Goal: Task Accomplishment & Management: Use online tool/utility

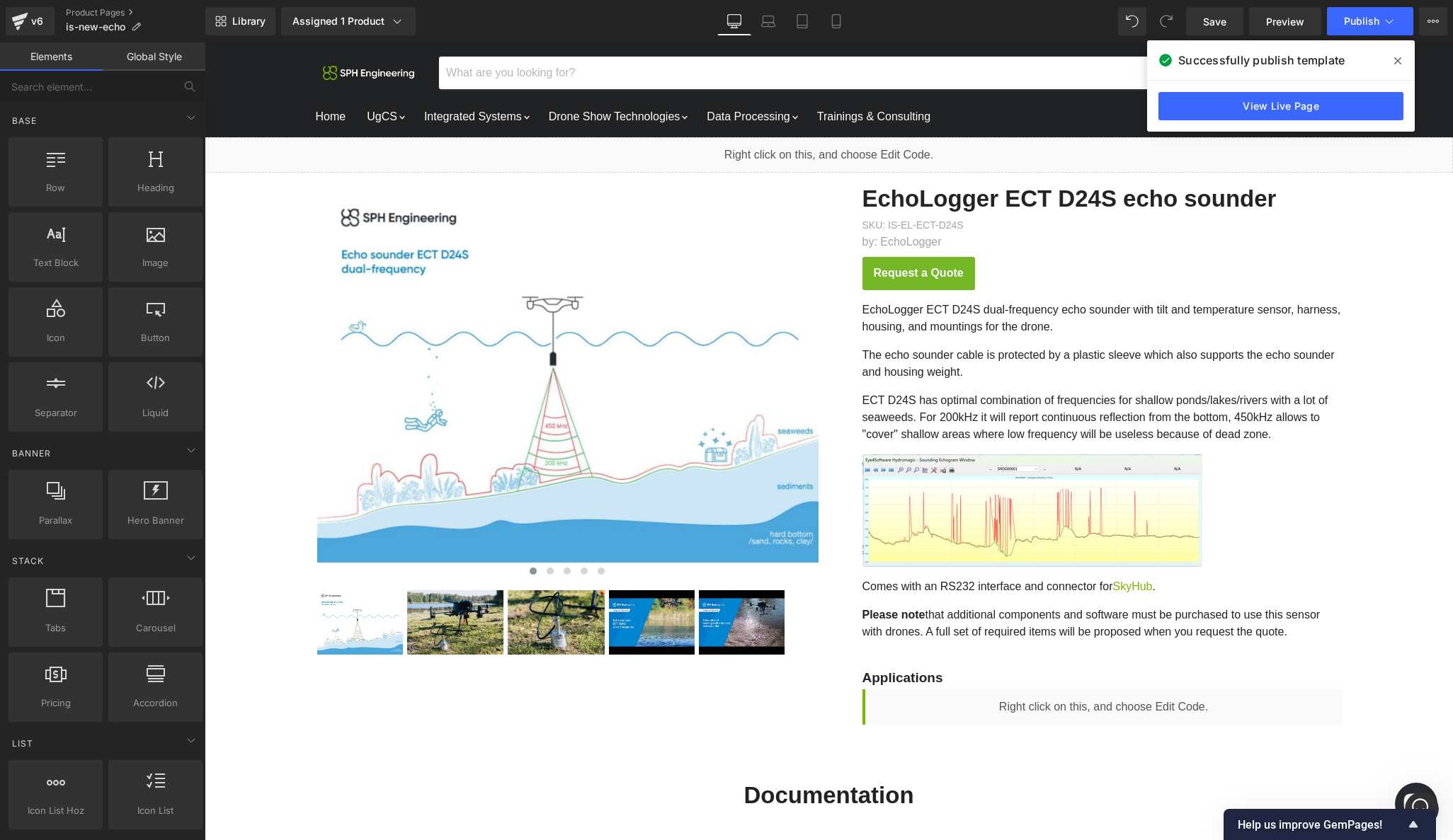
scroll to position [2028, 0]
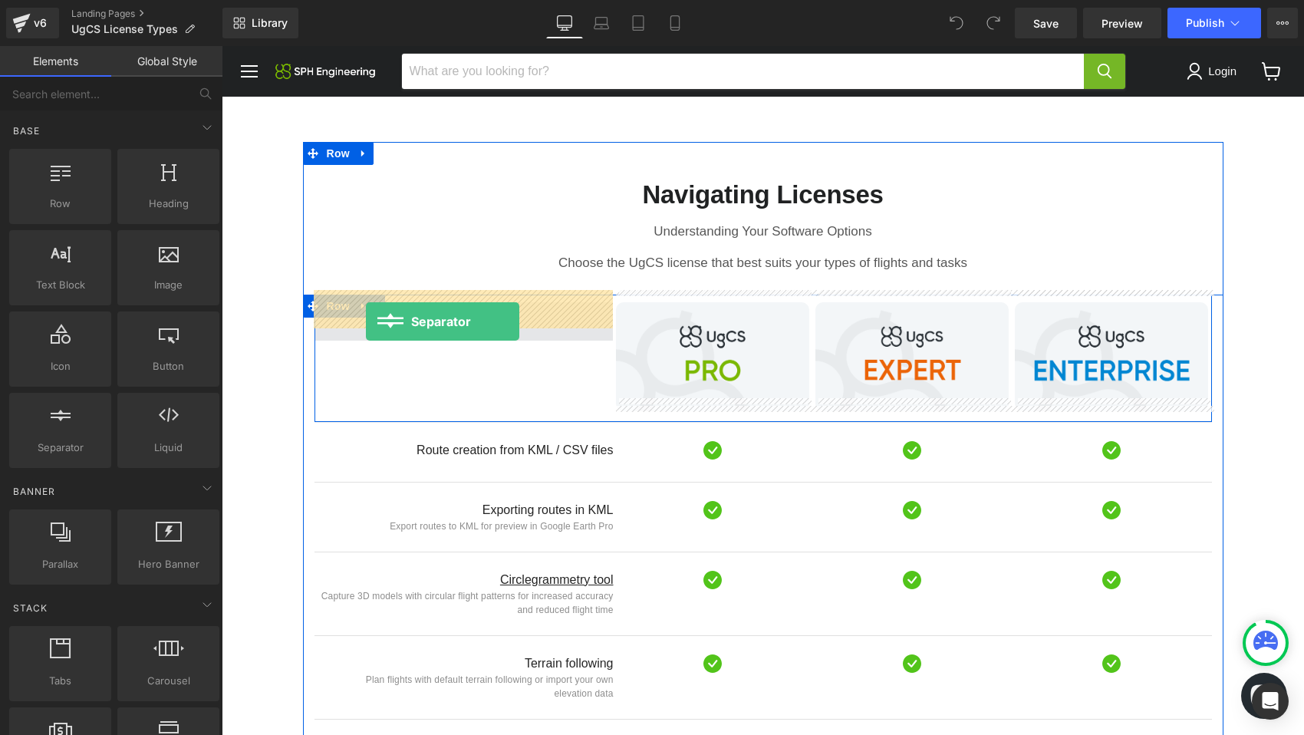
drag, startPoint x: 268, startPoint y: 484, endPoint x: 366, endPoint y: 321, distance: 189.9
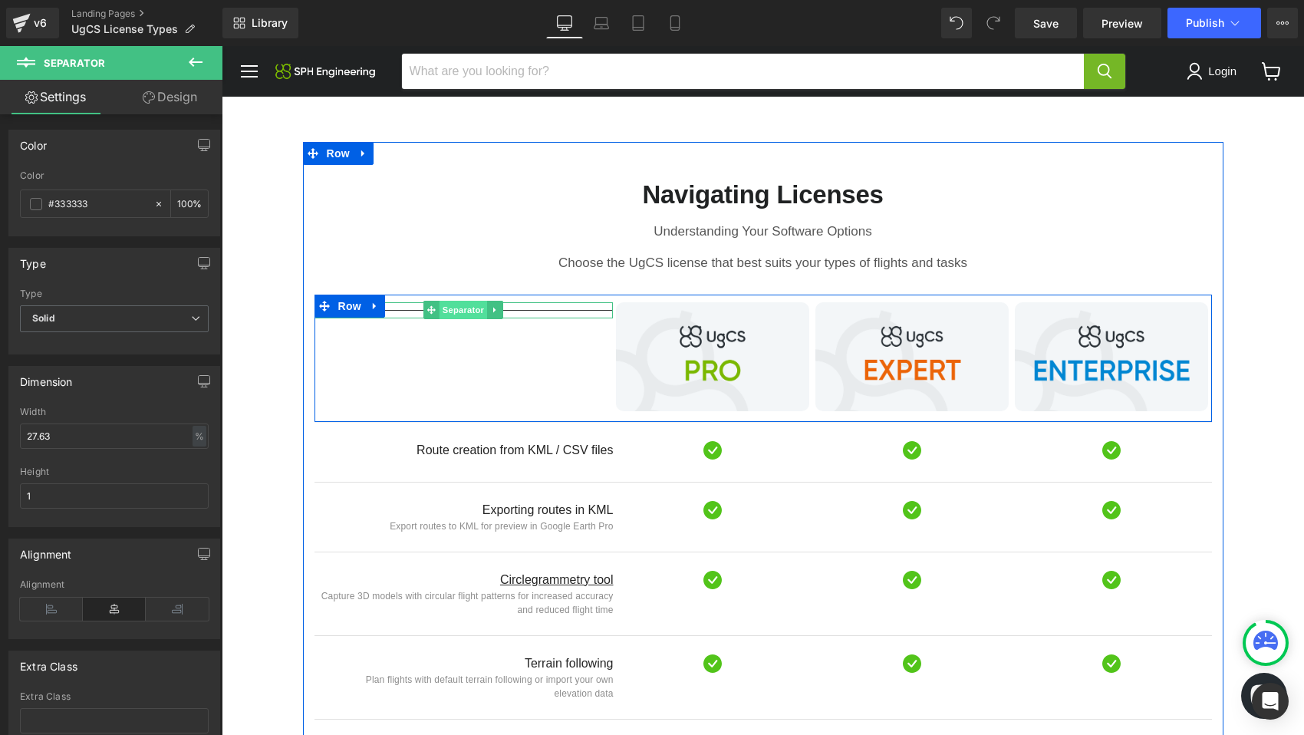
click at [474, 301] on span "Separator" at bounding box center [463, 310] width 48 height 18
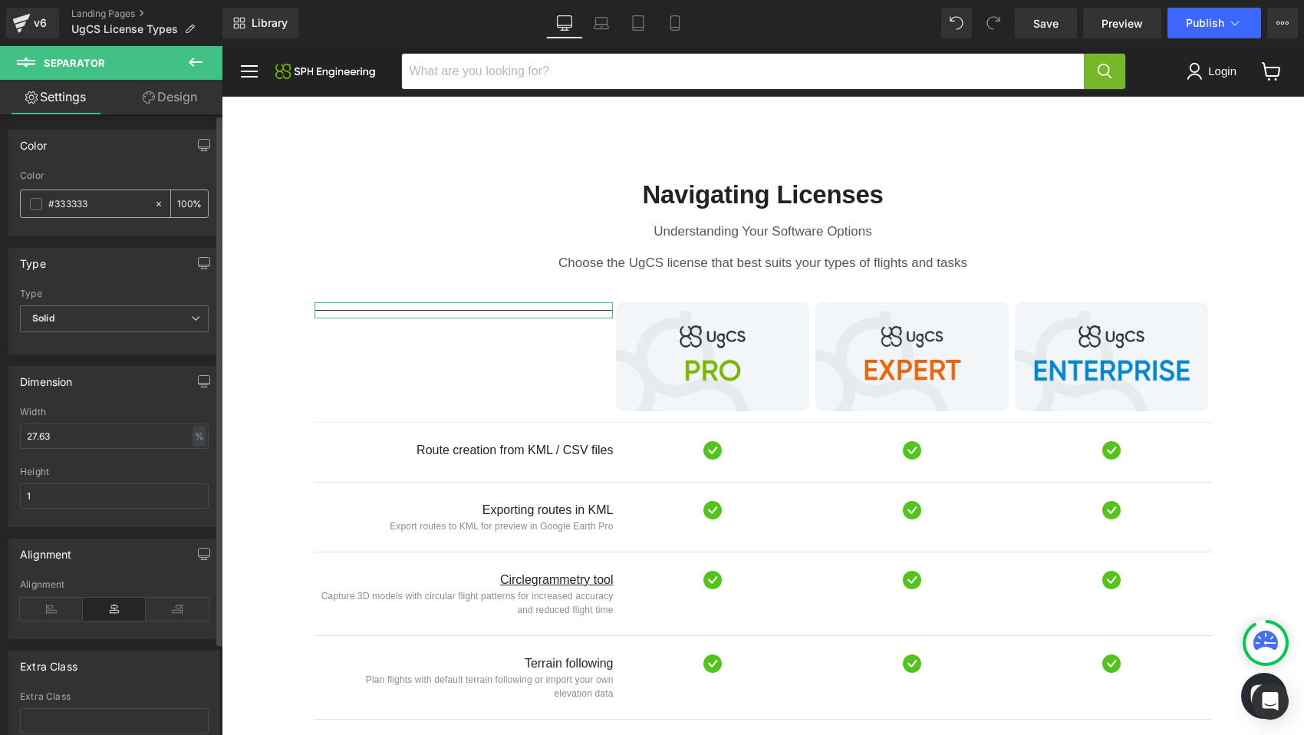
click at [153, 199] on icon at bounding box center [158, 204] width 11 height 11
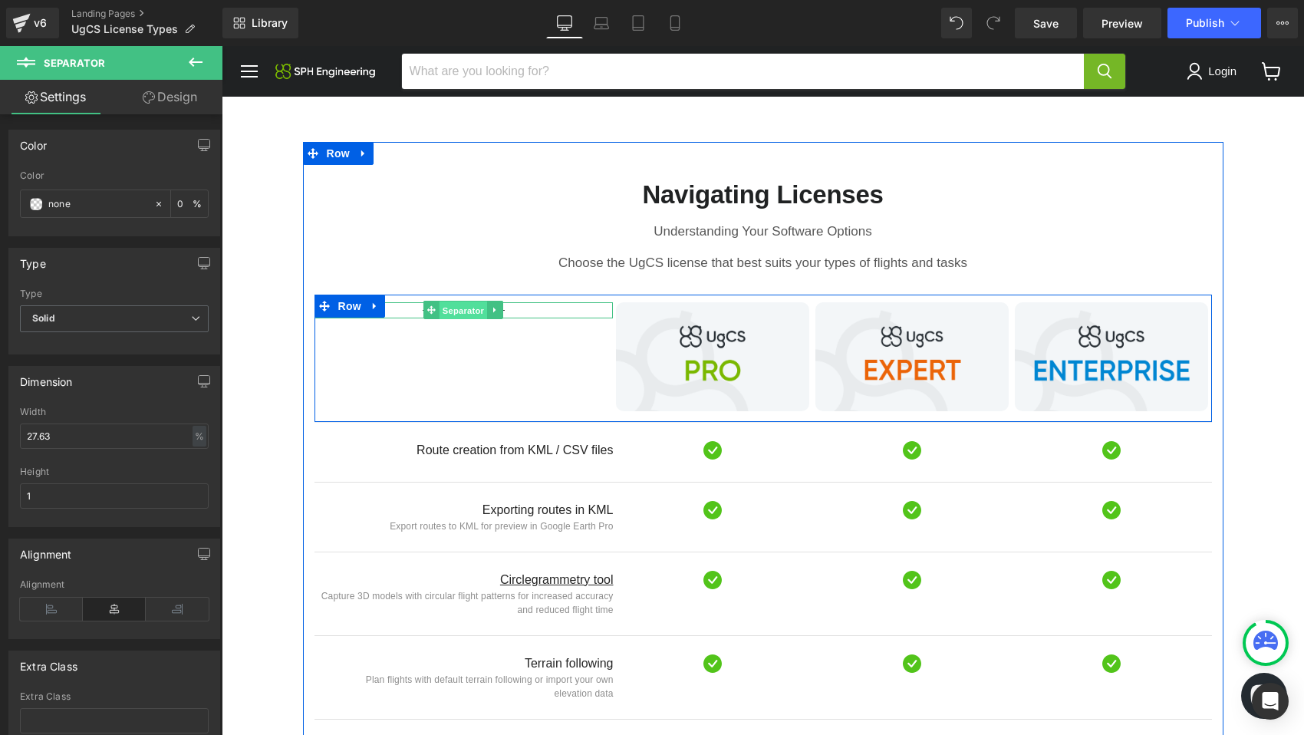
click at [469, 301] on span "Separator" at bounding box center [463, 310] width 48 height 18
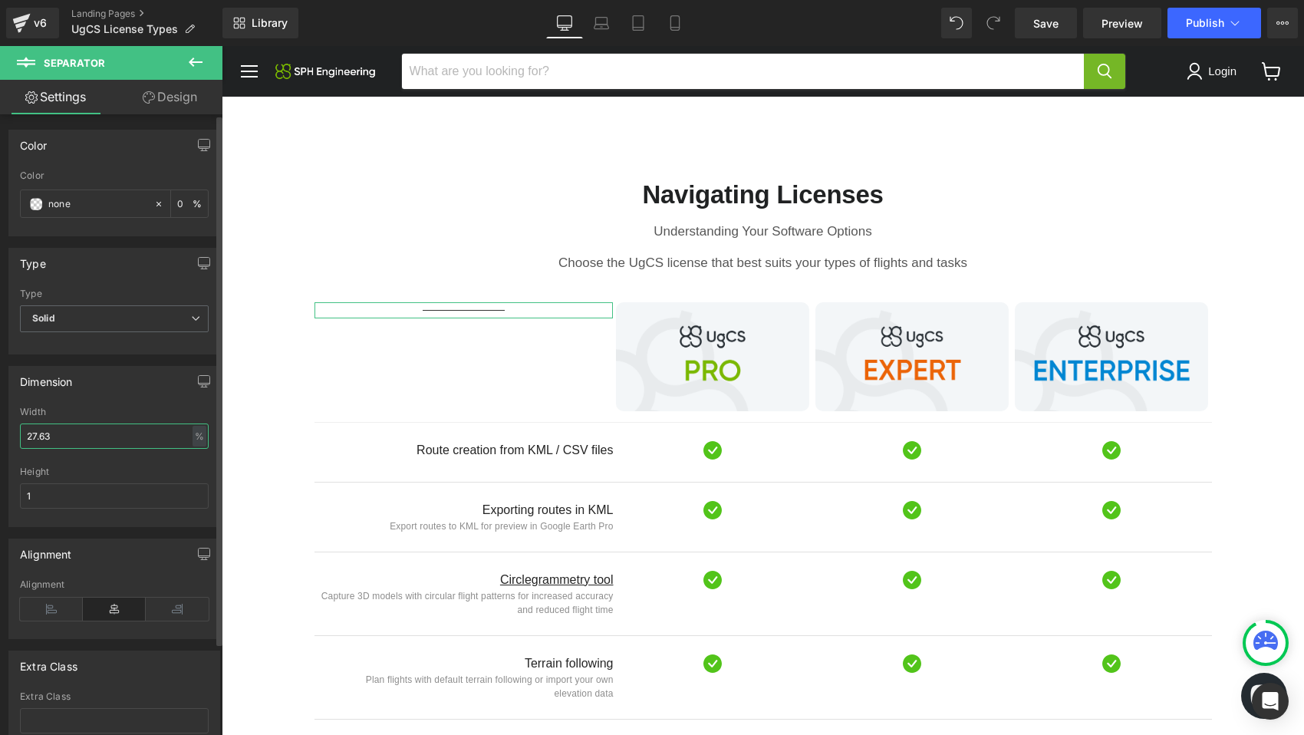
click at [109, 436] on input "27.63" at bounding box center [114, 435] width 189 height 25
type input "100"
click at [100, 318] on span "Solid" at bounding box center [114, 318] width 189 height 27
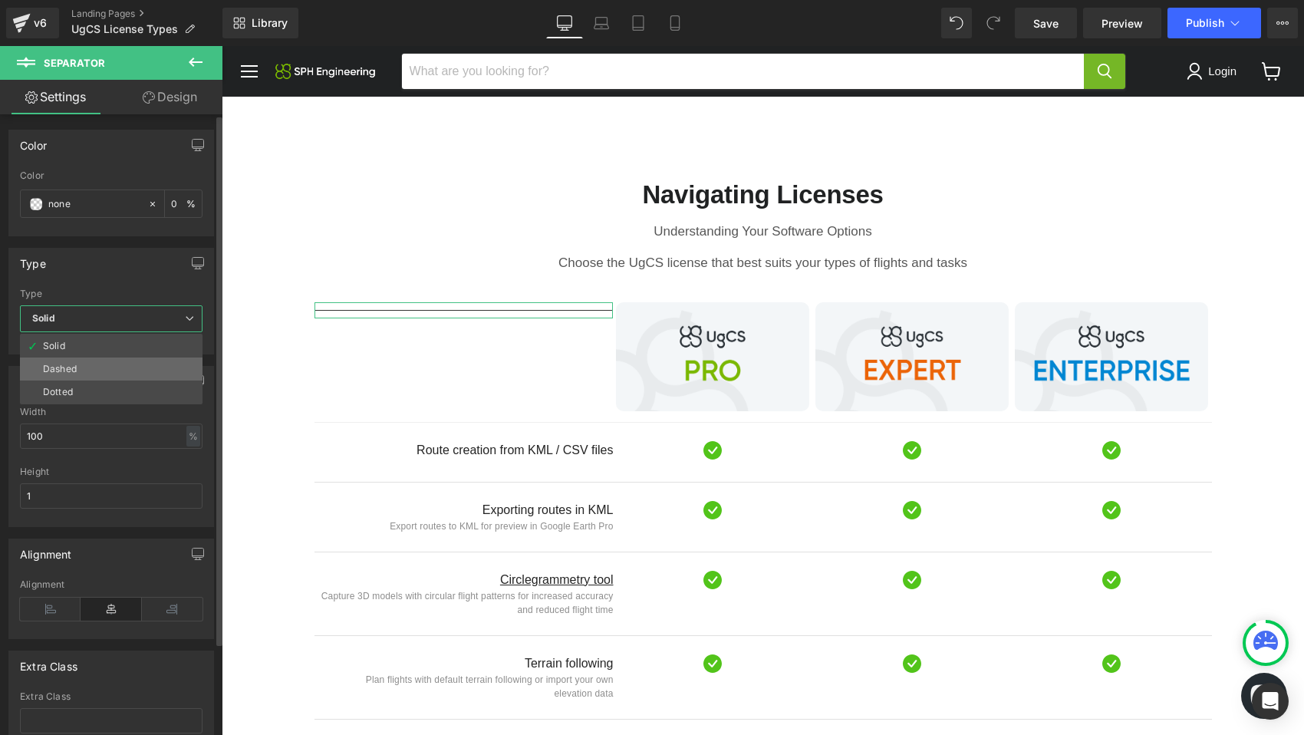
click at [90, 359] on li "Dashed" at bounding box center [111, 368] width 183 height 23
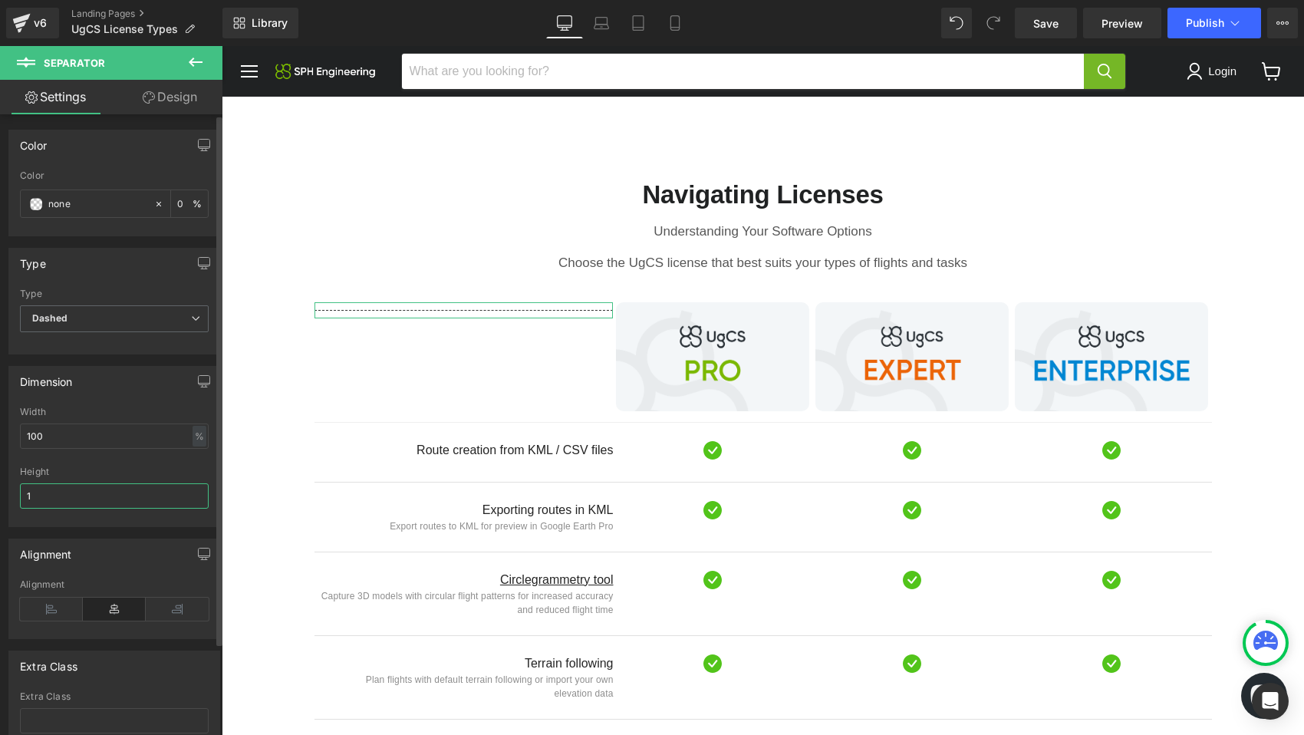
click at [89, 492] on input "1" at bounding box center [114, 495] width 189 height 25
type input "0"
click at [1042, 18] on span "Save" at bounding box center [1045, 23] width 25 height 16
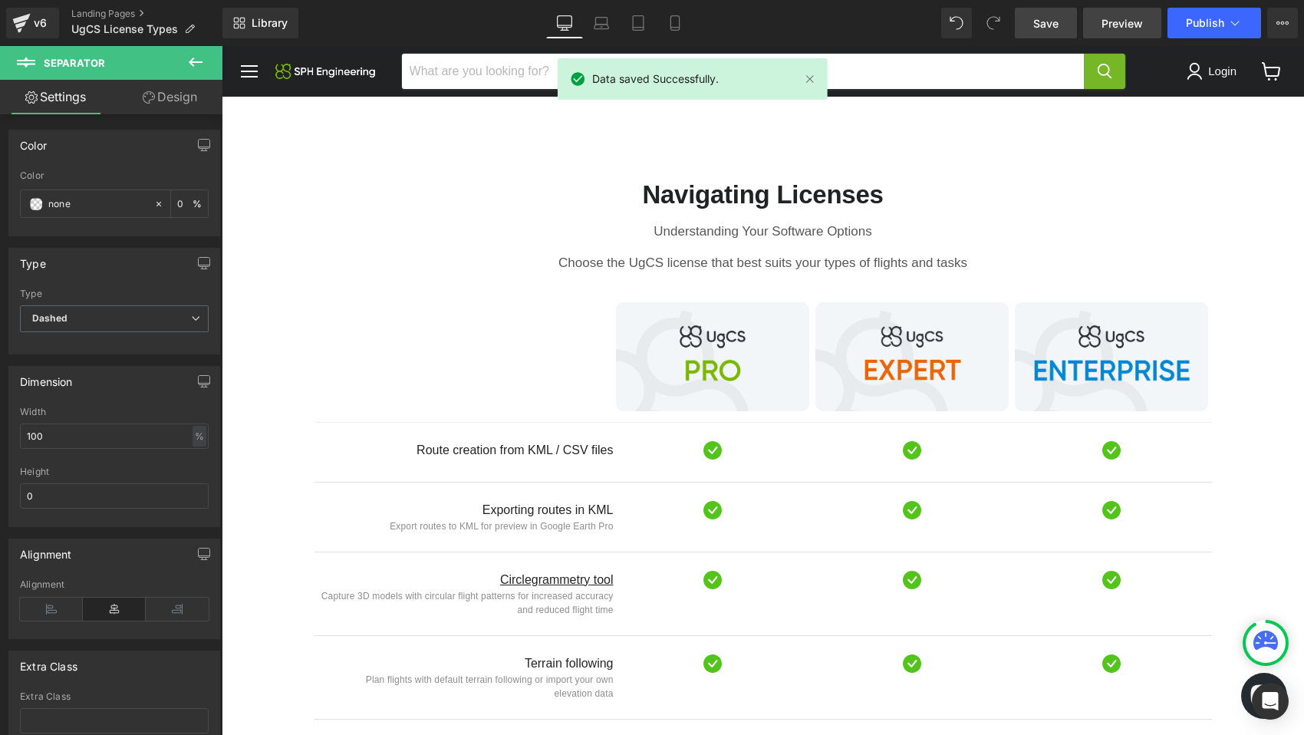
click at [1121, 22] on span "Preview" at bounding box center [1121, 23] width 41 height 16
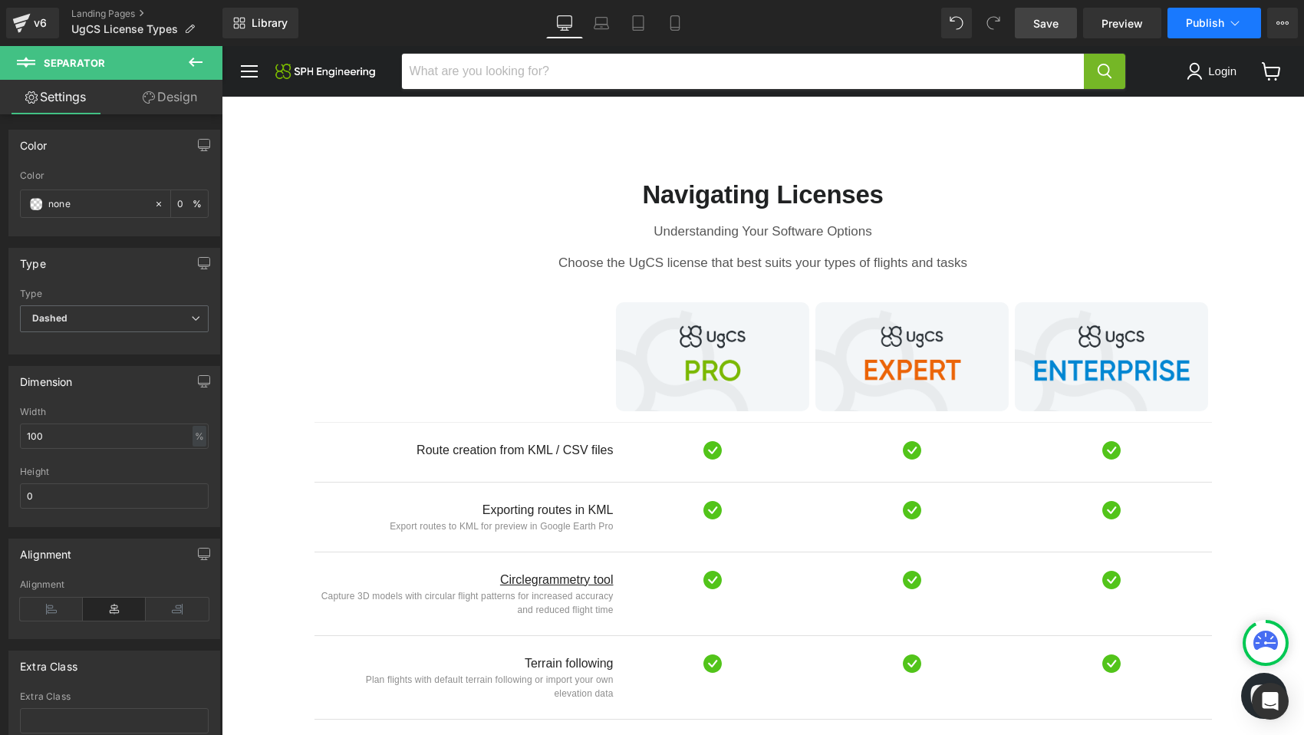
click at [1196, 14] on button "Publish" at bounding box center [1214, 23] width 94 height 31
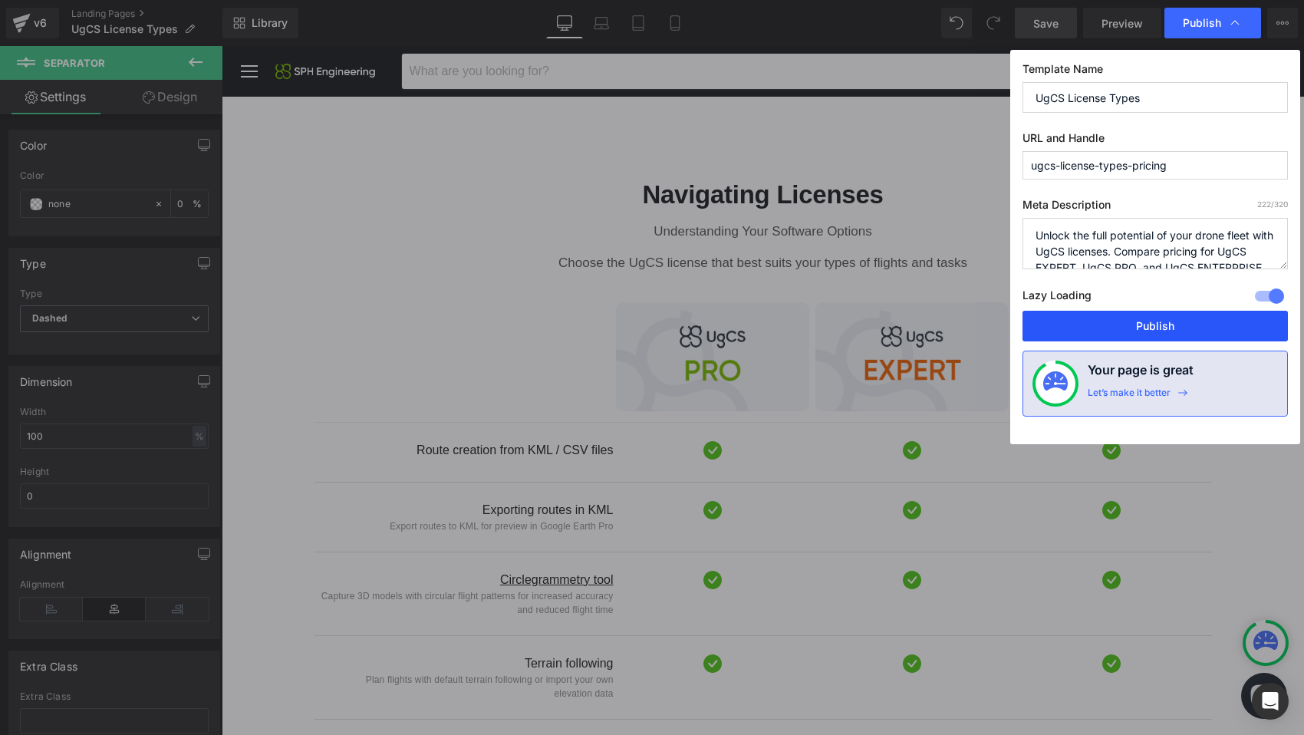
click at [1108, 323] on button "Publish" at bounding box center [1154, 326] width 265 height 31
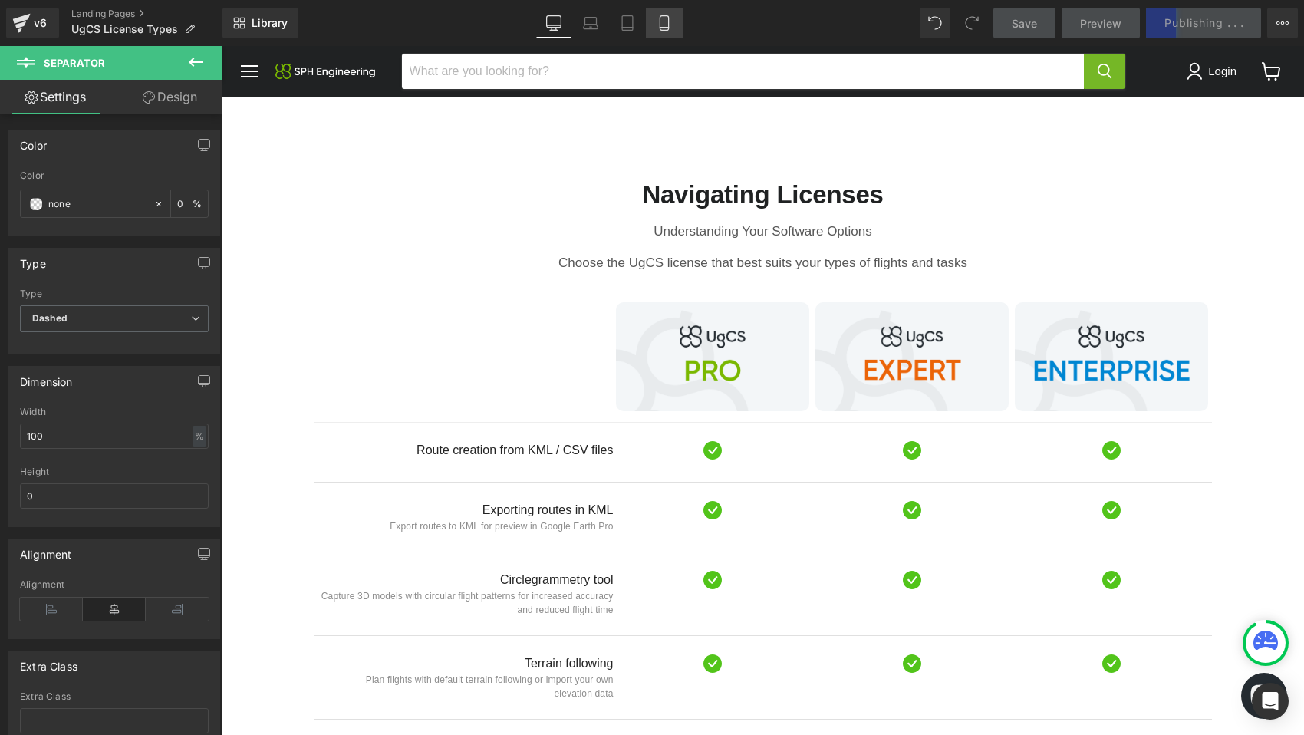
click at [664, 22] on icon at bounding box center [664, 22] width 15 height 15
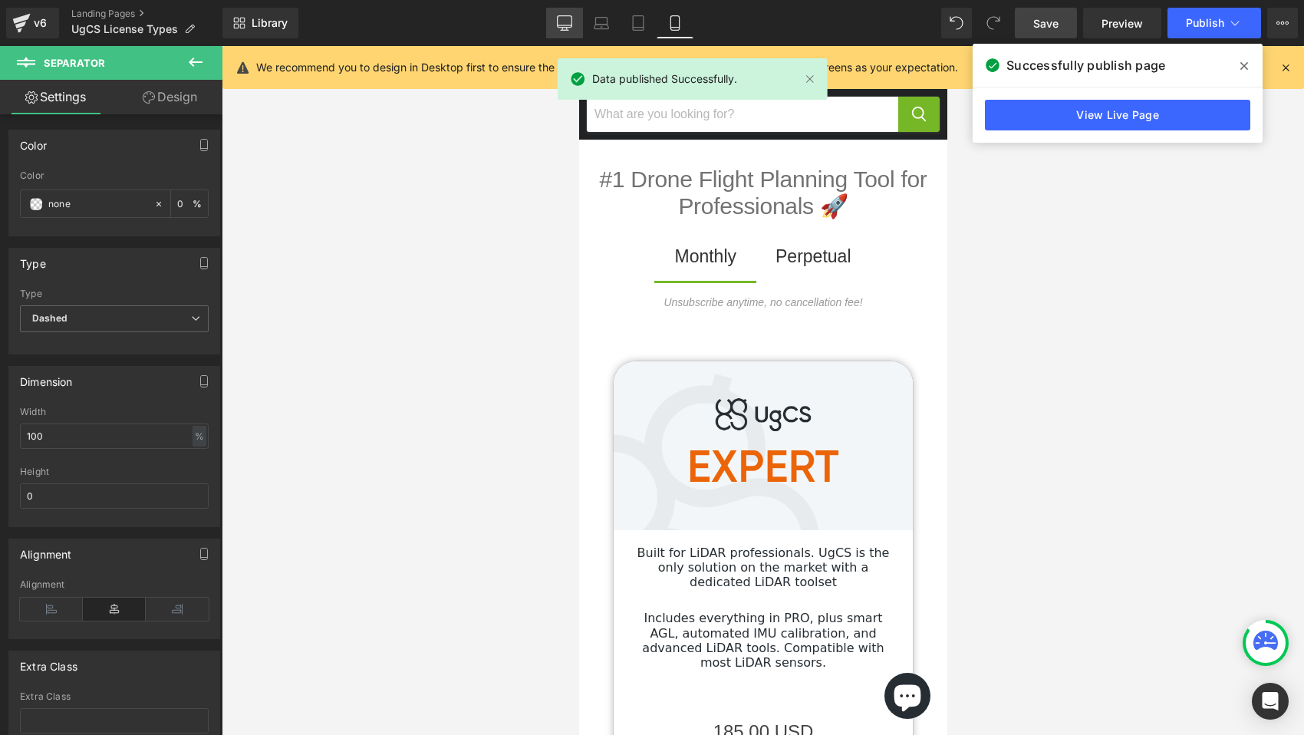
click at [571, 18] on icon at bounding box center [564, 22] width 15 height 15
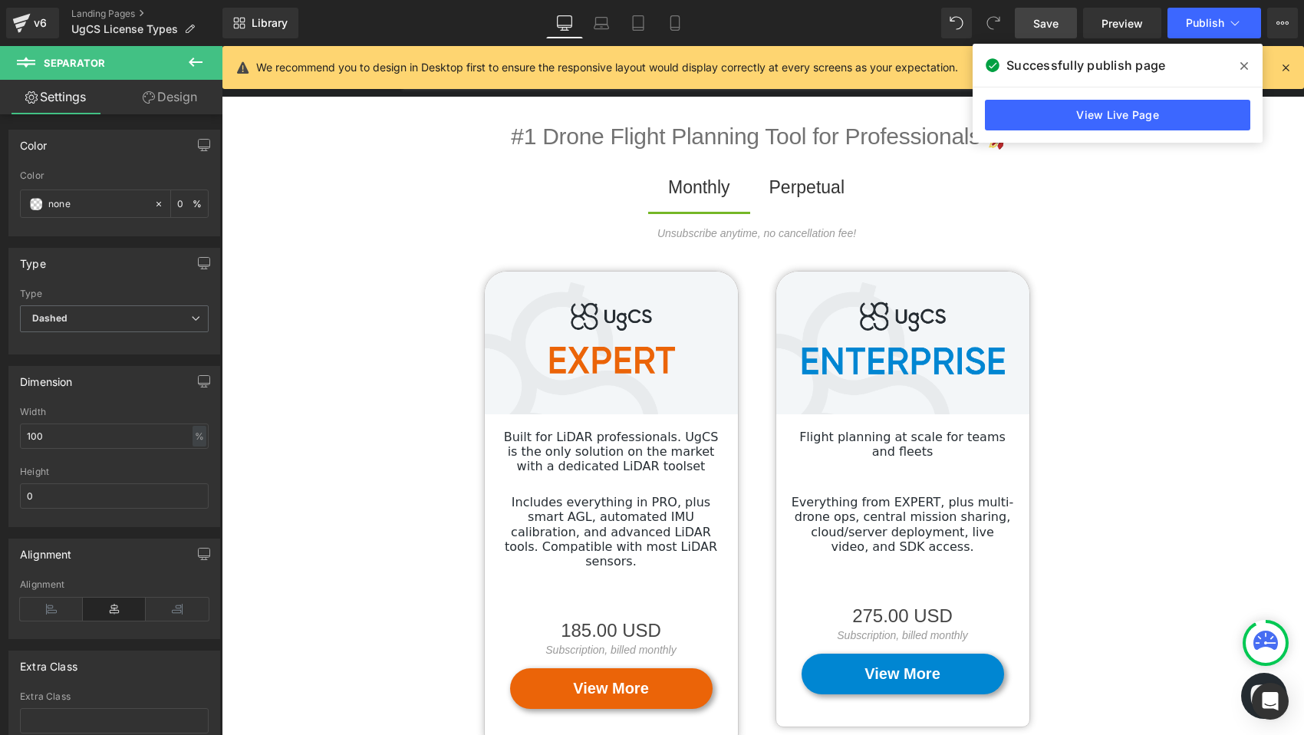
click at [1245, 58] on span at bounding box center [1244, 66] width 25 height 25
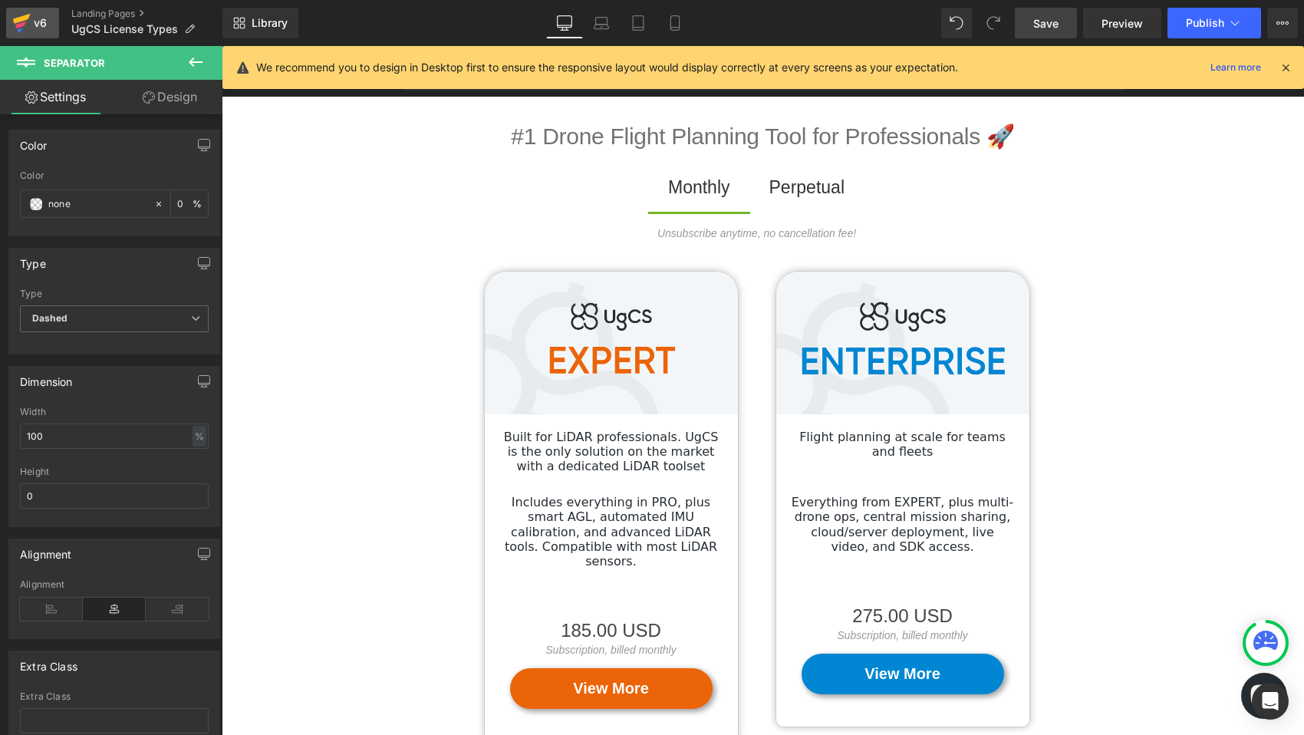
click at [34, 30] on div "v6" at bounding box center [40, 23] width 19 height 20
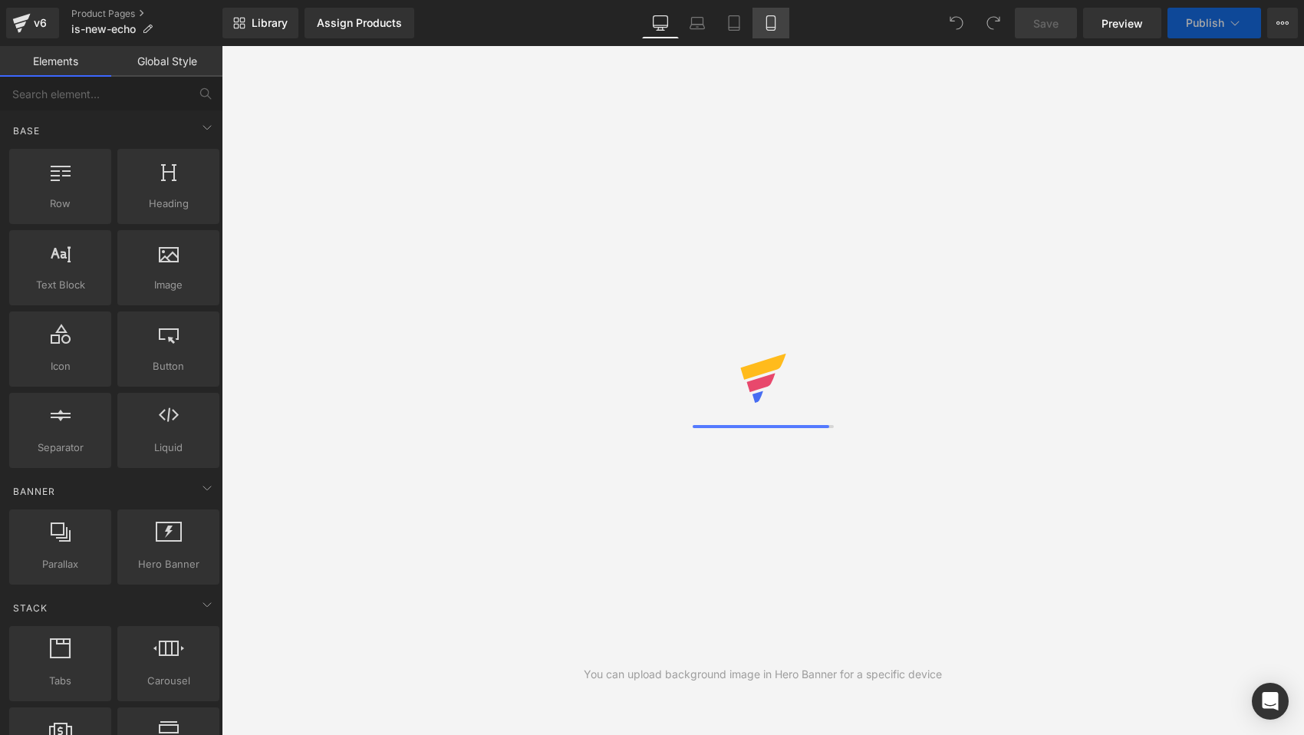
click at [767, 31] on link "Mobile" at bounding box center [770, 23] width 37 height 31
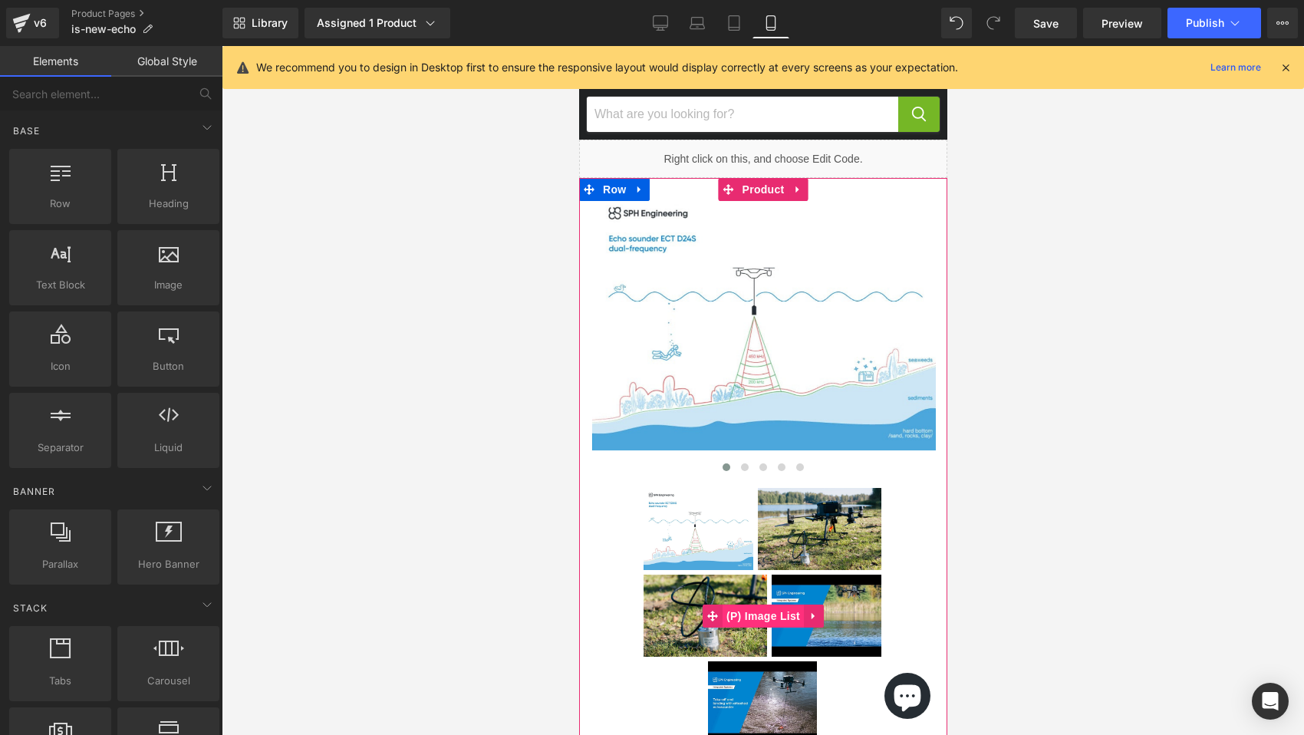
click at [767, 617] on span "(P) Image List" at bounding box center [762, 615] width 81 height 23
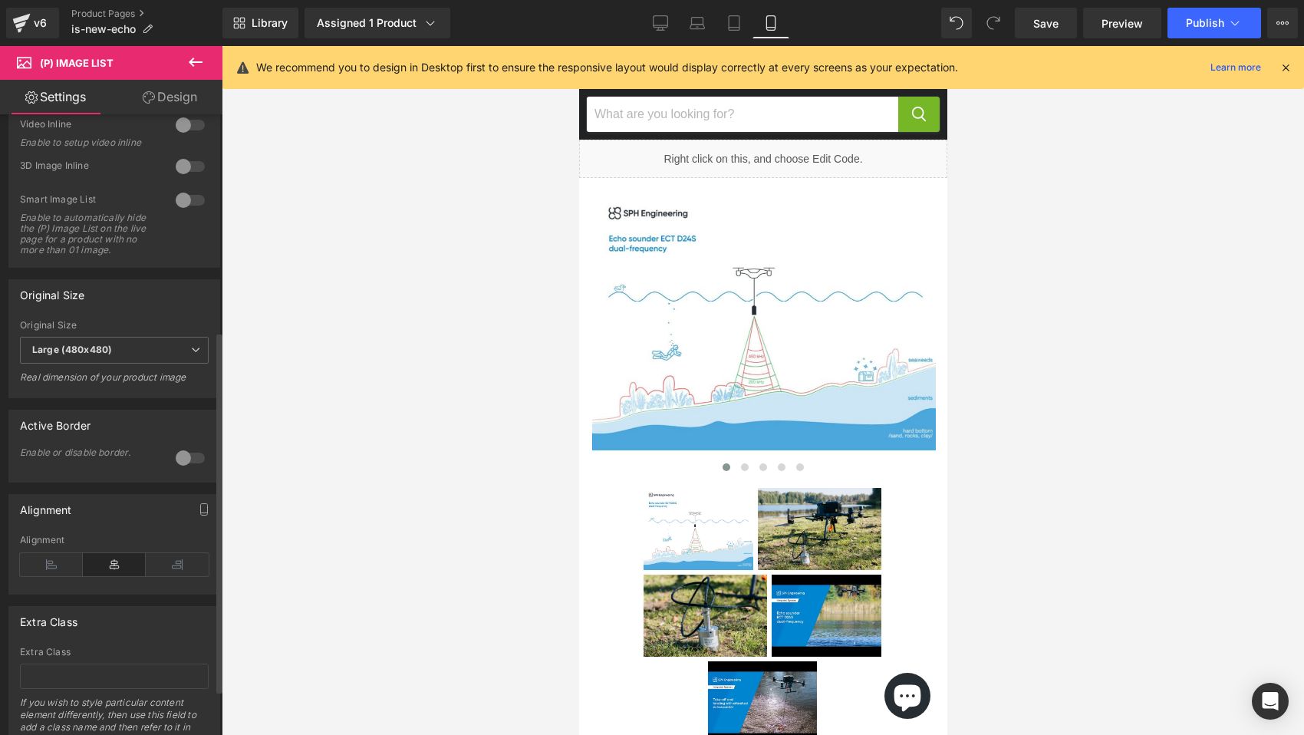
scroll to position [398, 0]
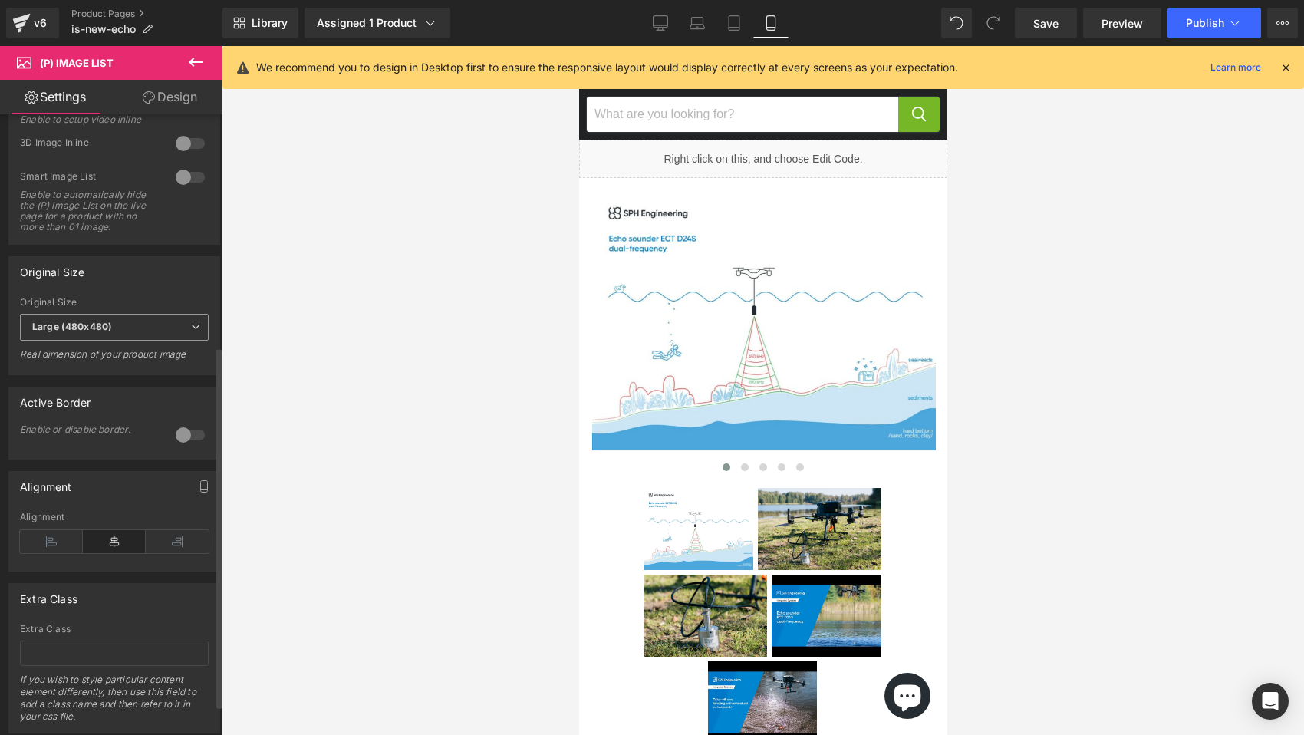
click at [130, 338] on span "Large (480x480)" at bounding box center [114, 327] width 189 height 27
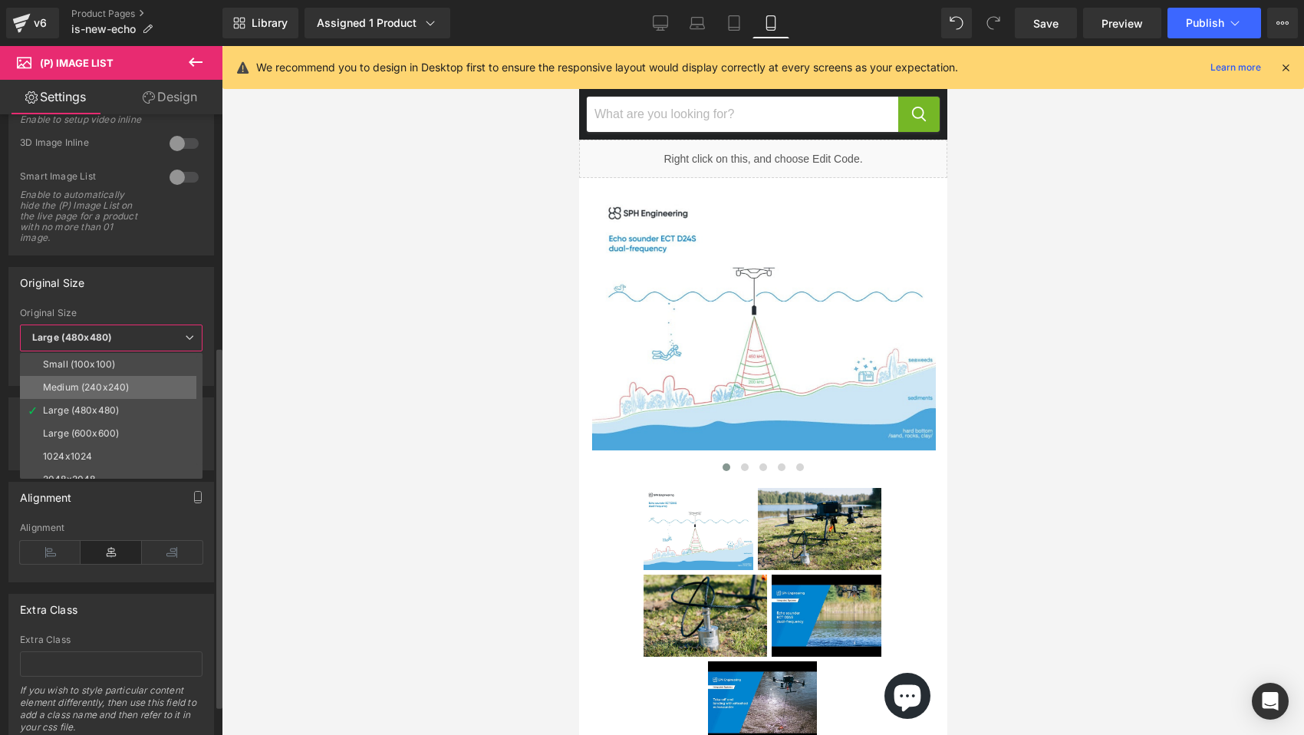
click at [120, 379] on li "Medium (240x240)" at bounding box center [114, 387] width 189 height 23
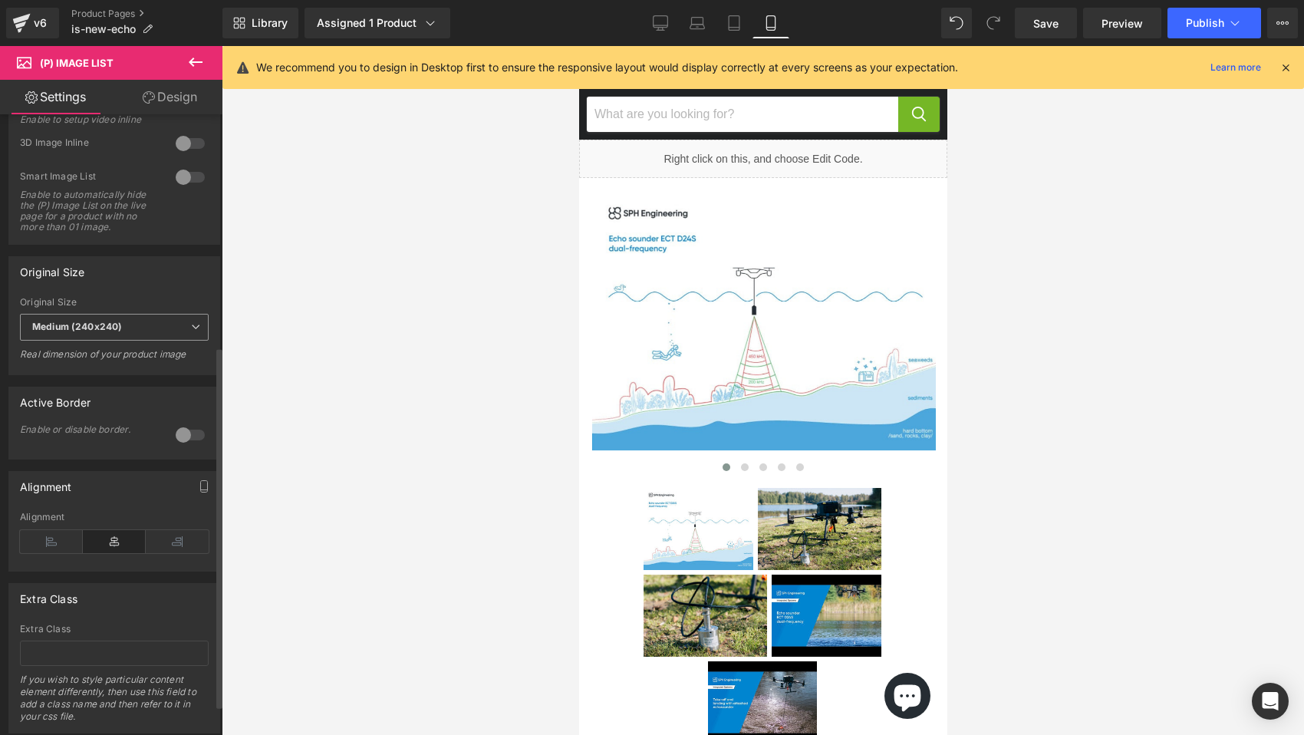
click at [108, 341] on span "Medium (240x240)" at bounding box center [114, 327] width 189 height 27
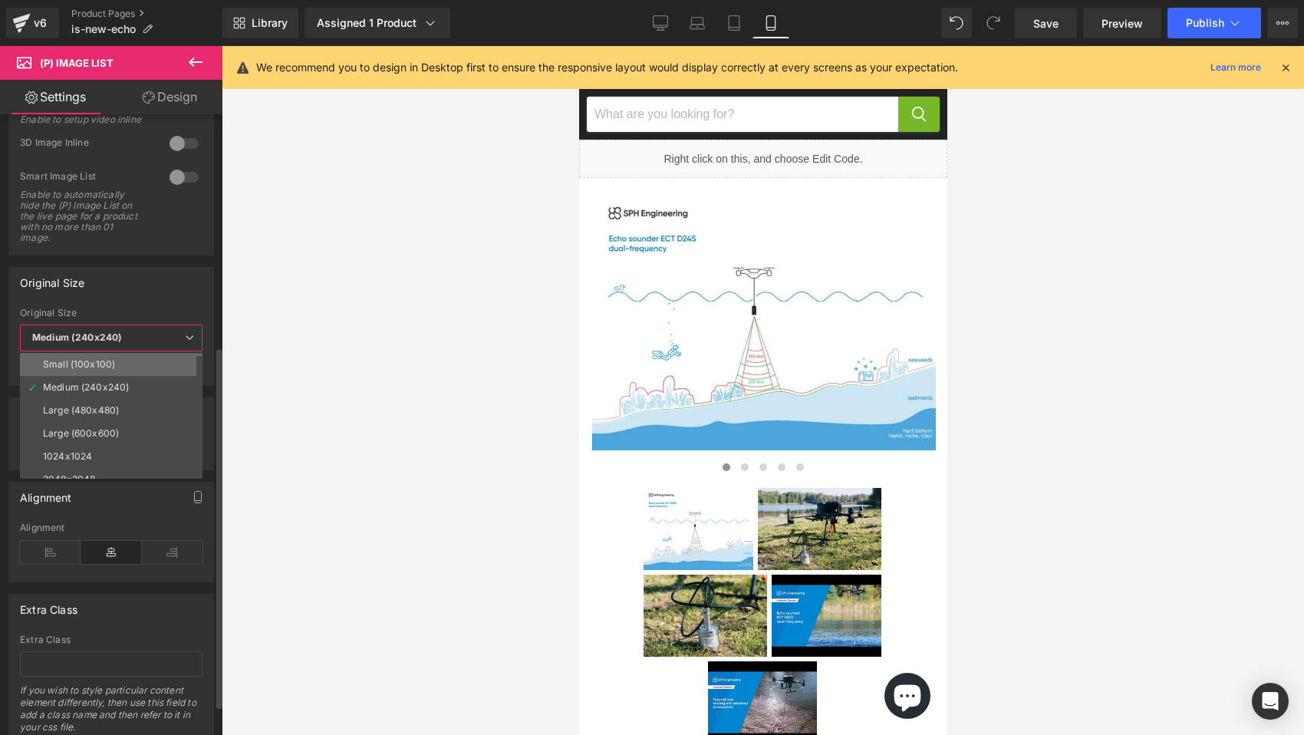
click at [81, 359] on div "Small (100x100)" at bounding box center [79, 364] width 72 height 11
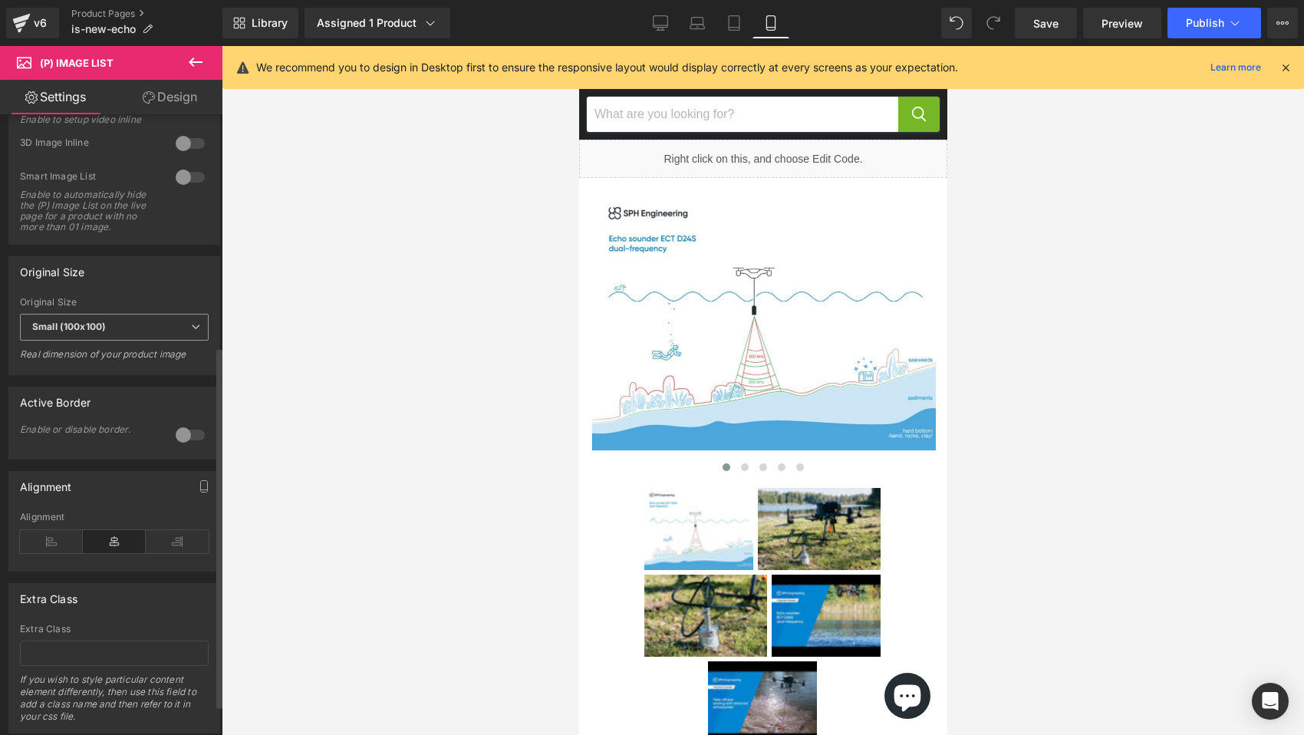
click at [83, 332] on b "Small (100x100)" at bounding box center [69, 327] width 74 height 12
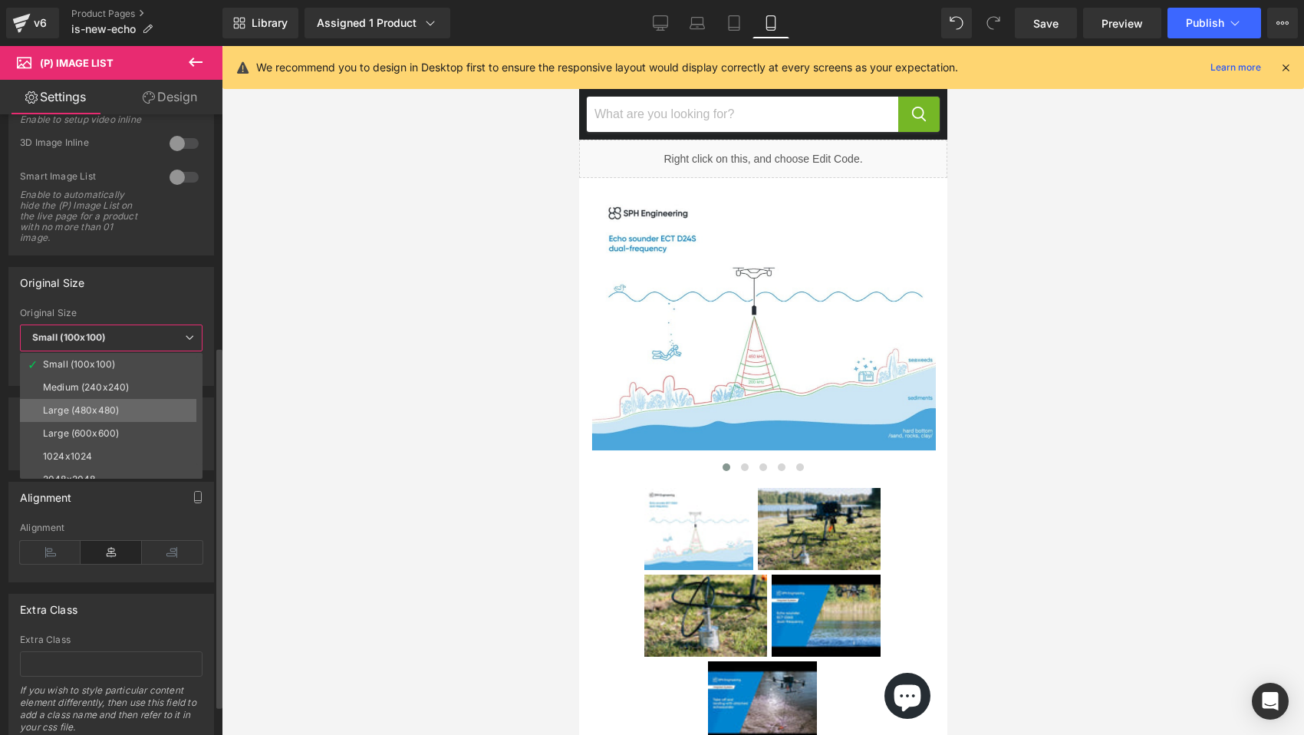
click at [82, 405] on div "Large (480x480)" at bounding box center [81, 410] width 76 height 11
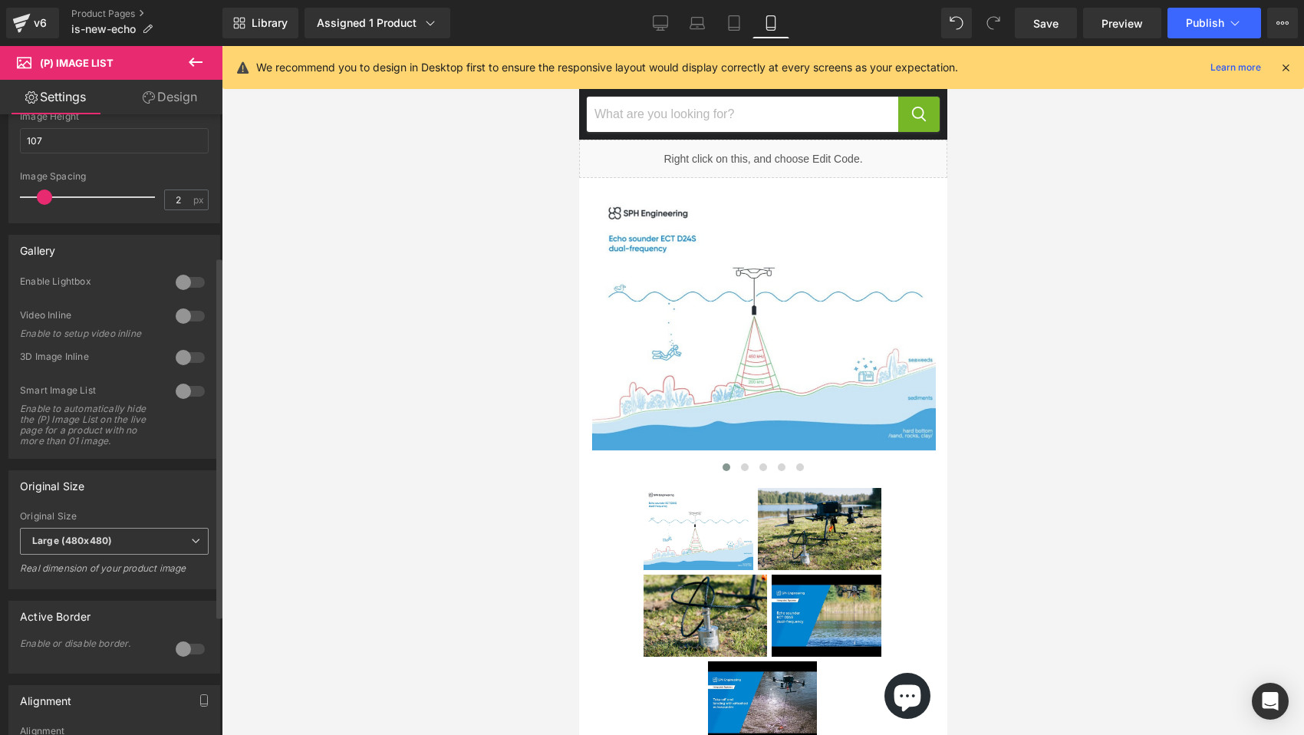
scroll to position [0, 0]
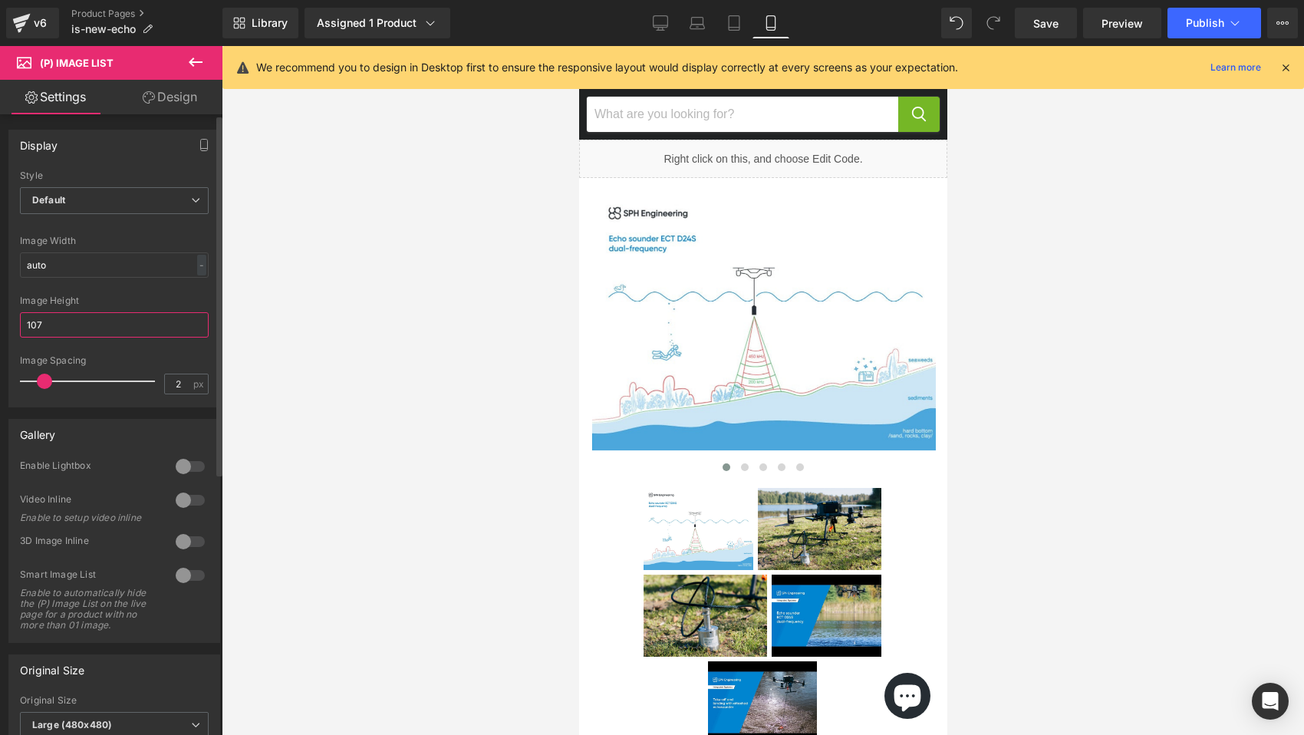
click at [96, 327] on input "107" at bounding box center [114, 324] width 189 height 25
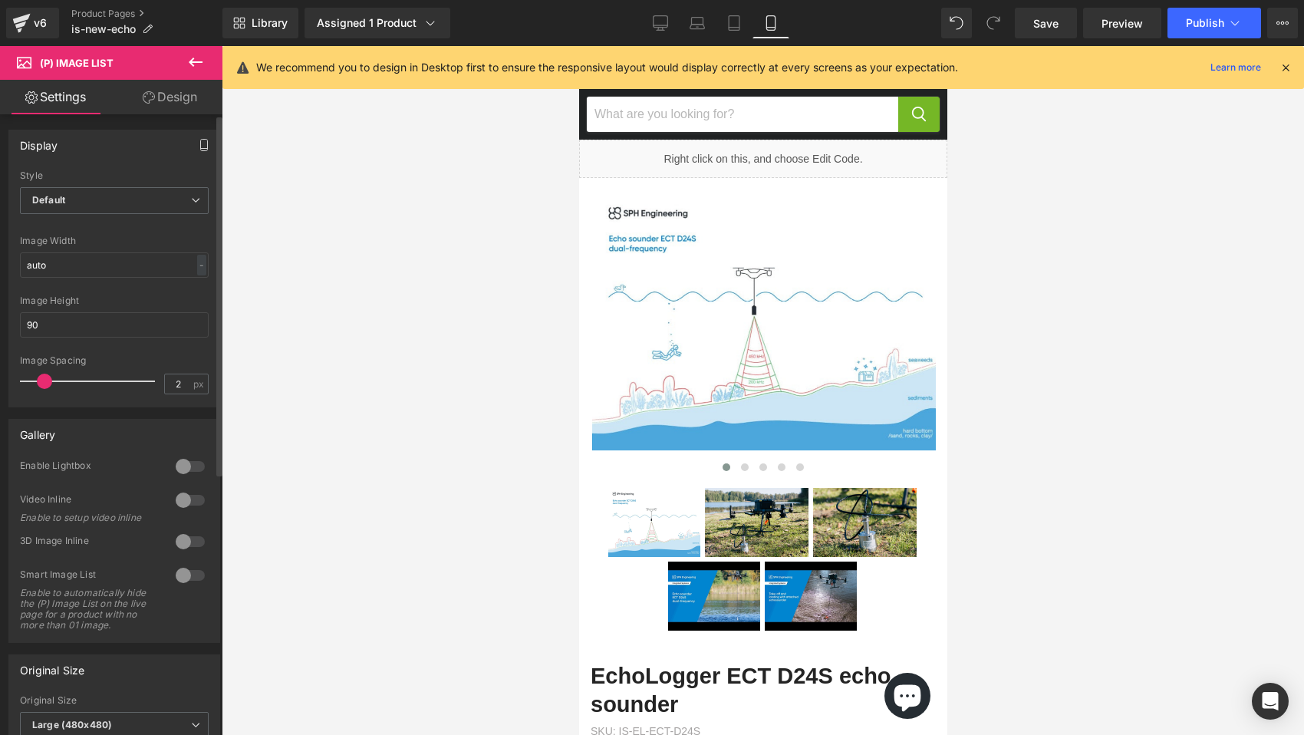
click at [203, 138] on button "button" at bounding box center [204, 144] width 25 height 29
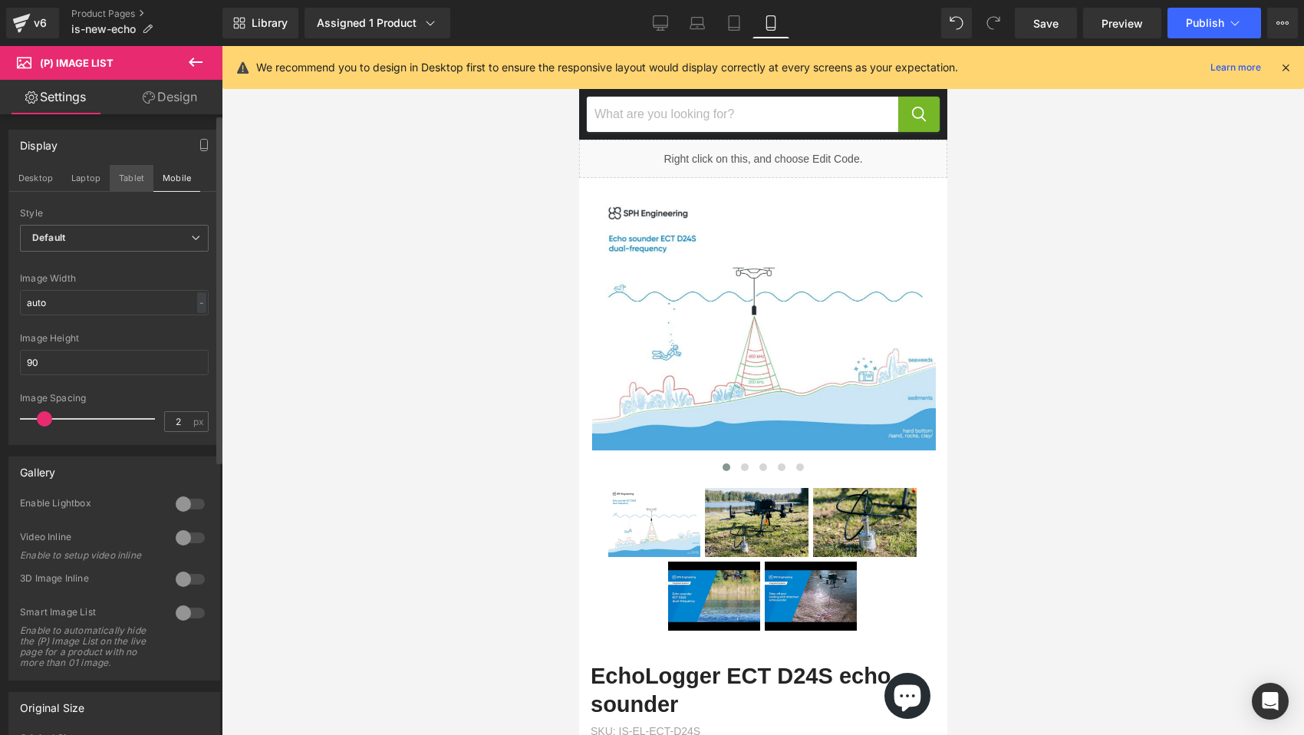
click at [135, 179] on button "Tablet" at bounding box center [132, 178] width 44 height 26
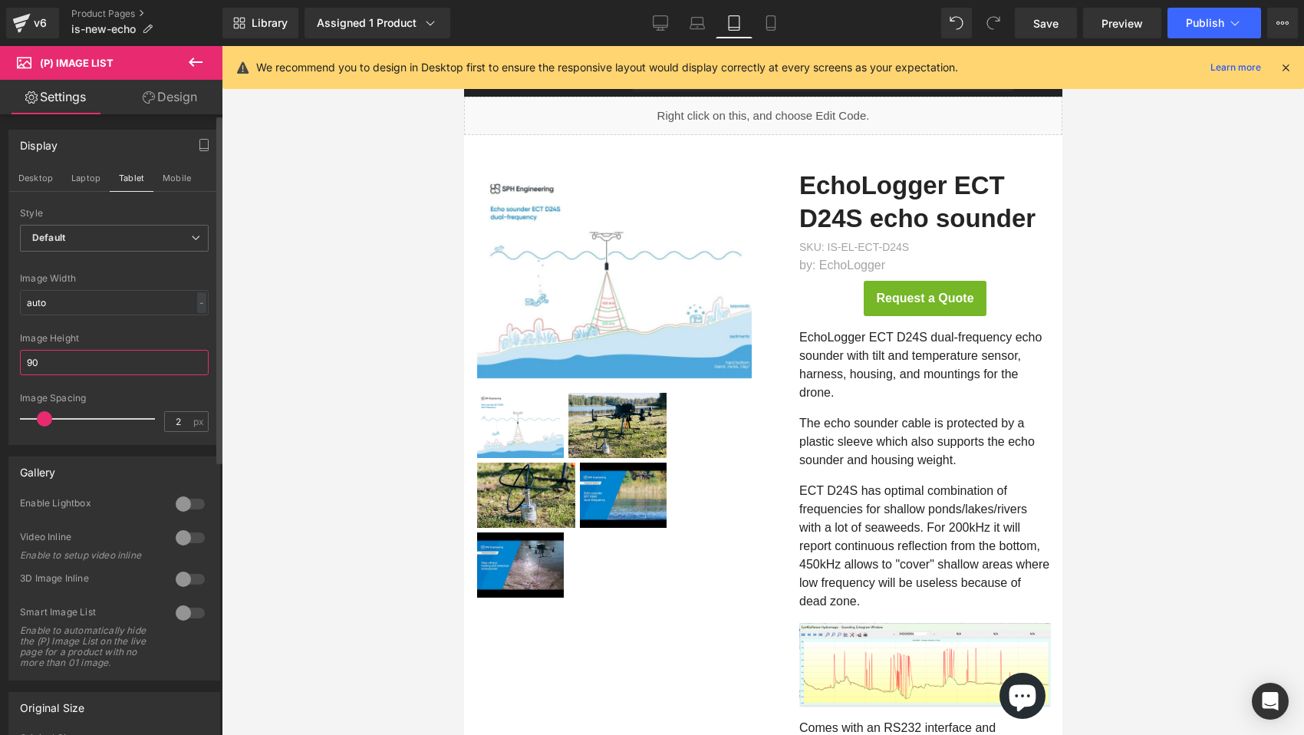
click at [71, 368] on input "90" at bounding box center [114, 362] width 189 height 25
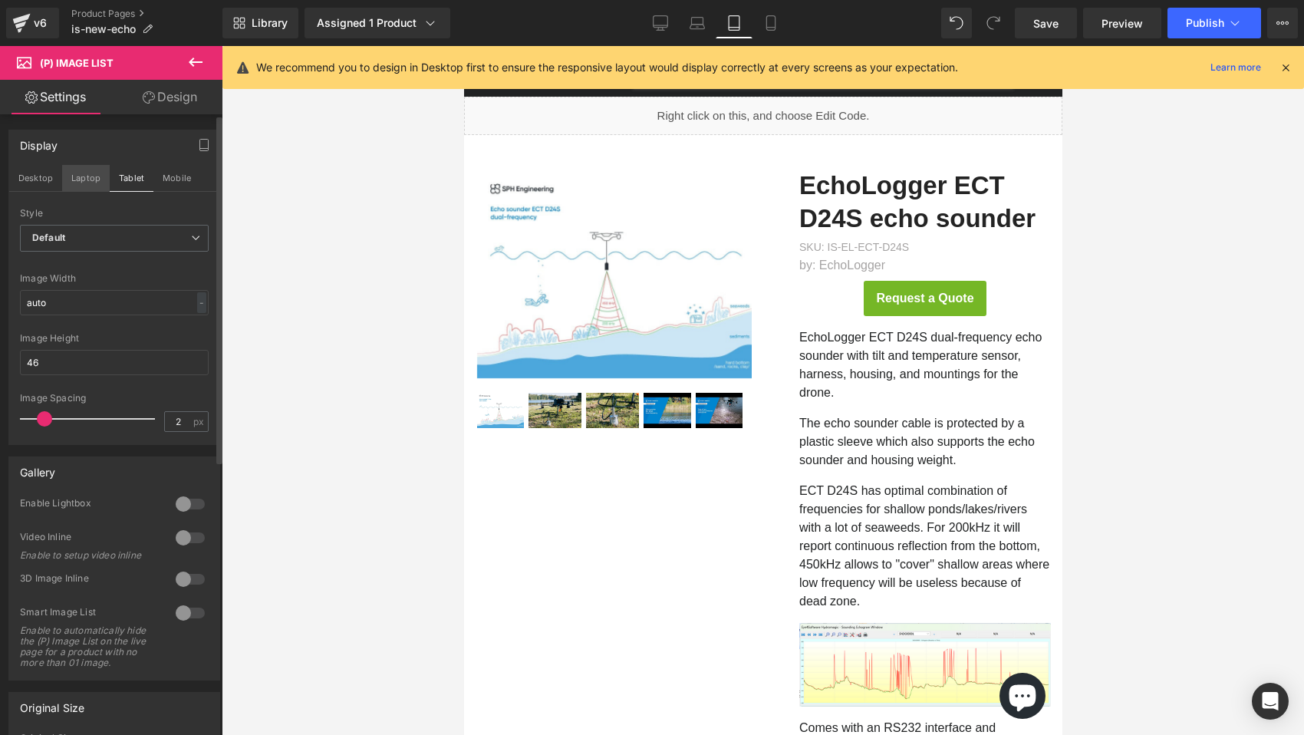
click at [91, 178] on button "Laptop" at bounding box center [86, 178] width 48 height 26
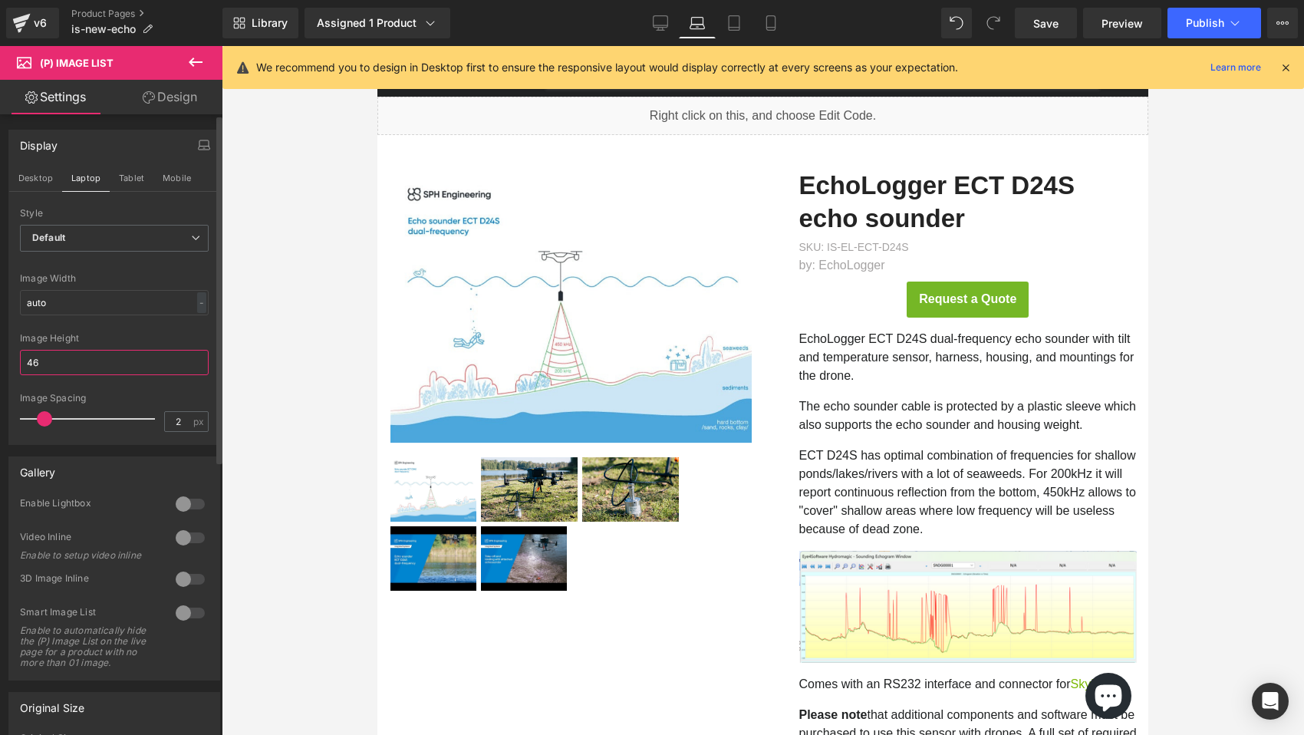
click at [76, 364] on input "46" at bounding box center [114, 362] width 189 height 25
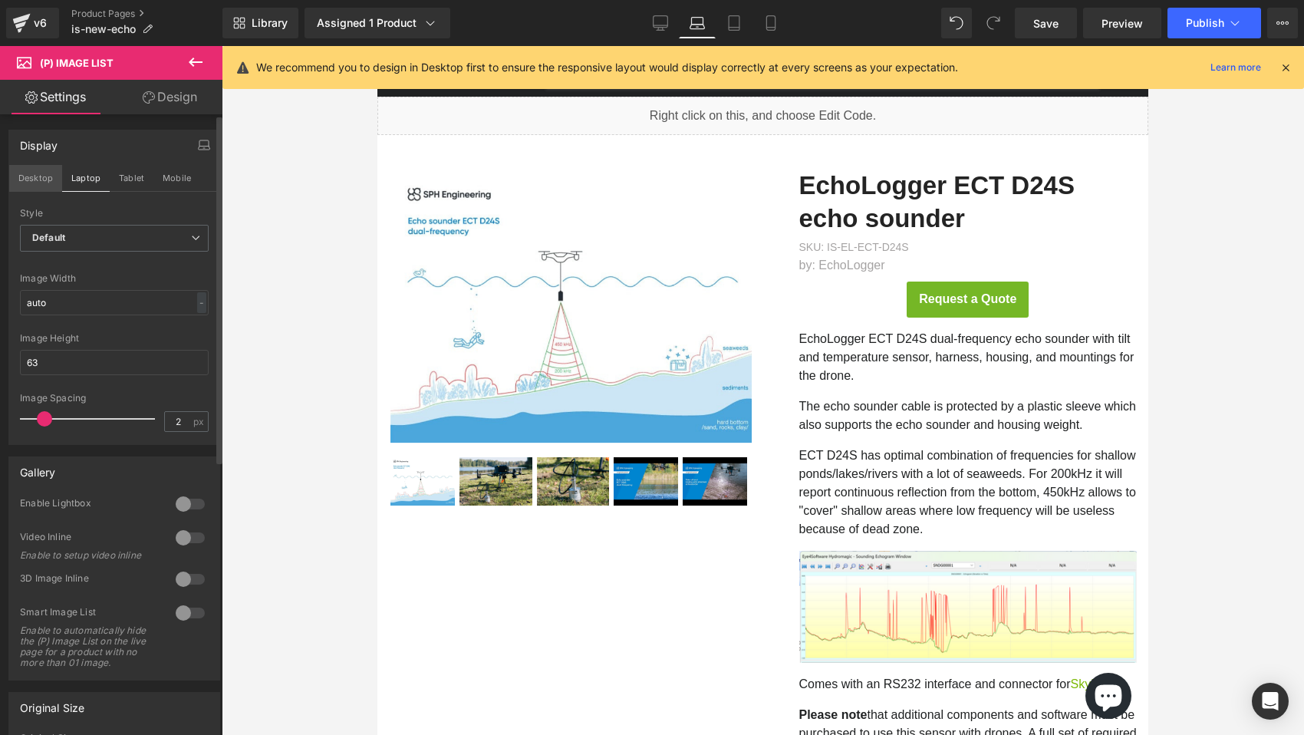
click at [39, 176] on button "Desktop" at bounding box center [35, 178] width 53 height 26
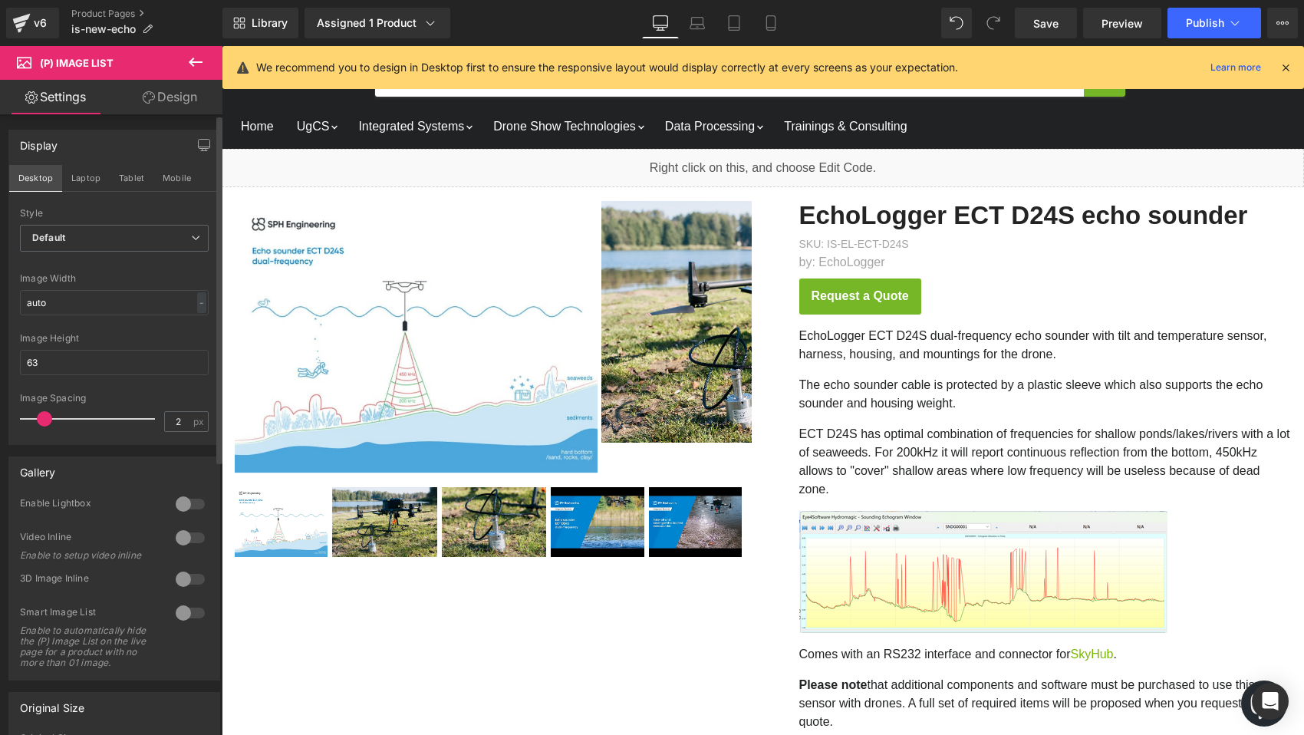
scroll to position [30, 0]
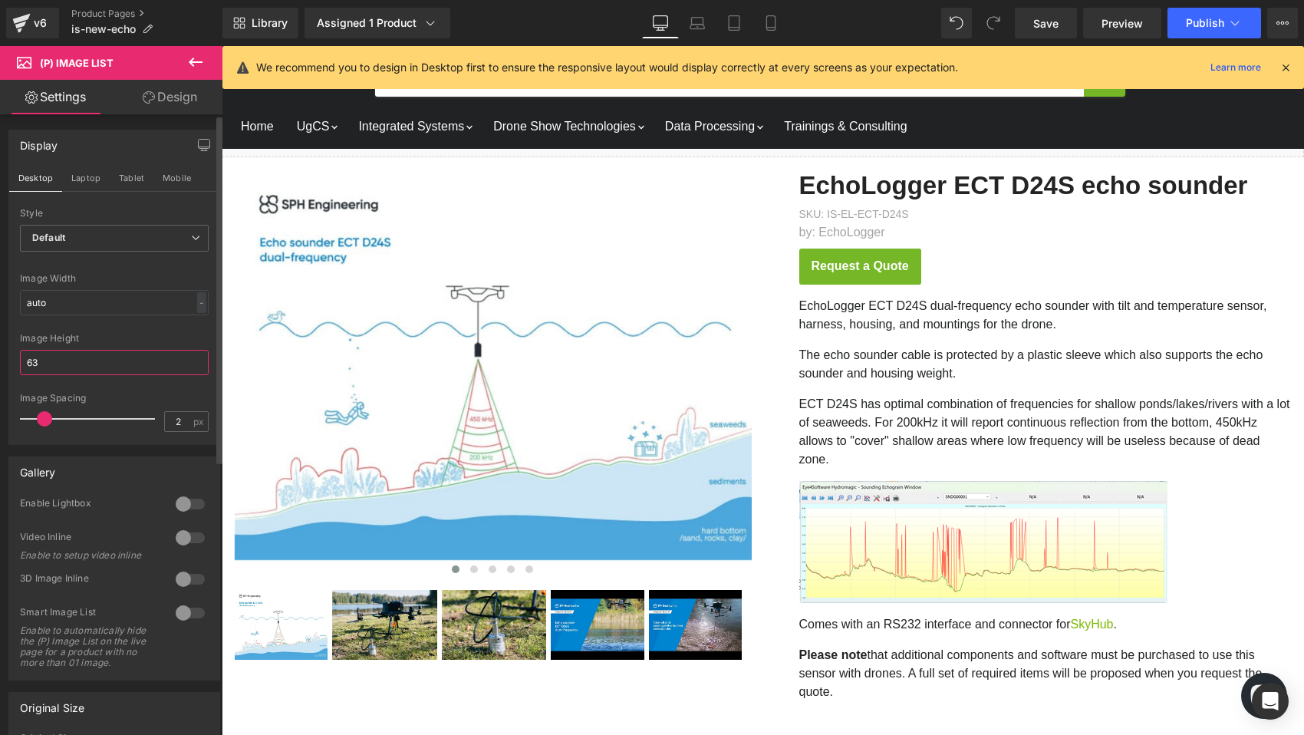
click at [73, 364] on input "63" at bounding box center [114, 362] width 189 height 25
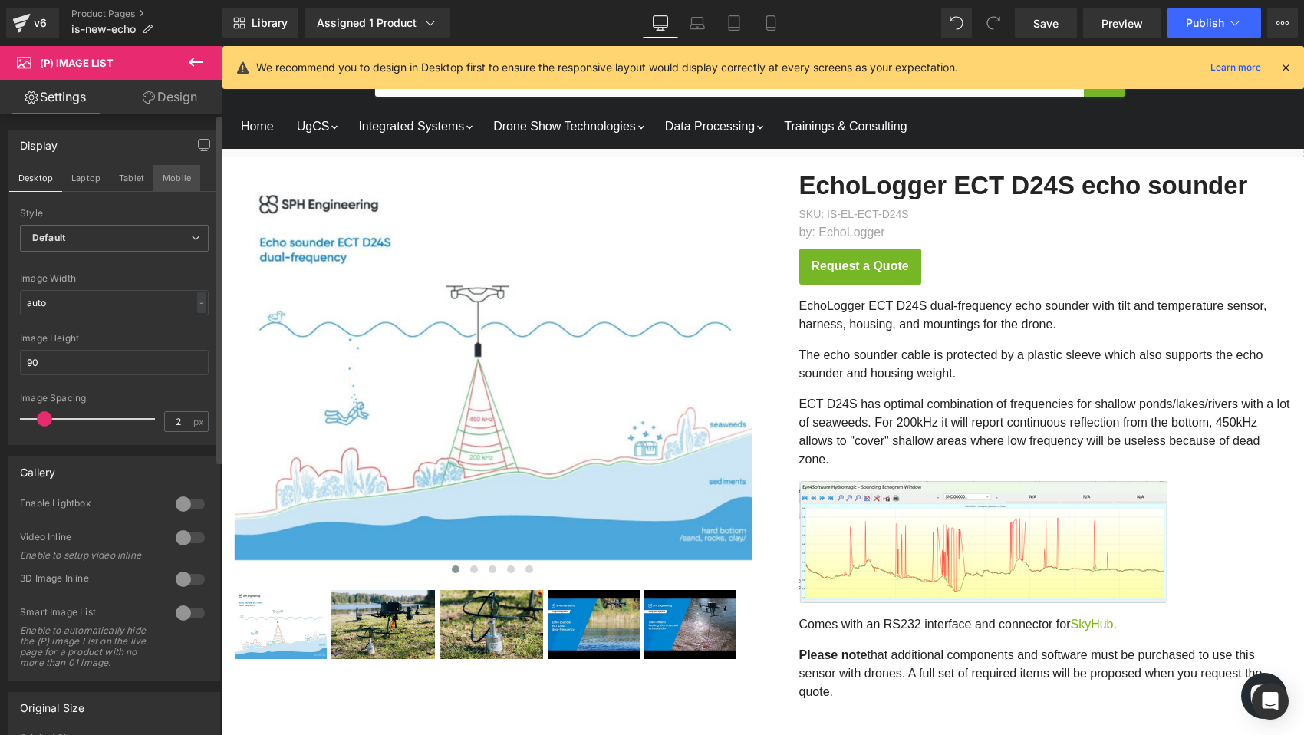
click at [179, 177] on button "Mobile" at bounding box center [176, 178] width 47 height 26
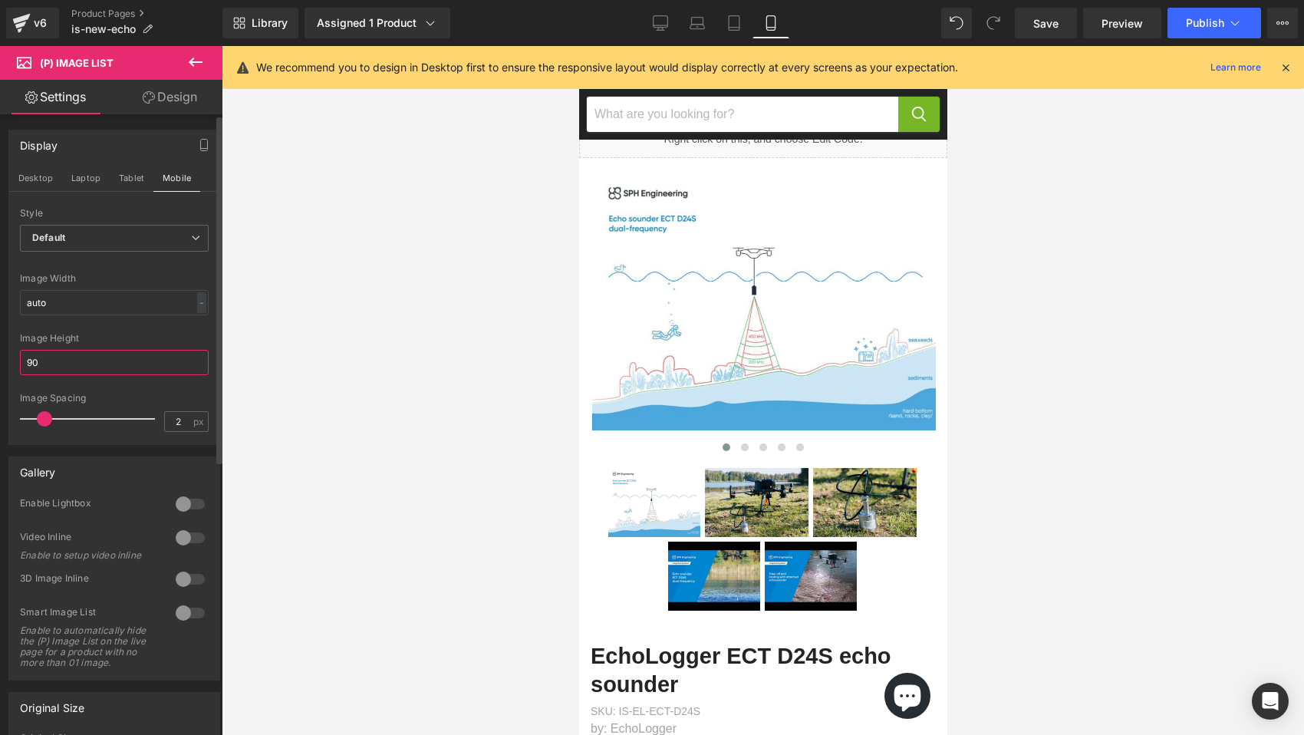
click at [103, 356] on input "90" at bounding box center [114, 362] width 189 height 25
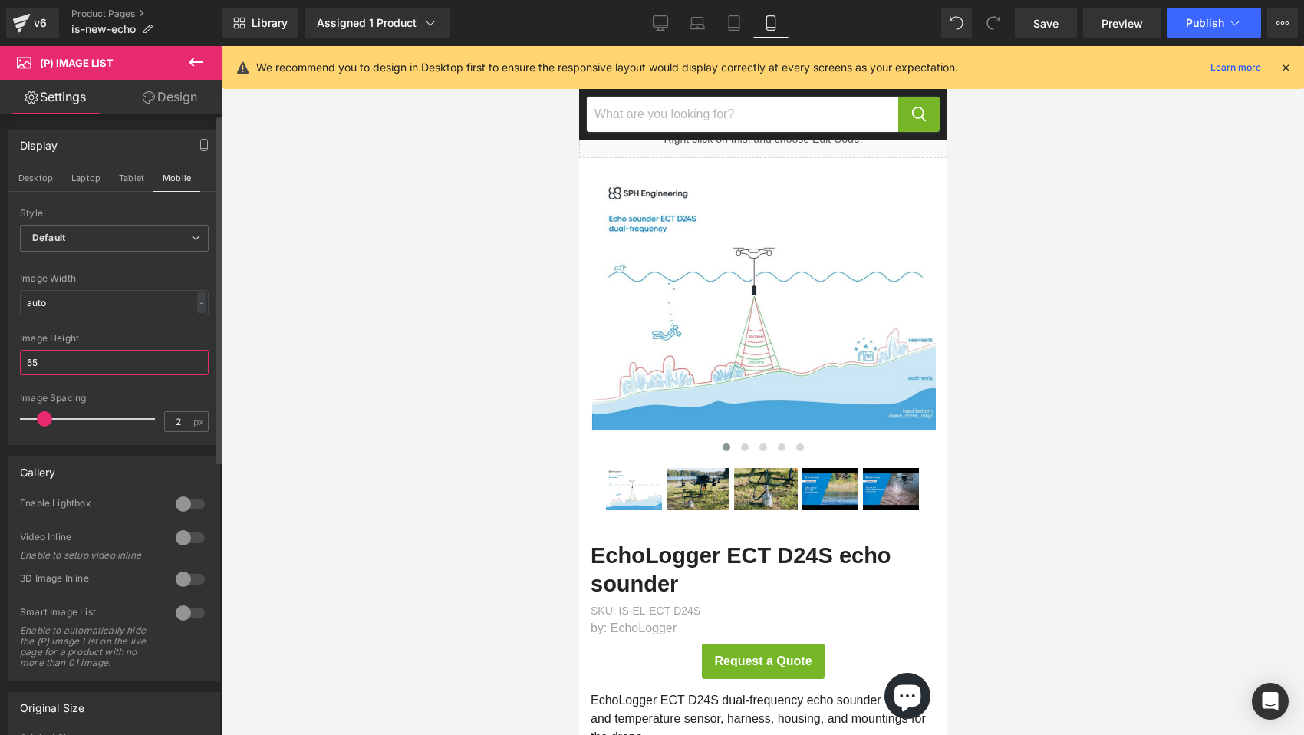
type input "54"
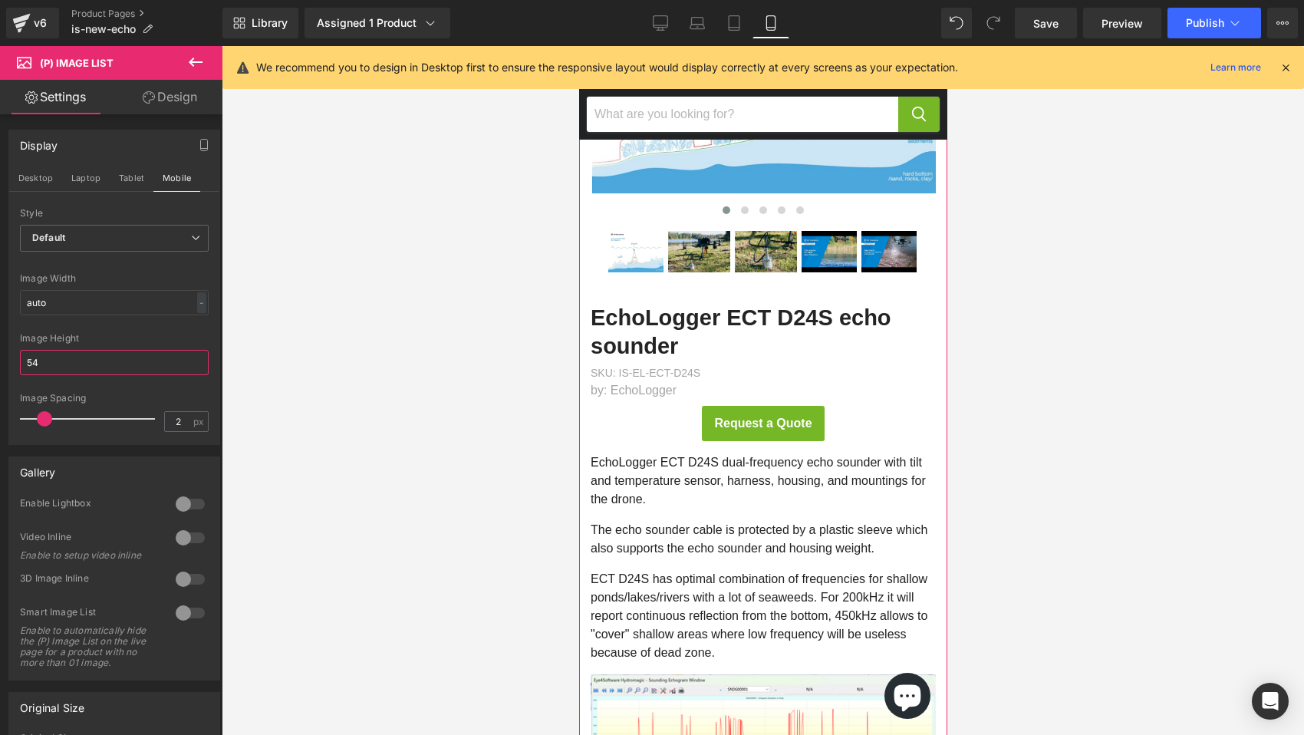
scroll to position [260, 0]
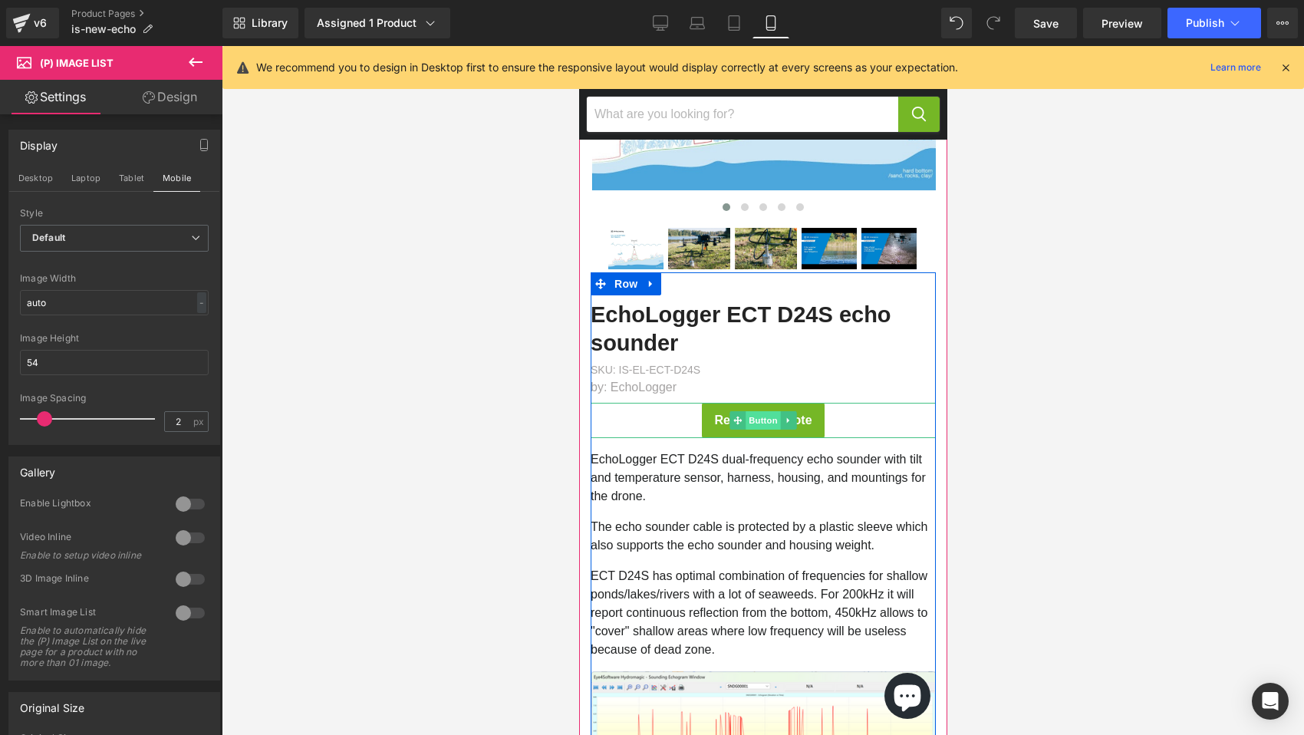
click at [756, 423] on span "Button" at bounding box center [762, 420] width 35 height 18
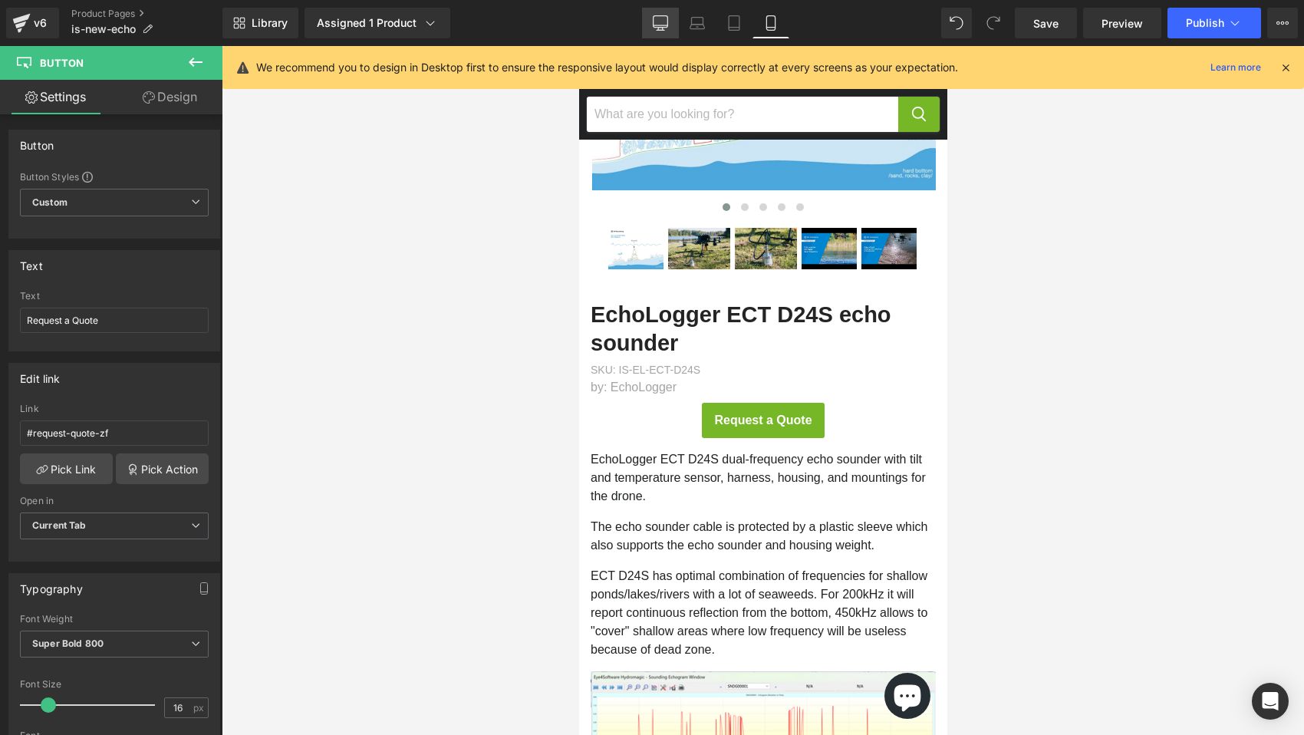
click at [666, 20] on icon at bounding box center [660, 22] width 15 height 15
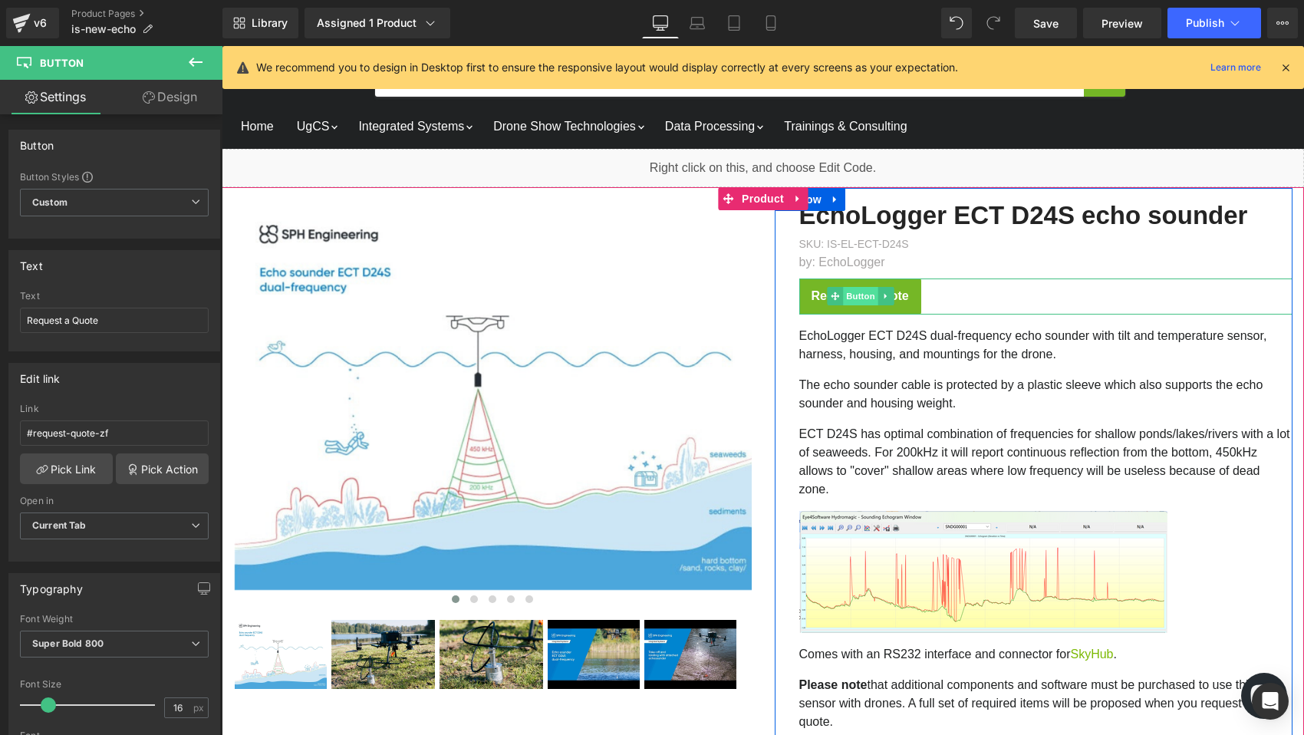
click at [857, 294] on span "Button" at bounding box center [860, 296] width 35 height 18
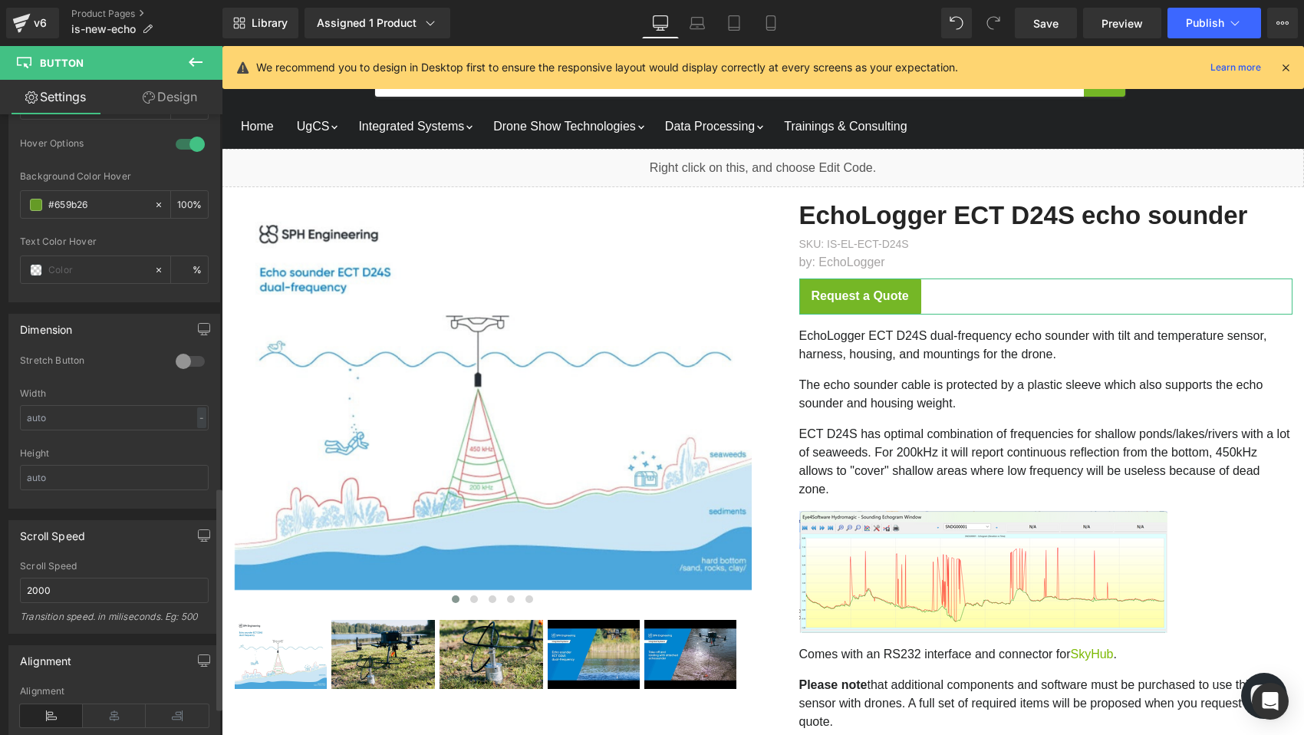
scroll to position [1112, 0]
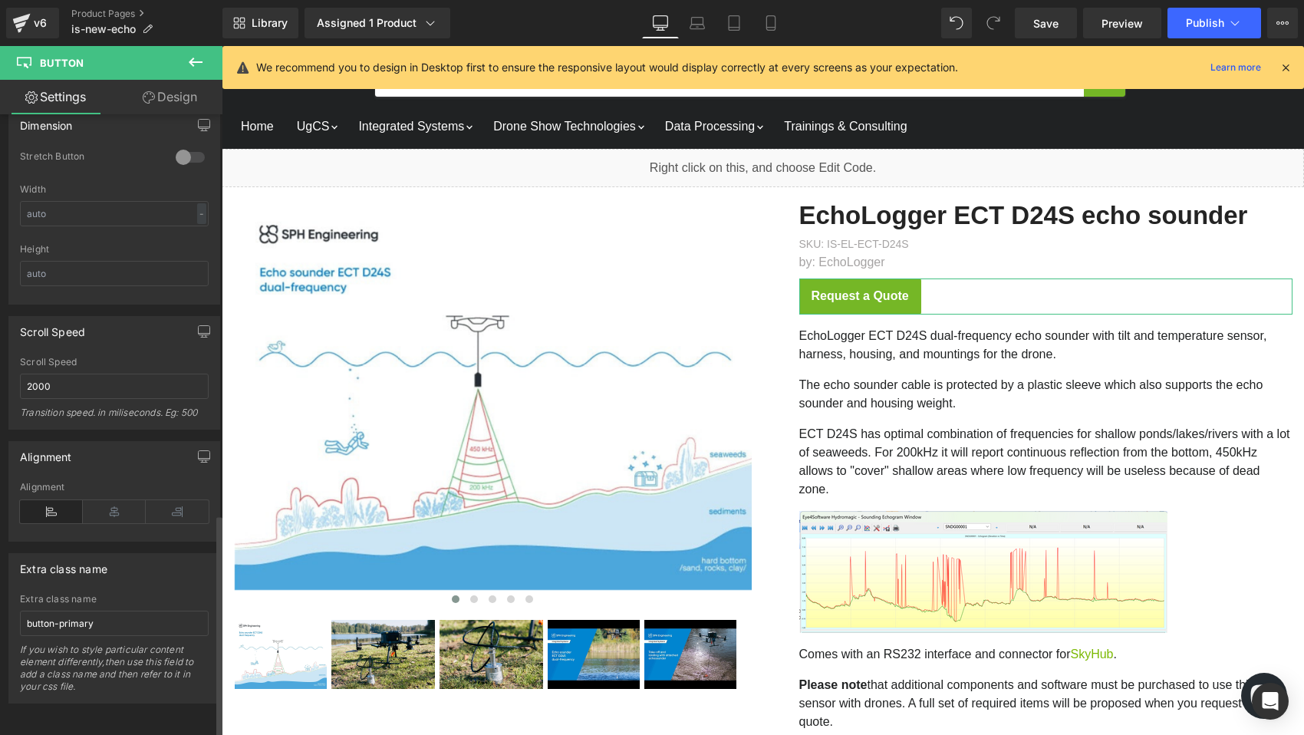
click at [43, 500] on icon at bounding box center [51, 511] width 63 height 23
click at [698, 12] on link "Laptop" at bounding box center [697, 23] width 37 height 31
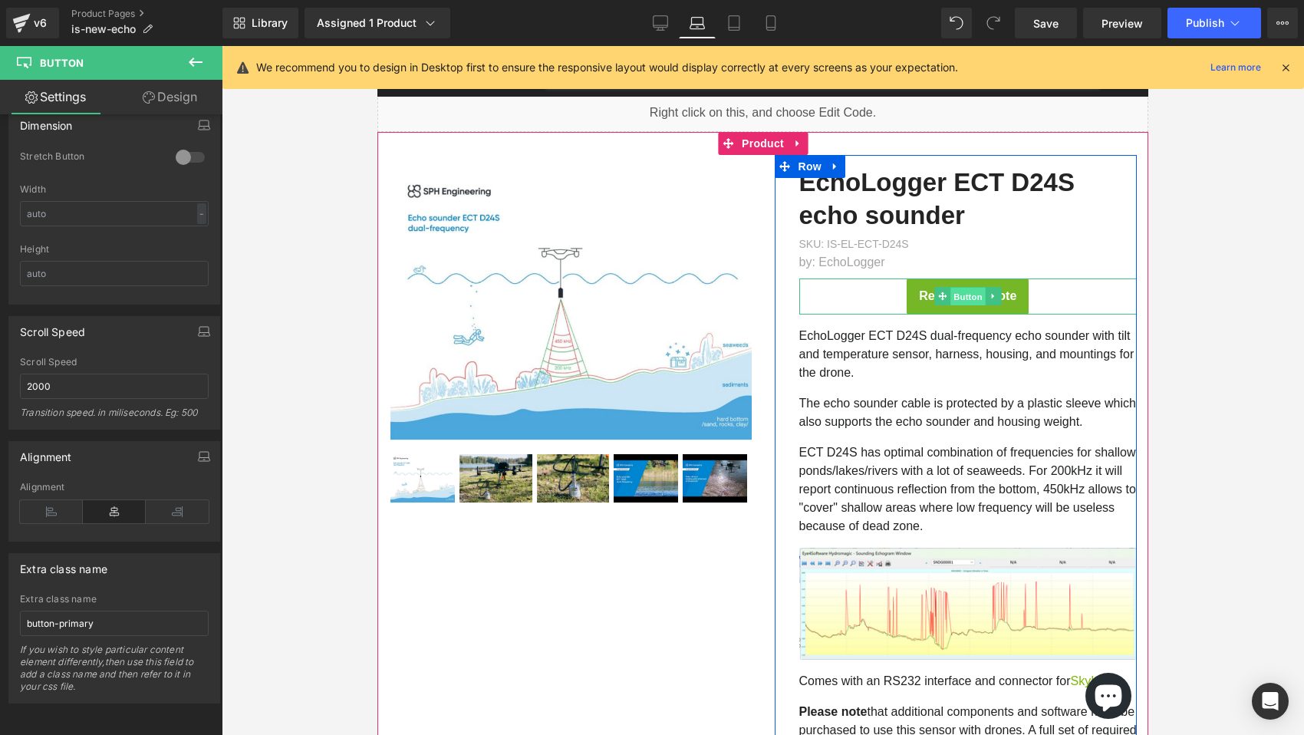
click at [966, 296] on span "Button" at bounding box center [967, 297] width 35 height 18
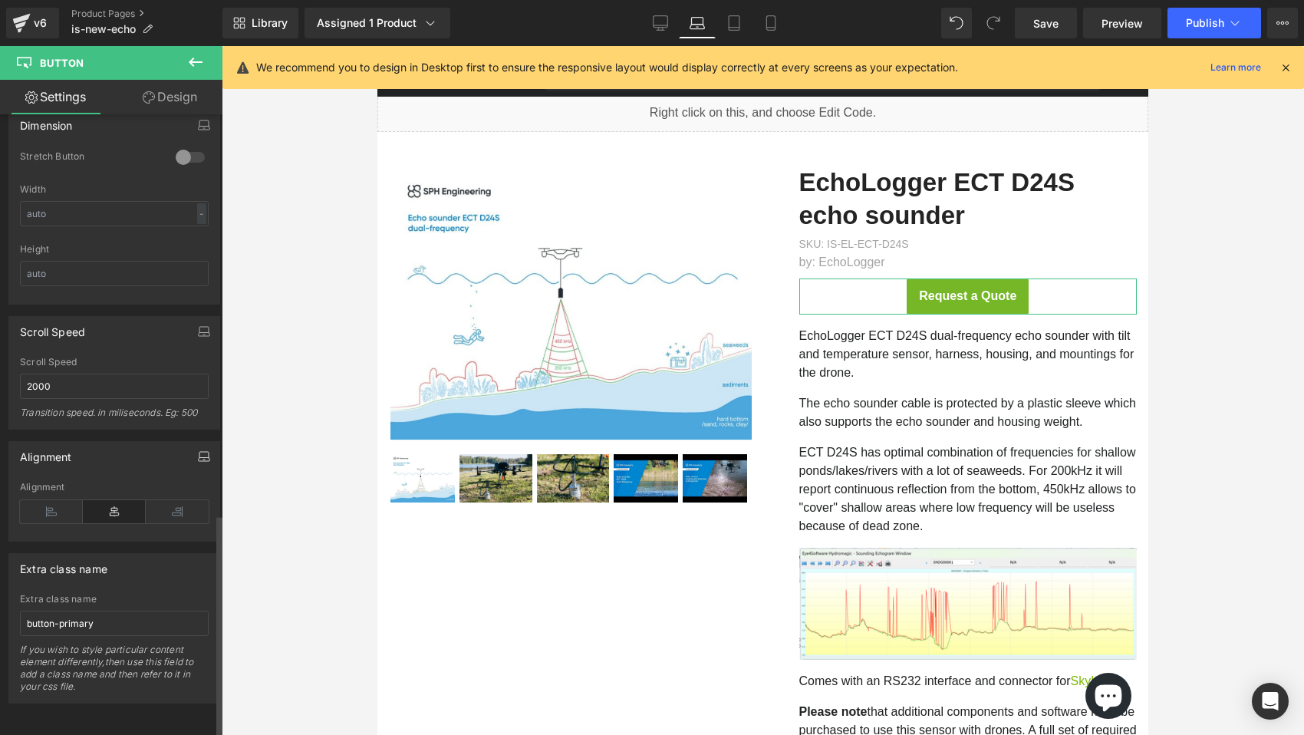
click at [202, 458] on icon "button" at bounding box center [204, 460] width 12 height 4
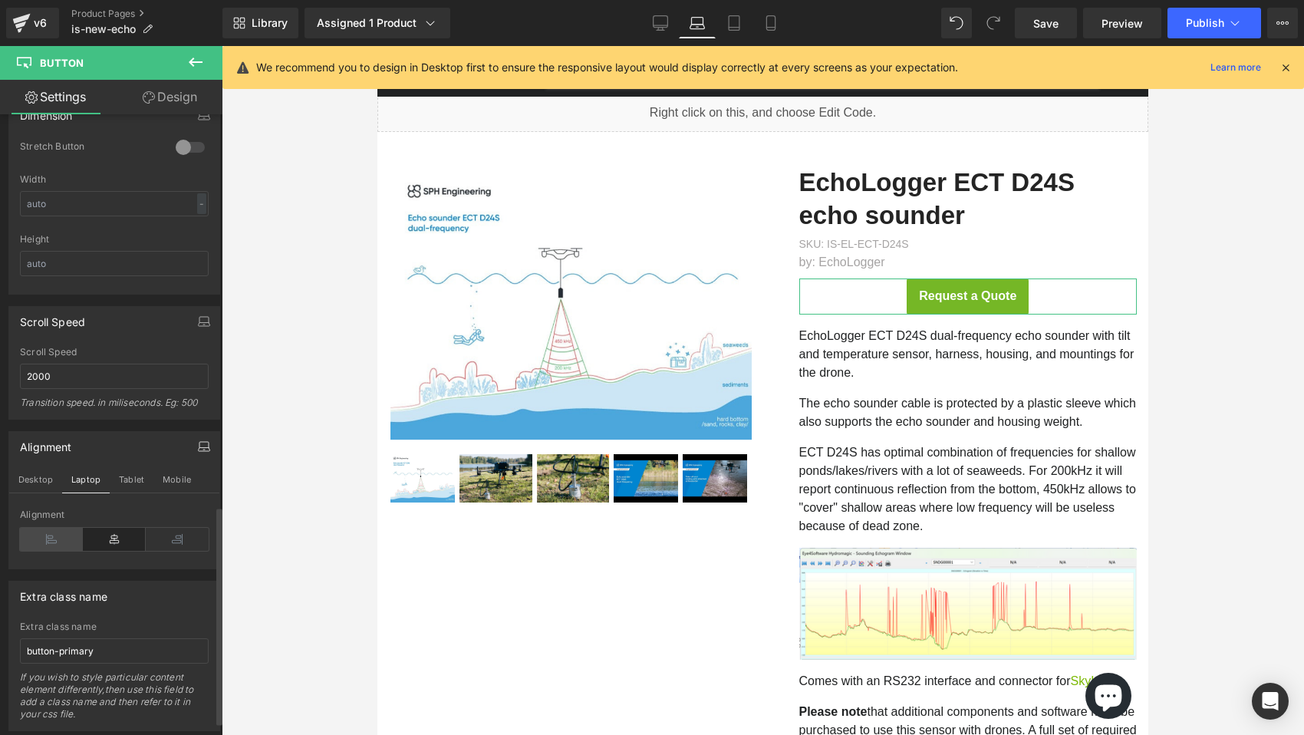
click at [63, 528] on icon at bounding box center [51, 539] width 63 height 23
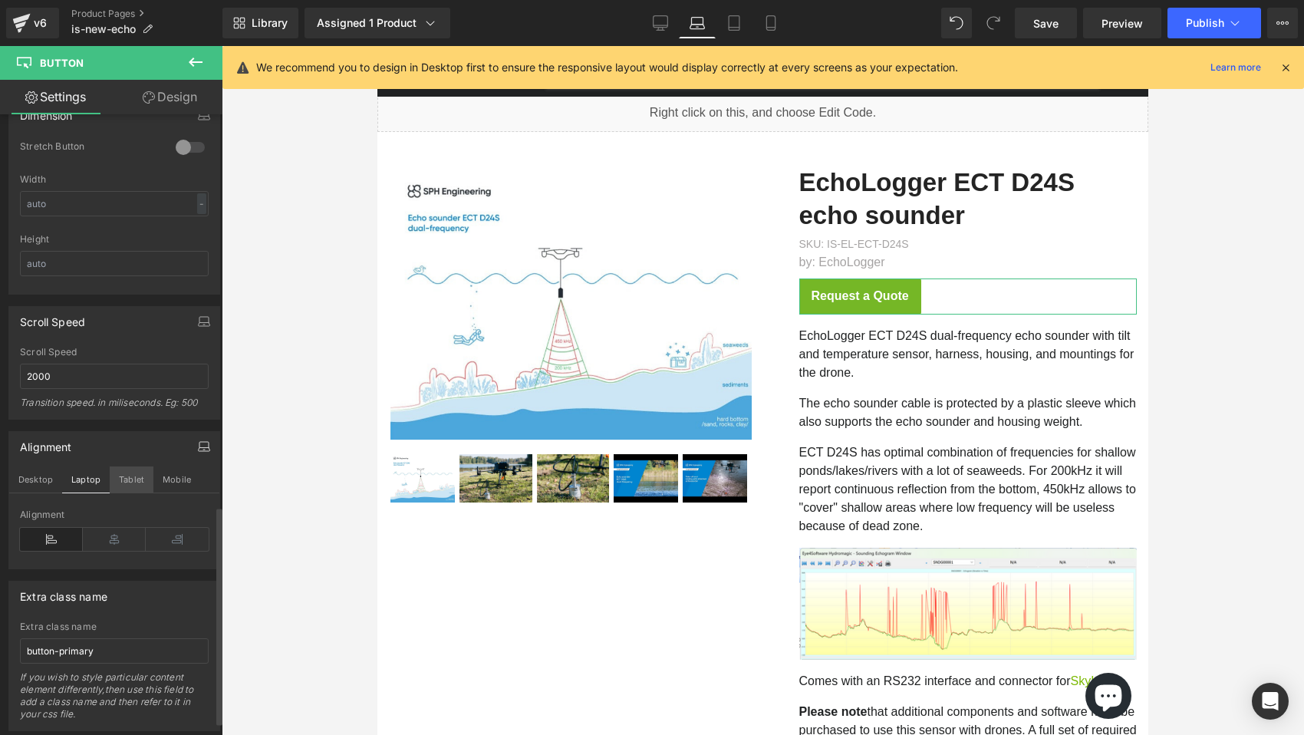
click at [121, 482] on button "Tablet" at bounding box center [132, 479] width 44 height 26
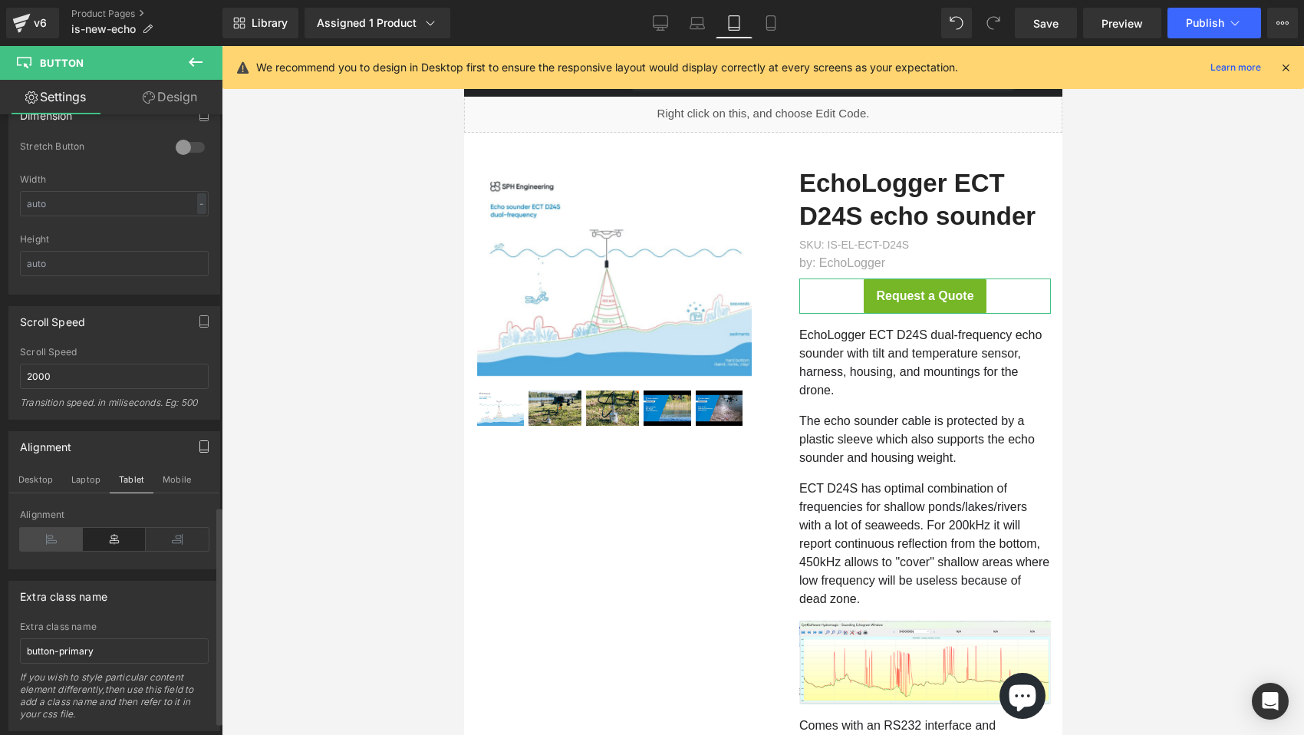
click at [54, 541] on icon at bounding box center [51, 539] width 63 height 23
click at [179, 480] on button "Mobile" at bounding box center [176, 479] width 47 height 26
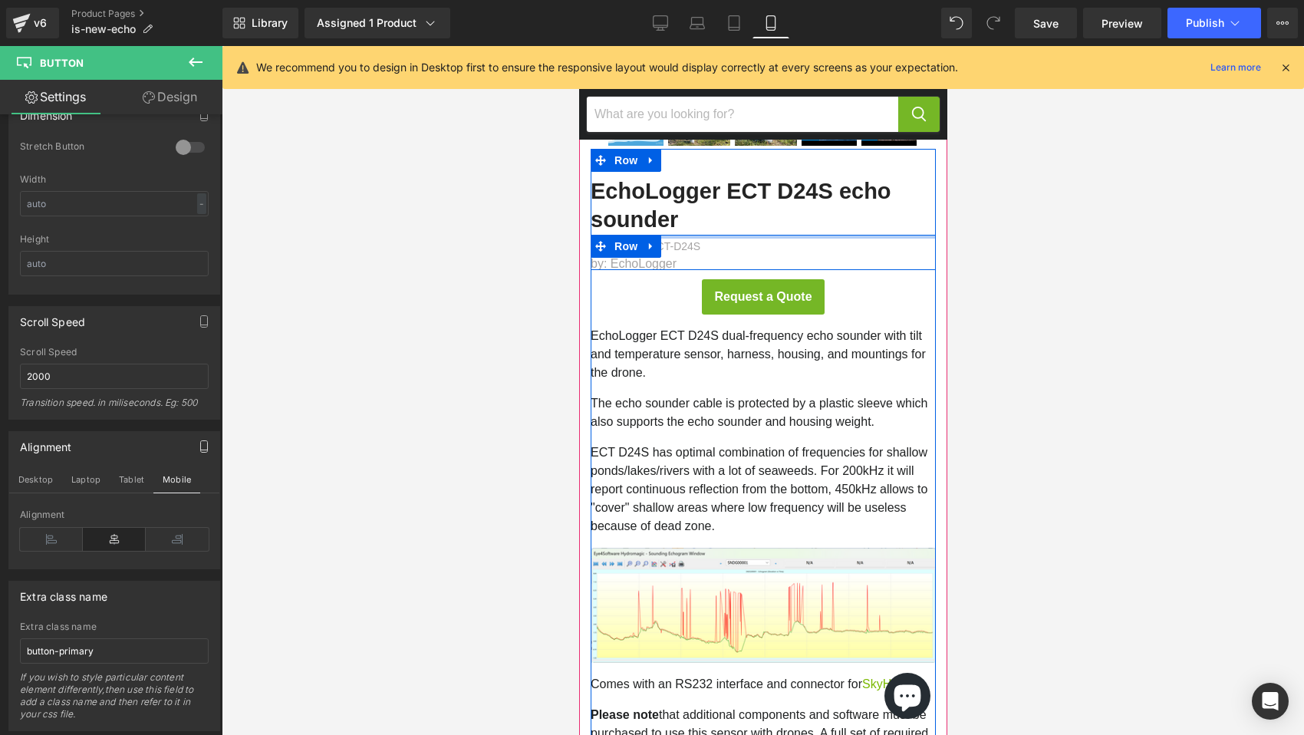
scroll to position [384, 0]
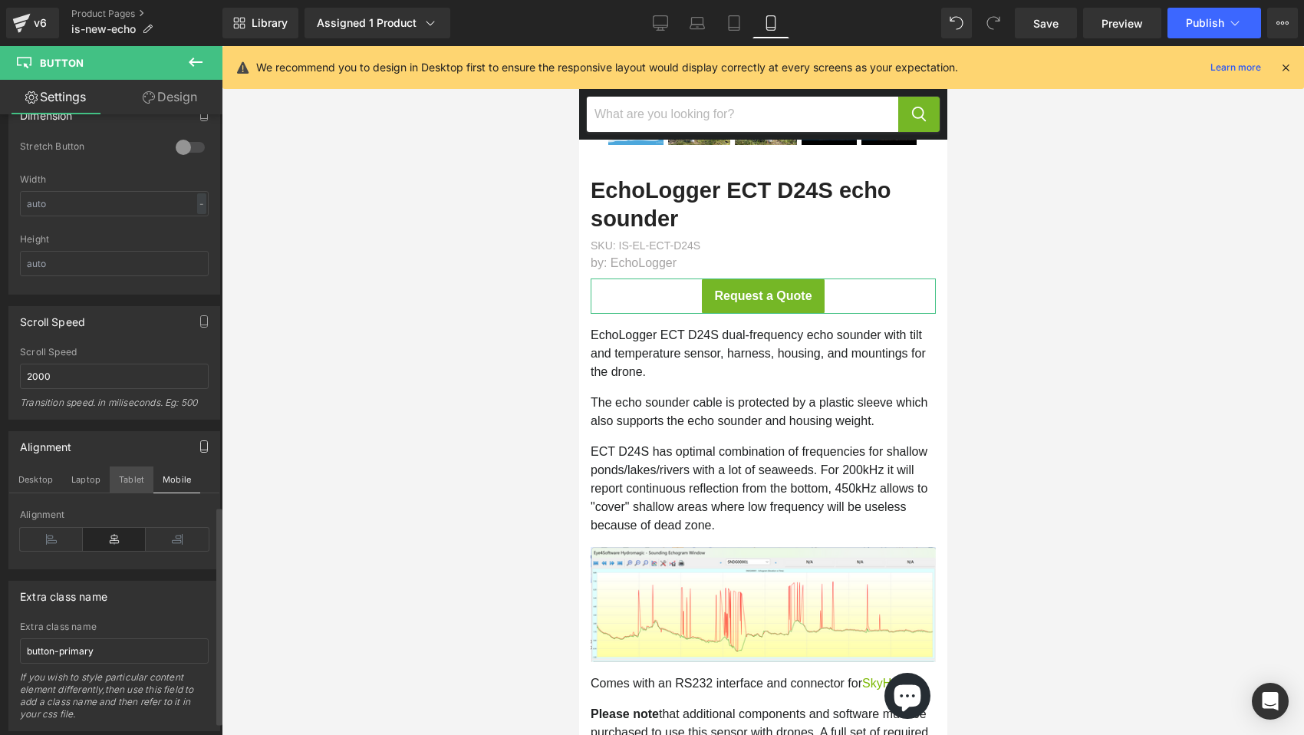
click at [137, 480] on button "Tablet" at bounding box center [132, 479] width 44 height 26
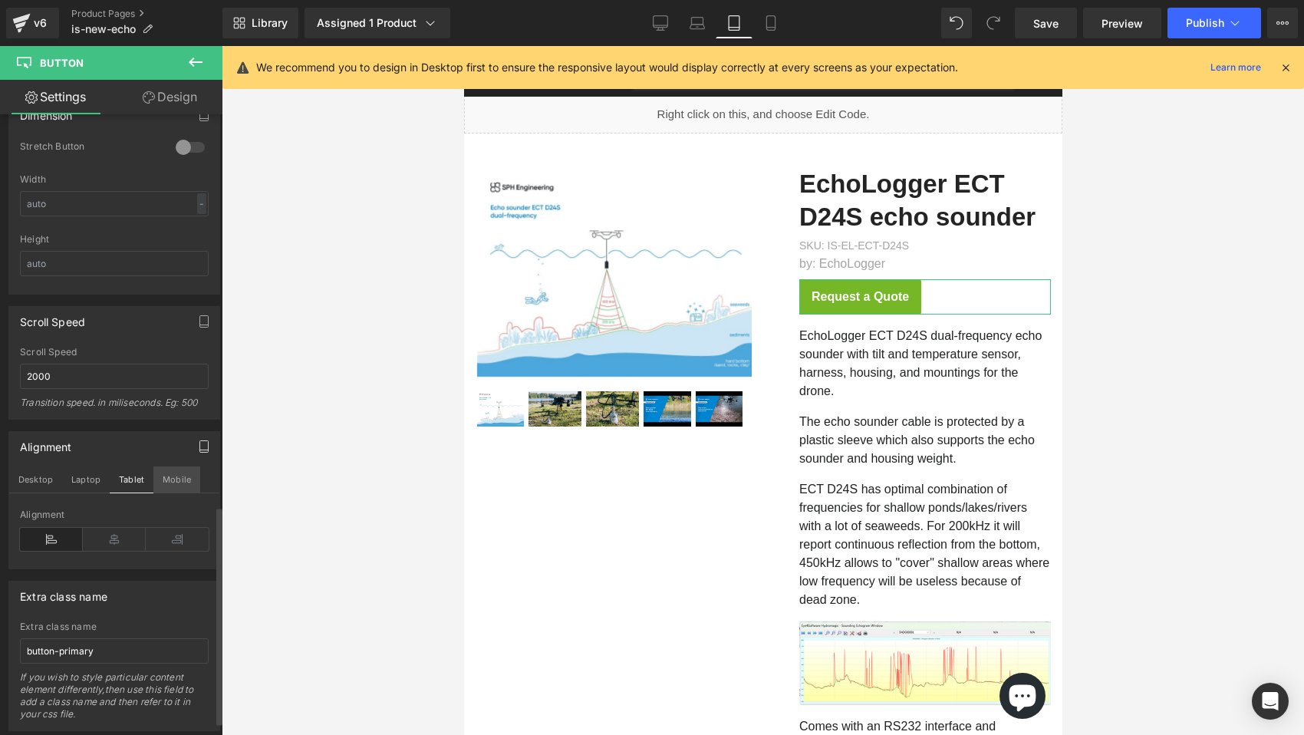
click at [176, 476] on button "Mobile" at bounding box center [176, 479] width 47 height 26
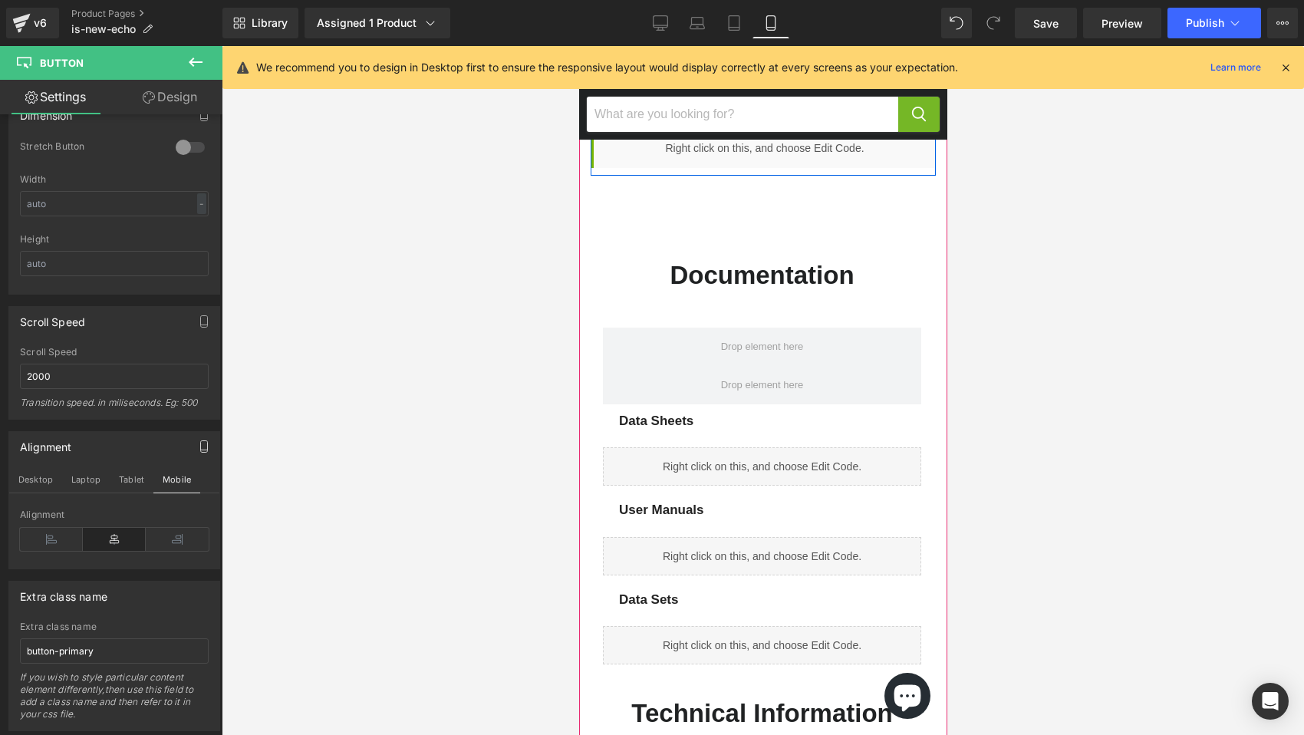
scroll to position [1068, 0]
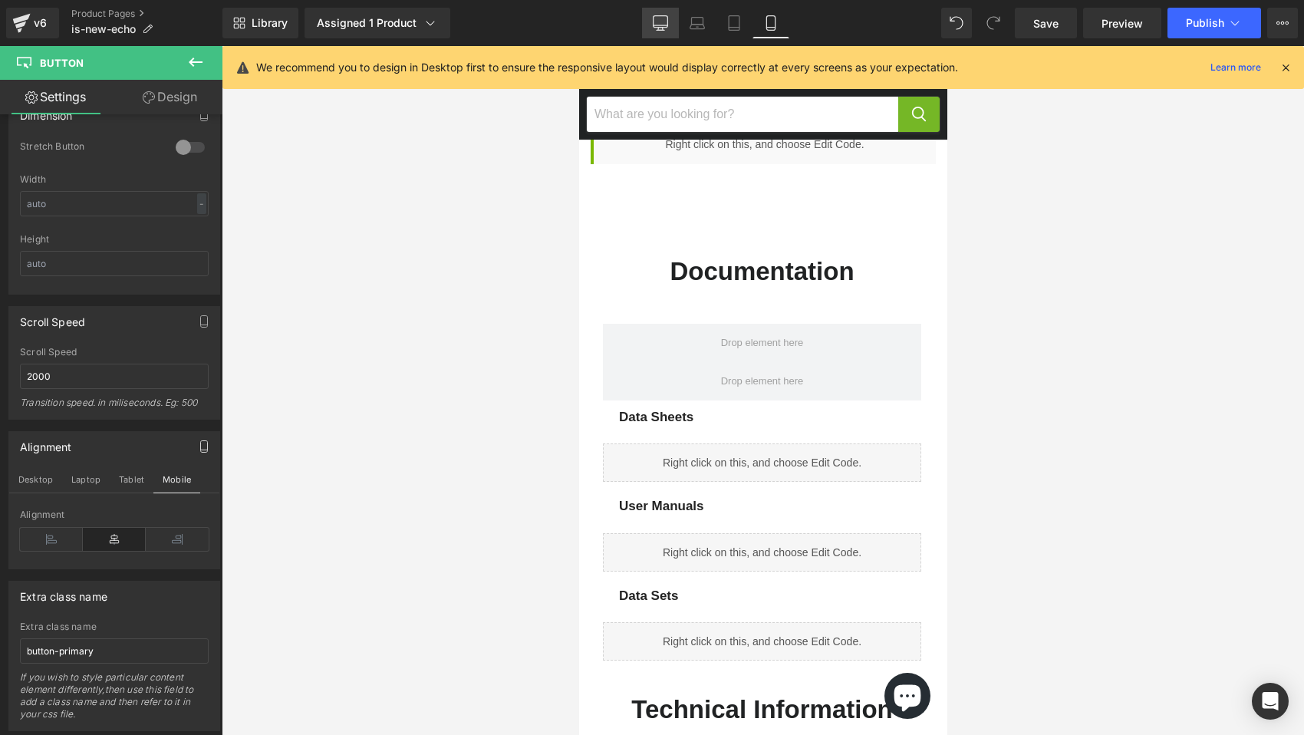
click at [662, 25] on icon at bounding box center [660, 25] width 15 height 0
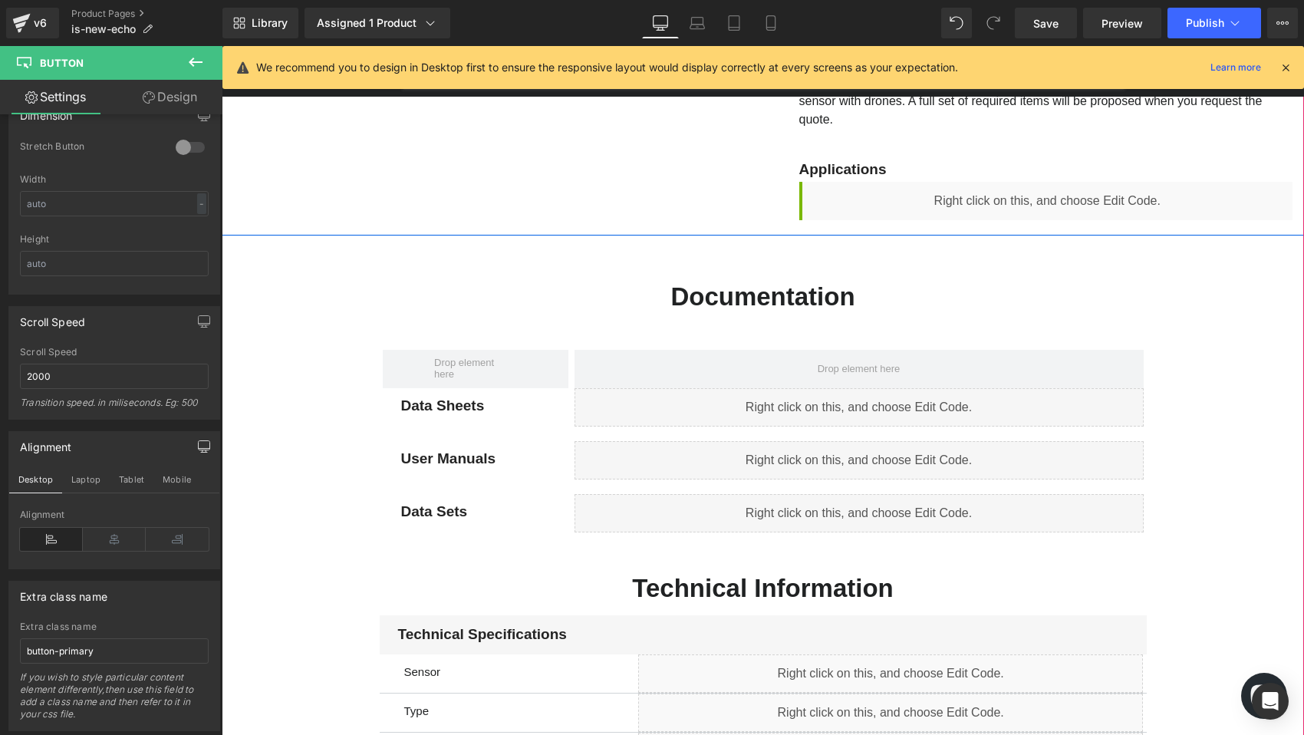
scroll to position [567, 0]
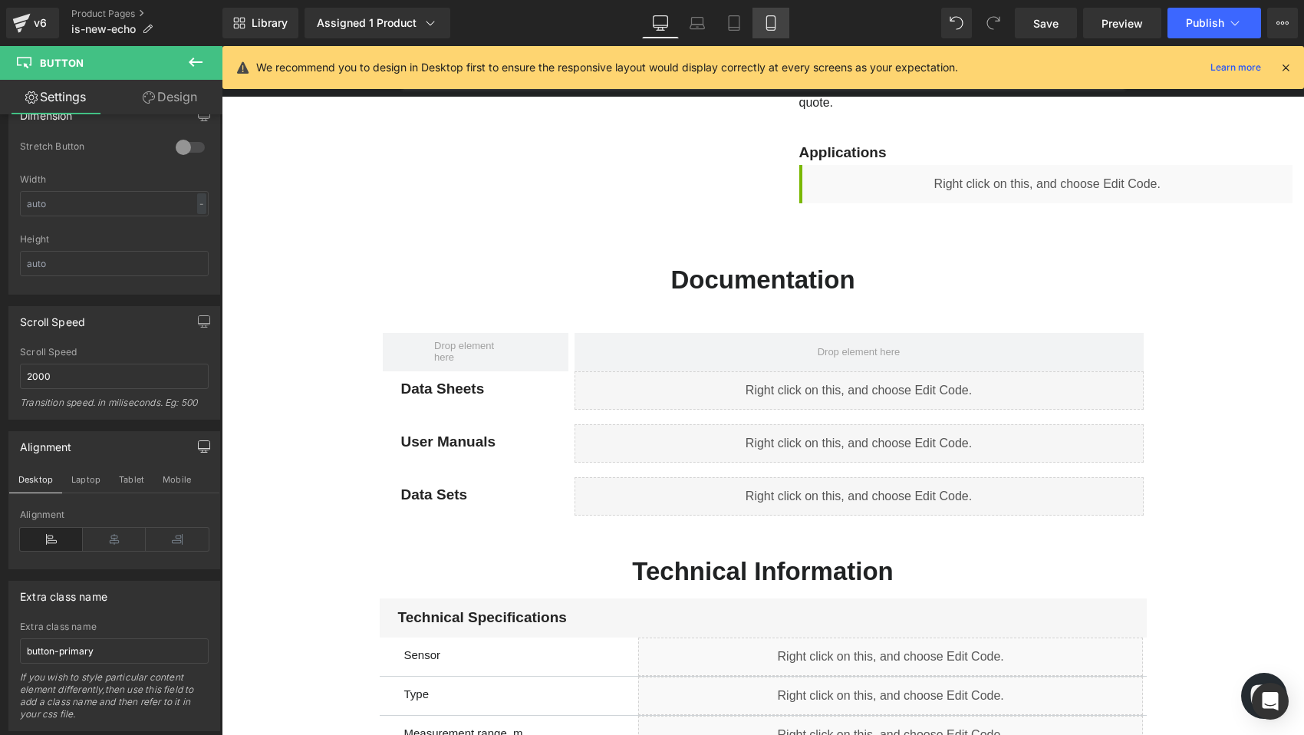
click at [772, 25] on icon at bounding box center [770, 22] width 15 height 15
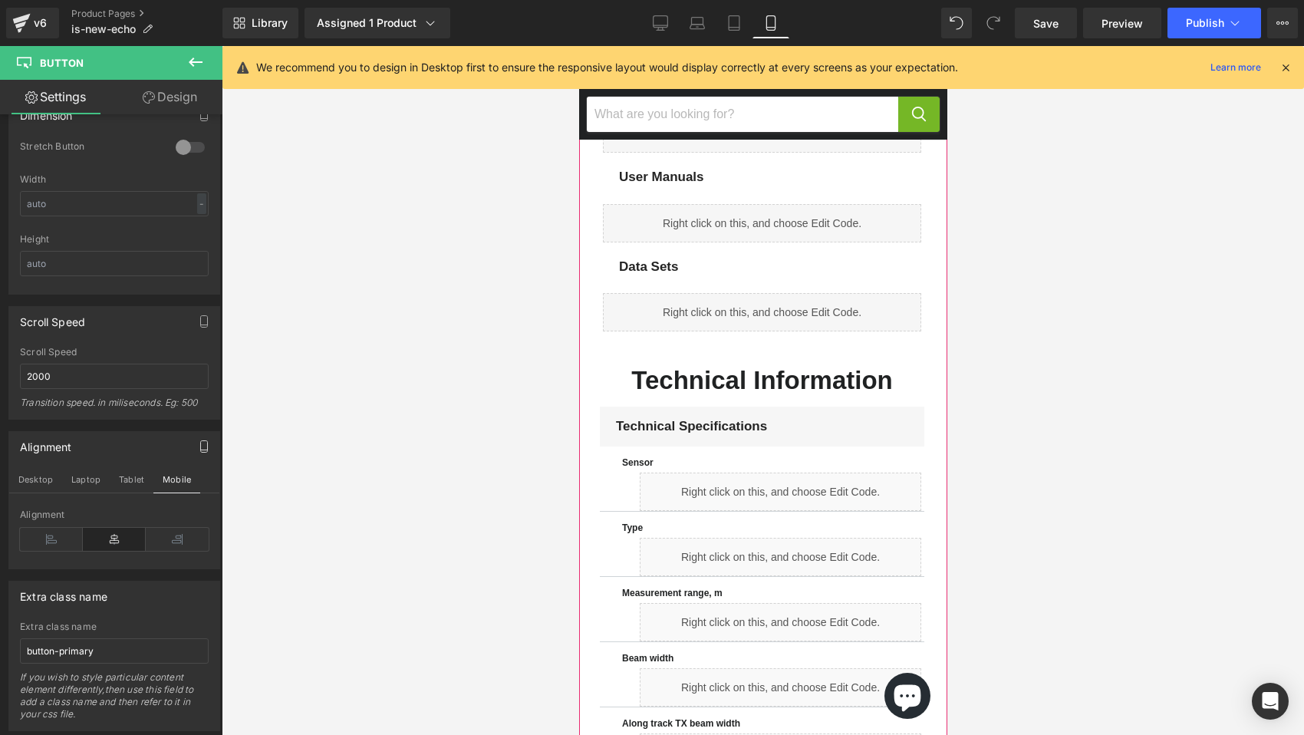
scroll to position [1398, 0]
click at [750, 459] on span "Text Block" at bounding box center [753, 457] width 51 height 18
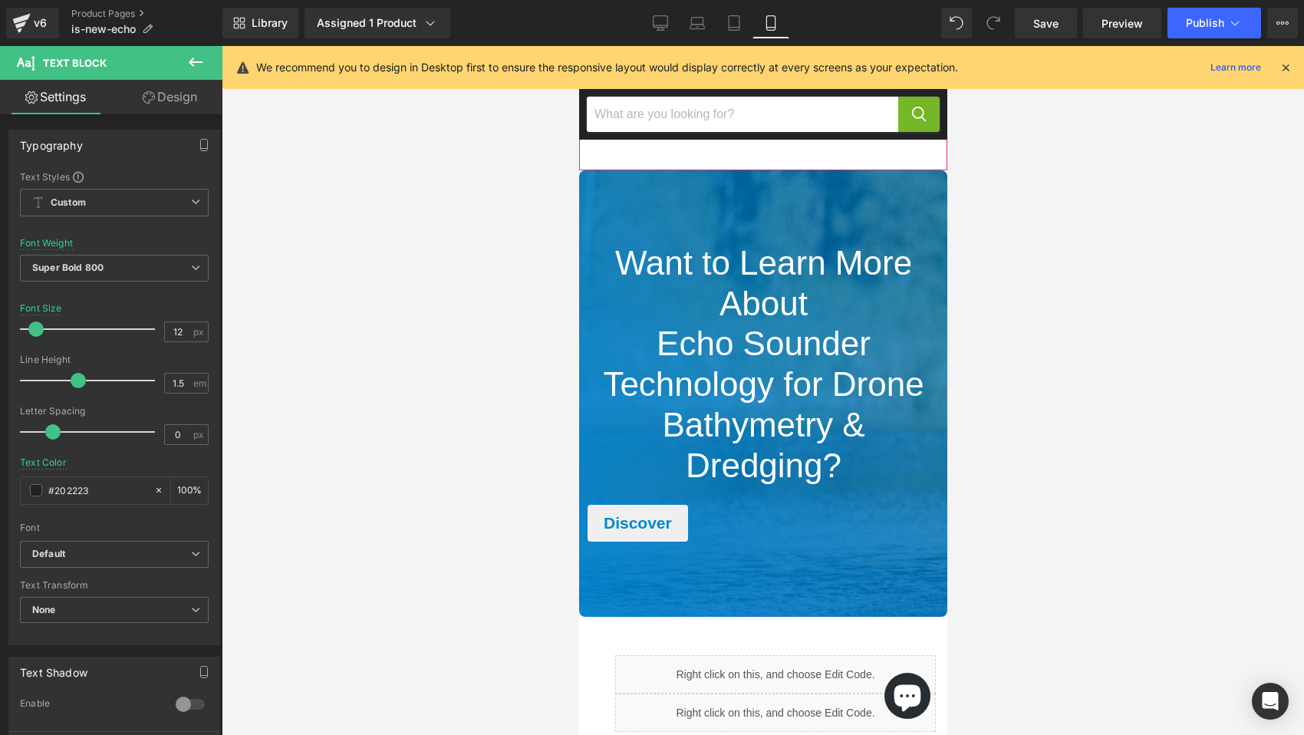
scroll to position [3370, 0]
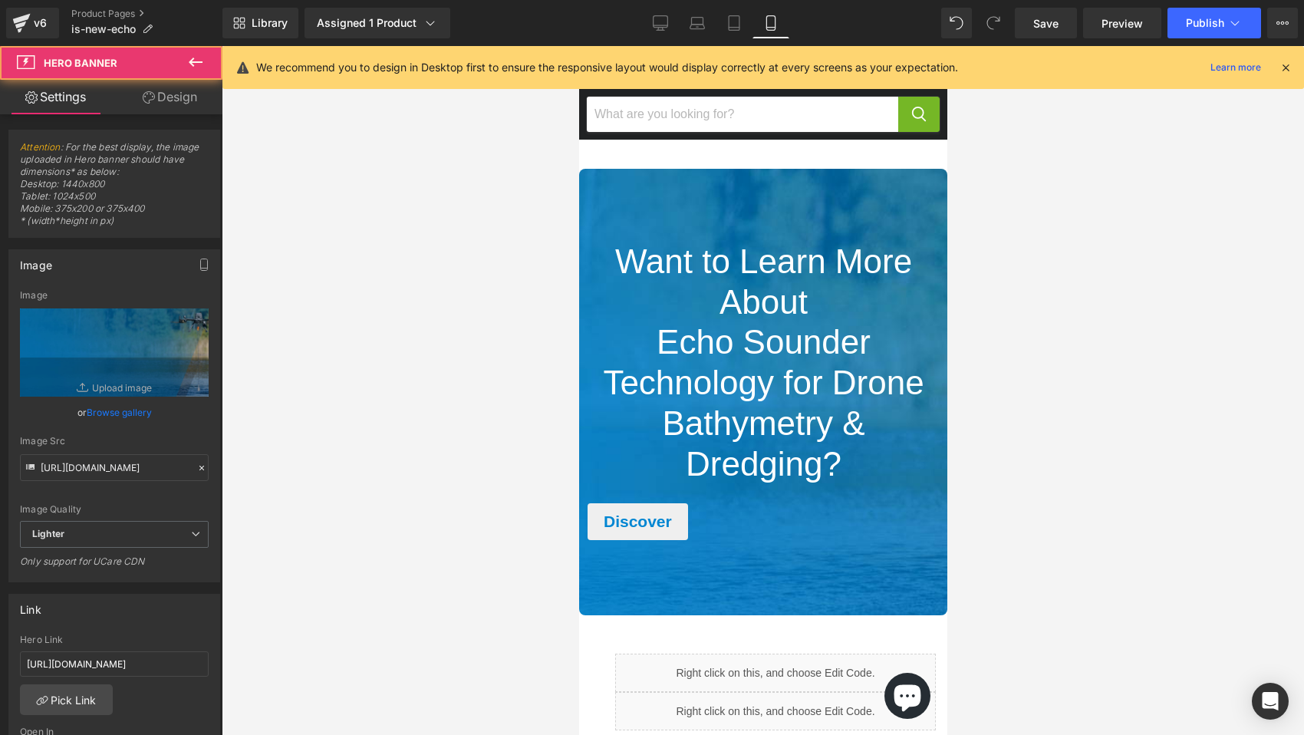
click at [700, 204] on div "Main content" at bounding box center [762, 392] width 368 height 446
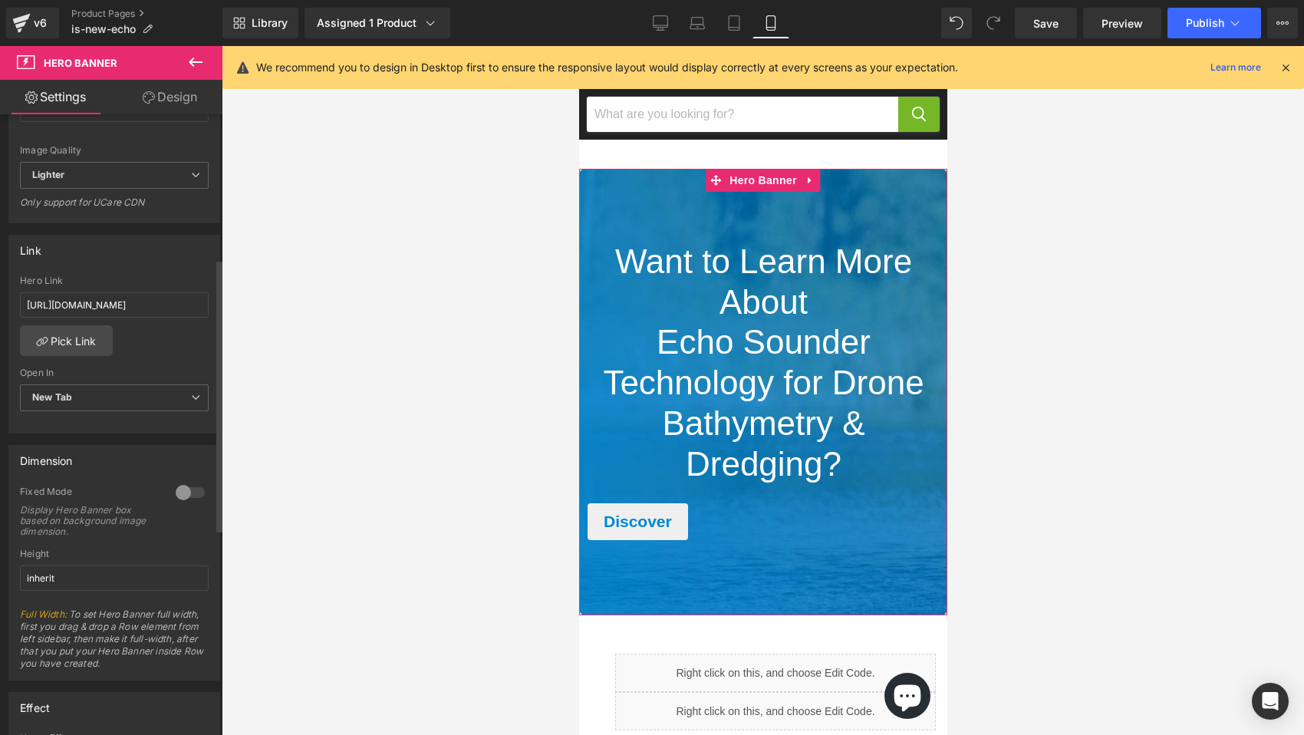
scroll to position [383, 0]
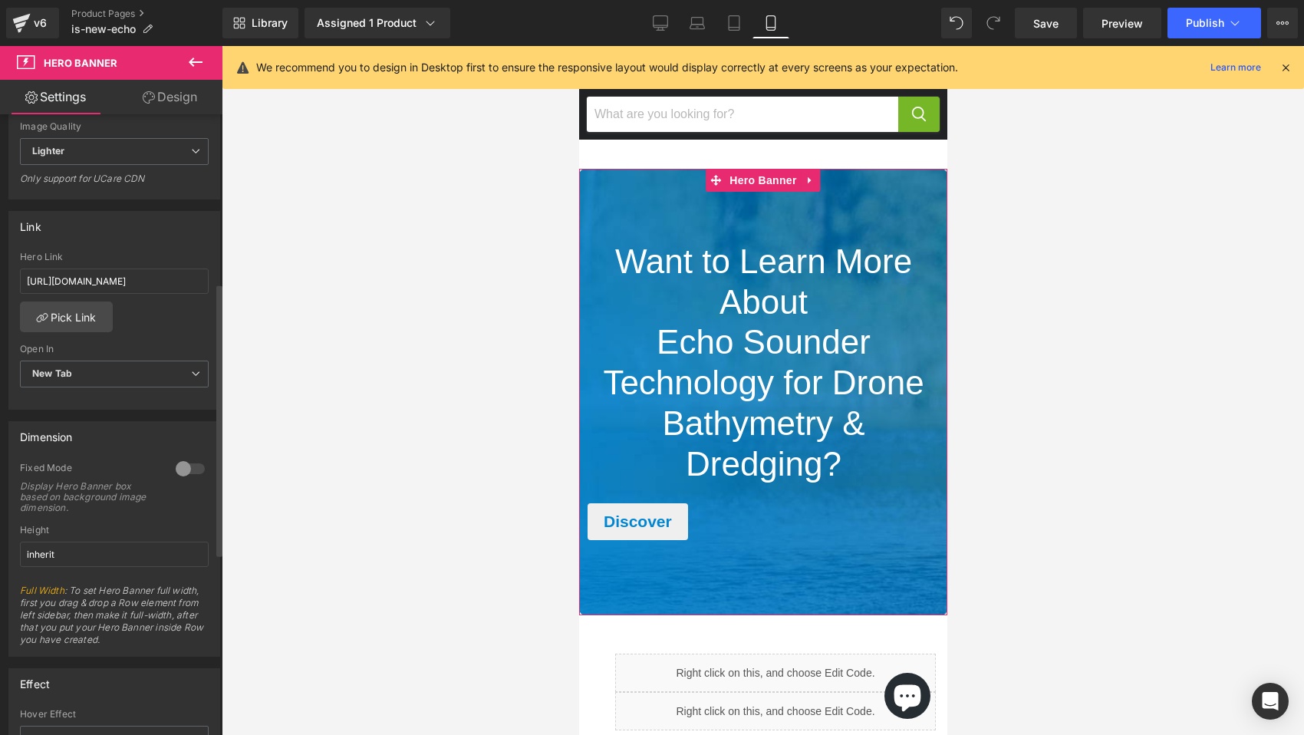
click at [178, 473] on div at bounding box center [190, 468] width 37 height 25
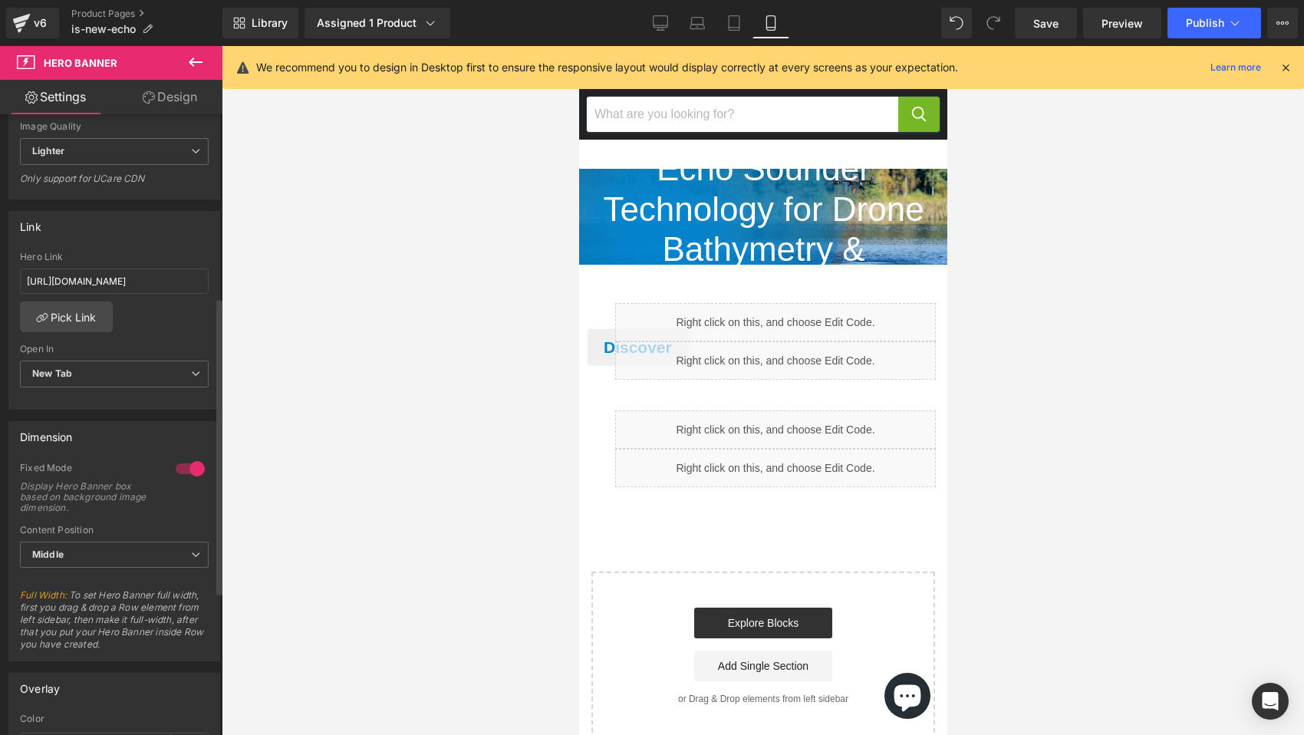
click at [178, 473] on div at bounding box center [190, 468] width 37 height 25
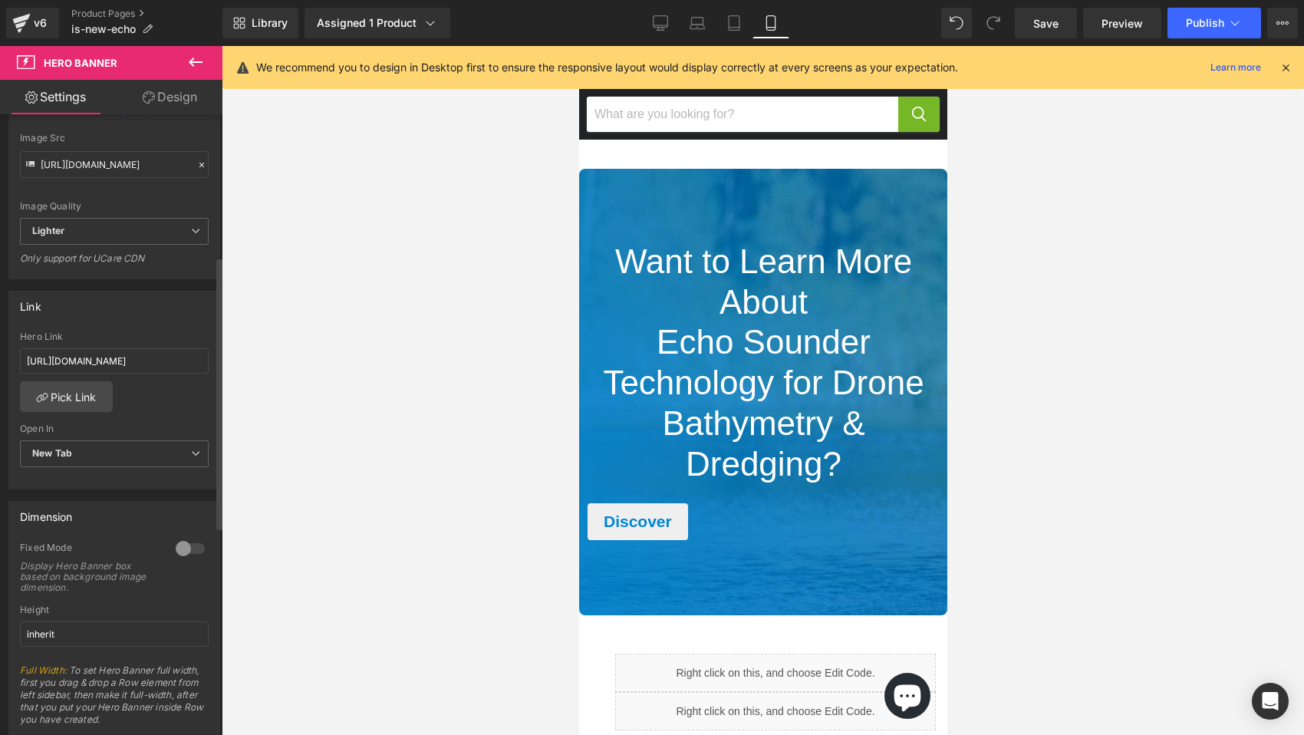
scroll to position [0, 0]
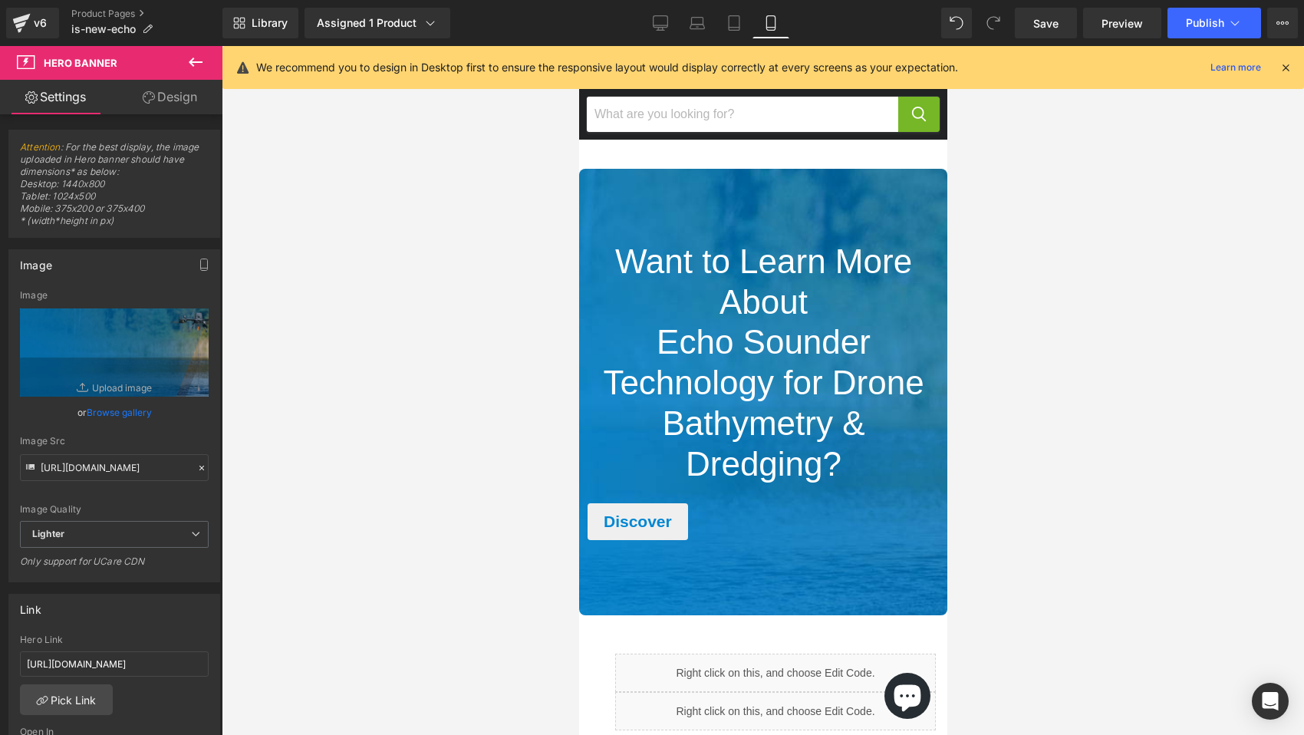
click at [169, 91] on link "Design" at bounding box center [169, 97] width 111 height 35
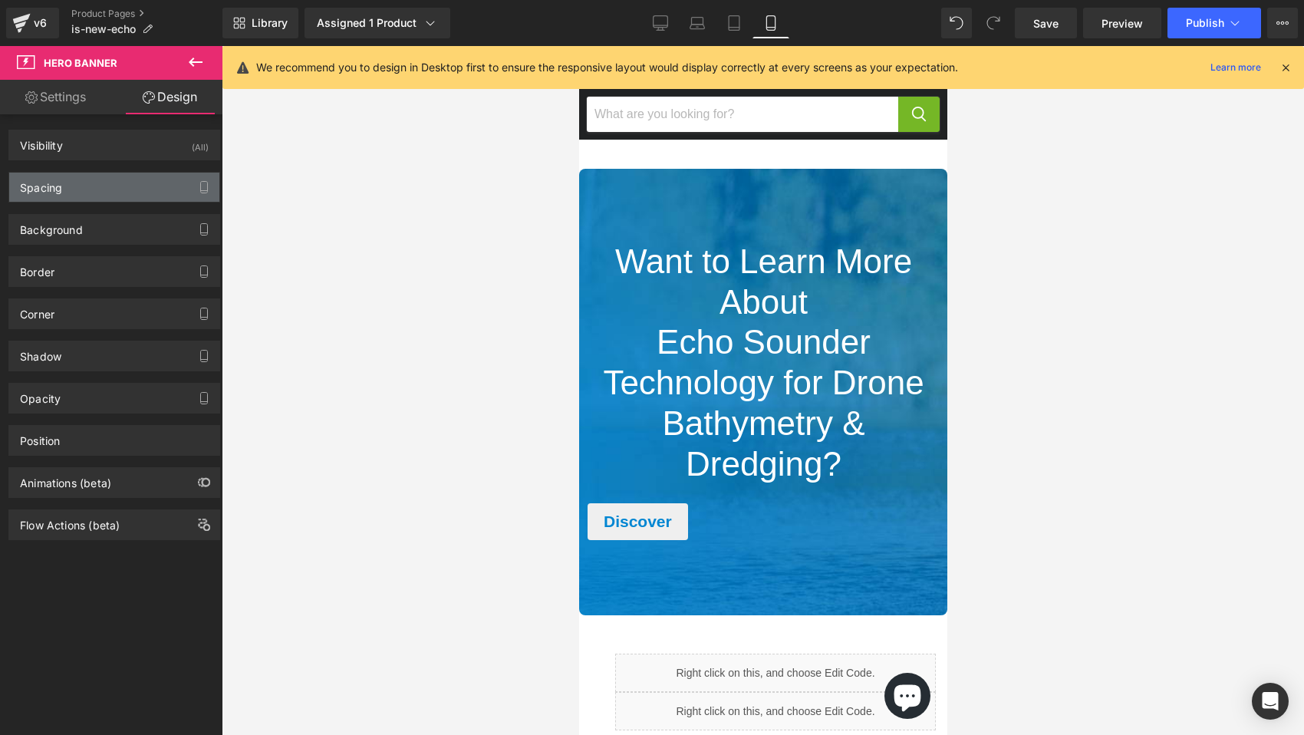
click at [174, 189] on div "Spacing" at bounding box center [114, 187] width 210 height 29
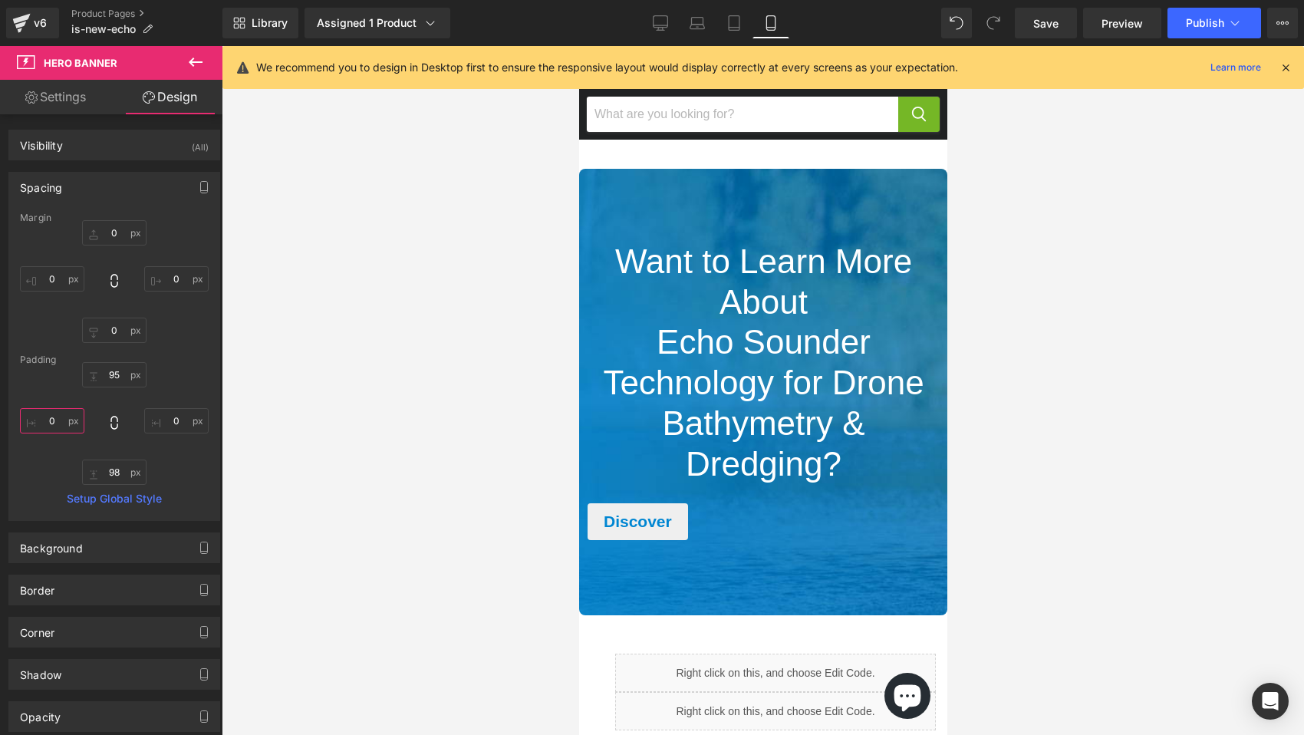
click at [57, 421] on input "0" at bounding box center [52, 420] width 64 height 25
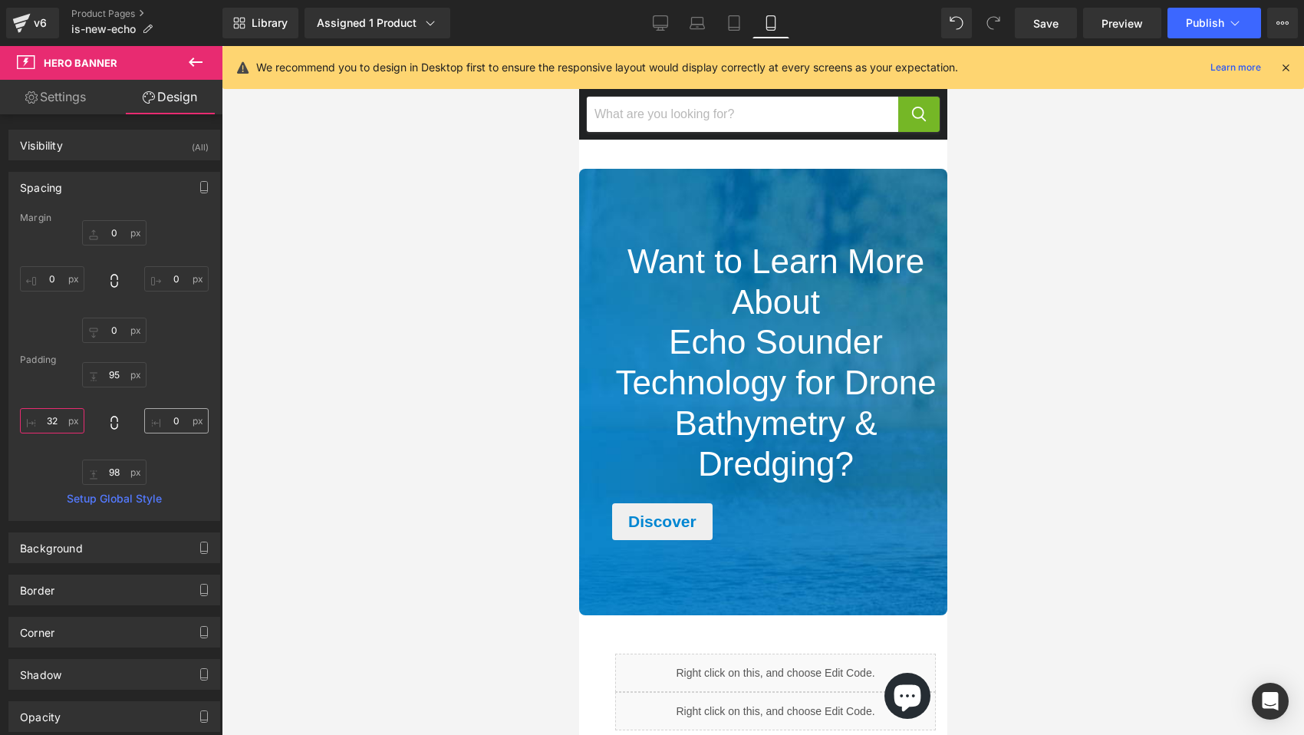
type input "32"
click at [179, 425] on input "0" at bounding box center [176, 420] width 64 height 25
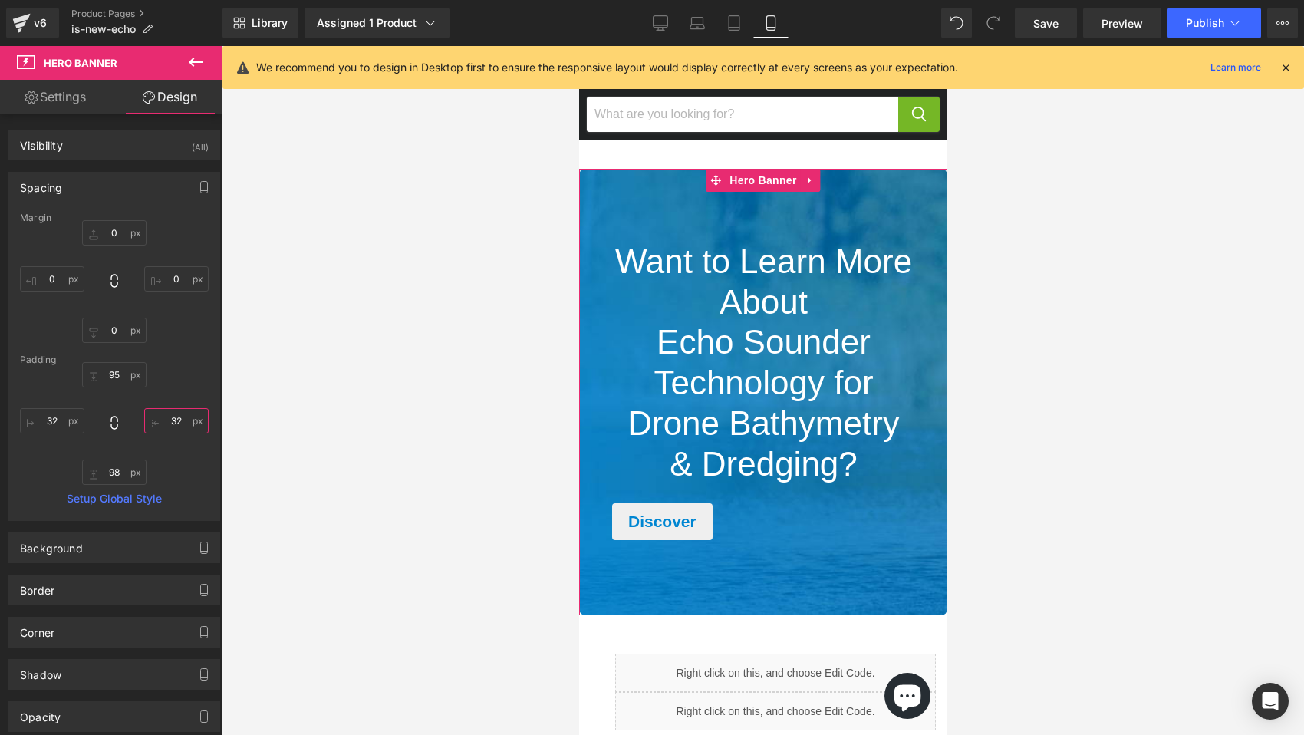
type input "32"
click at [63, 95] on link "Settings" at bounding box center [55, 97] width 111 height 35
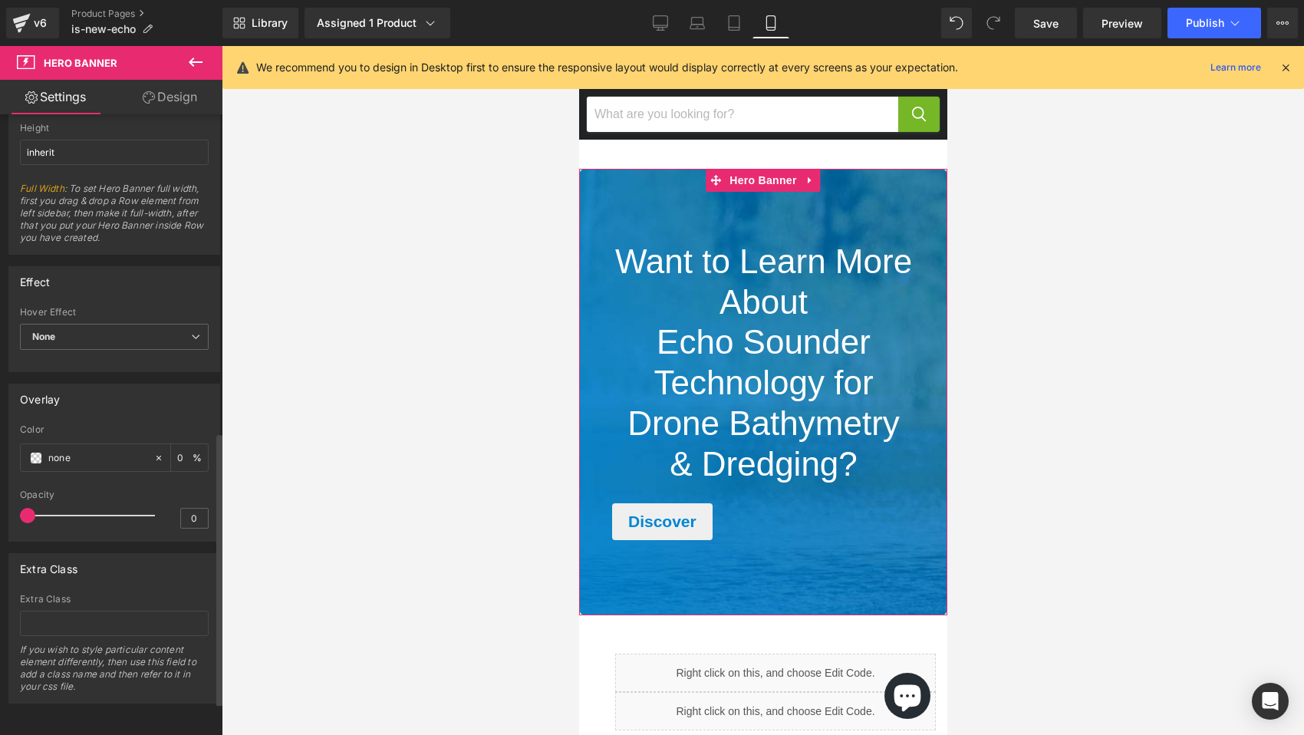
scroll to position [796, 0]
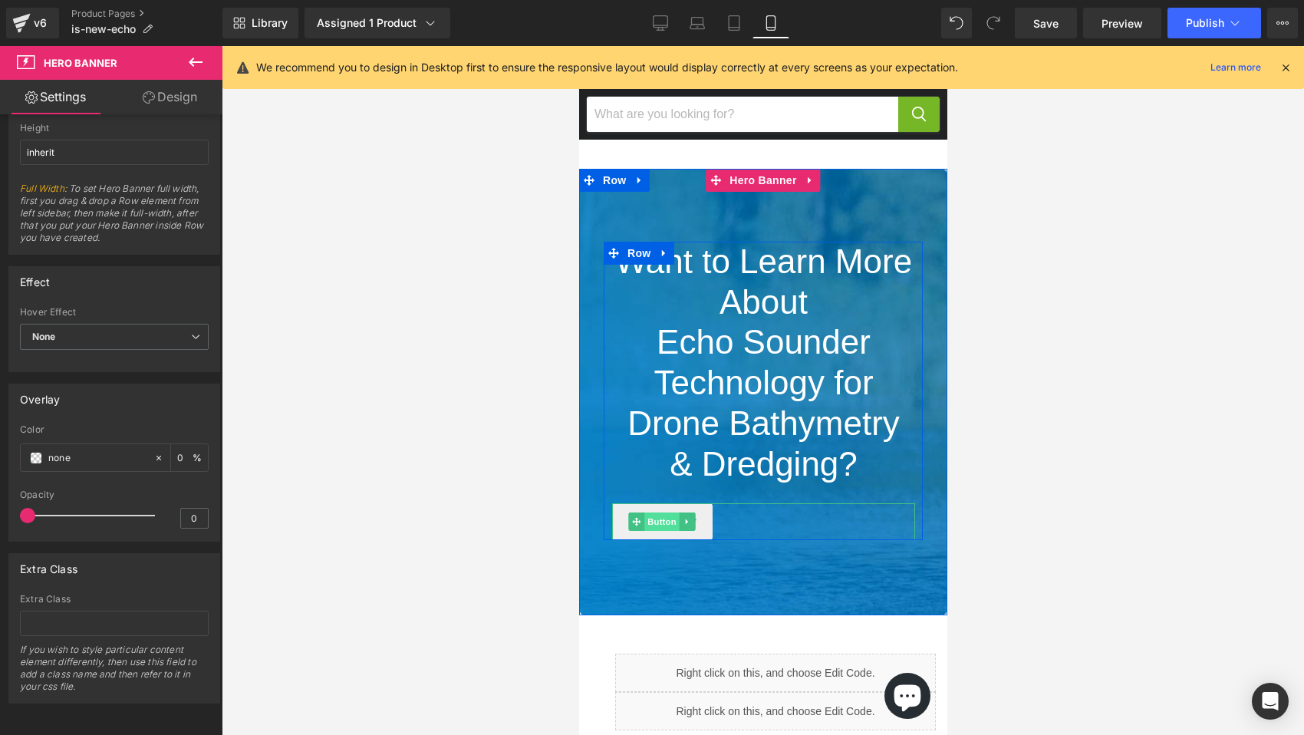
click at [668, 523] on span "Button" at bounding box center [660, 521] width 35 height 18
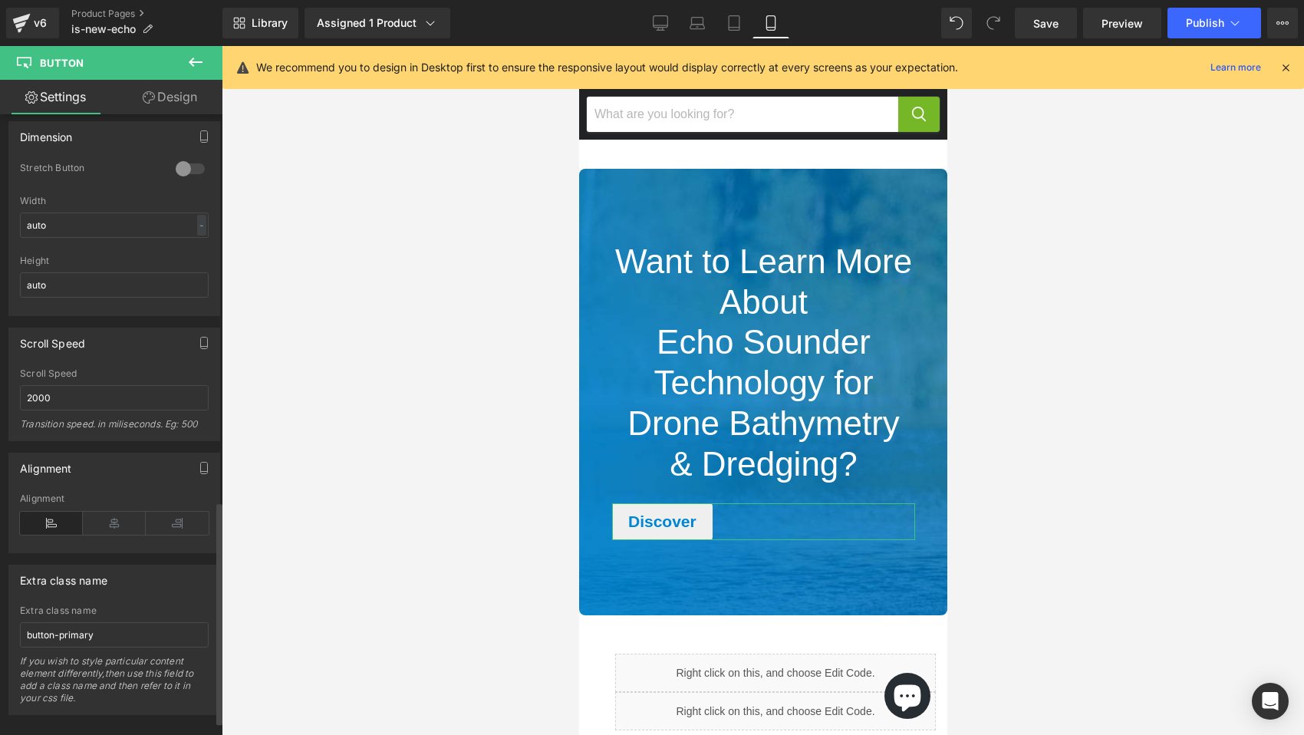
scroll to position [1112, 0]
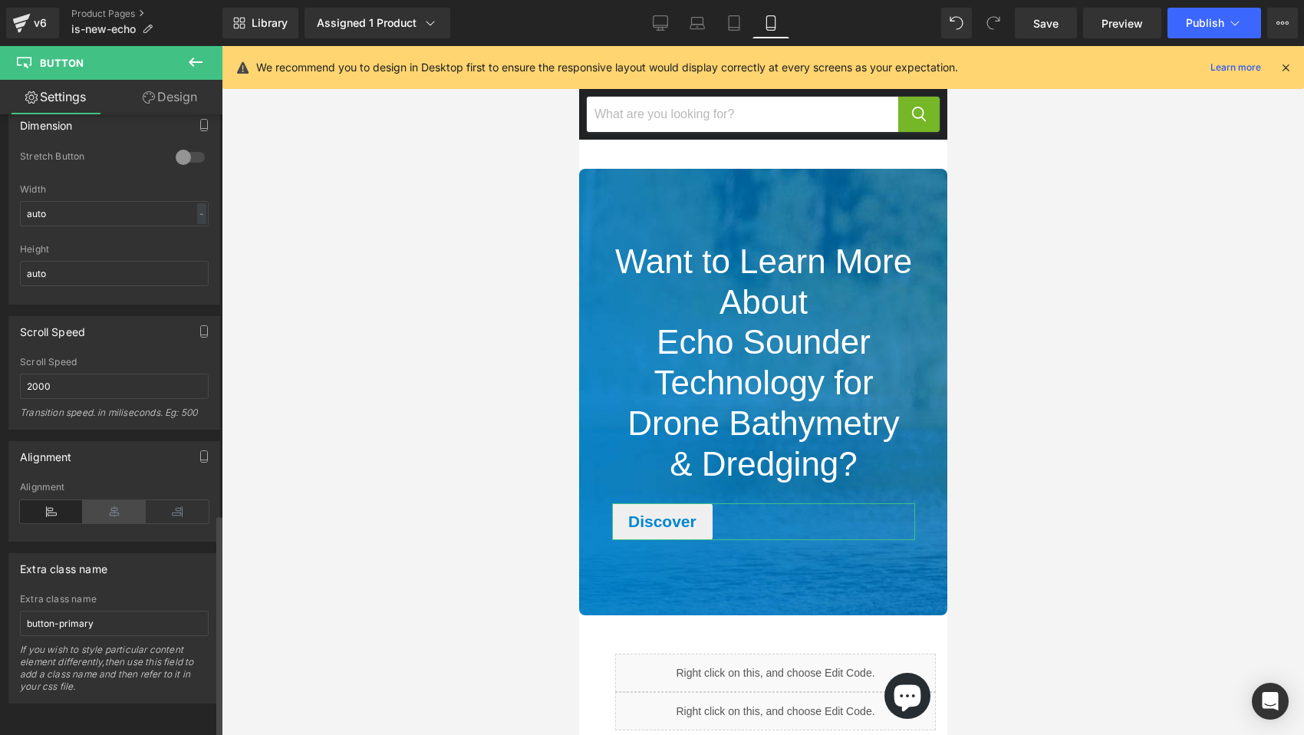
click at [118, 500] on icon at bounding box center [114, 511] width 63 height 23
click at [202, 450] on icon "button" at bounding box center [204, 456] width 12 height 12
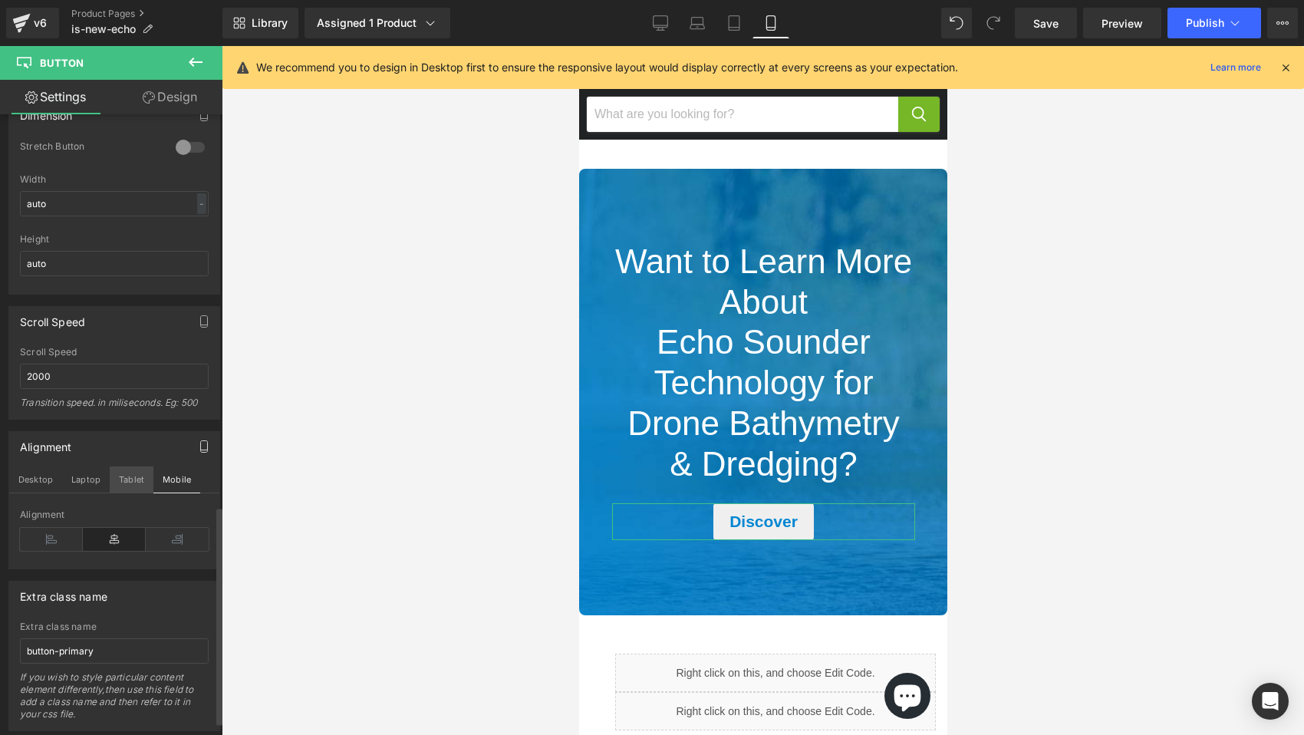
click at [130, 478] on button "Tablet" at bounding box center [132, 479] width 44 height 26
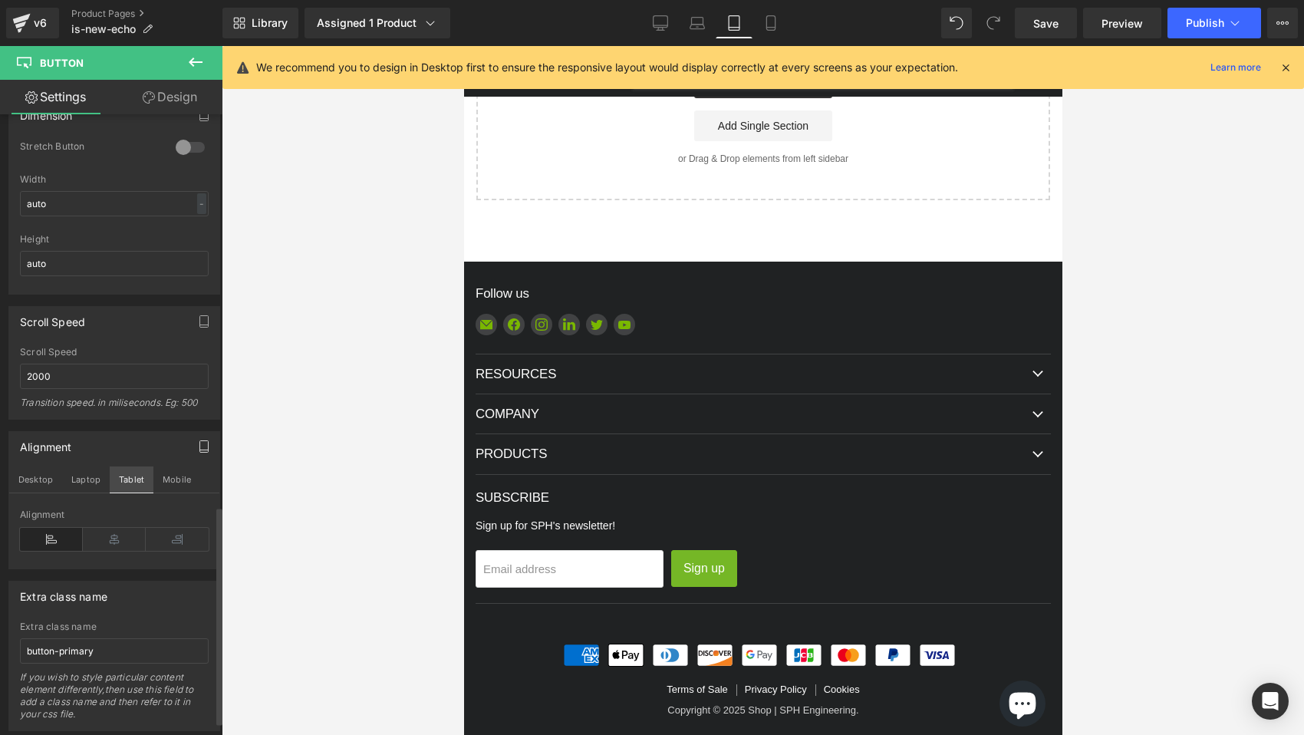
scroll to position [2310, 0]
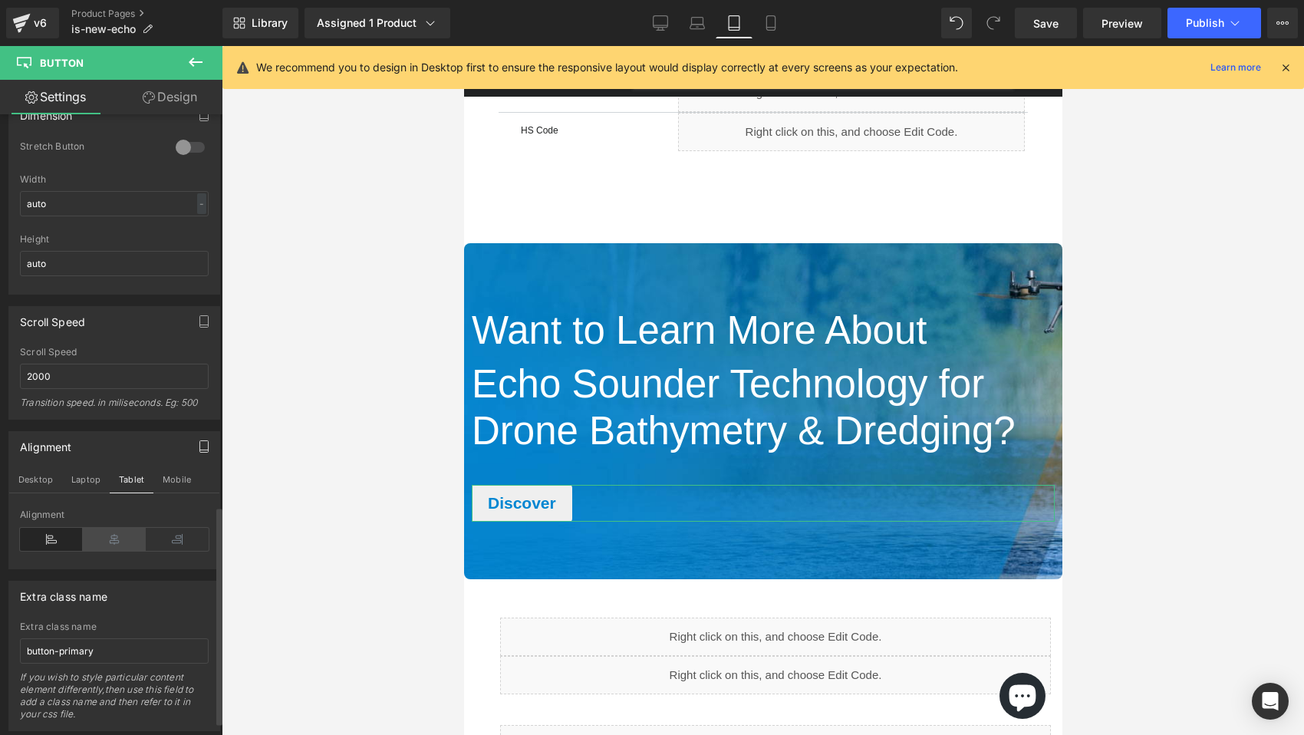
click at [97, 541] on icon at bounding box center [114, 539] width 63 height 23
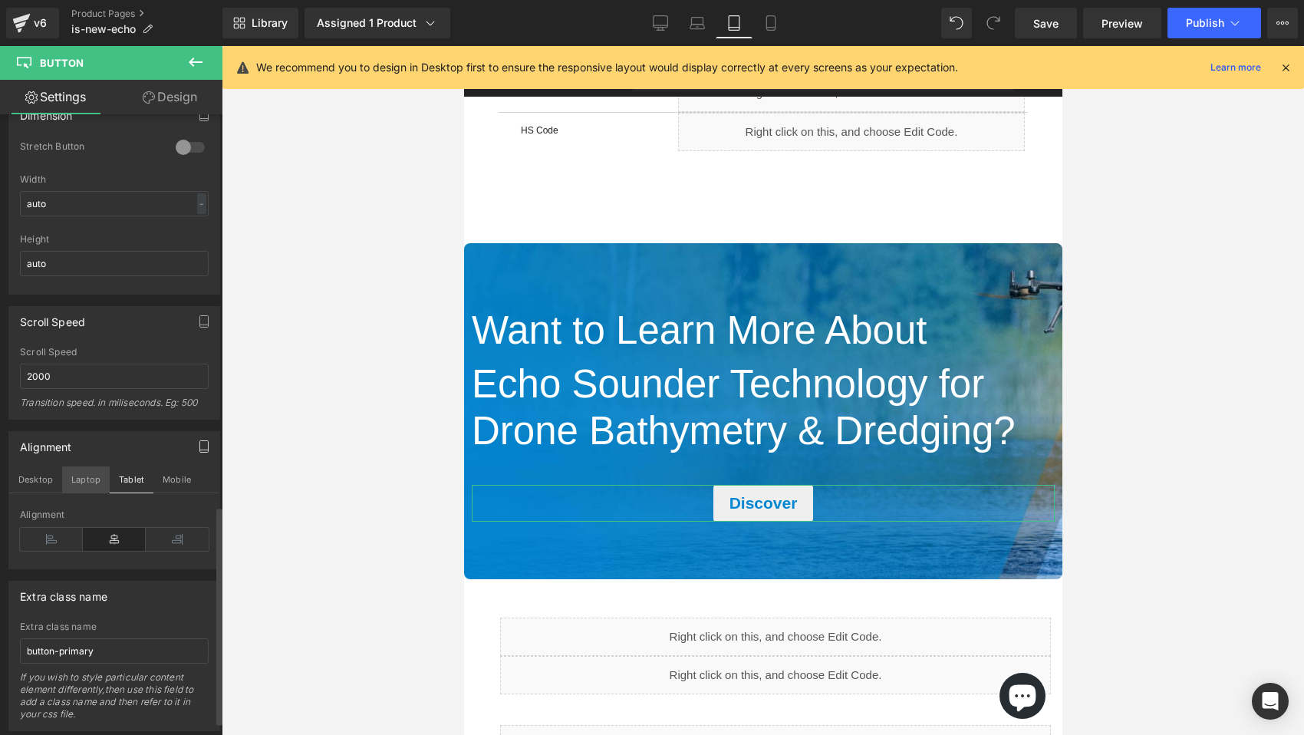
click at [81, 476] on button "Laptop" at bounding box center [86, 479] width 48 height 26
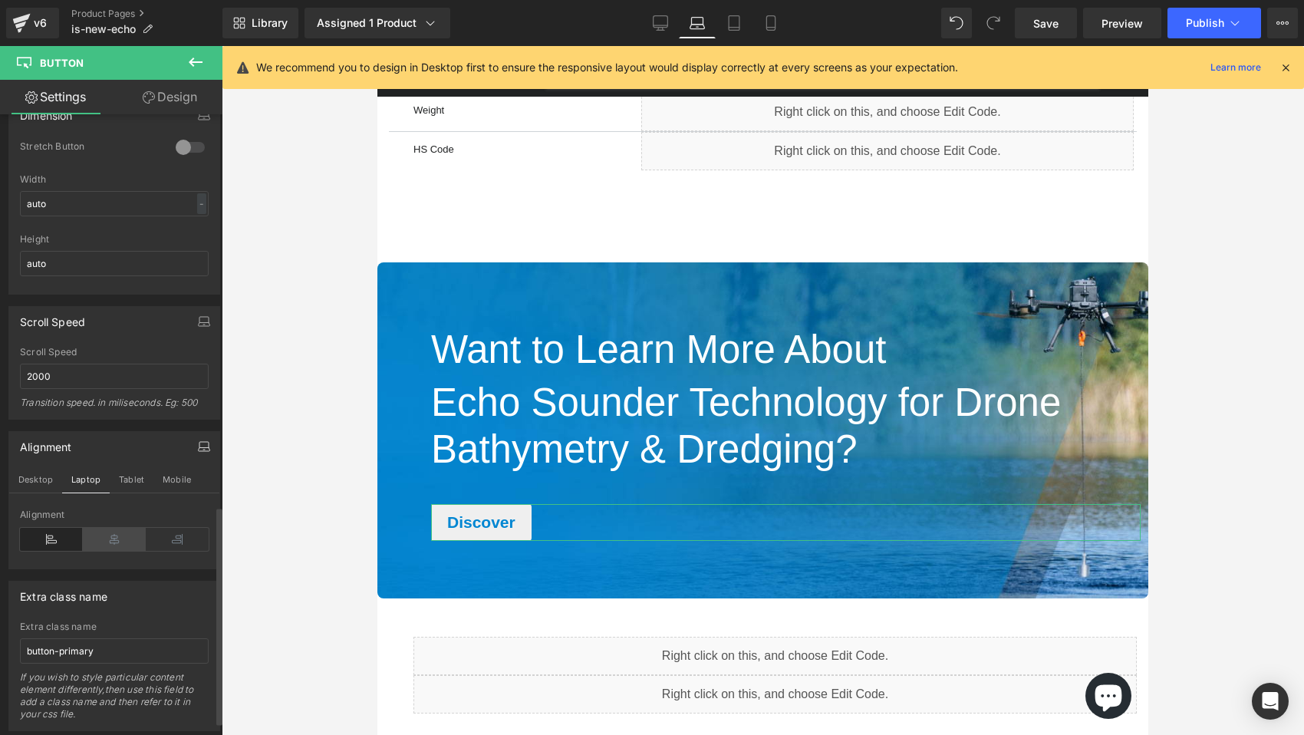
click at [118, 538] on icon at bounding box center [114, 539] width 63 height 23
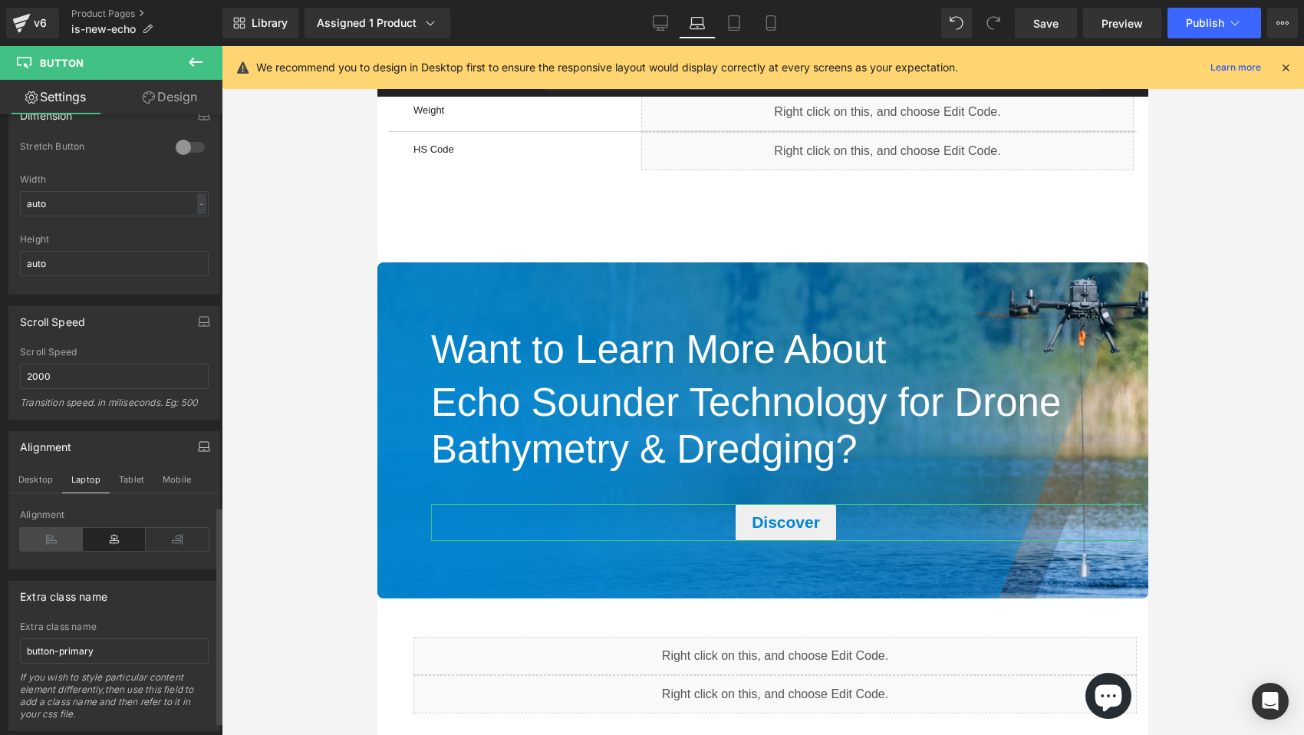
click at [56, 536] on icon at bounding box center [51, 539] width 63 height 23
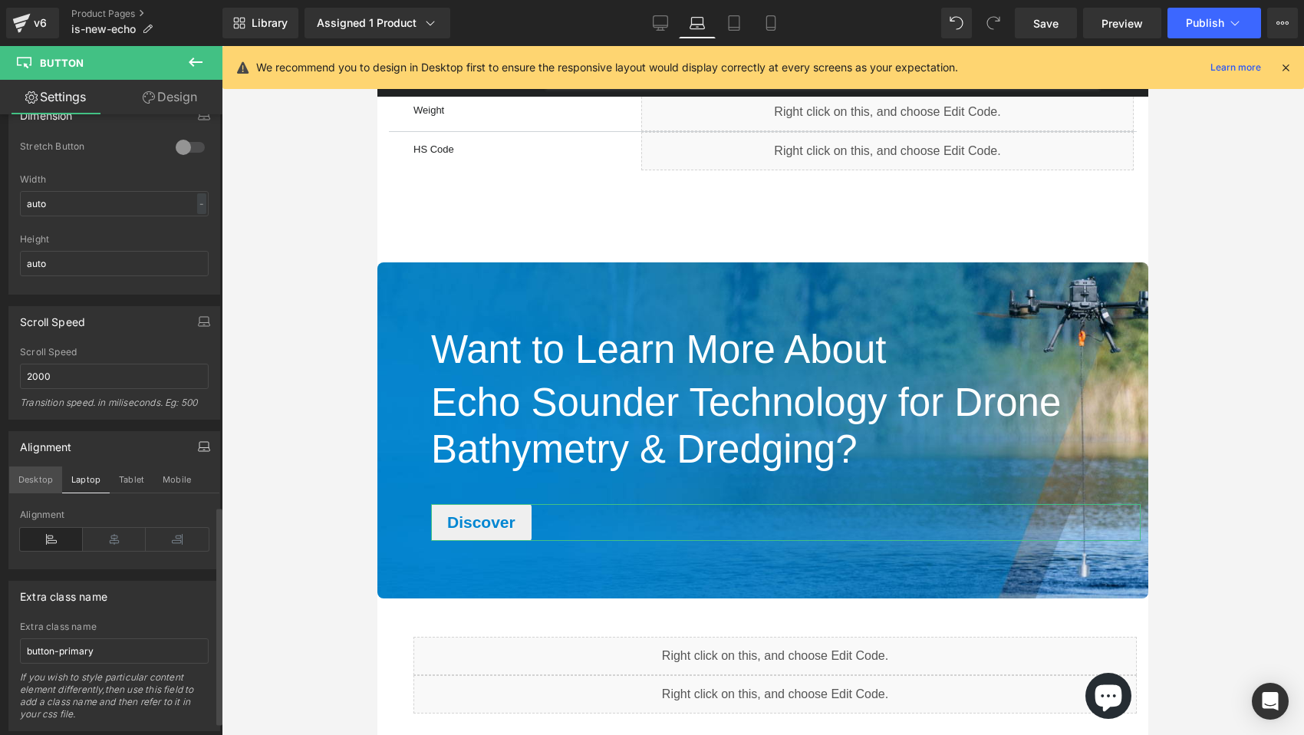
click at [37, 479] on button "Desktop" at bounding box center [35, 479] width 53 height 26
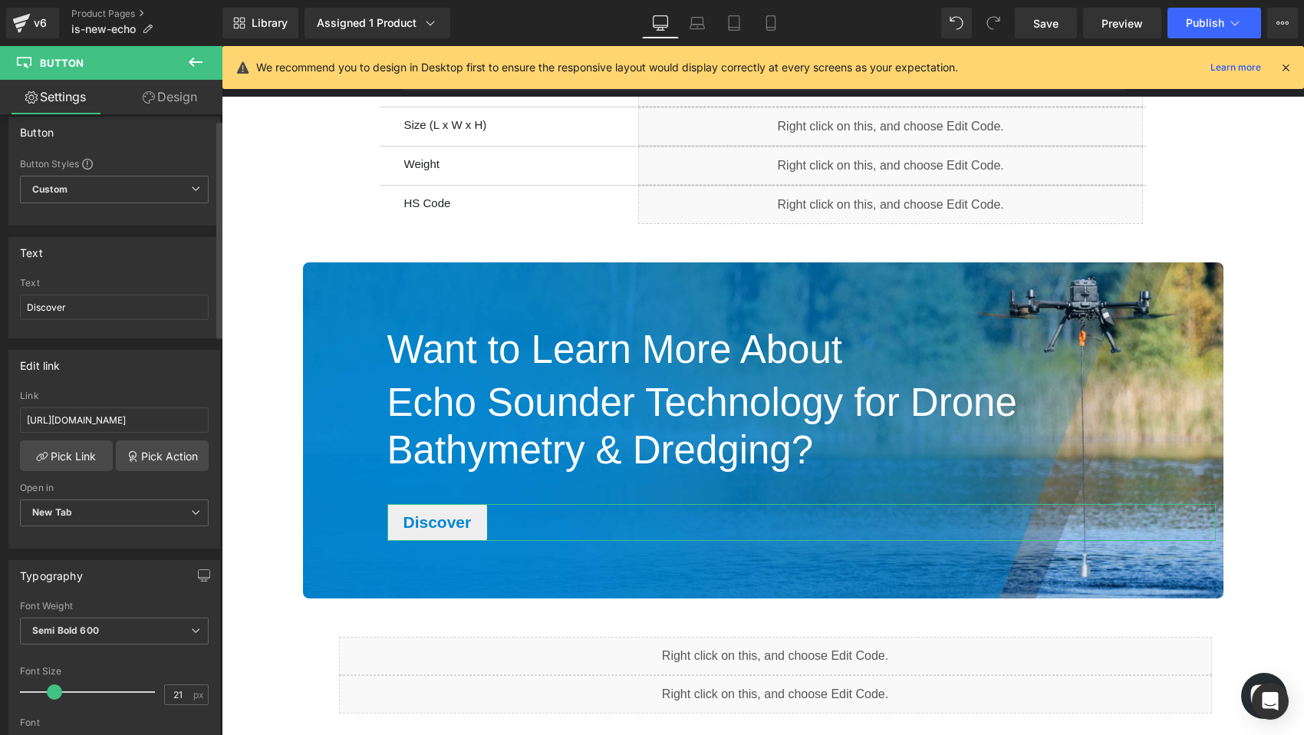
scroll to position [0, 0]
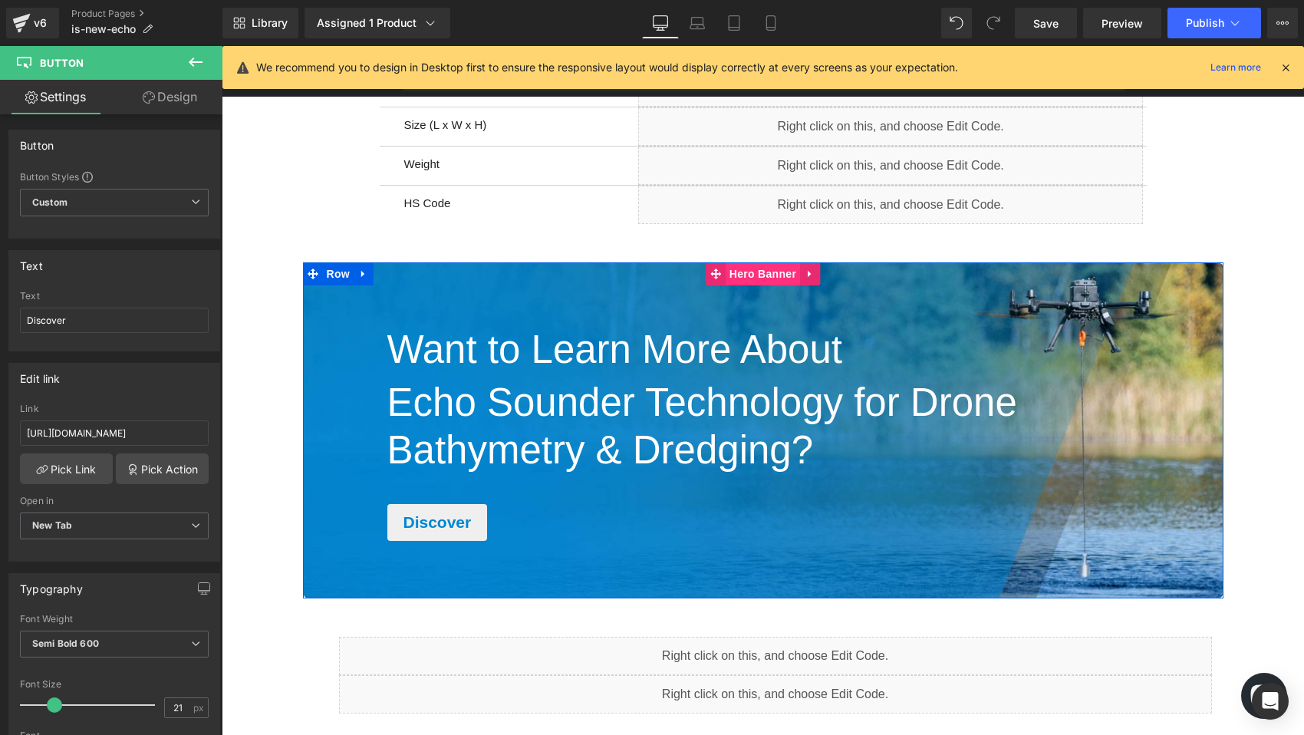
click at [759, 275] on span "Hero Banner" at bounding box center [763, 273] width 74 height 23
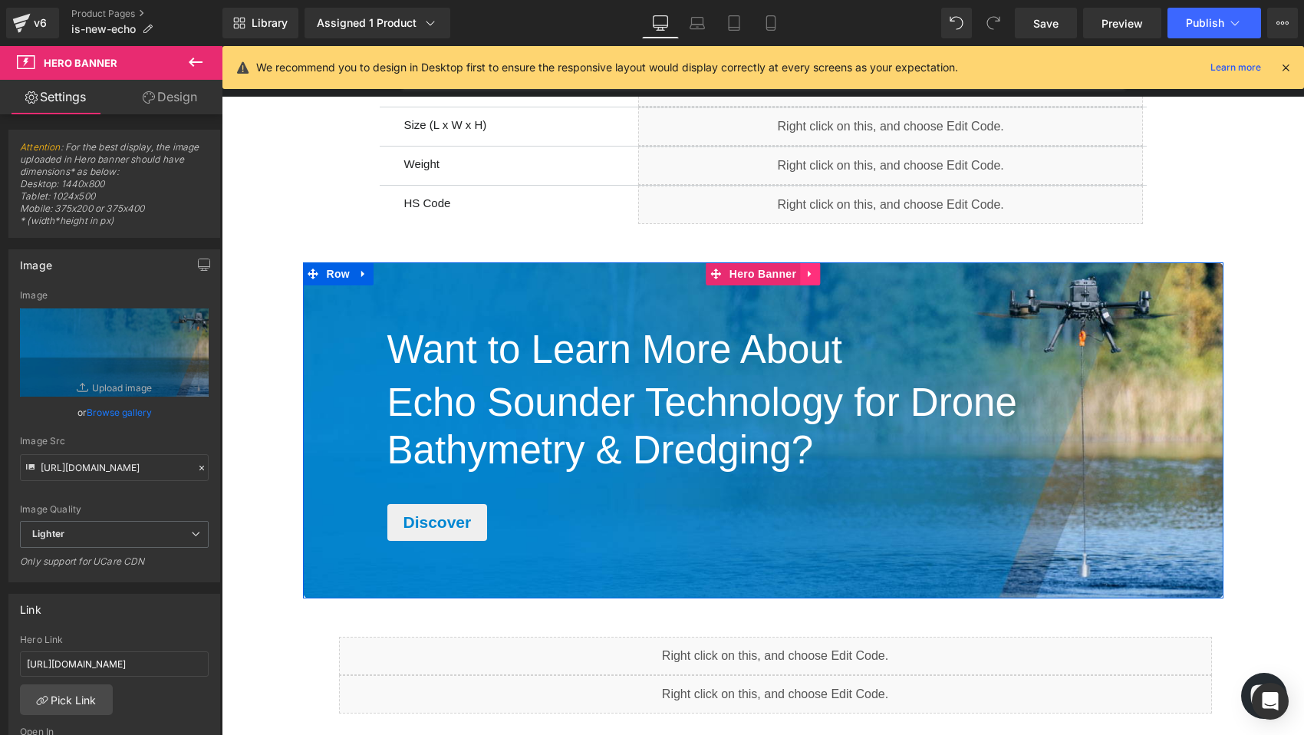
click at [808, 272] on icon "Main content" at bounding box center [809, 274] width 3 height 7
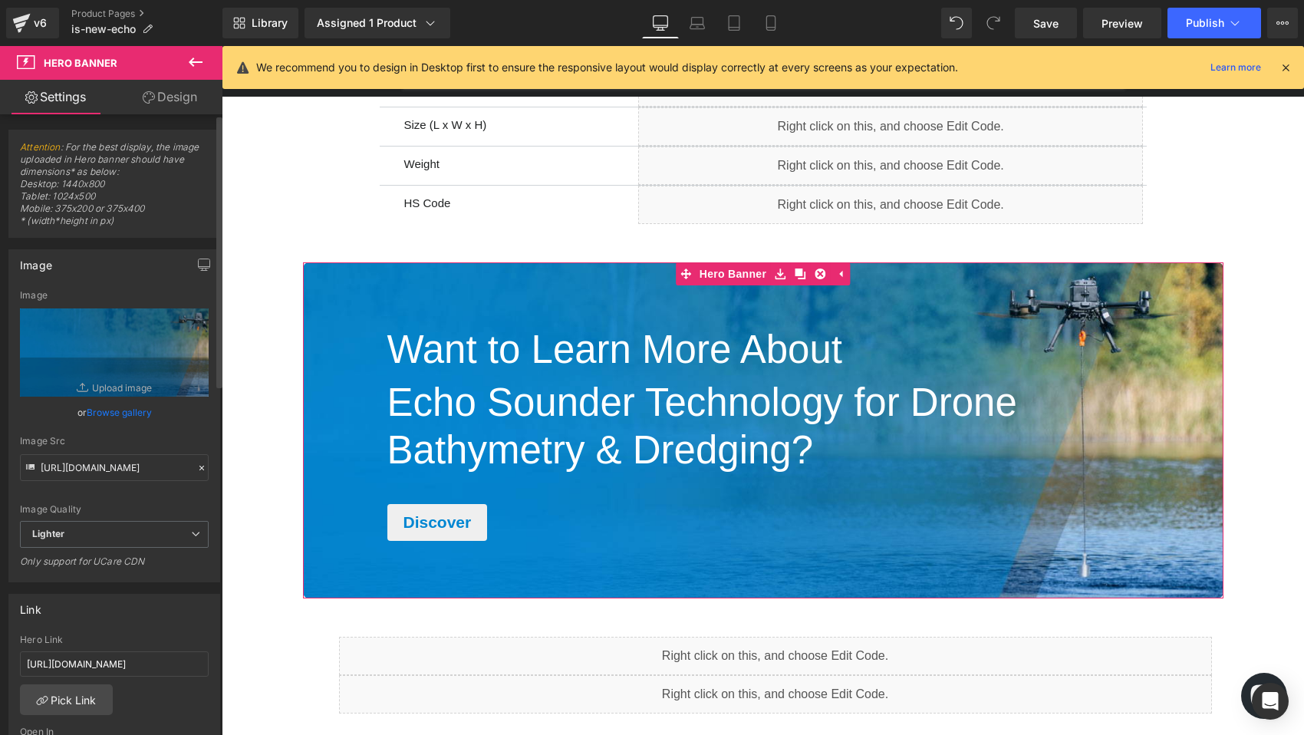
click at [97, 217] on span "Attention : For the best display, the image uploaded in Hero banner should have…" at bounding box center [114, 189] width 189 height 96
click at [84, 199] on span "Attention : For the best display, the image uploaded in Hero banner should have…" at bounding box center [114, 189] width 189 height 96
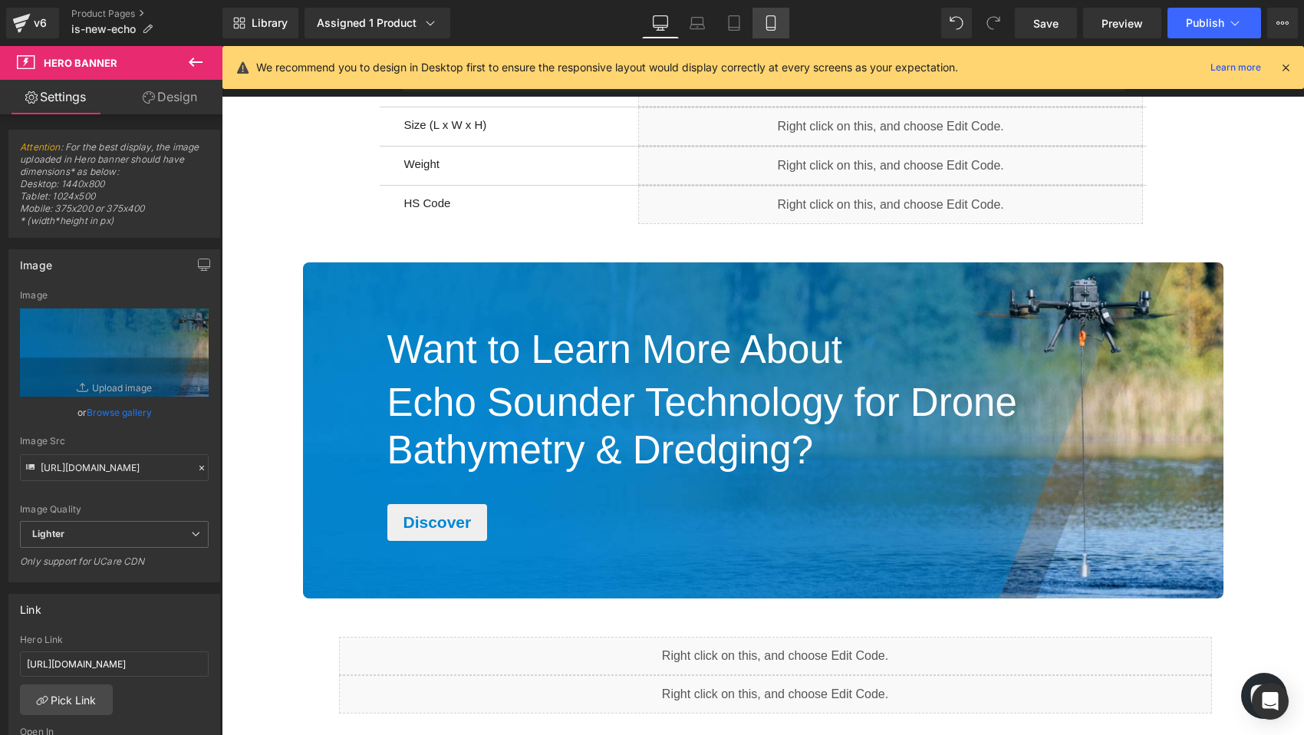
click at [774, 23] on icon at bounding box center [770, 22] width 15 height 15
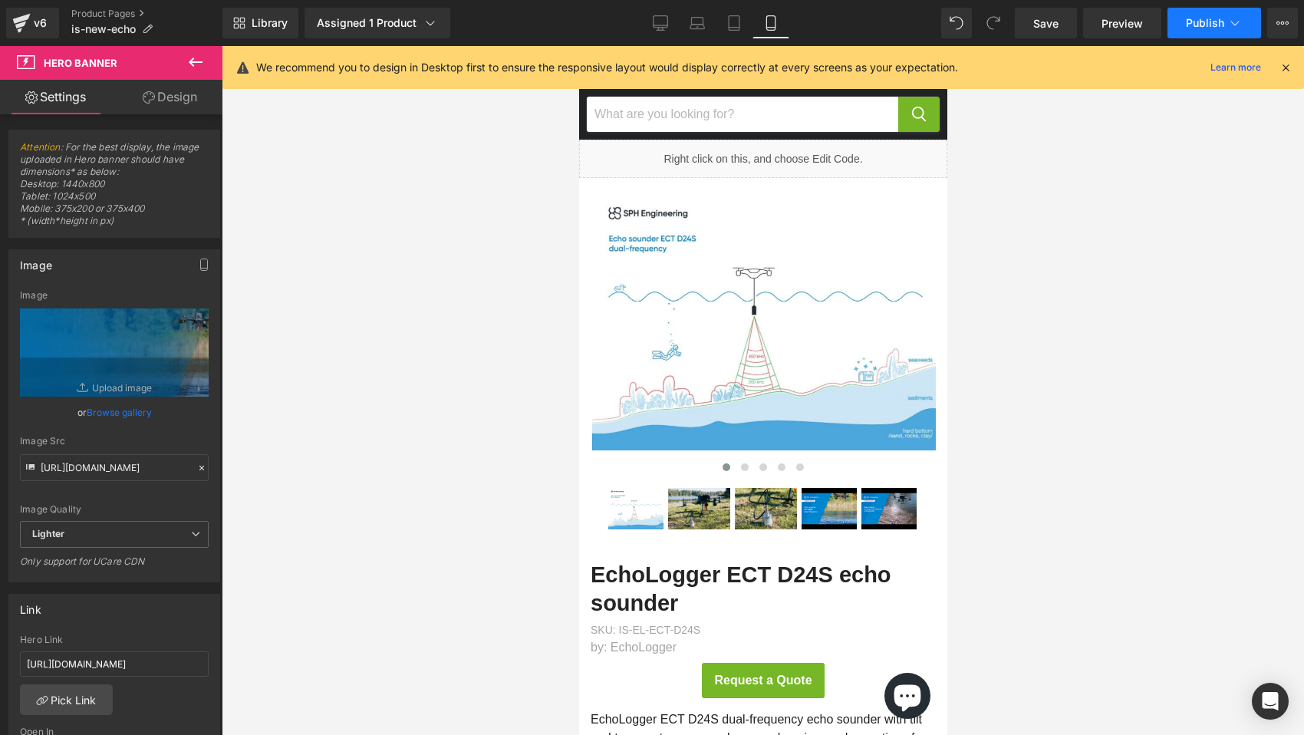
click at [1211, 28] on span "Publish" at bounding box center [1205, 23] width 38 height 12
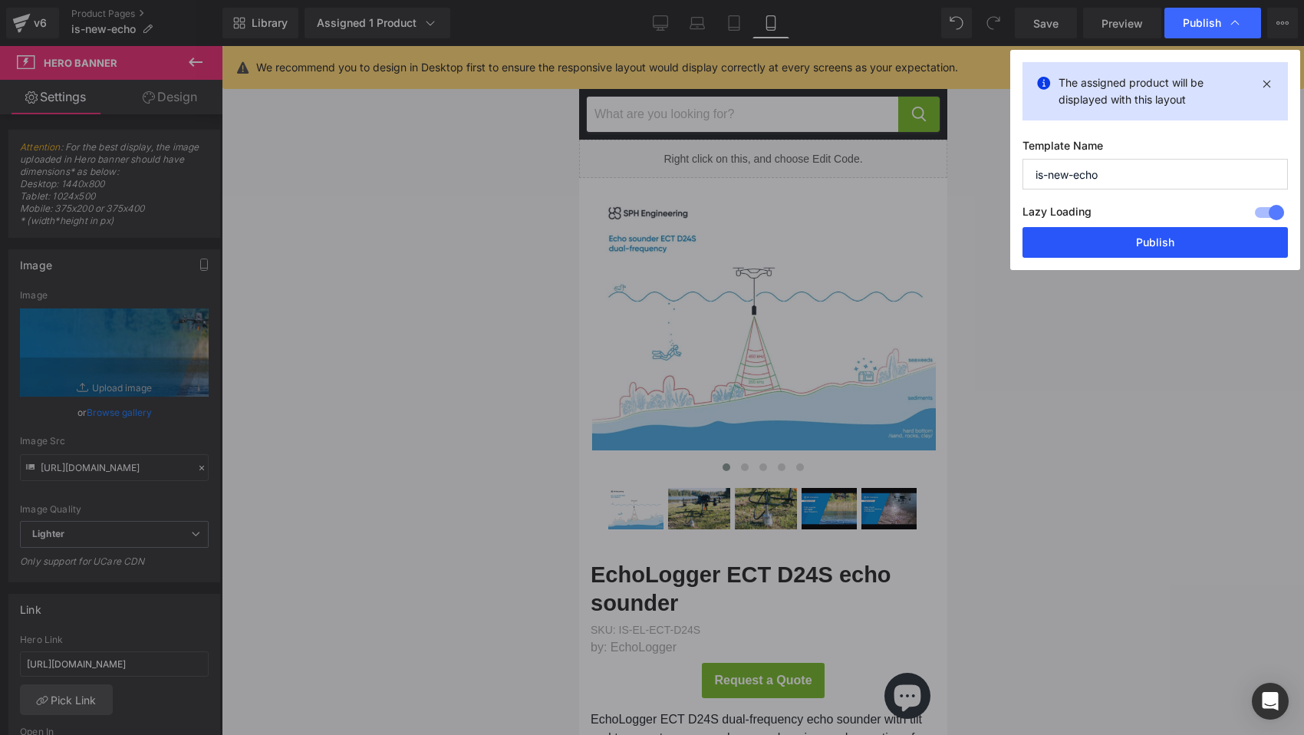
click at [1157, 239] on button "Publish" at bounding box center [1154, 242] width 265 height 31
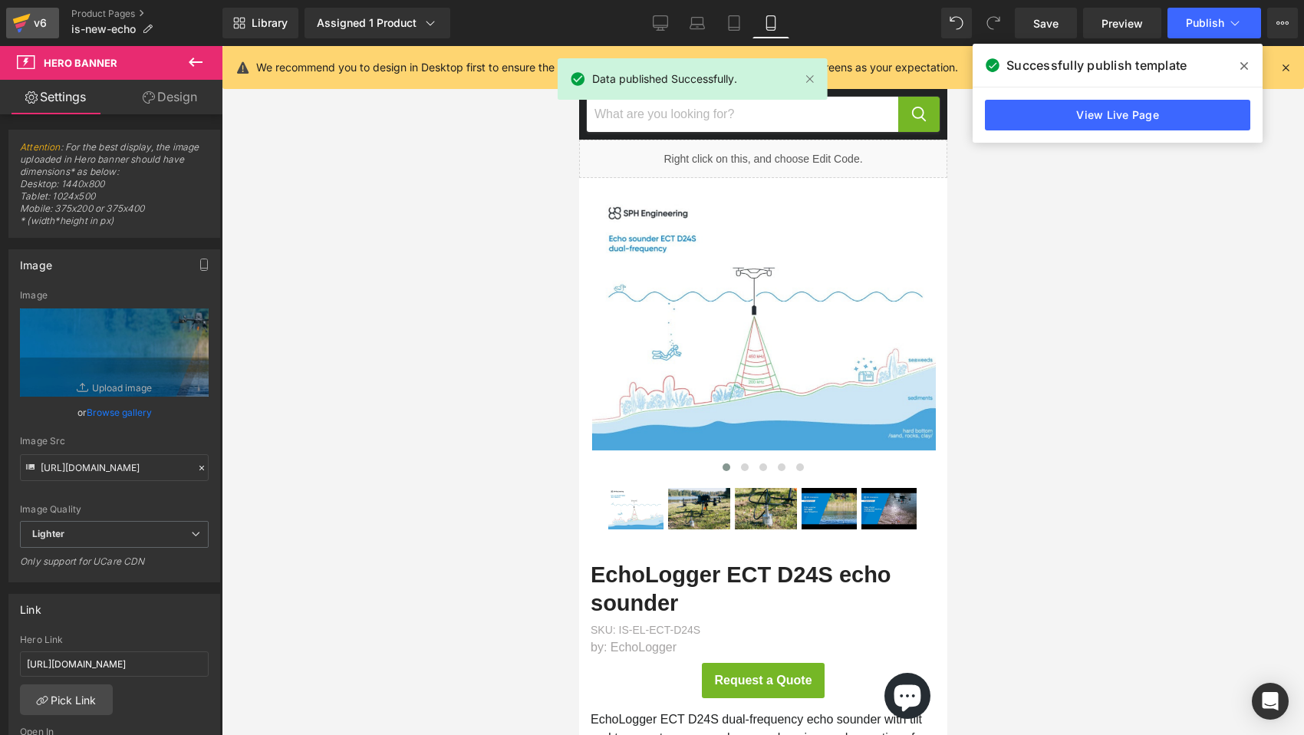
click at [38, 23] on div "v6" at bounding box center [40, 23] width 19 height 20
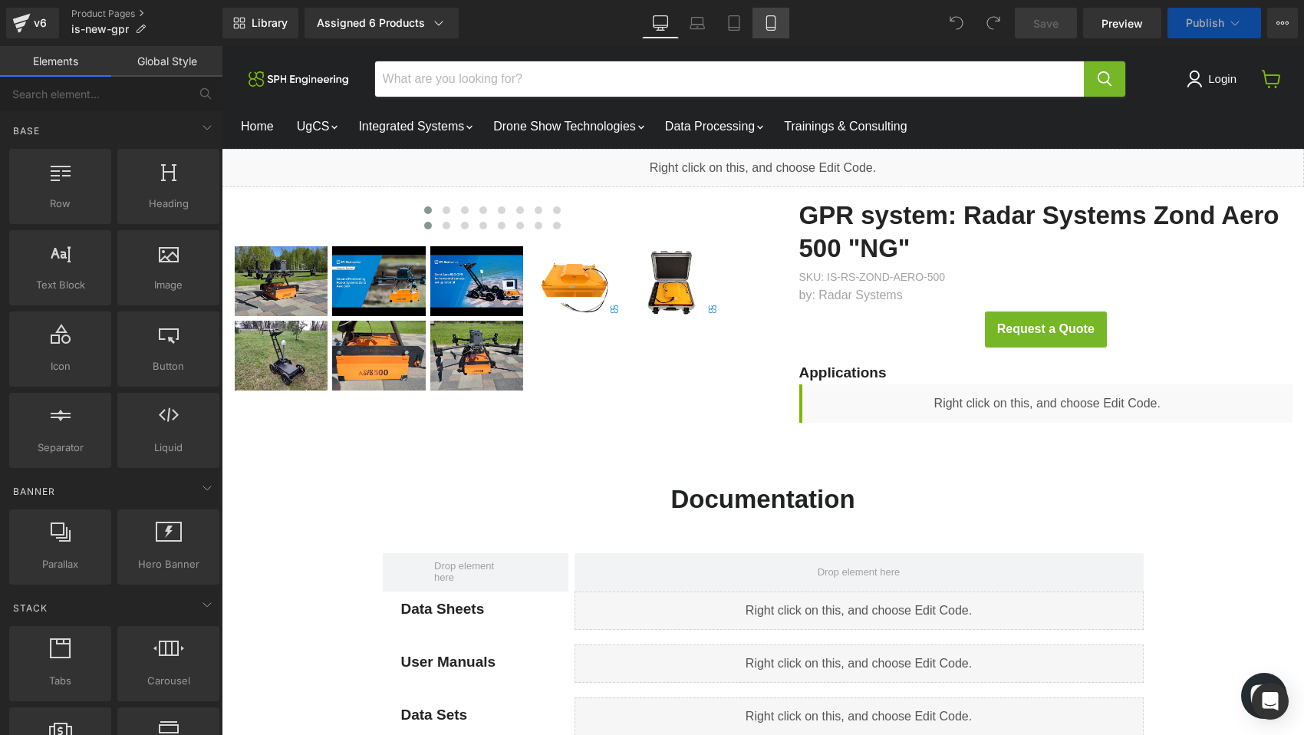
click at [771, 24] on icon at bounding box center [770, 22] width 15 height 15
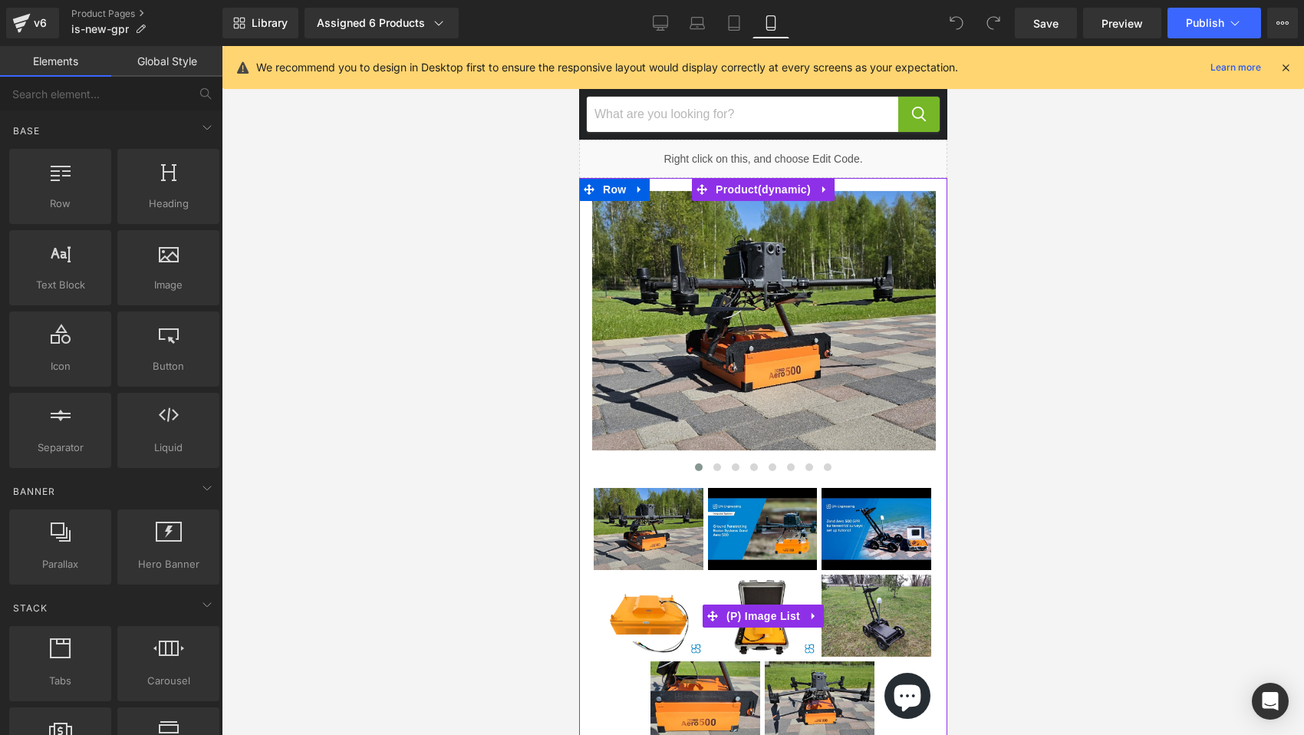
click at [817, 533] on link "Main content" at bounding box center [762, 530] width 111 height 84
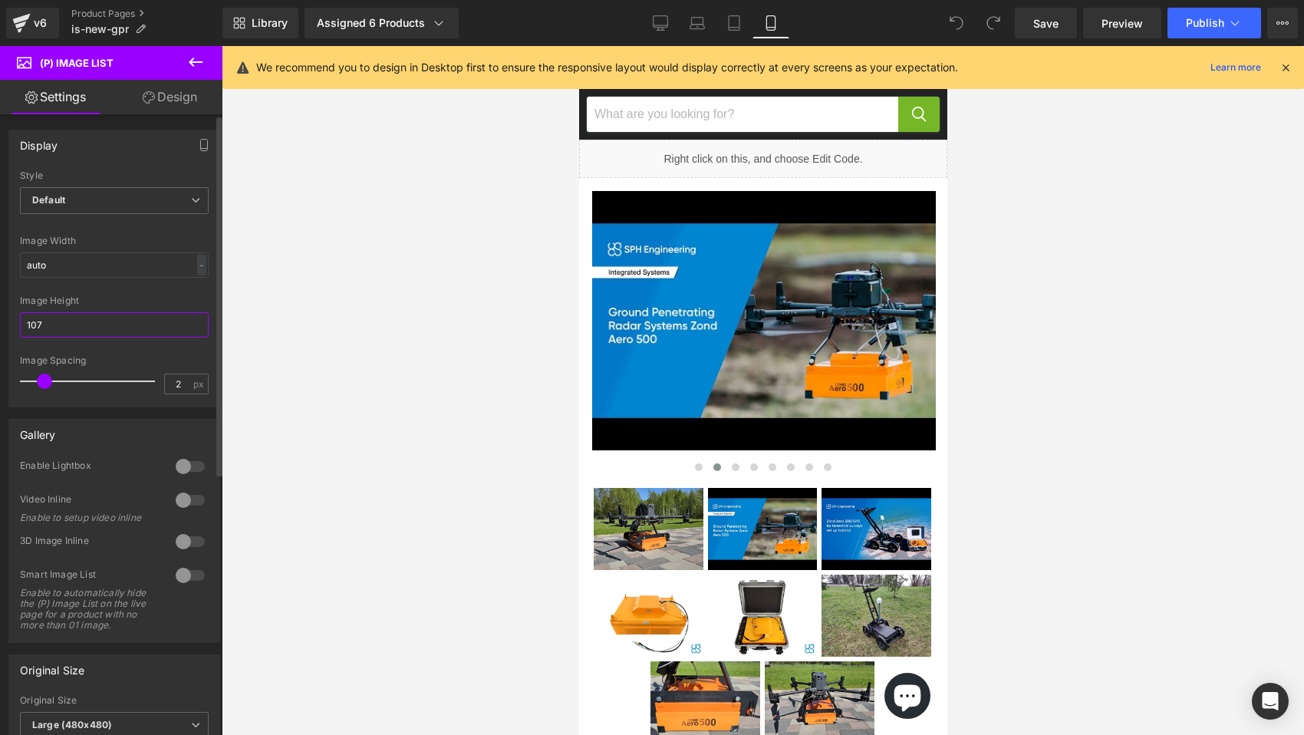
click at [88, 325] on input "107" at bounding box center [114, 324] width 189 height 25
type input "50"
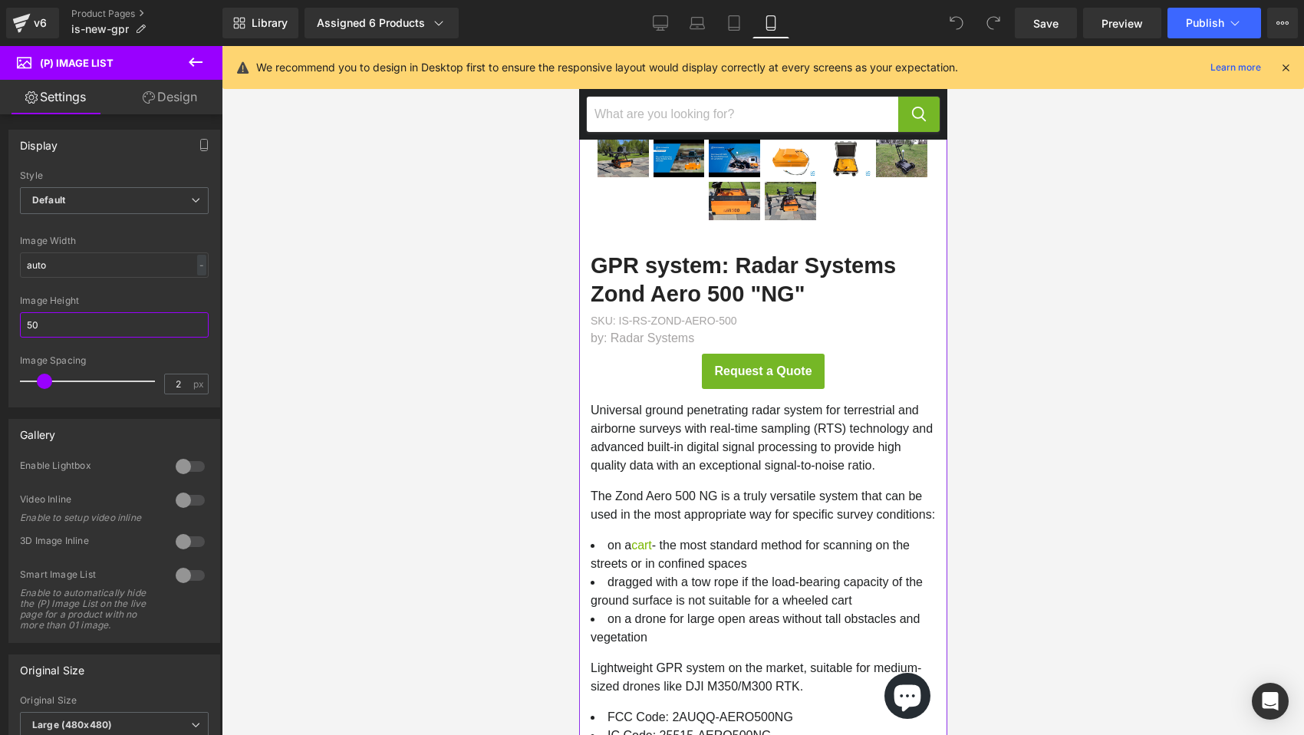
scroll to position [350, 0]
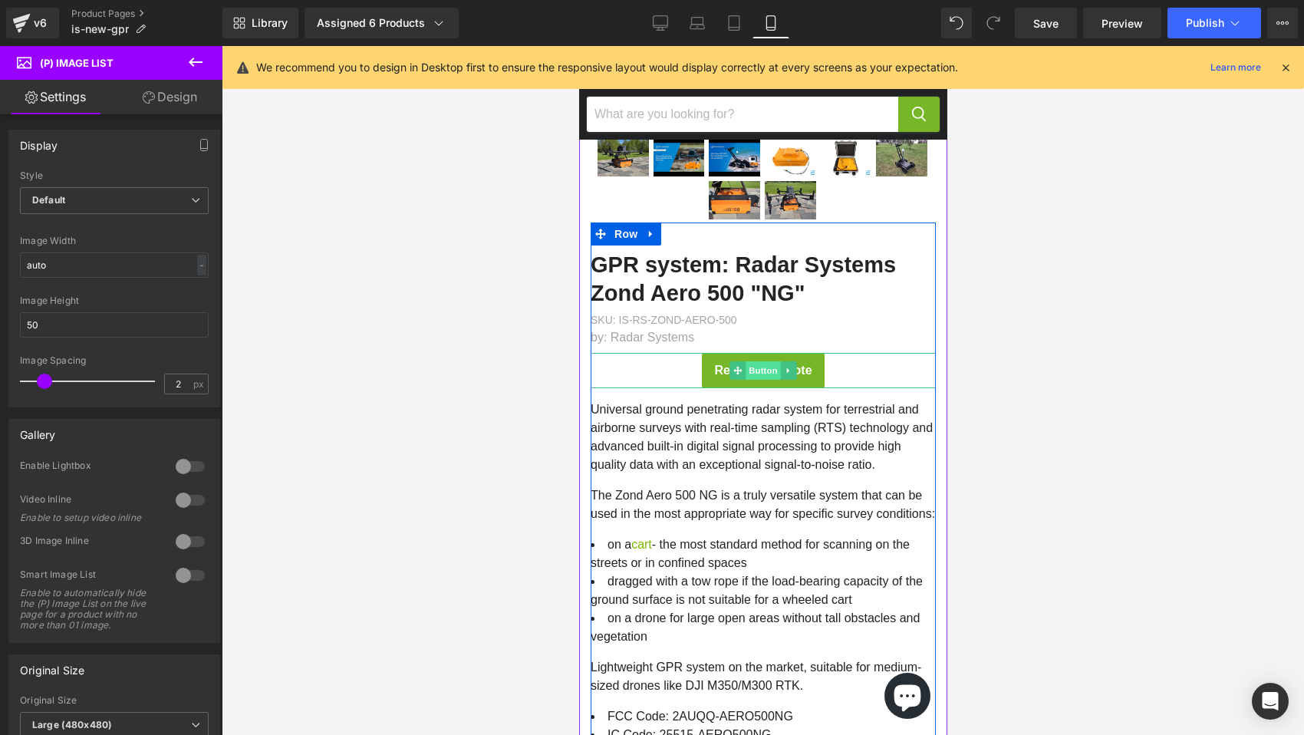
click at [755, 373] on span "Button" at bounding box center [762, 370] width 35 height 18
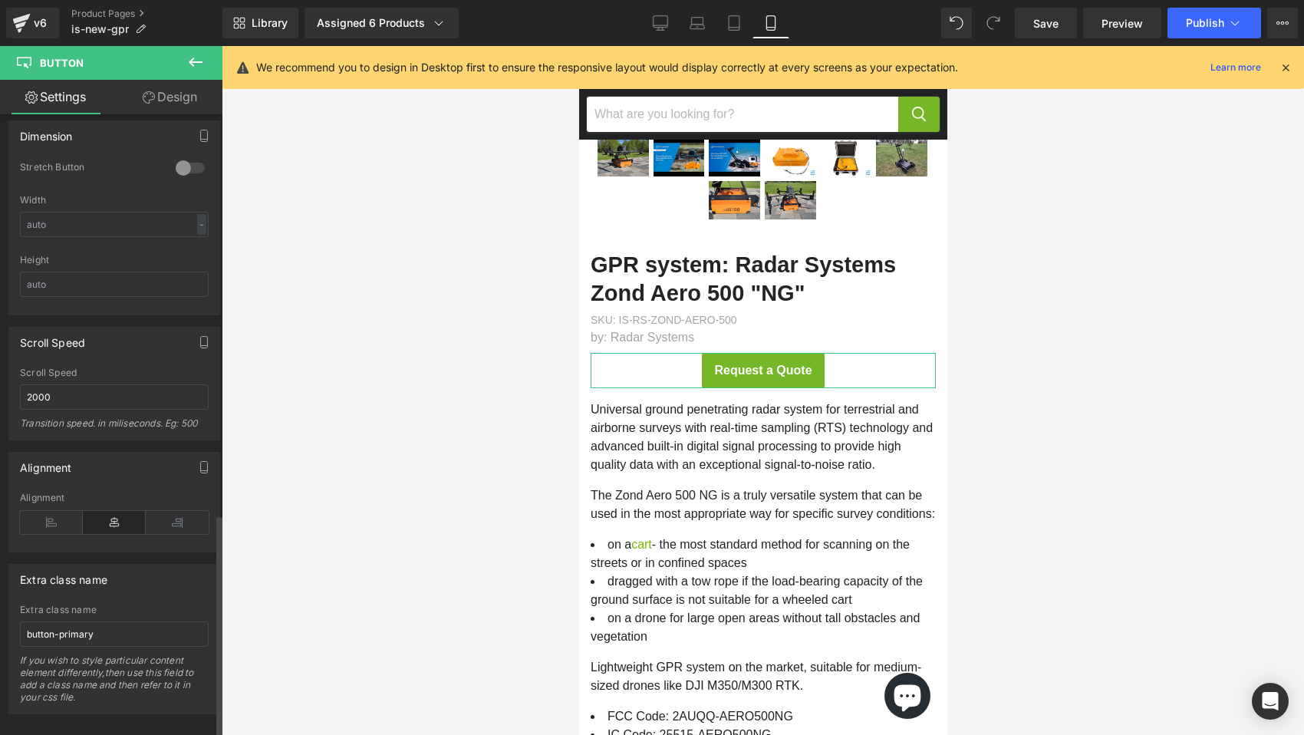
scroll to position [1112, 0]
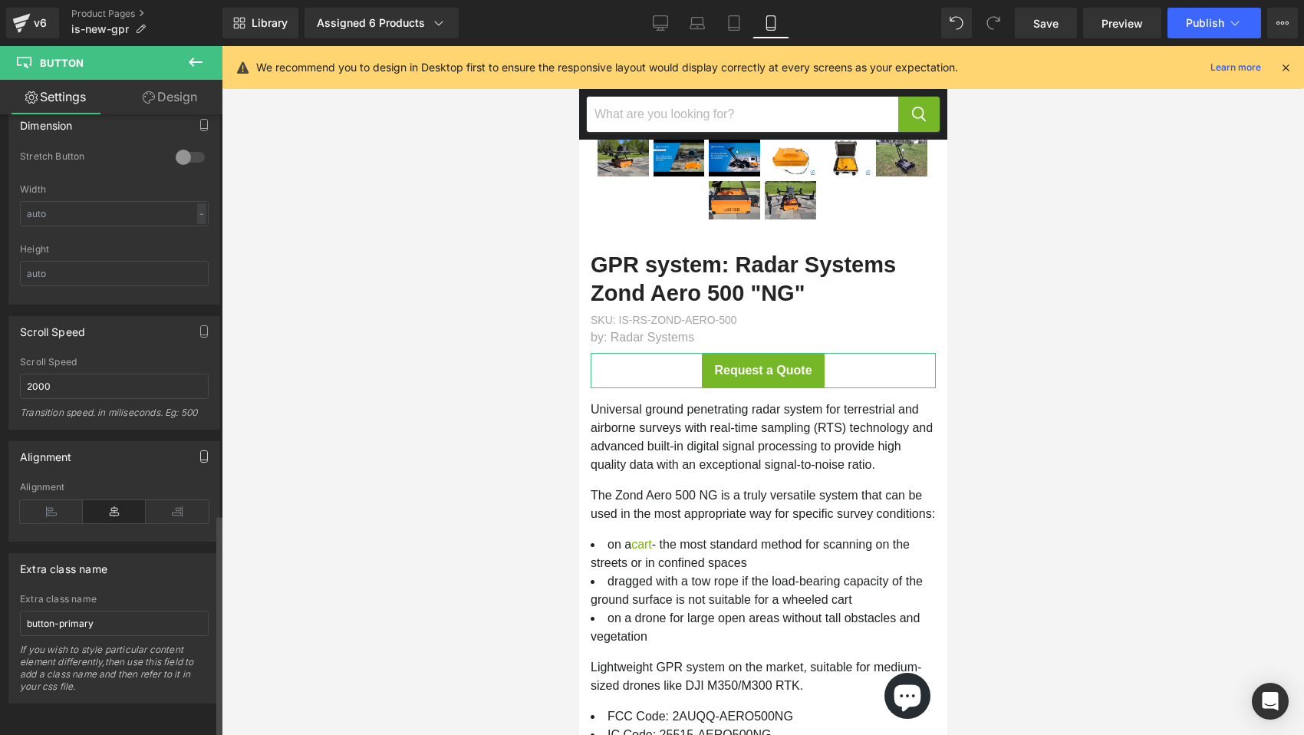
click at [198, 450] on icon "button" at bounding box center [204, 456] width 12 height 12
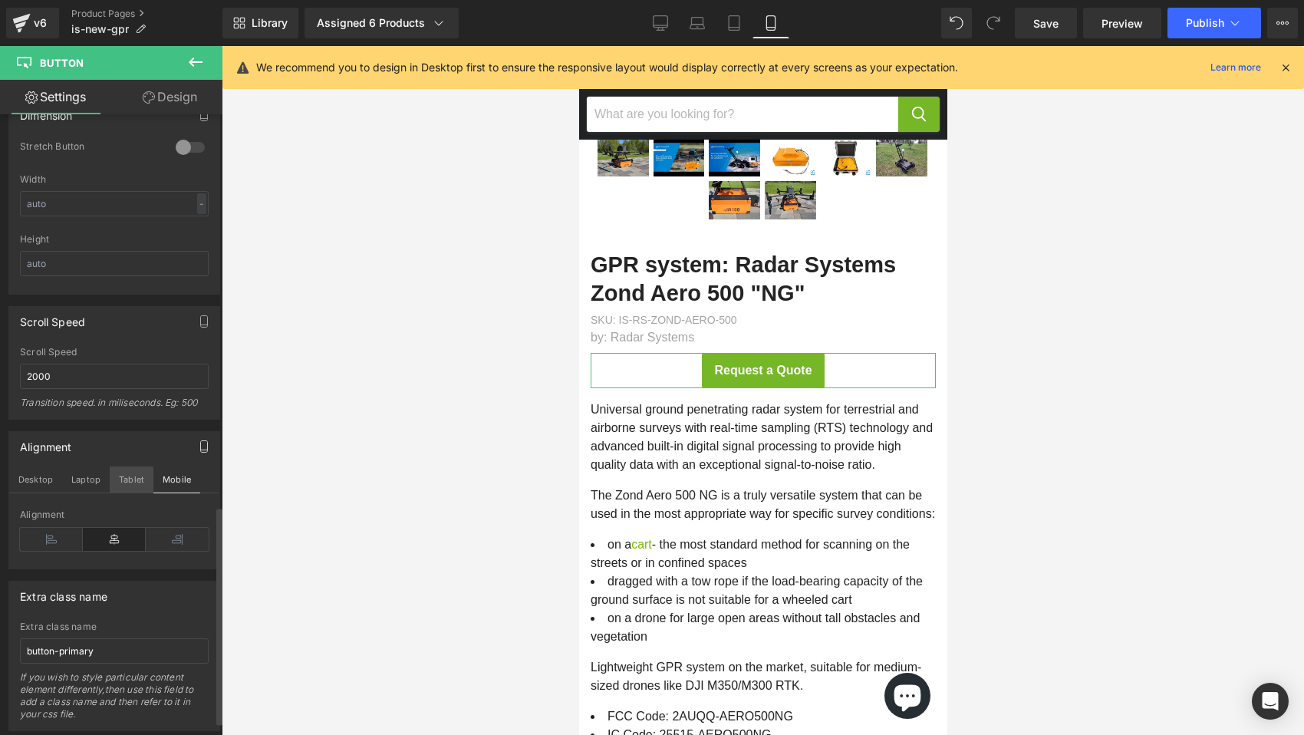
click at [113, 473] on button "Tablet" at bounding box center [132, 479] width 44 height 26
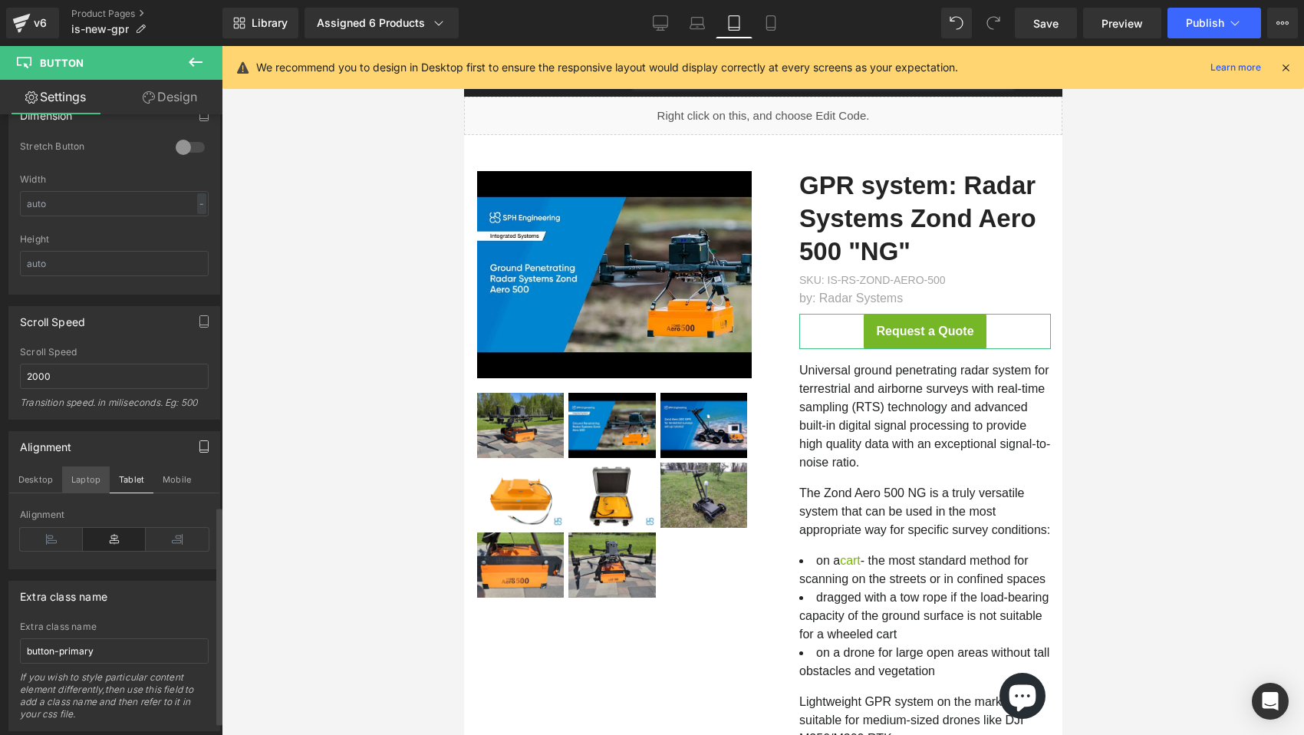
click at [87, 475] on button "Laptop" at bounding box center [86, 479] width 48 height 26
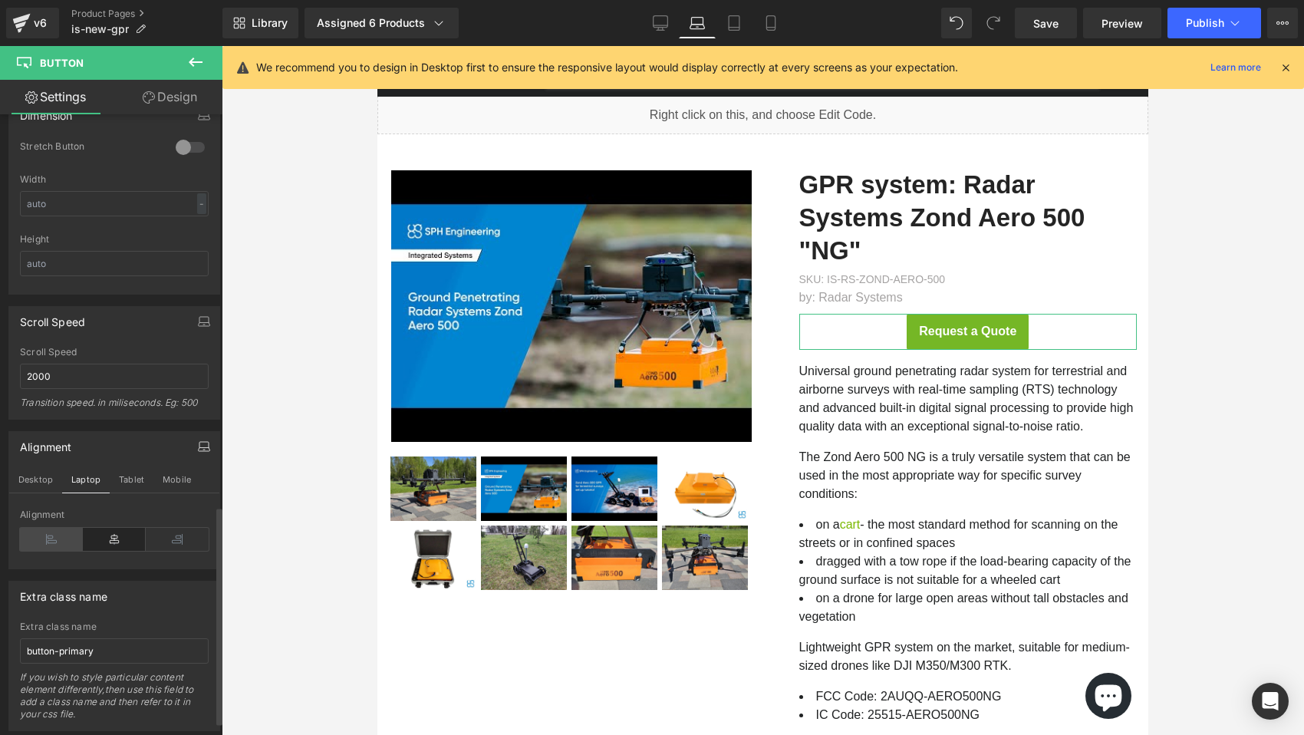
click at [60, 539] on icon at bounding box center [51, 539] width 63 height 23
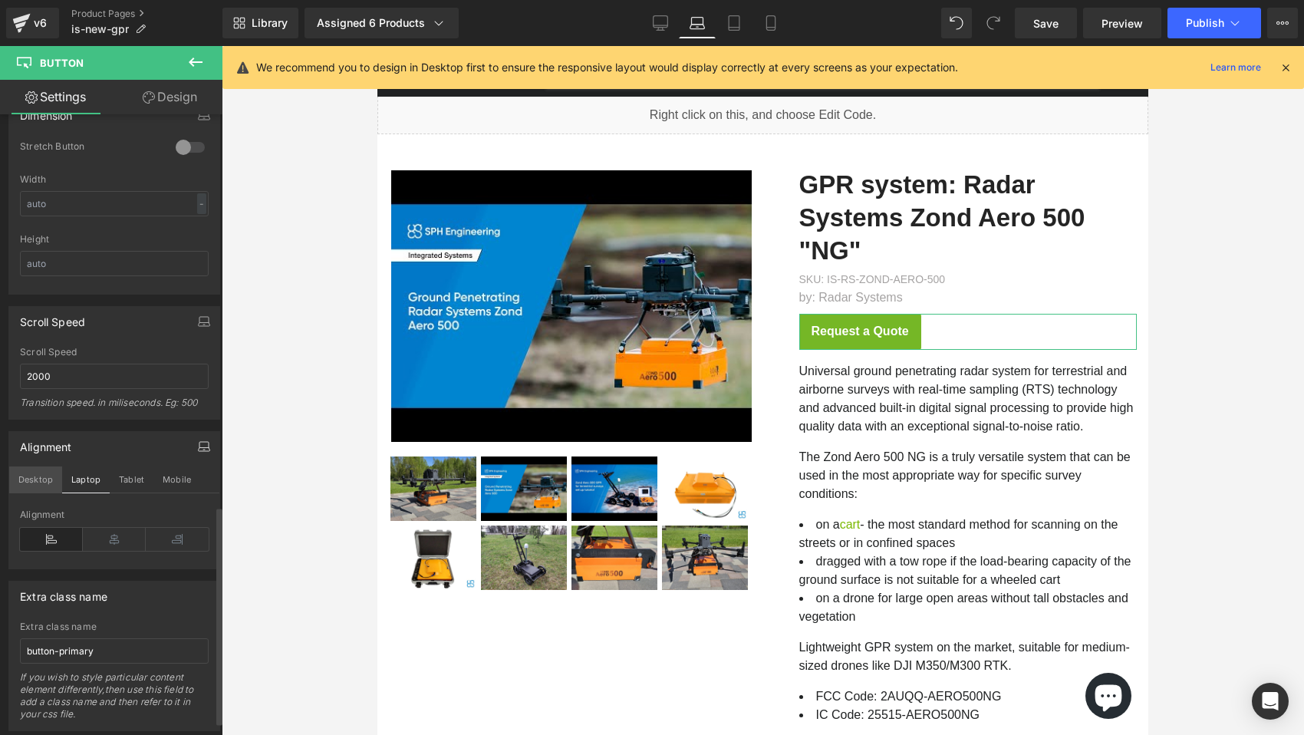
click at [38, 472] on button "Desktop" at bounding box center [35, 479] width 53 height 26
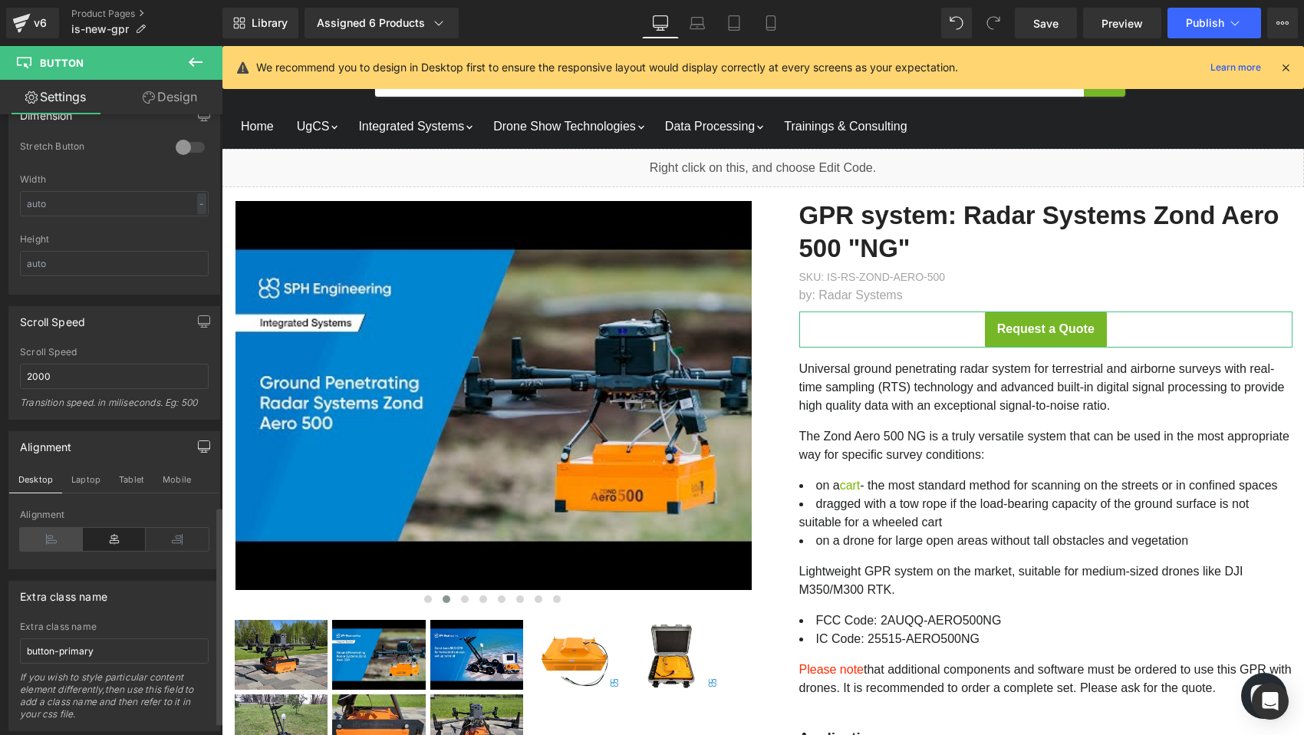
click at [42, 544] on icon at bounding box center [51, 539] width 63 height 23
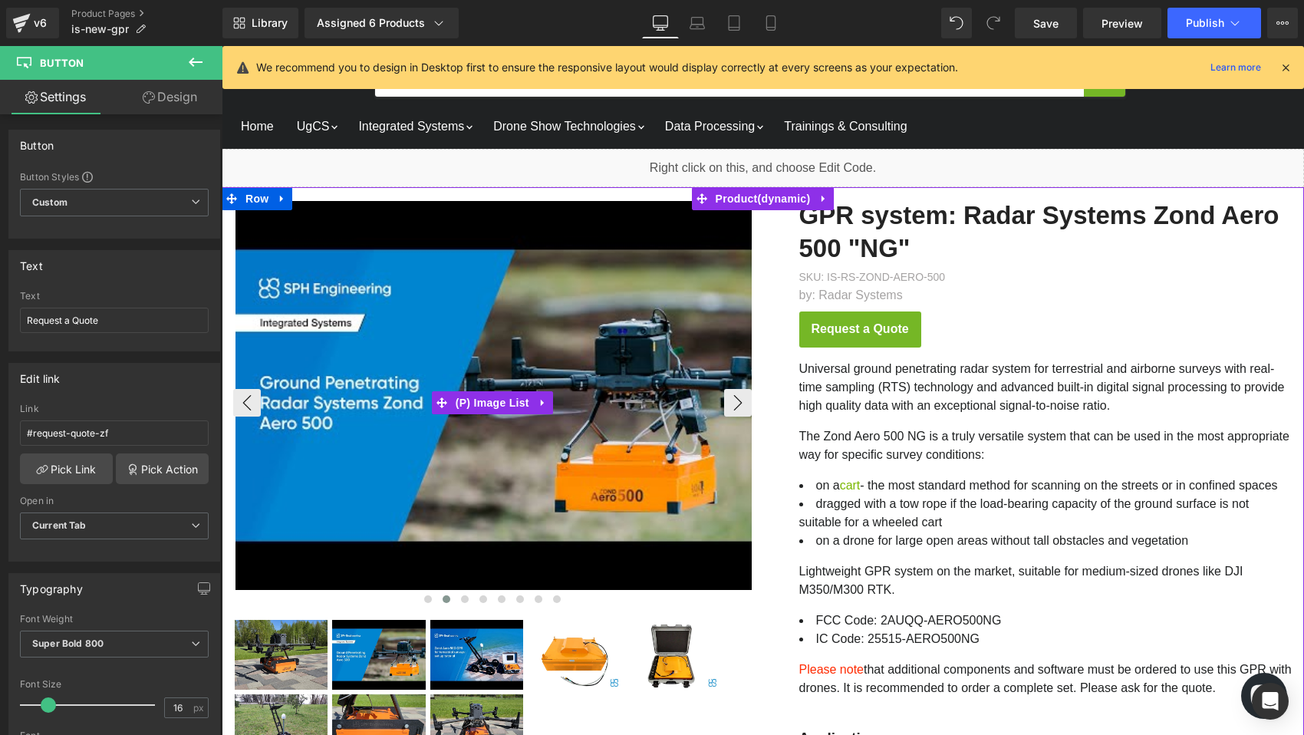
scroll to position [21, 0]
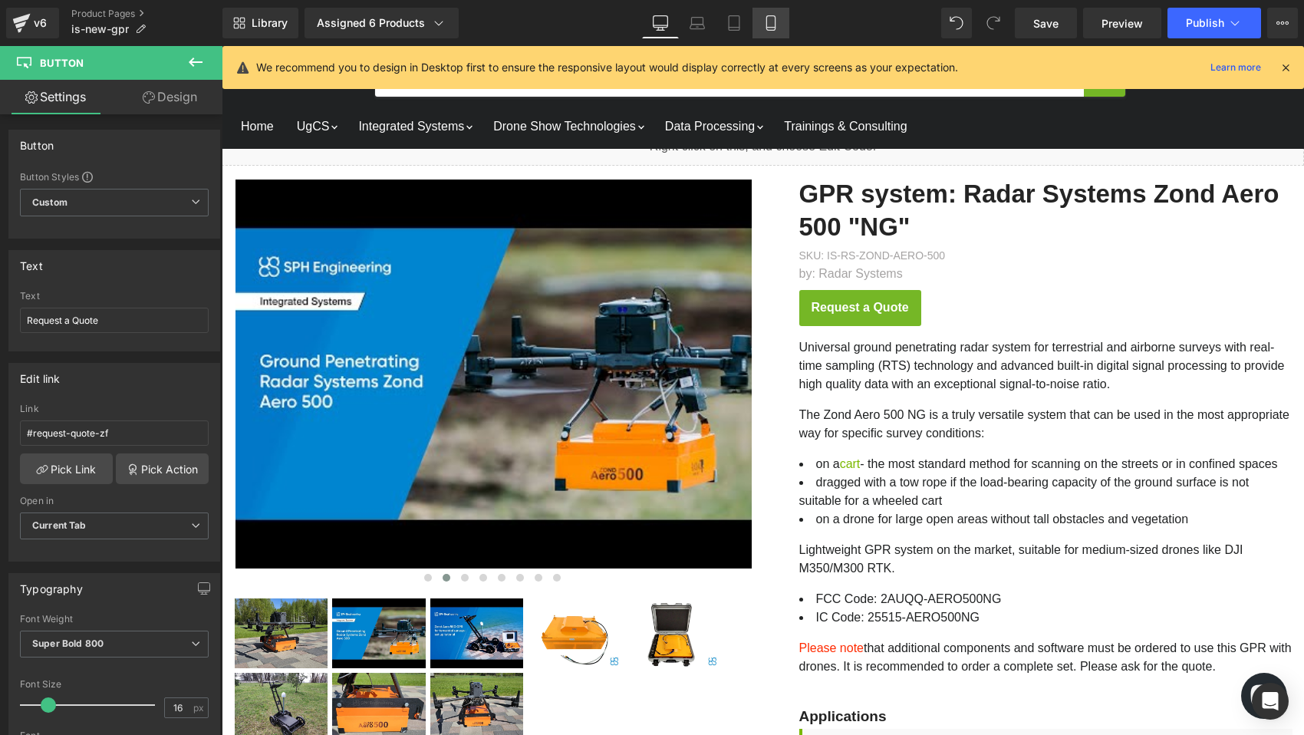
click at [772, 24] on icon at bounding box center [770, 22] width 15 height 15
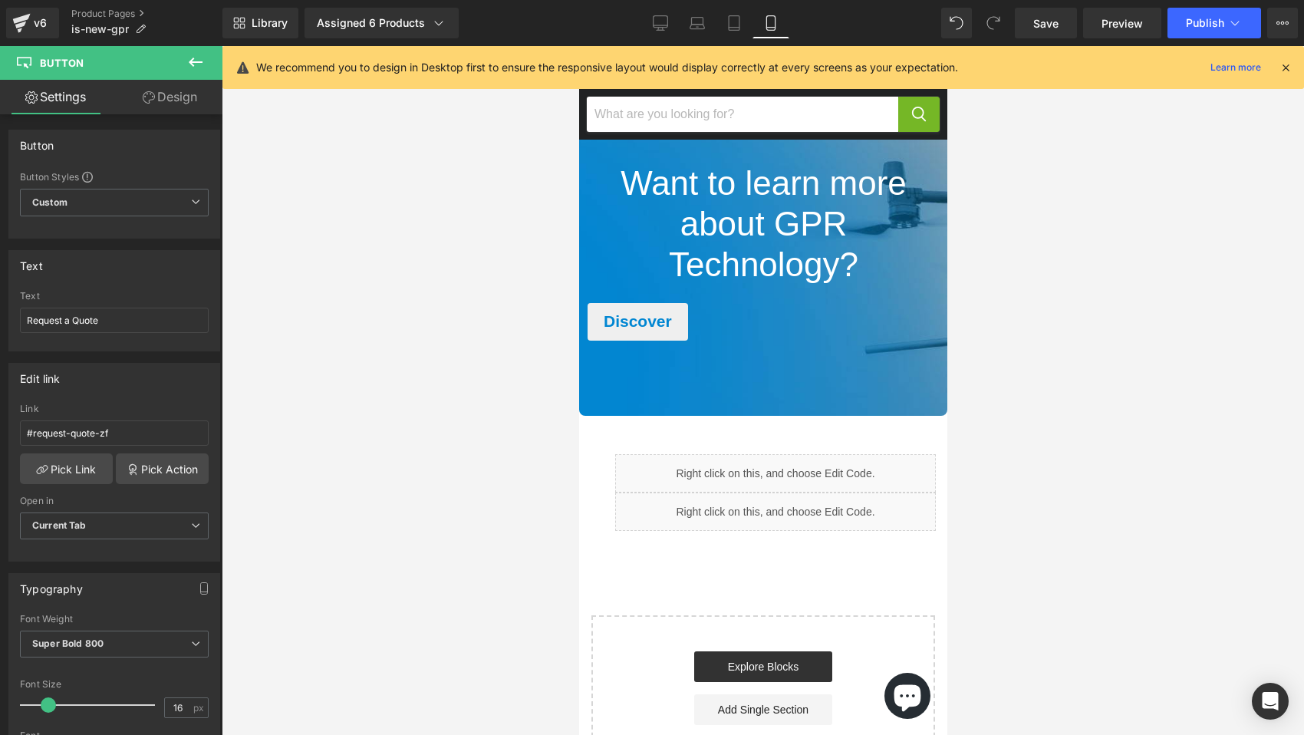
scroll to position [3581, 0]
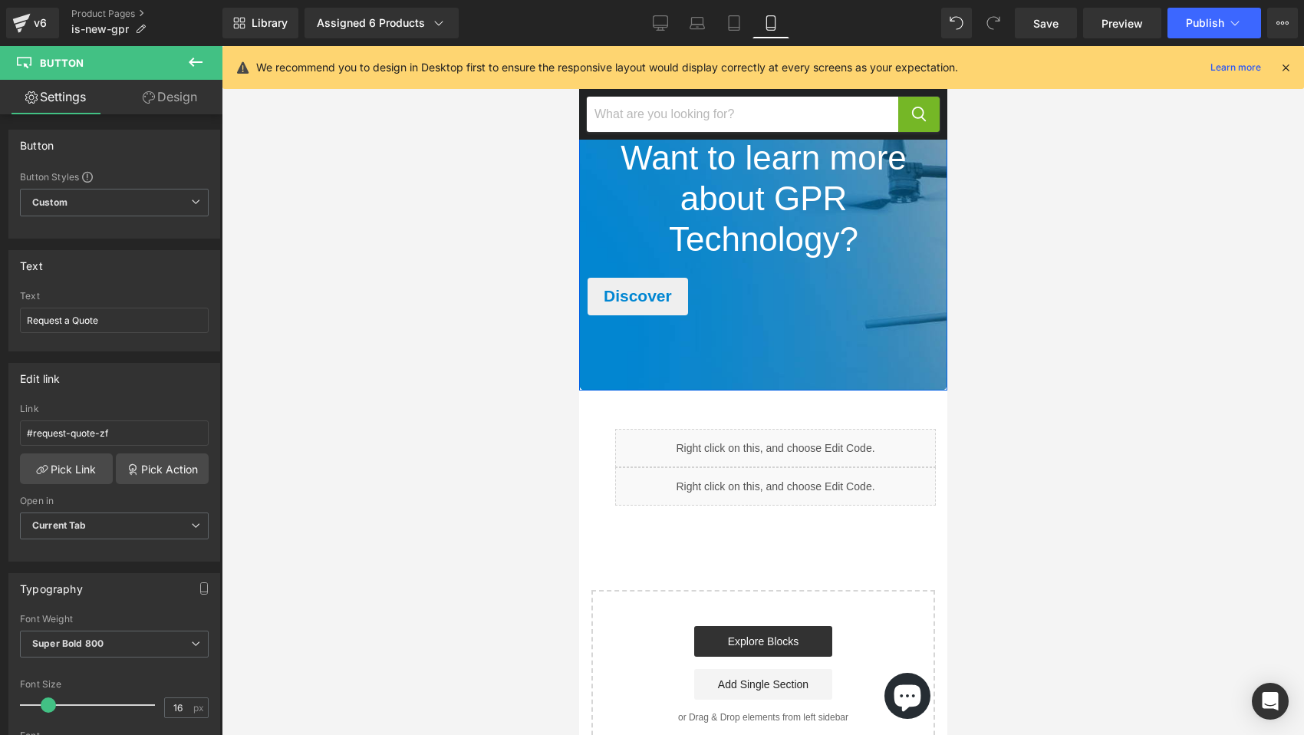
click at [857, 357] on div "Main content" at bounding box center [762, 227] width 368 height 325
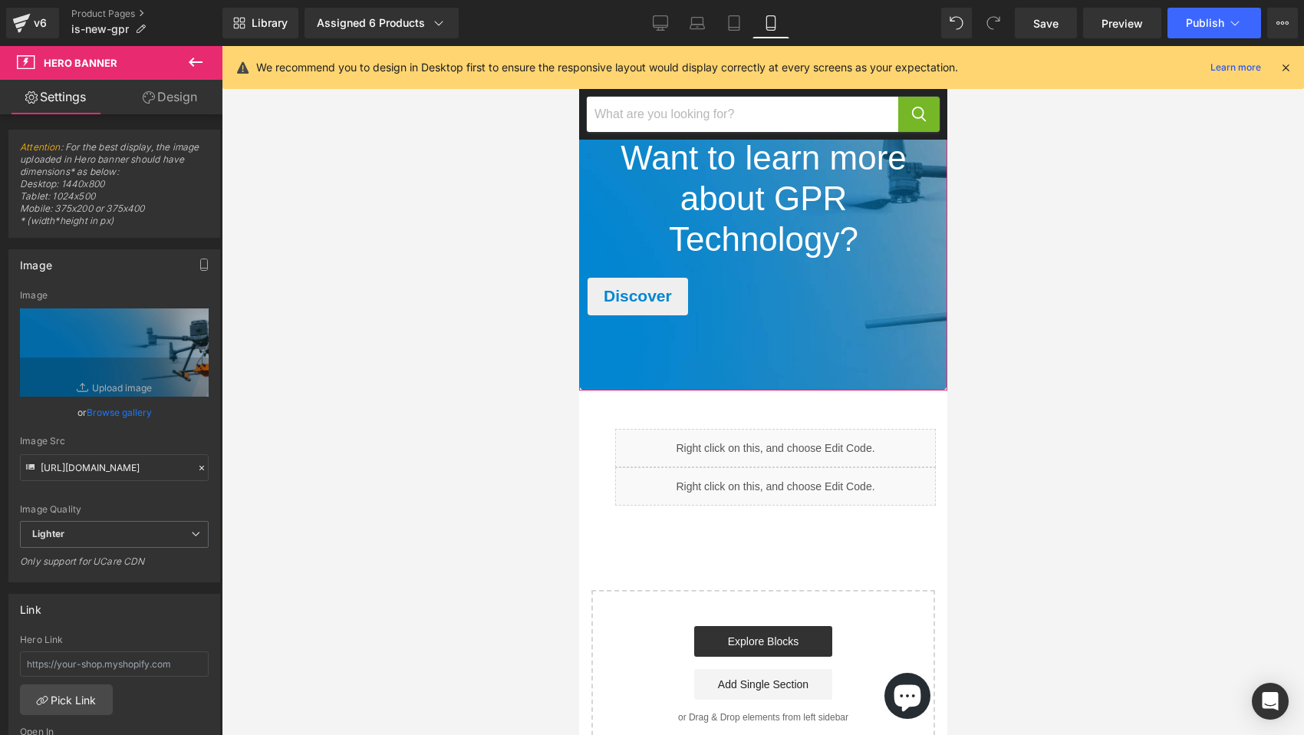
click at [189, 106] on link "Design" at bounding box center [169, 97] width 111 height 35
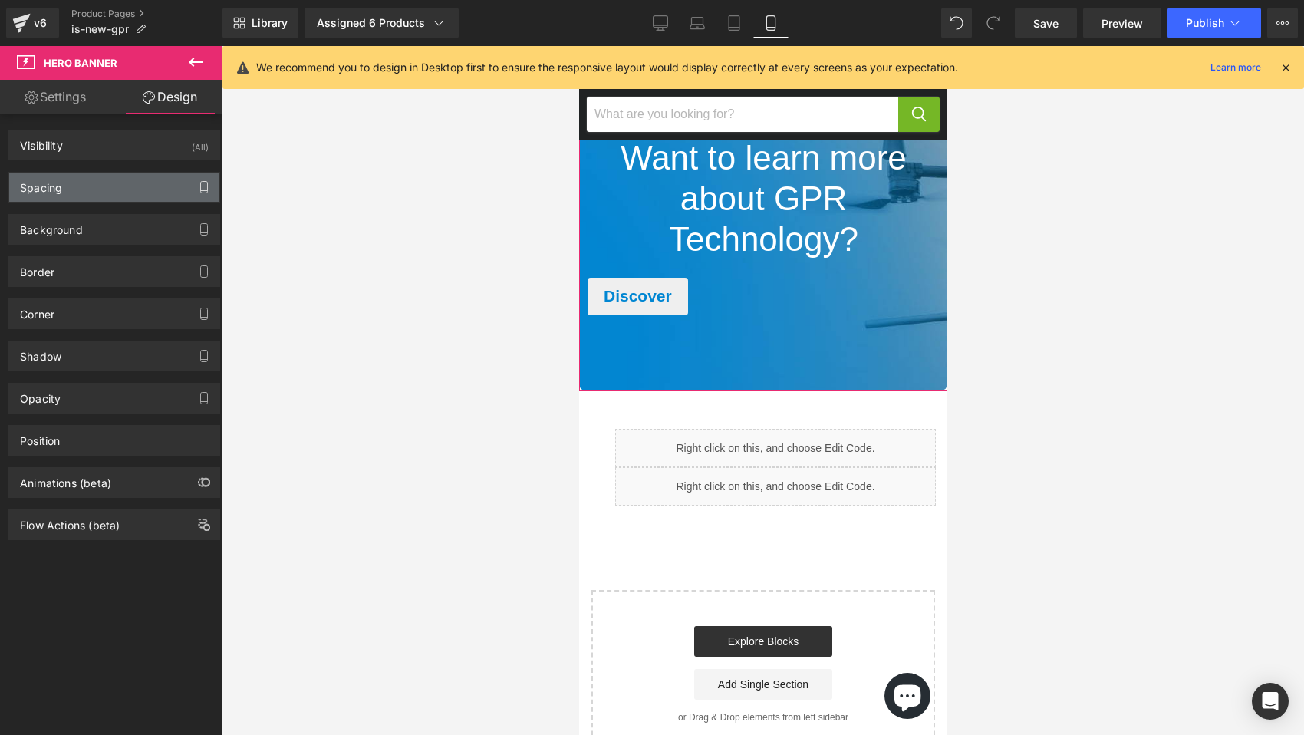
click at [192, 180] on button "button" at bounding box center [204, 187] width 25 height 29
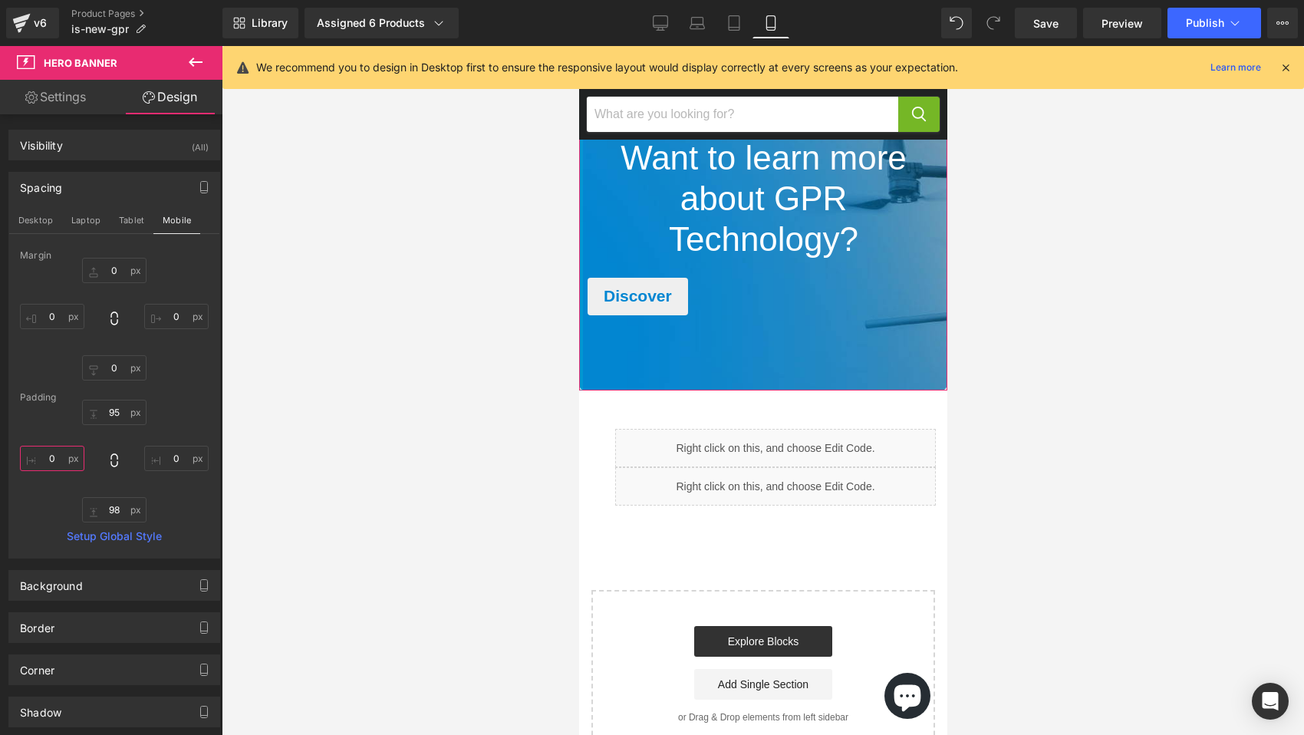
click at [64, 460] on input "0" at bounding box center [52, 458] width 64 height 25
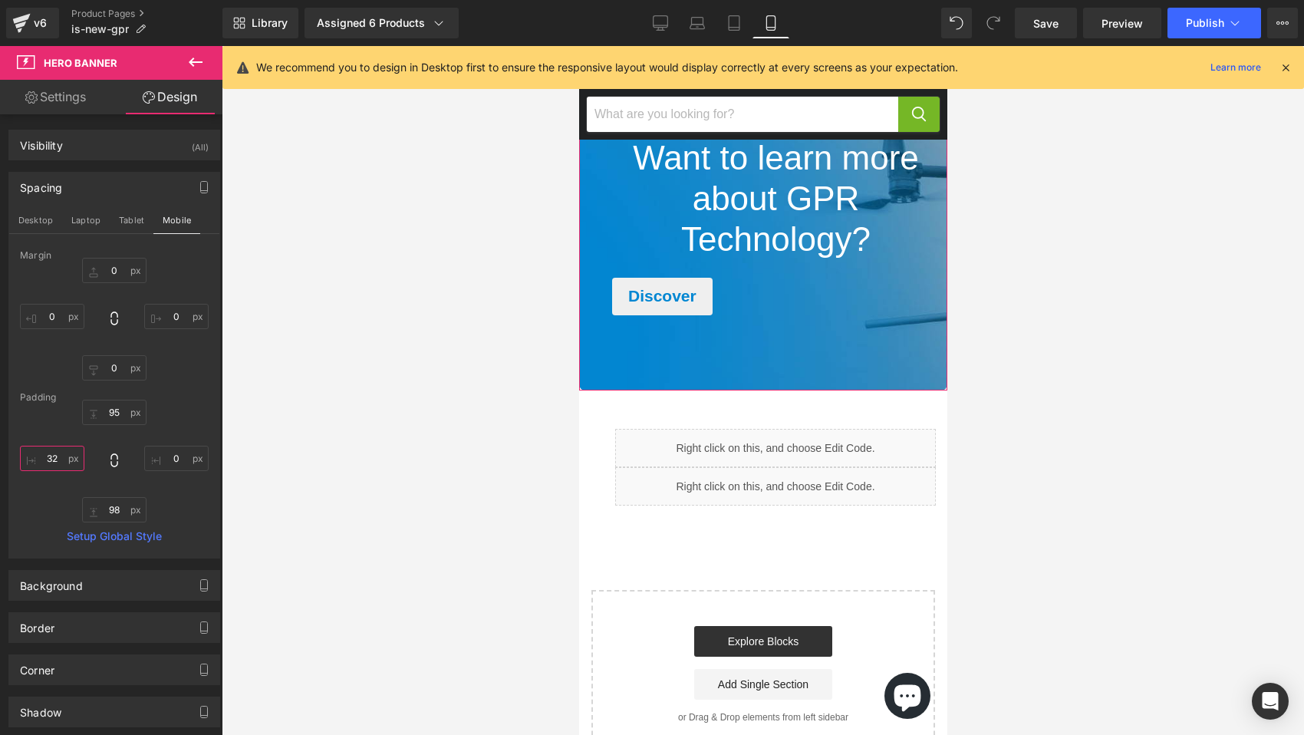
type input "32"
click at [176, 459] on input "0" at bounding box center [176, 458] width 64 height 25
type input "32"
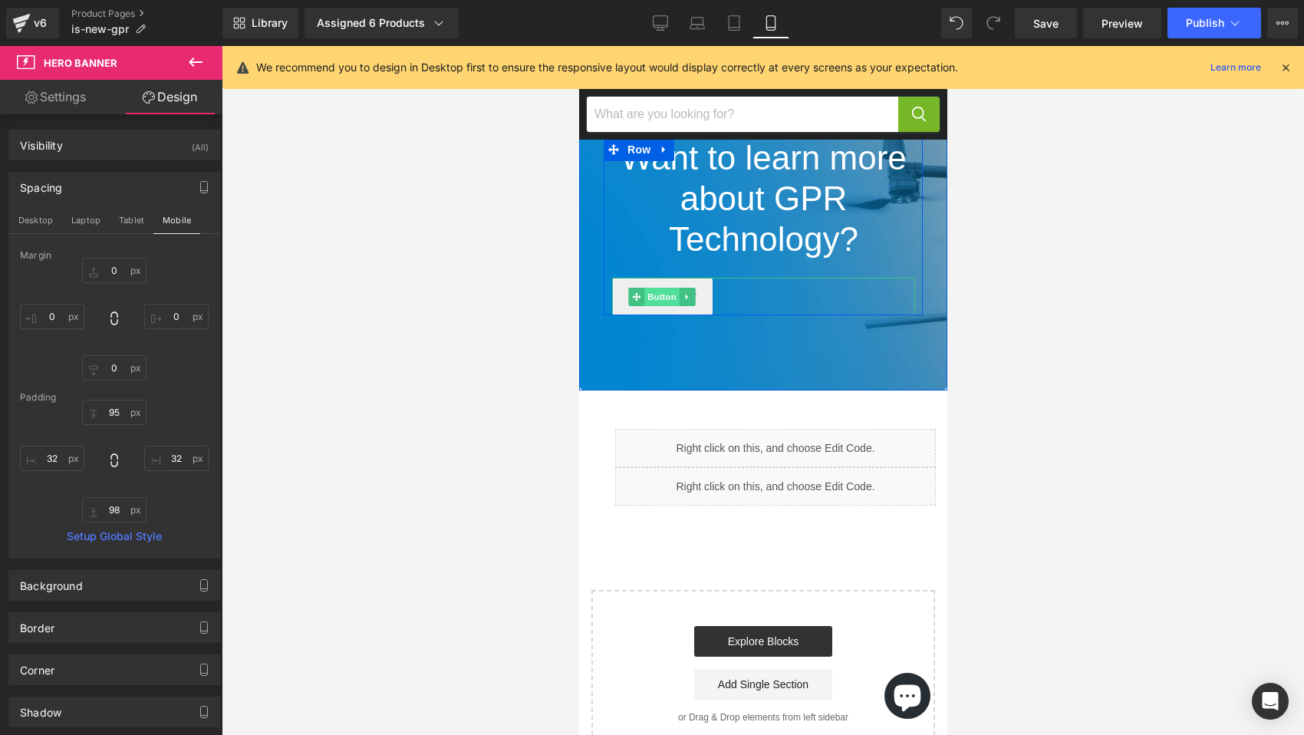
click at [665, 306] on span "Button" at bounding box center [660, 297] width 35 height 18
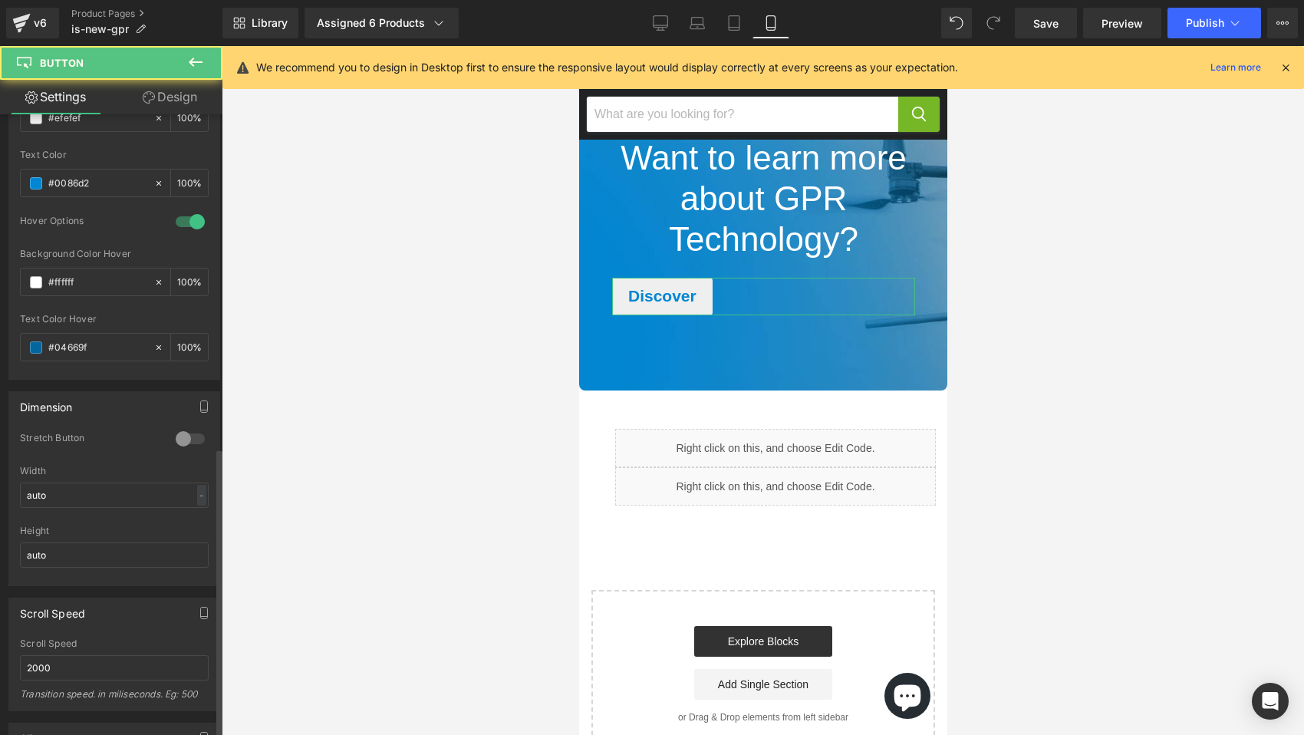
scroll to position [1112, 0]
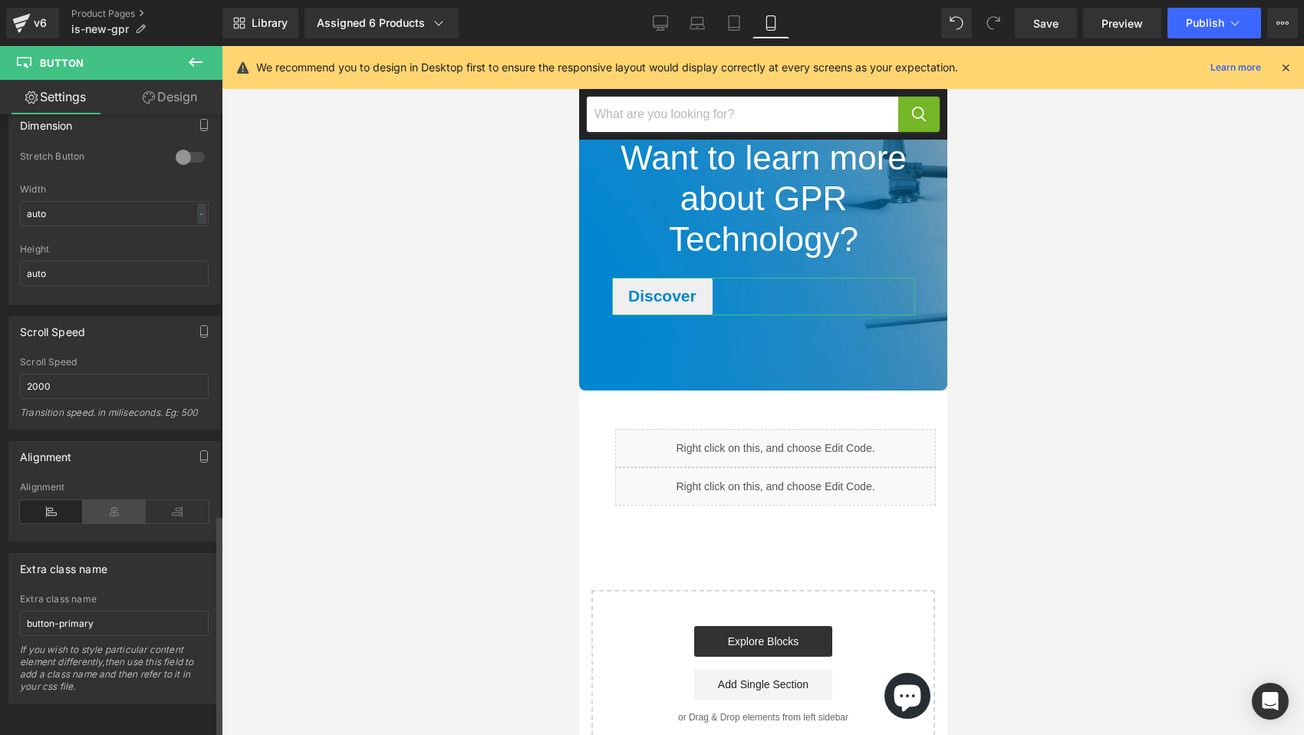
click at [107, 502] on icon at bounding box center [114, 511] width 63 height 23
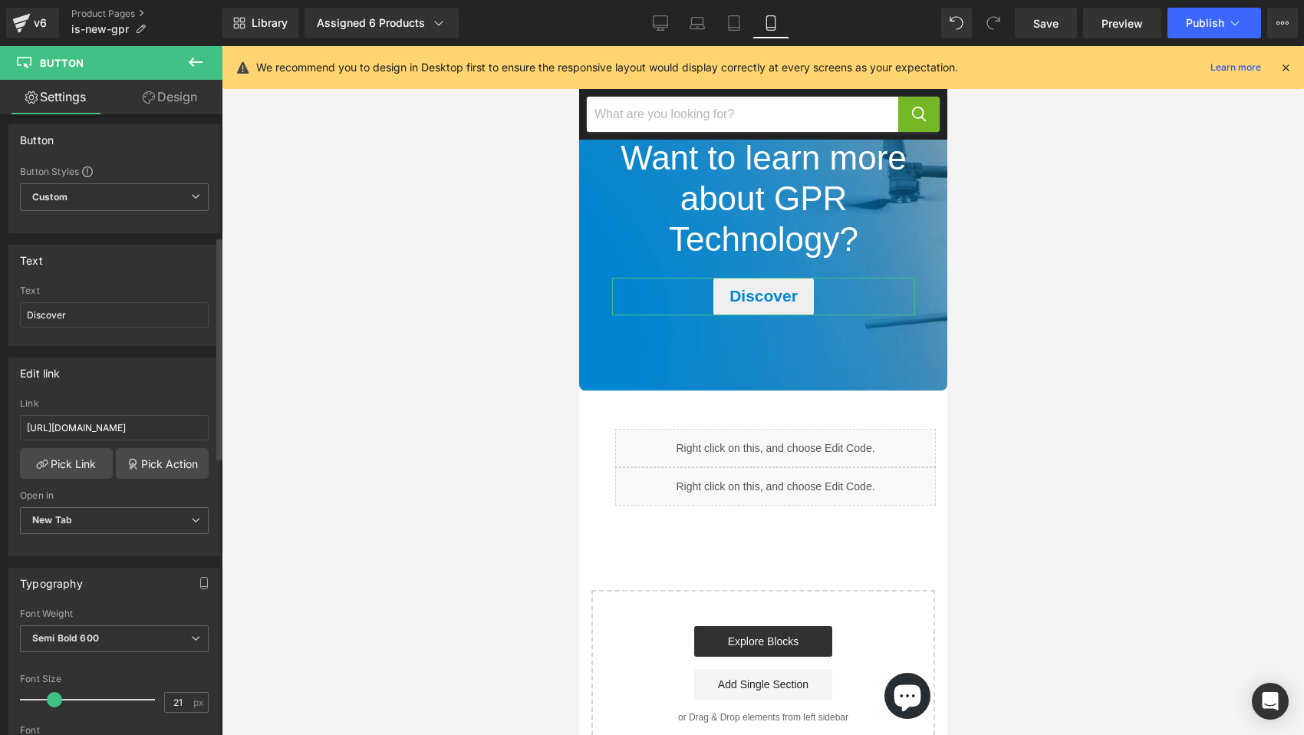
scroll to position [0, 0]
click at [610, 377] on div "Main content" at bounding box center [762, 227] width 368 height 325
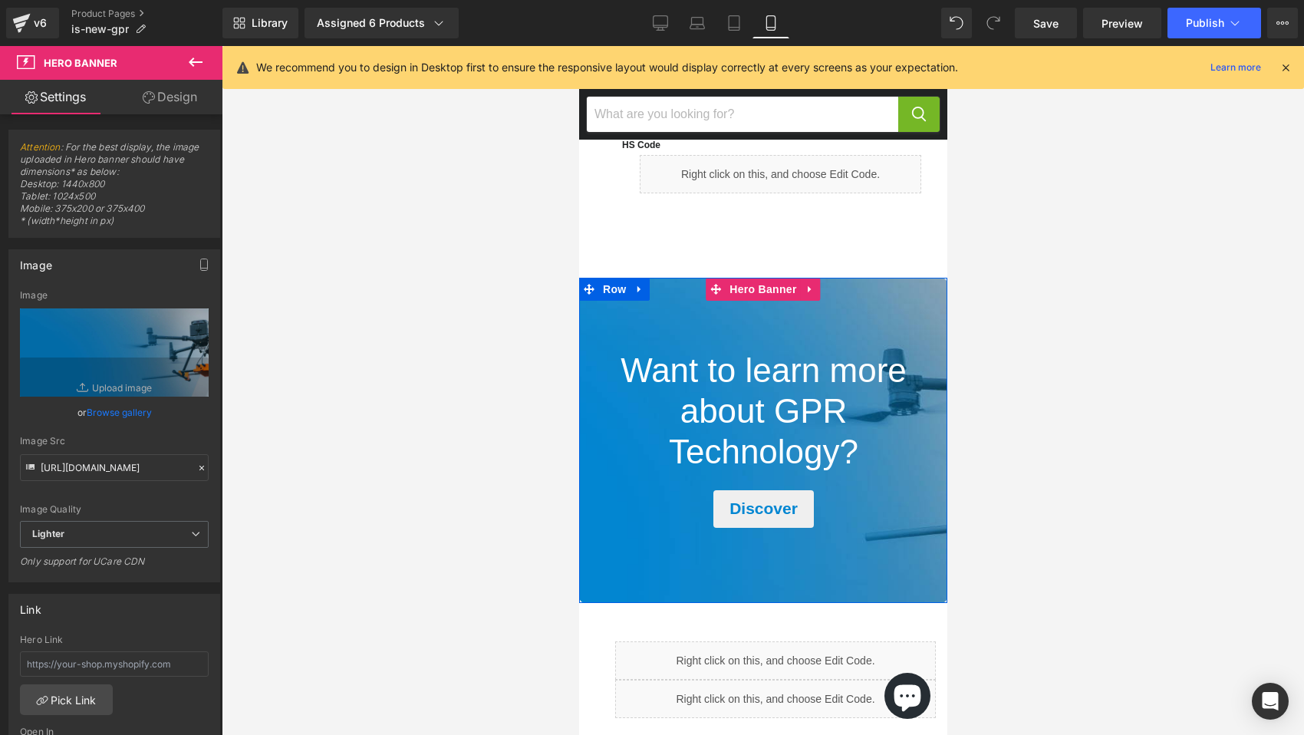
scroll to position [3328, 0]
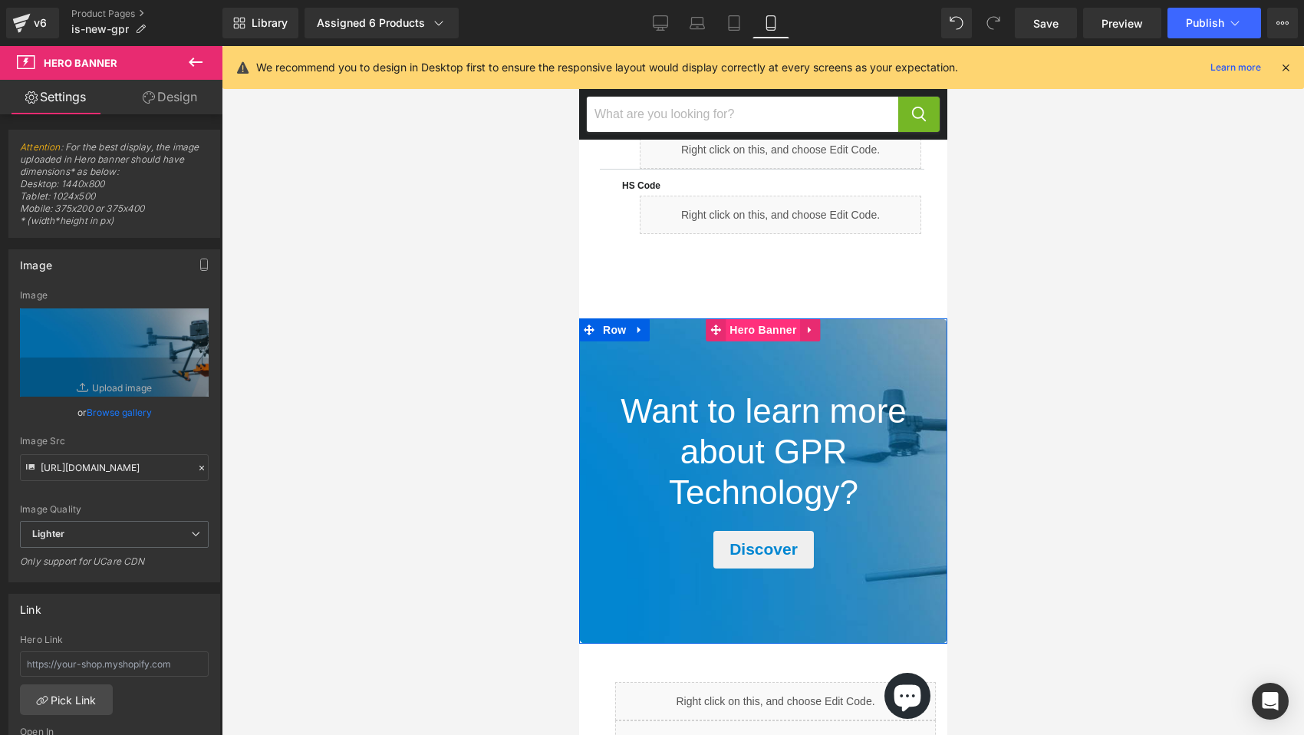
click at [746, 341] on span "Hero Banner" at bounding box center [762, 329] width 74 height 23
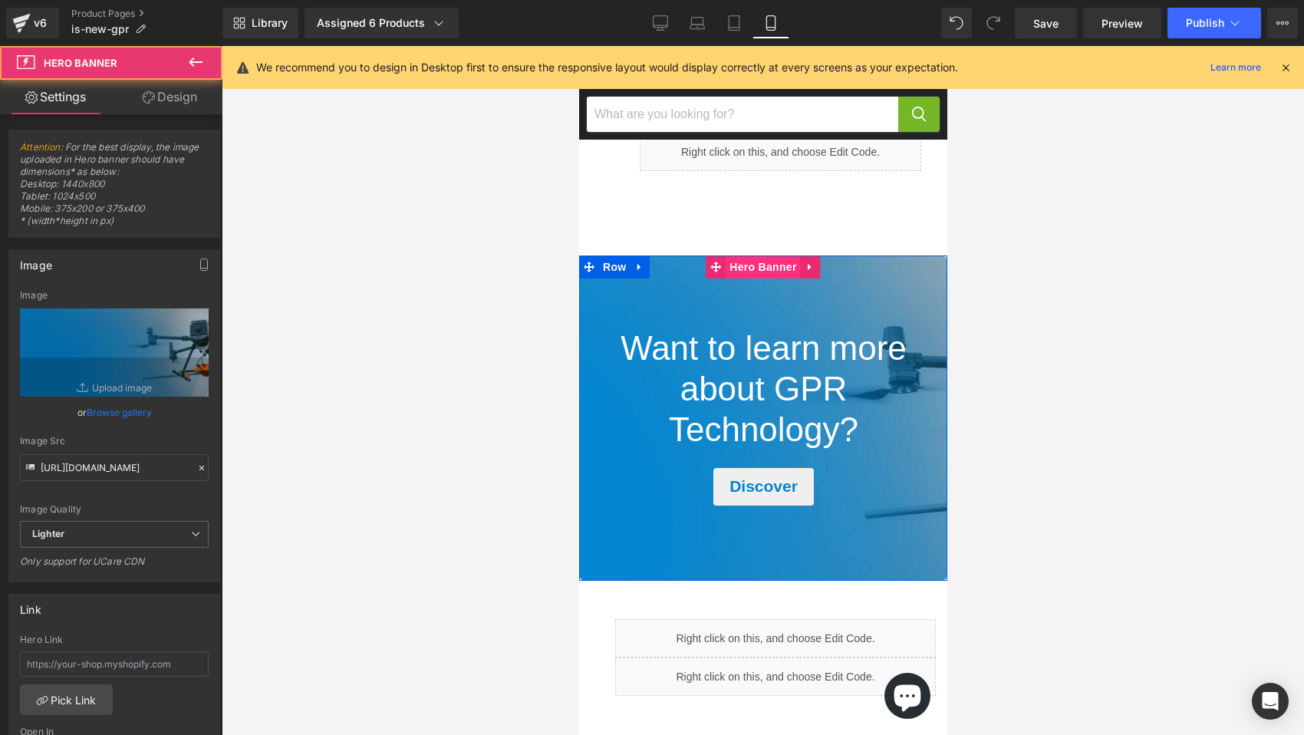
scroll to position [3400, 0]
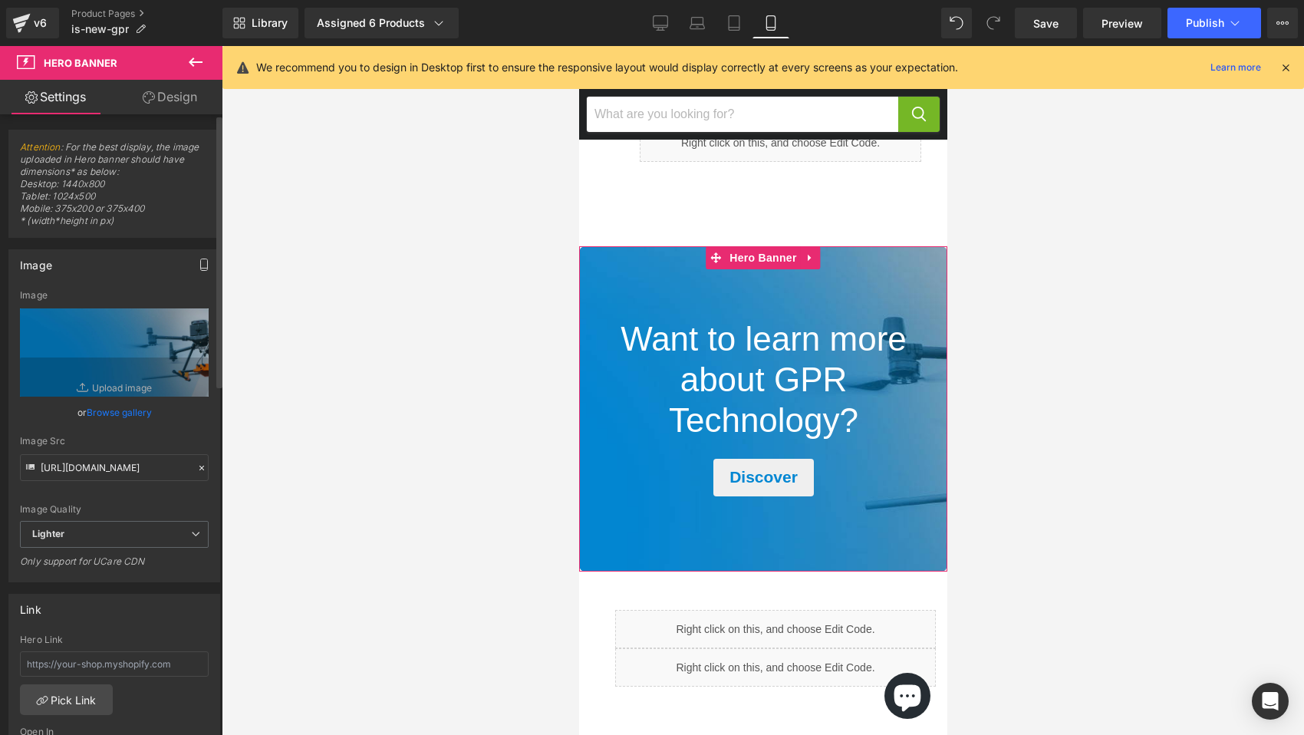
click at [199, 266] on icon "button" at bounding box center [204, 264] width 12 height 12
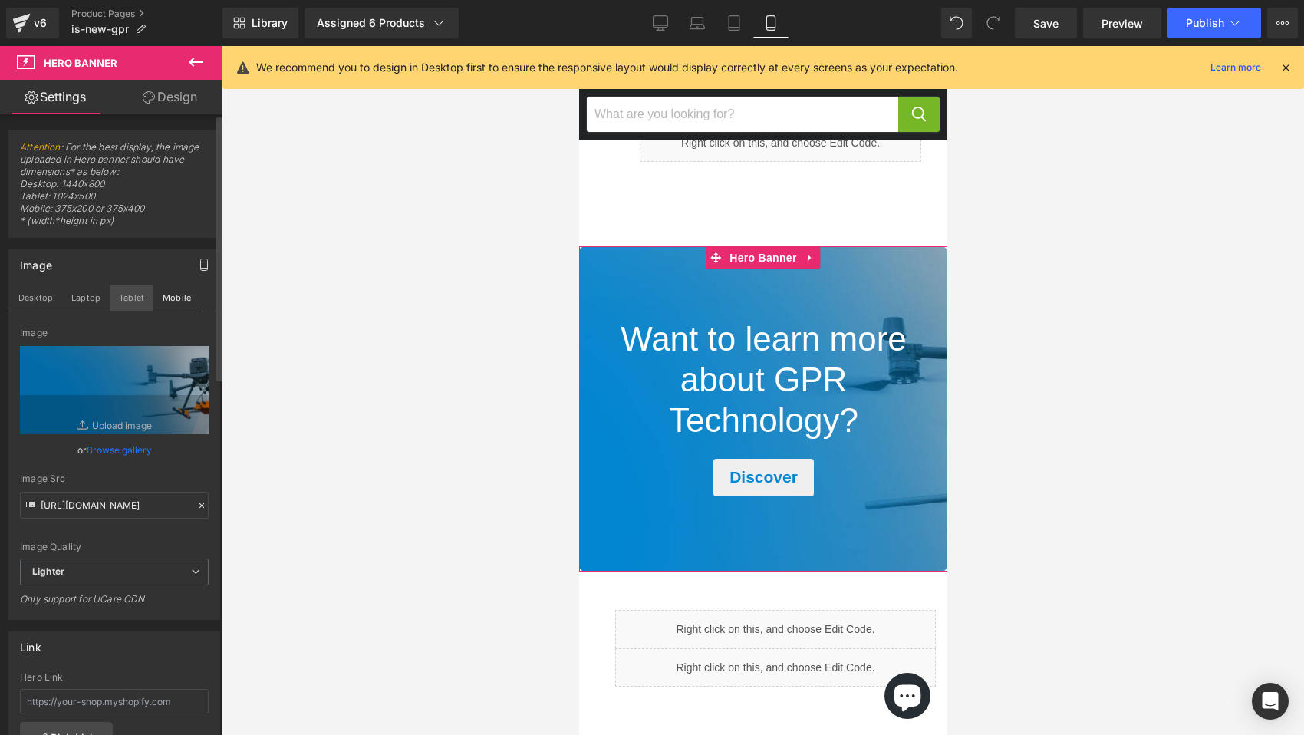
click at [137, 298] on button "Tablet" at bounding box center [132, 298] width 44 height 26
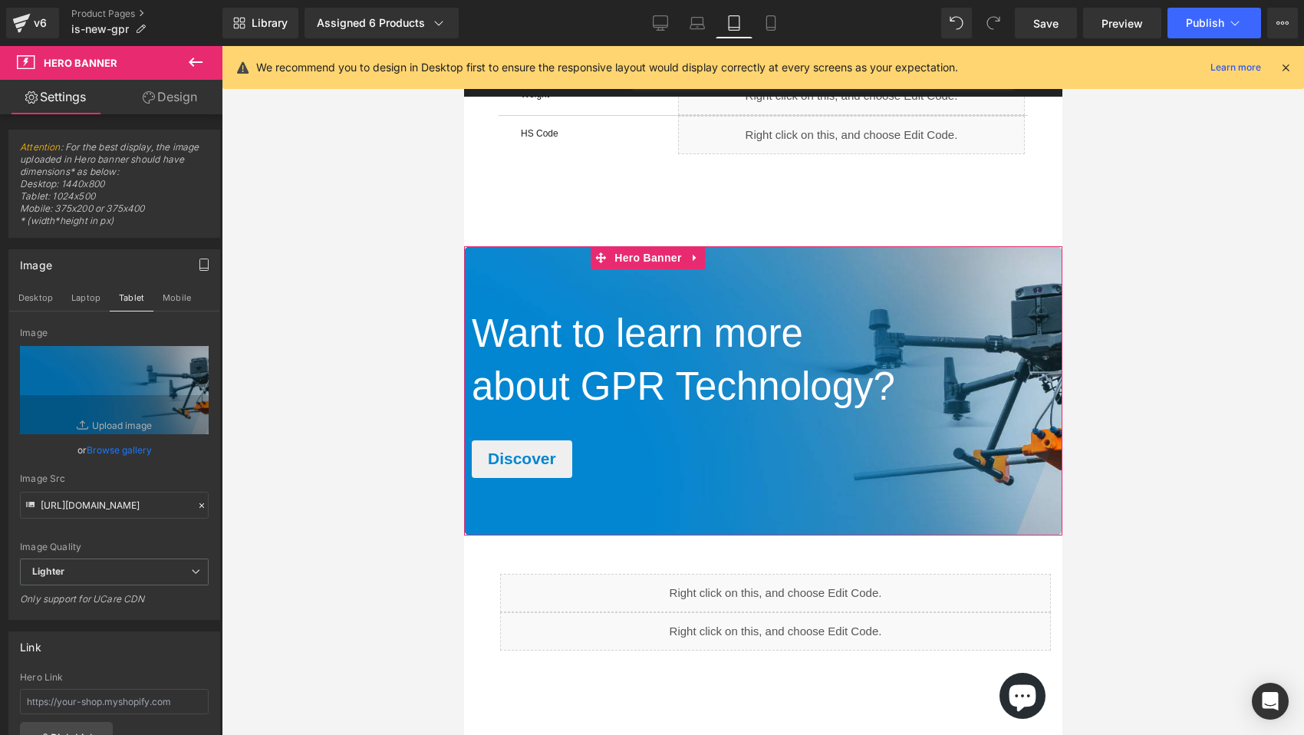
click at [176, 91] on link "Design" at bounding box center [169, 97] width 111 height 35
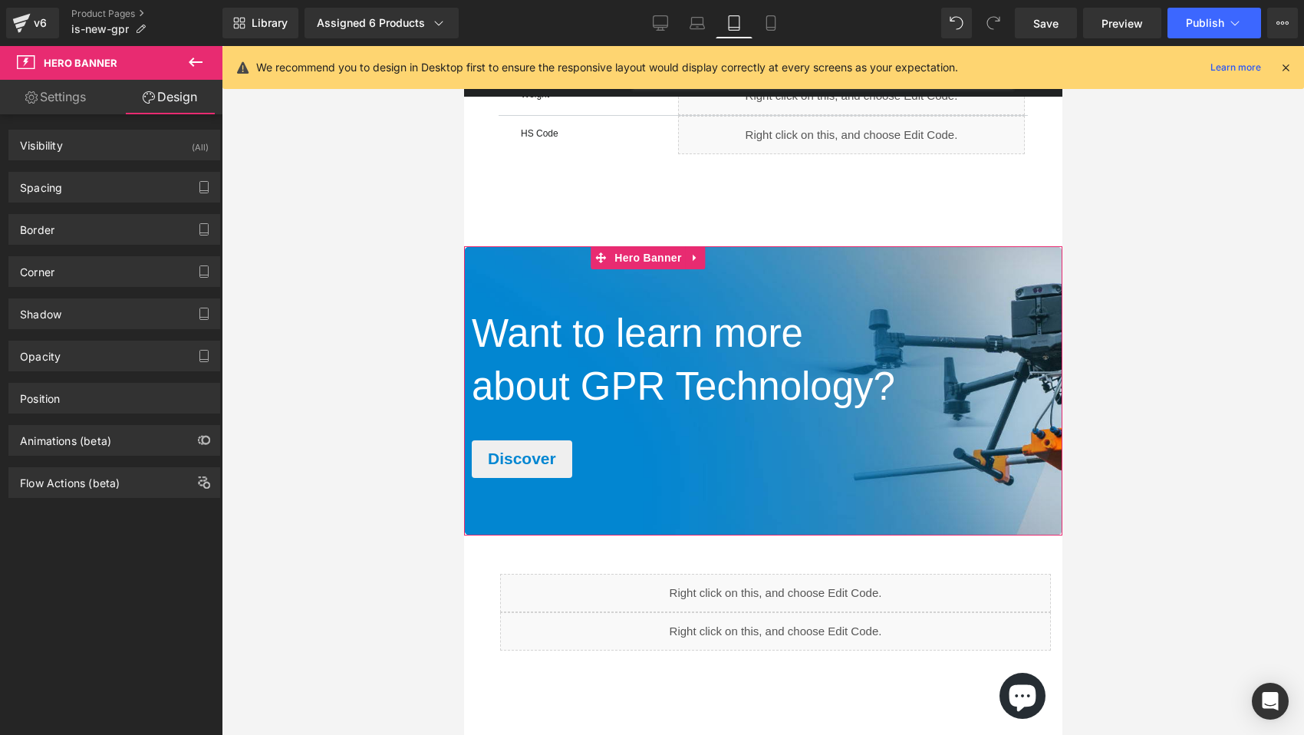
click at [176, 91] on link "Design" at bounding box center [169, 97] width 111 height 35
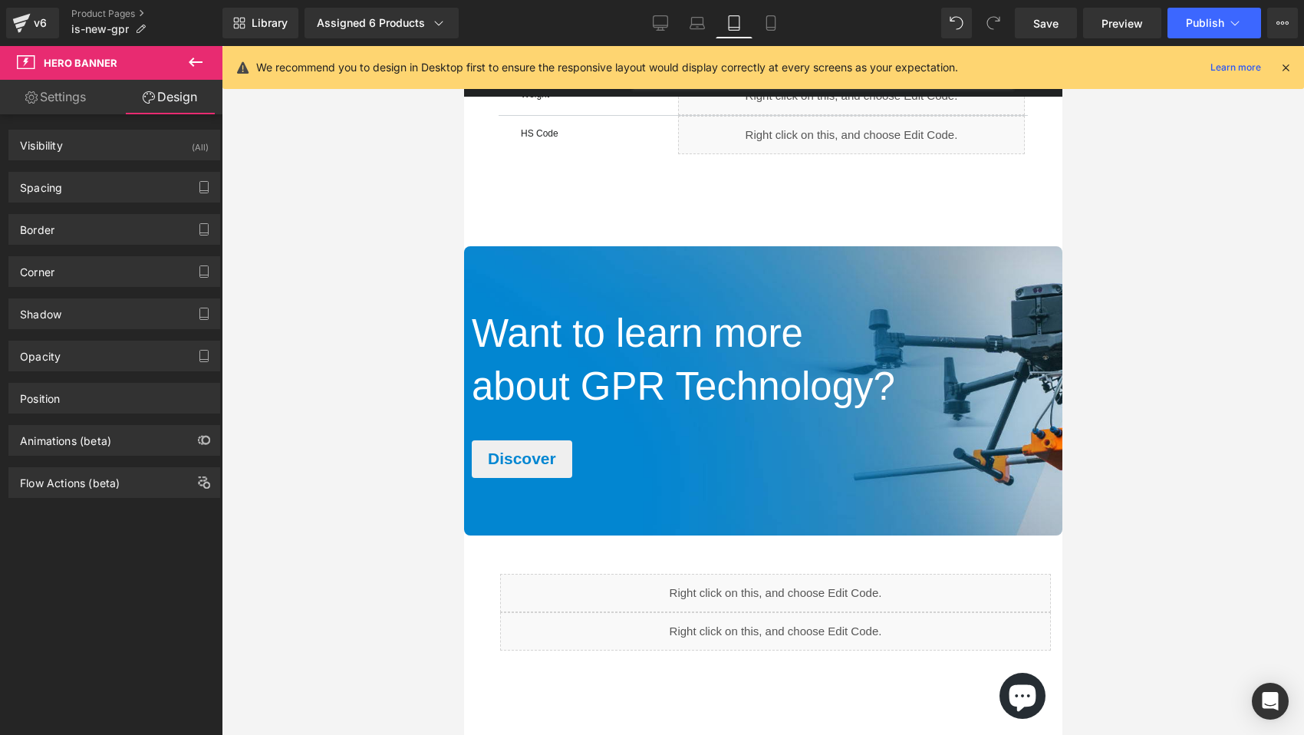
click at [183, 61] on button at bounding box center [196, 63] width 54 height 34
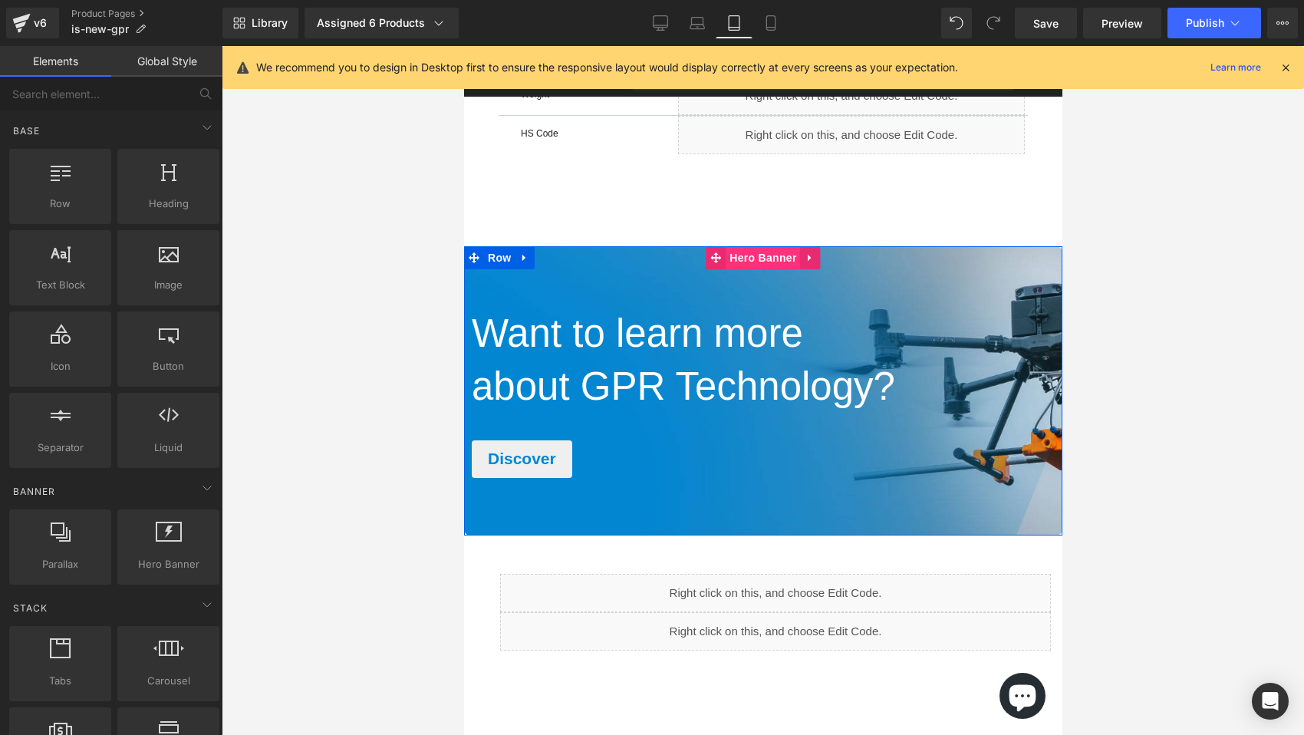
click at [748, 269] on span "Hero Banner" at bounding box center [762, 257] width 74 height 23
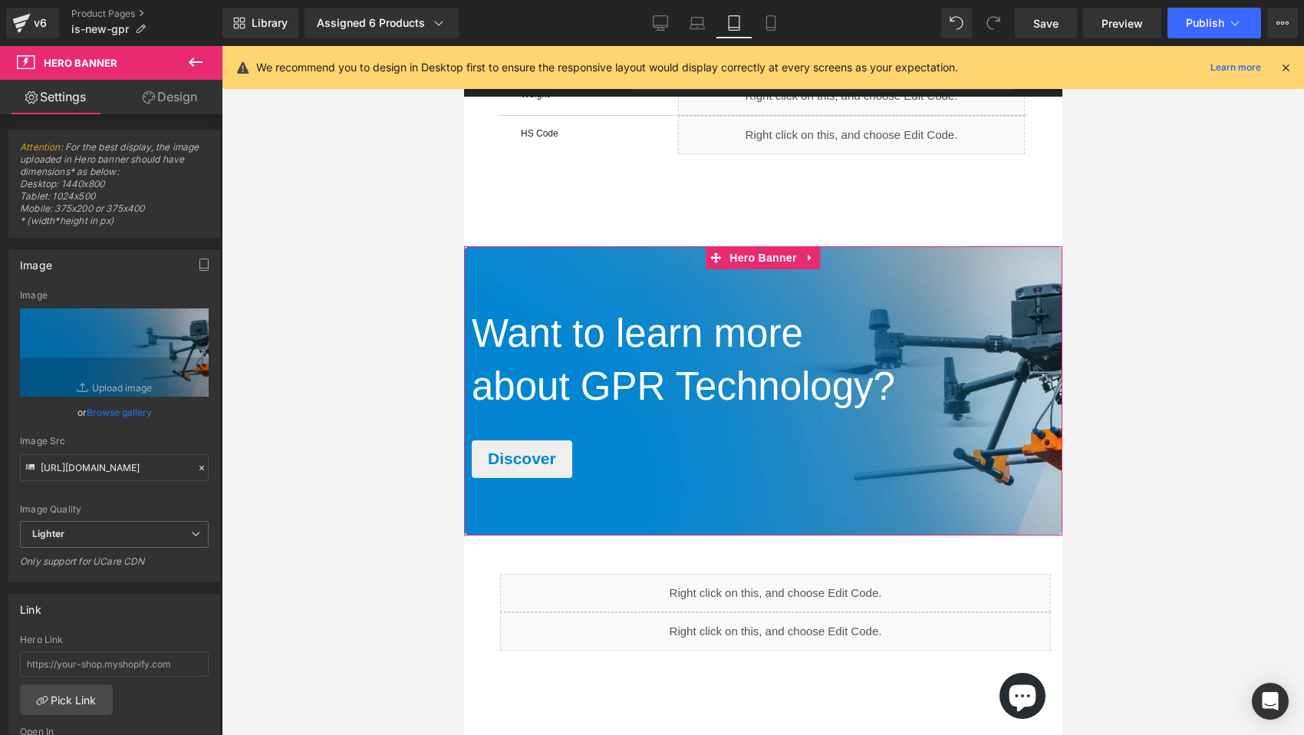
click at [178, 94] on link "Design" at bounding box center [169, 97] width 111 height 35
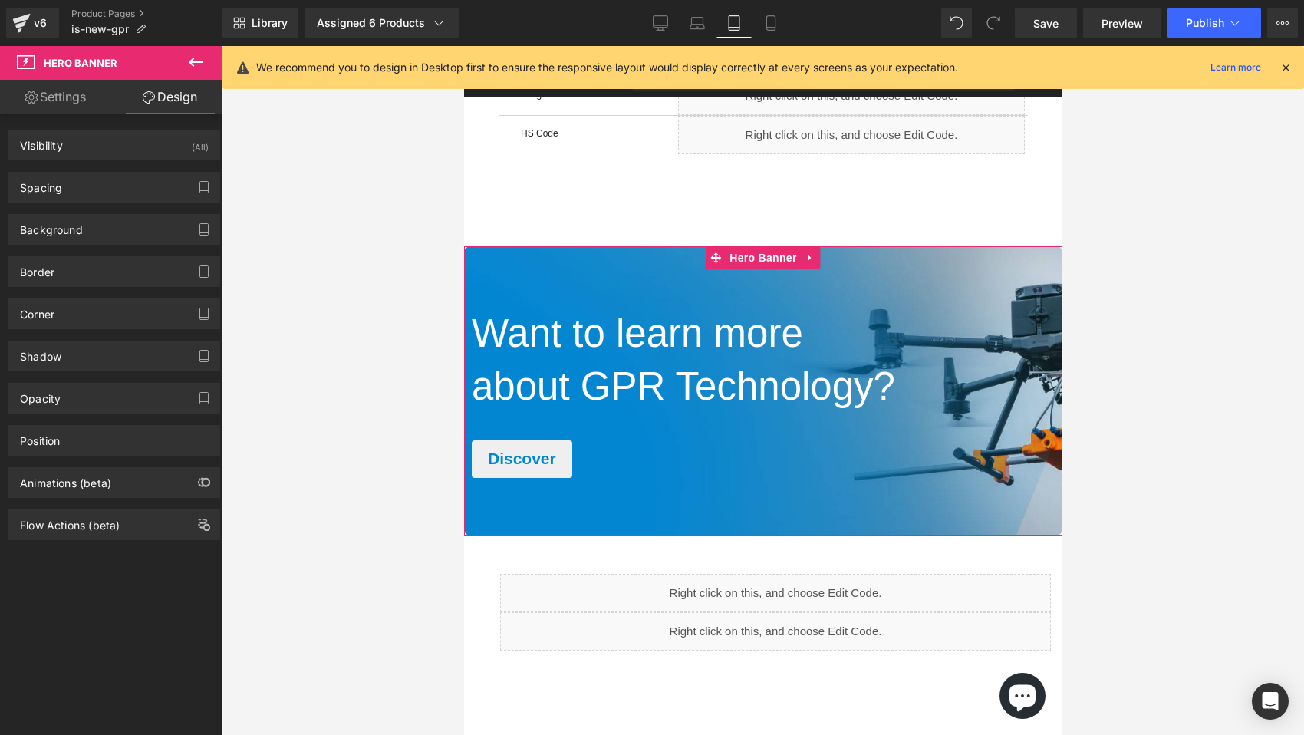
click at [56, 94] on link "Settings" at bounding box center [55, 97] width 111 height 35
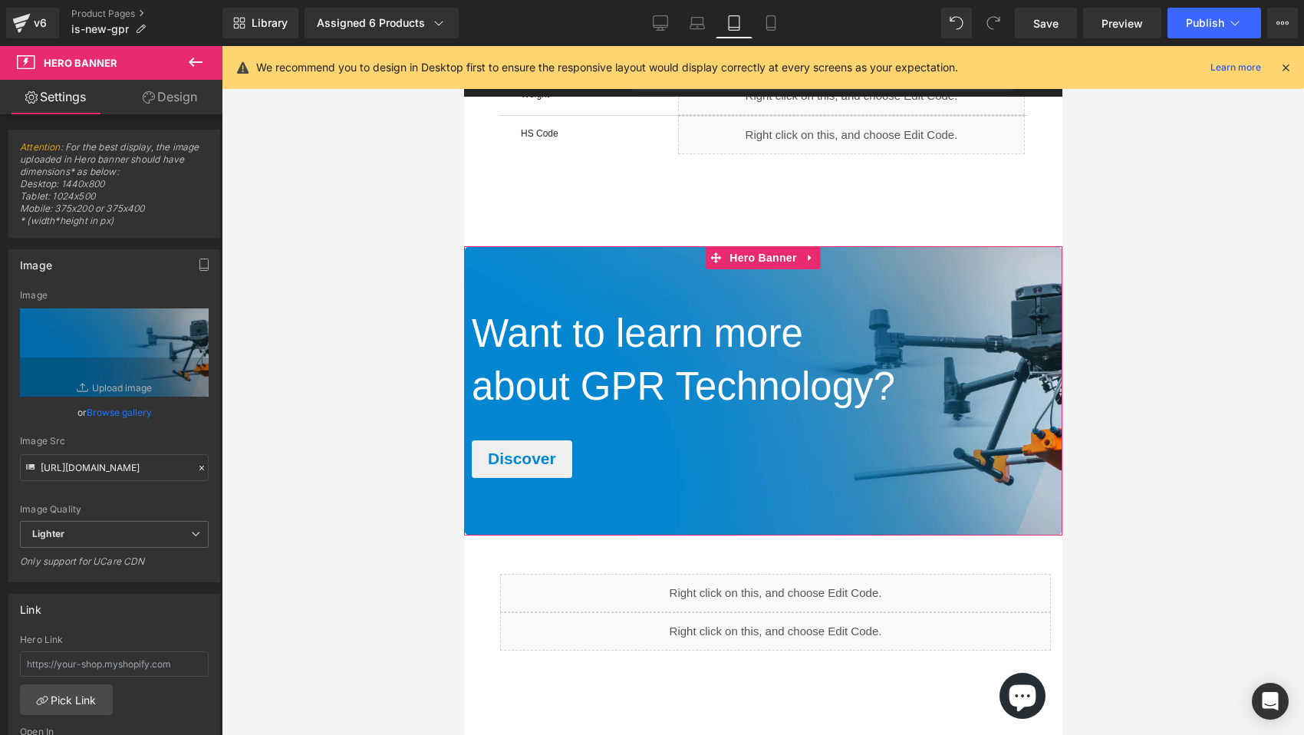
click at [177, 95] on link "Design" at bounding box center [169, 97] width 111 height 35
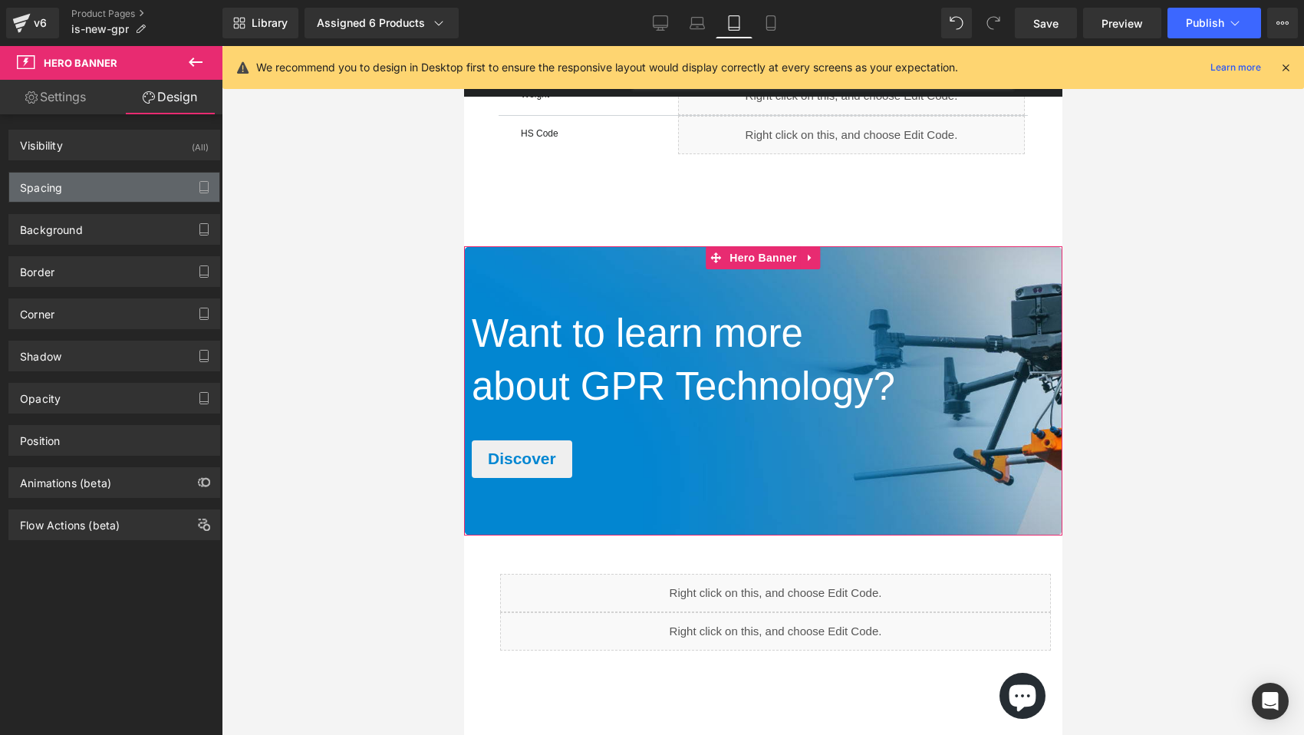
click at [138, 189] on div "Spacing" at bounding box center [114, 187] width 210 height 29
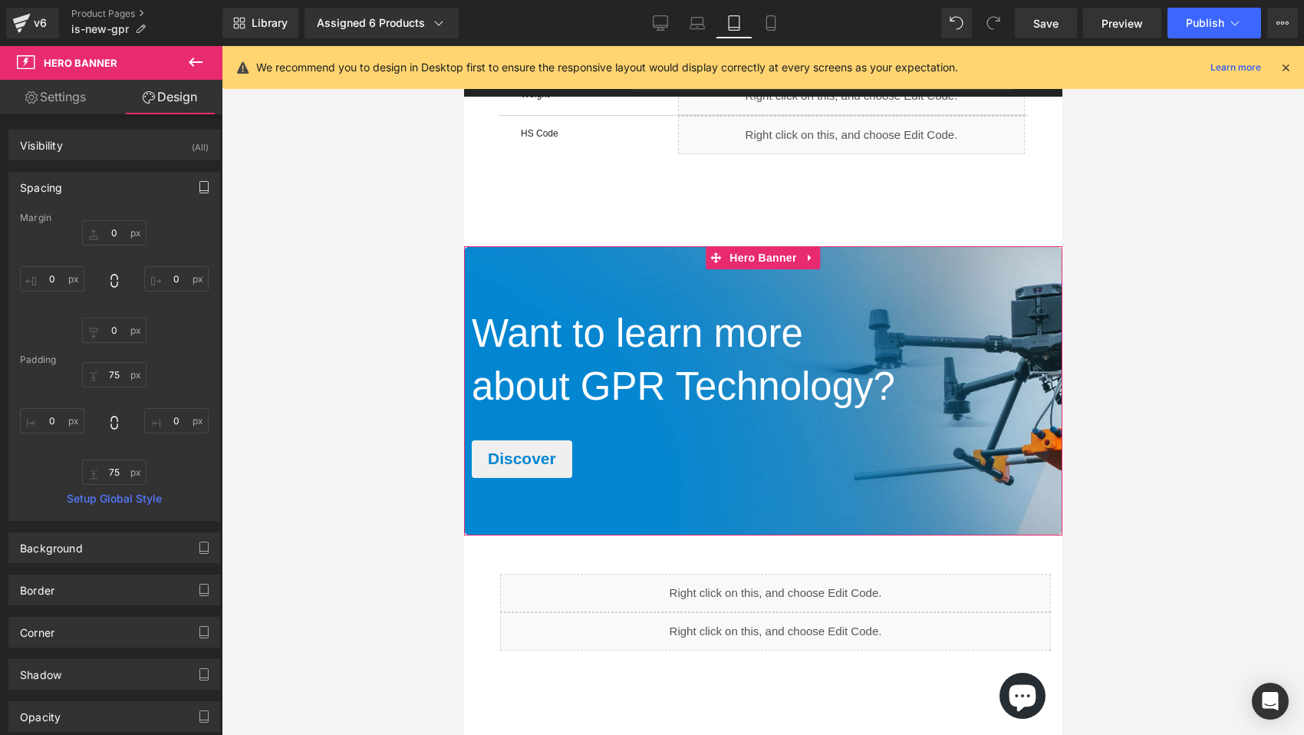
click at [203, 186] on icon "button" at bounding box center [204, 187] width 12 height 12
click at [84, 221] on button "Laptop" at bounding box center [86, 220] width 48 height 26
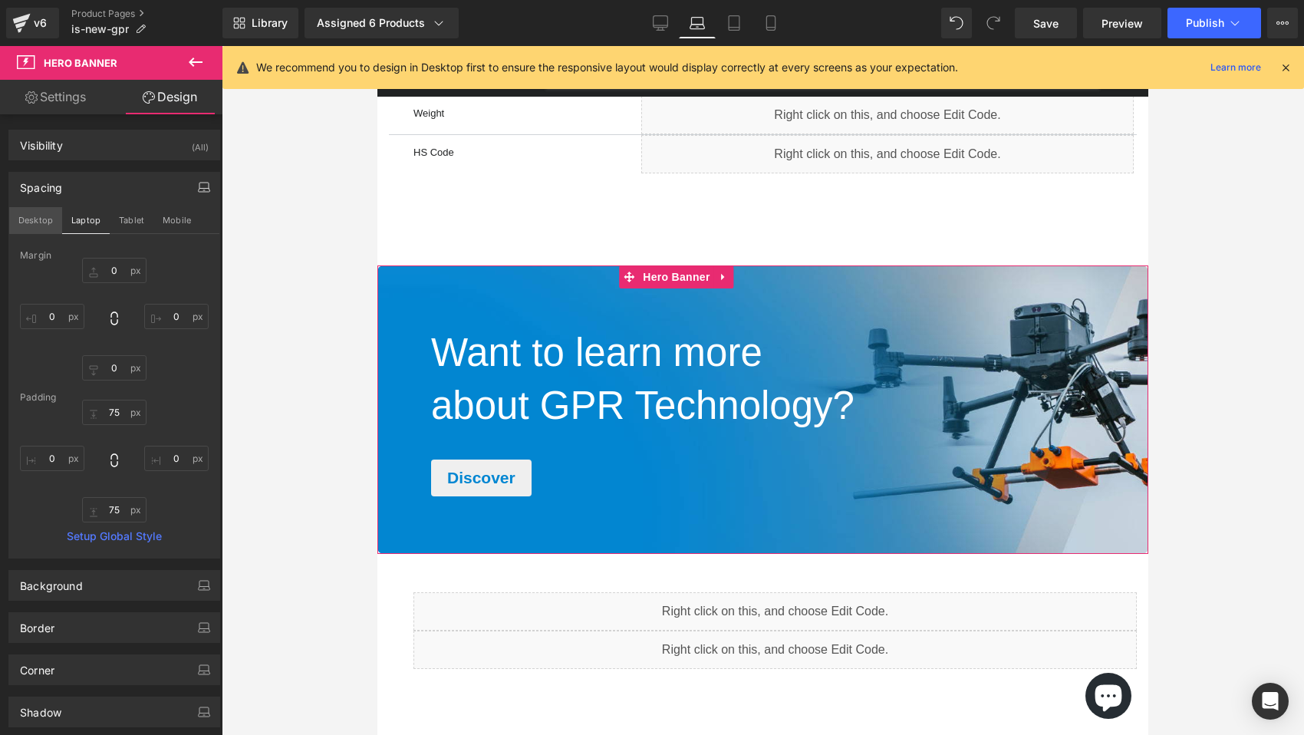
click at [34, 216] on button "Desktop" at bounding box center [35, 220] width 53 height 26
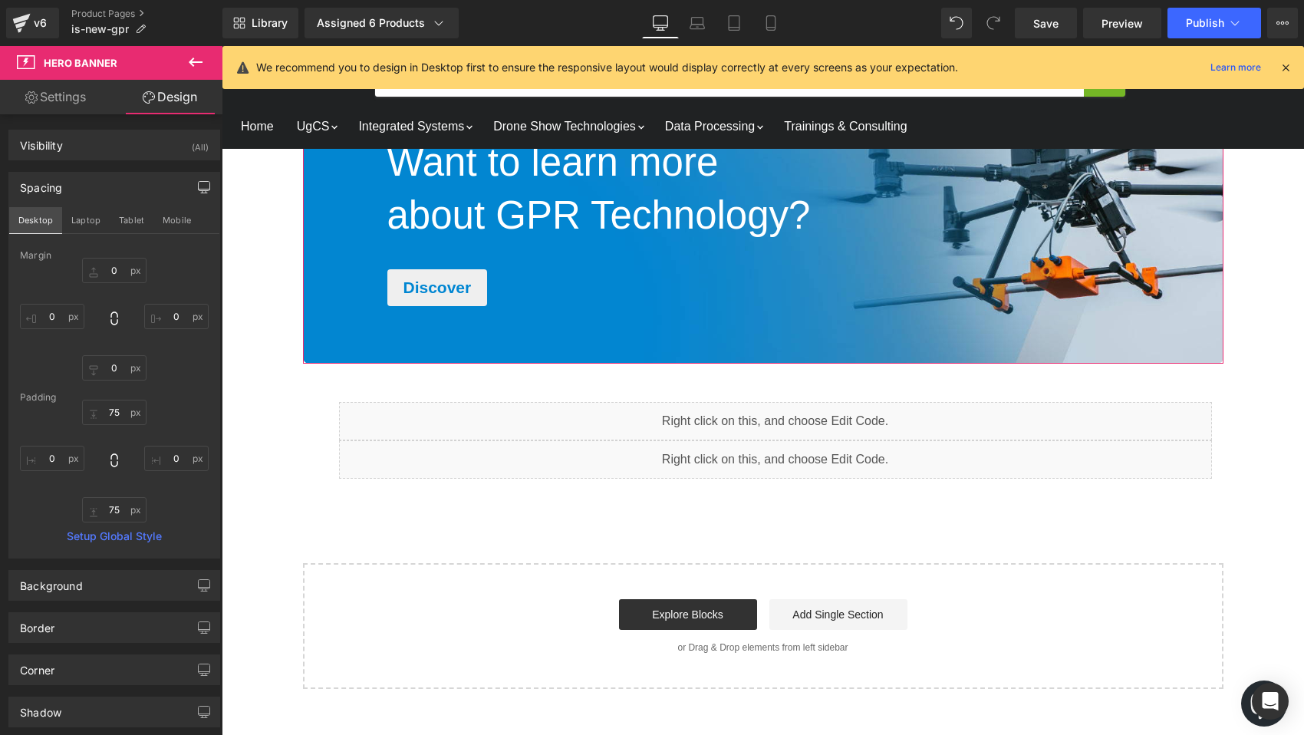
scroll to position [2131, 0]
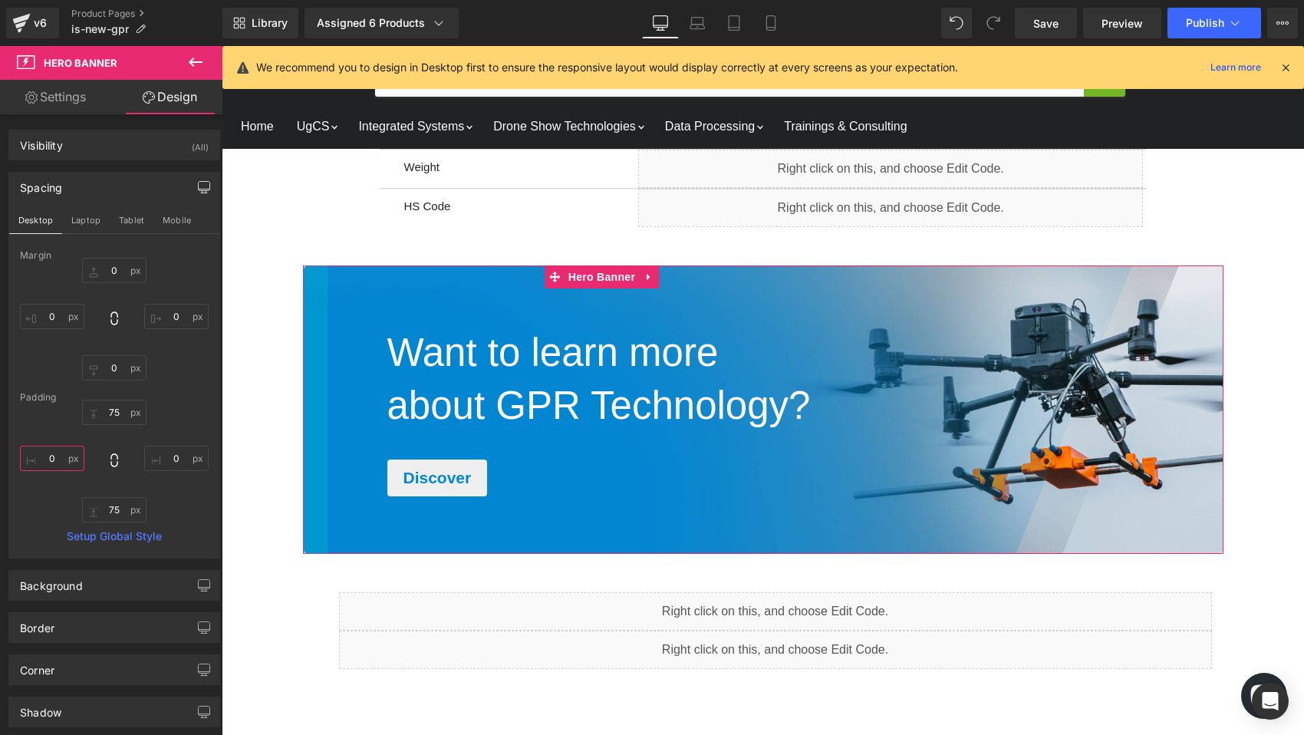
click at [58, 462] on input "0" at bounding box center [52, 458] width 64 height 25
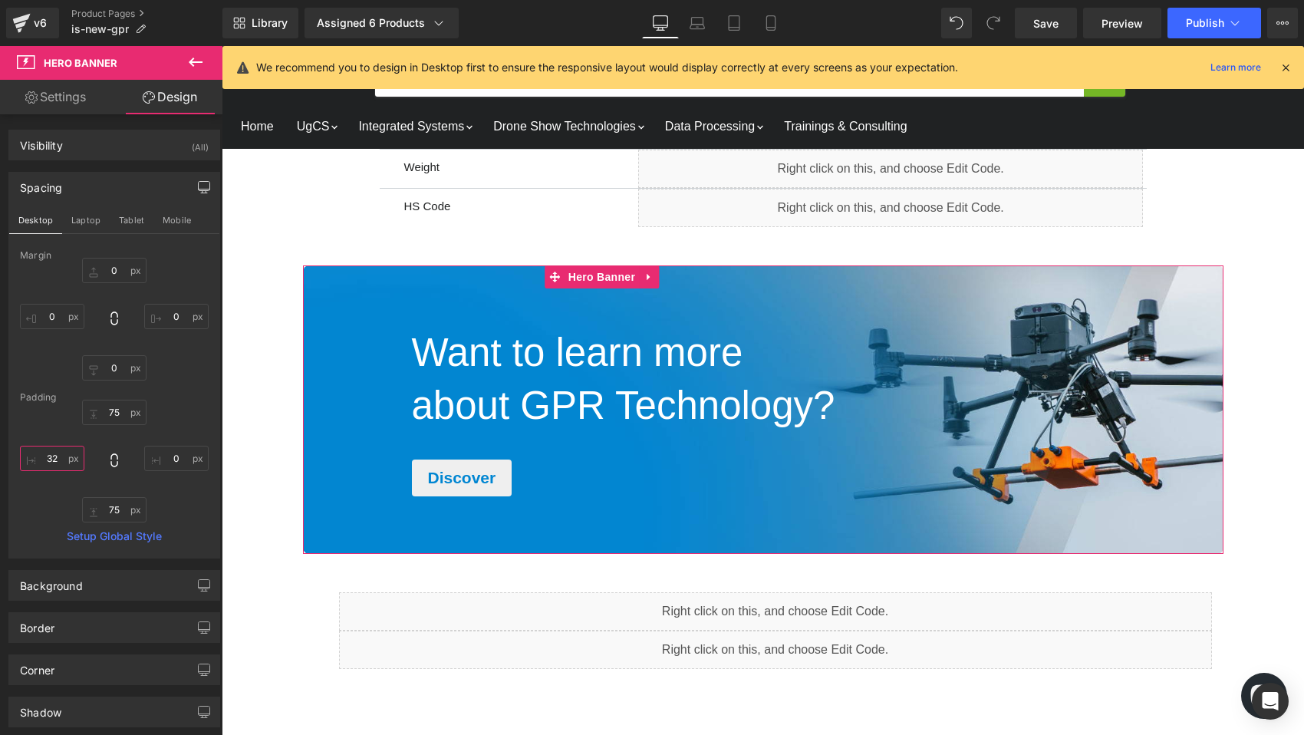
type input "32"
click at [177, 460] on input "0" at bounding box center [176, 458] width 64 height 25
type input "32"
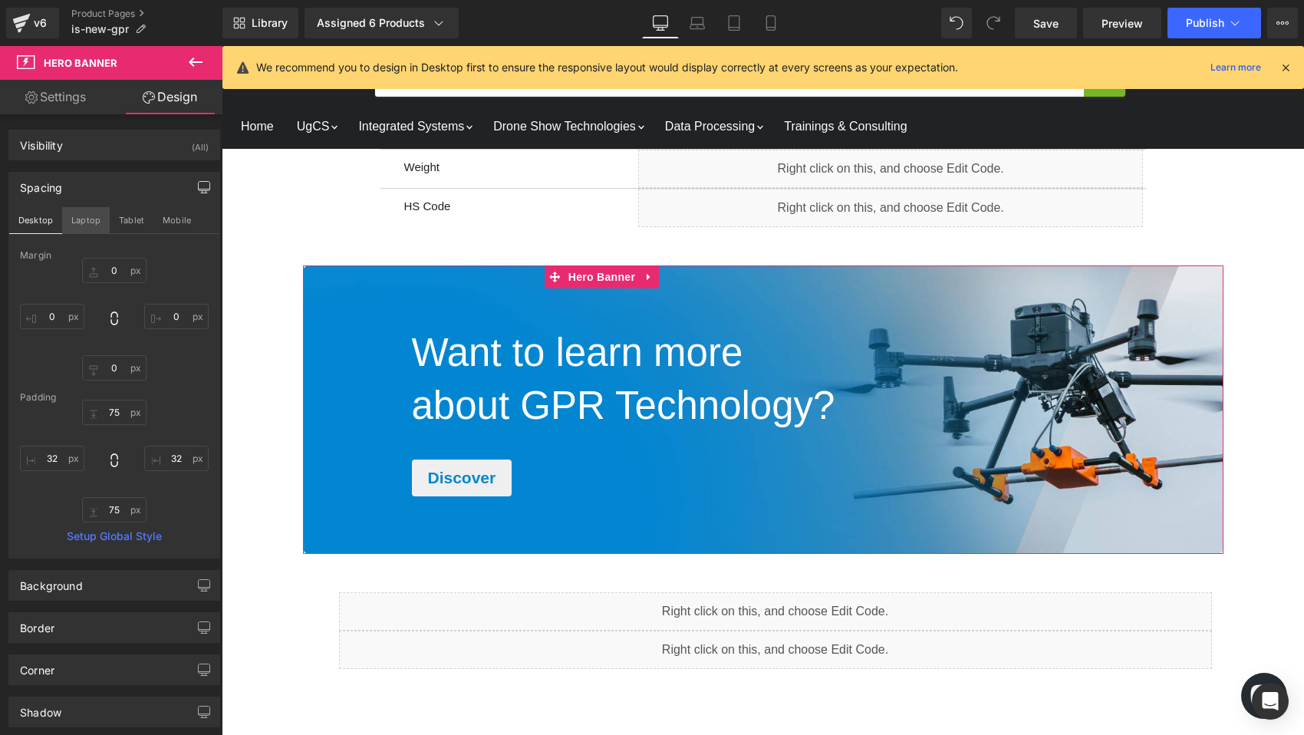
click at [81, 218] on button "Laptop" at bounding box center [86, 220] width 48 height 26
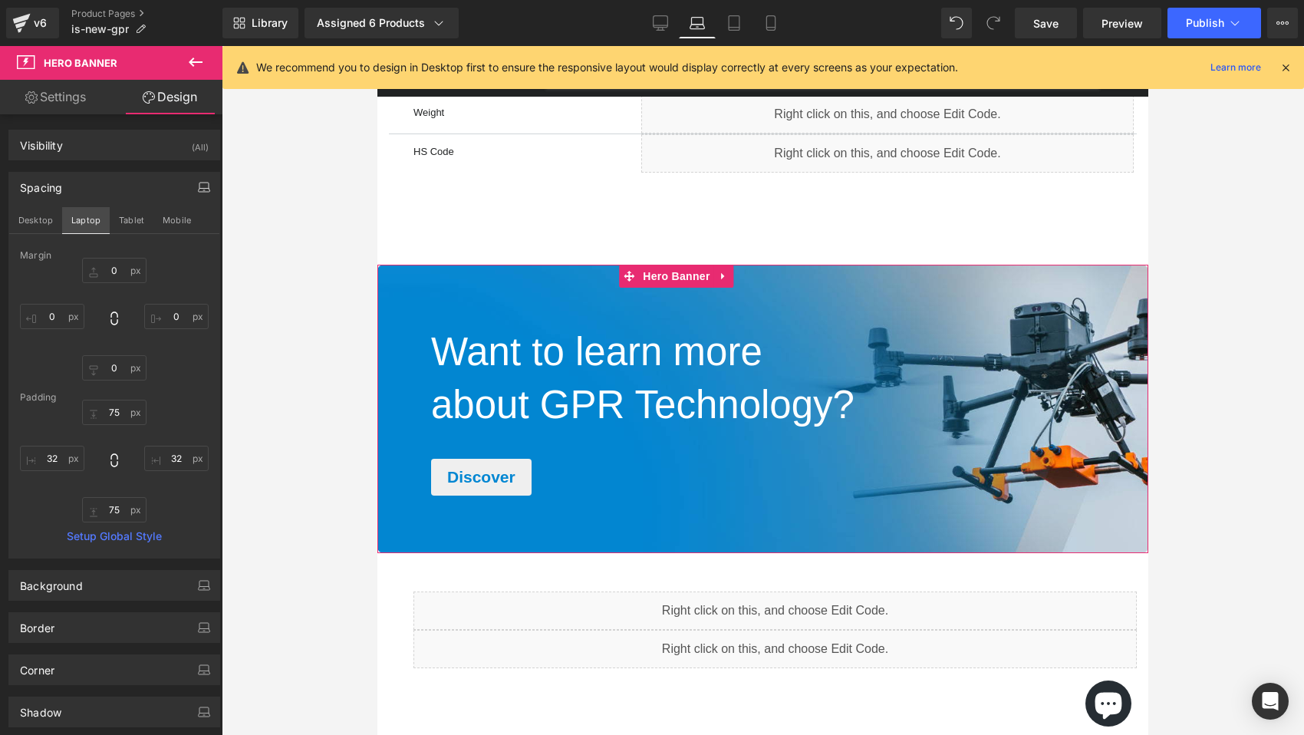
scroll to position [2322, 0]
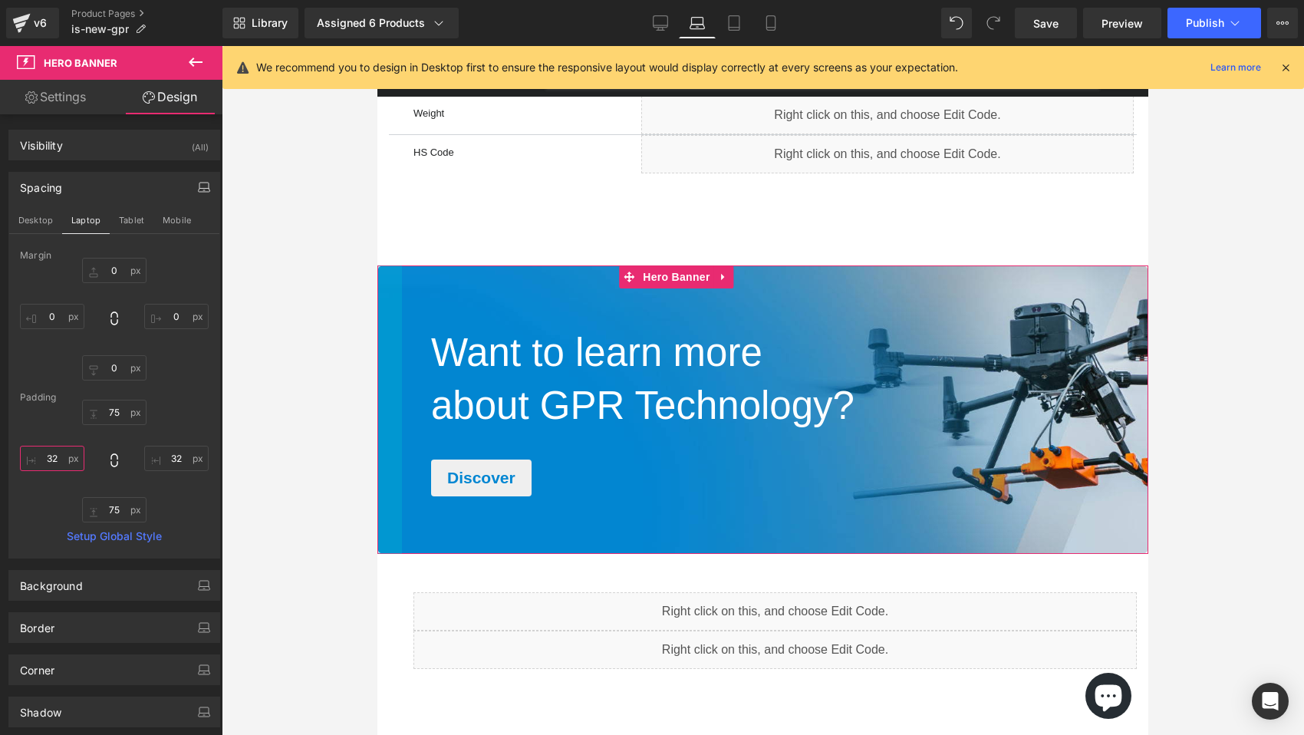
click at [59, 457] on input "32" at bounding box center [52, 458] width 64 height 25
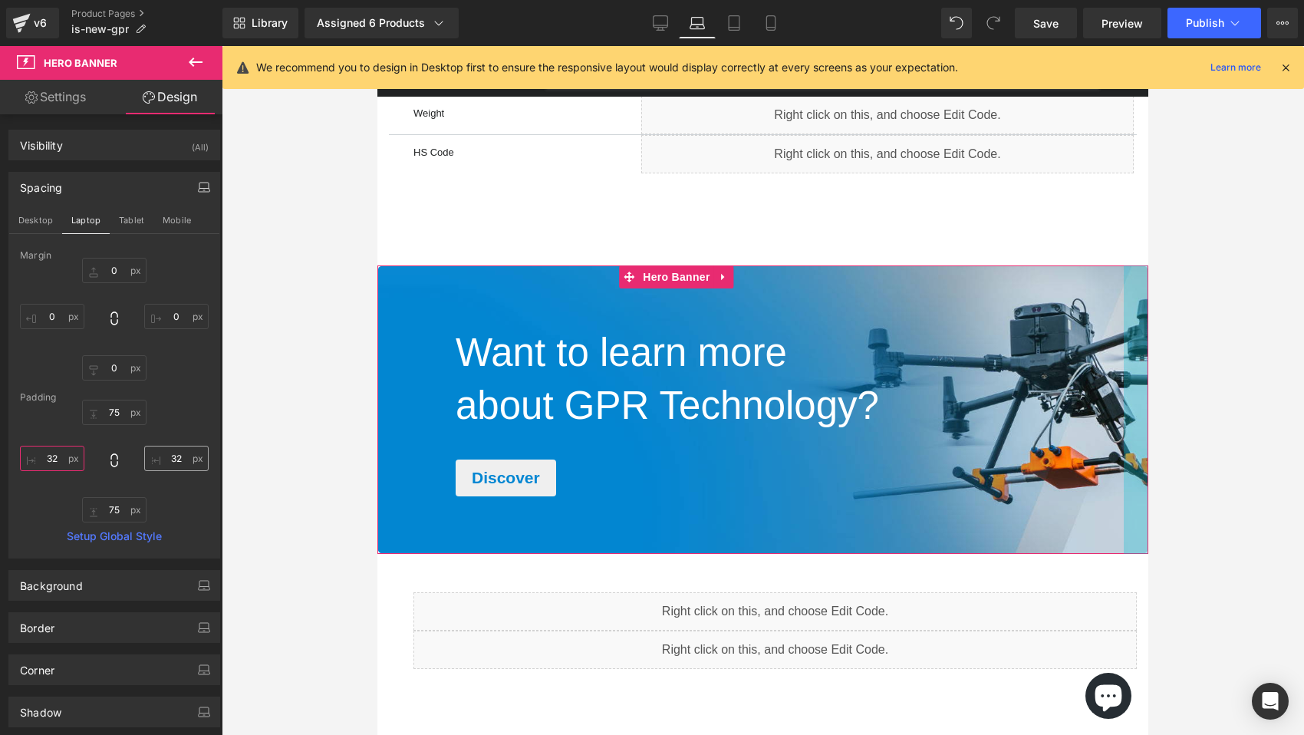
type input "32"
click at [176, 452] on input "32" at bounding box center [176, 458] width 64 height 25
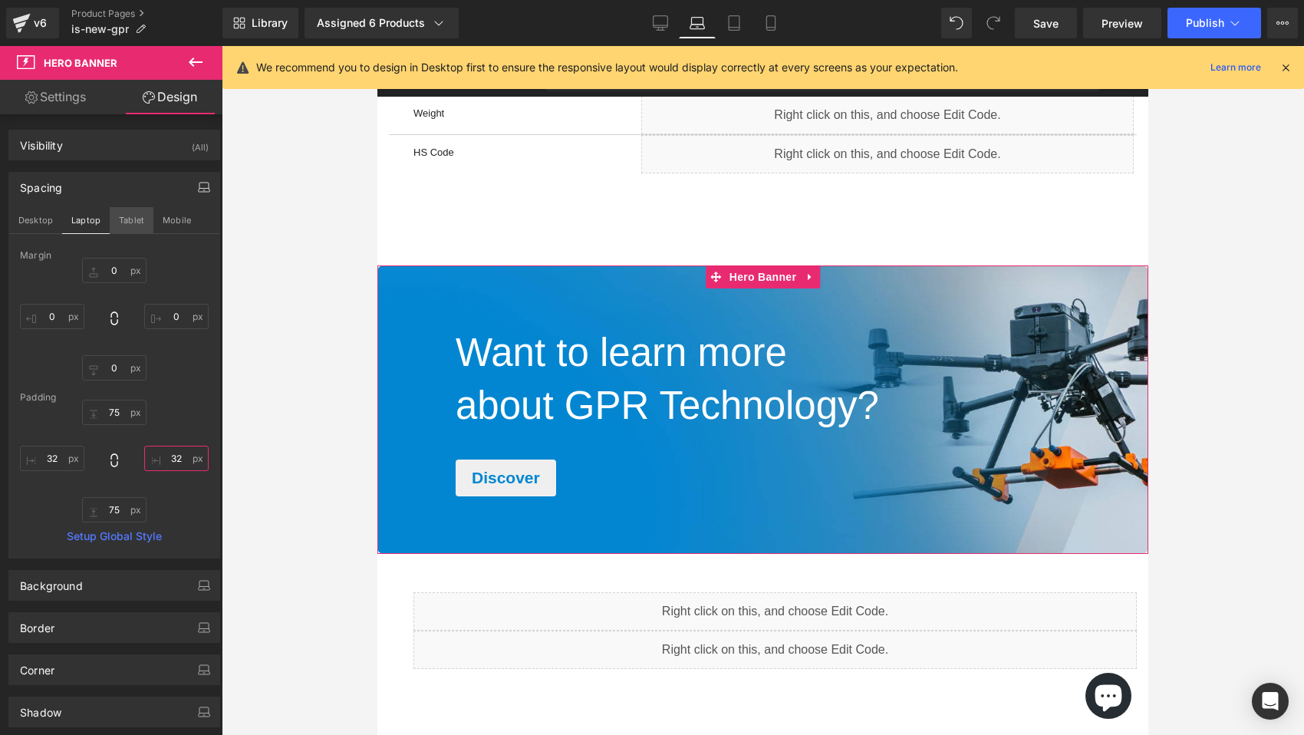
type input "32"
click at [126, 225] on button "Tablet" at bounding box center [132, 220] width 44 height 26
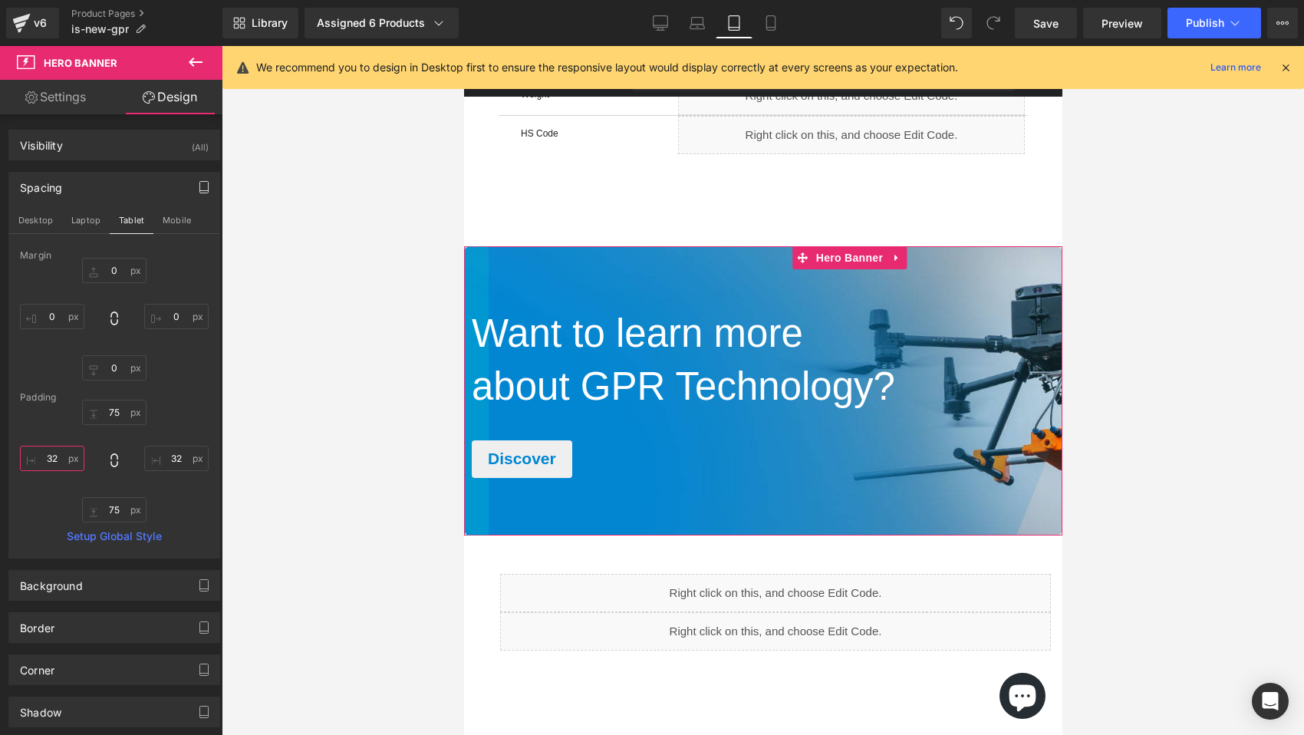
click at [61, 462] on input "32" at bounding box center [52, 458] width 64 height 25
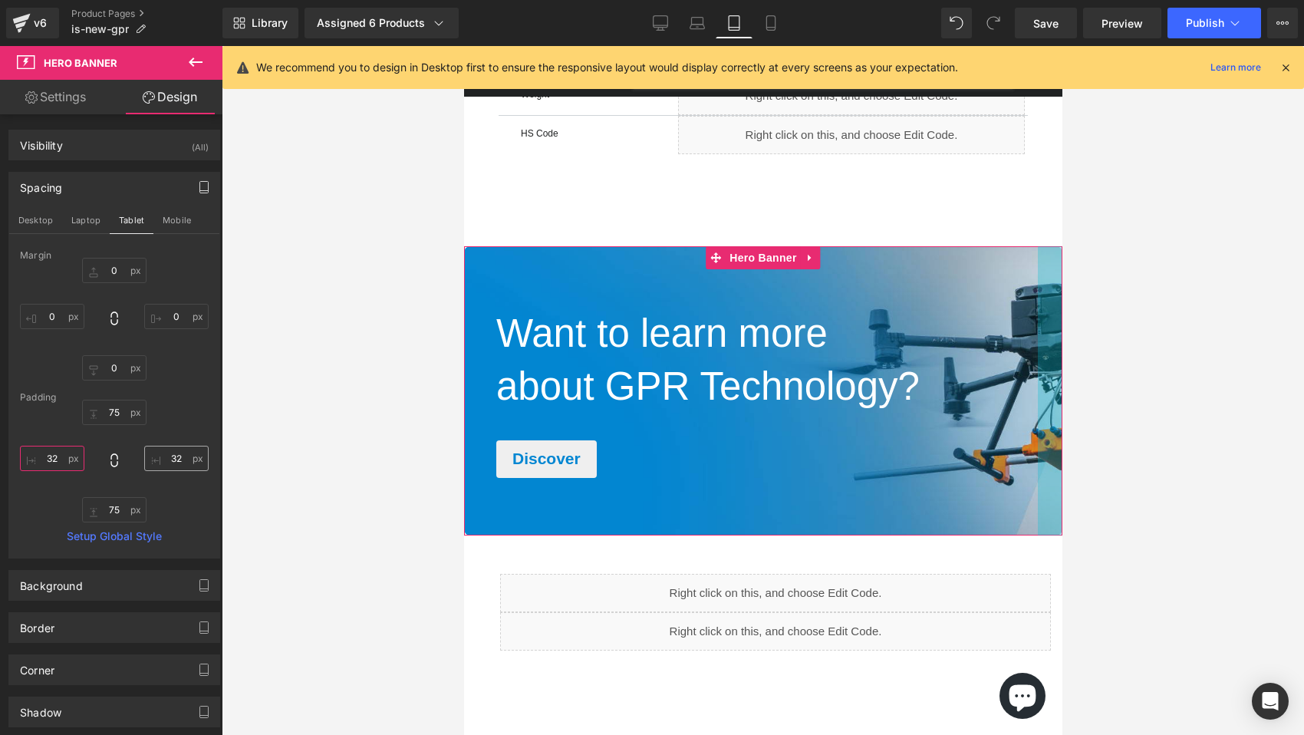
type input "32"
click at [180, 458] on input "32" at bounding box center [176, 458] width 64 height 25
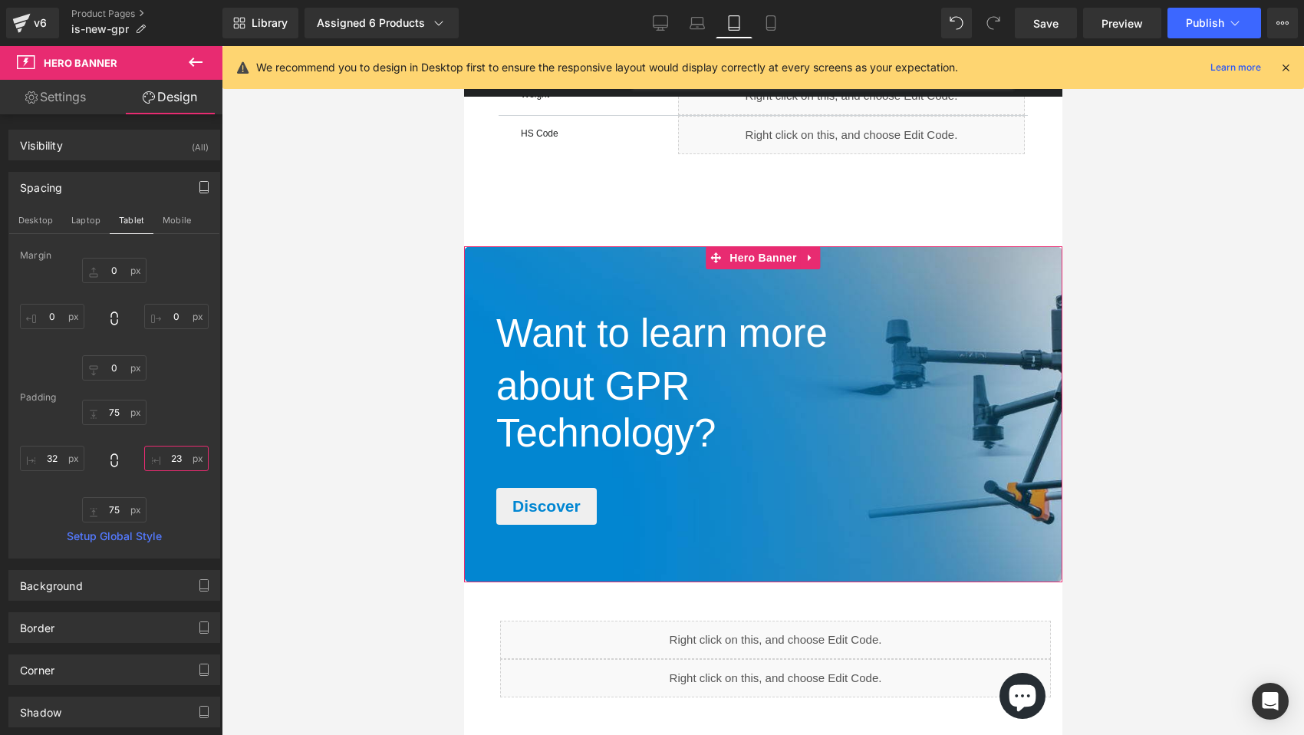
type input "2"
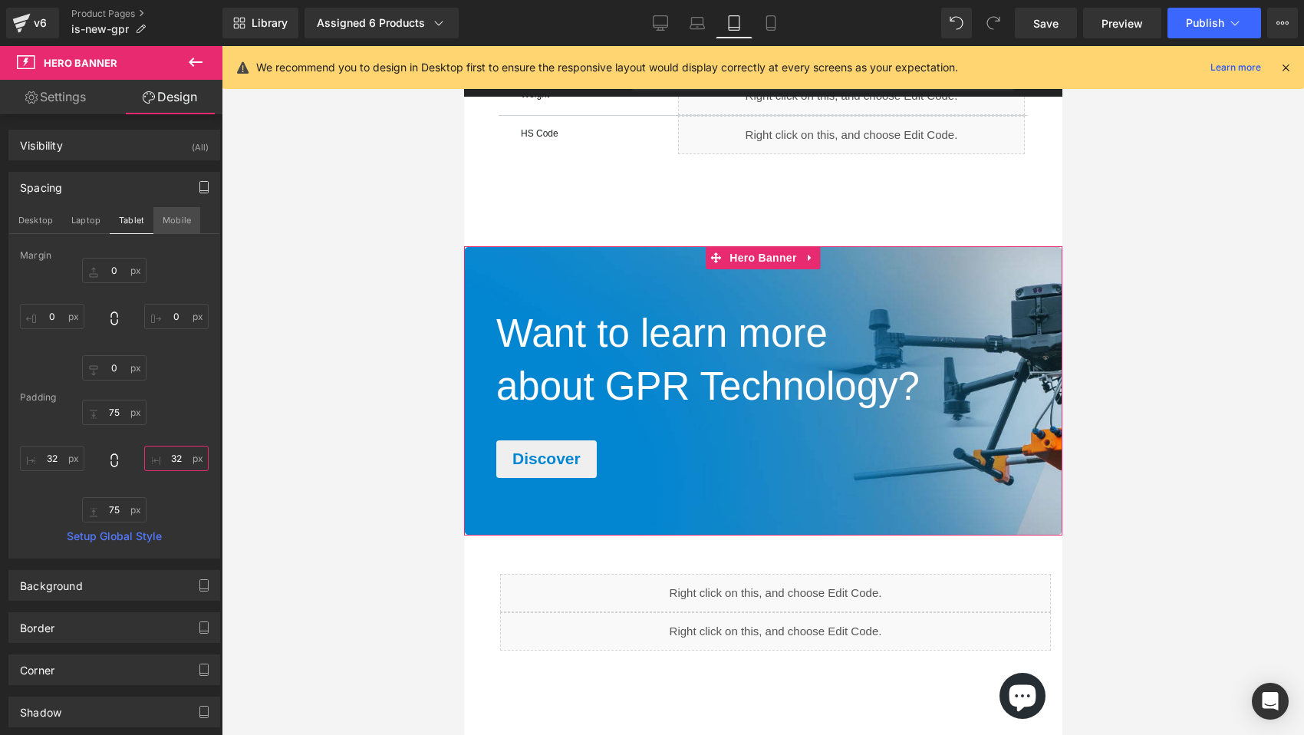
type input "32"
click at [179, 216] on button "Mobile" at bounding box center [176, 220] width 47 height 26
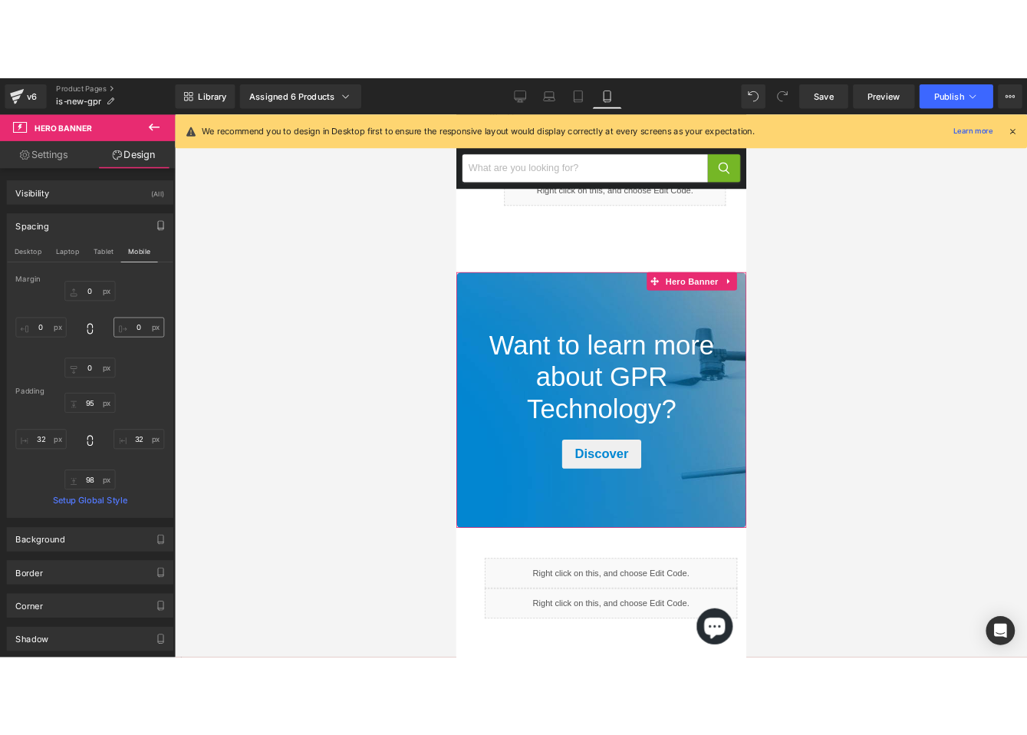
scroll to position [3400, 0]
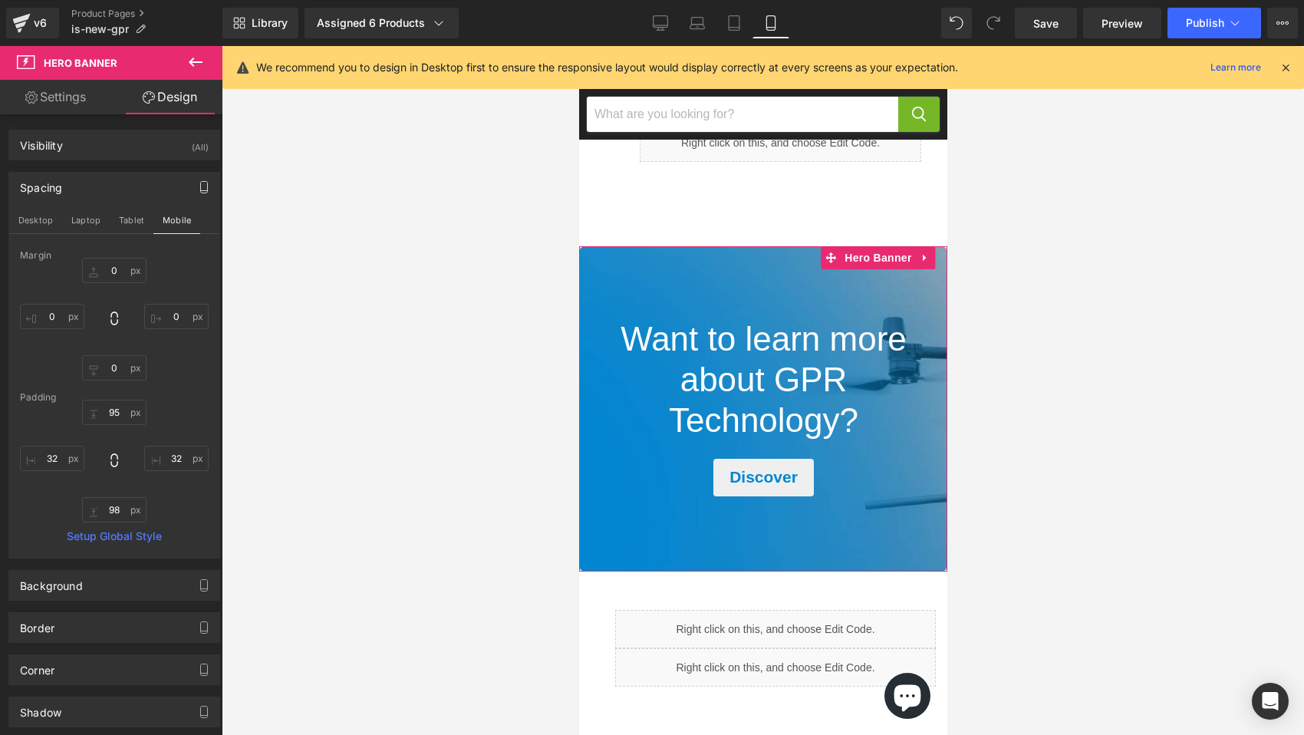
click at [198, 189] on icon "button" at bounding box center [204, 187] width 12 height 12
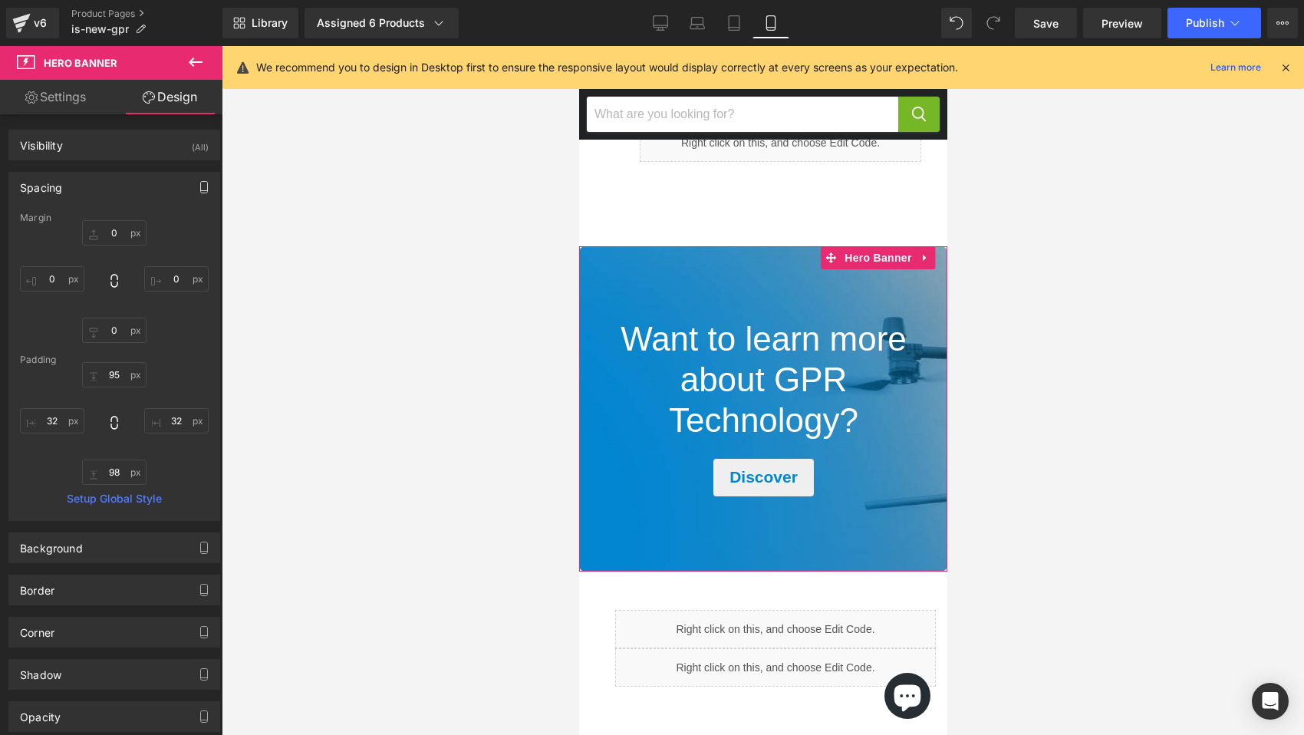
click at [198, 189] on icon "button" at bounding box center [204, 187] width 12 height 12
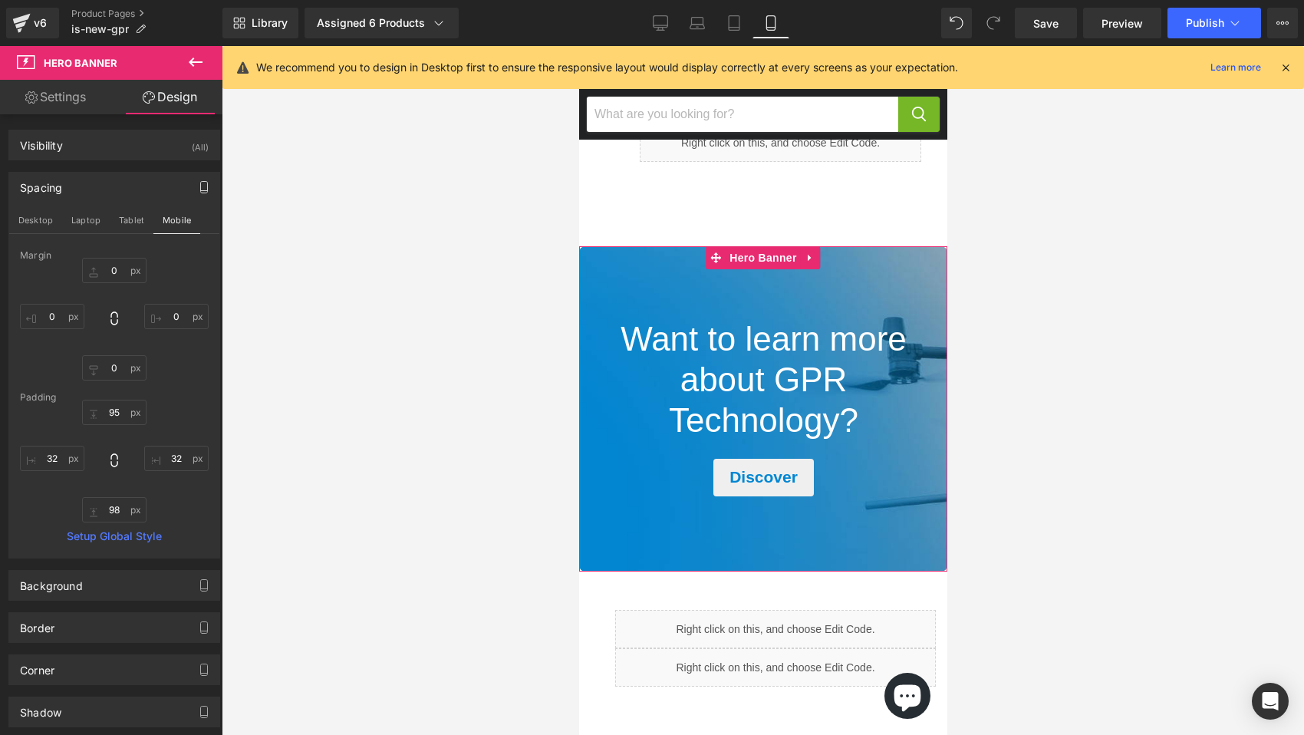
click at [74, 100] on link "Settings" at bounding box center [55, 97] width 111 height 35
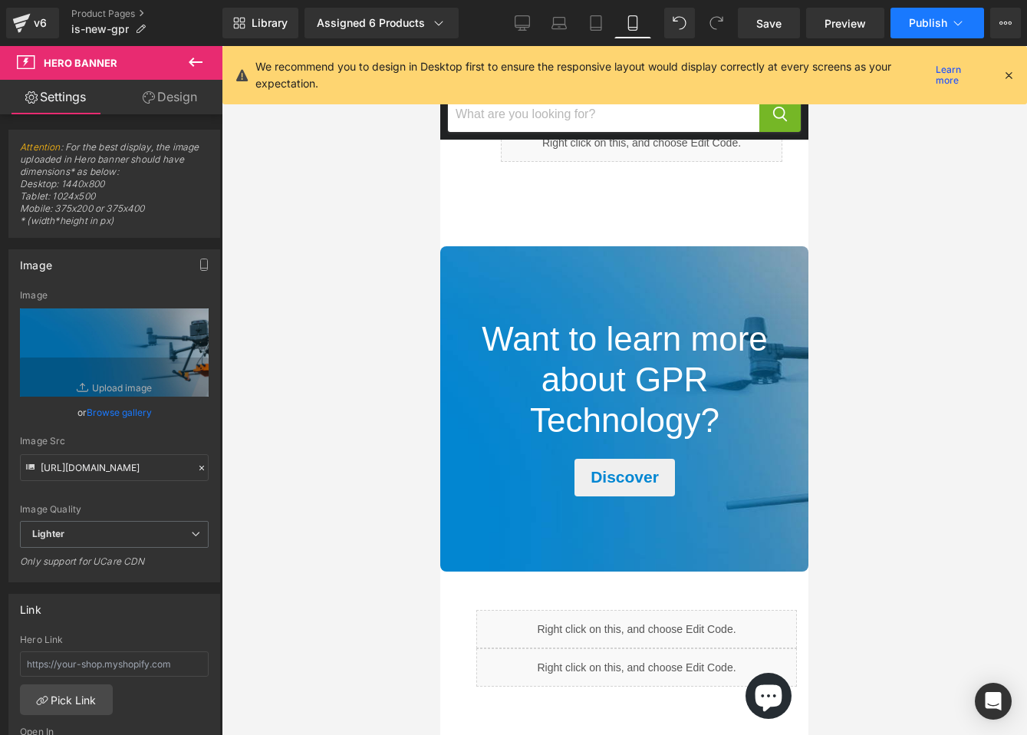
click at [940, 19] on span "Publish" at bounding box center [928, 23] width 38 height 12
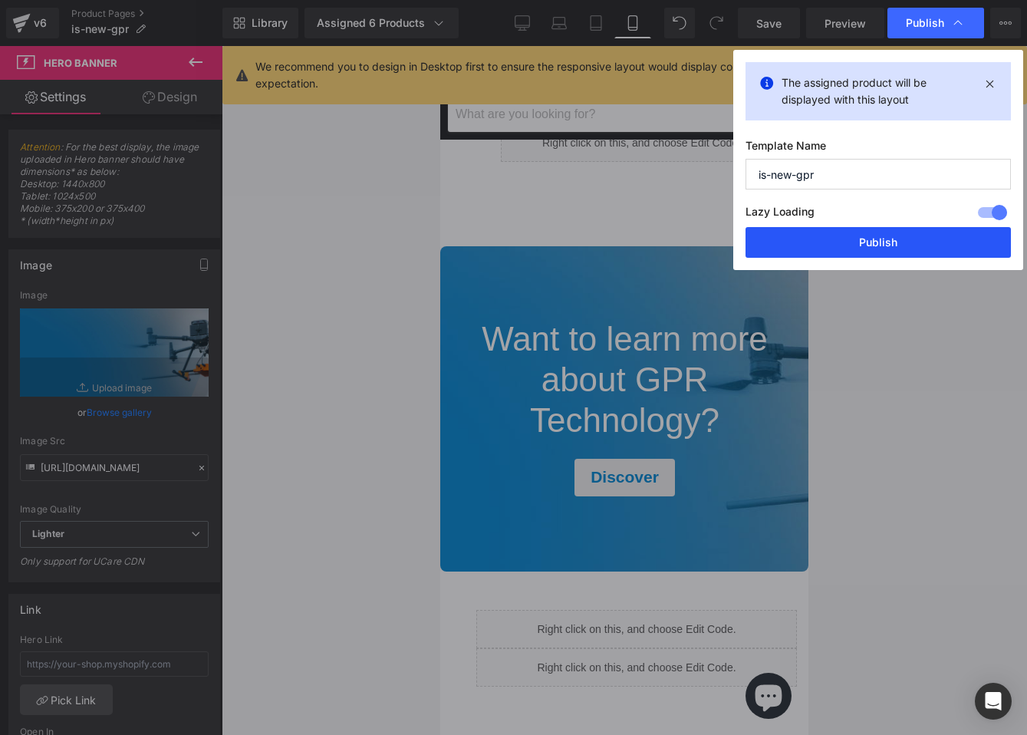
click at [877, 239] on button "Publish" at bounding box center [877, 242] width 265 height 31
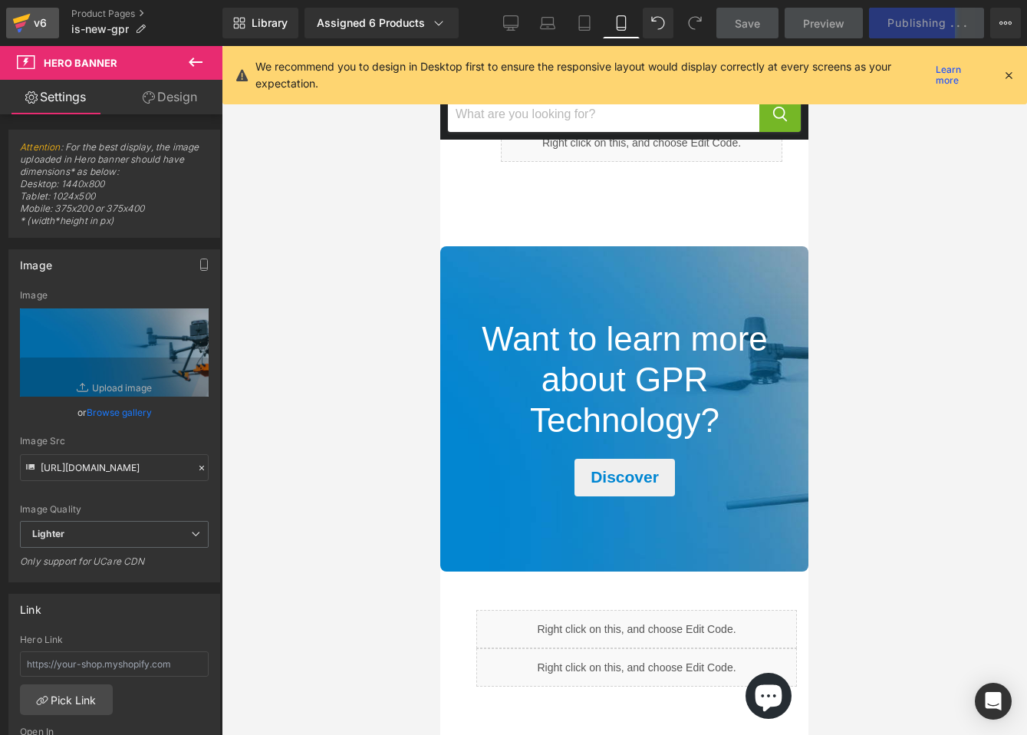
click at [29, 25] on icon at bounding box center [21, 23] width 18 height 38
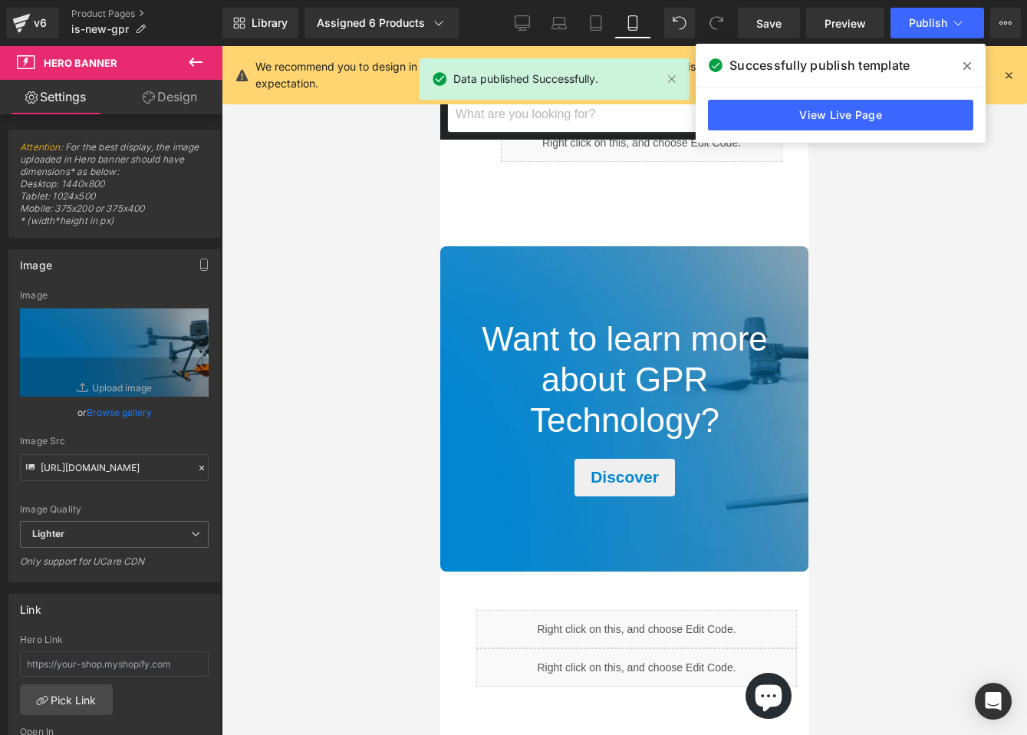
click at [968, 66] on icon at bounding box center [967, 66] width 8 height 12
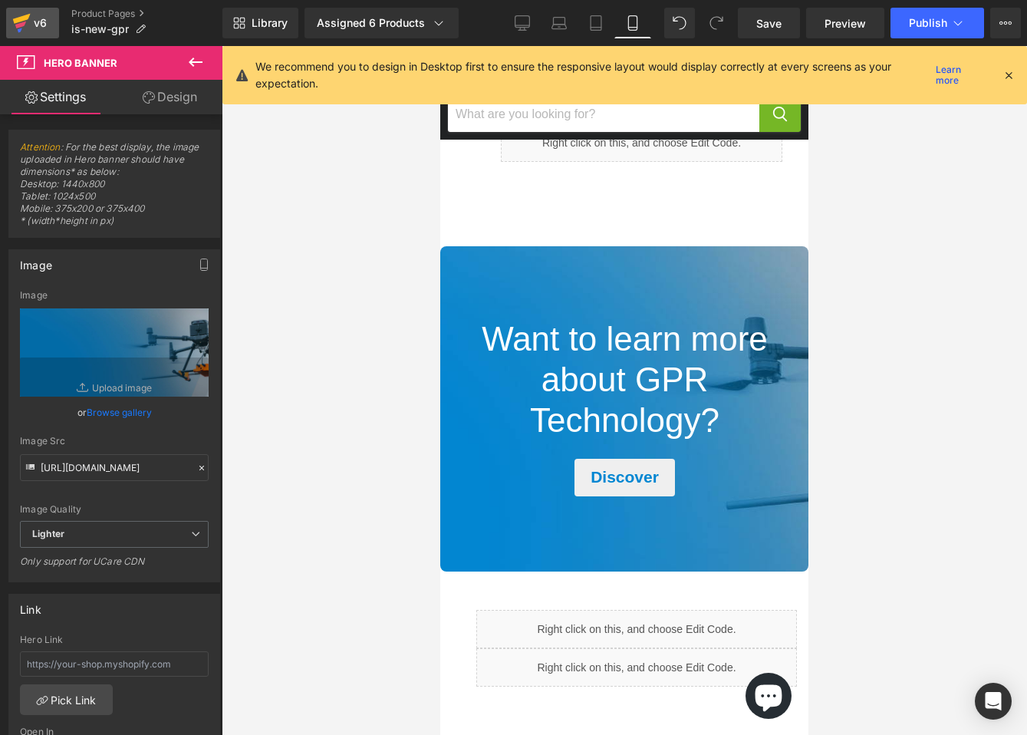
click at [48, 21] on div "v6" at bounding box center [40, 23] width 19 height 20
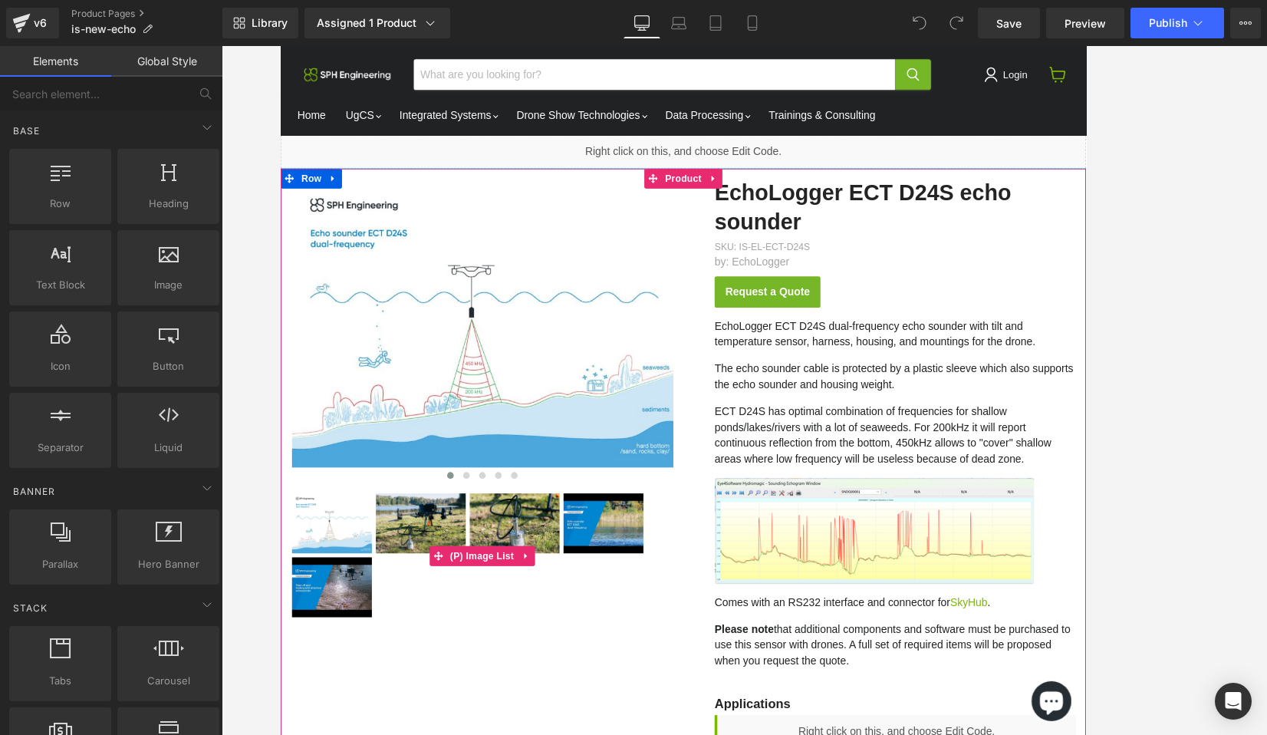
click at [499, 594] on img "Main content" at bounding box center [550, 595] width 104 height 69
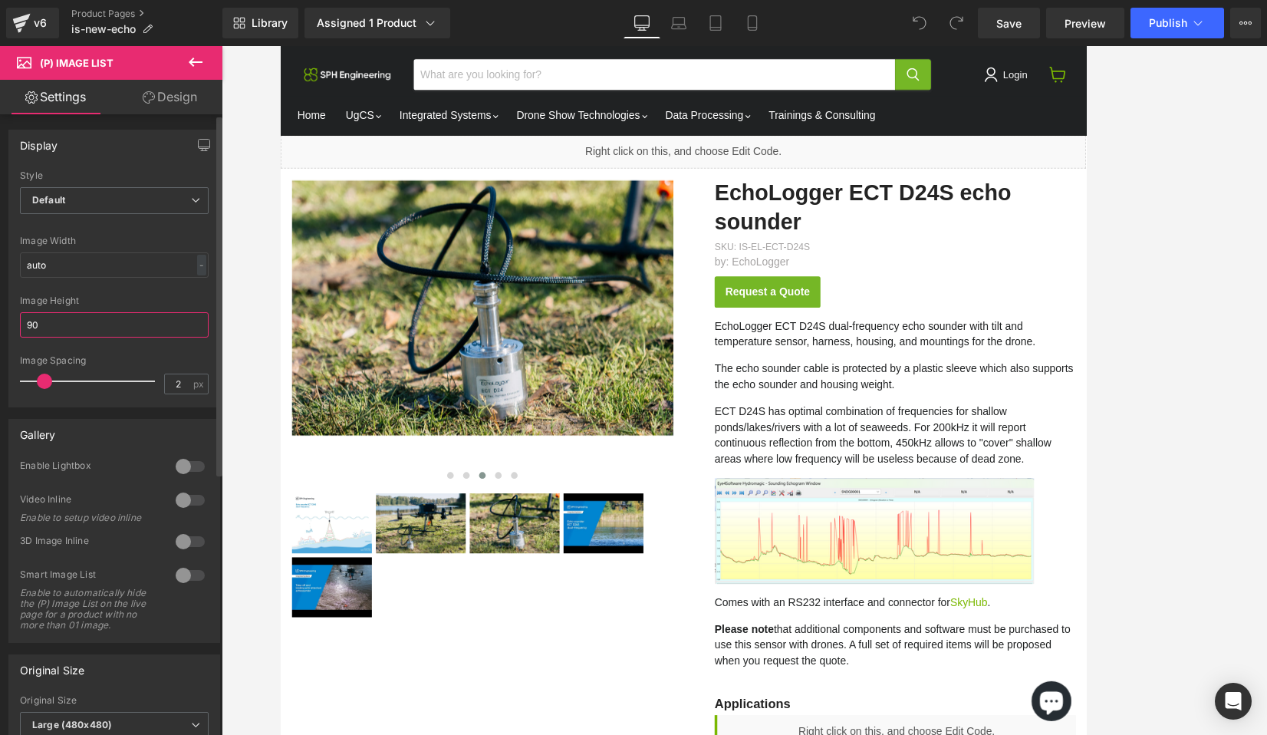
click at [140, 331] on input "90" at bounding box center [114, 324] width 189 height 25
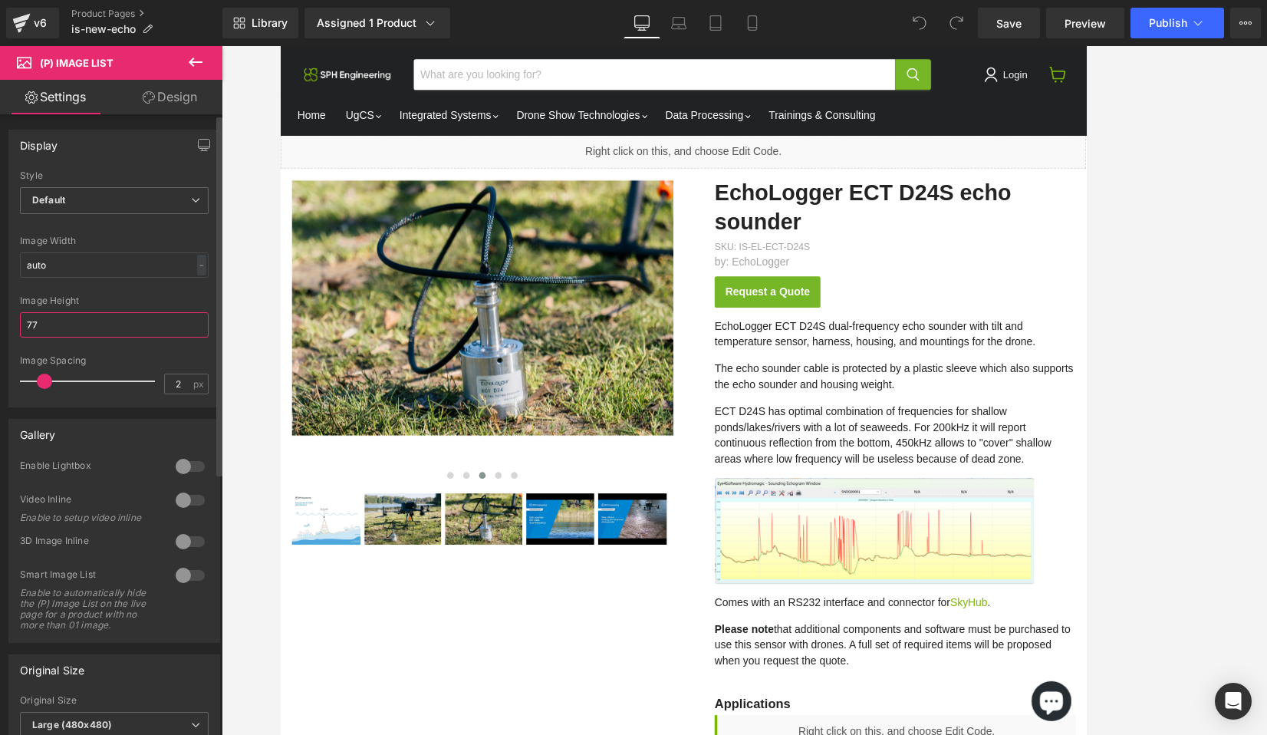
type input "76"
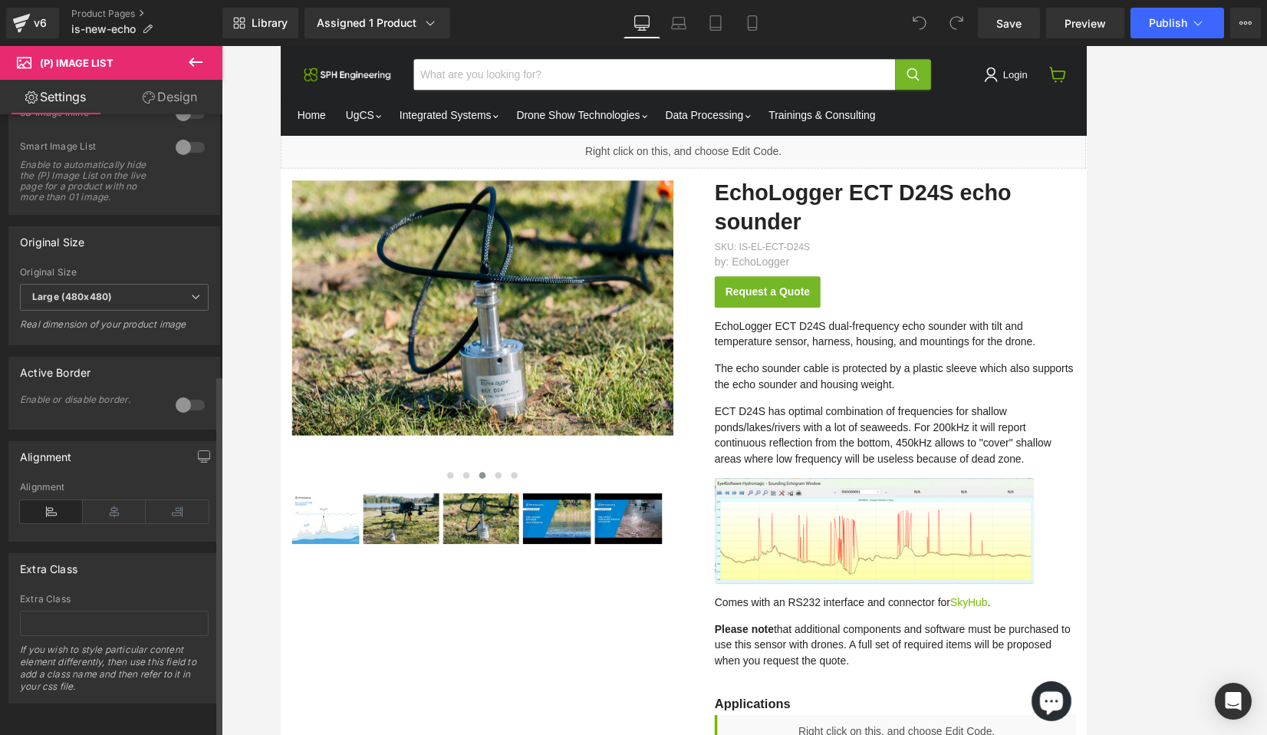
scroll to position [449, 0]
click at [107, 500] on icon at bounding box center [114, 511] width 63 height 23
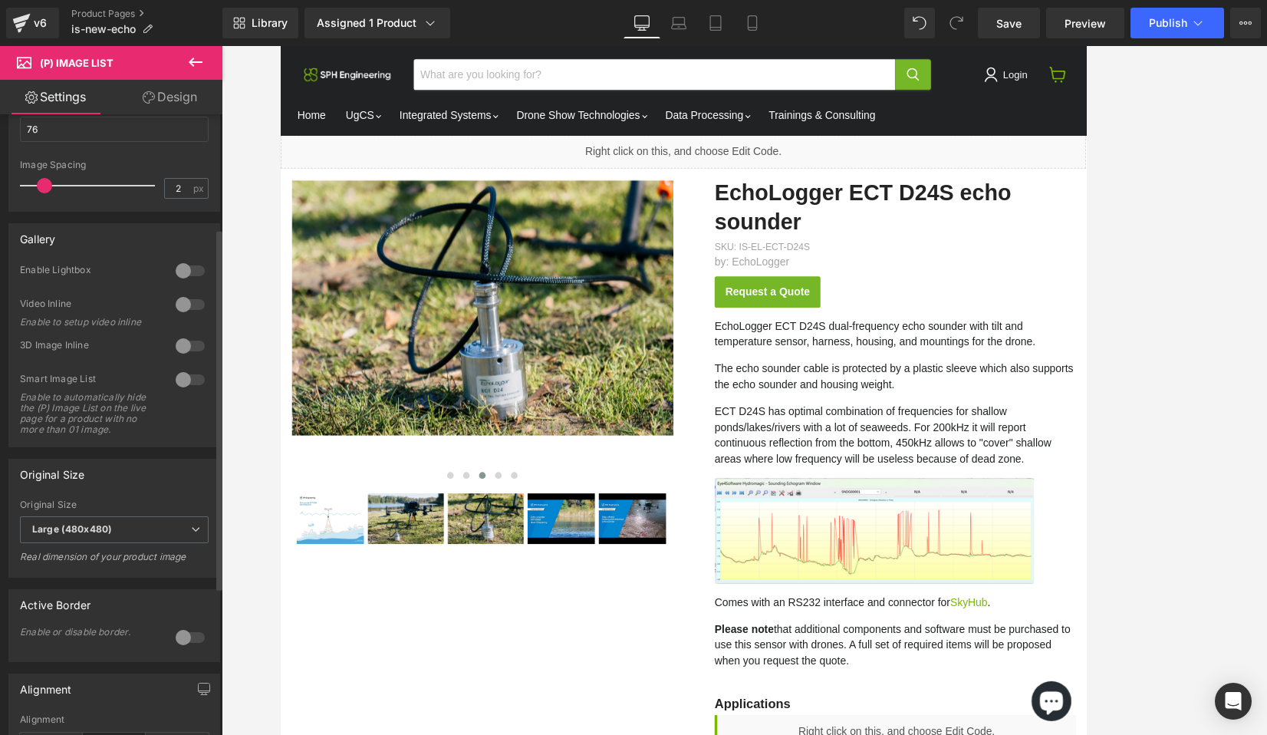
scroll to position [0, 0]
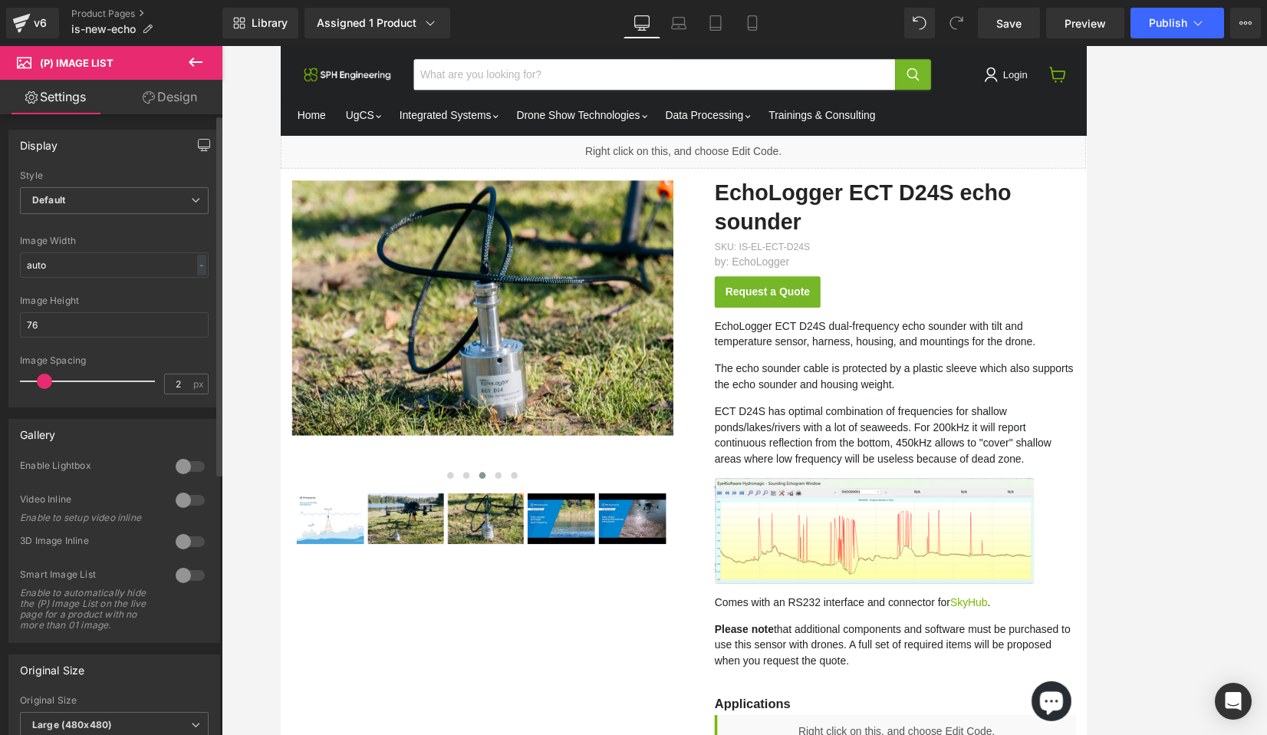
click at [199, 140] on icon "button" at bounding box center [205, 144] width 12 height 9
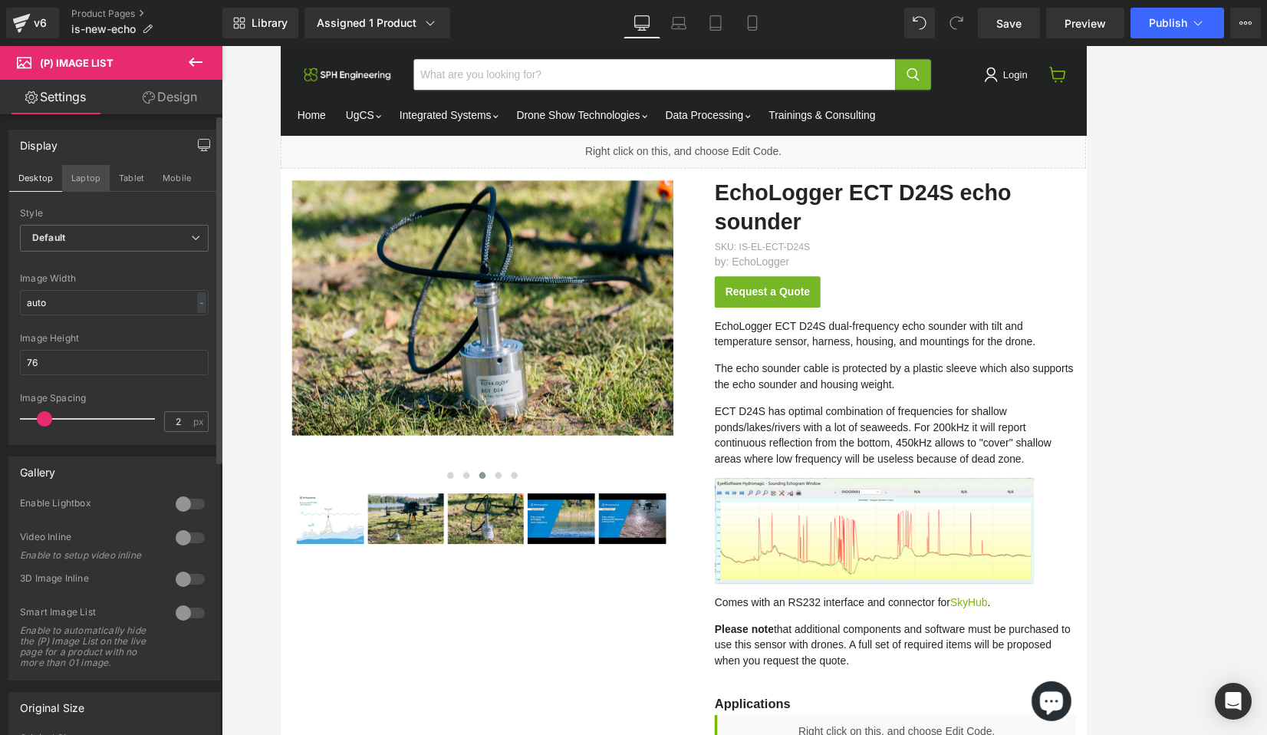
click at [84, 171] on button "Laptop" at bounding box center [86, 178] width 48 height 26
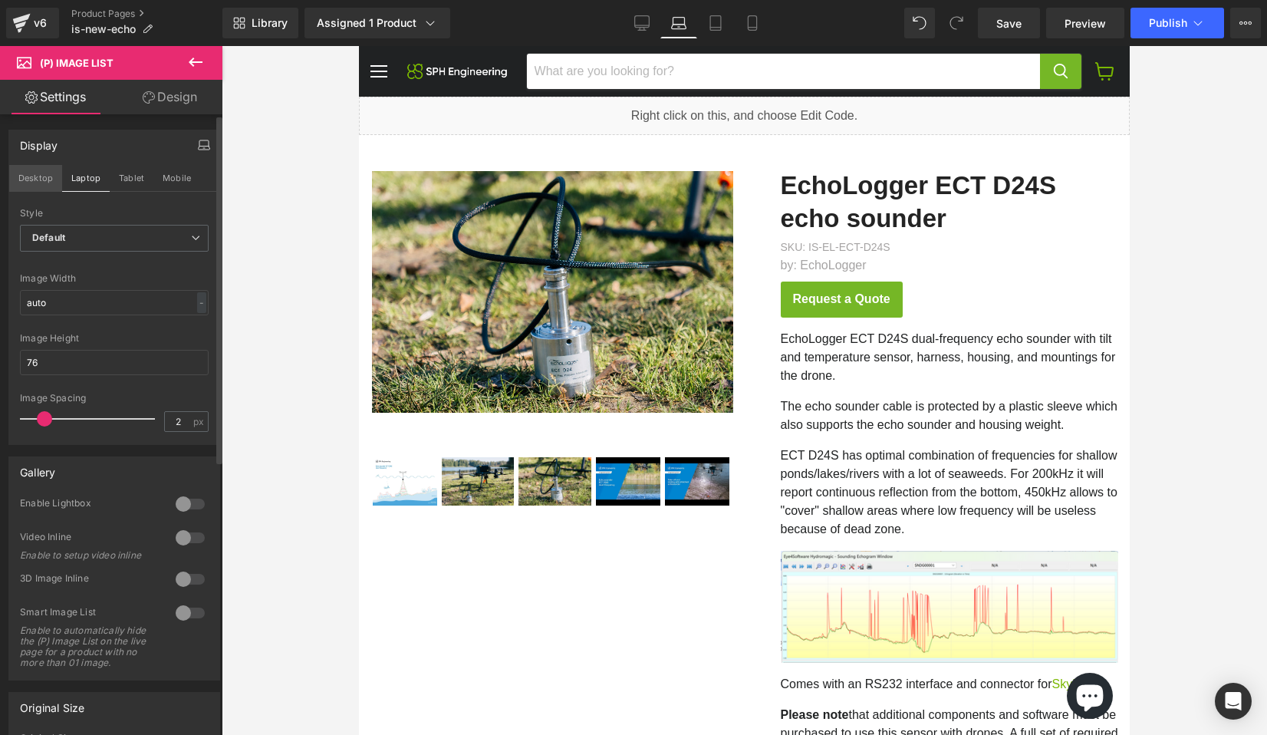
click at [39, 176] on button "Desktop" at bounding box center [35, 178] width 53 height 26
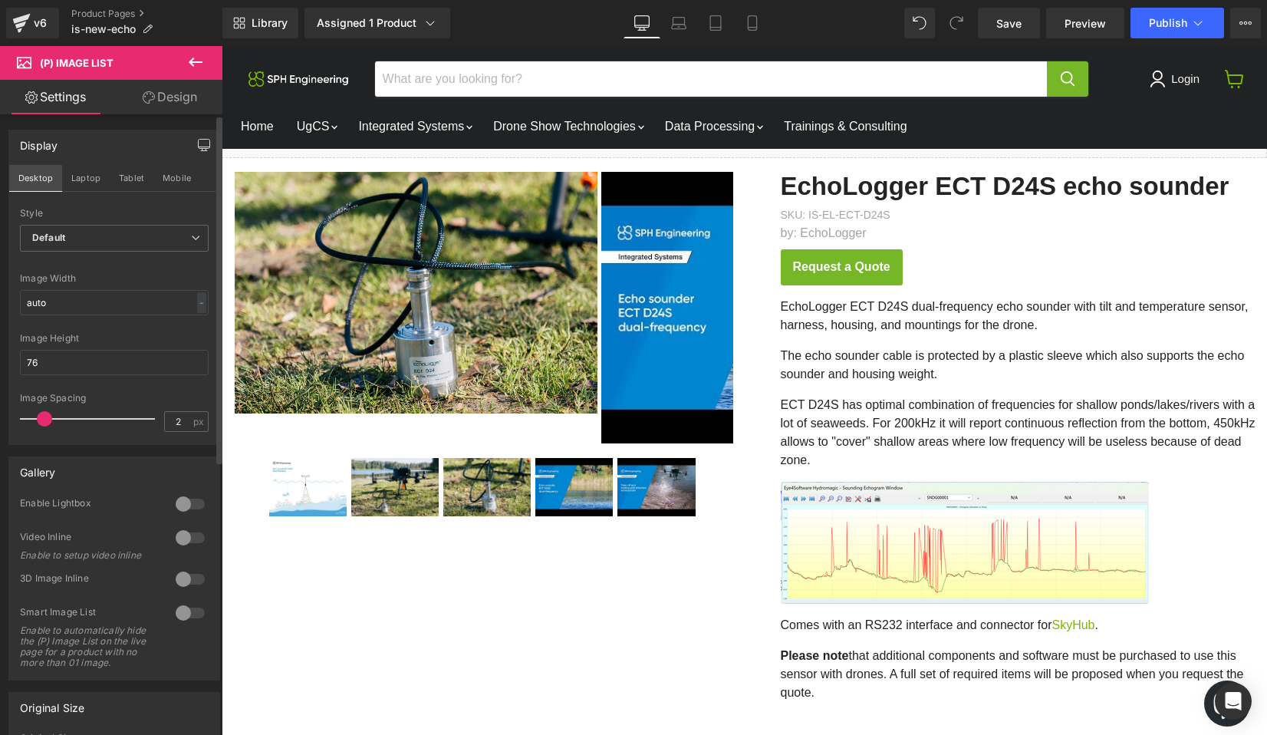
scroll to position [30, 0]
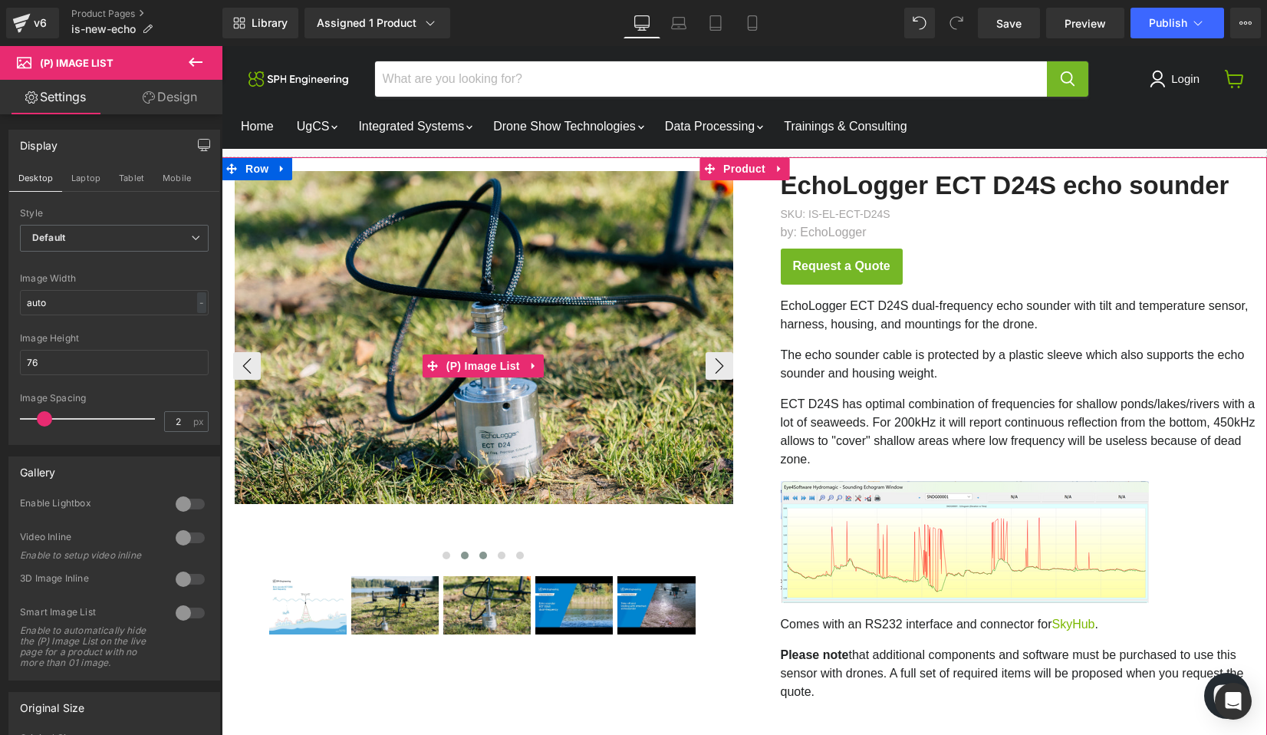
click at [462, 552] on span "Main content" at bounding box center [465, 555] width 8 height 8
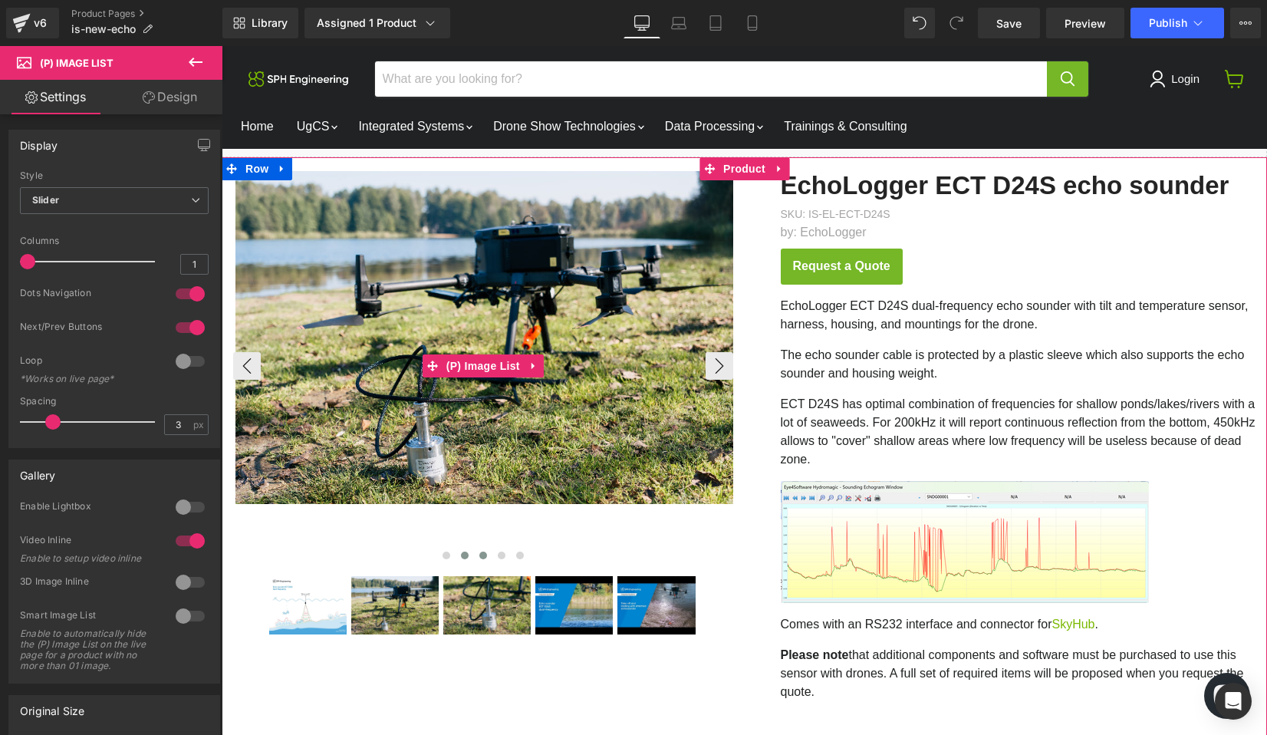
click at [479, 555] on span "Main content" at bounding box center [483, 555] width 8 height 8
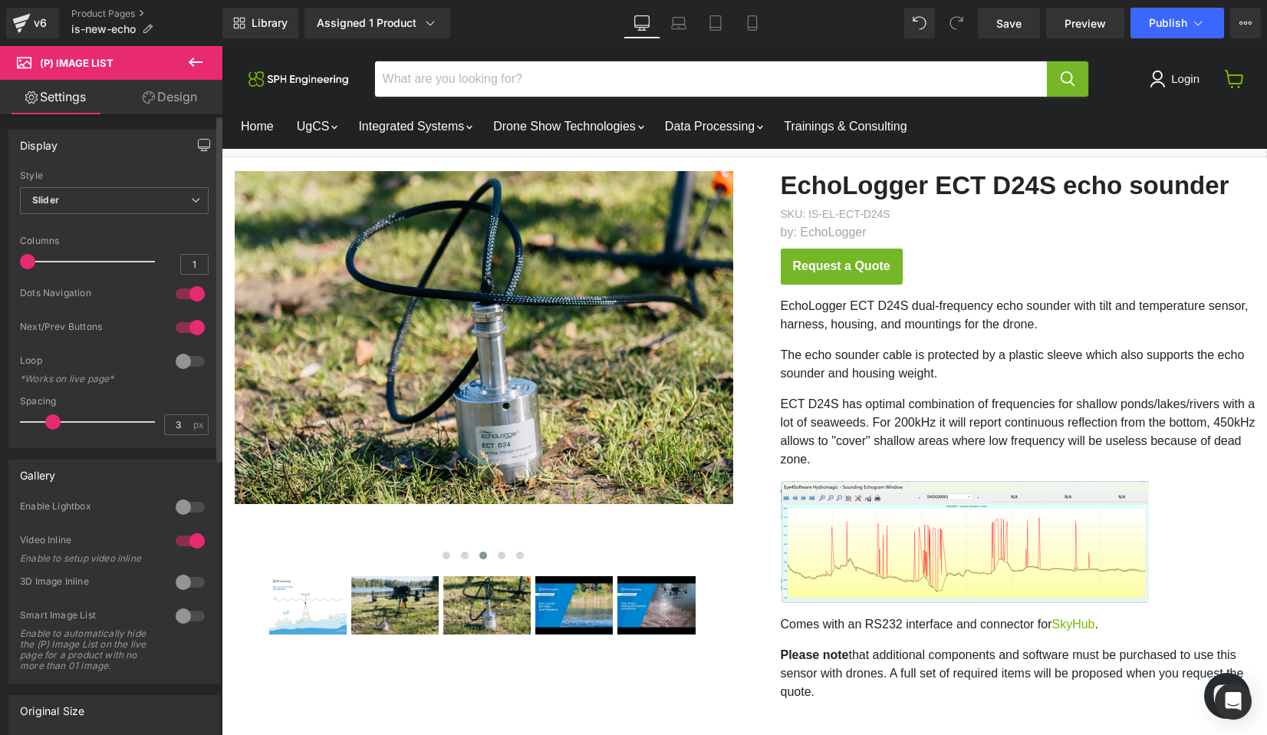
click at [198, 142] on icon "button" at bounding box center [204, 145] width 12 height 12
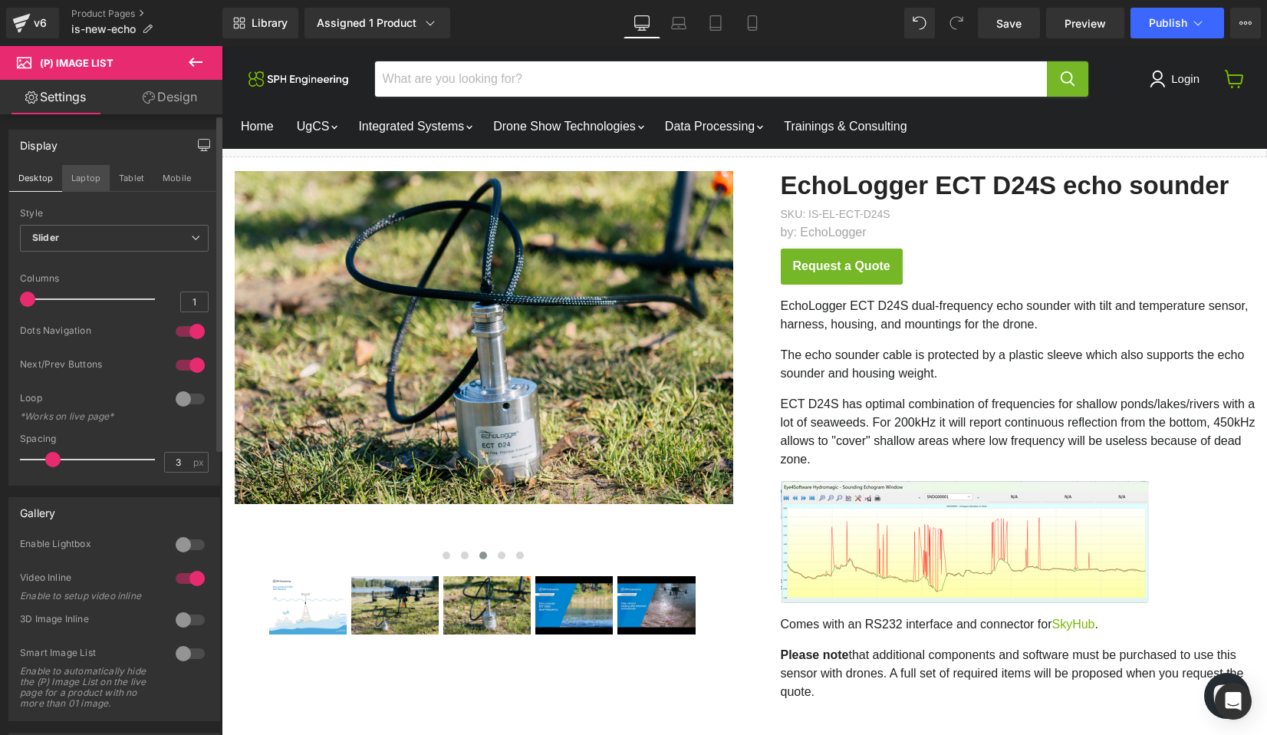
click at [84, 174] on button "Laptop" at bounding box center [86, 178] width 48 height 26
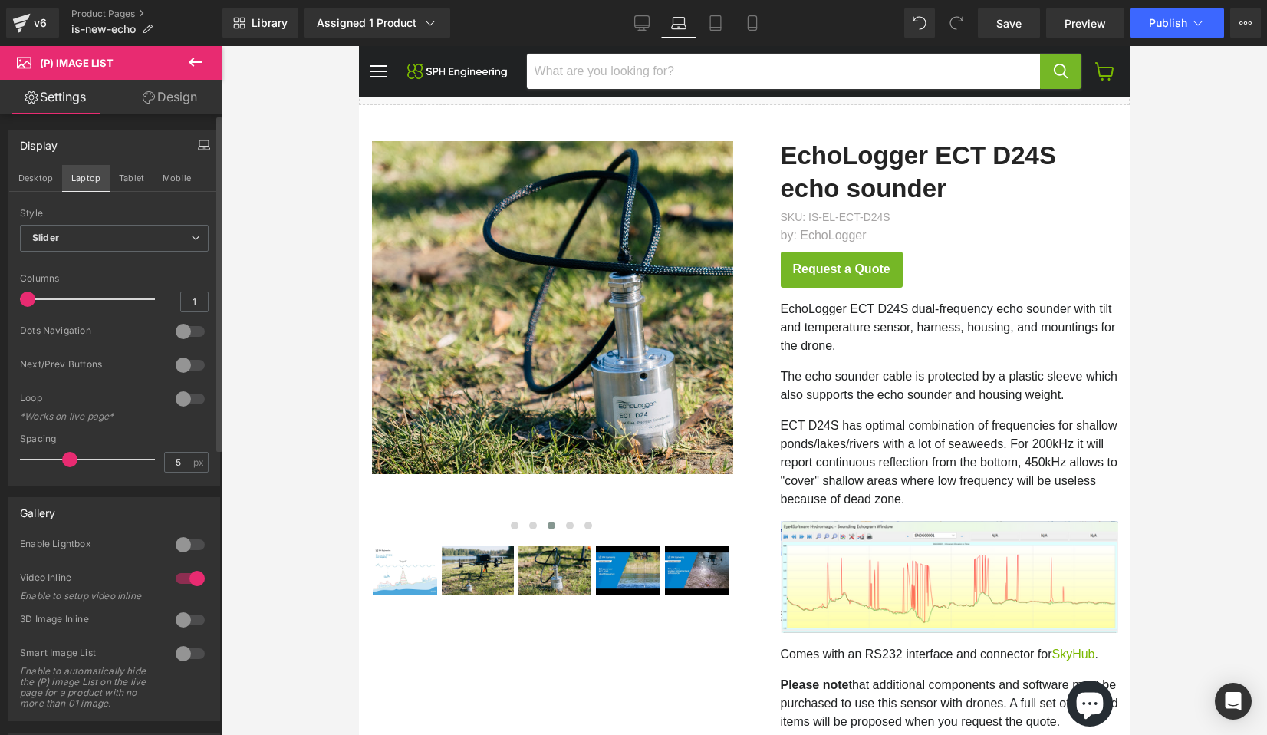
scroll to position [0, 0]
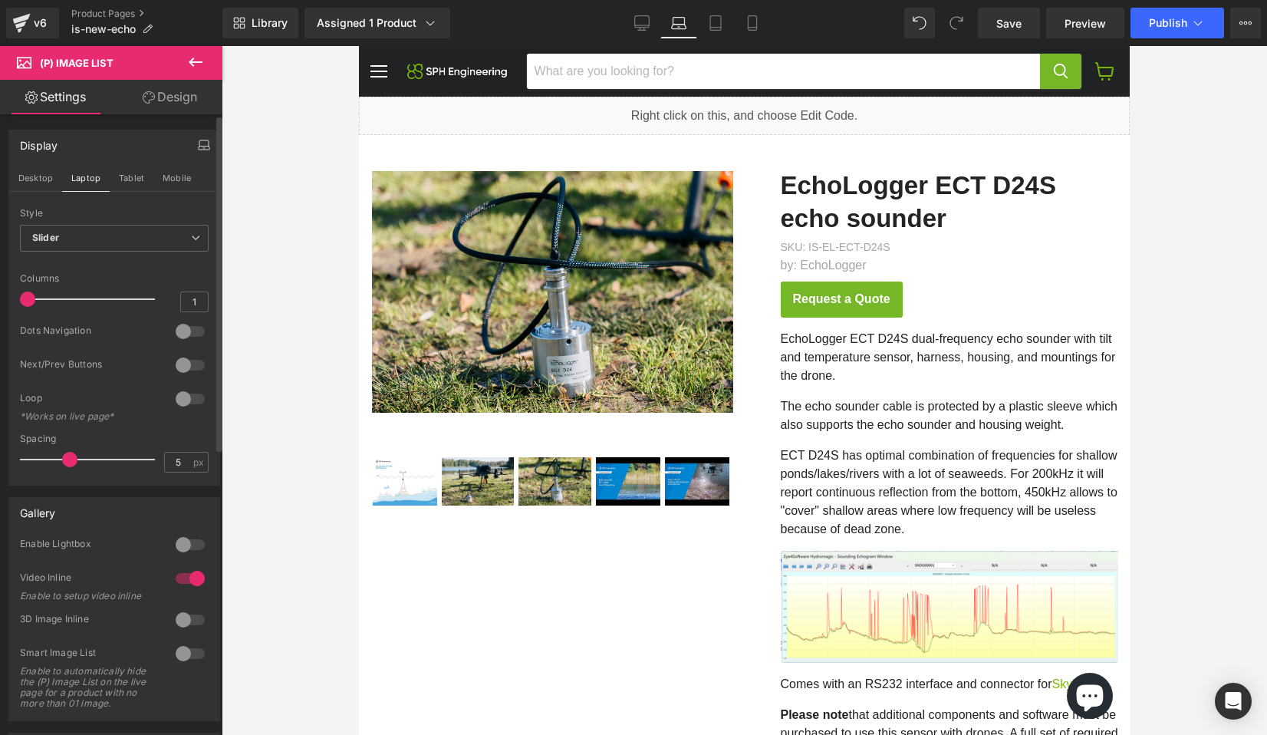
click at [177, 334] on div at bounding box center [190, 331] width 37 height 25
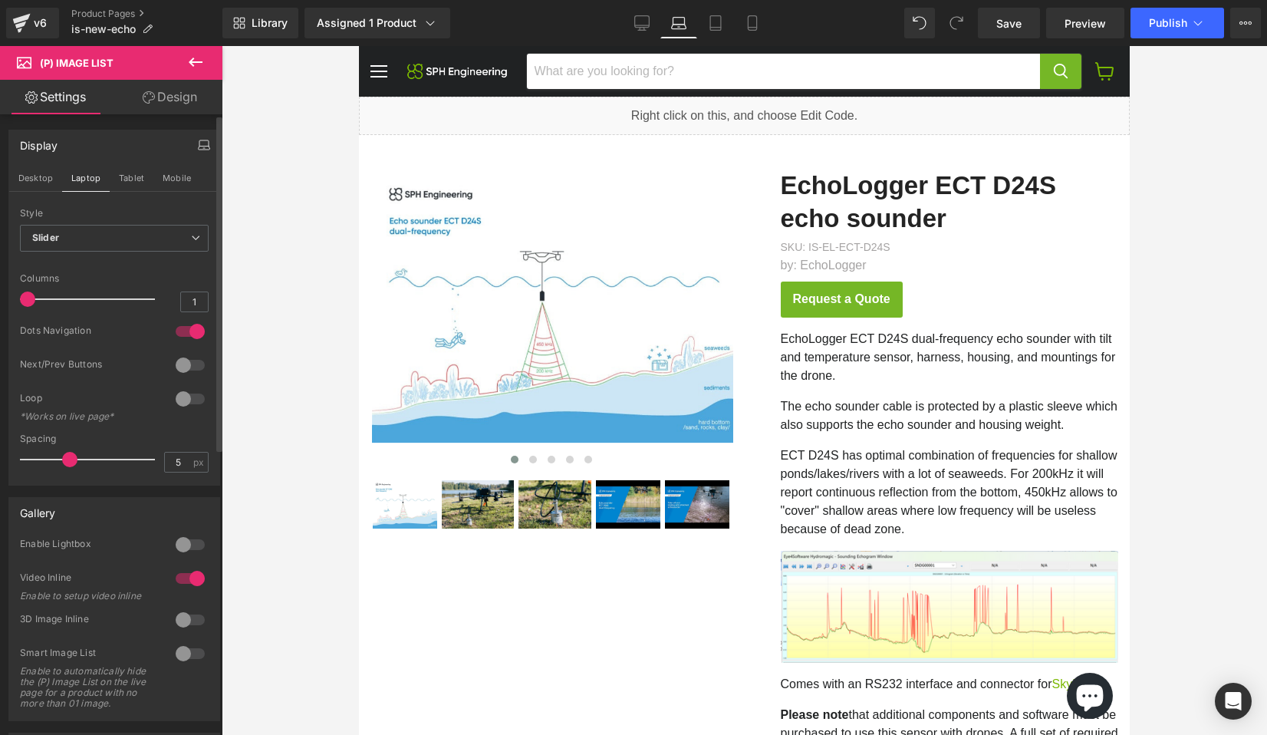
click at [177, 334] on div at bounding box center [190, 331] width 37 height 25
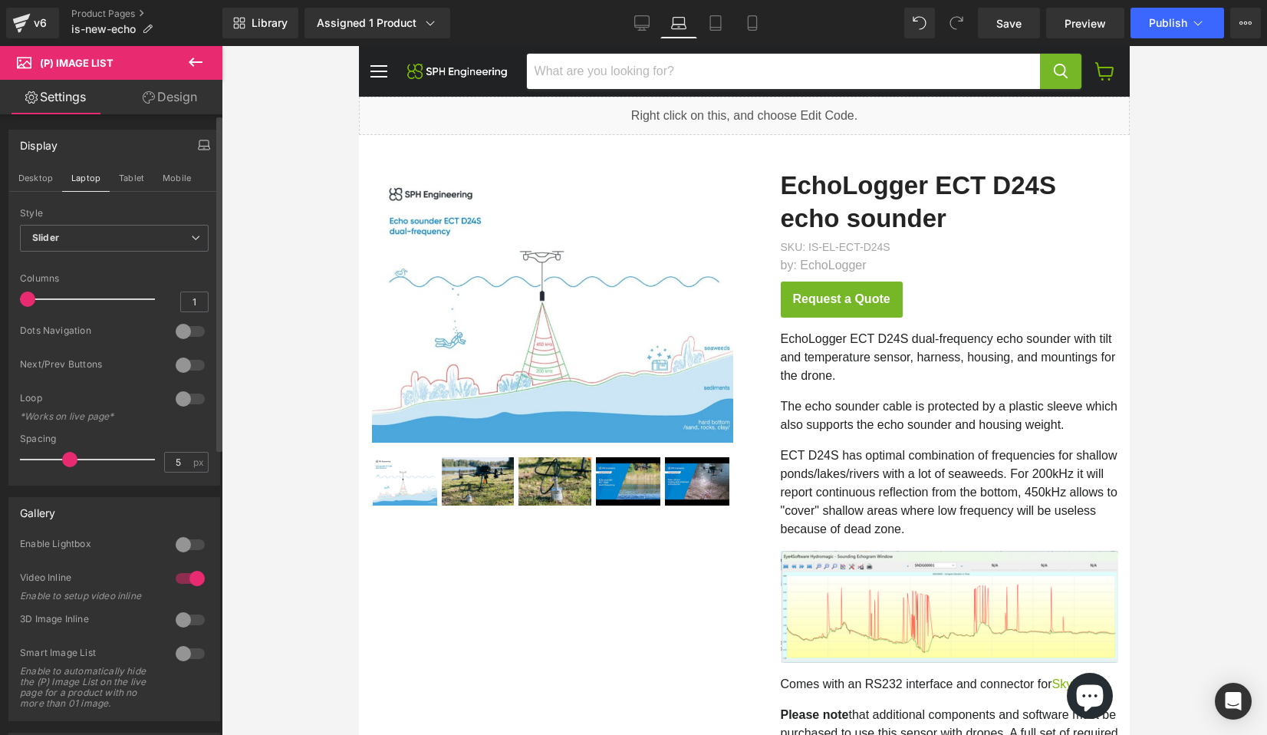
click at [177, 334] on div at bounding box center [190, 331] width 37 height 25
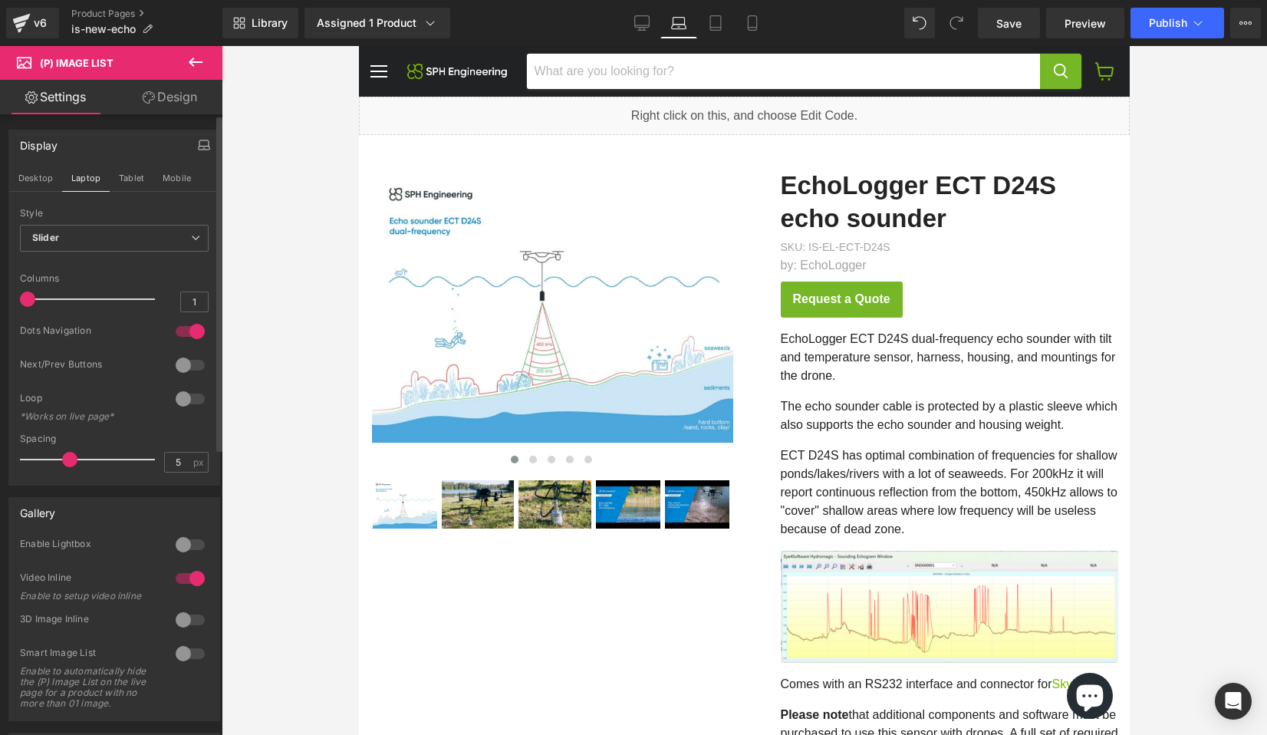
click at [181, 360] on div at bounding box center [190, 365] width 37 height 25
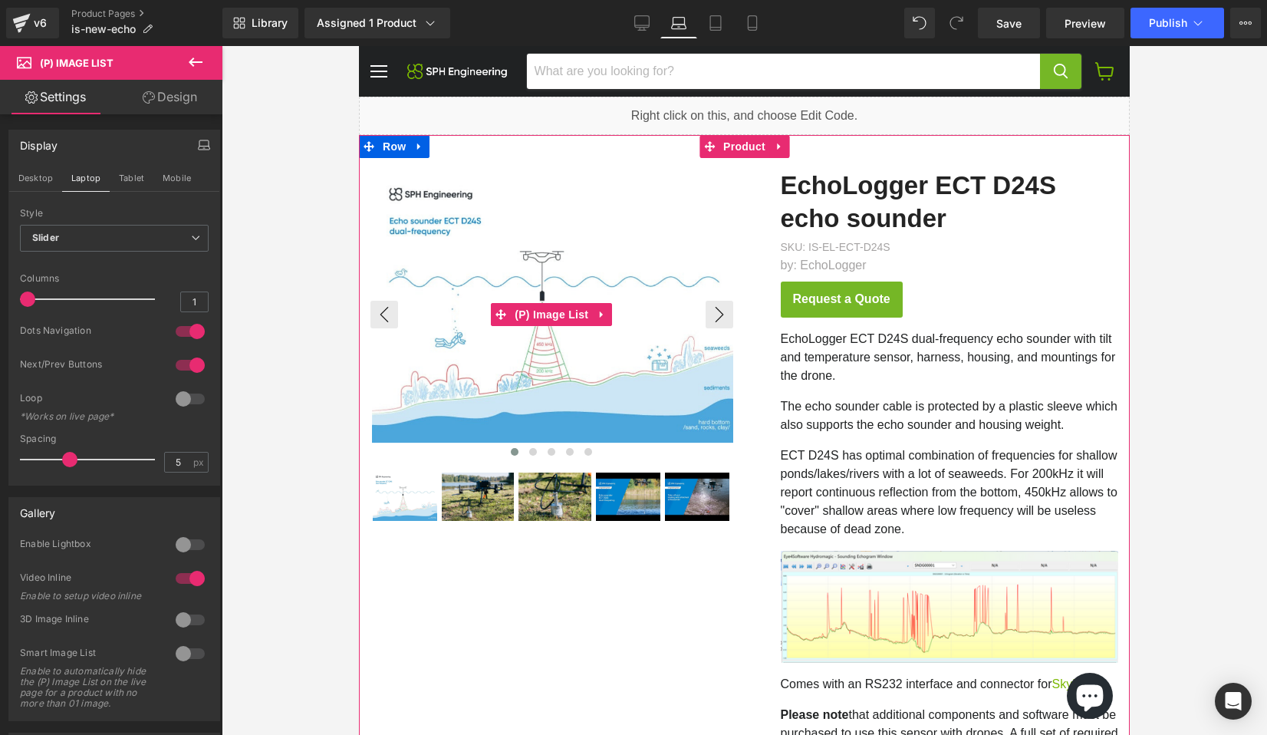
click at [460, 288] on img "Main content" at bounding box center [553, 307] width 363 height 272
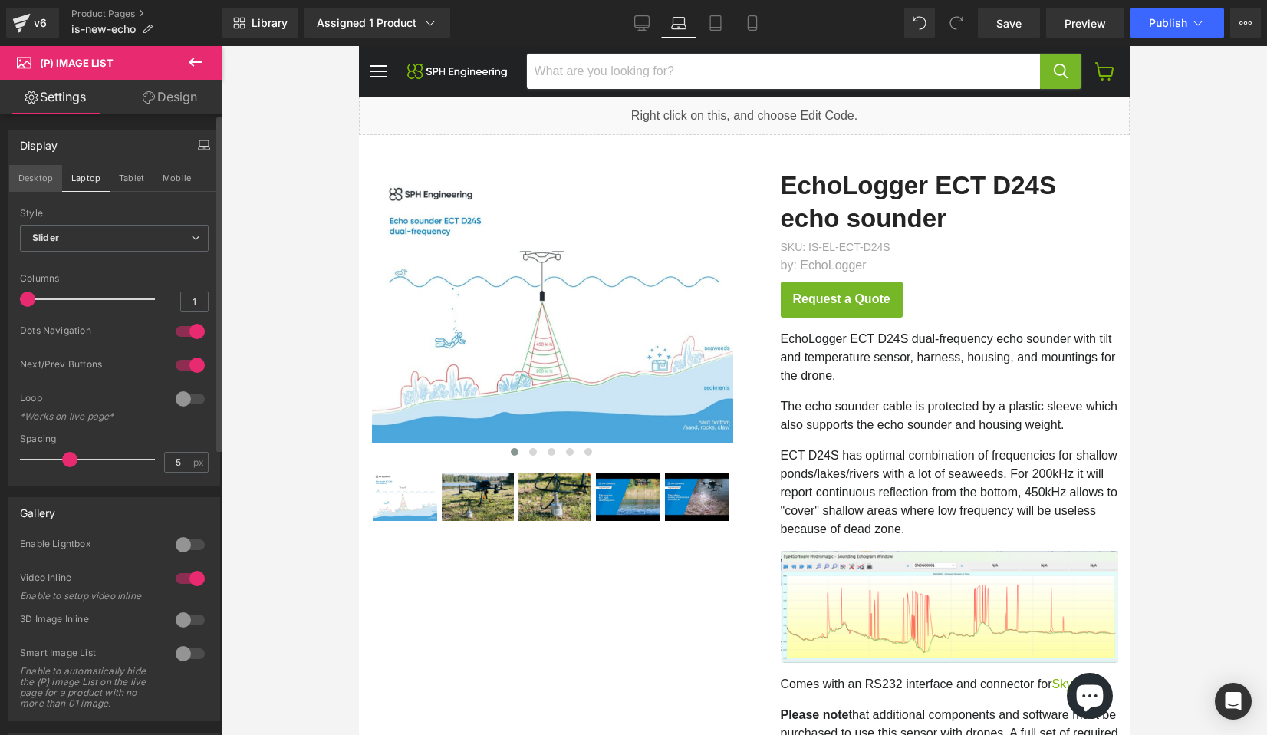
click at [28, 175] on button "Desktop" at bounding box center [35, 178] width 53 height 26
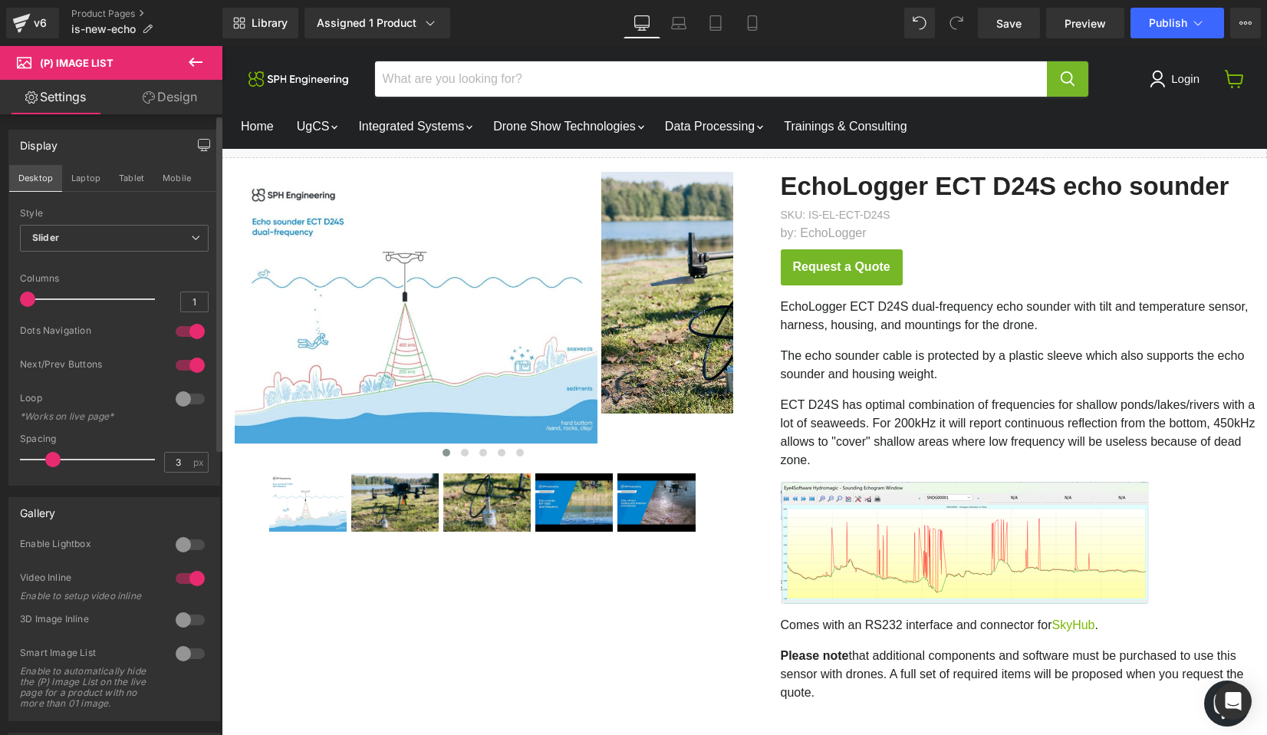
scroll to position [30, 0]
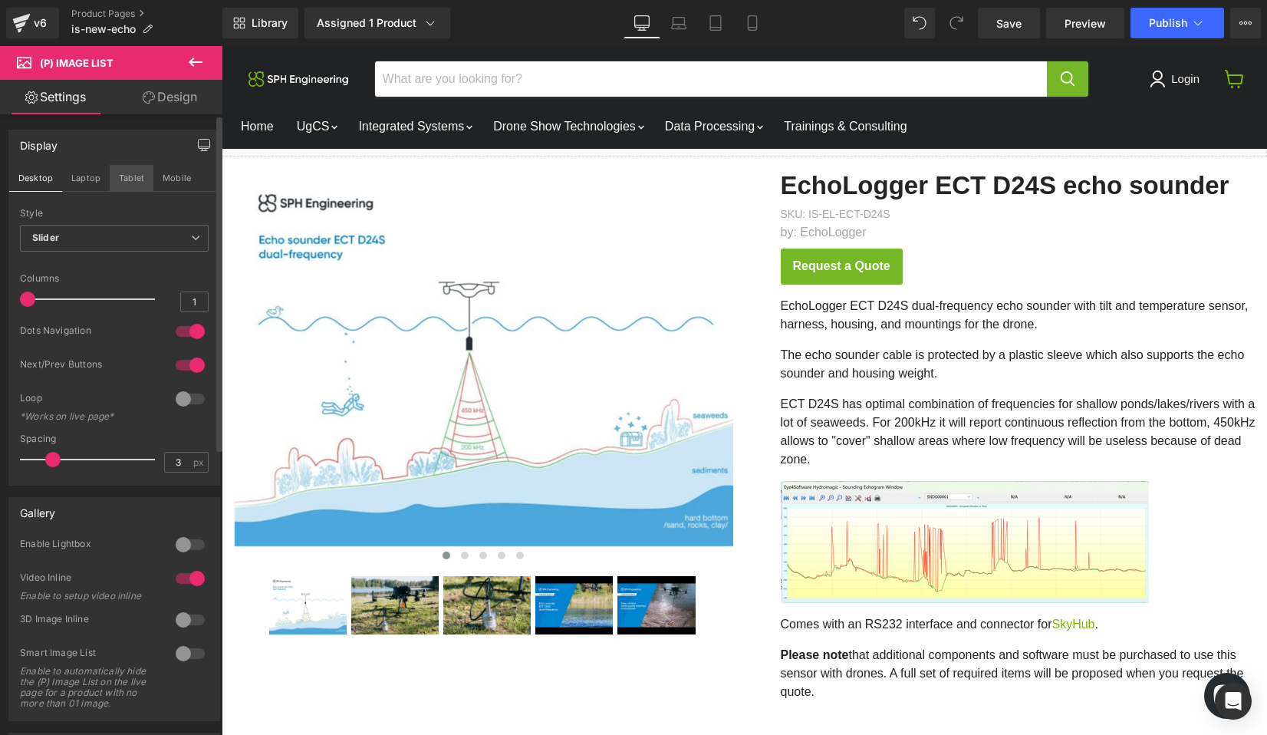
click at [128, 177] on button "Tablet" at bounding box center [132, 178] width 44 height 26
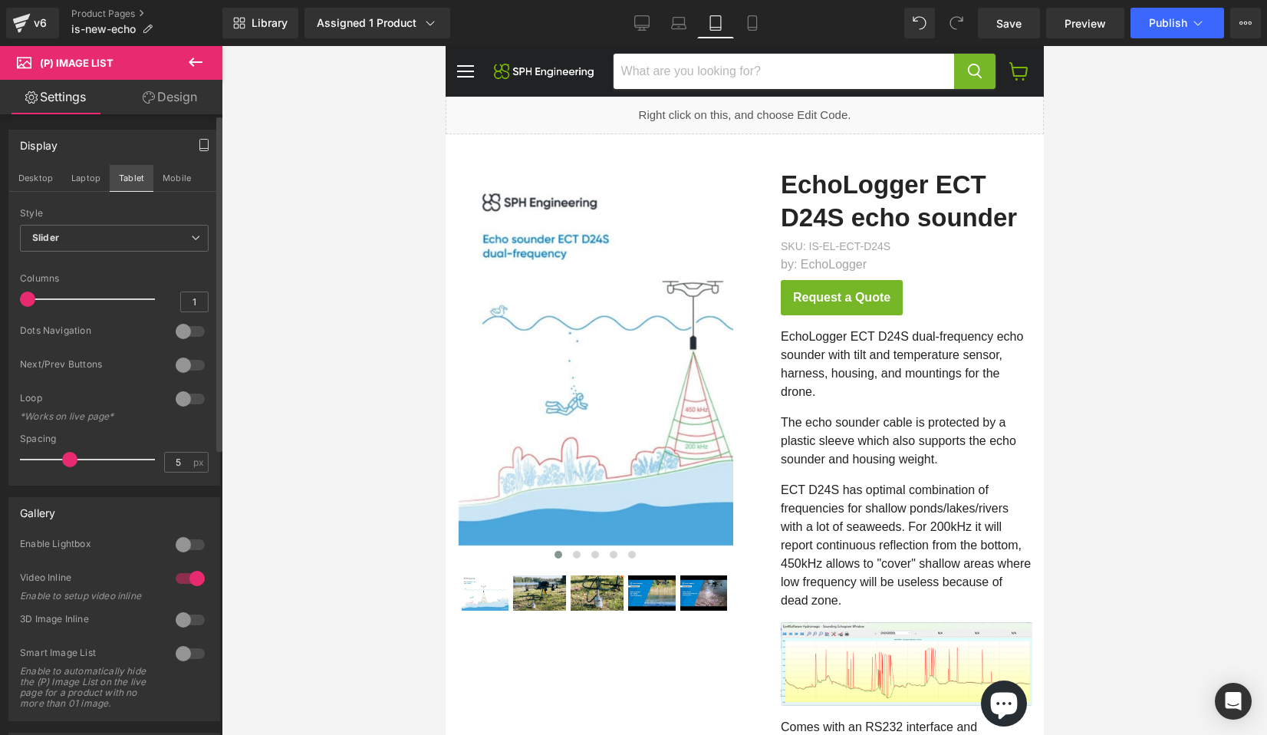
scroll to position [0, 0]
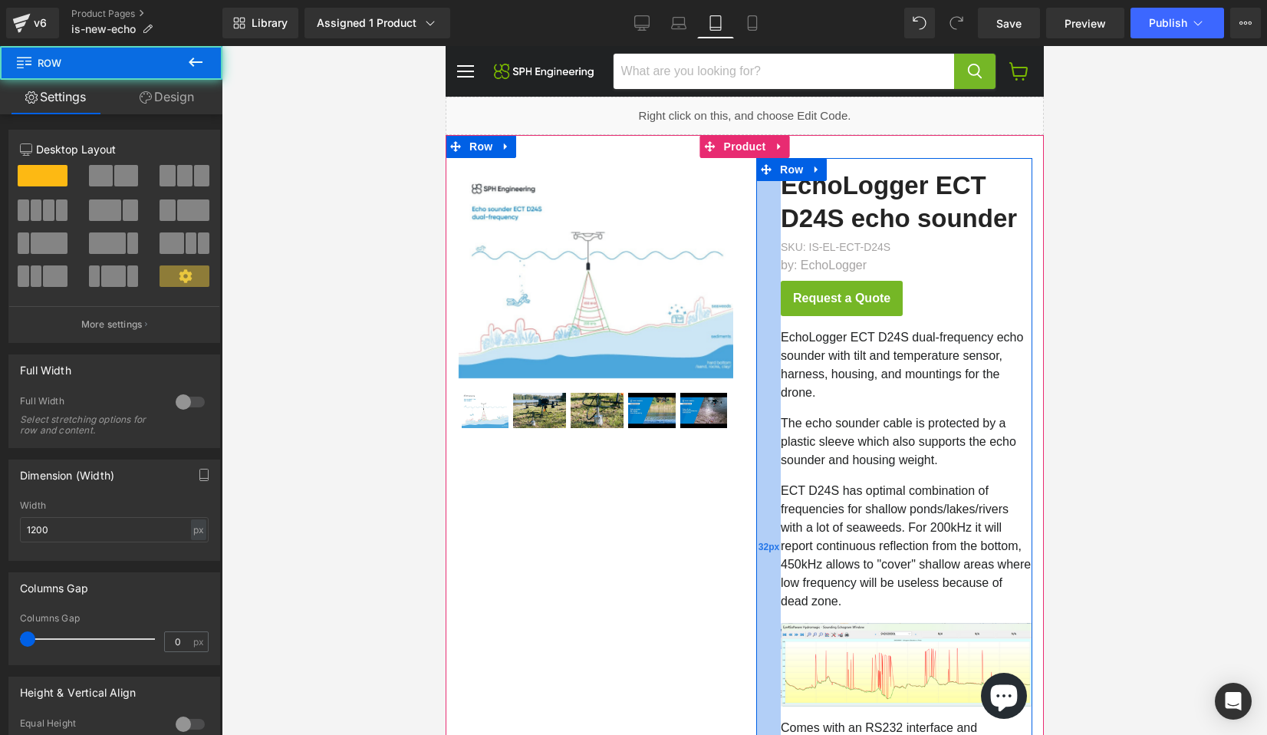
click at [772, 405] on div "32px" at bounding box center [767, 548] width 25 height 780
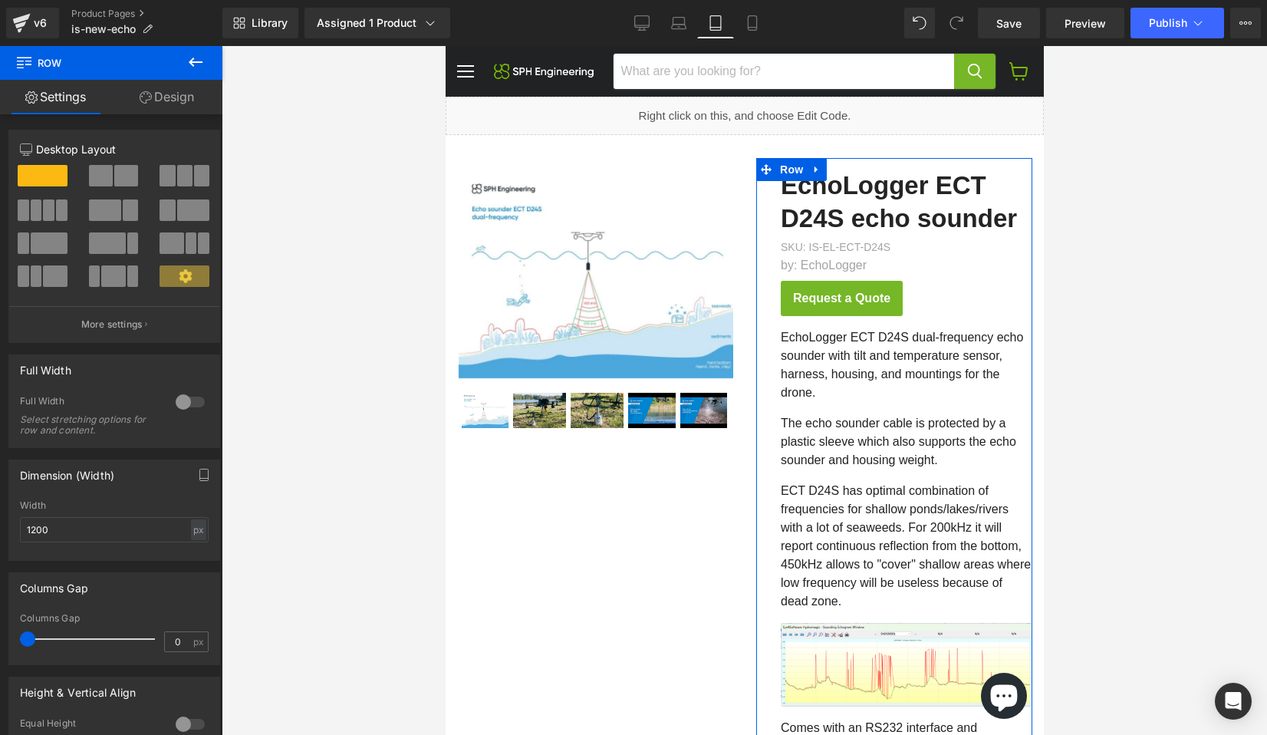
click at [161, 100] on link "Design" at bounding box center [166, 97] width 111 height 35
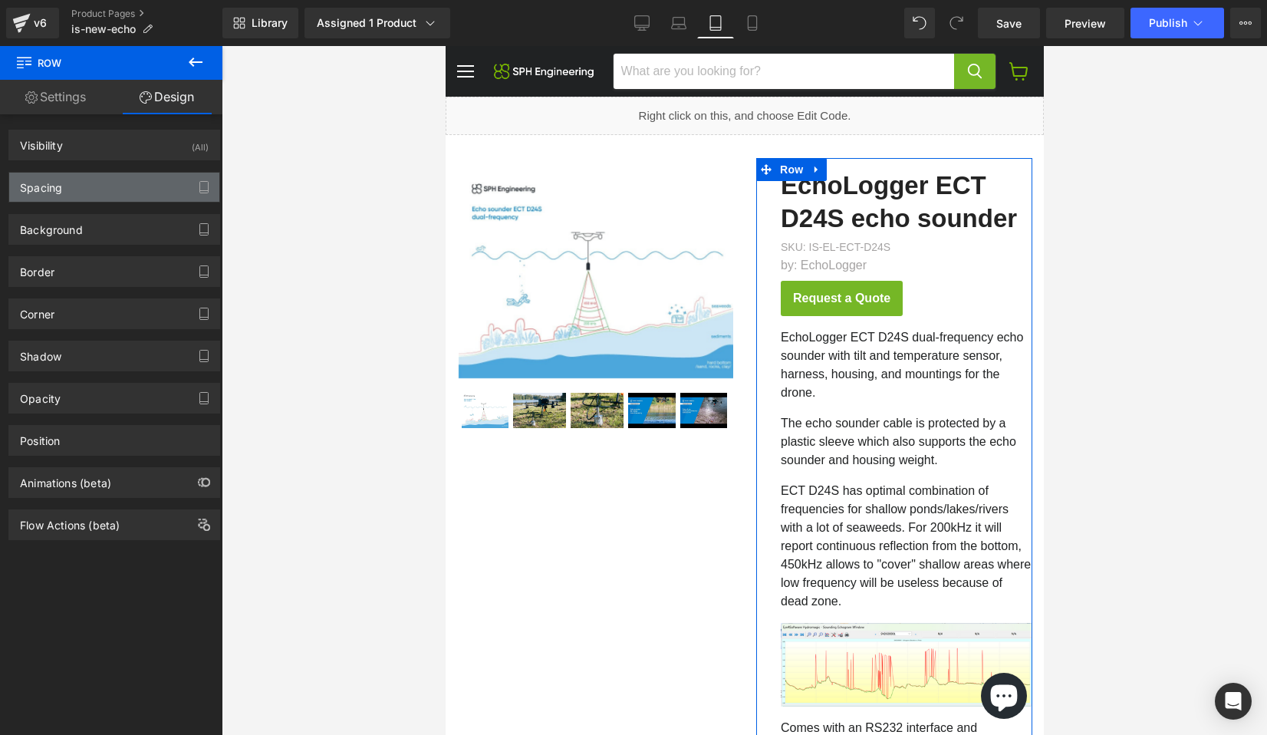
click at [123, 189] on div "Spacing" at bounding box center [114, 187] width 210 height 29
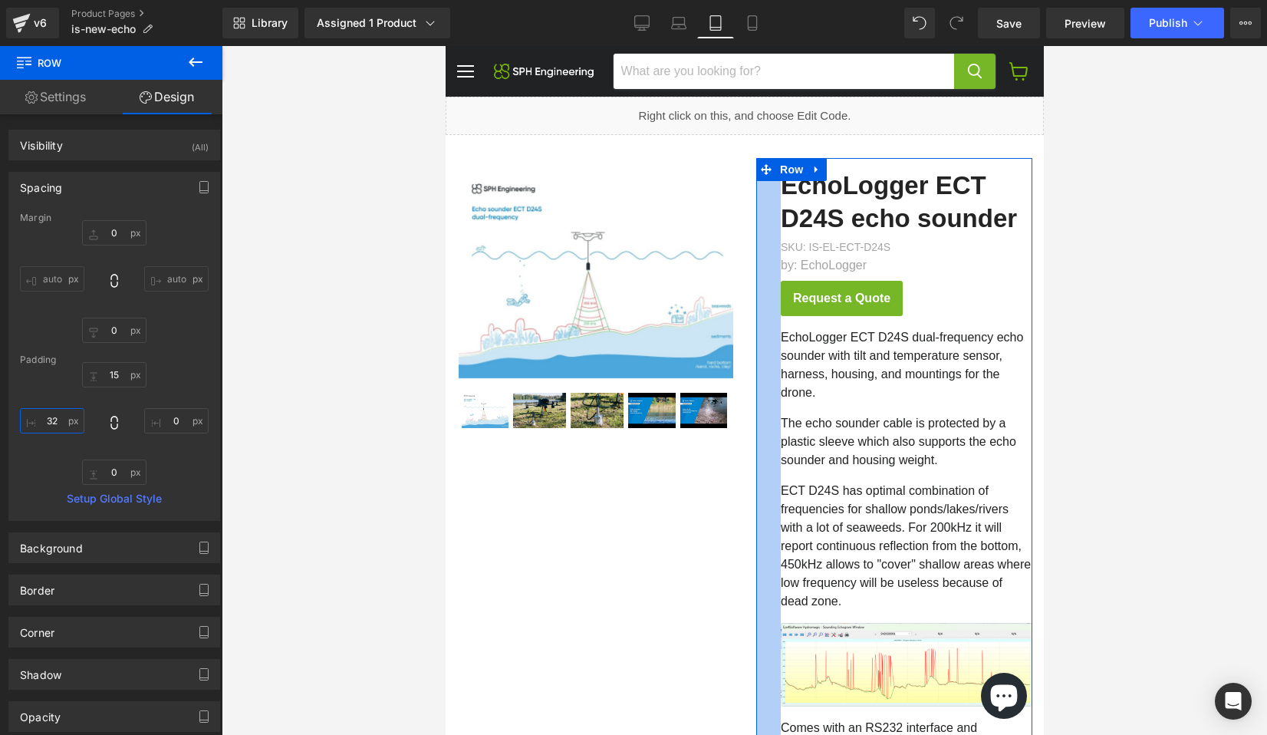
click at [54, 417] on input "32" at bounding box center [52, 420] width 64 height 25
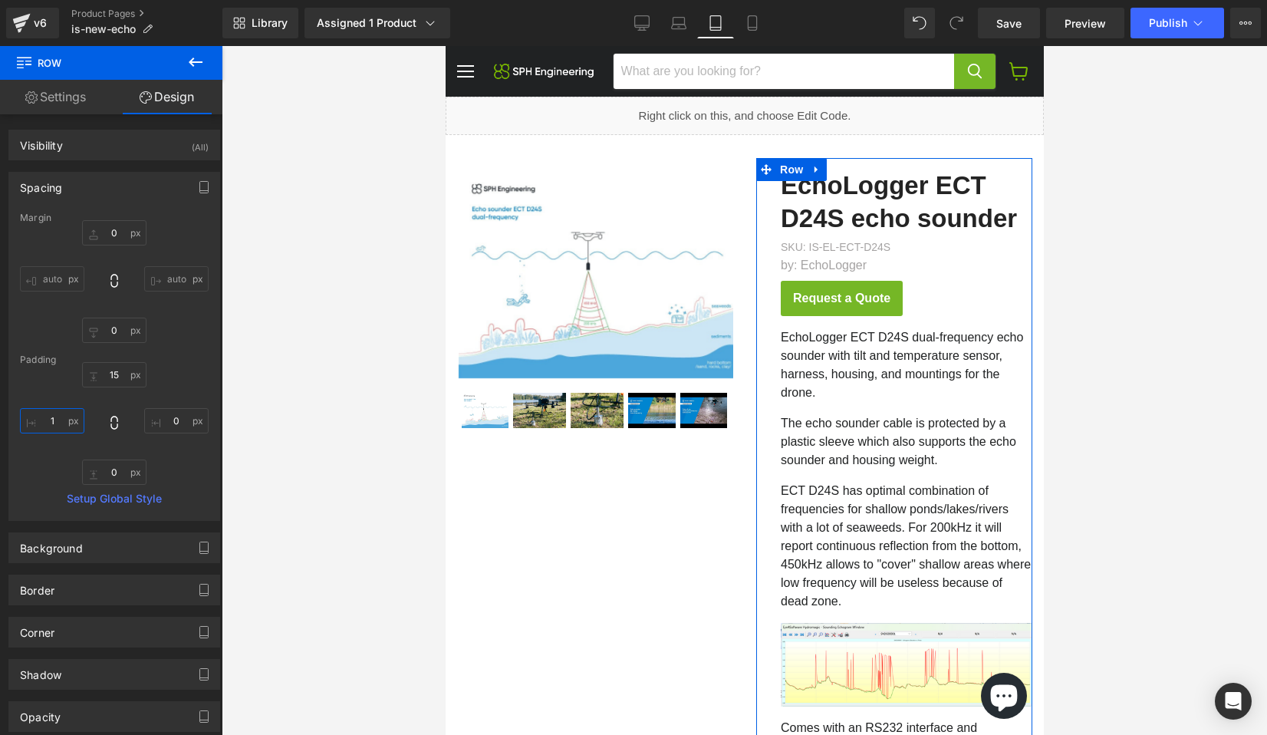
type input "12"
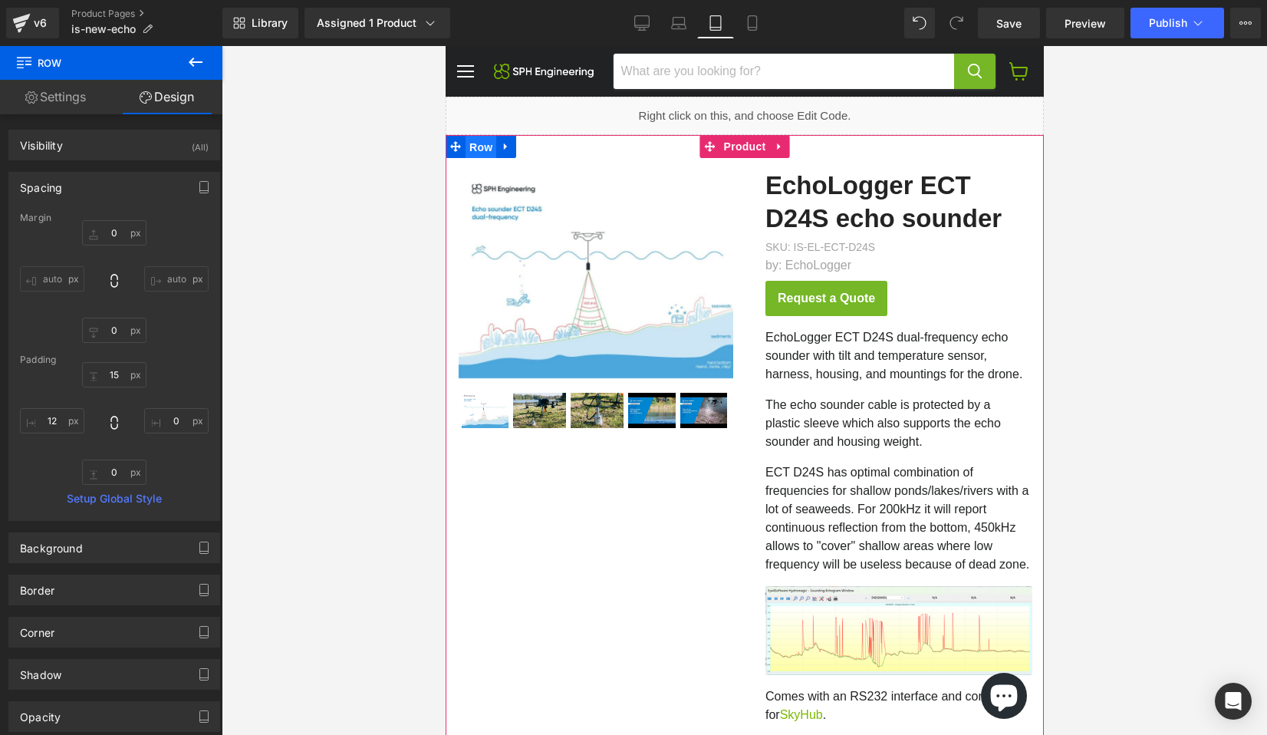
click at [479, 147] on span "Row" at bounding box center [480, 147] width 31 height 23
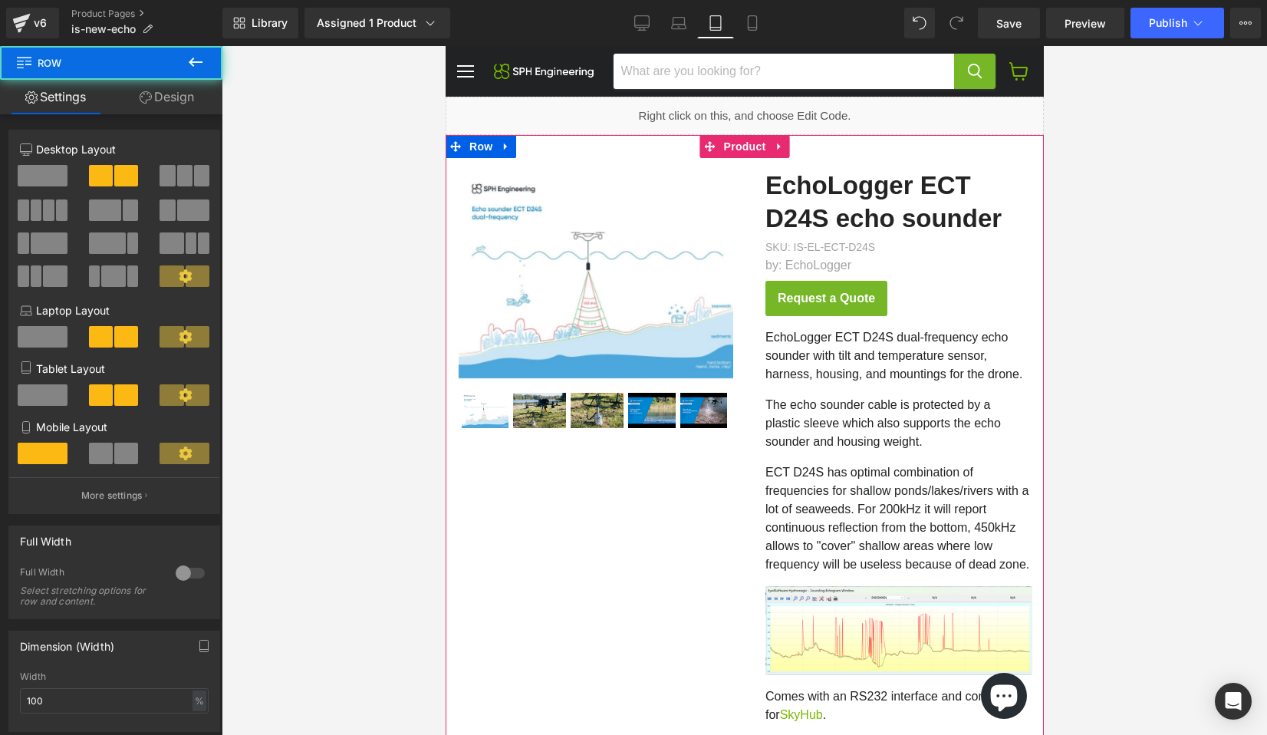
click at [482, 539] on div "Main content" at bounding box center [744, 524] width 598 height 778
click at [681, 485] on div "Main content" at bounding box center [744, 524] width 598 height 778
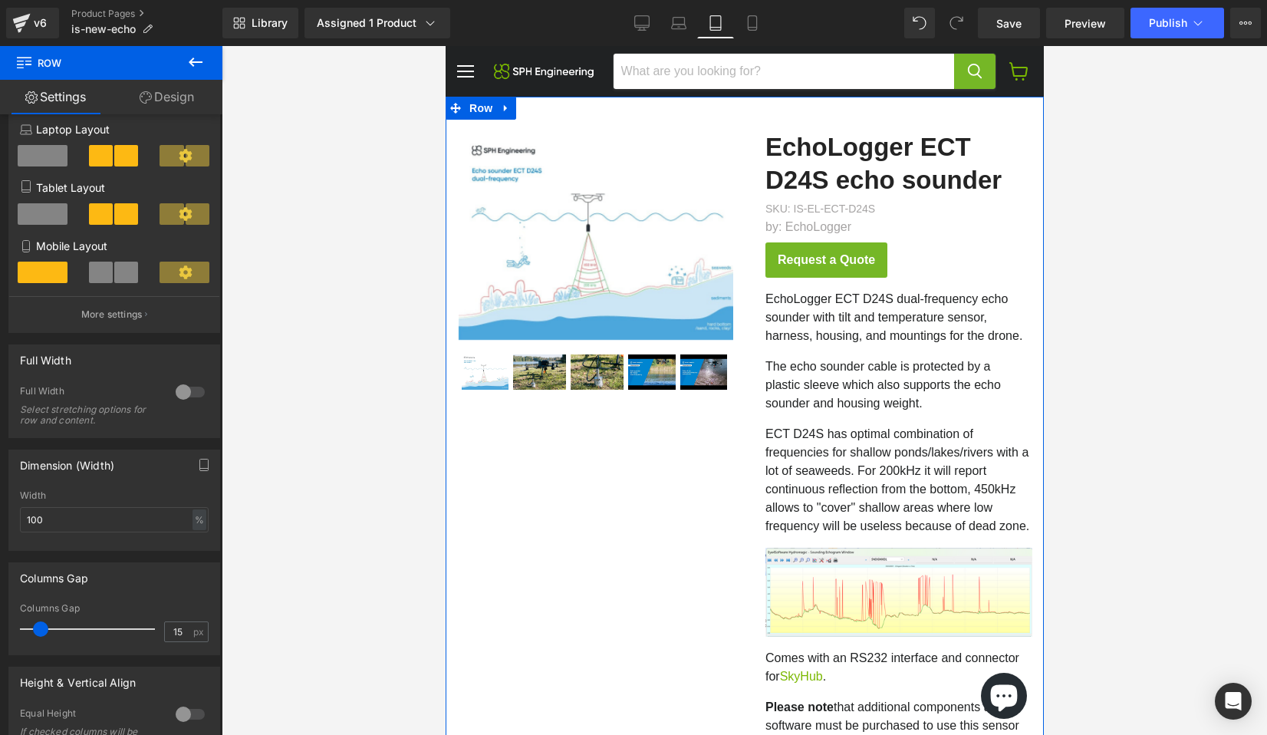
scroll to position [196, 0]
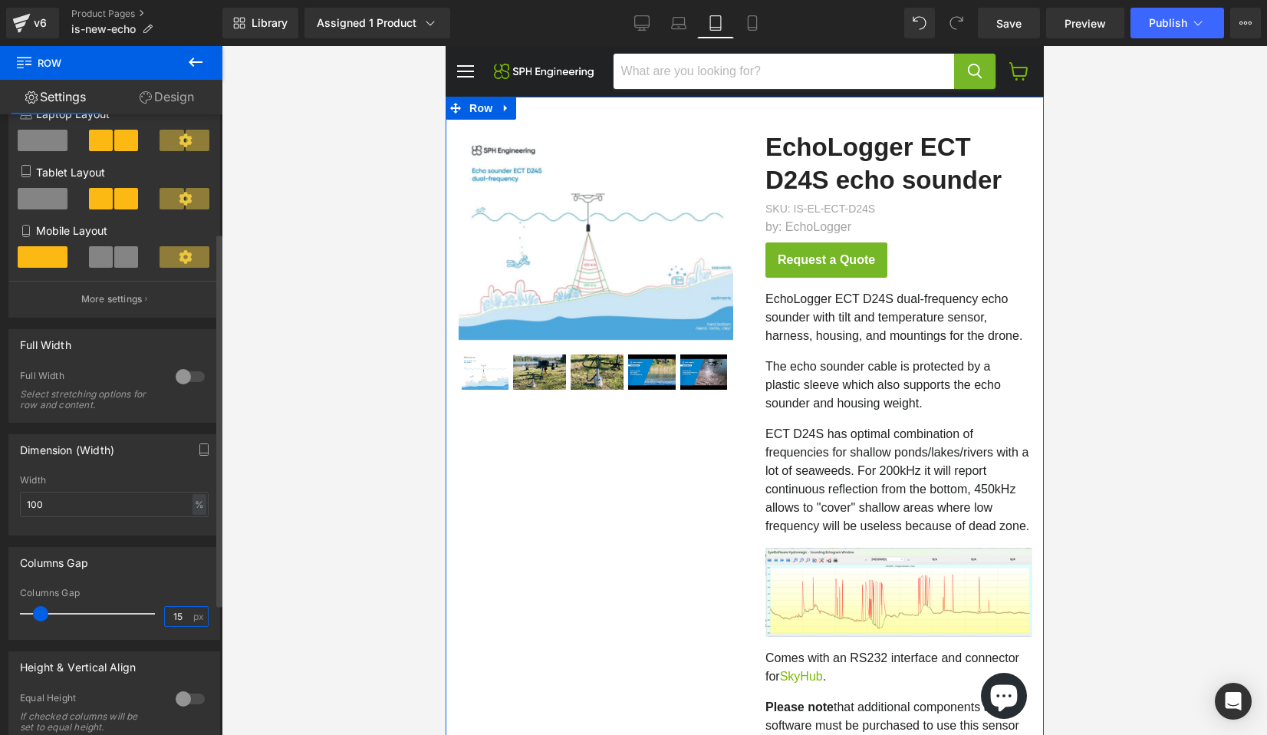
click at [179, 617] on input "15" at bounding box center [178, 616] width 27 height 19
type input "15"
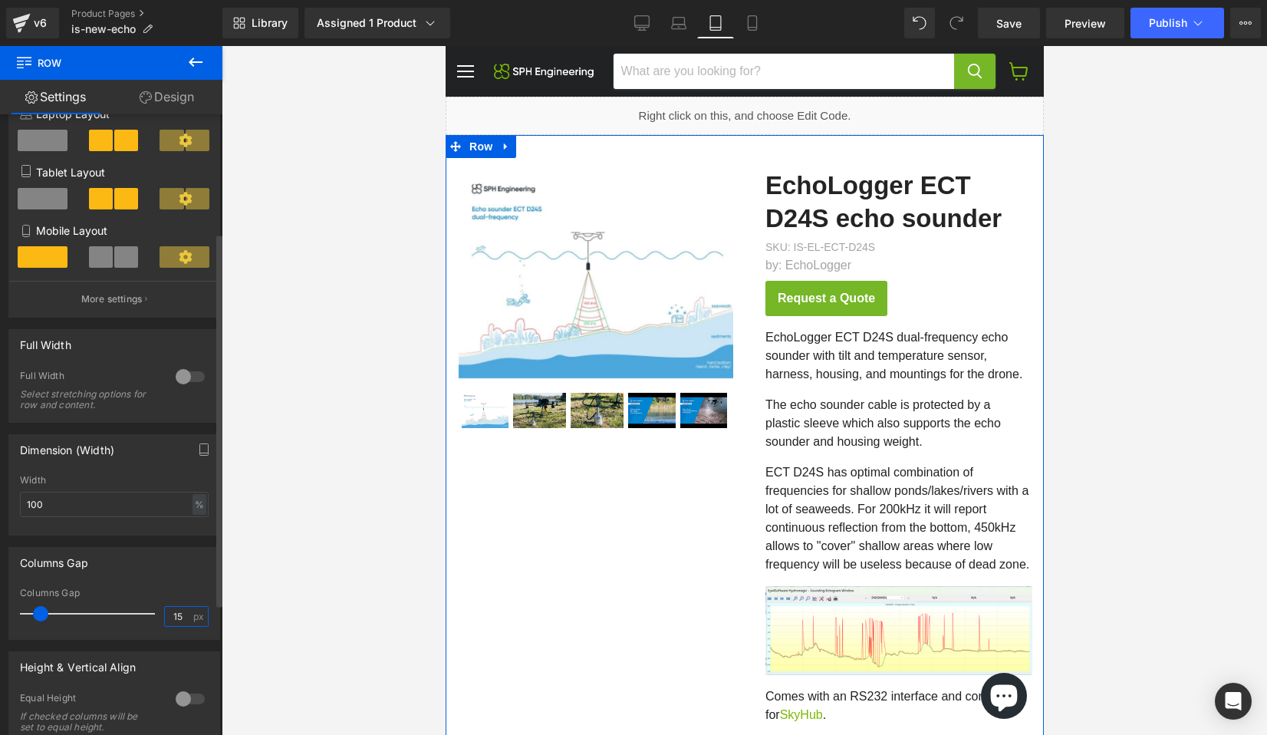
scroll to position [0, 0]
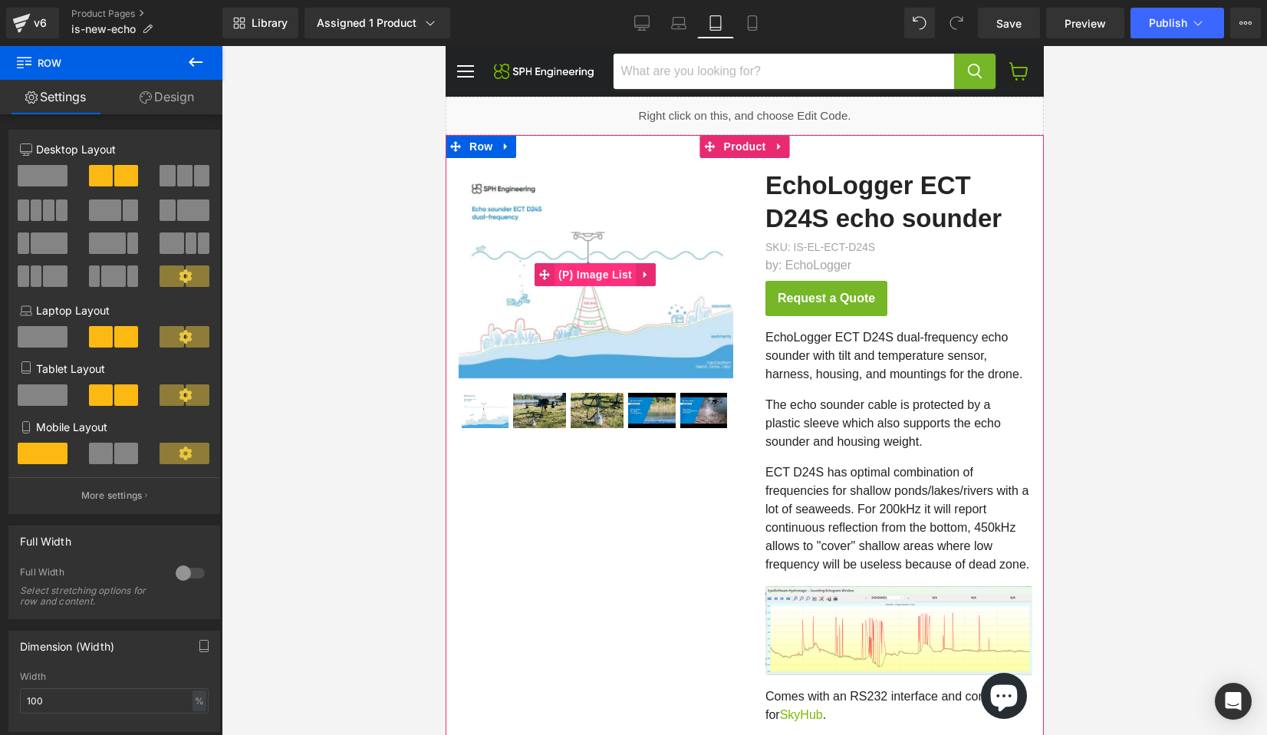
click at [588, 278] on span "(P) Image List" at bounding box center [594, 274] width 81 height 23
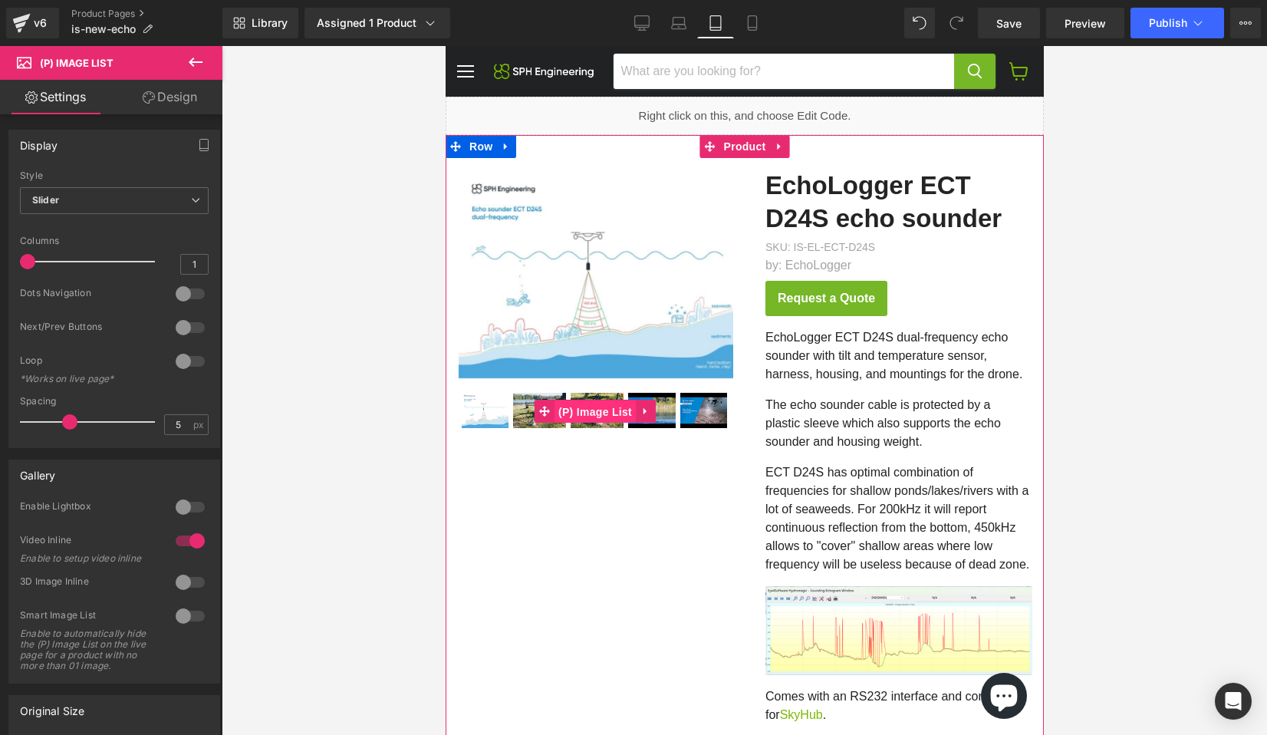
click at [591, 411] on span "(P) Image List" at bounding box center [594, 411] width 81 height 23
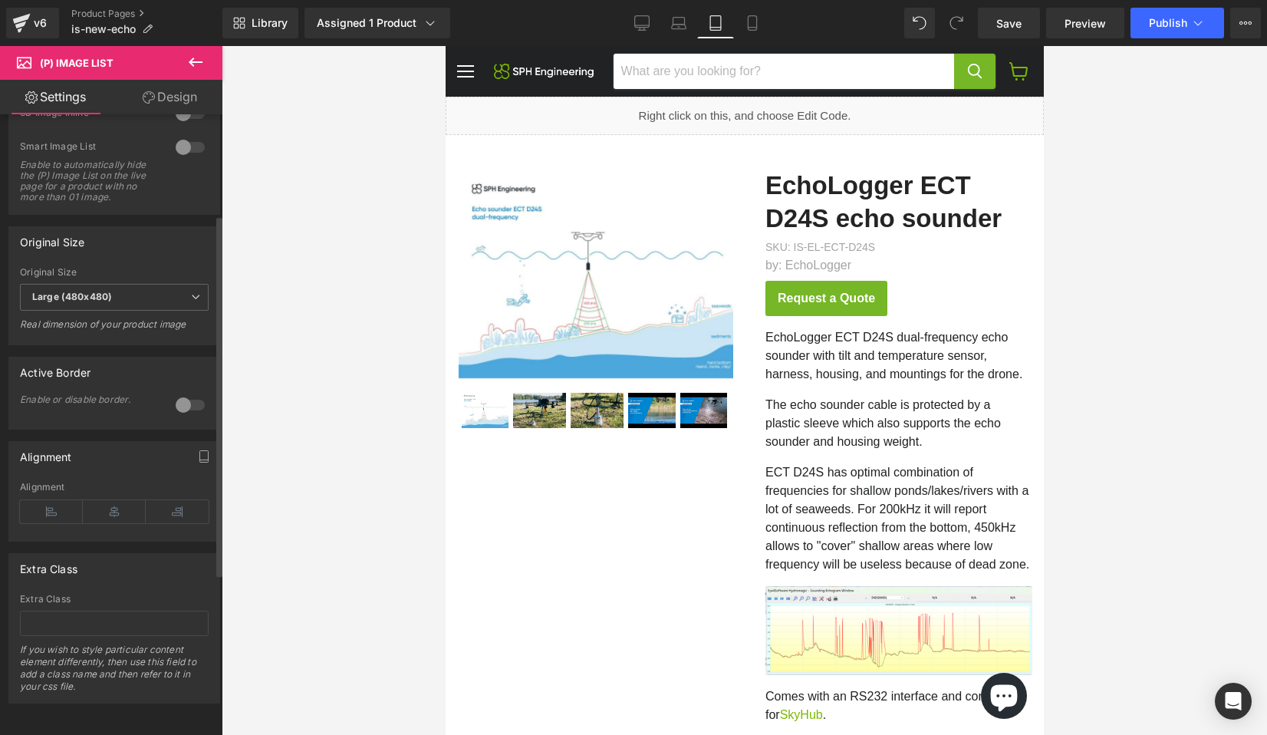
scroll to position [449, 0]
click at [111, 500] on icon at bounding box center [114, 511] width 63 height 23
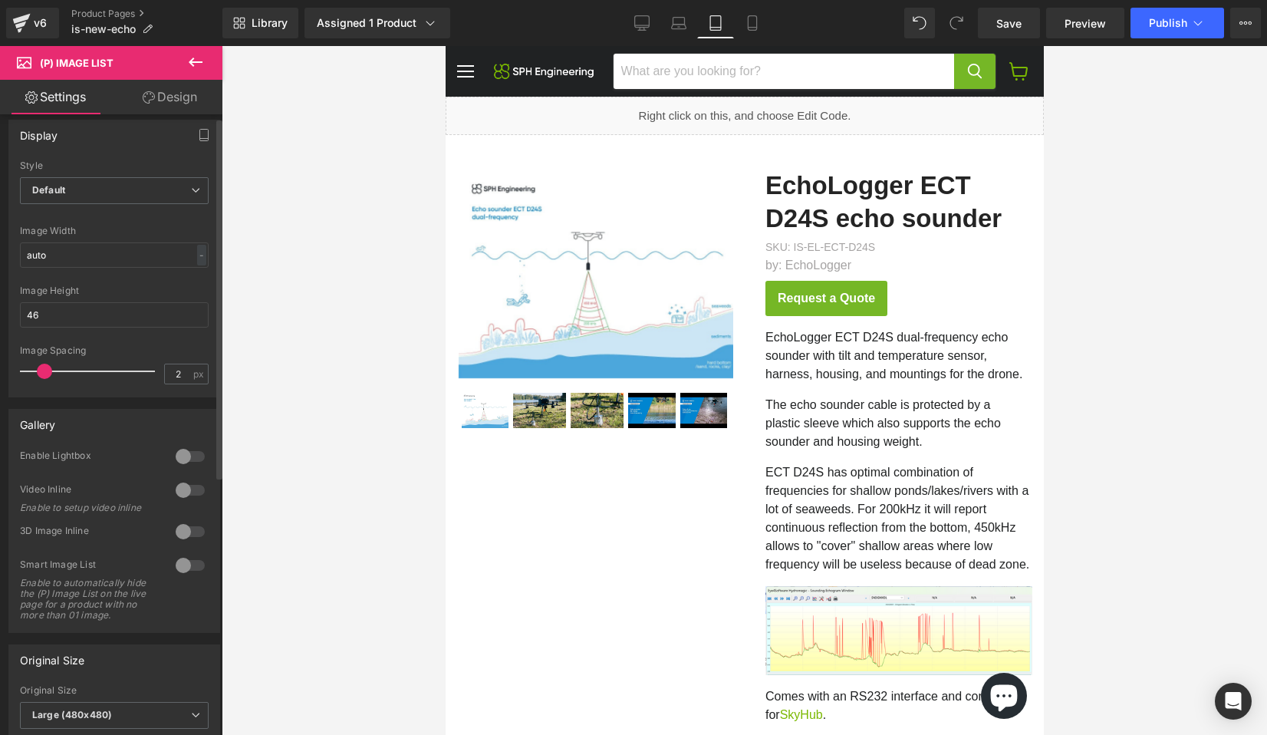
scroll to position [0, 0]
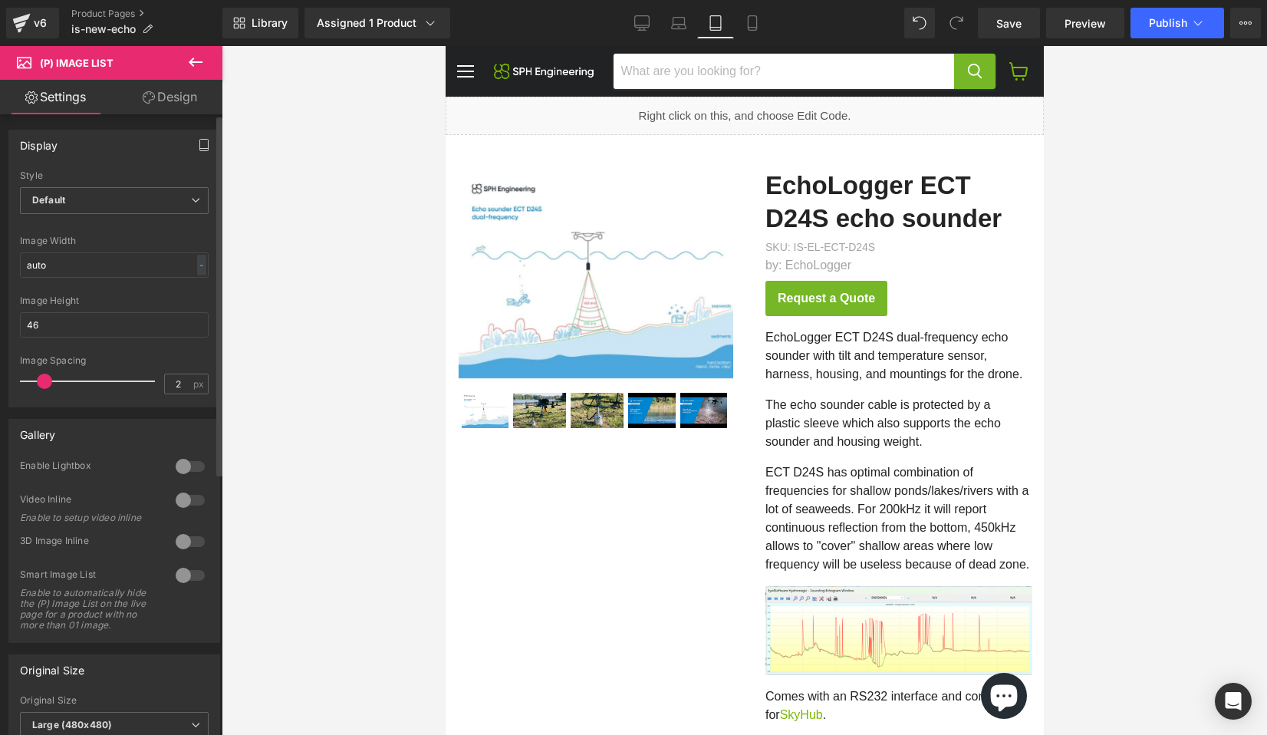
click at [198, 146] on icon "button" at bounding box center [204, 145] width 12 height 12
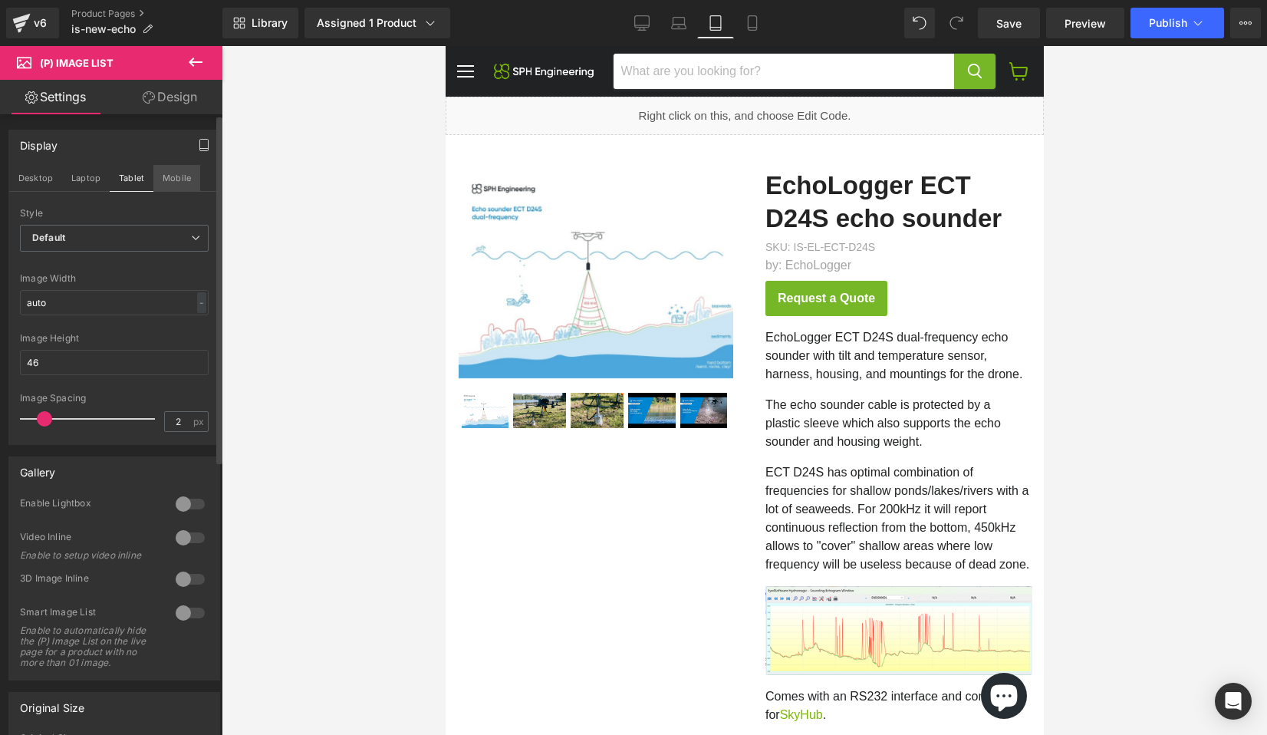
click at [187, 179] on button "Mobile" at bounding box center [176, 178] width 47 height 26
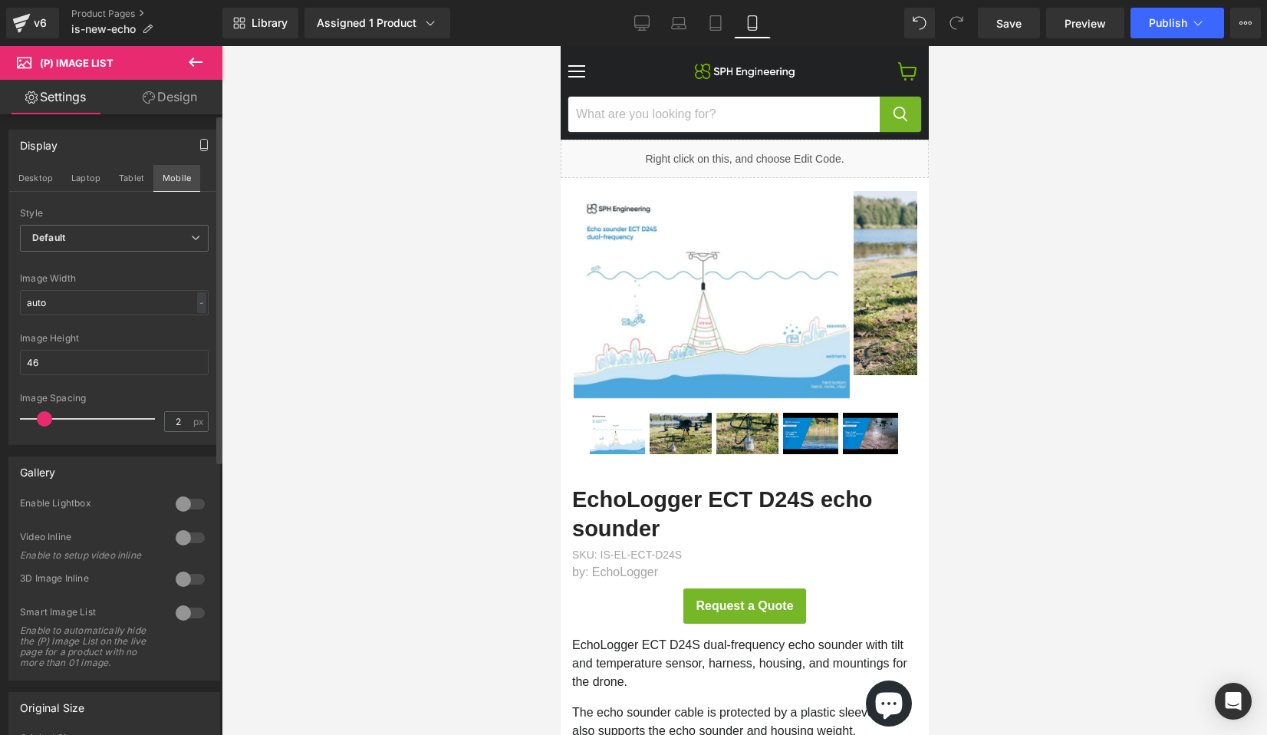
scroll to position [20, 0]
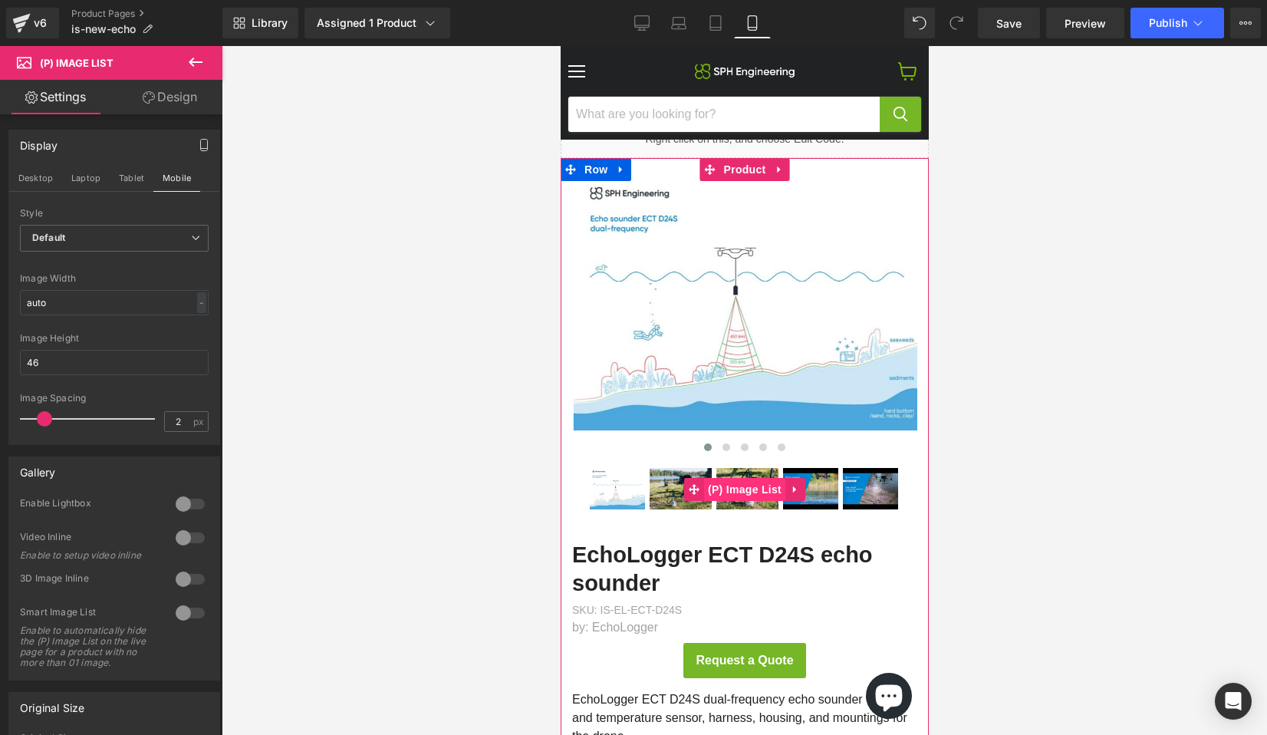
click at [732, 488] on span "(P) Image List" at bounding box center [743, 489] width 81 height 23
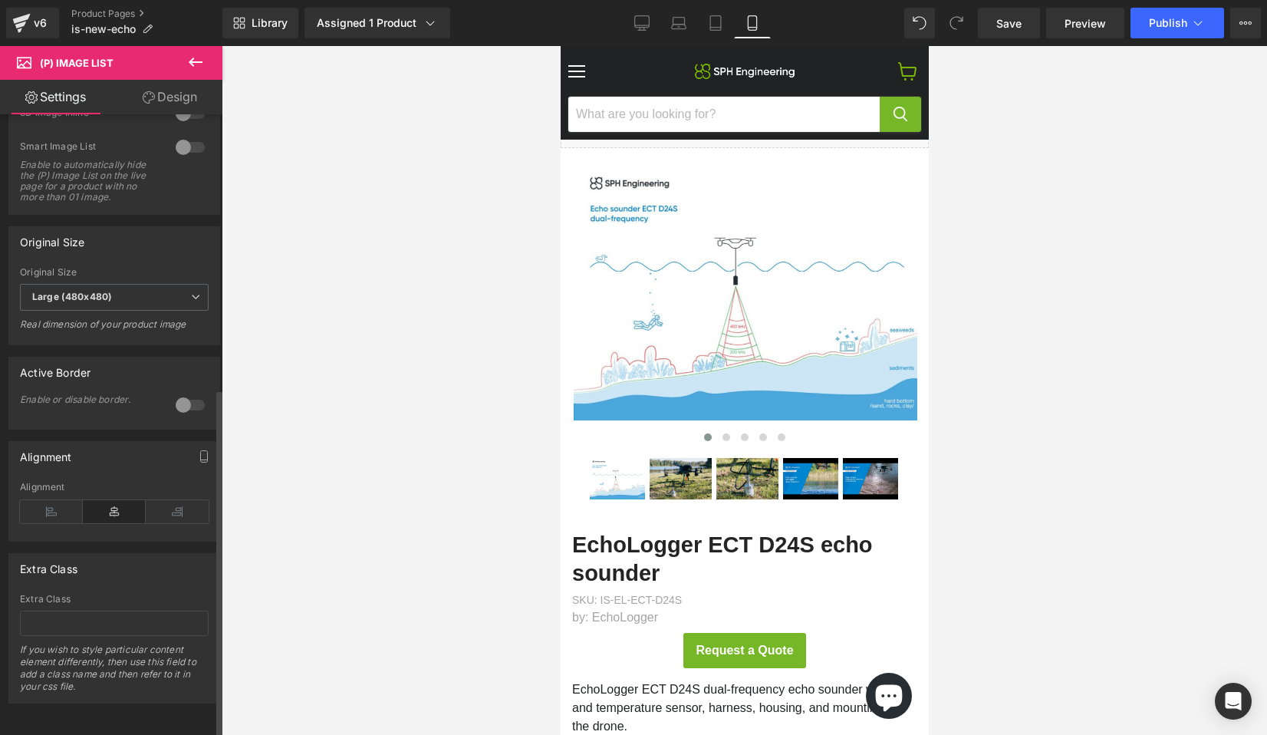
scroll to position [0, 0]
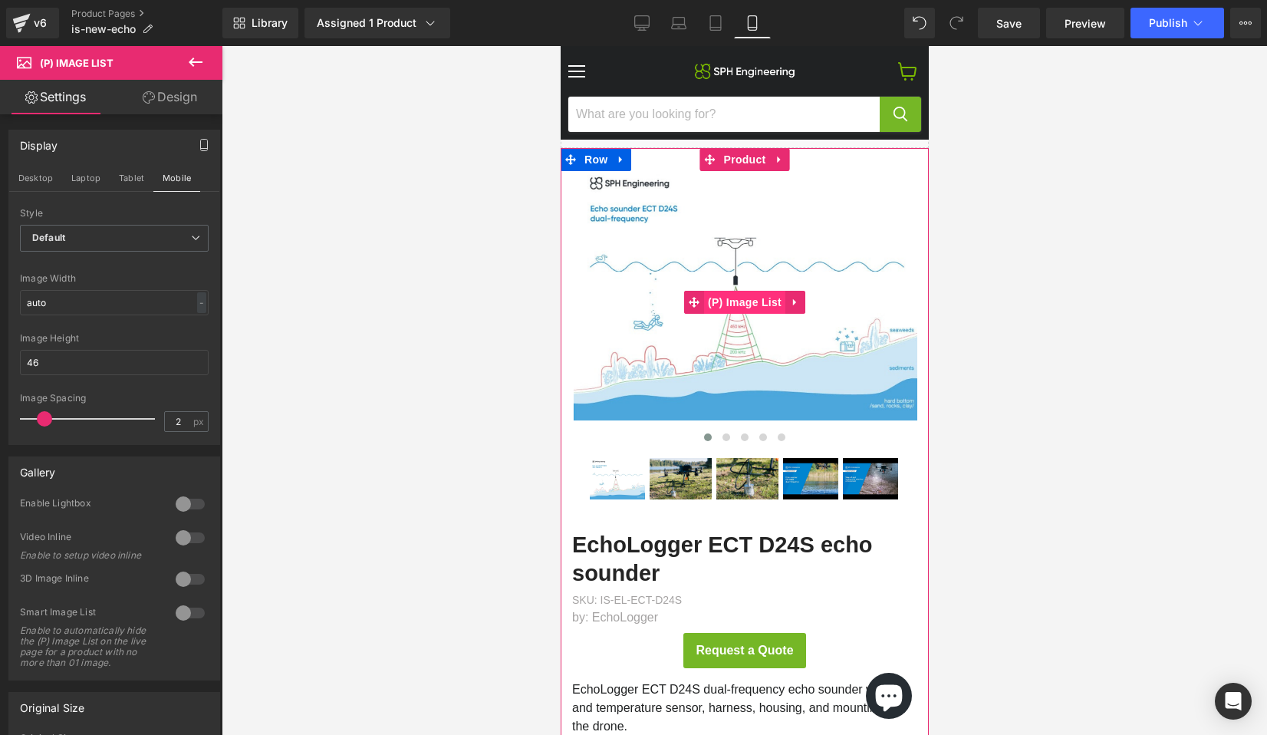
click at [753, 296] on span "(P) Image List" at bounding box center [743, 302] width 81 height 23
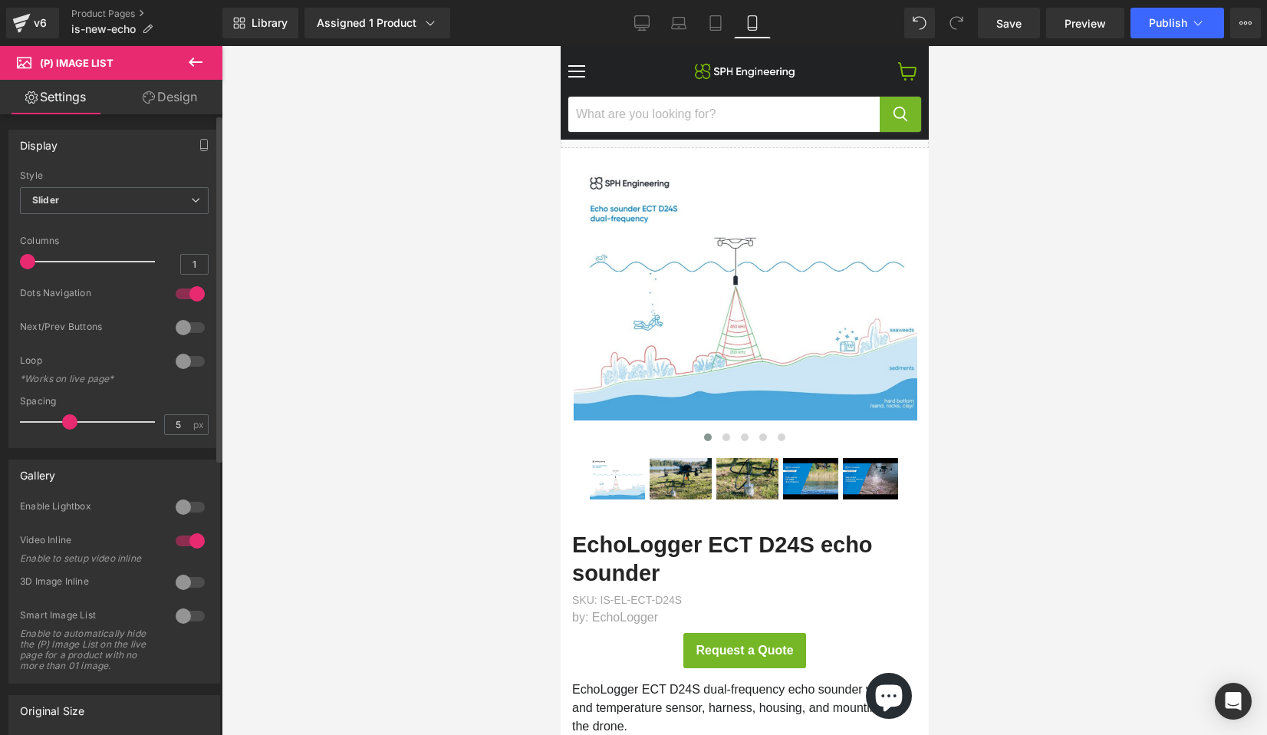
click at [186, 291] on div at bounding box center [190, 293] width 37 height 25
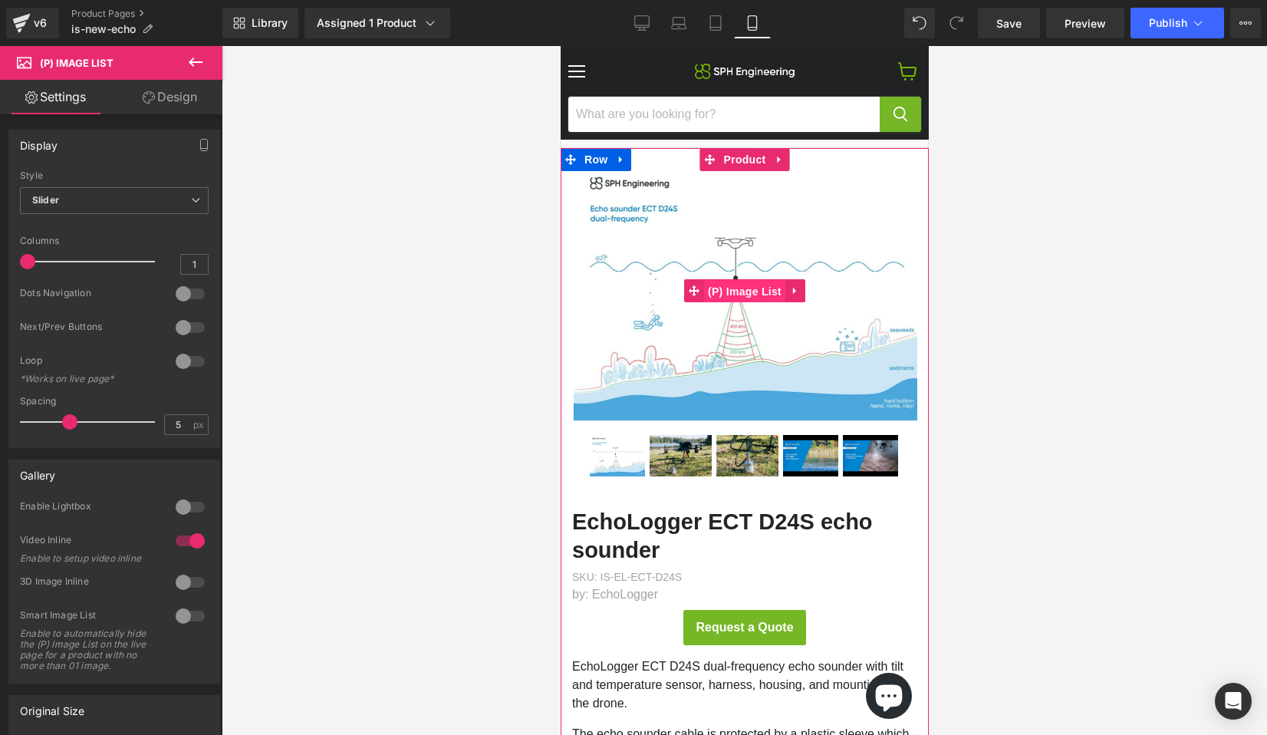
click at [732, 295] on span "(P) Image List" at bounding box center [743, 291] width 81 height 23
click at [757, 453] on span "(P) Image List" at bounding box center [743, 456] width 81 height 23
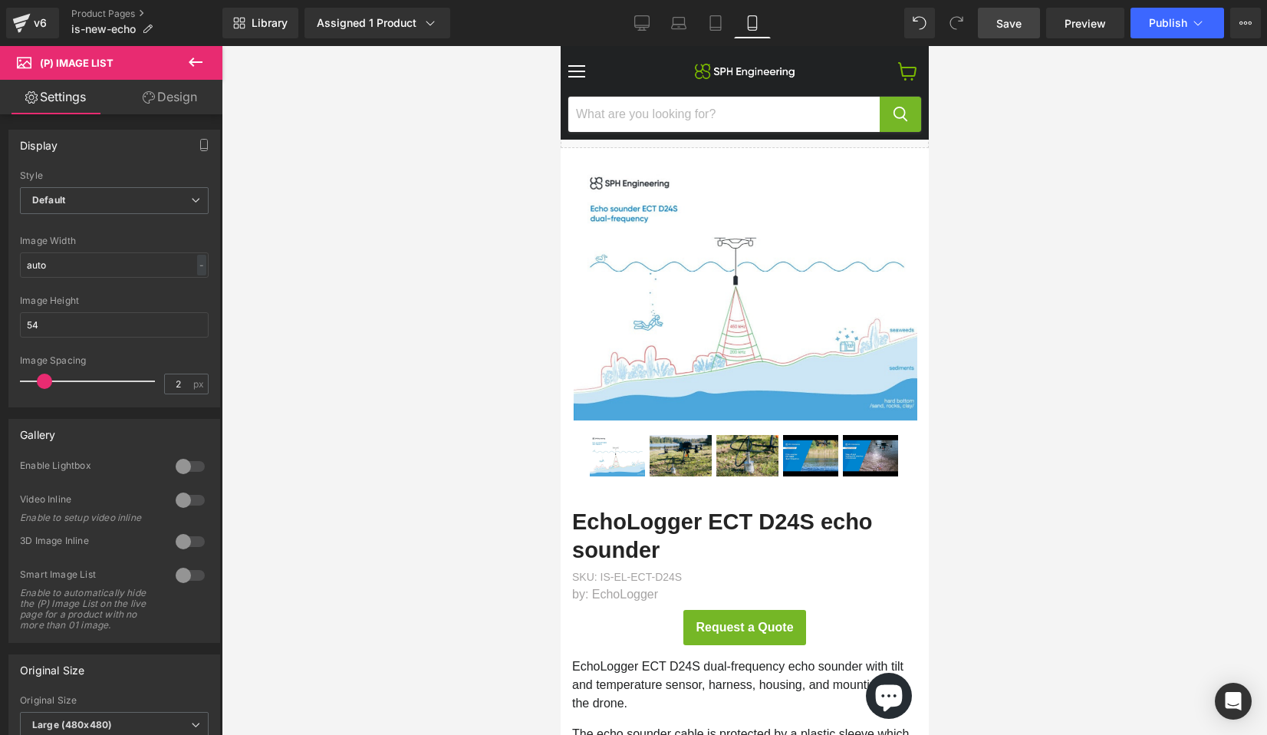
click at [1009, 25] on span "Save" at bounding box center [1008, 23] width 25 height 16
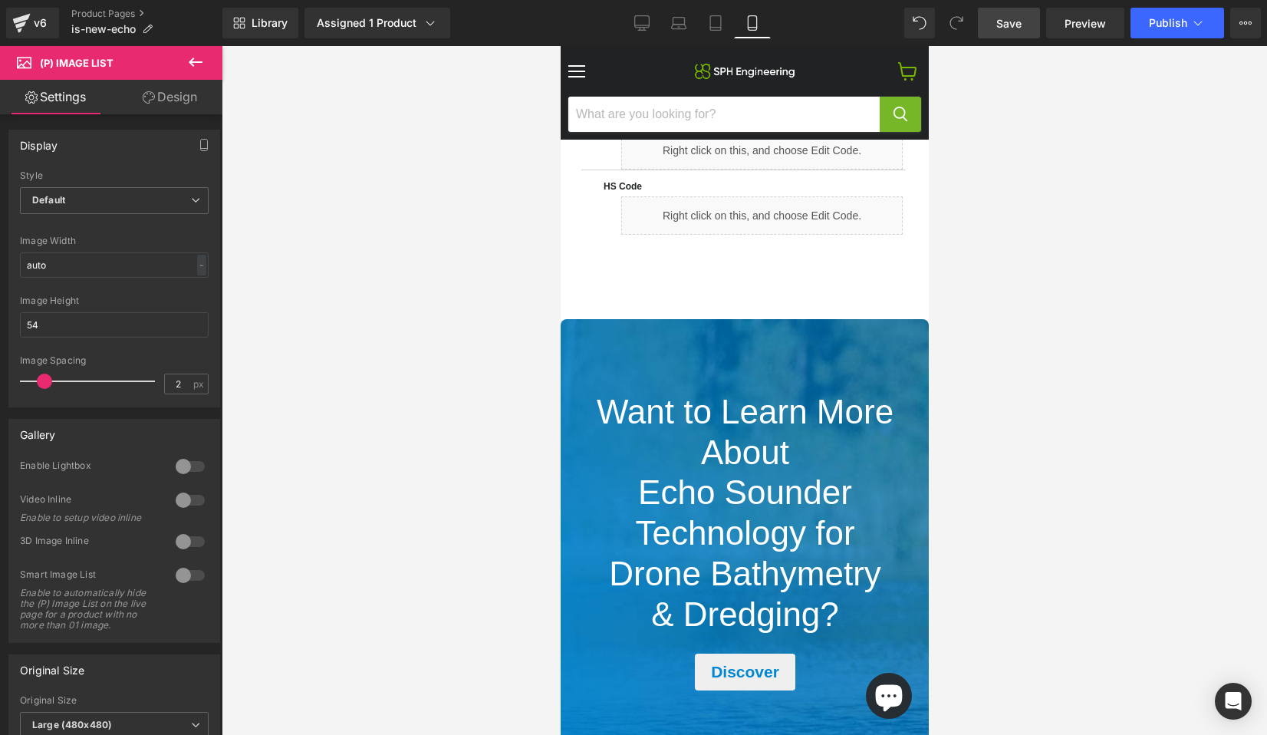
scroll to position [3213, 0]
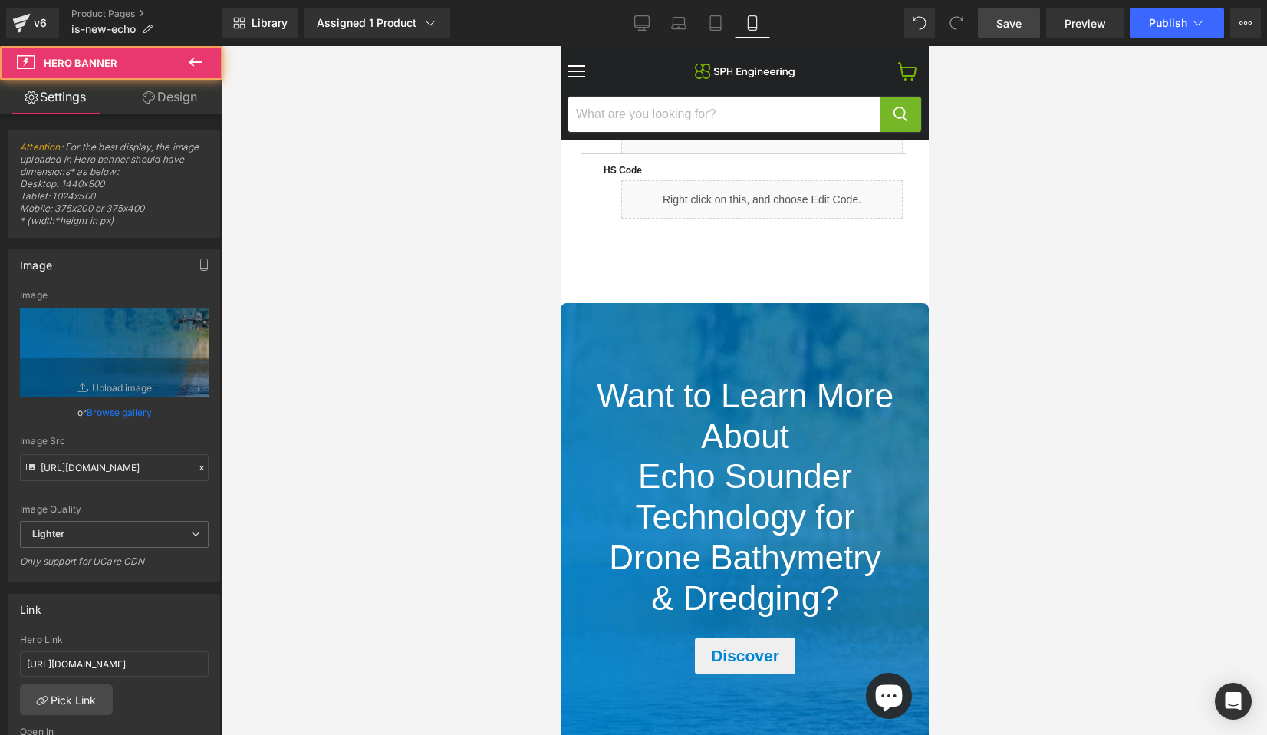
click at [789, 346] on div "Main content" at bounding box center [744, 527] width 368 height 449
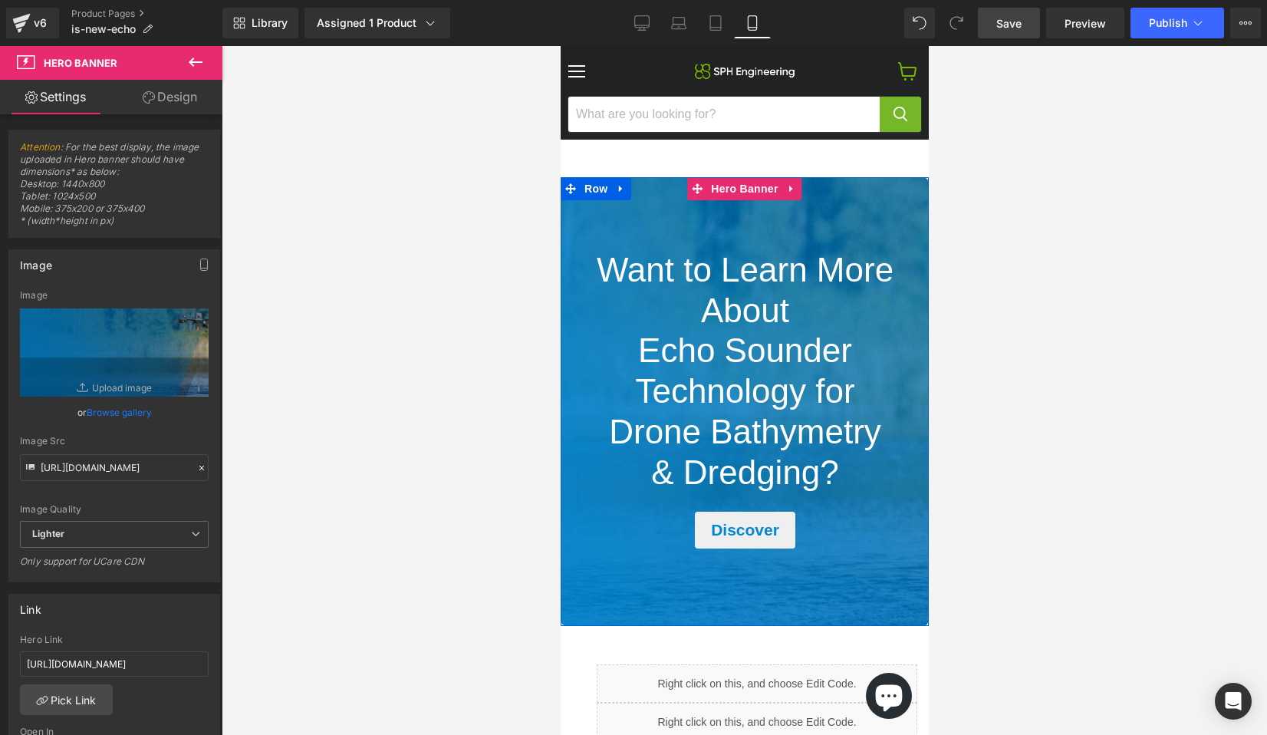
scroll to position [3370, 0]
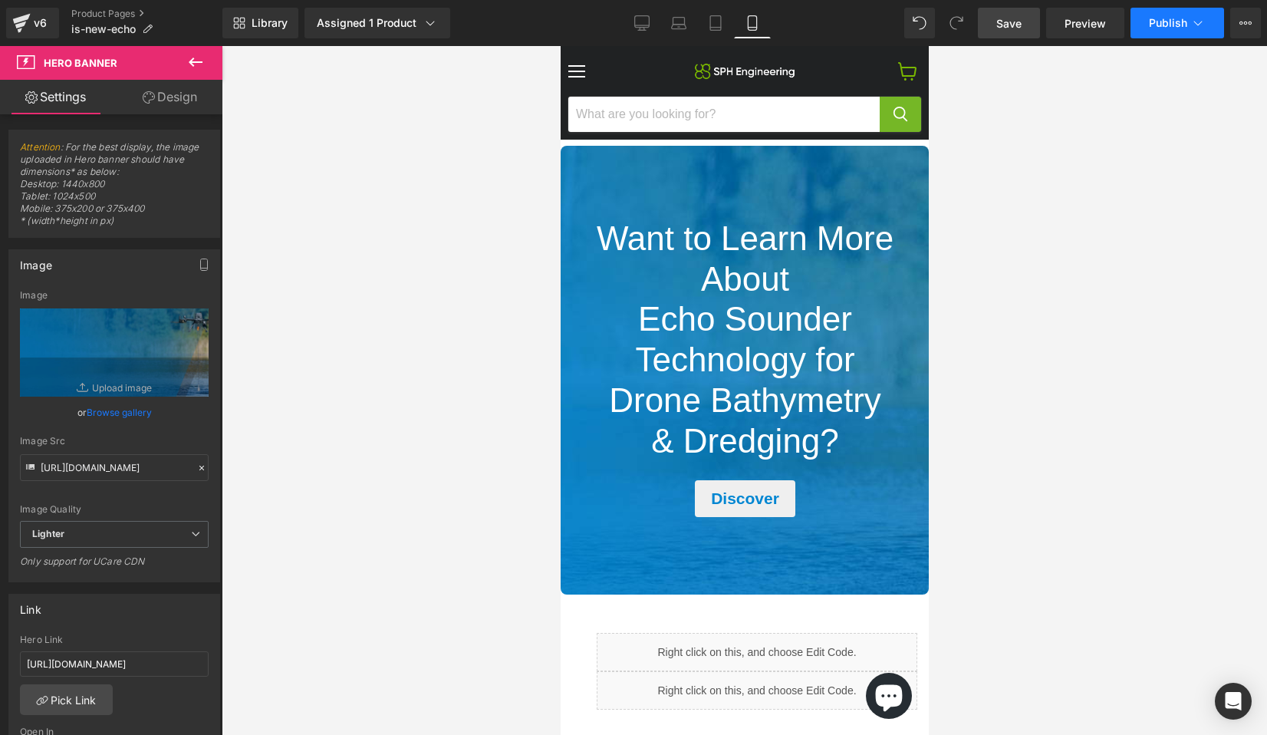
click at [1026, 28] on span "Publish" at bounding box center [1168, 23] width 38 height 12
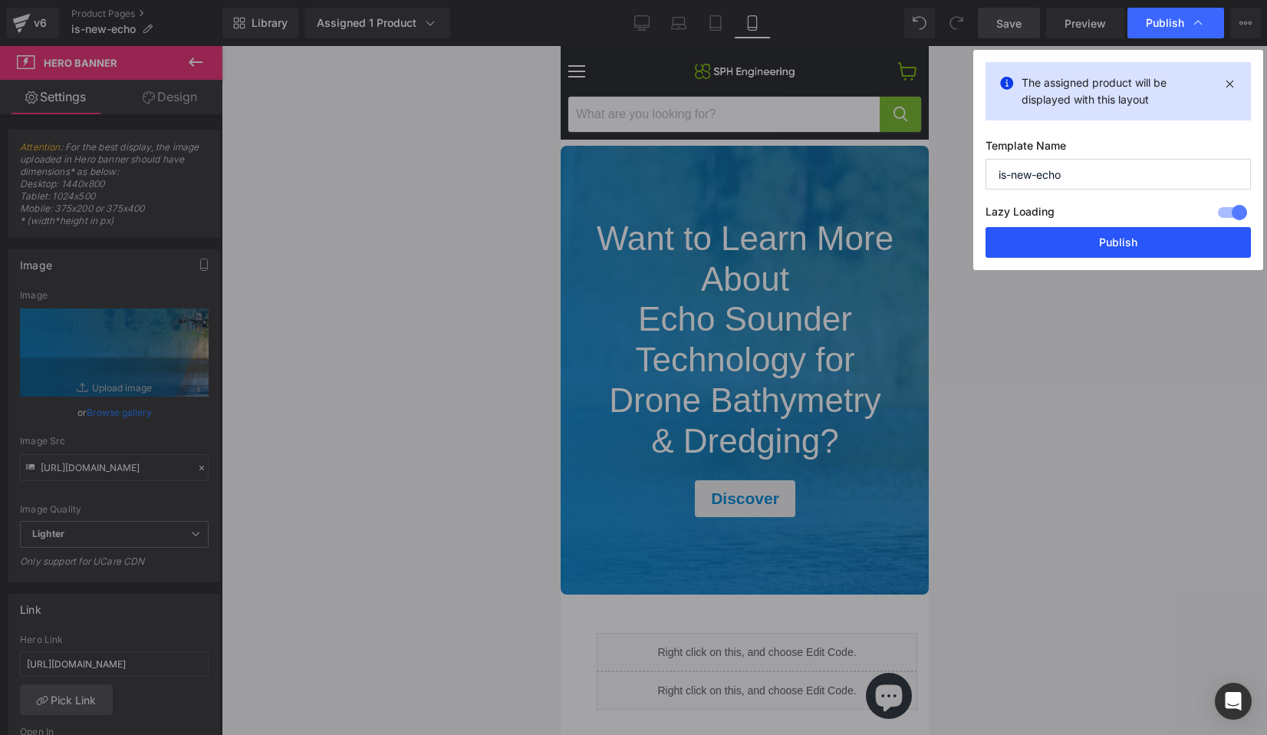
click at [1026, 238] on button "Publish" at bounding box center [1118, 242] width 265 height 31
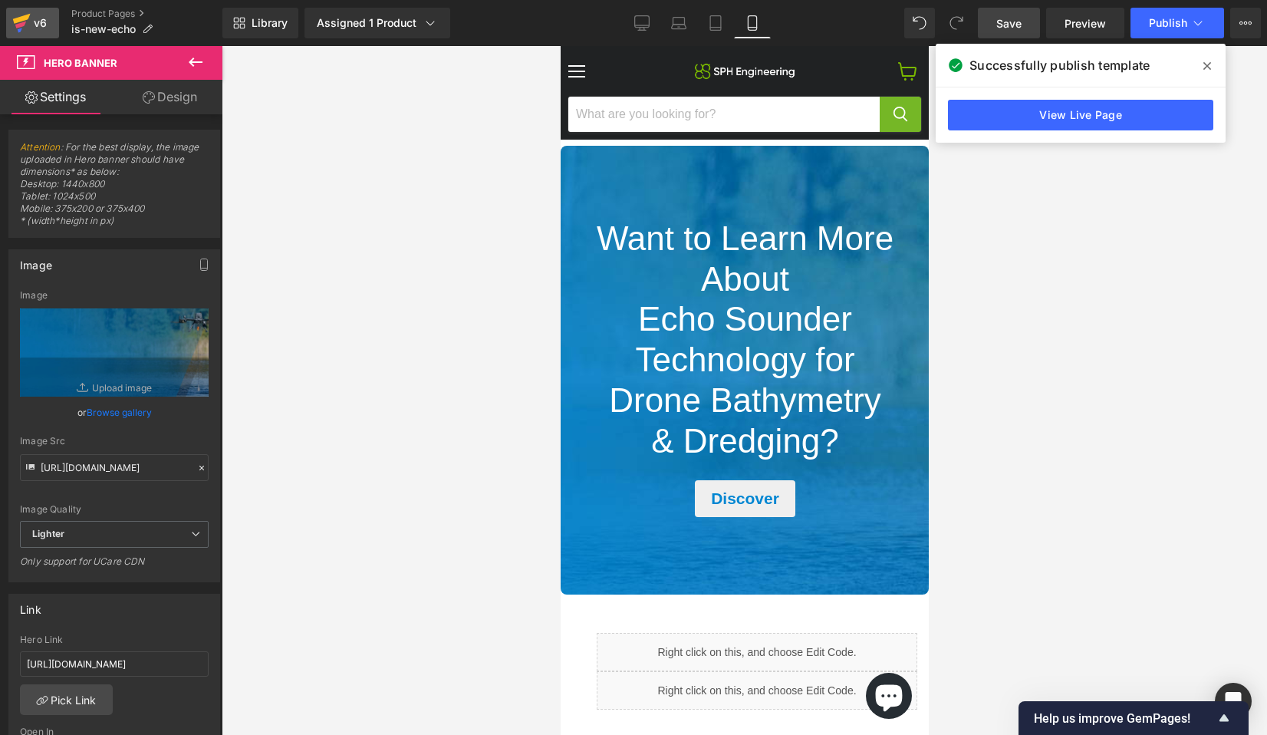
click at [31, 30] on div "v6" at bounding box center [40, 23] width 19 height 20
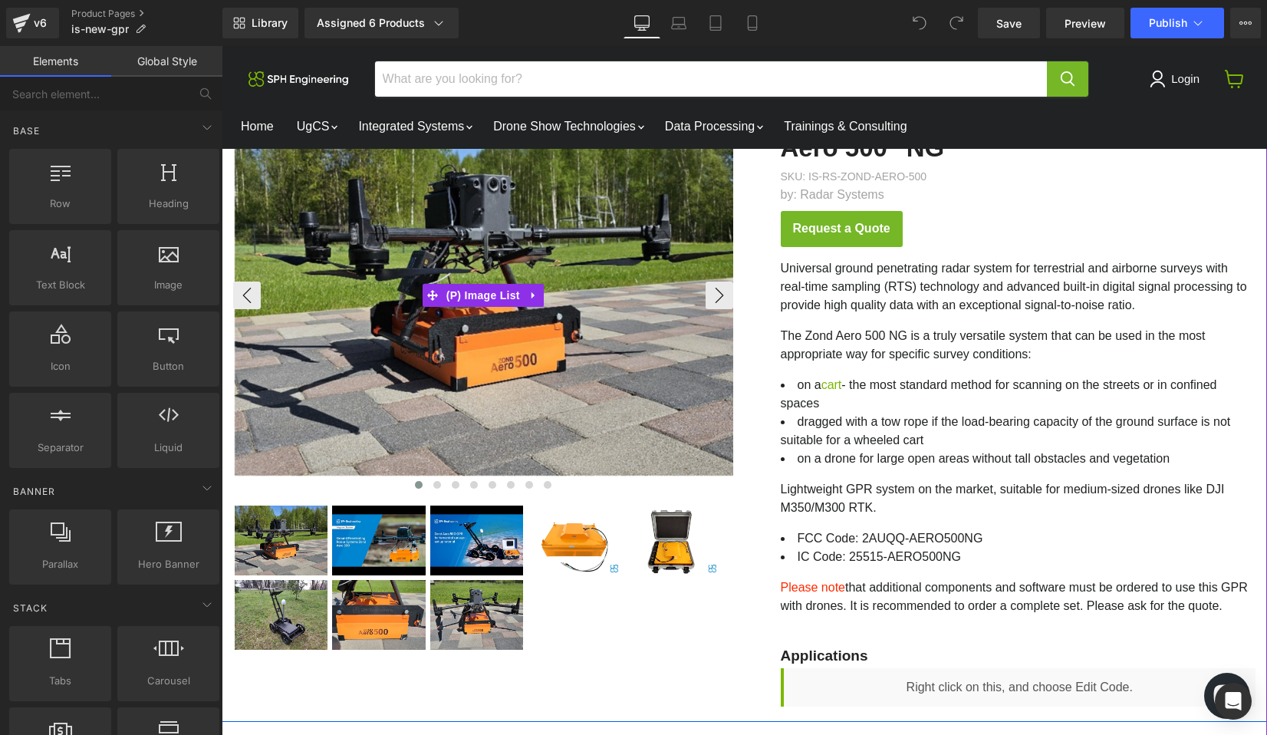
scroll to position [114, 0]
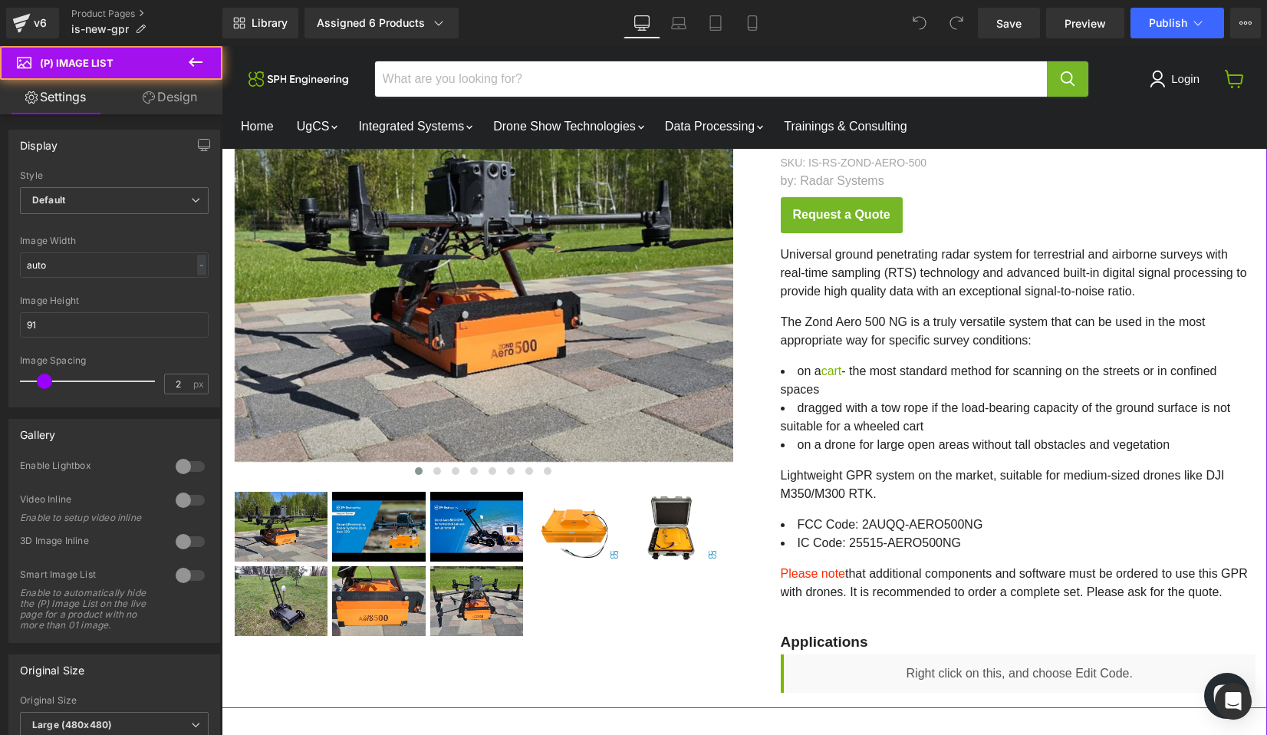
click at [454, 547] on img "Main content" at bounding box center [476, 527] width 93 height 70
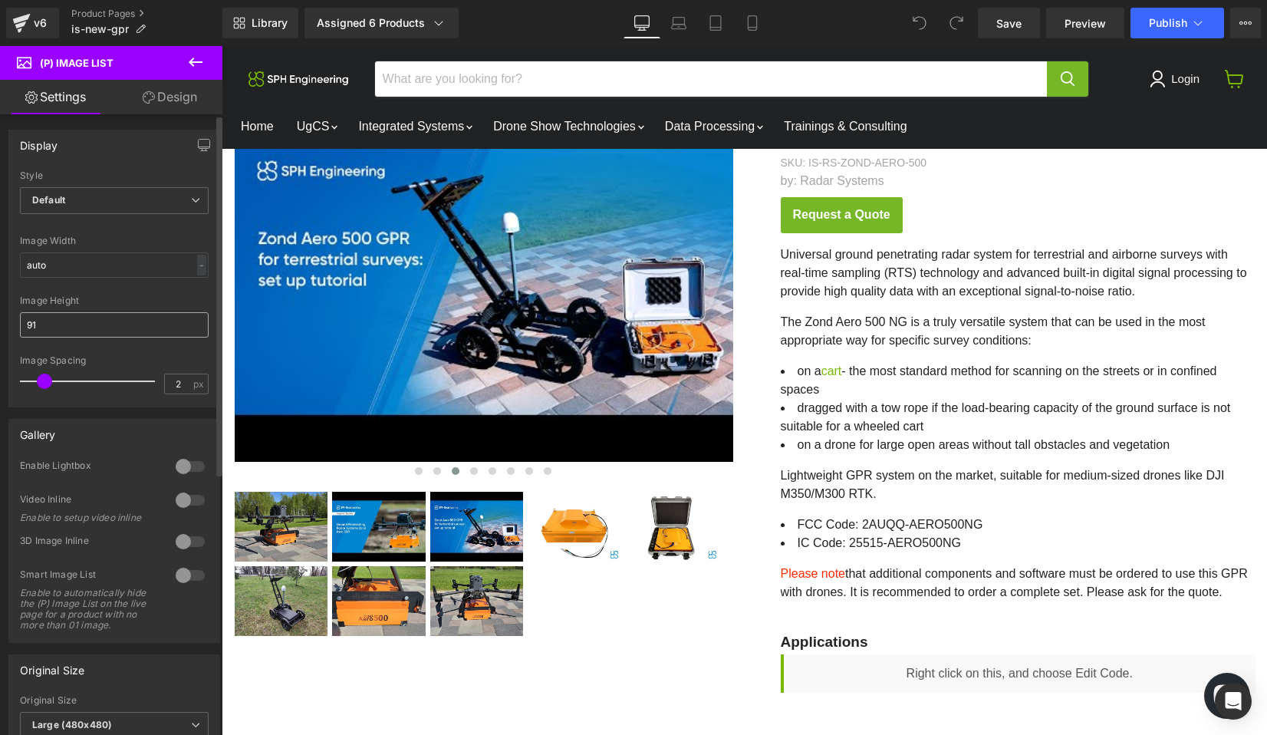
click at [74, 321] on input "91" at bounding box center [114, 324] width 189 height 25
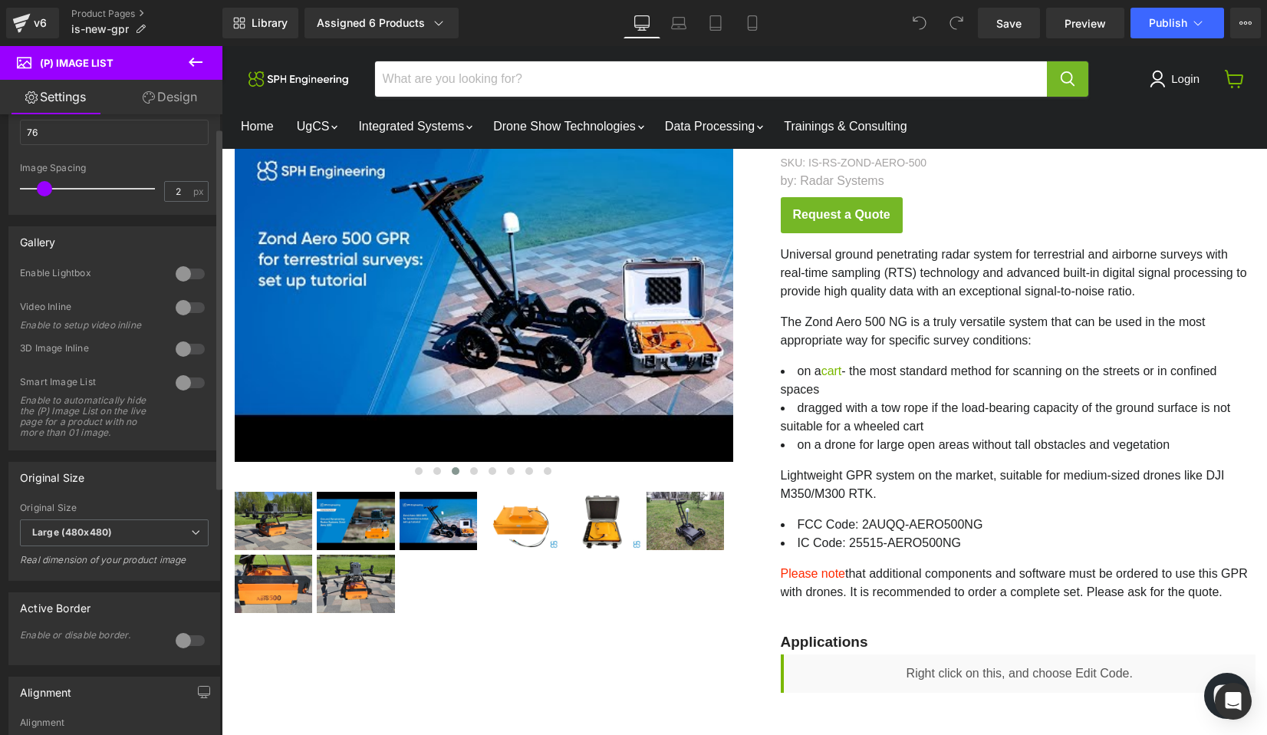
scroll to position [449, 0]
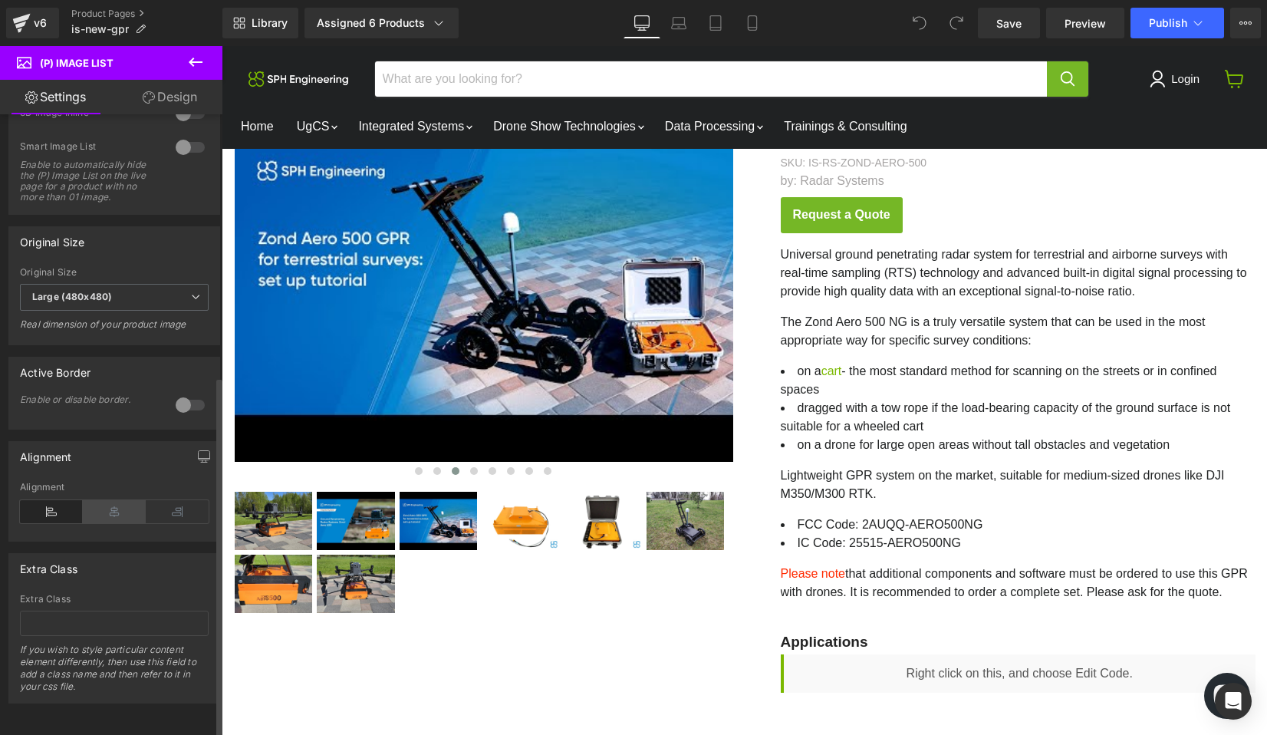
click at [100, 503] on icon at bounding box center [114, 511] width 63 height 23
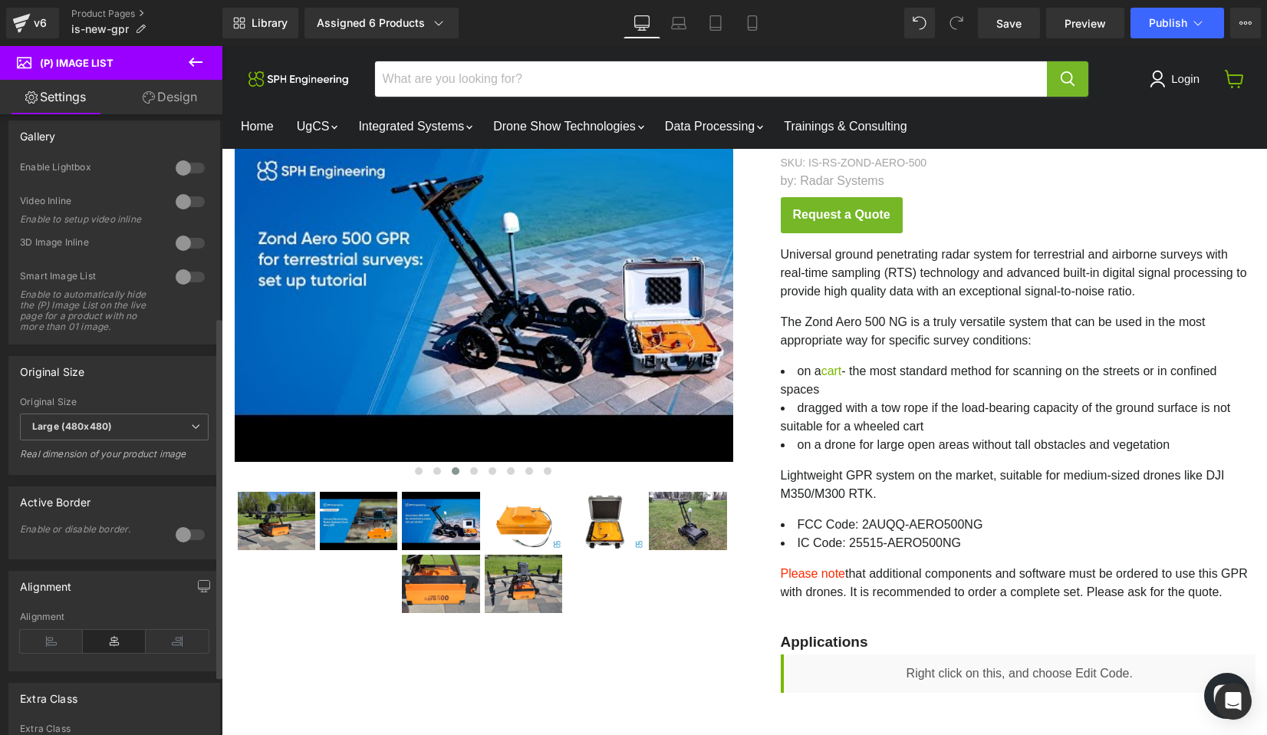
scroll to position [0, 0]
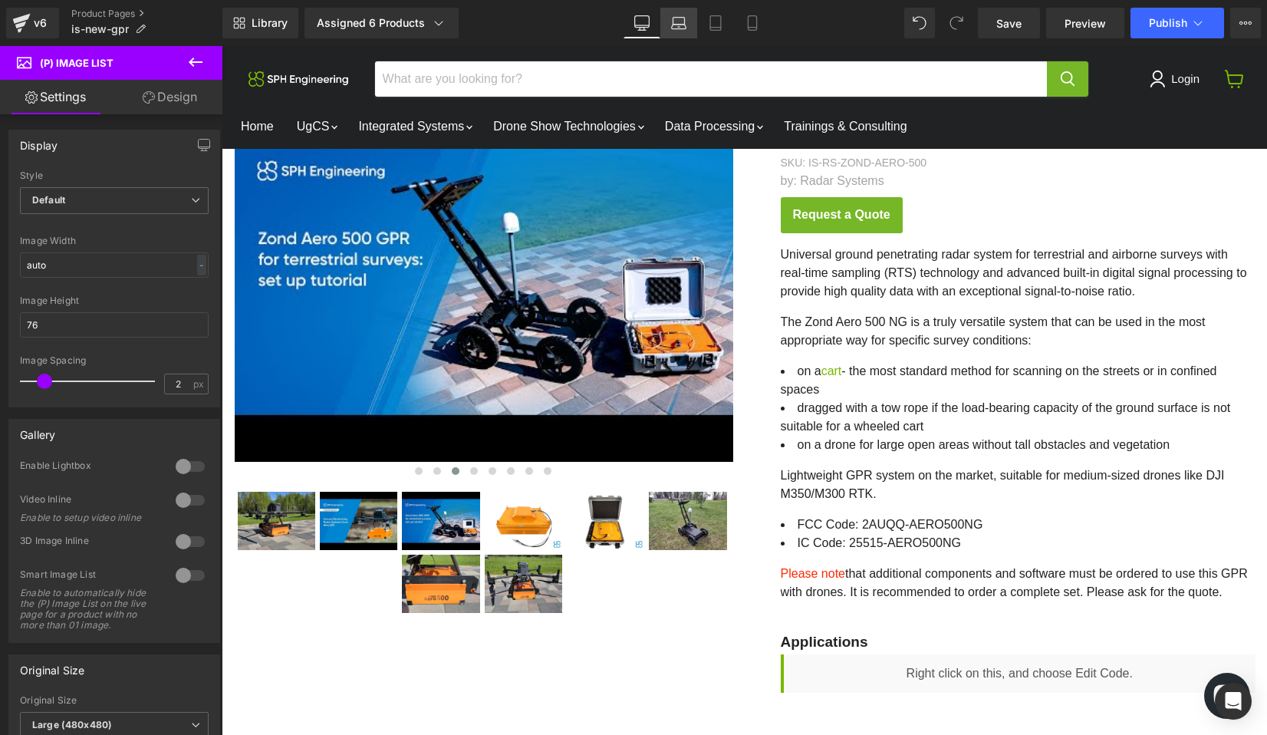
click at [681, 19] on icon at bounding box center [678, 22] width 15 height 15
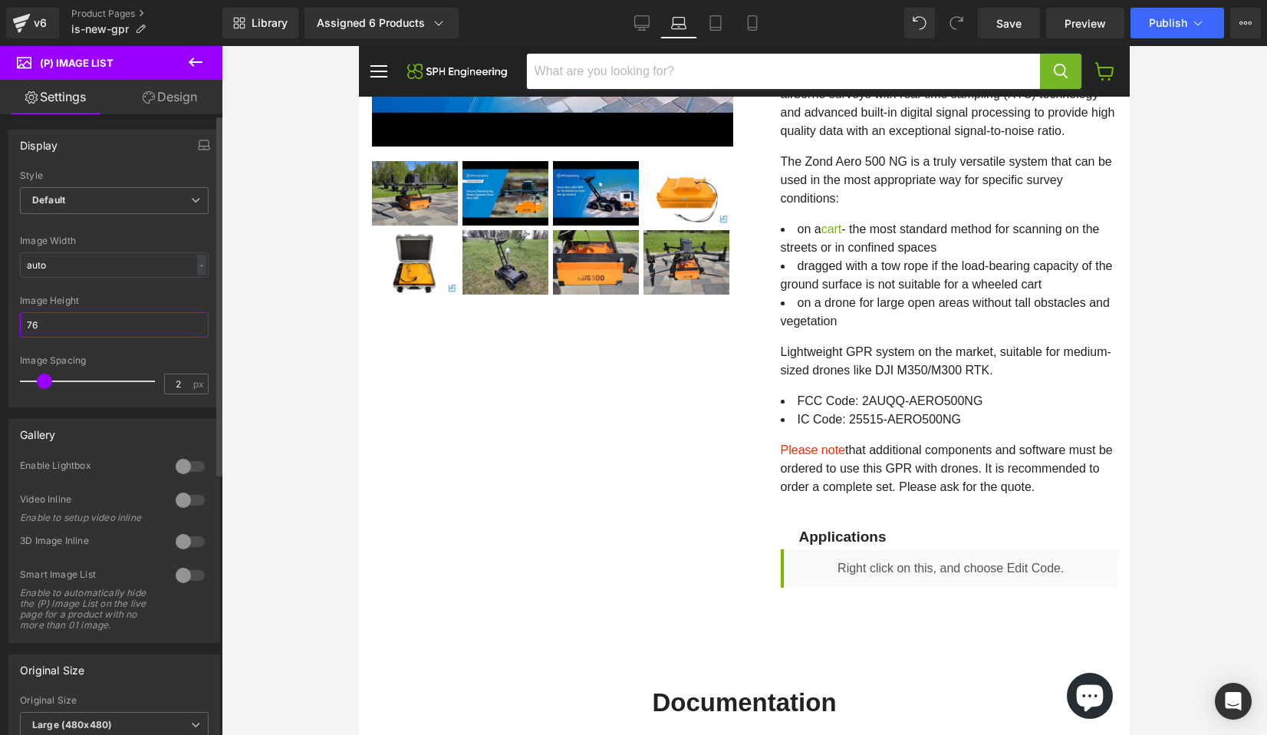
click at [62, 322] on input "76" at bounding box center [114, 324] width 189 height 25
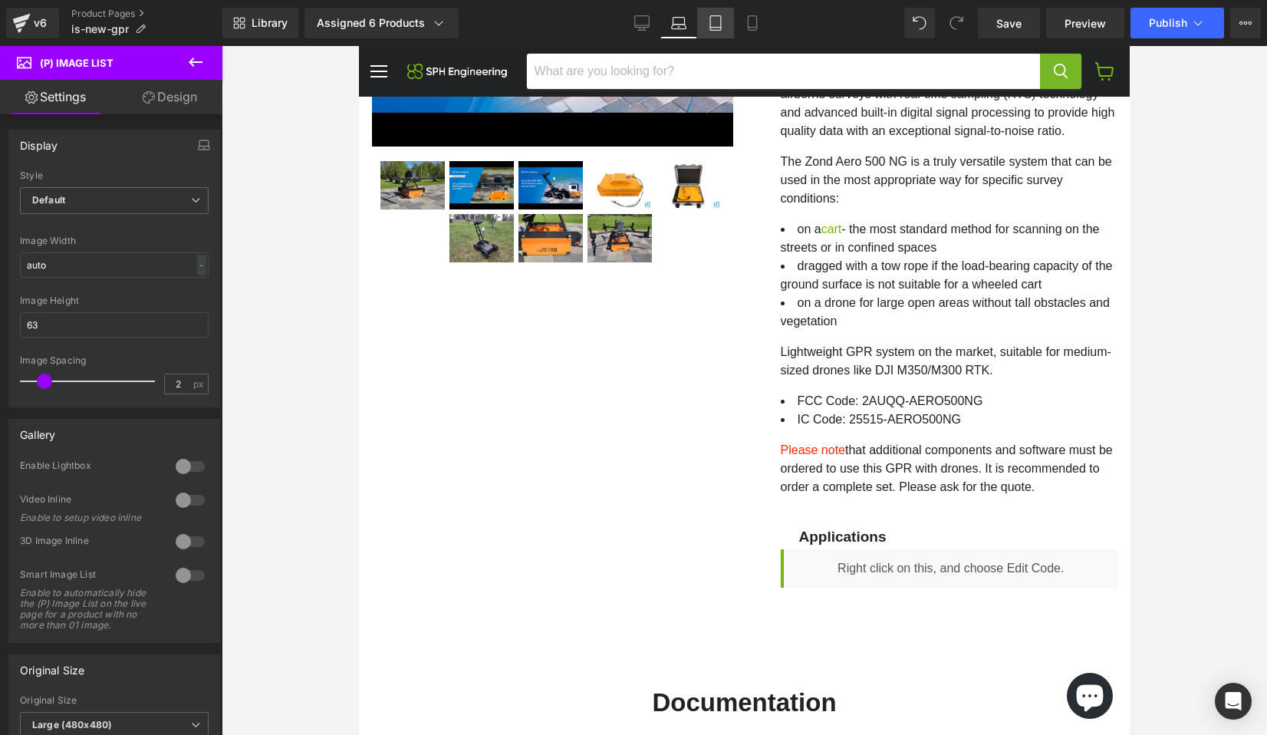
click at [717, 18] on icon at bounding box center [715, 22] width 15 height 15
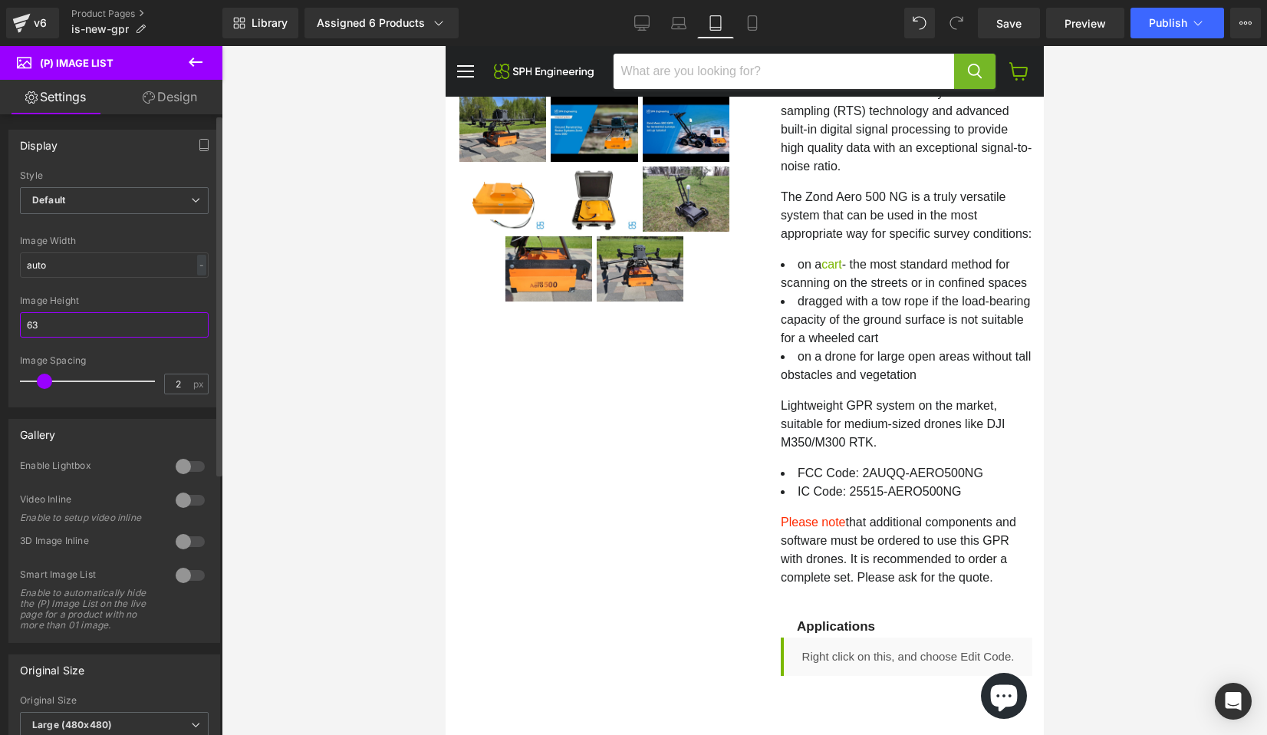
click at [120, 320] on input "63" at bounding box center [114, 324] width 189 height 25
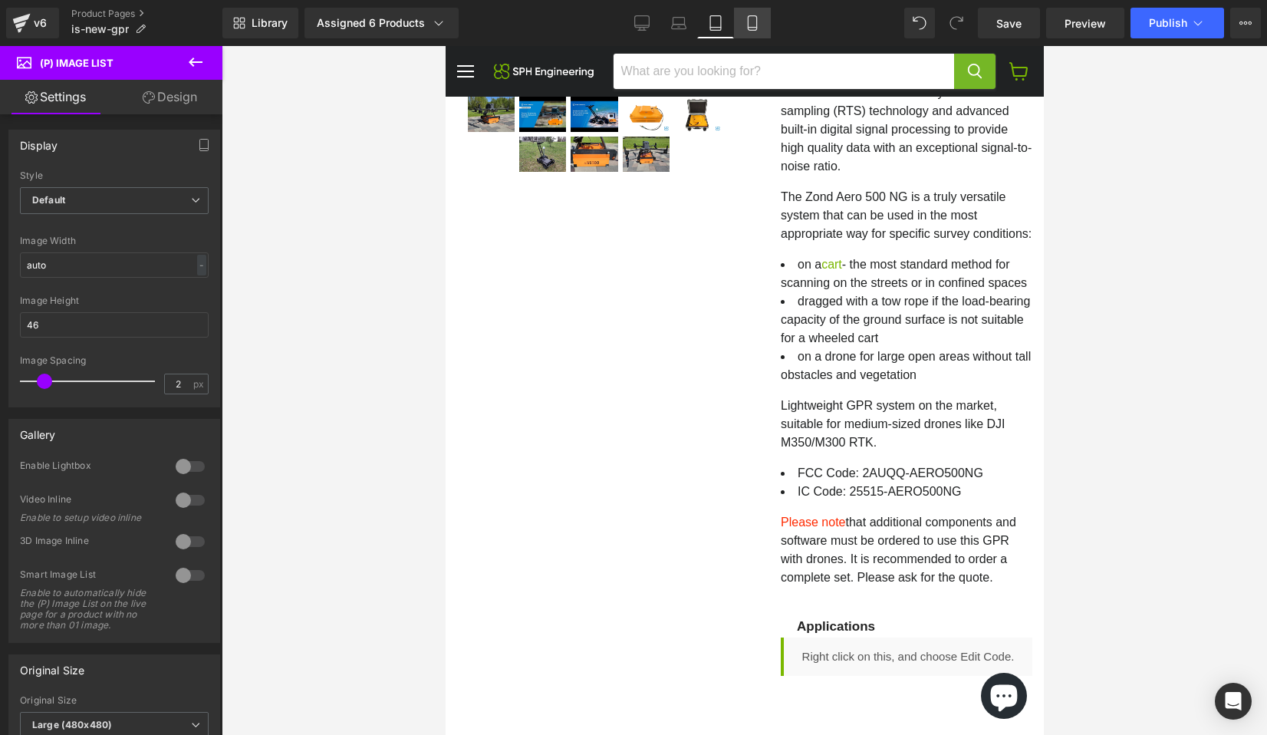
click at [756, 19] on icon at bounding box center [752, 23] width 8 height 15
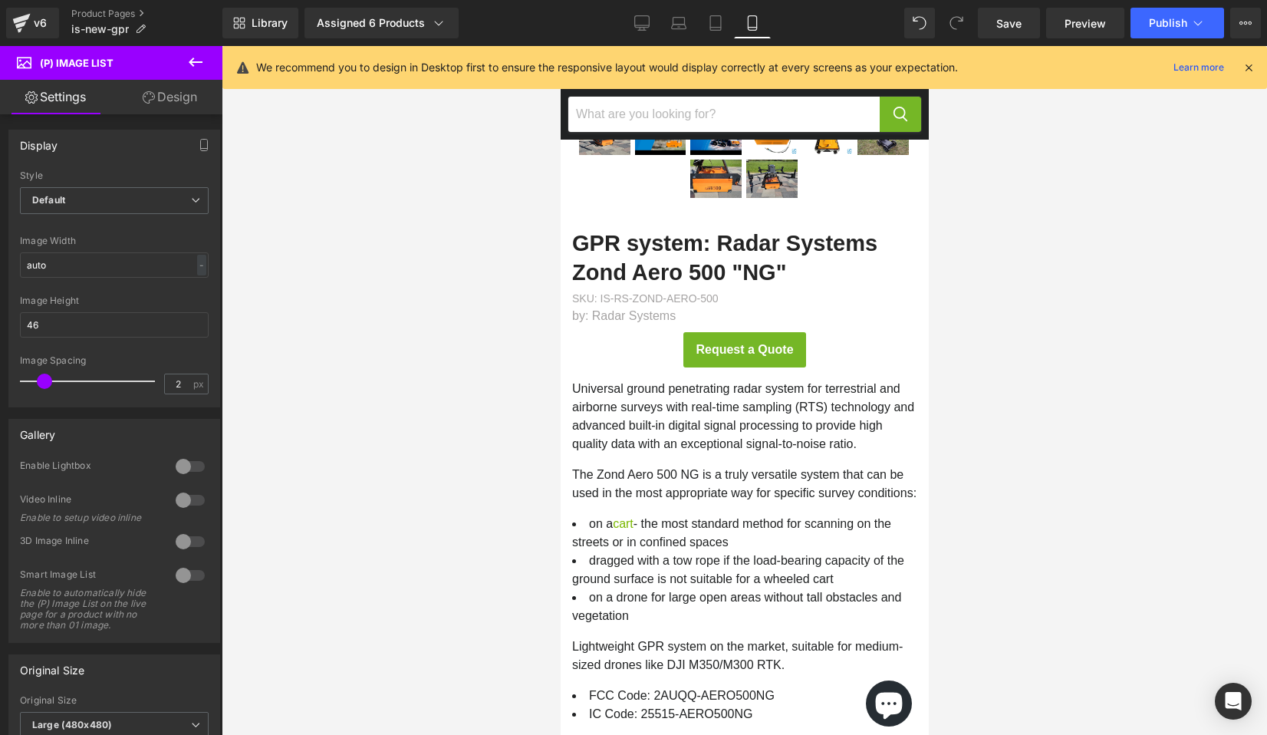
scroll to position [316, 0]
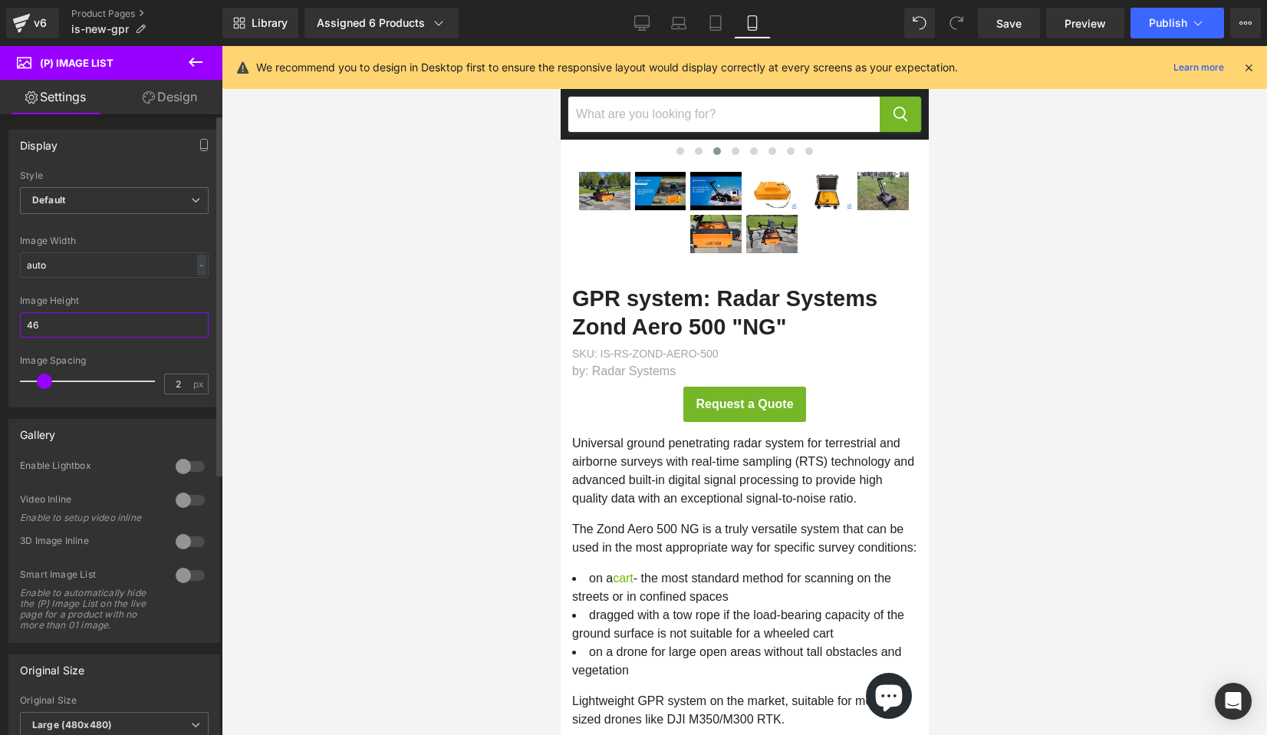
click at [73, 324] on input "46" at bounding box center [114, 324] width 189 height 25
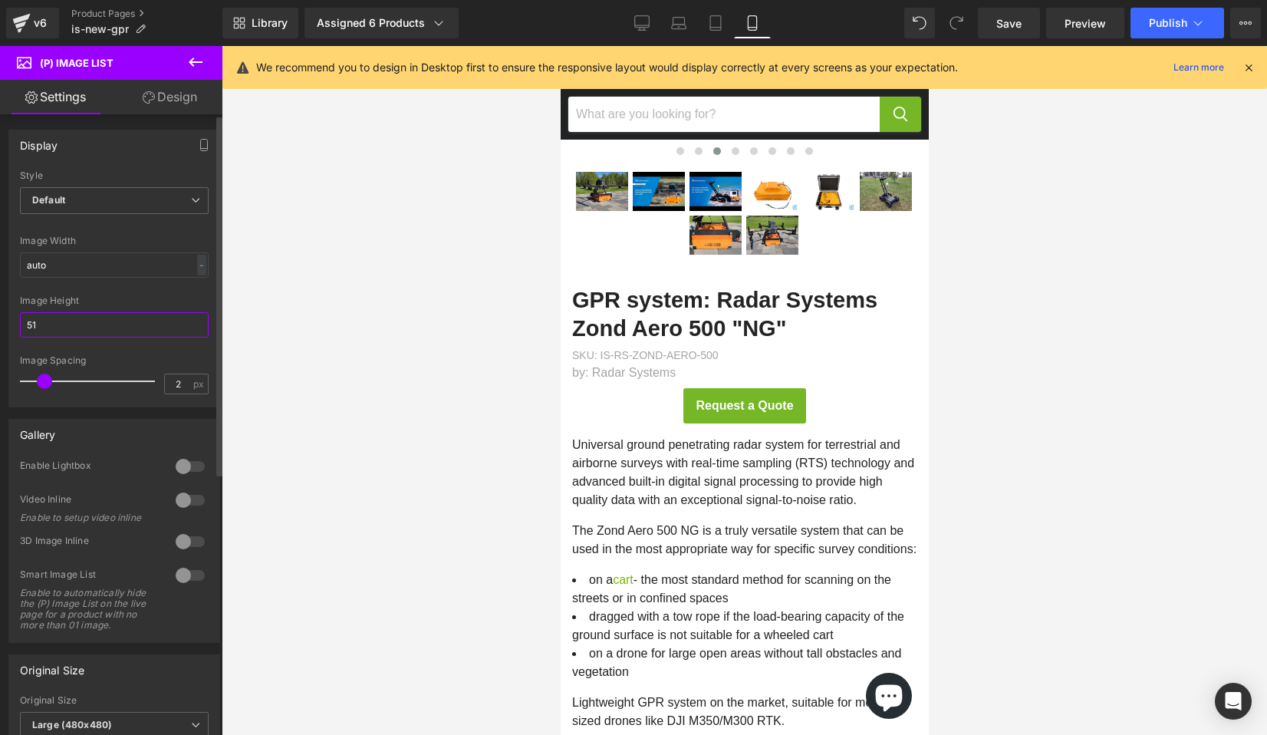
type input "50"
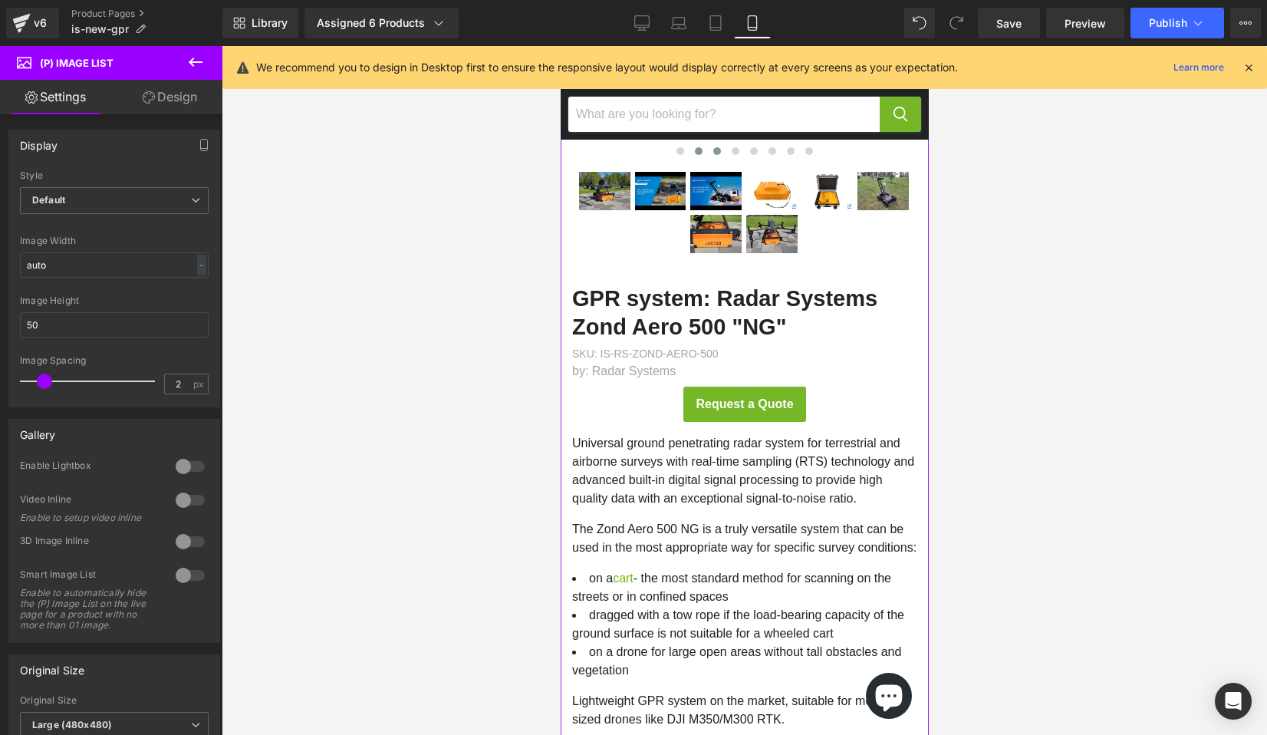
click at [705, 150] on button "Main content" at bounding box center [698, 150] width 18 height 15
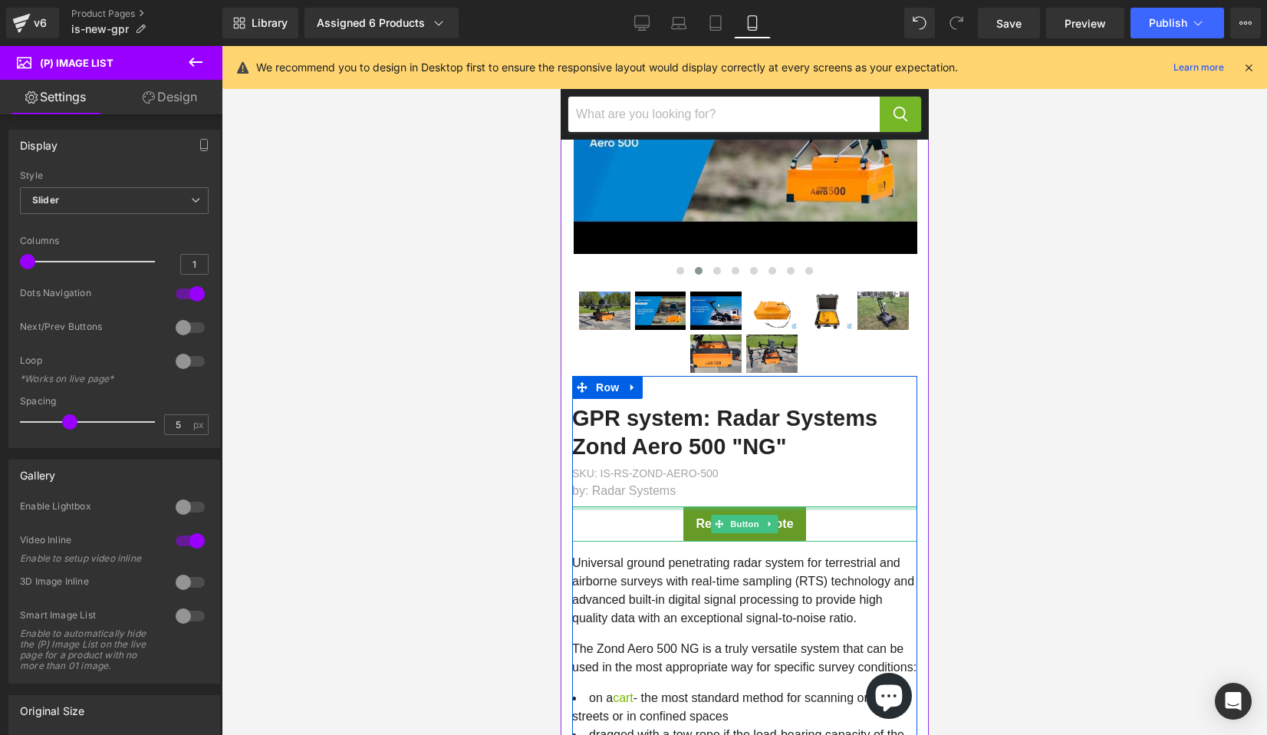
scroll to position [0, 0]
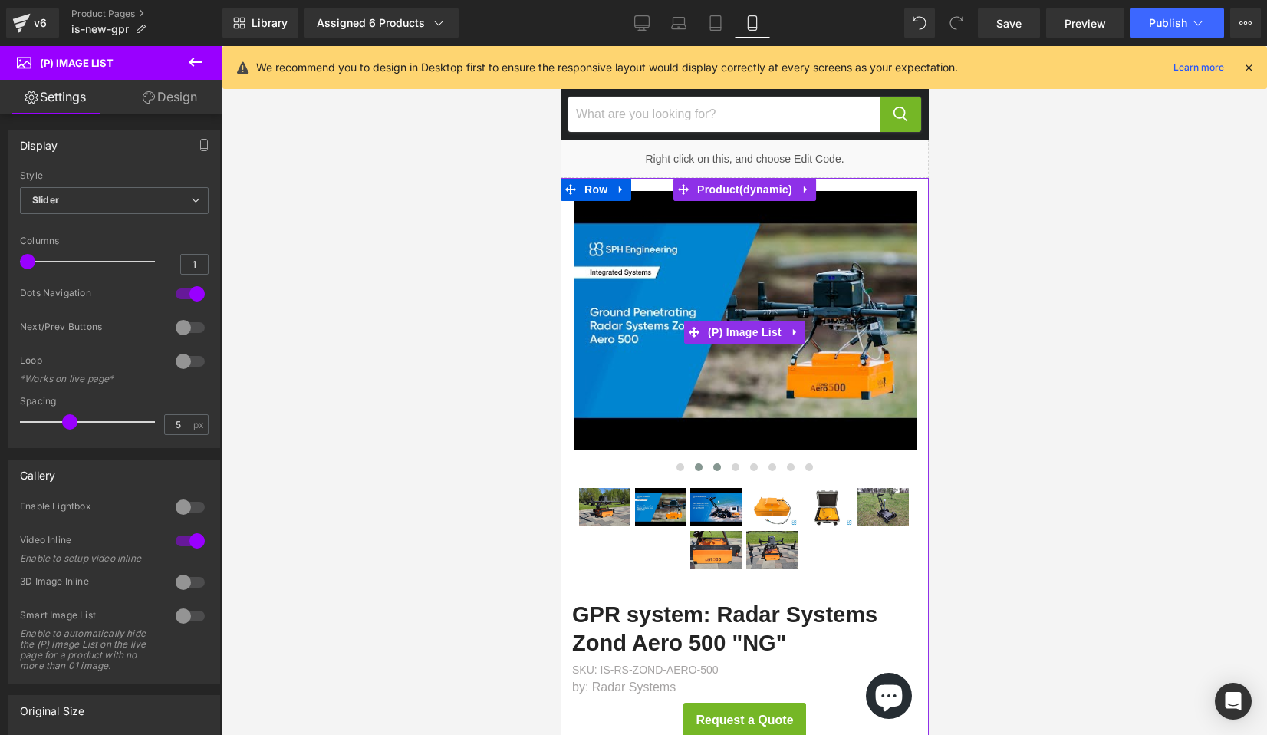
click at [715, 466] on span "Main content" at bounding box center [717, 467] width 8 height 8
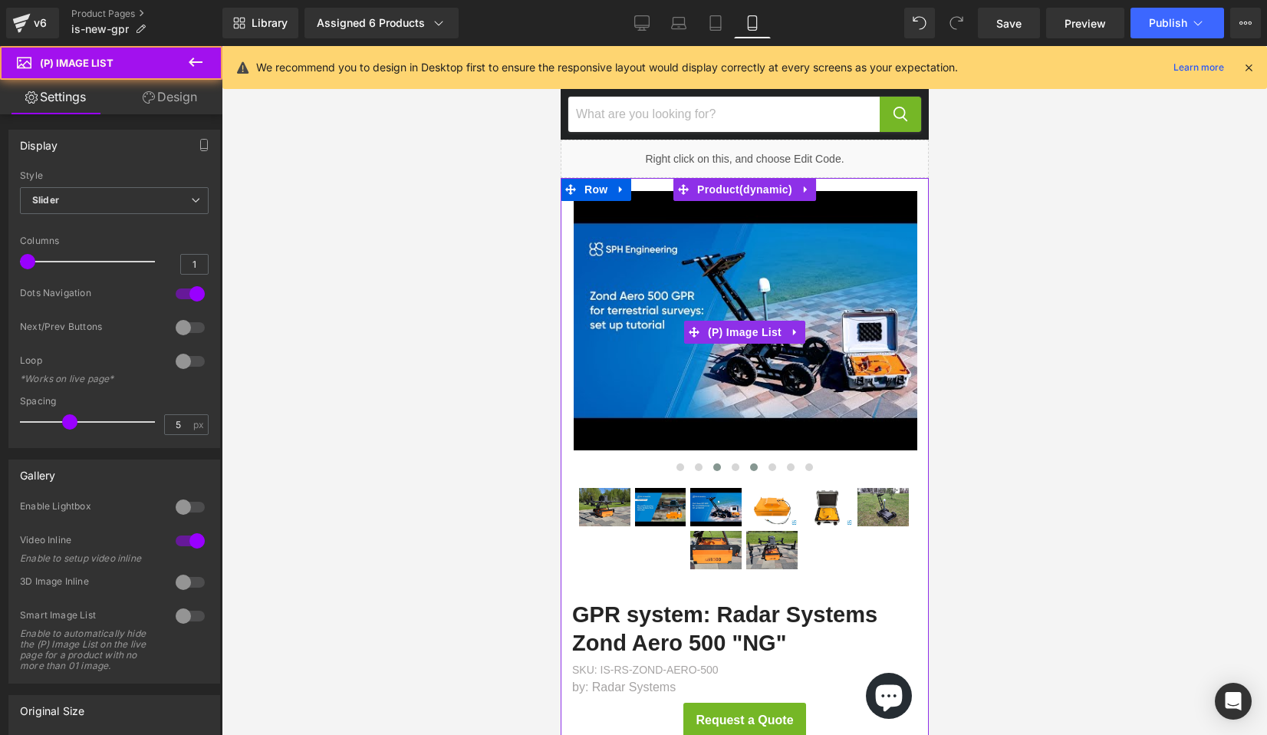
click at [747, 464] on button "Main content" at bounding box center [753, 466] width 18 height 15
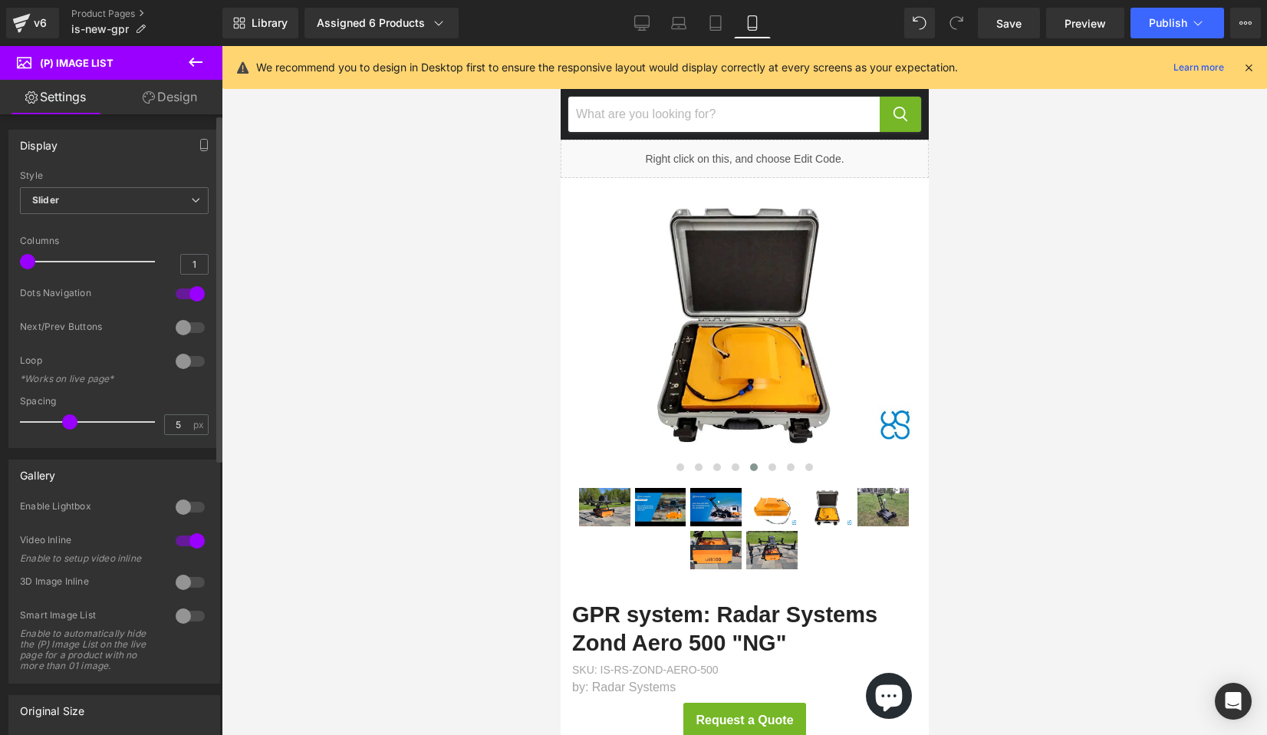
click at [196, 291] on div at bounding box center [190, 293] width 37 height 25
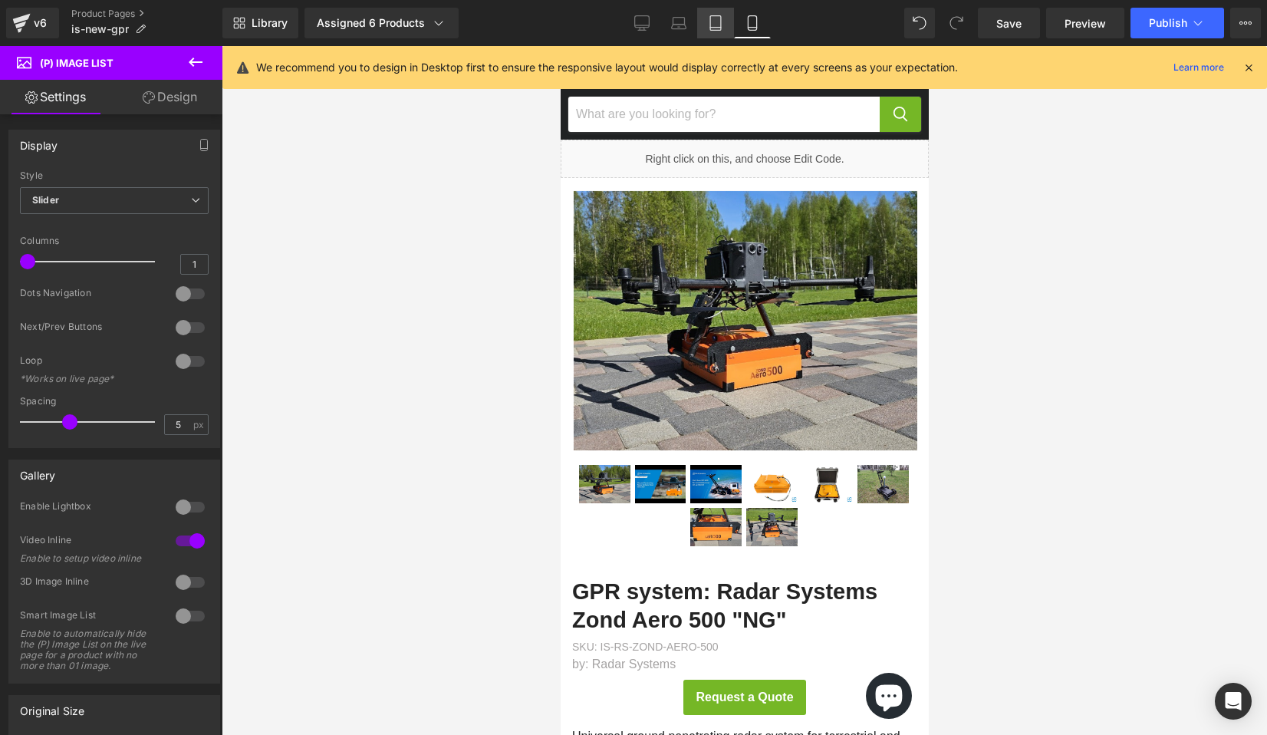
click at [720, 28] on icon at bounding box center [715, 22] width 15 height 15
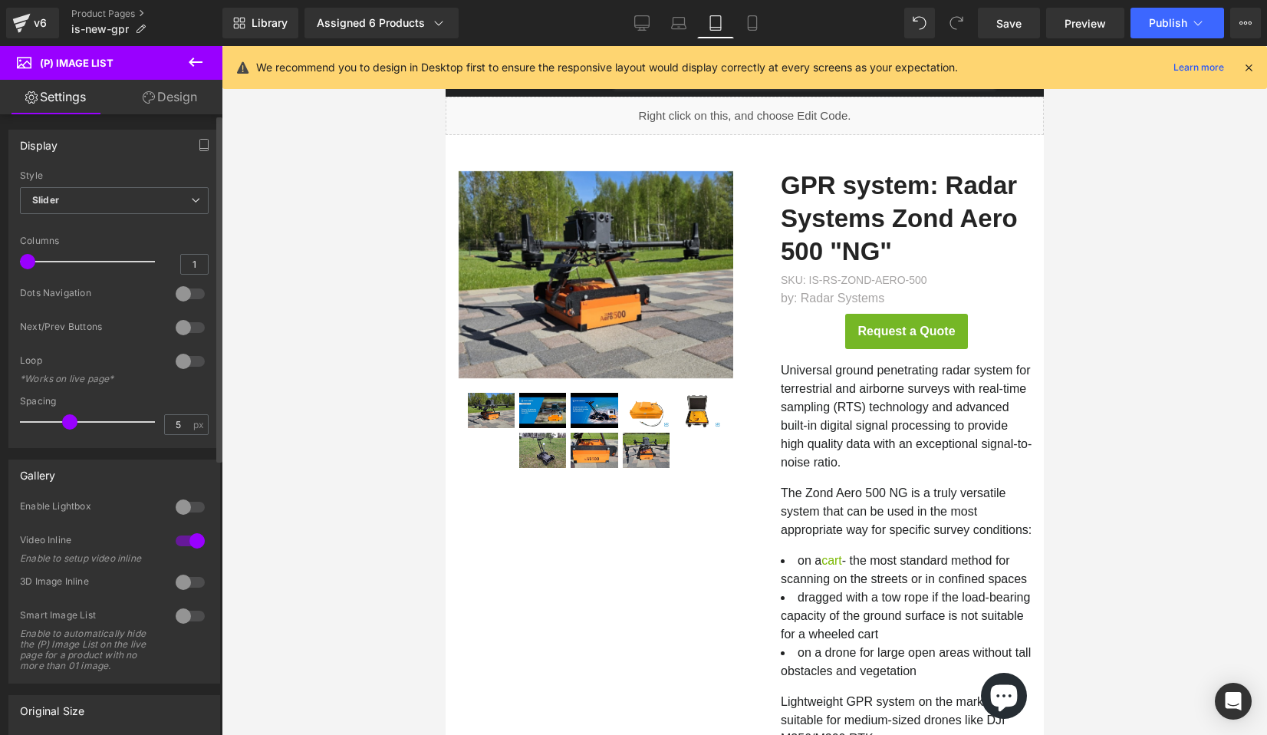
click at [178, 293] on div at bounding box center [190, 293] width 37 height 25
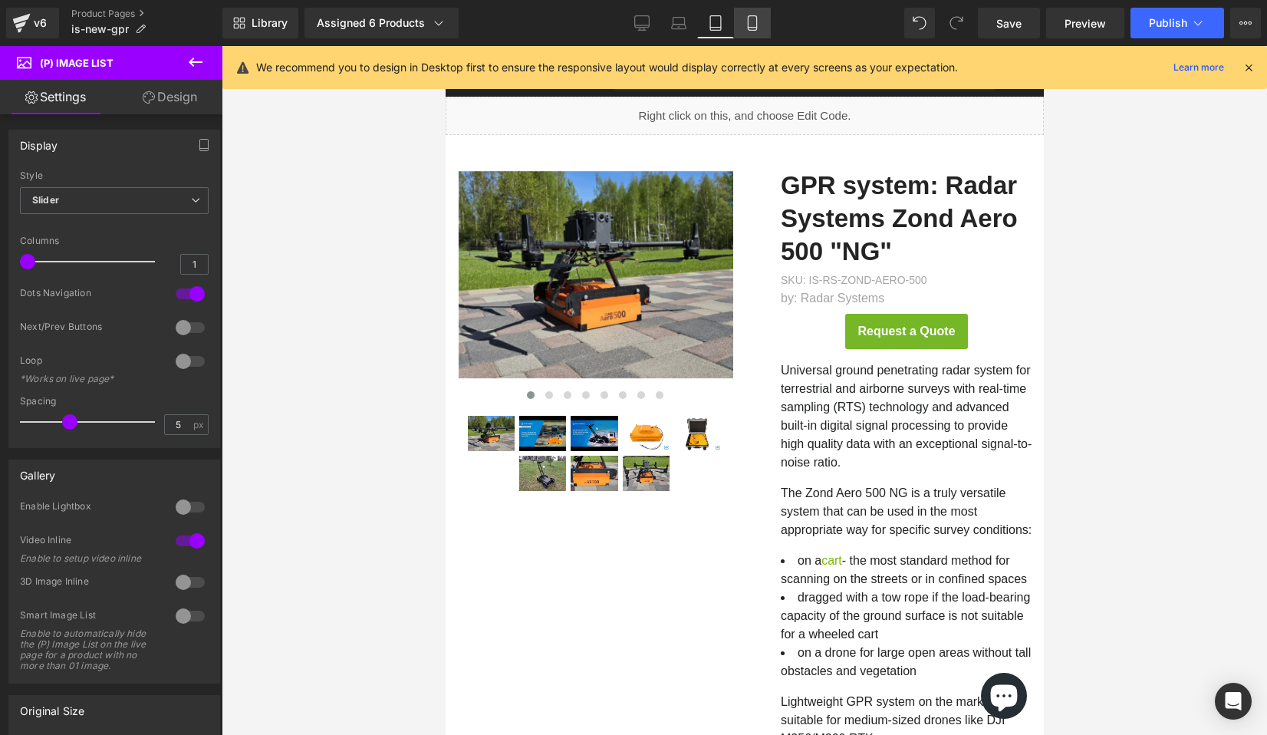
click at [752, 22] on icon at bounding box center [752, 22] width 15 height 15
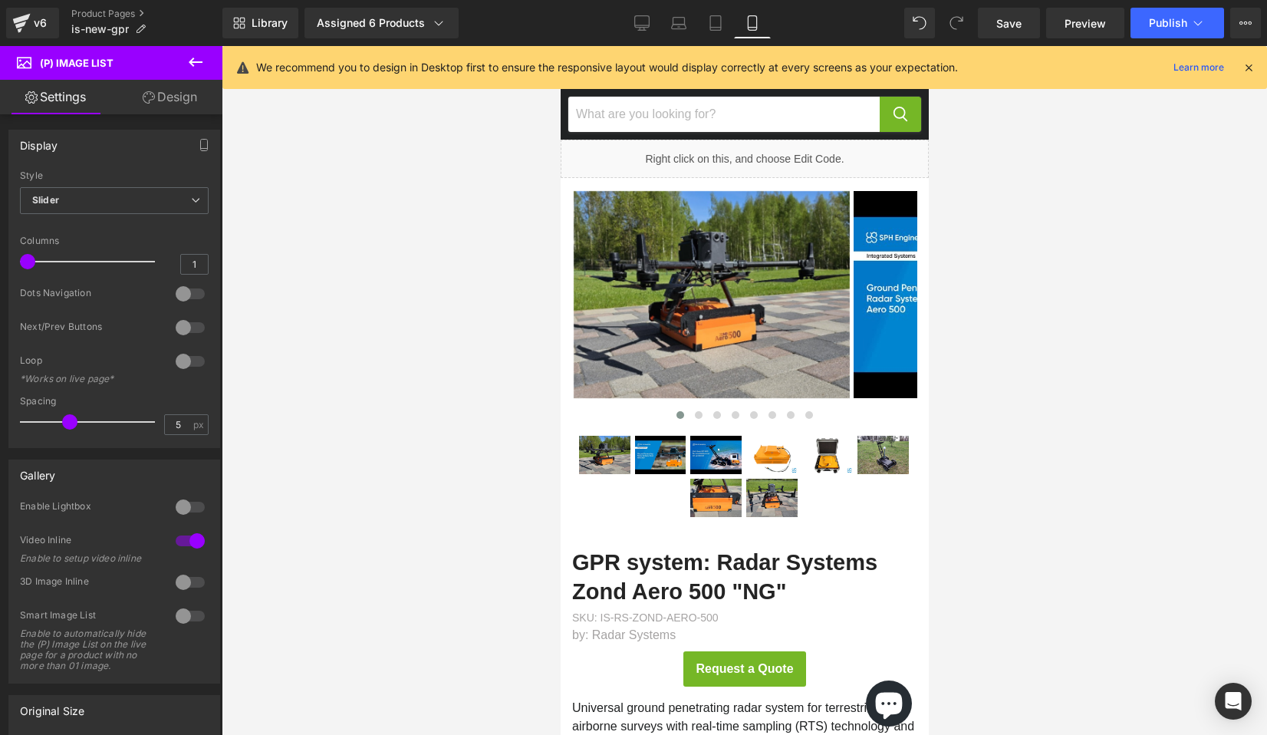
scroll to position [20, 0]
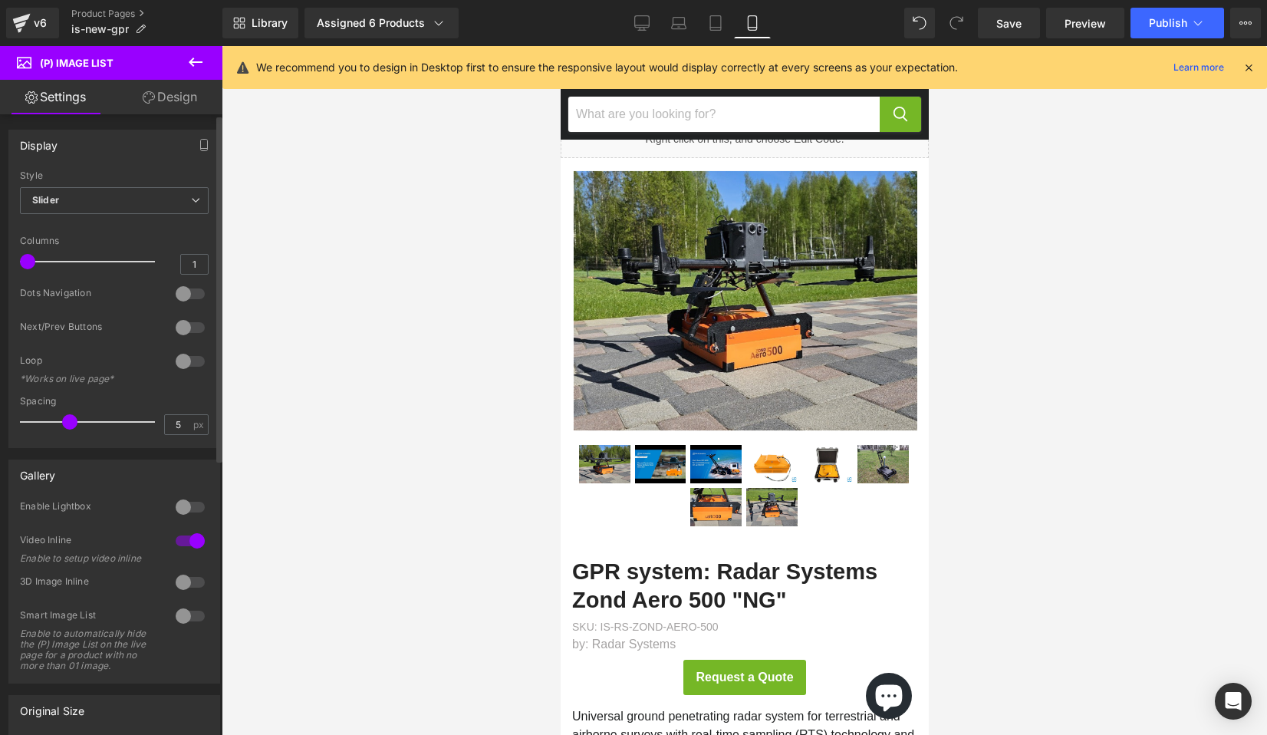
click at [176, 298] on div at bounding box center [190, 293] width 37 height 25
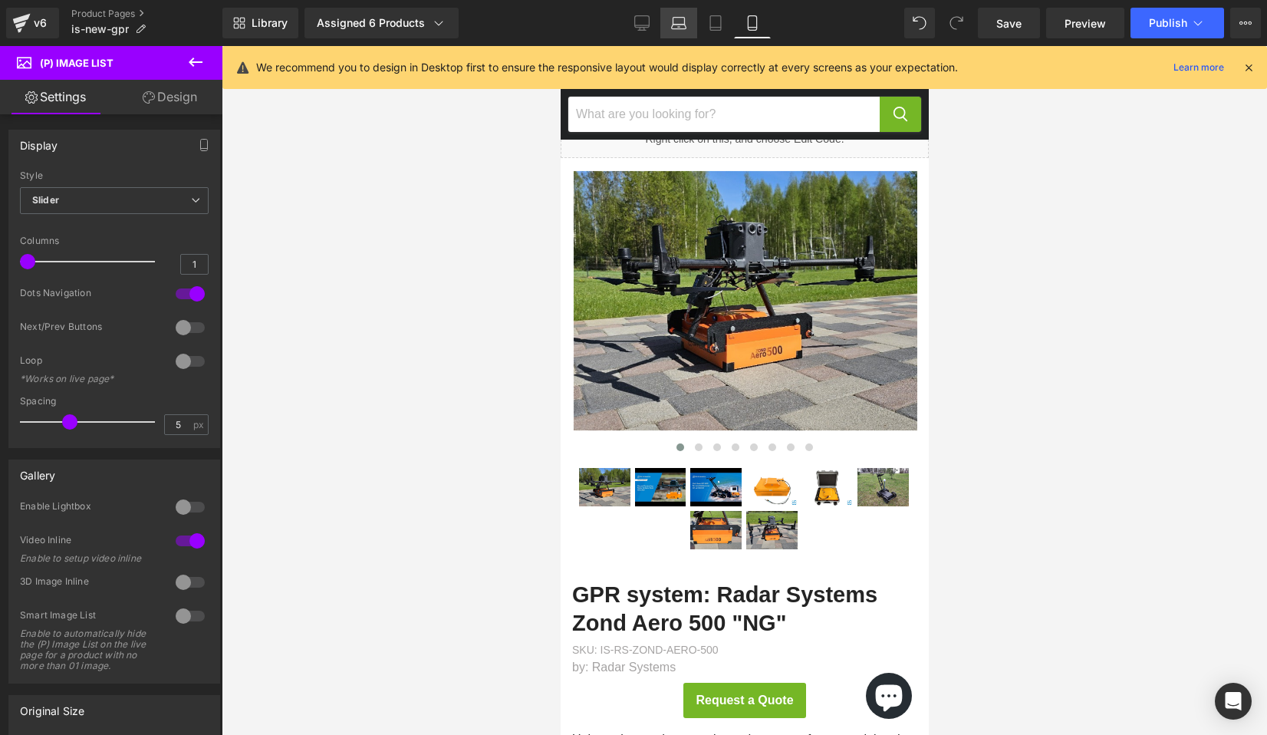
click at [681, 25] on icon at bounding box center [678, 22] width 15 height 15
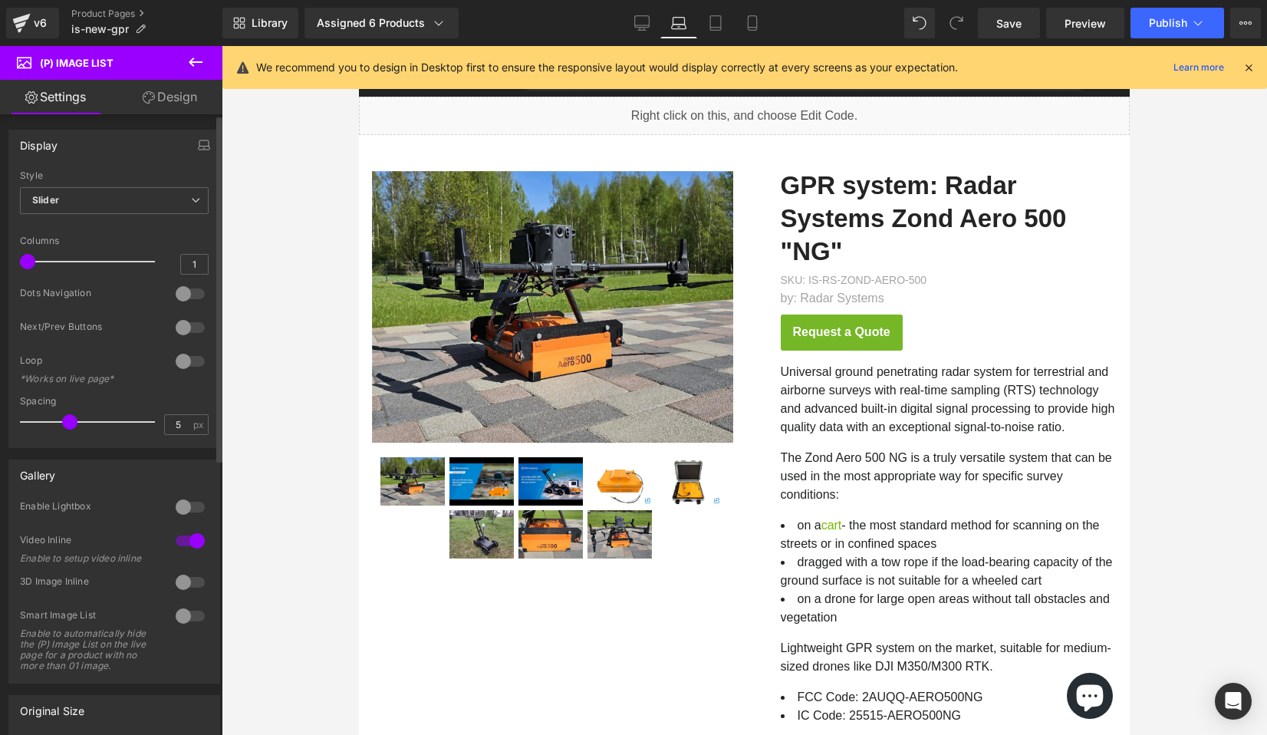
click at [176, 297] on div at bounding box center [190, 293] width 37 height 25
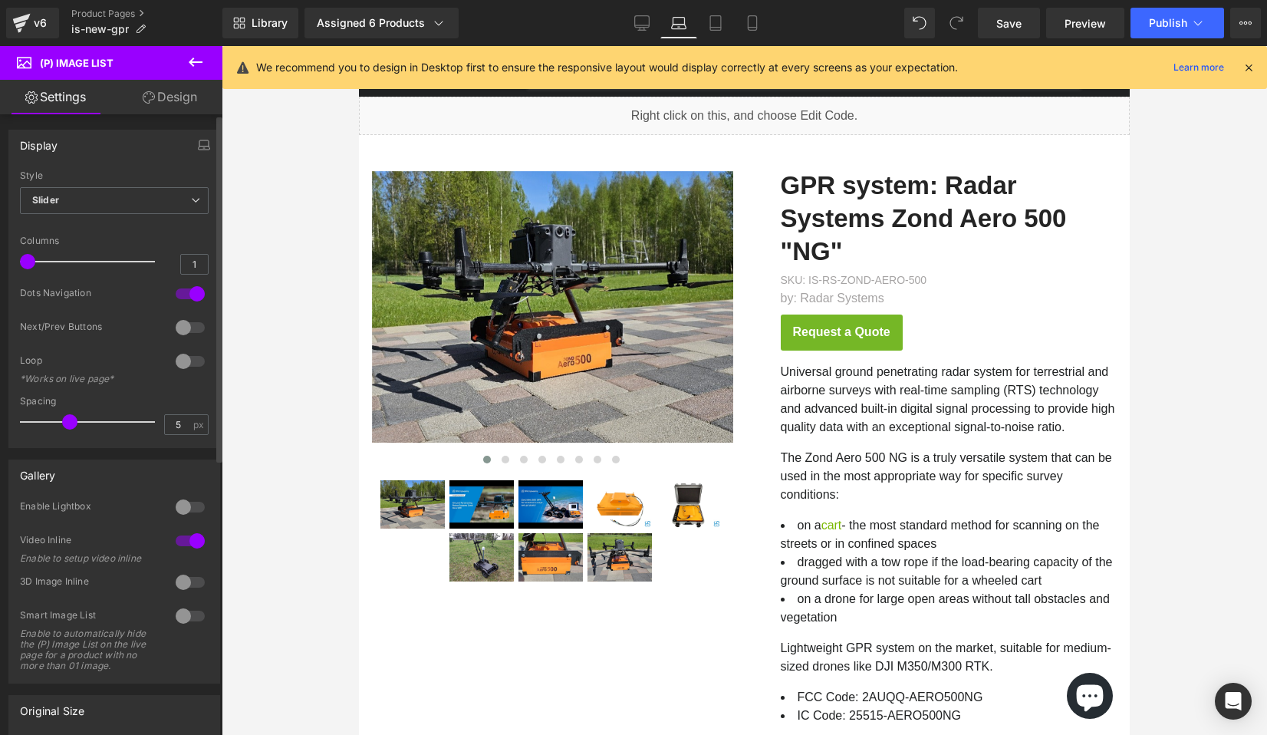
click at [179, 324] on div at bounding box center [190, 327] width 37 height 25
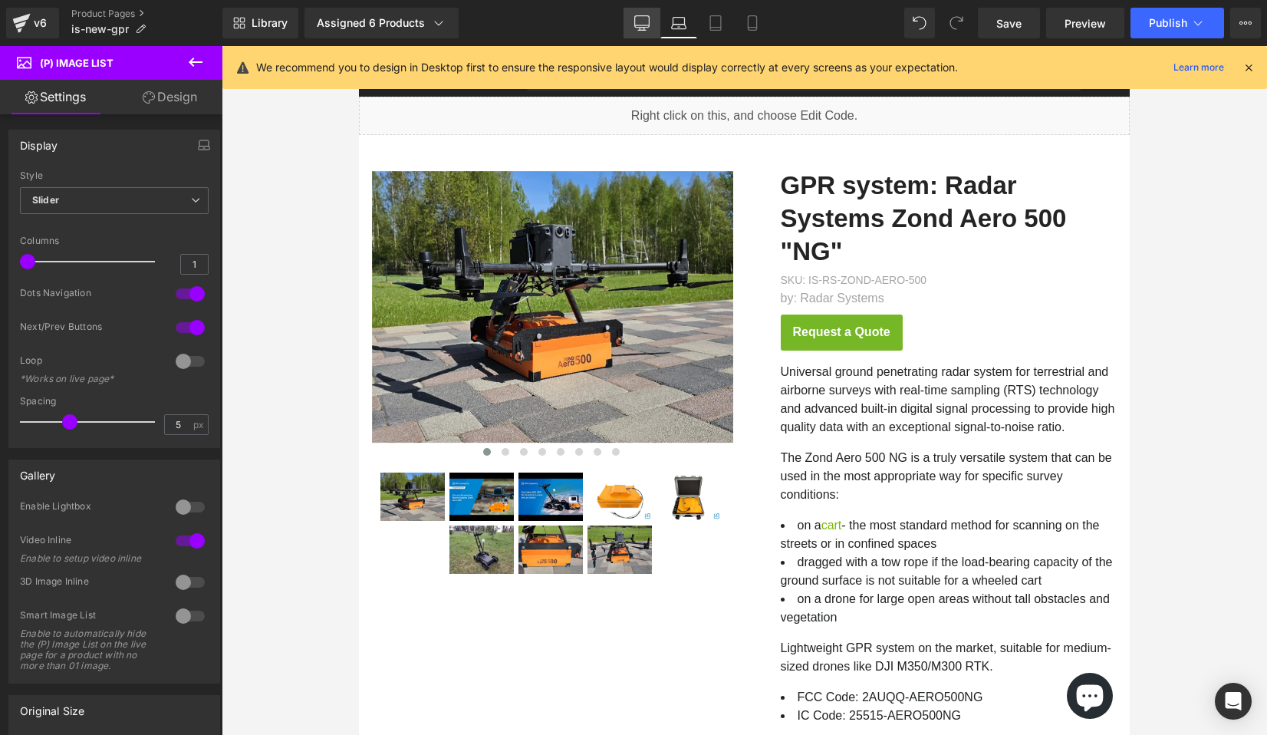
click at [648, 18] on icon at bounding box center [641, 22] width 15 height 15
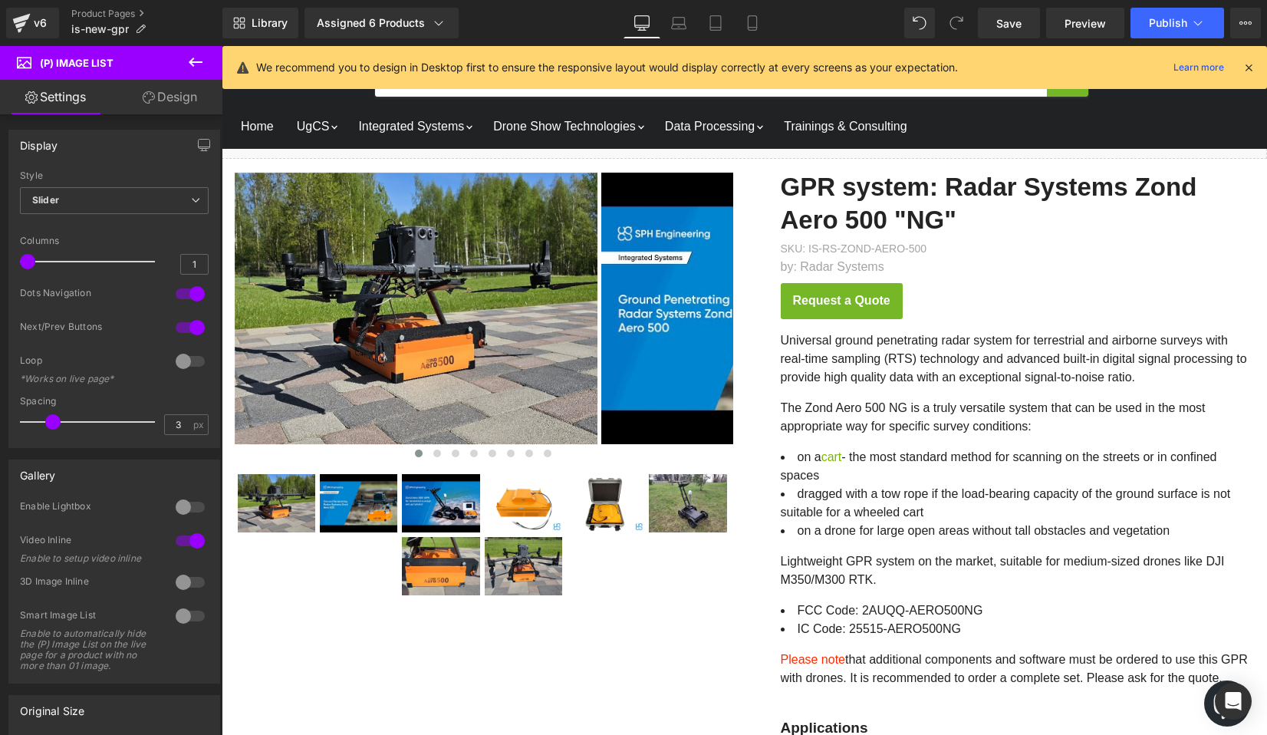
scroll to position [30, 0]
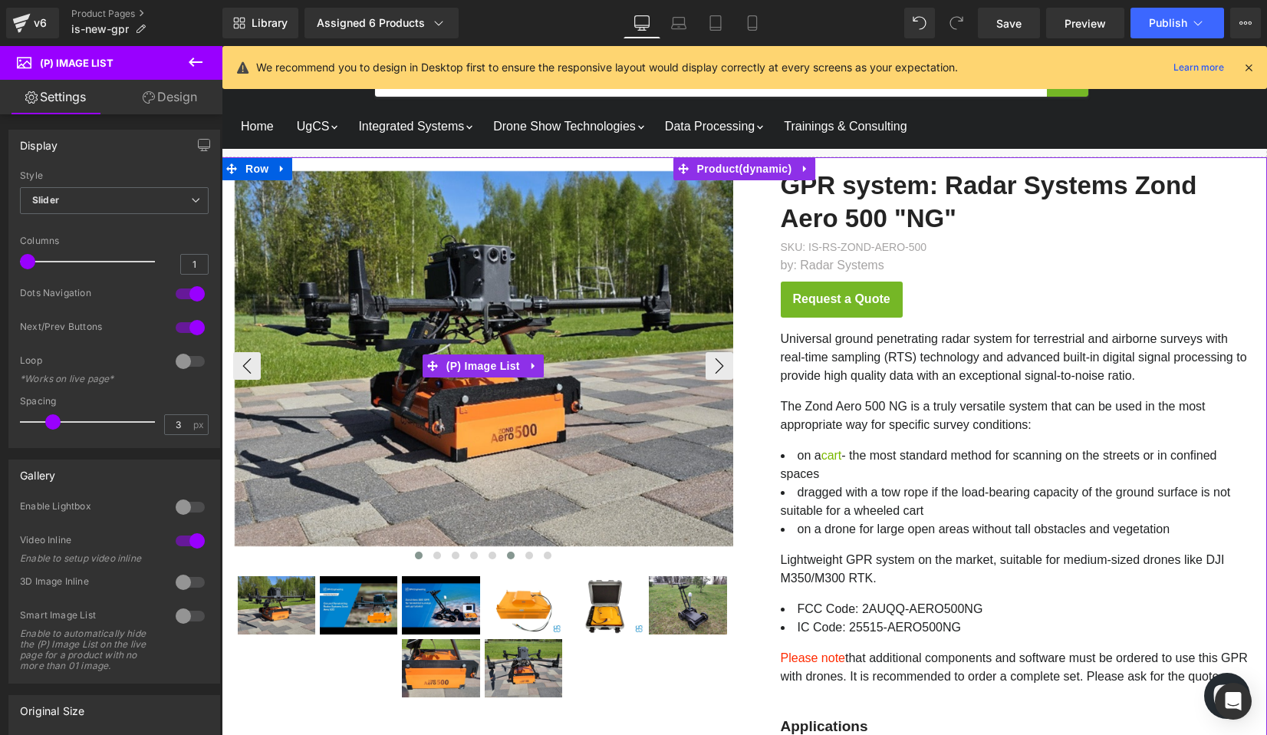
click at [508, 555] on span "Main content" at bounding box center [511, 555] width 8 height 8
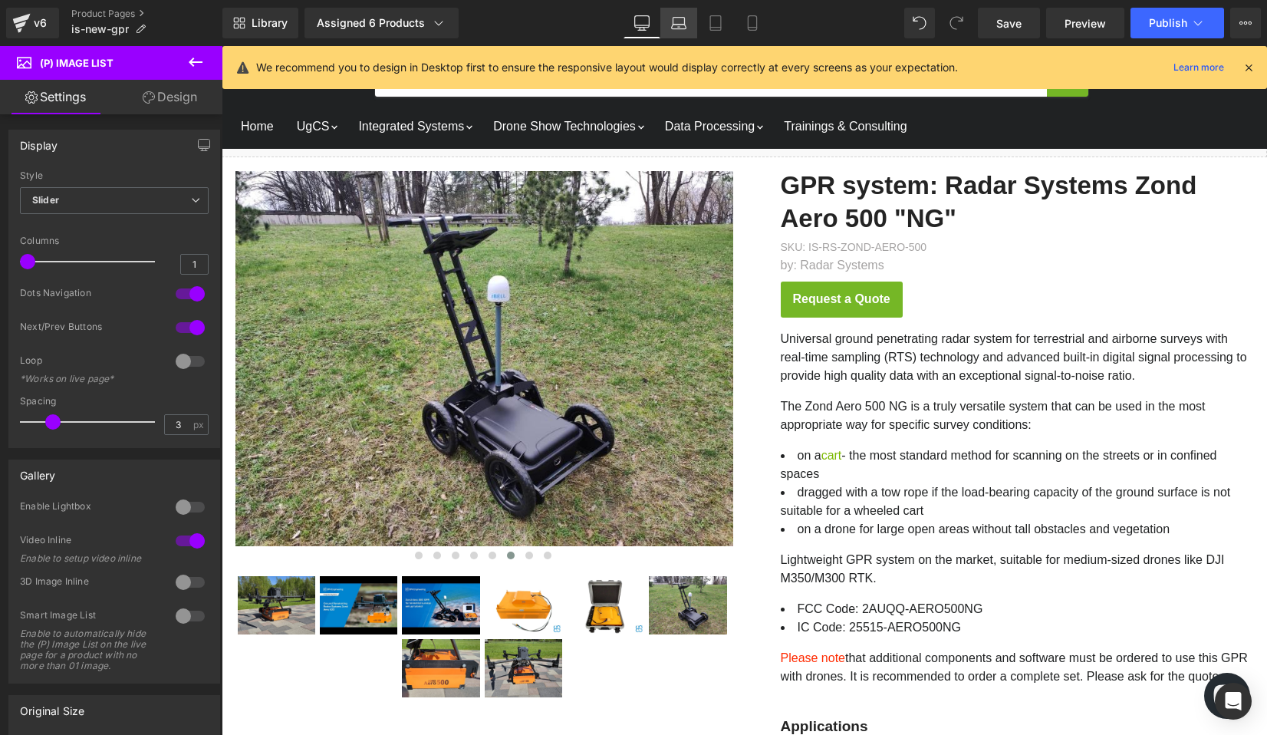
click at [677, 23] on icon at bounding box center [678, 22] width 15 height 15
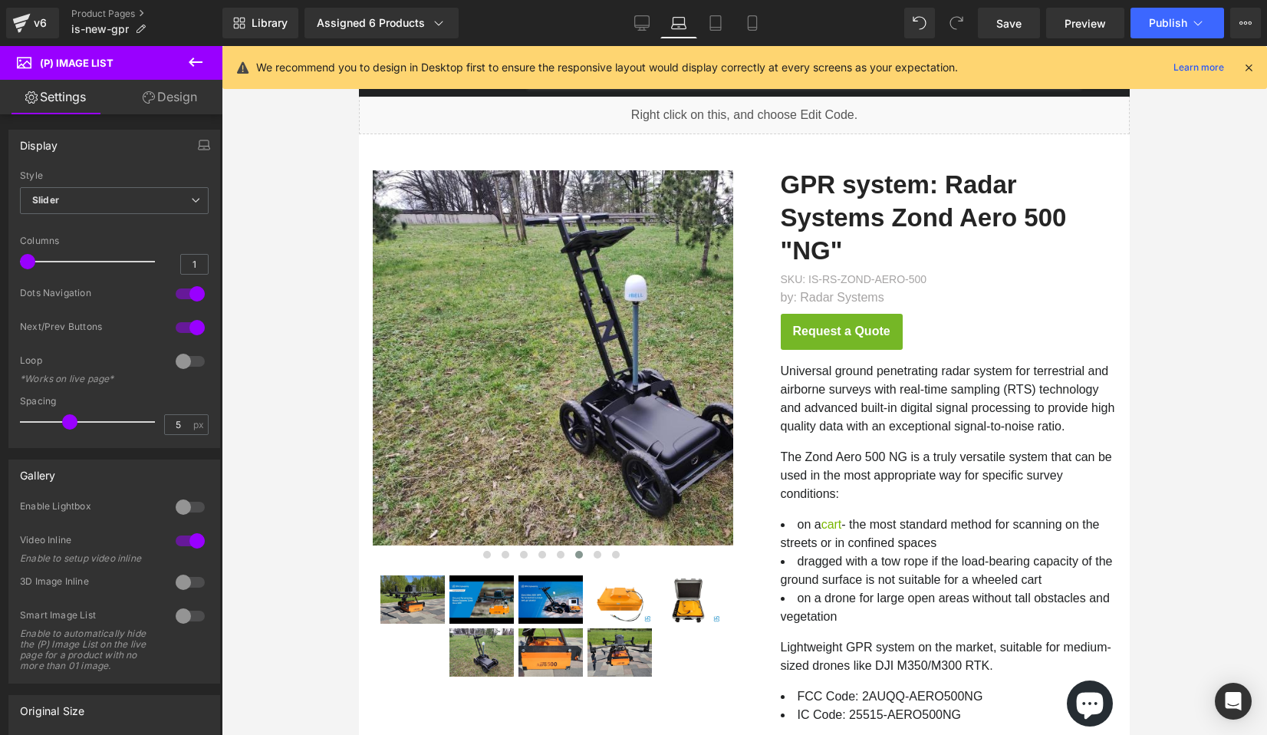
scroll to position [0, 0]
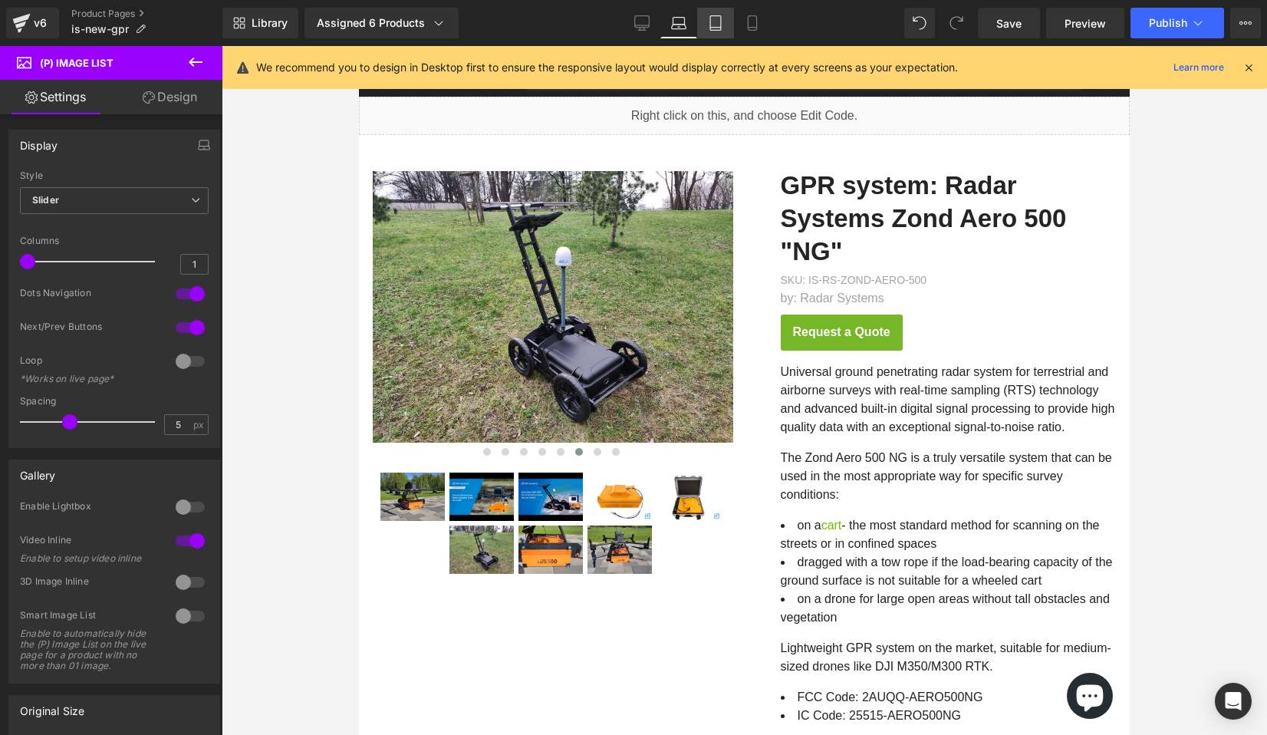
click at [707, 20] on link "Tablet" at bounding box center [715, 23] width 37 height 31
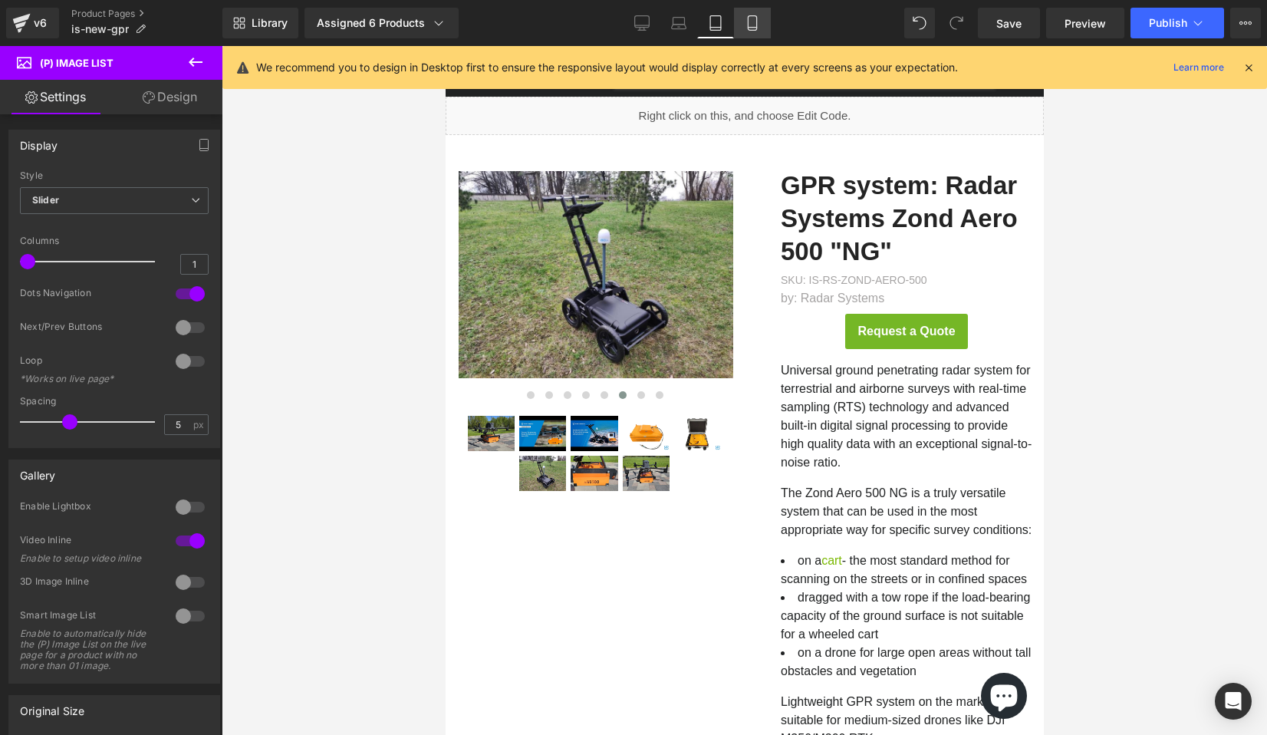
click at [755, 19] on icon at bounding box center [752, 22] width 15 height 15
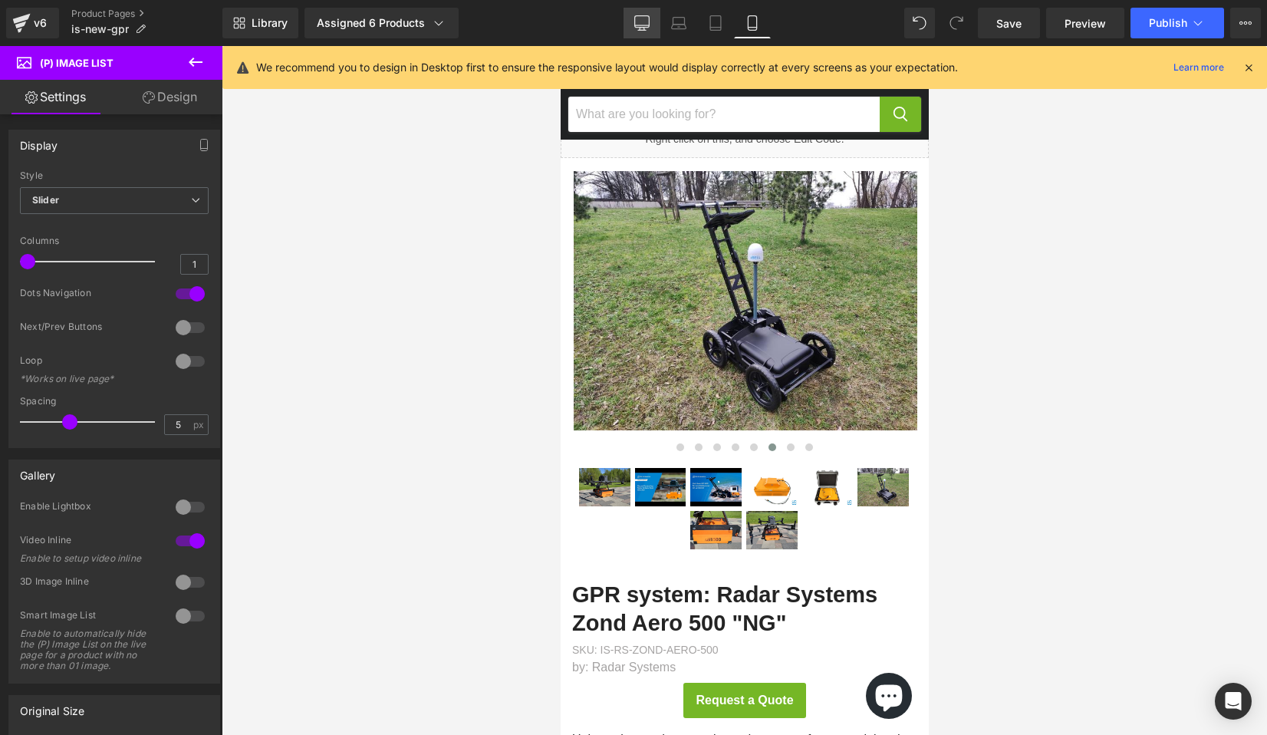
click at [647, 28] on icon at bounding box center [641, 22] width 15 height 15
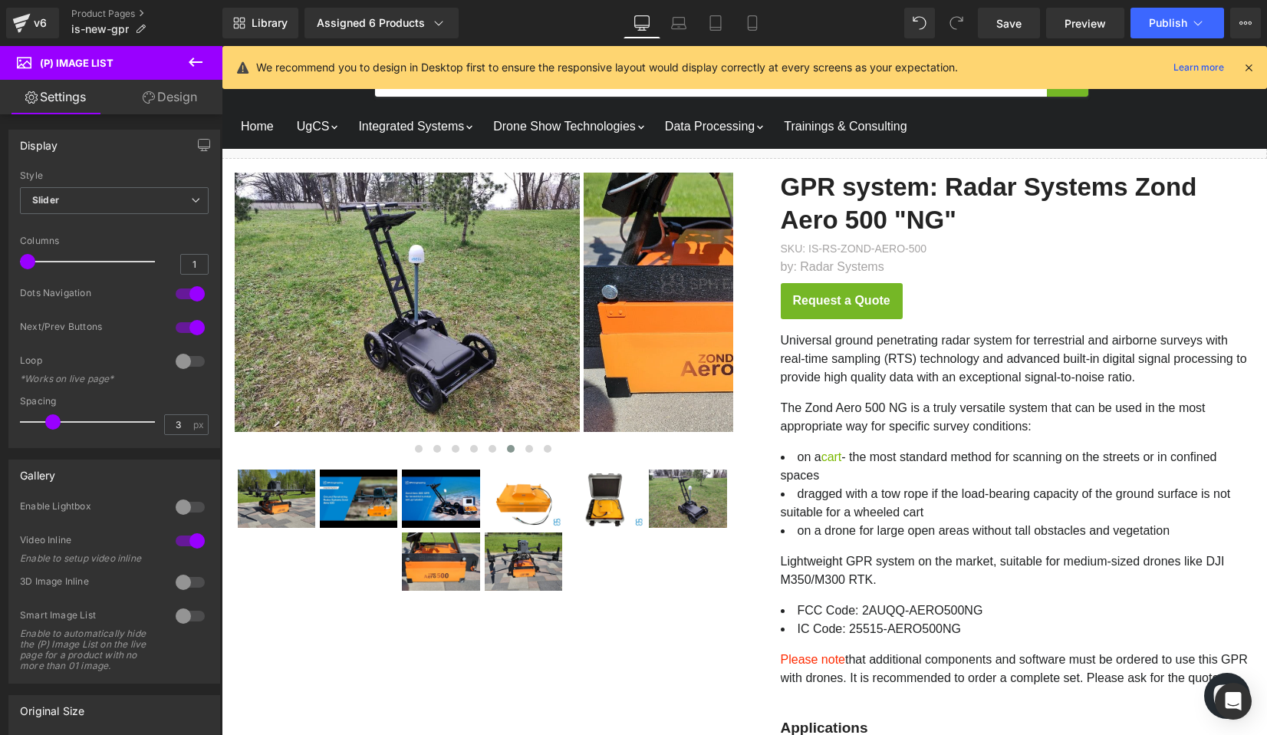
scroll to position [30, 0]
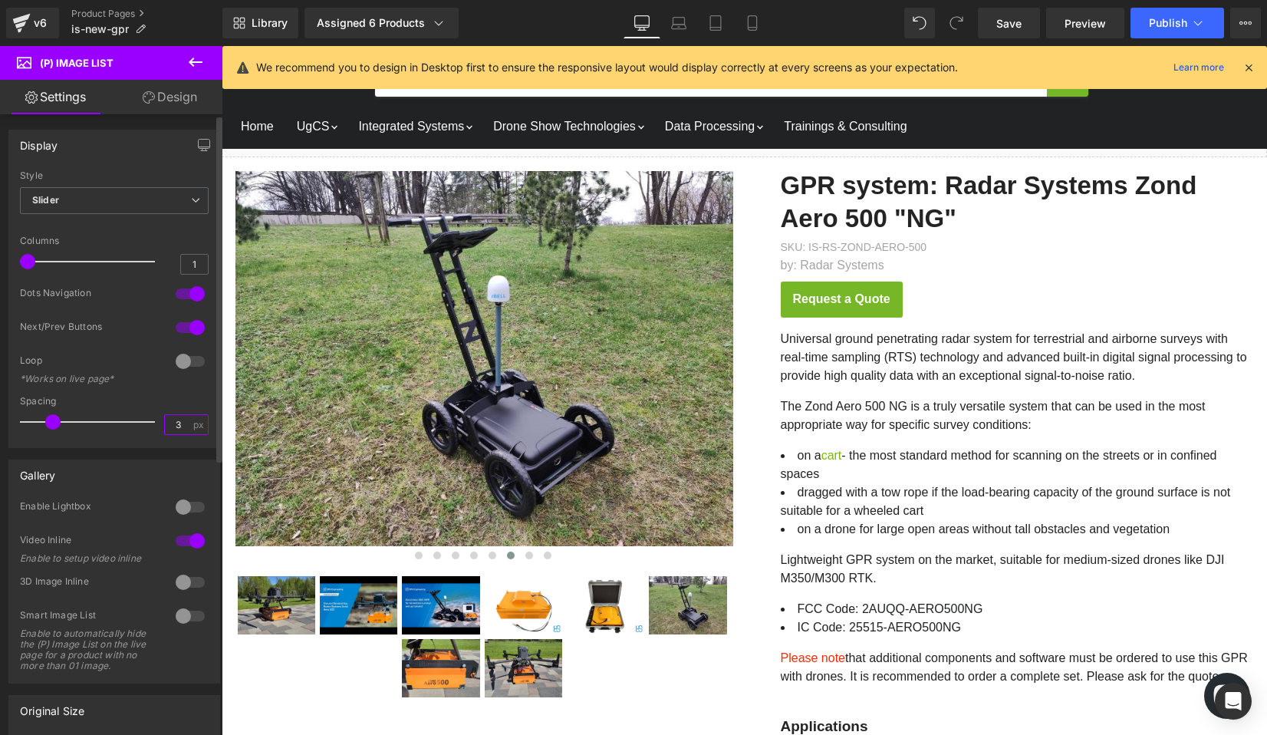
click at [176, 426] on input "3" at bounding box center [178, 424] width 27 height 19
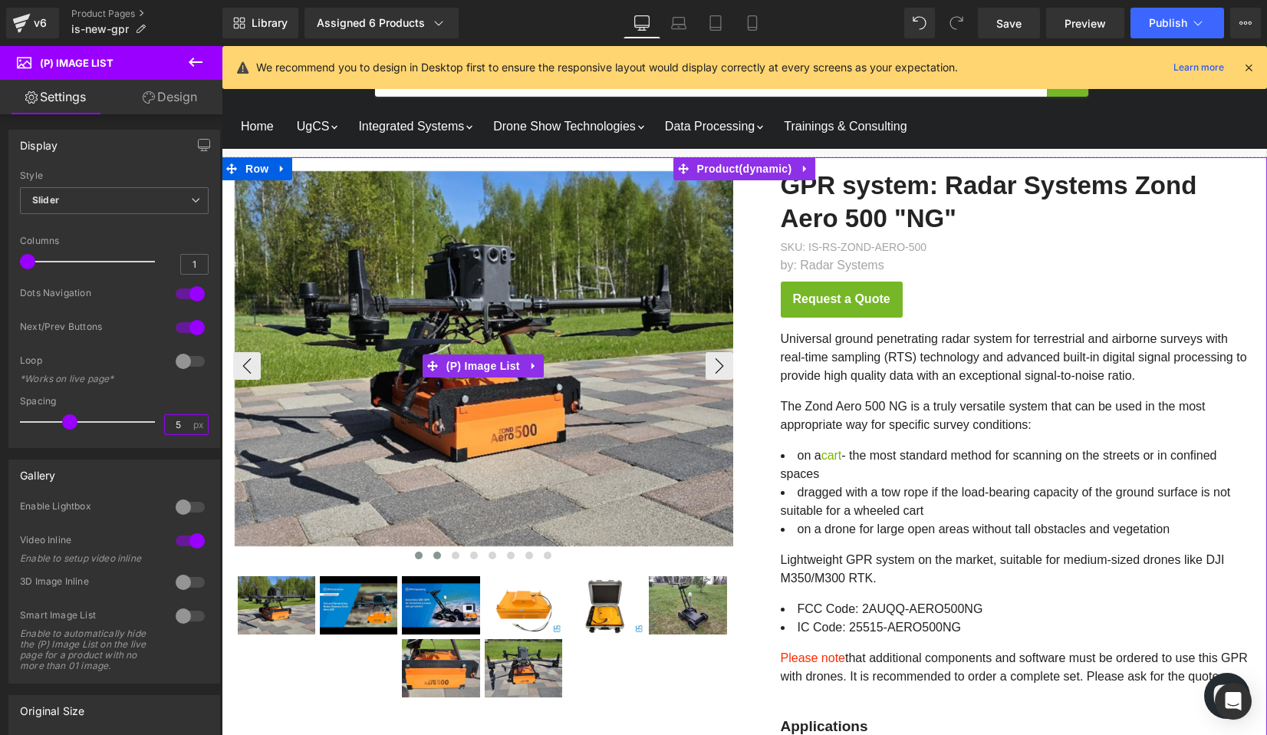
type input "5"
click at [433, 551] on button "Main content" at bounding box center [437, 555] width 18 height 15
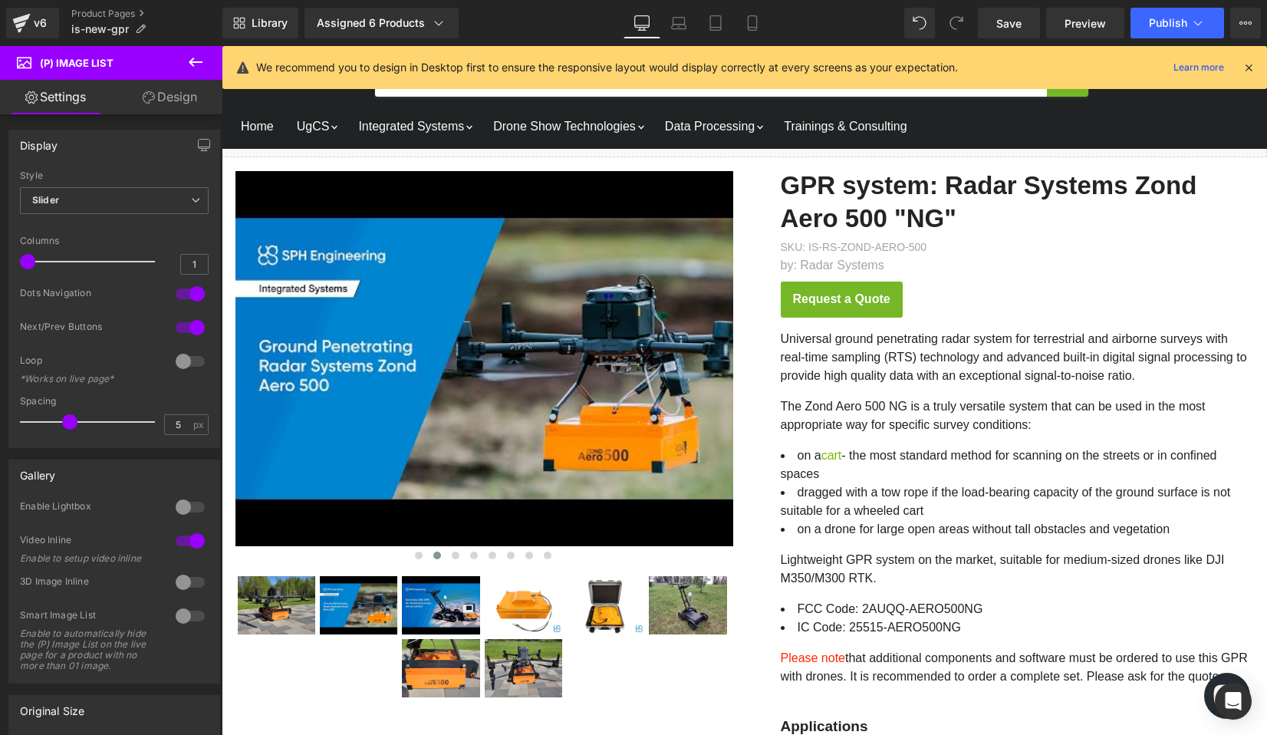
click at [184, 93] on link "Design" at bounding box center [169, 97] width 111 height 35
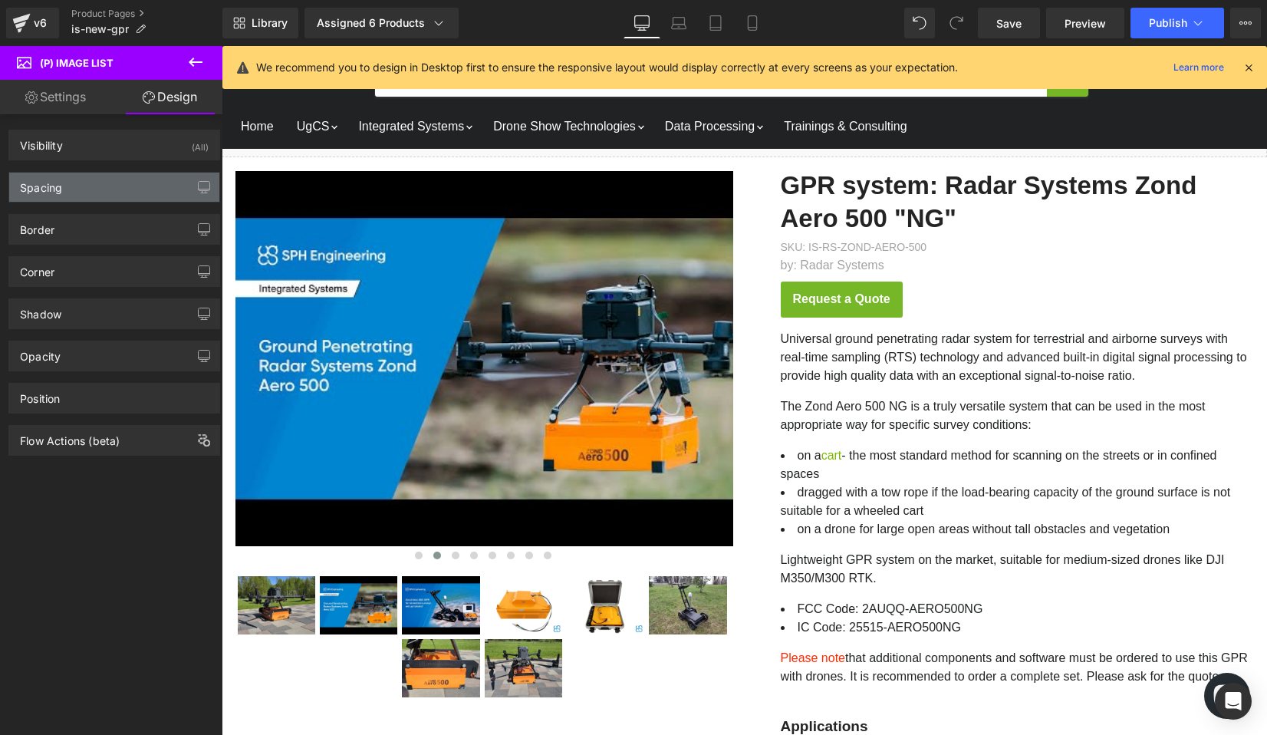
click at [152, 191] on div "Spacing" at bounding box center [114, 187] width 210 height 29
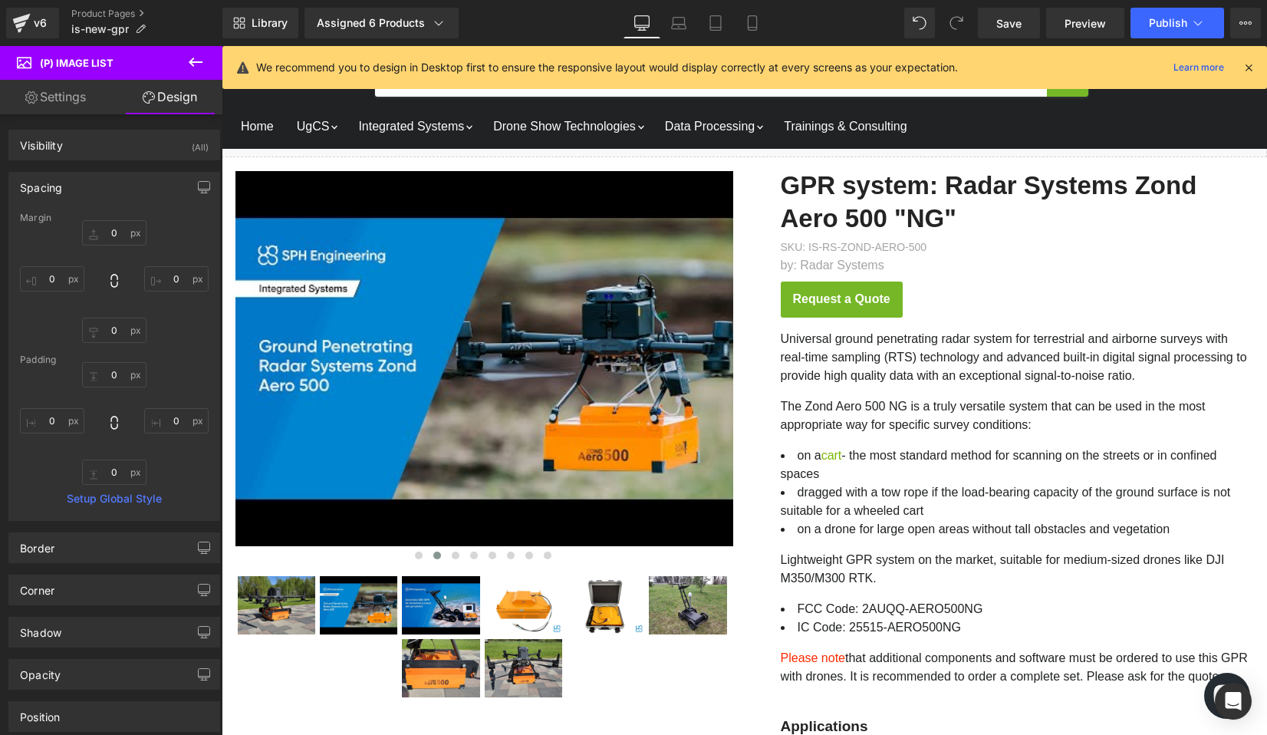
click at [637, 22] on icon at bounding box center [641, 22] width 15 height 15
click at [755, 21] on icon at bounding box center [752, 22] width 15 height 15
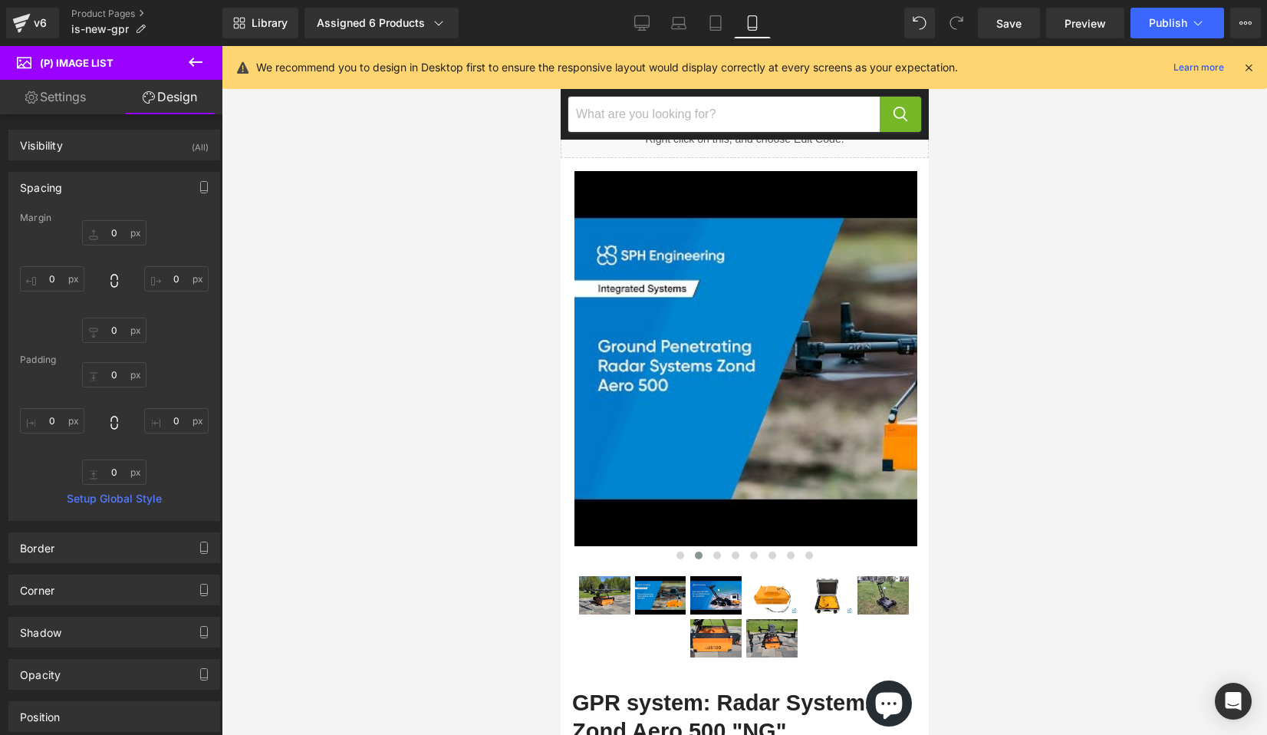
scroll to position [20, 0]
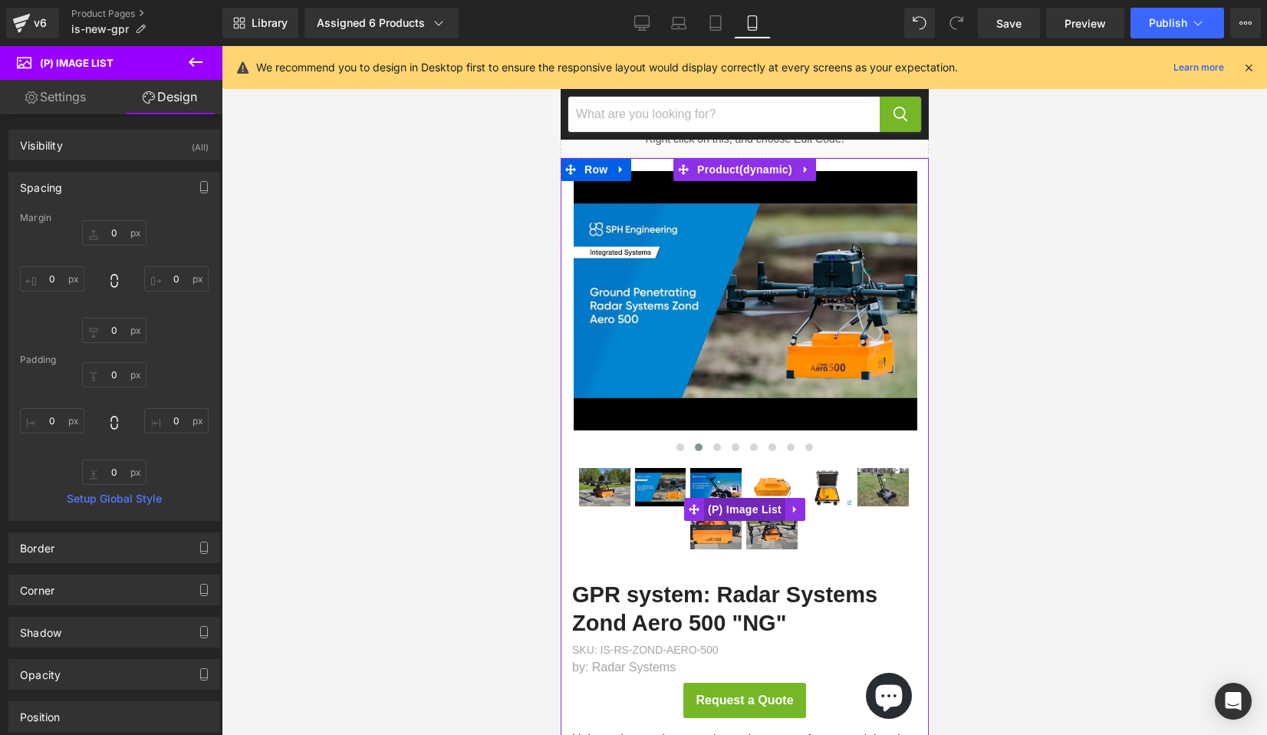
click at [732, 509] on span "(P) Image List" at bounding box center [743, 509] width 81 height 23
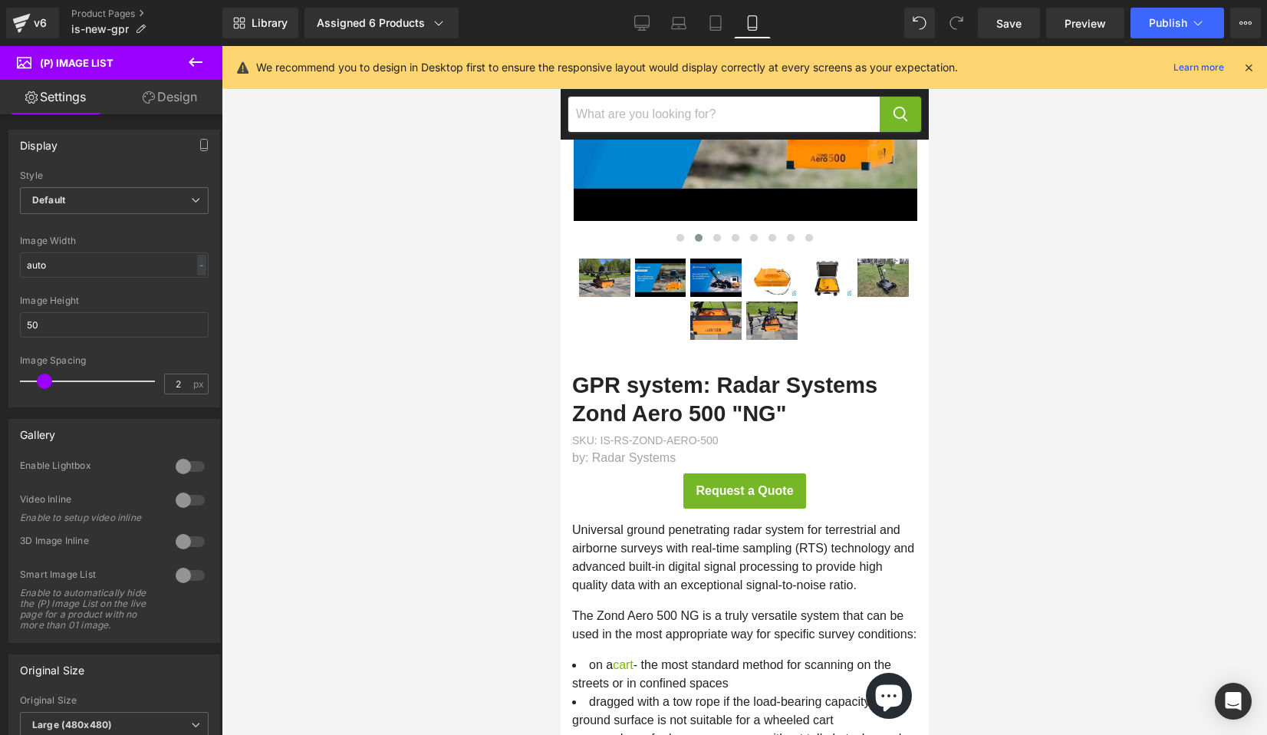
scroll to position [0, 0]
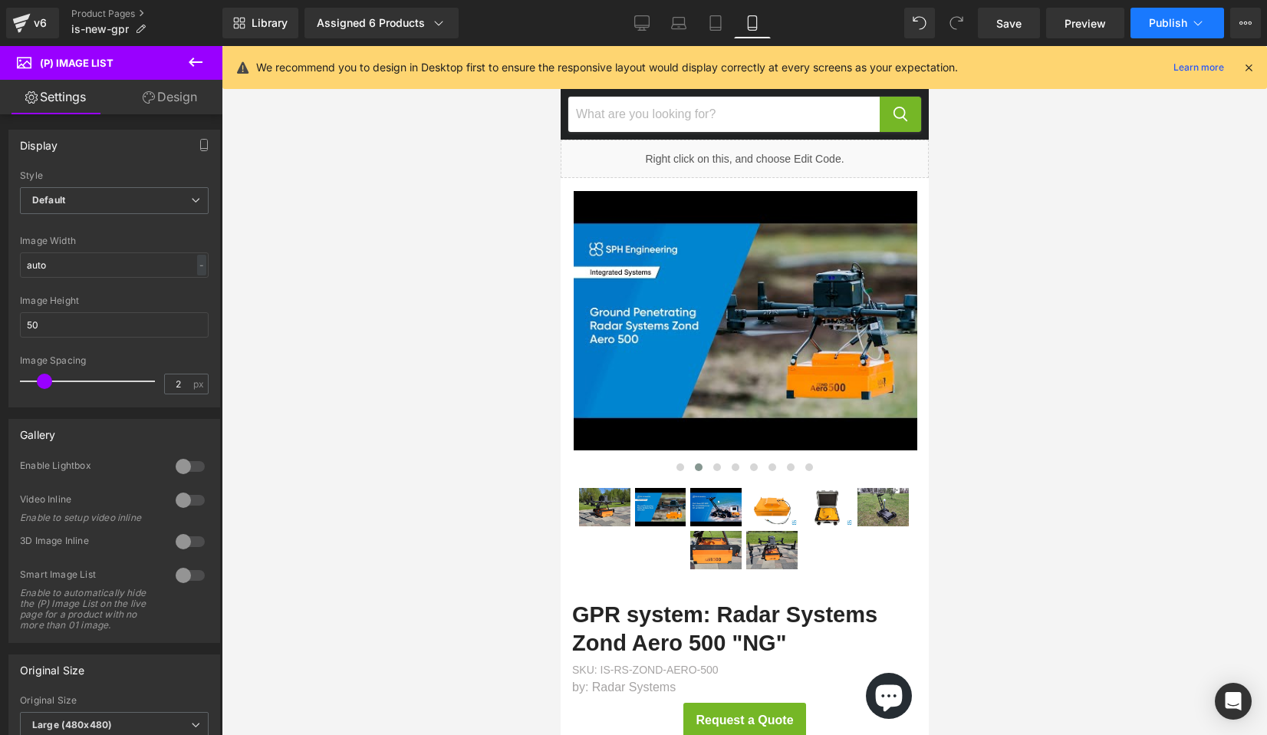
click at [1157, 26] on span "Publish" at bounding box center [1168, 23] width 38 height 12
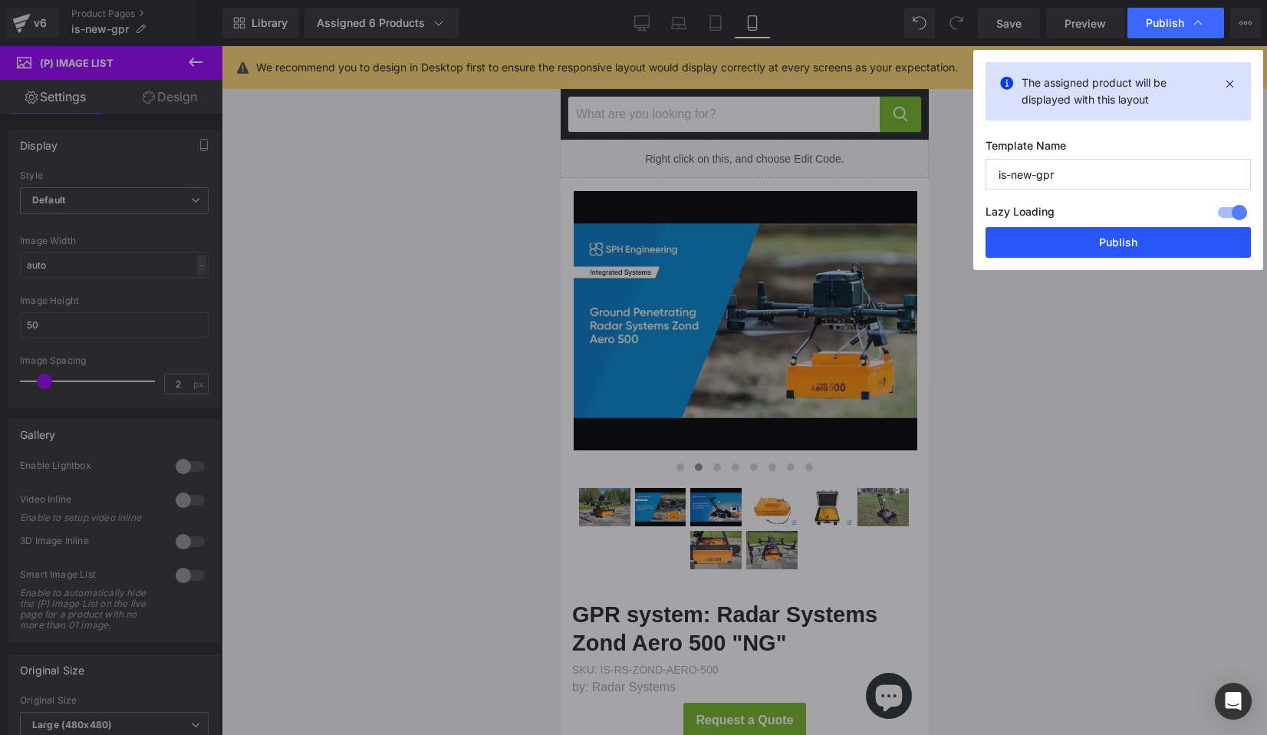
click at [1084, 249] on button "Publish" at bounding box center [1118, 242] width 265 height 31
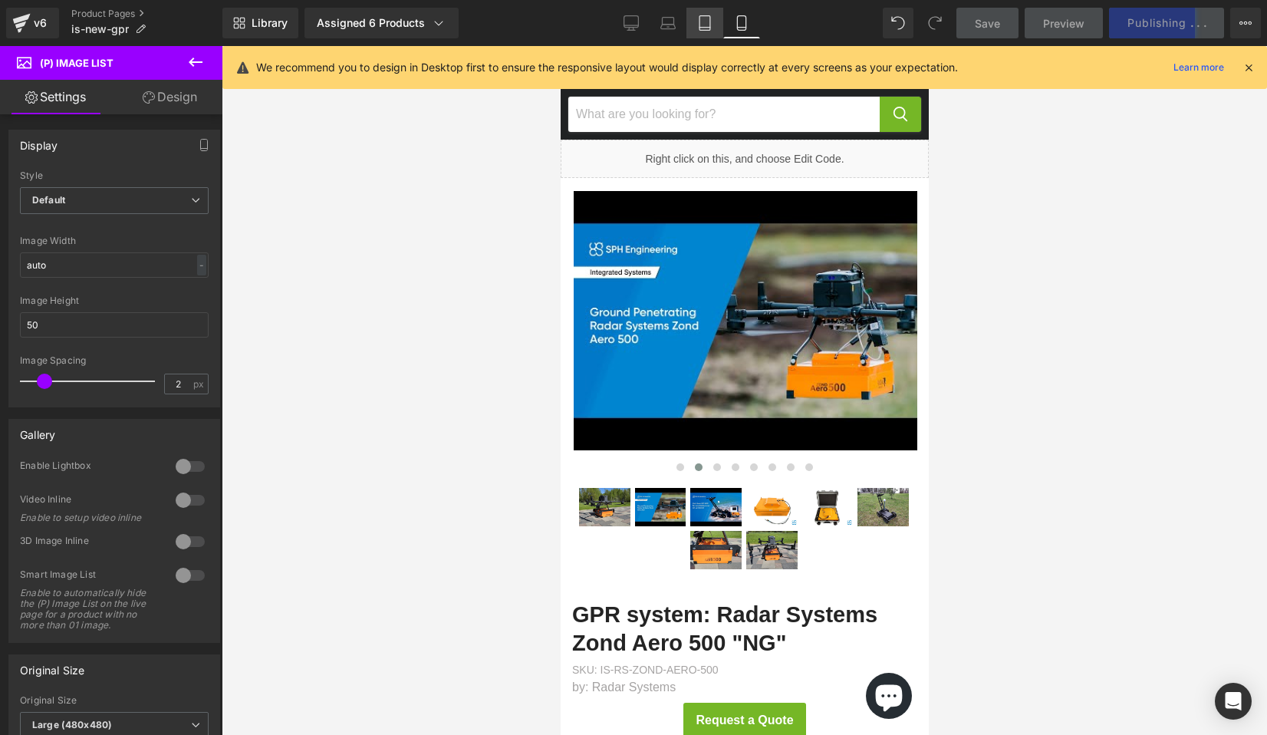
click at [706, 28] on icon at bounding box center [704, 22] width 15 height 15
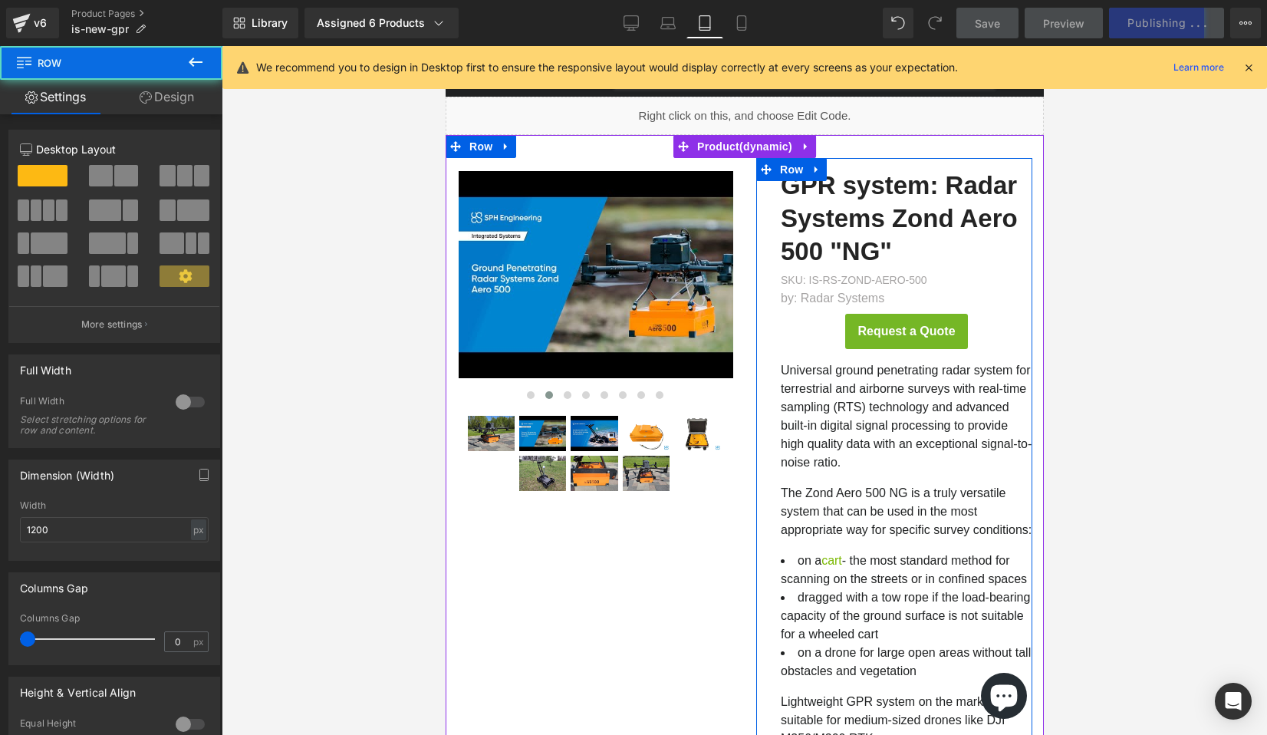
click at [766, 303] on div "GPR system: Radar Systems Zond Aero 500 "NG" (P) Title SKU: IS-RS-ZOND-AERO-500…" at bounding box center [893, 568] width 276 height 821
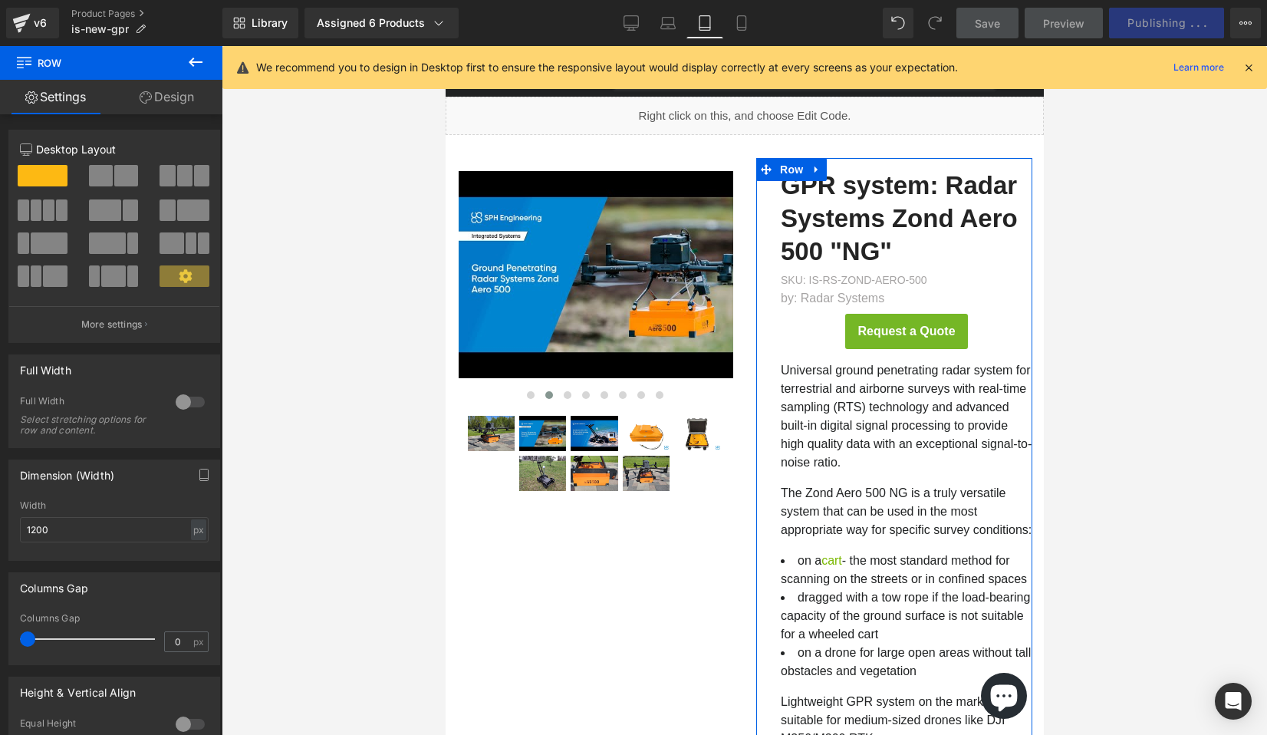
click at [168, 97] on link "Design" at bounding box center [166, 97] width 111 height 35
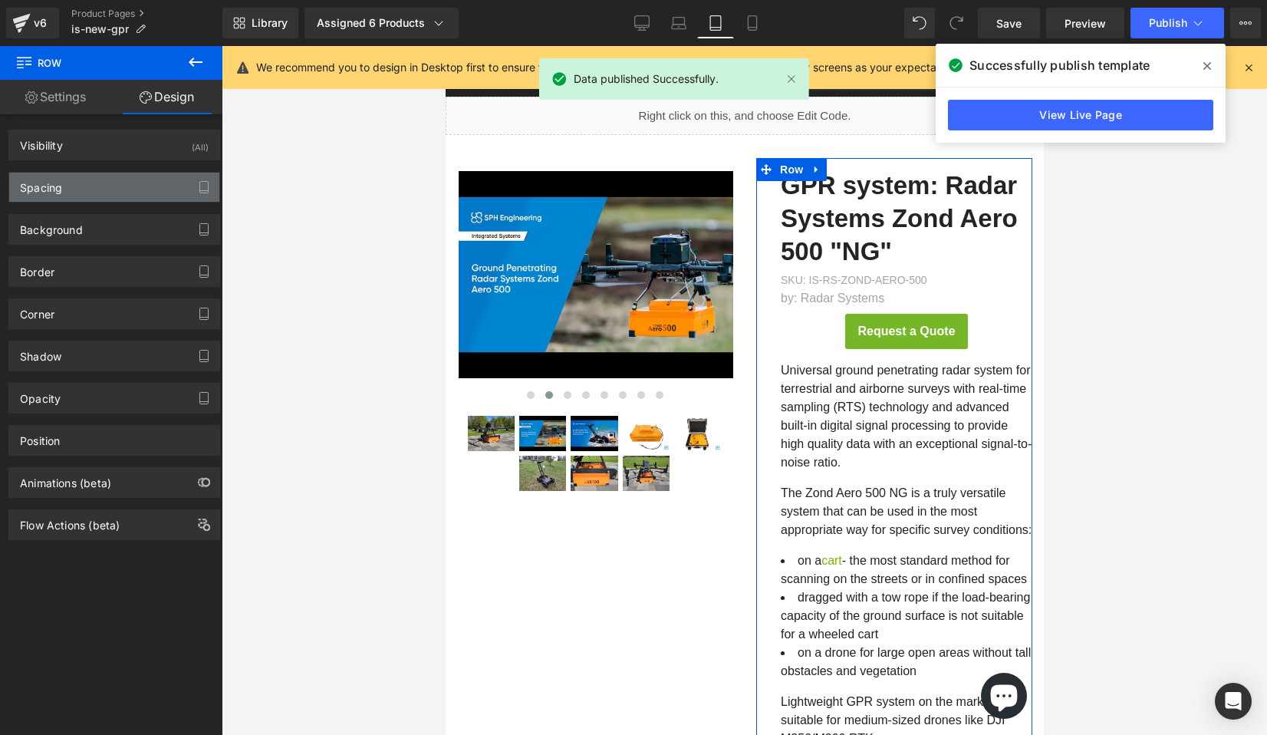
click at [151, 183] on div "Spacing" at bounding box center [114, 187] width 210 height 29
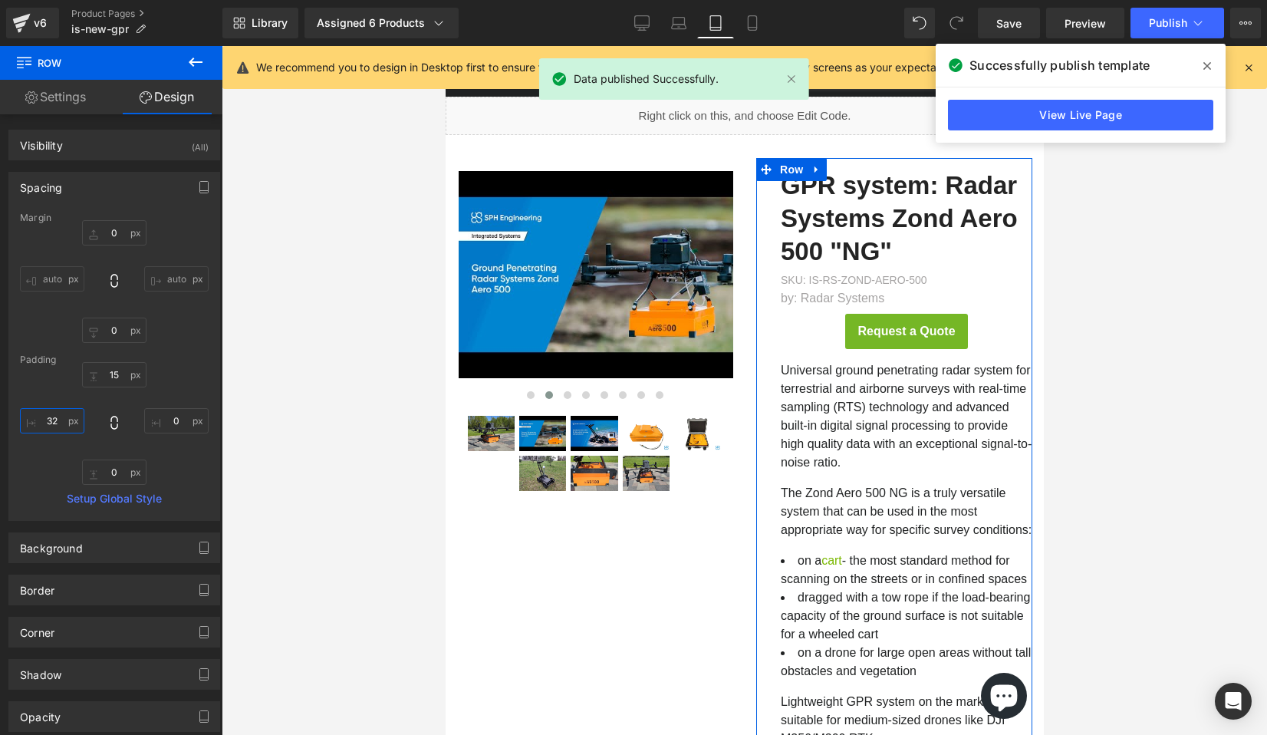
click at [53, 421] on input "text" at bounding box center [52, 420] width 64 height 25
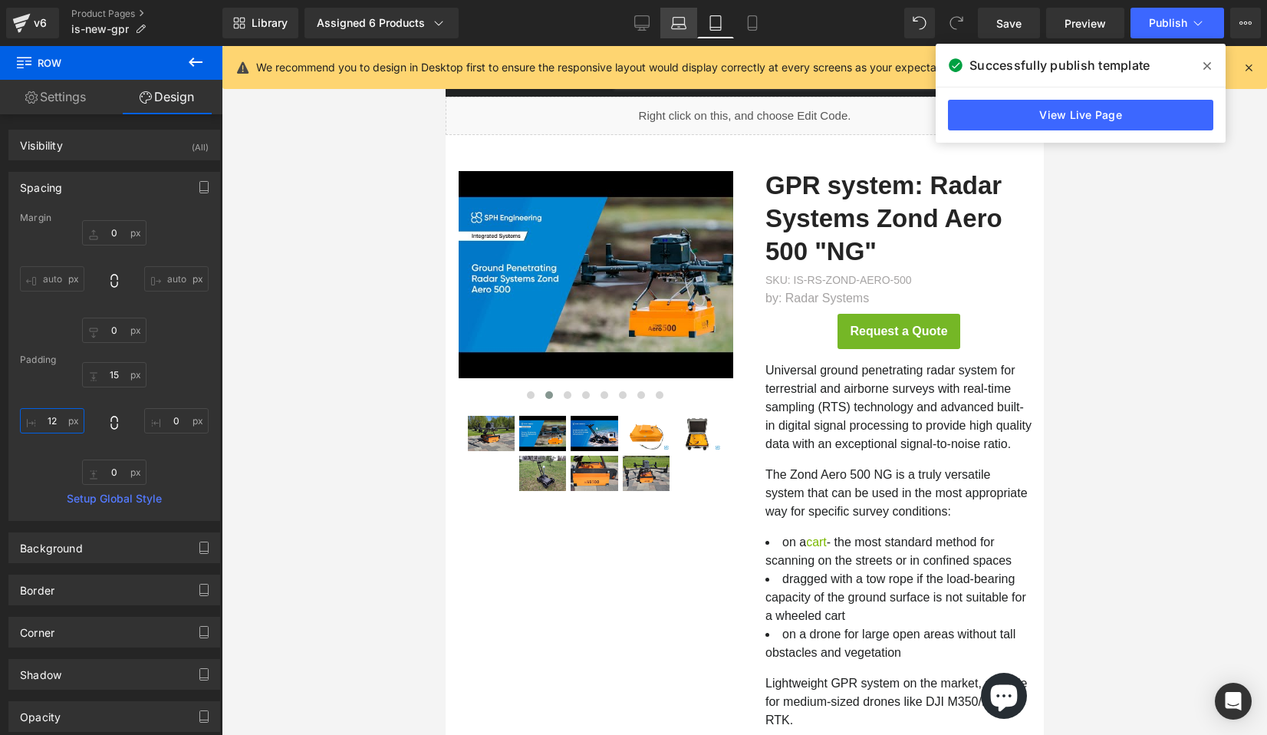
type input "12"
click at [685, 21] on icon at bounding box center [679, 21] width 12 height 7
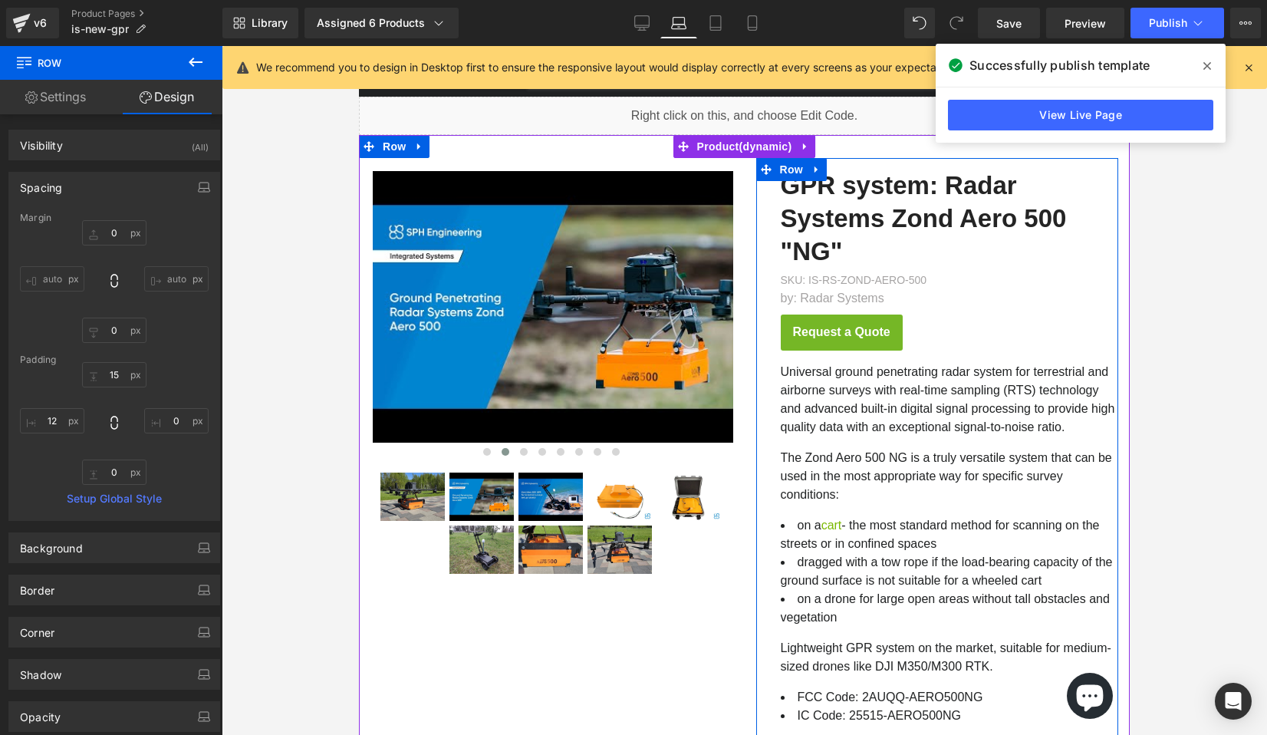
click at [776, 251] on div "GPR system: Radar Systems Zond Aero 500 "NG" (P) Title SKU: IS-RS-ZOND-AERO-500…" at bounding box center [937, 524] width 363 height 733
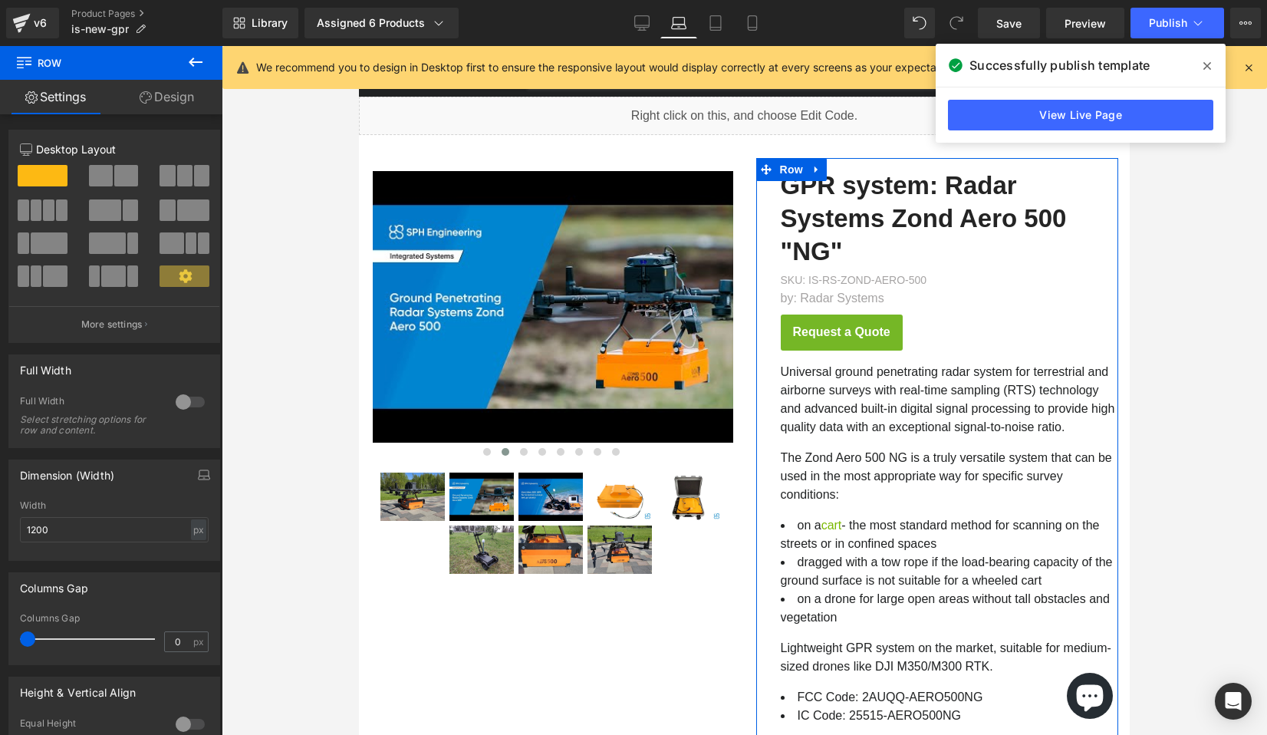
click at [177, 95] on link "Design" at bounding box center [166, 97] width 111 height 35
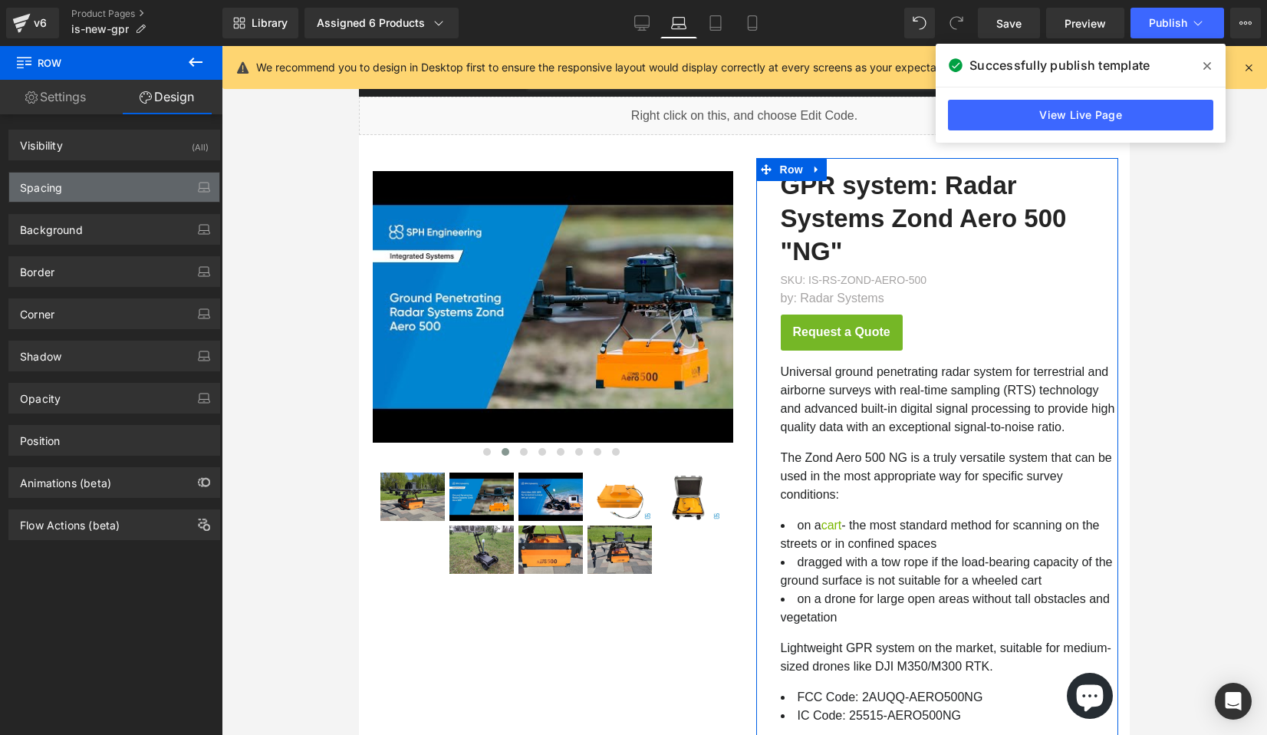
click at [104, 195] on div "Spacing" at bounding box center [114, 187] width 210 height 29
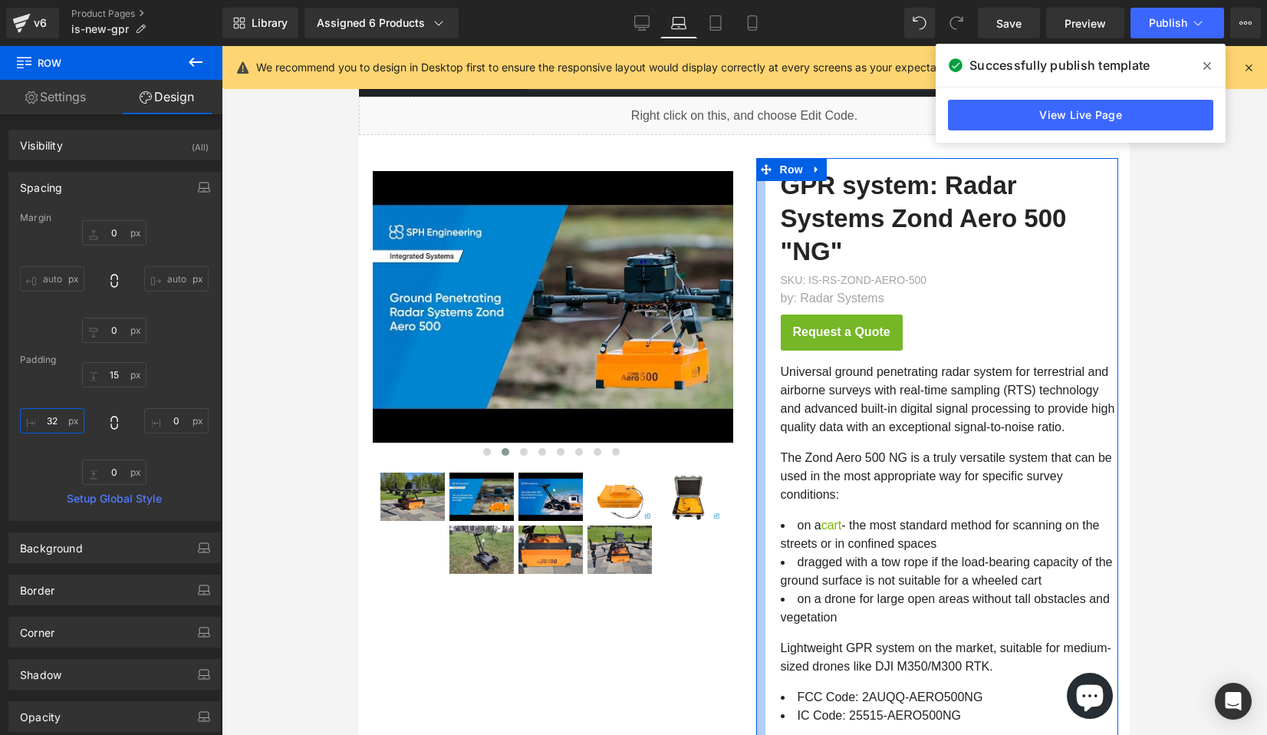
click at [54, 423] on input "text" at bounding box center [52, 420] width 64 height 25
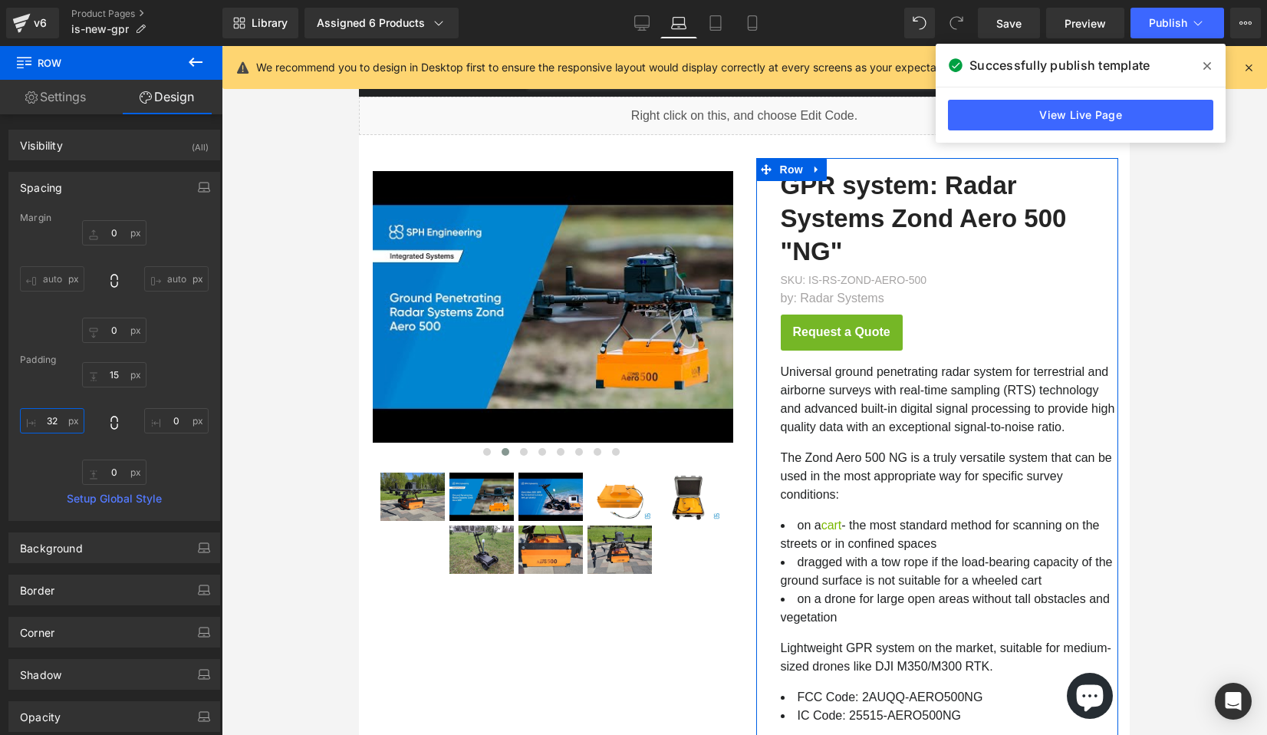
click at [54, 423] on input "text" at bounding box center [52, 420] width 64 height 25
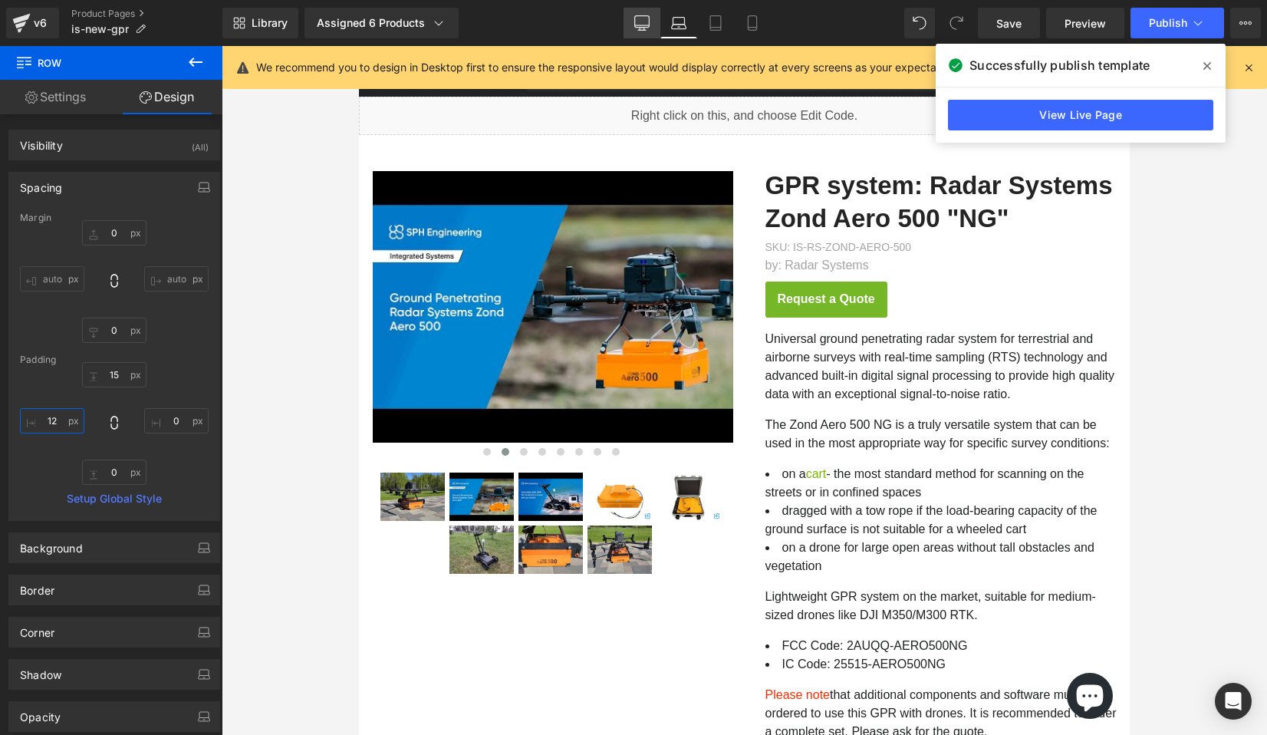
type input "12"
click at [647, 13] on link "Desktop" at bounding box center [642, 23] width 37 height 31
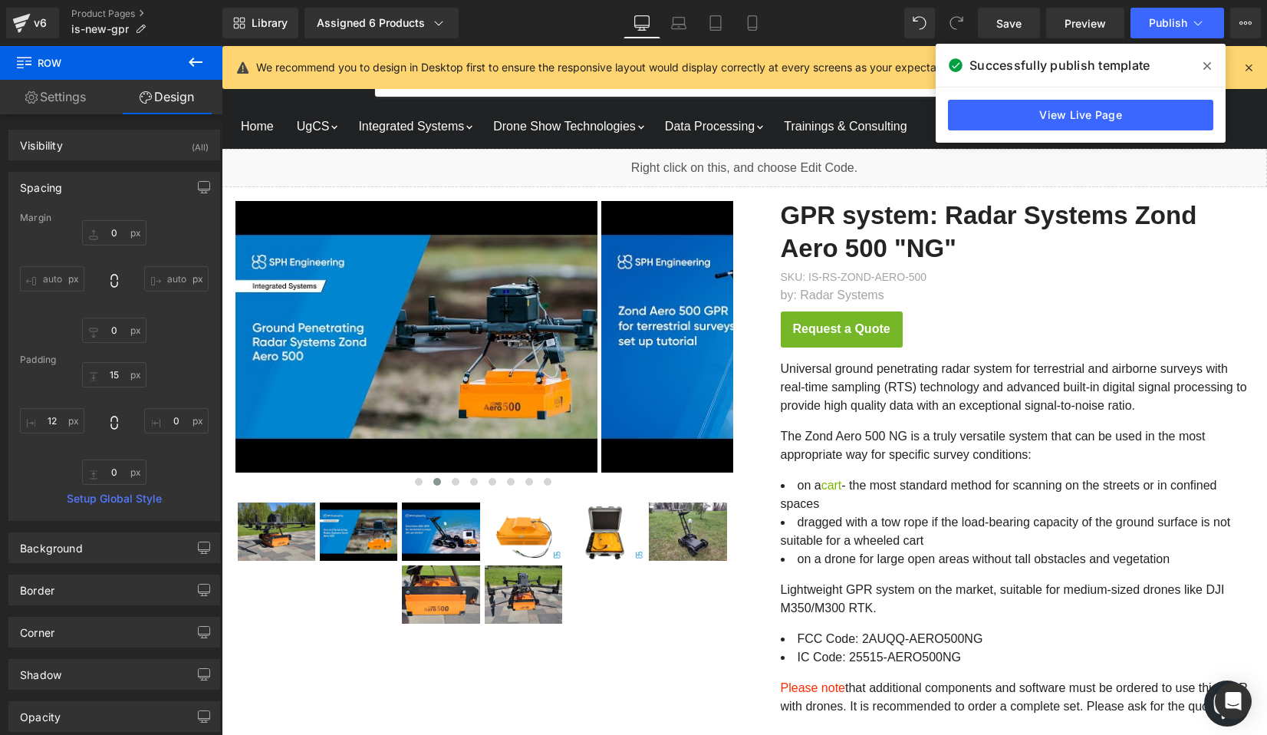
scroll to position [30, 0]
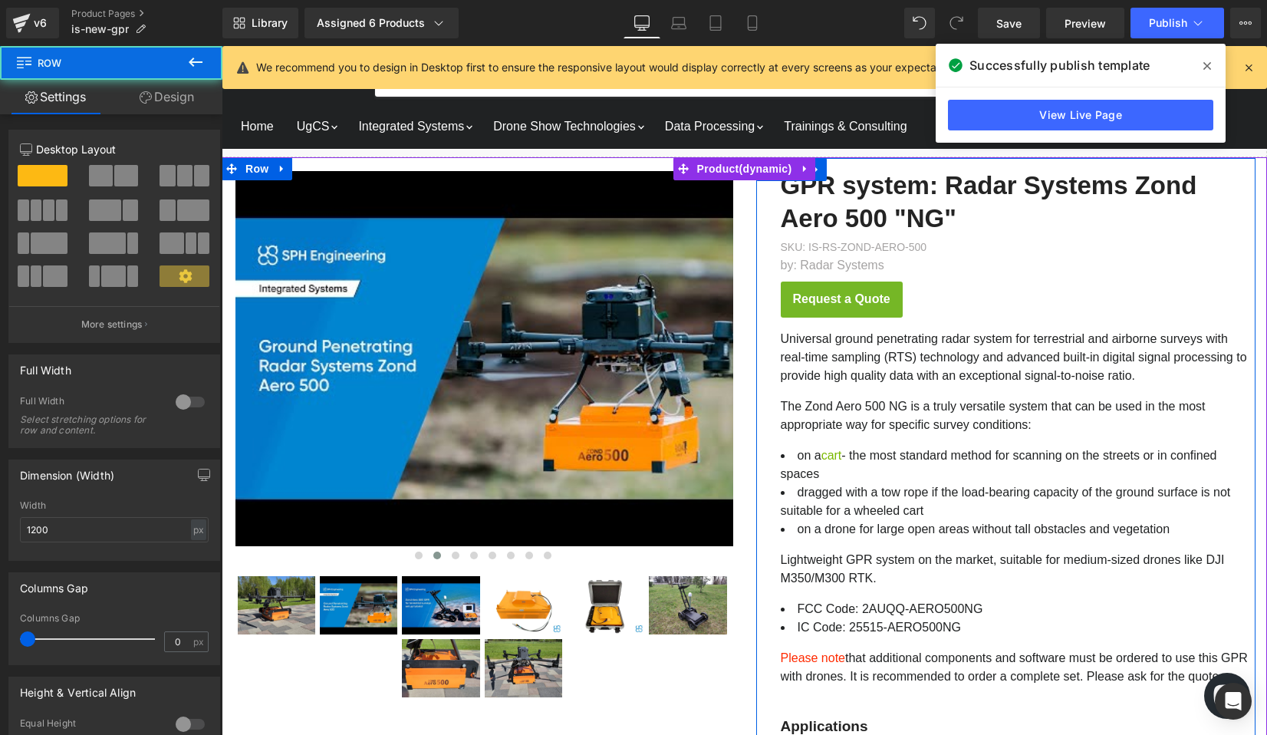
click at [767, 315] on div "GPR system: Radar Systems Zond Aero 500 "NG" (P) Title SKU: IS-RS-ZOND-AERO-500…" at bounding box center [1006, 471] width 500 height 627
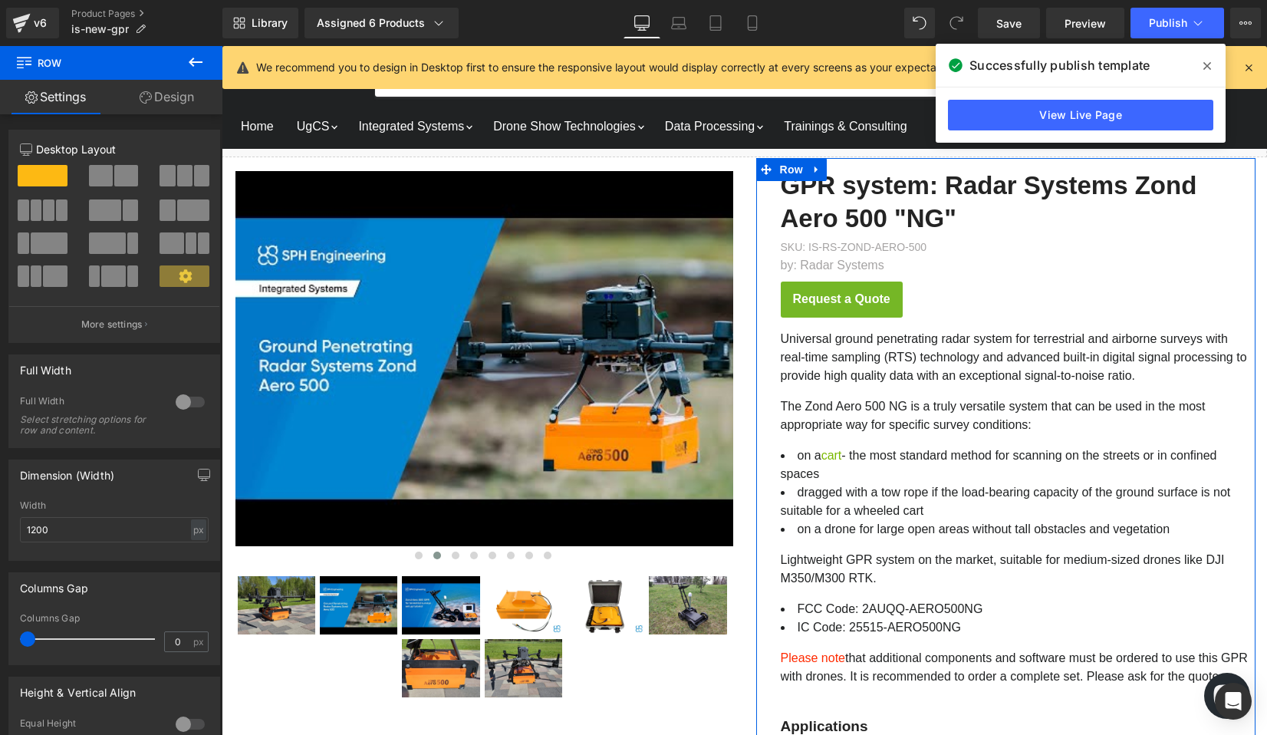
click at [189, 97] on link "Design" at bounding box center [166, 97] width 111 height 35
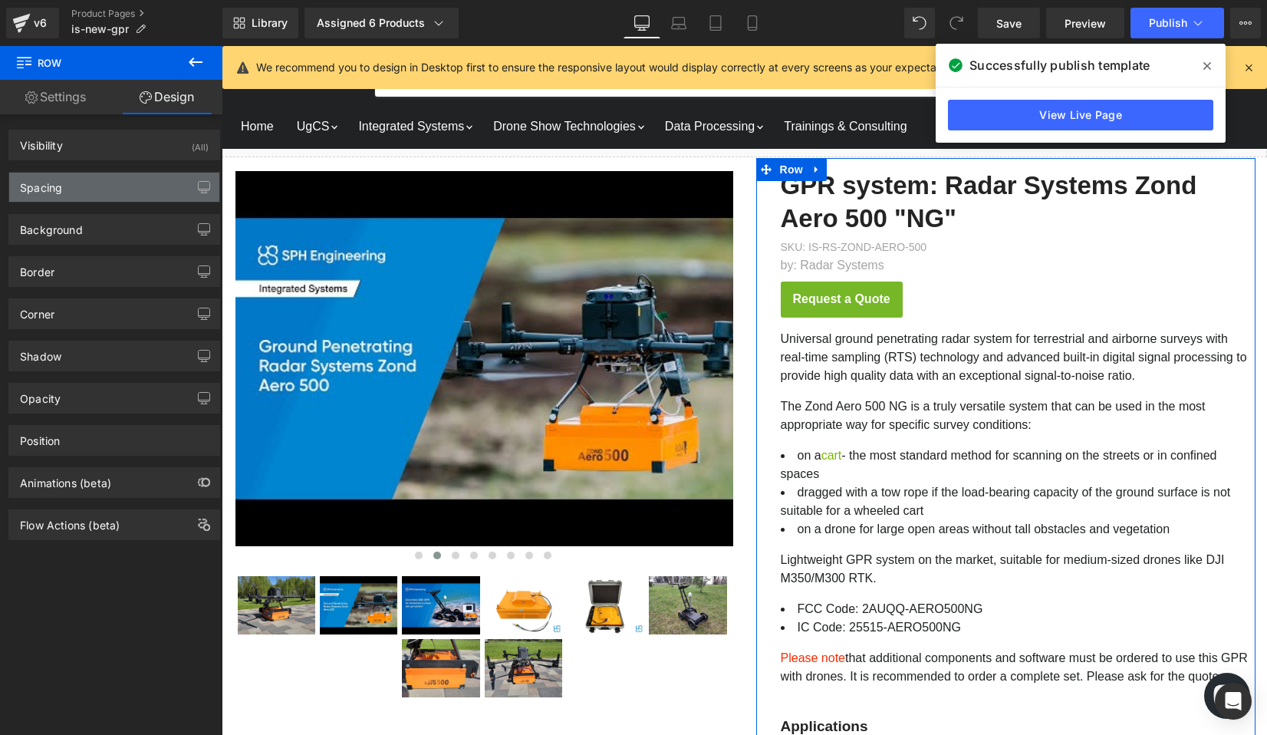
click at [72, 192] on div "Spacing" at bounding box center [114, 187] width 210 height 29
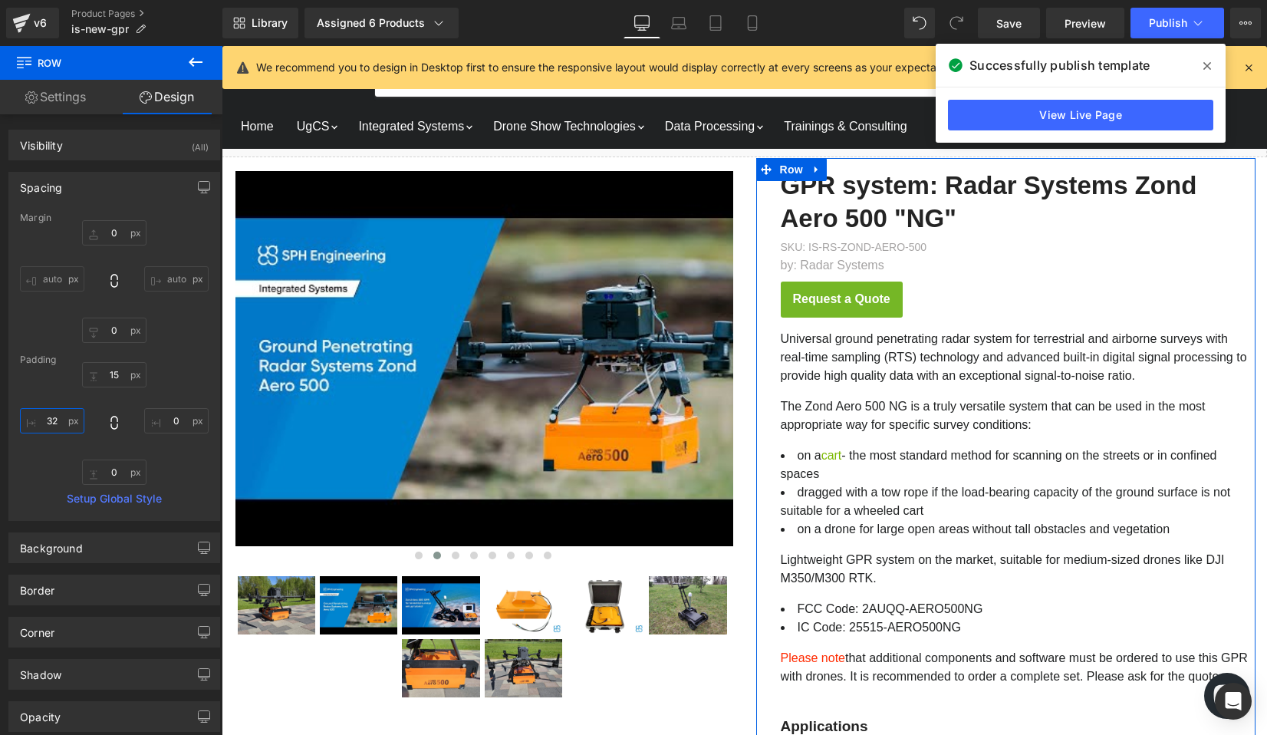
click at [54, 418] on input "32" at bounding box center [52, 420] width 64 height 25
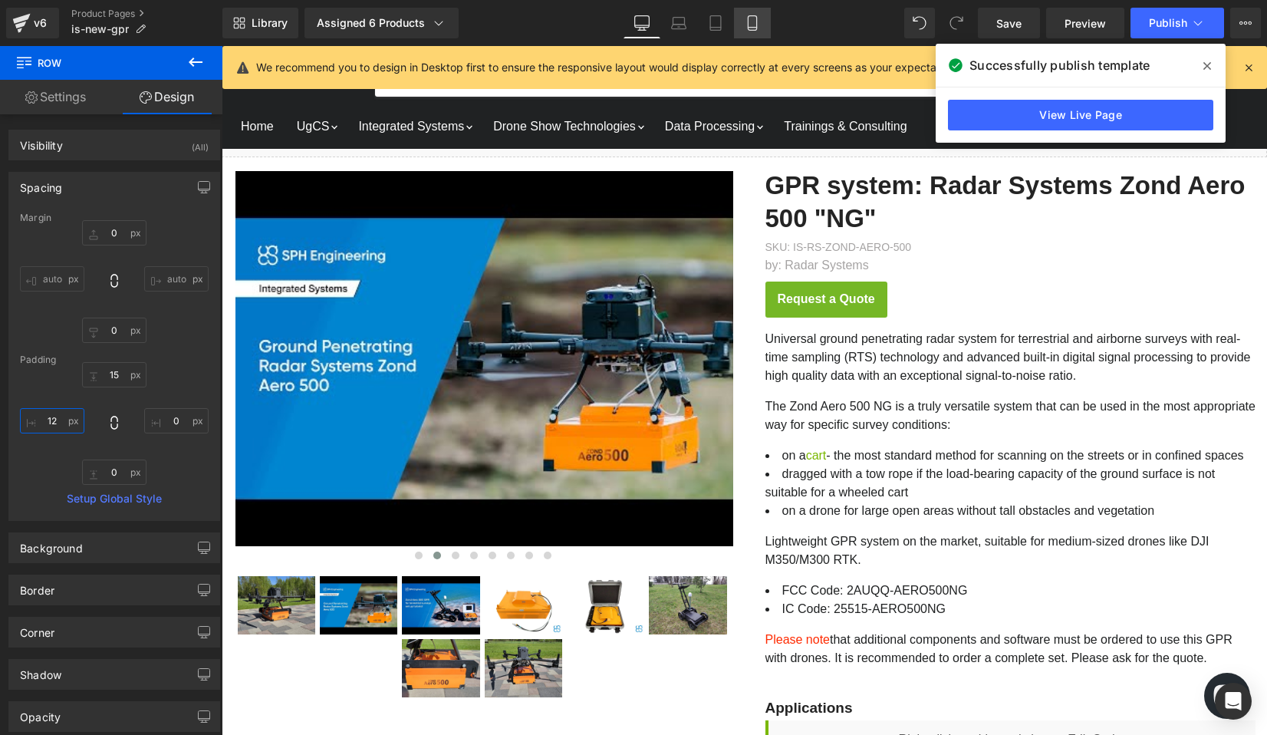
type input "12"
click at [760, 25] on link "Mobile" at bounding box center [752, 23] width 37 height 31
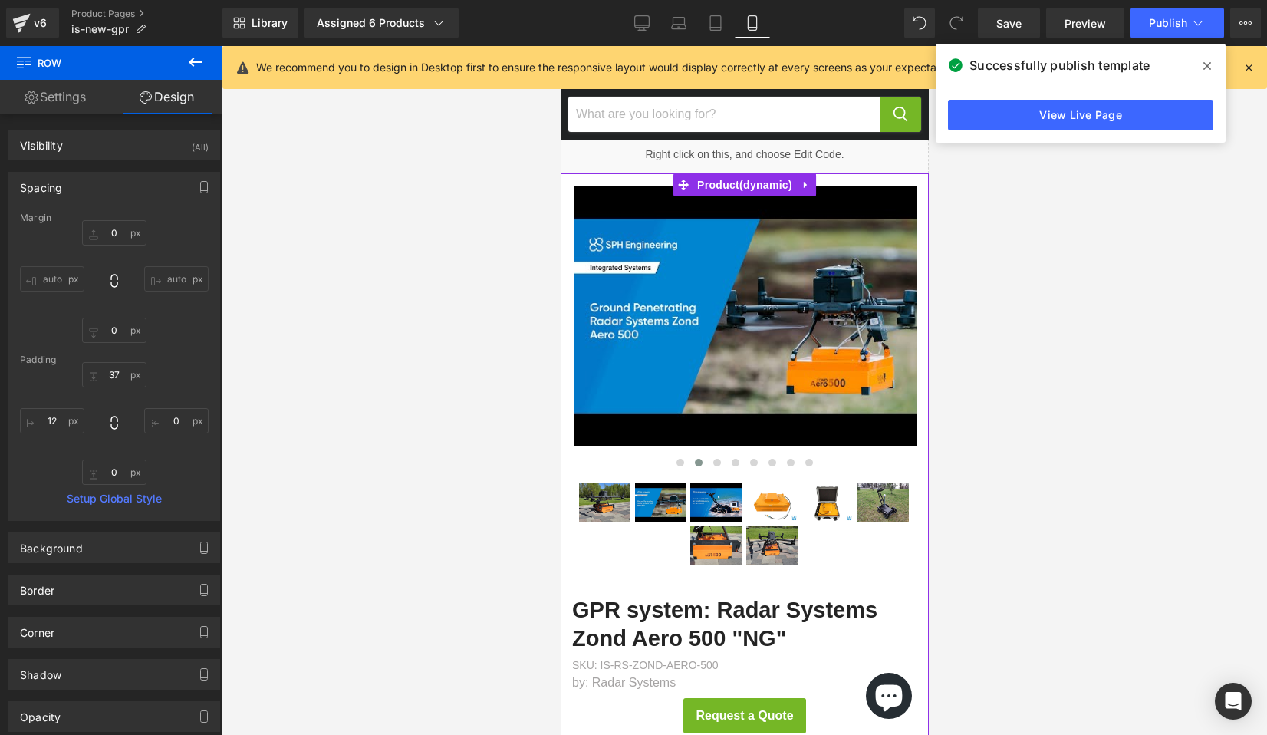
scroll to position [0, 0]
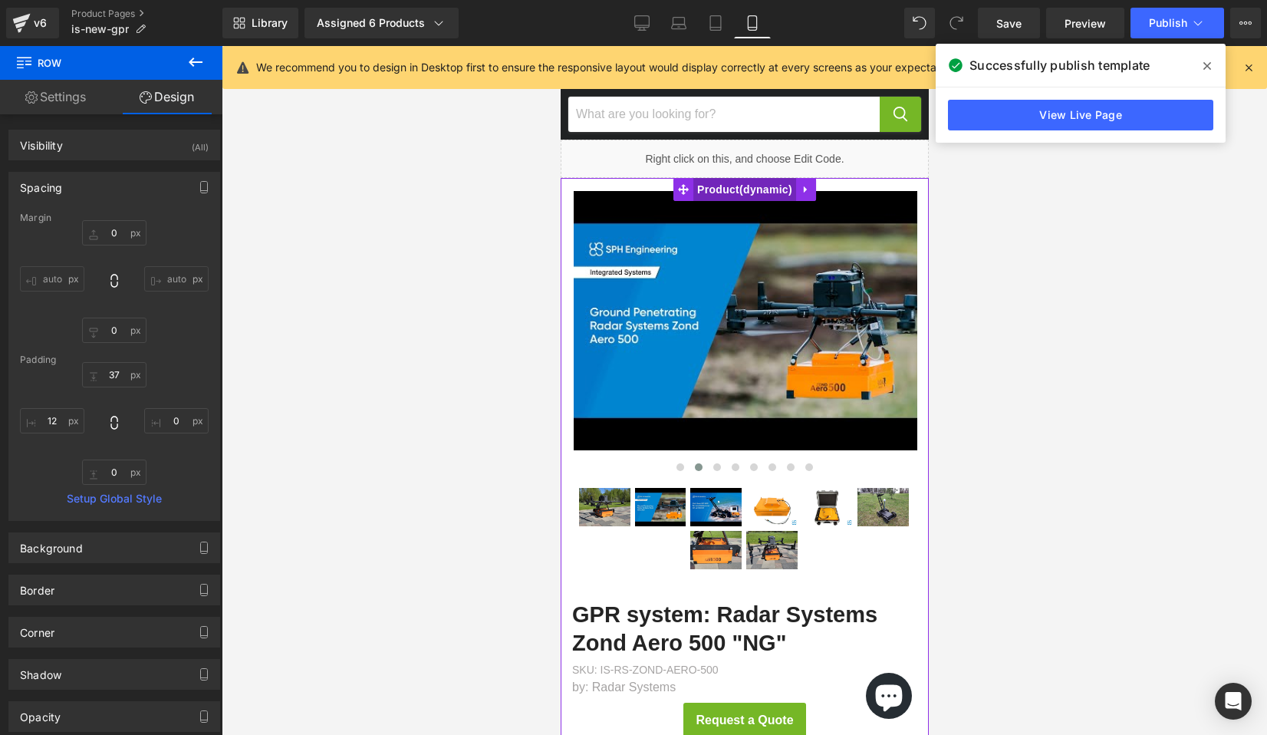
click at [740, 190] on span "Product" at bounding box center [744, 189] width 103 height 23
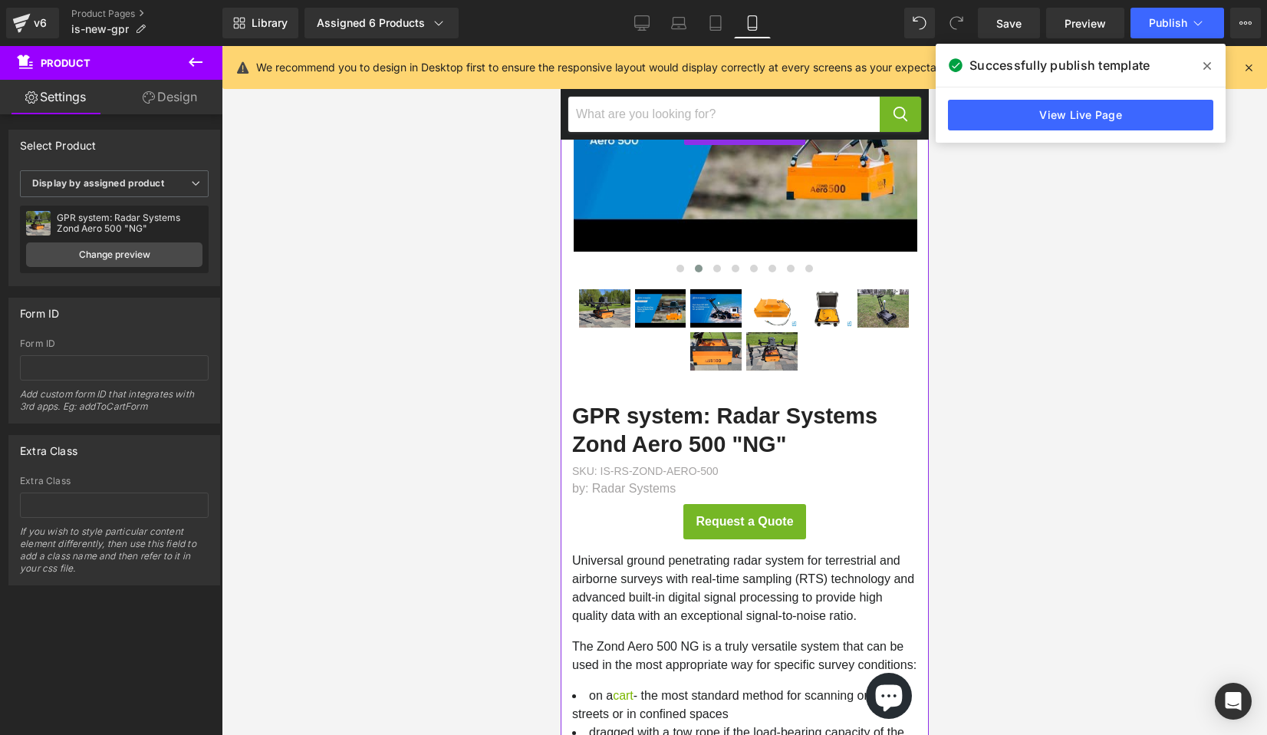
scroll to position [275, 0]
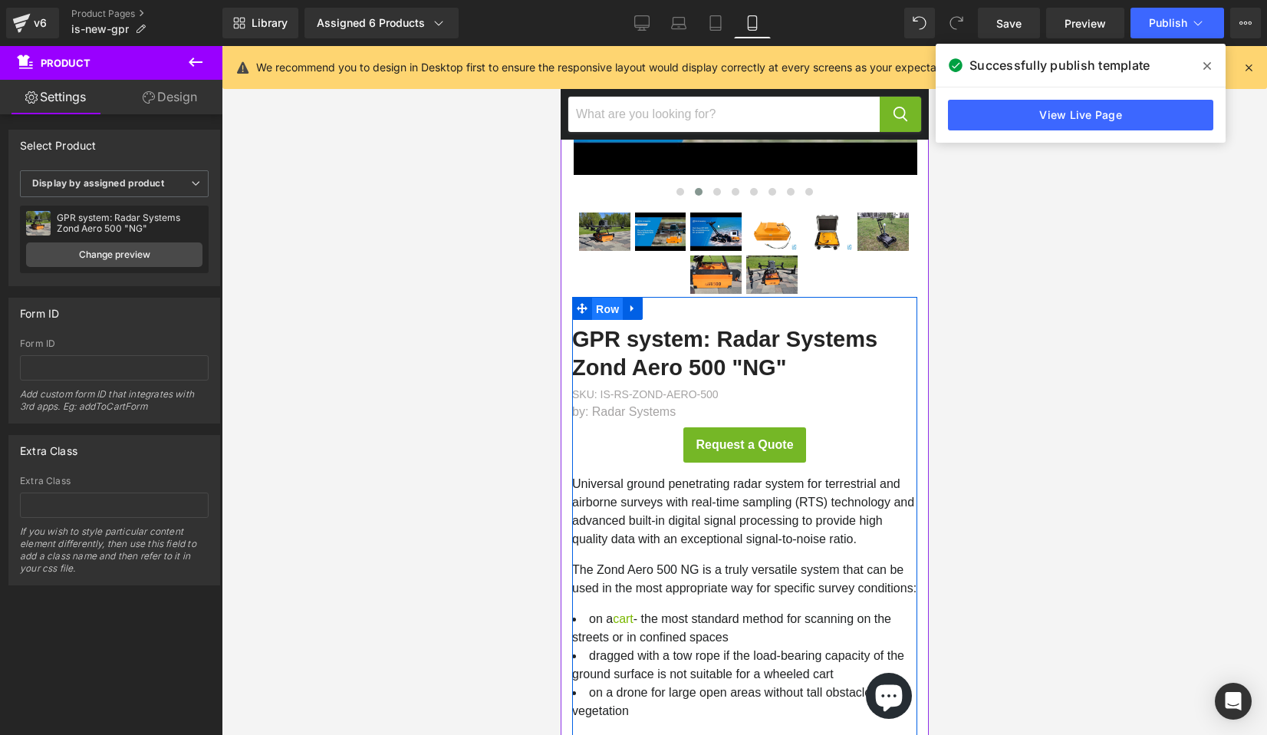
click at [601, 311] on span "Row" at bounding box center [606, 309] width 31 height 23
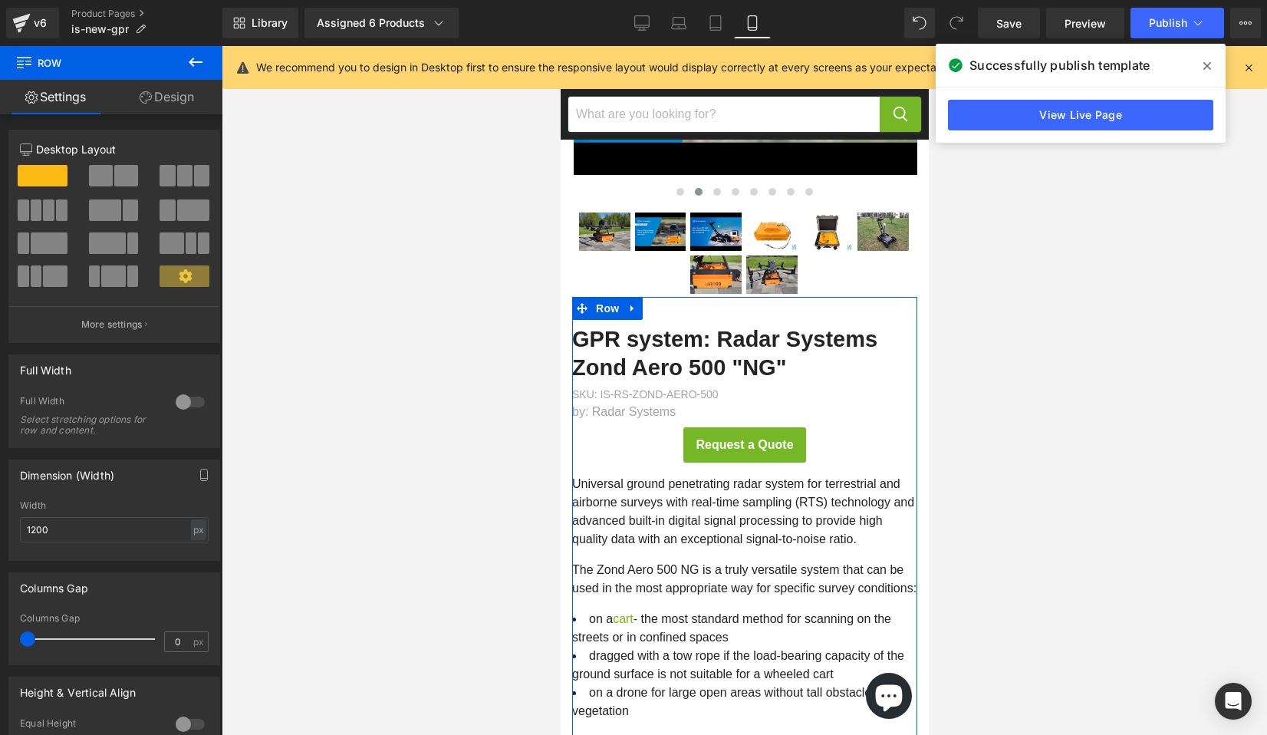
click at [170, 106] on link "Design" at bounding box center [166, 97] width 111 height 35
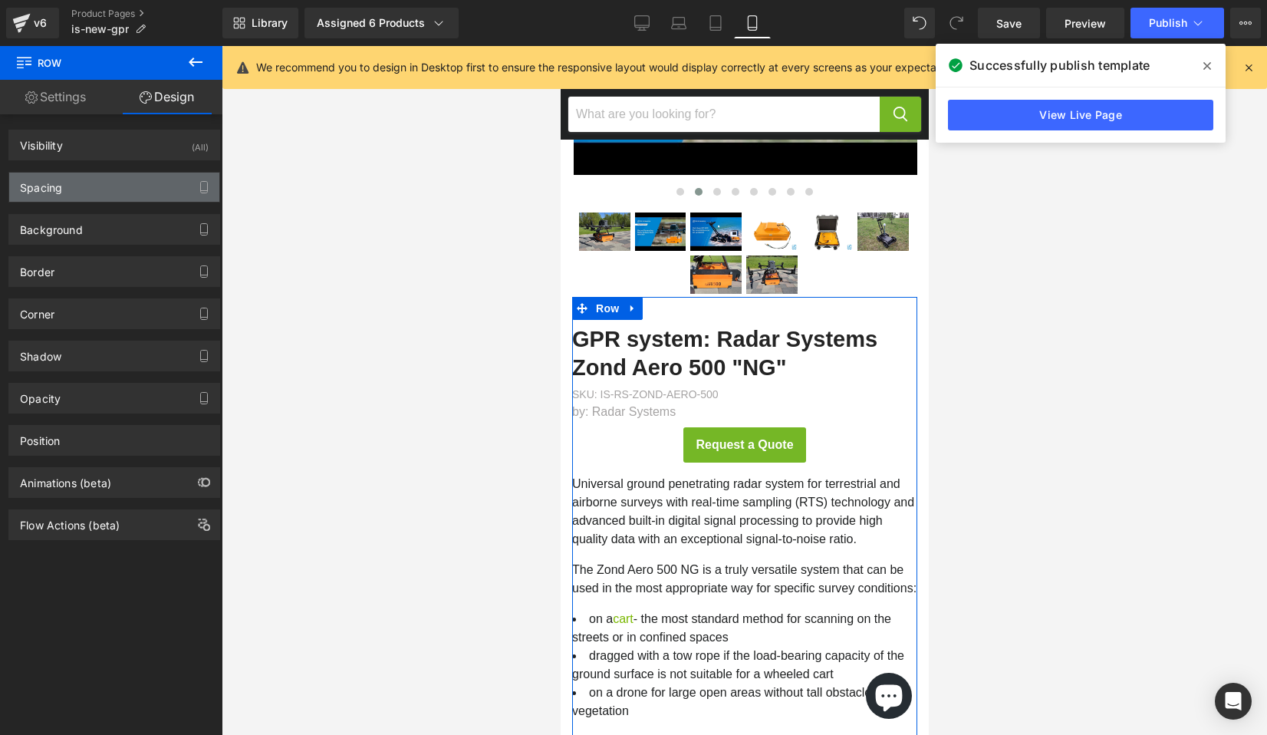
click at [125, 184] on div "Spacing" at bounding box center [114, 187] width 210 height 29
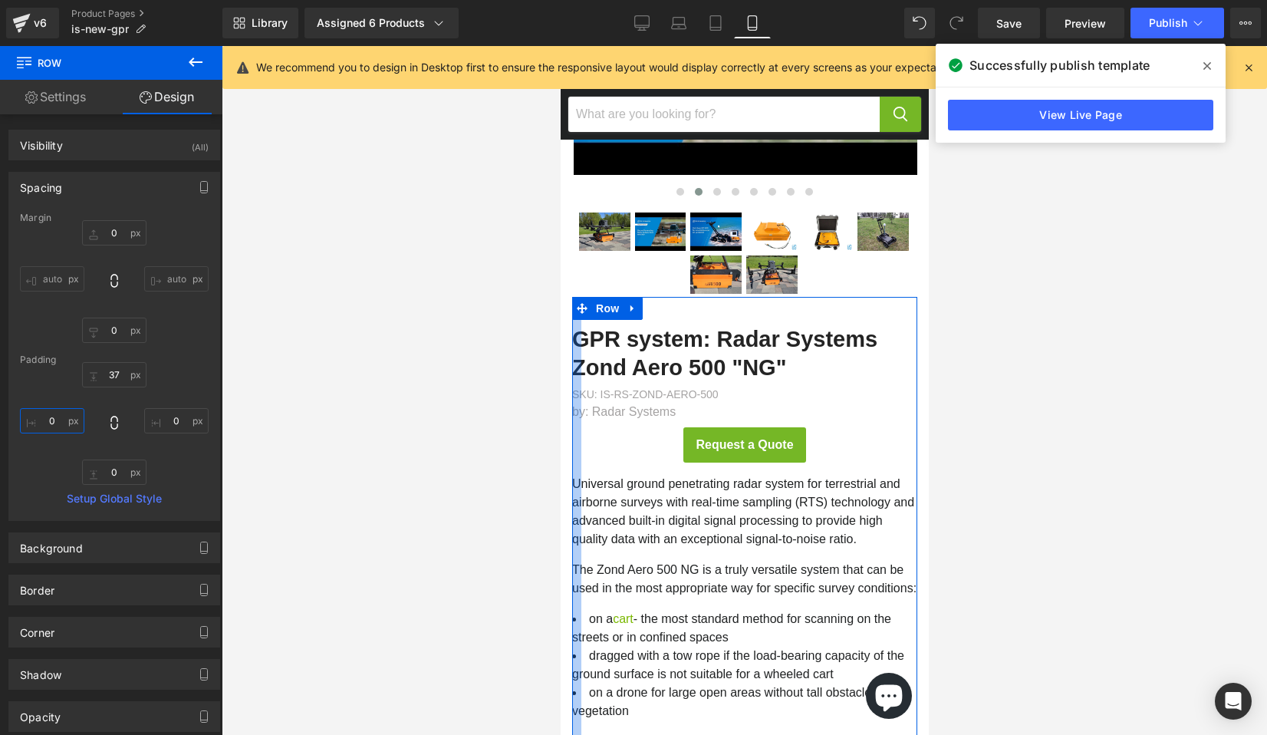
click at [62, 420] on input "text" at bounding box center [52, 420] width 64 height 25
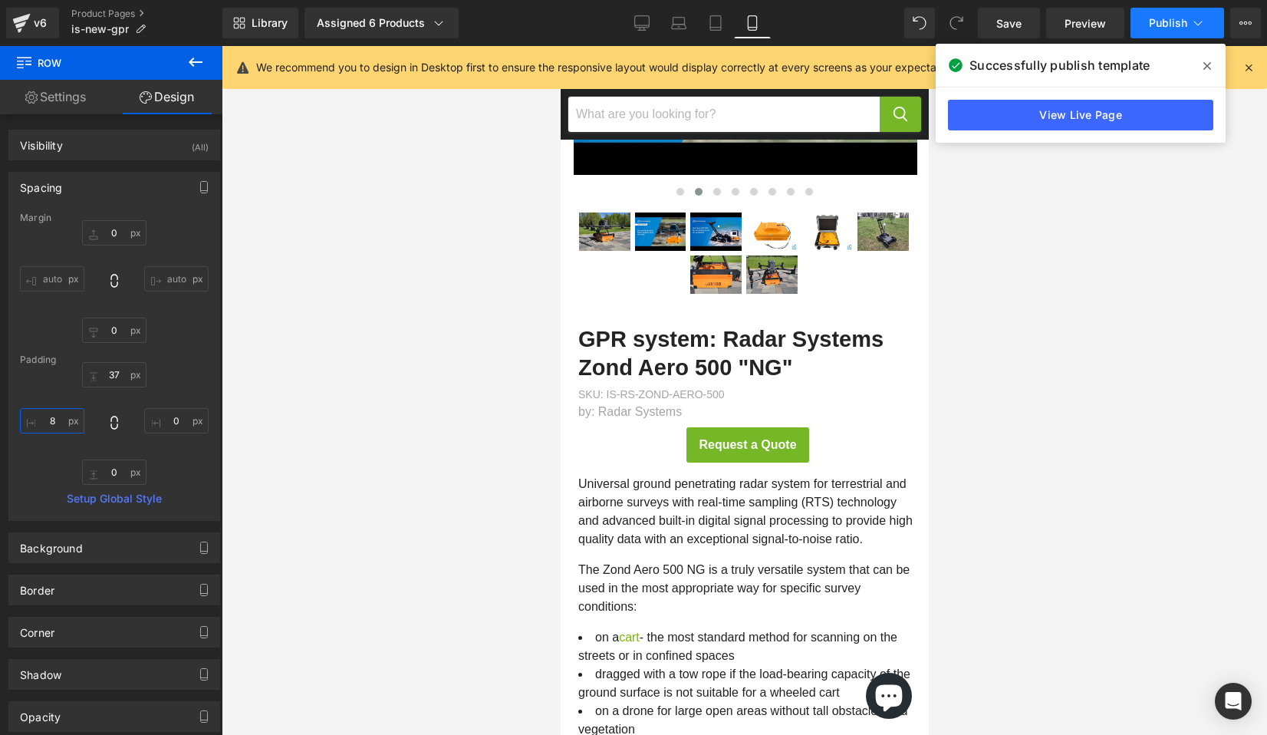
type input "8"
click at [1182, 18] on span "Publish" at bounding box center [1168, 23] width 38 height 12
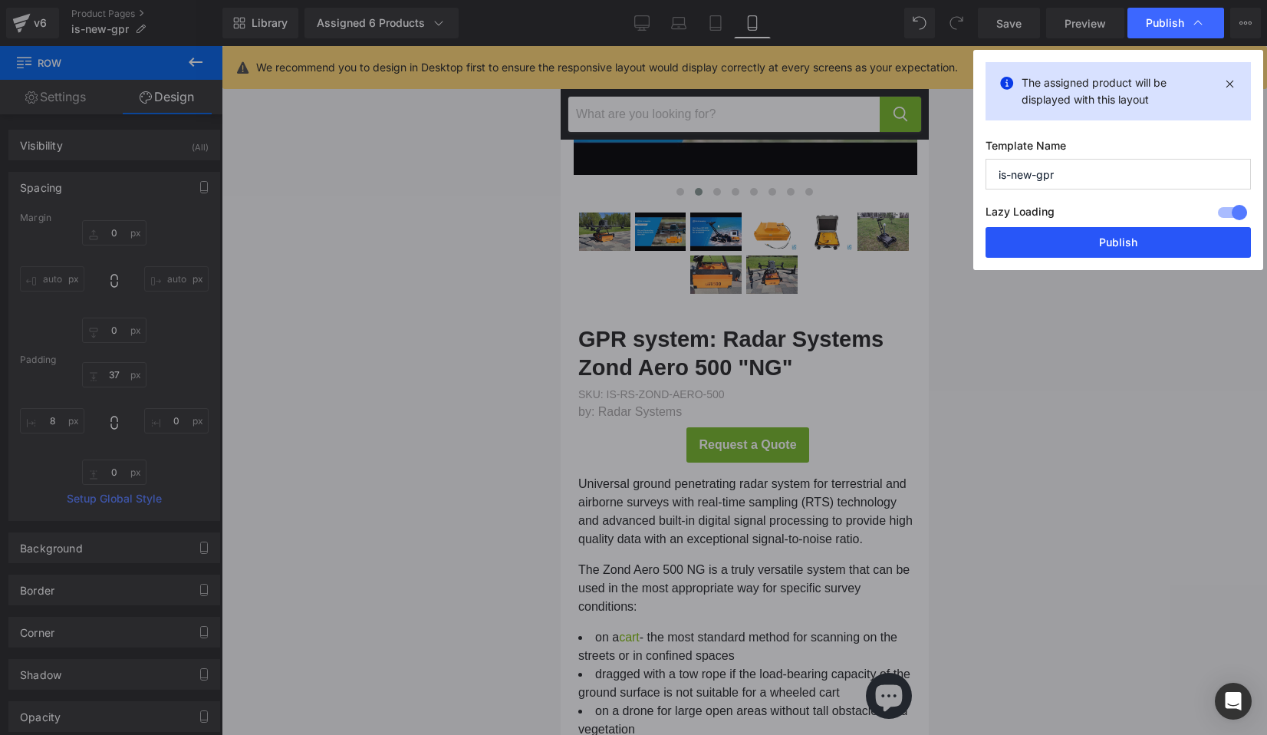
click at [1054, 247] on button "Publish" at bounding box center [1118, 242] width 265 height 31
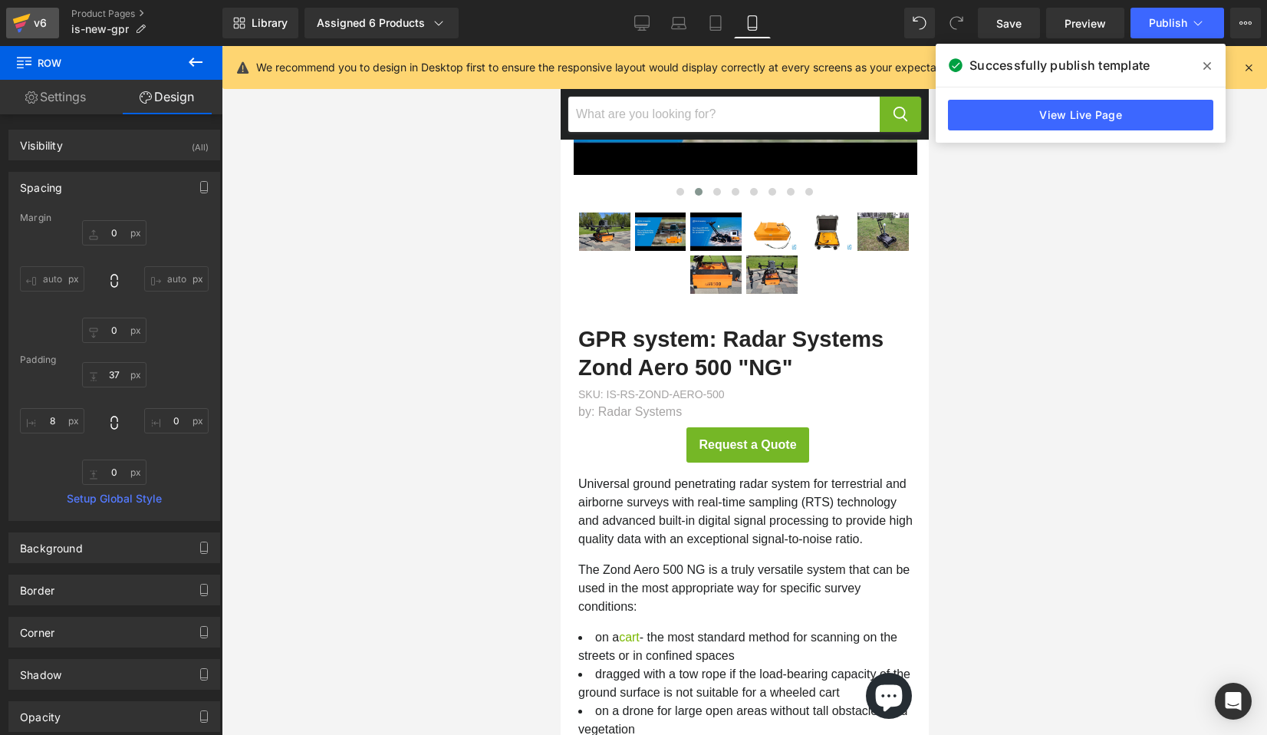
click at [31, 16] on div "v6" at bounding box center [40, 23] width 19 height 20
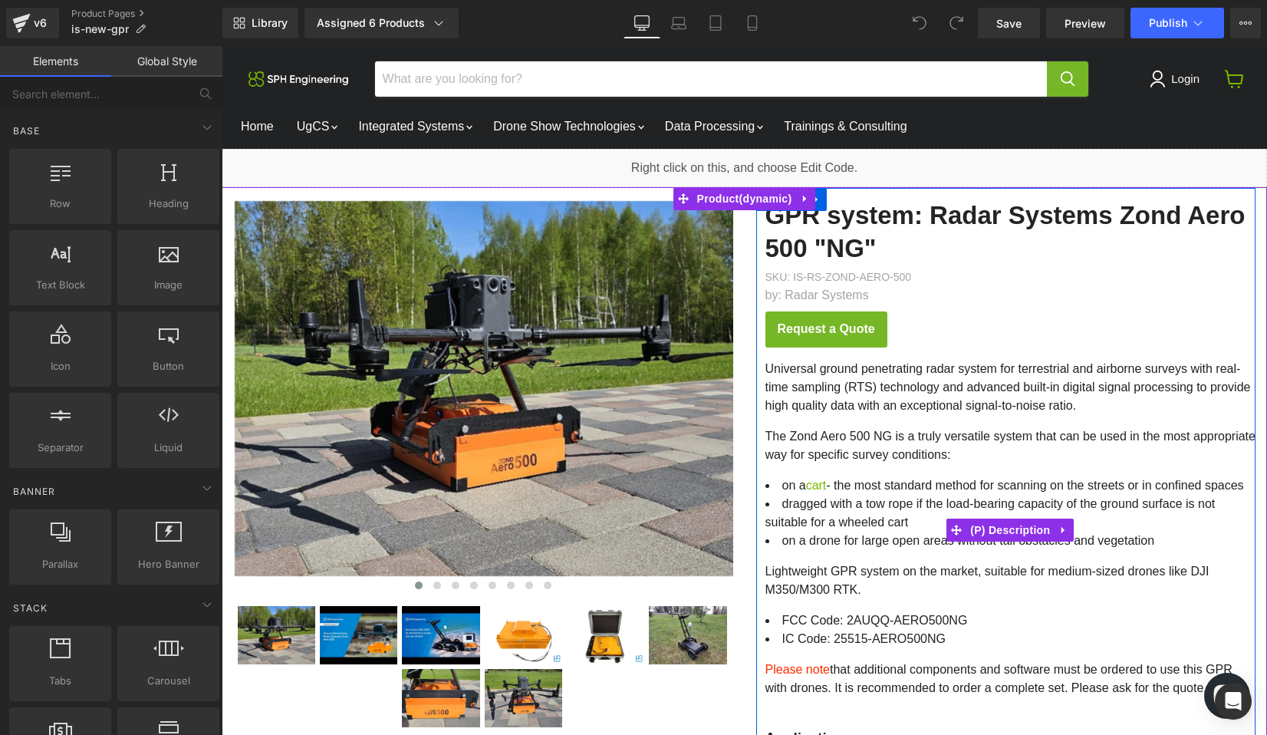
click at [798, 468] on div "Universal ground penetrating radar system for terrestrial and airborne surveys …" at bounding box center [1010, 528] width 491 height 362
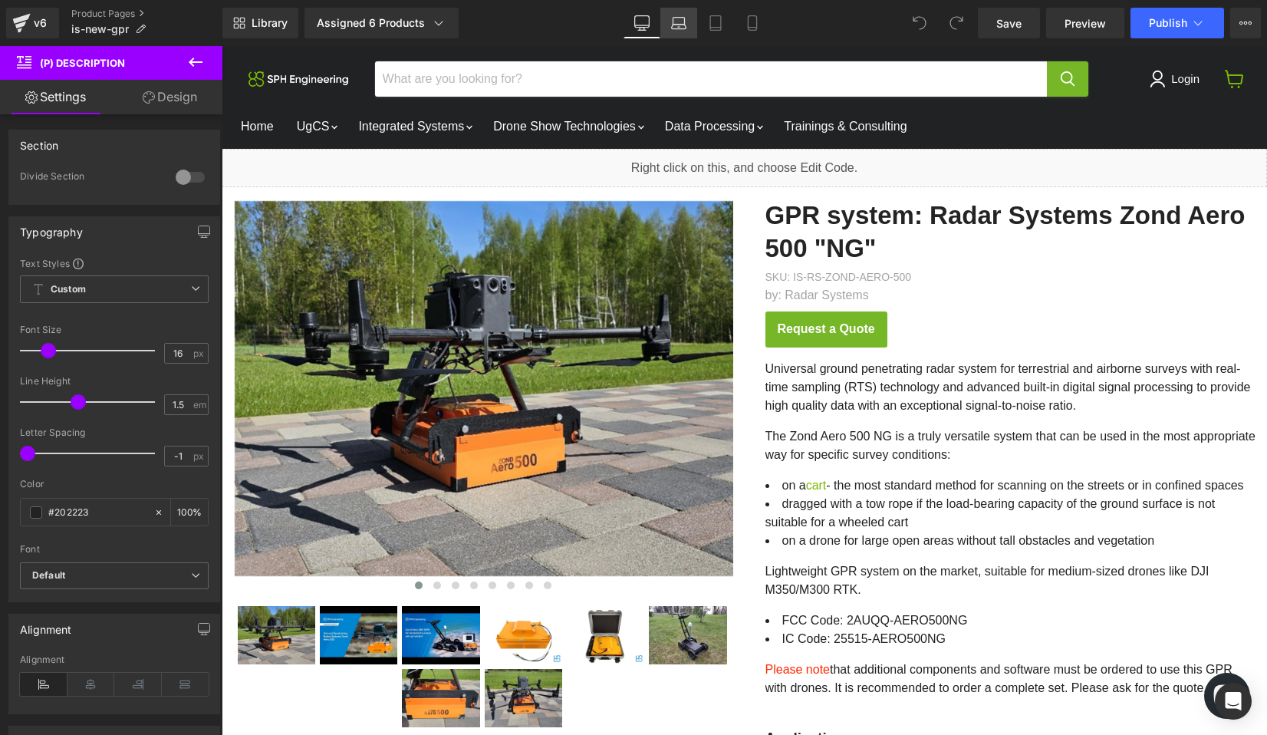
click at [680, 16] on icon at bounding box center [678, 22] width 15 height 15
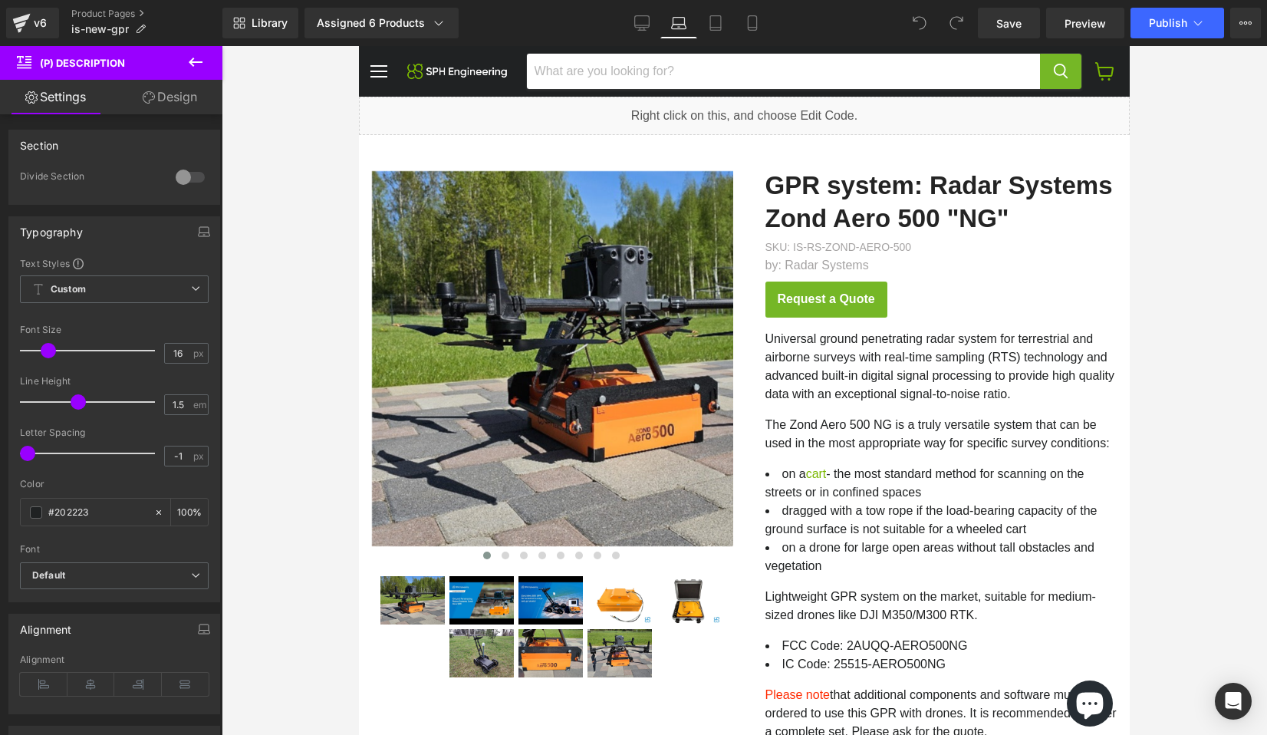
scroll to position [39, 0]
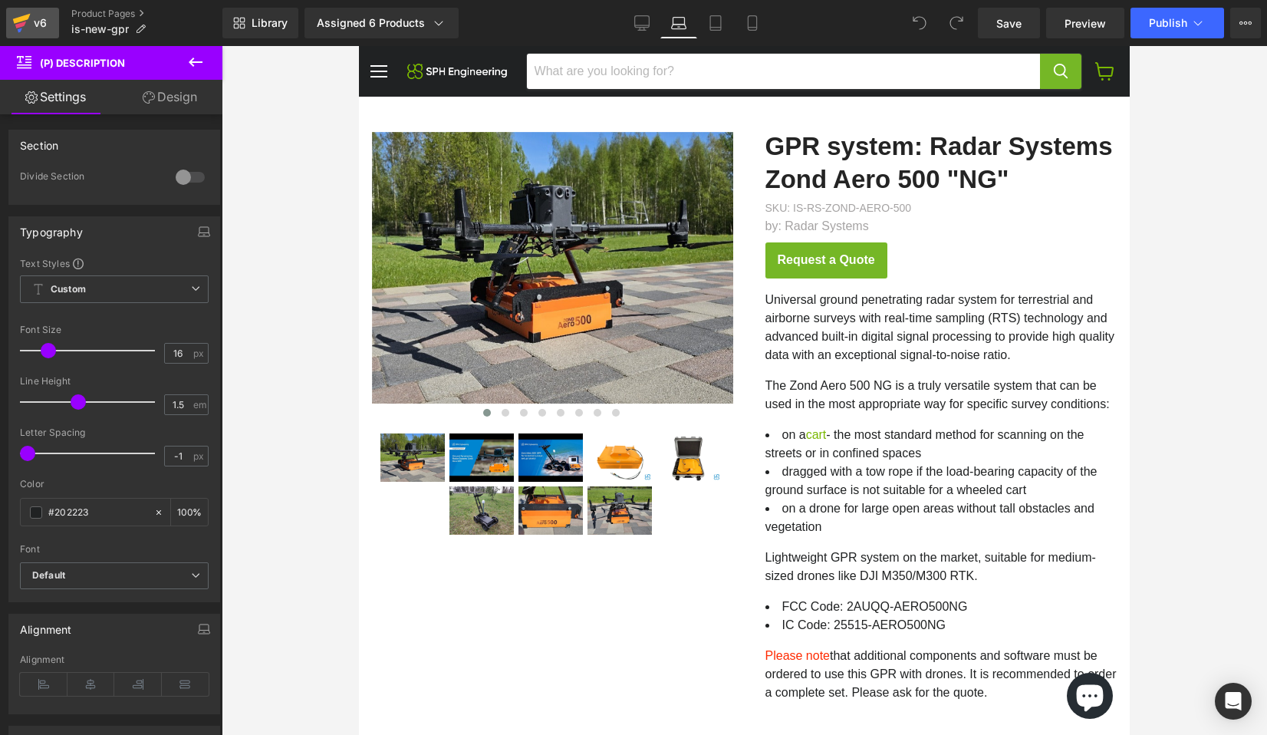
click at [17, 20] on icon at bounding box center [22, 19] width 18 height 10
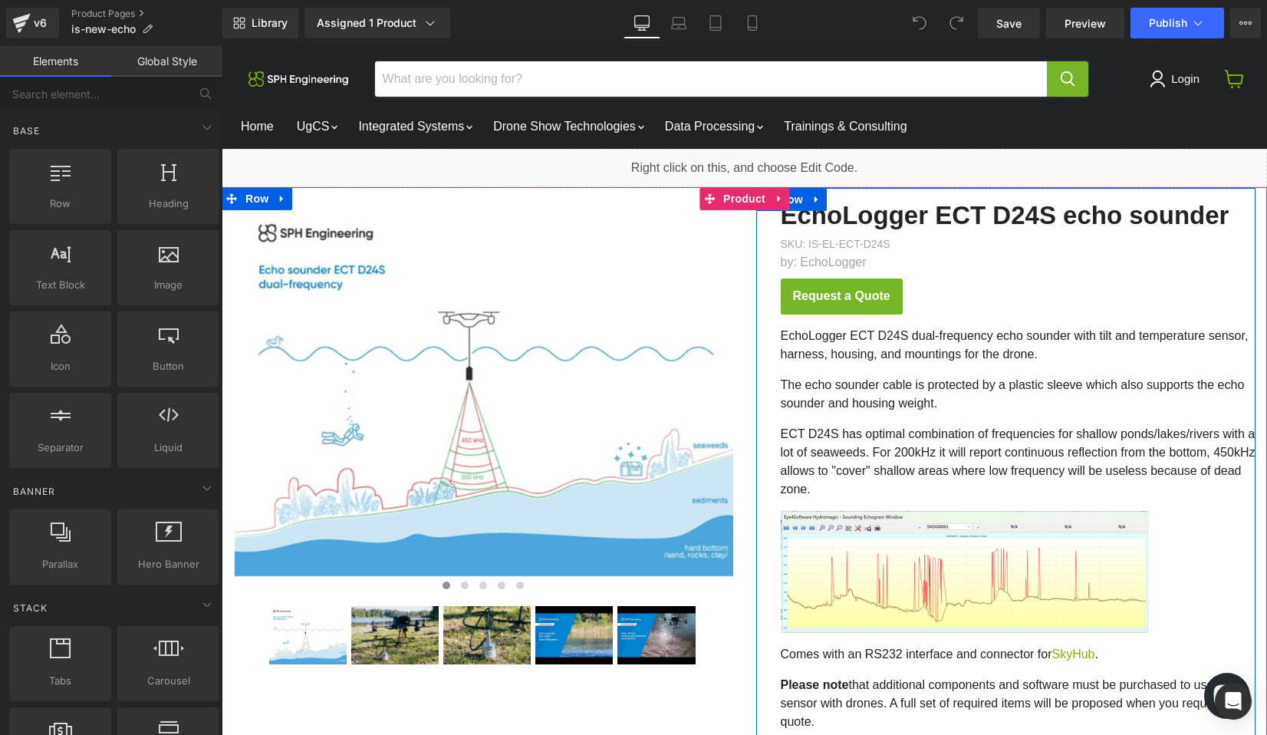
click at [778, 268] on div "EchoLogger ECT D24S echo sounder (P) Title SKU: IS-EL-ECT-D24S (P) SKU by: Echo…" at bounding box center [1006, 509] width 500 height 642
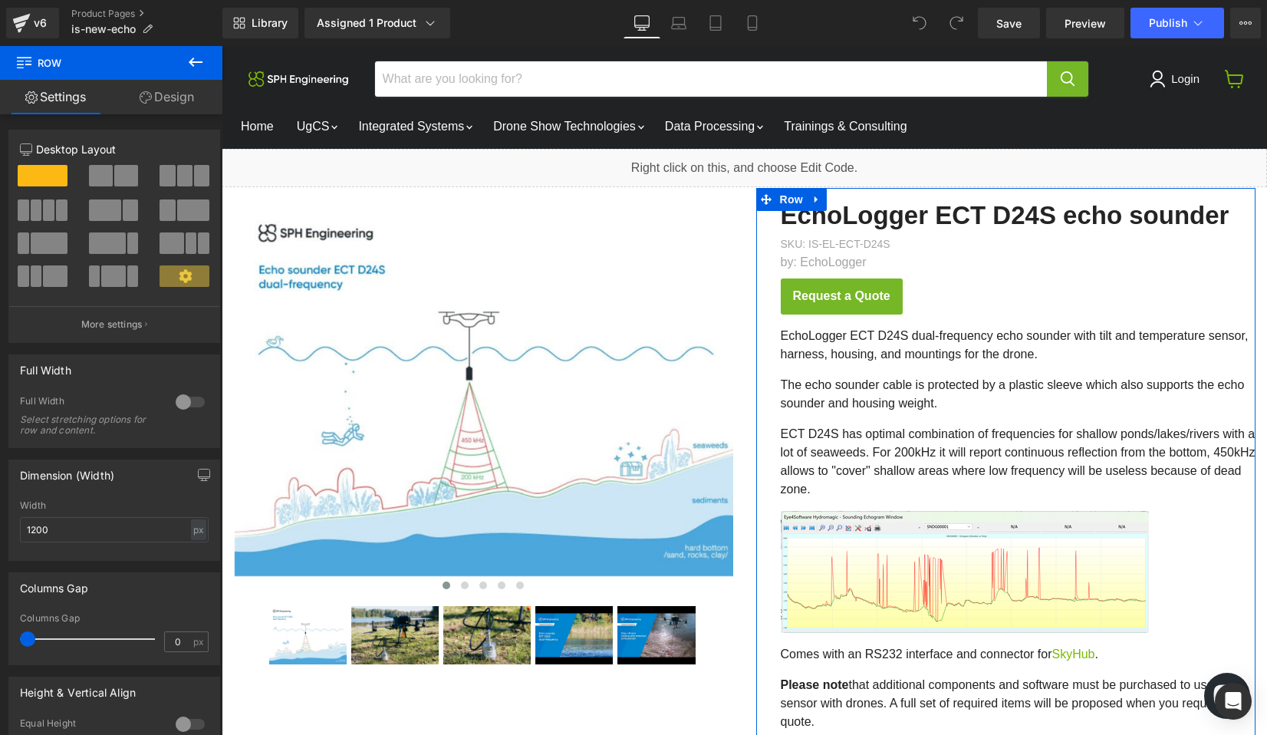
click at [189, 98] on link "Design" at bounding box center [166, 97] width 111 height 35
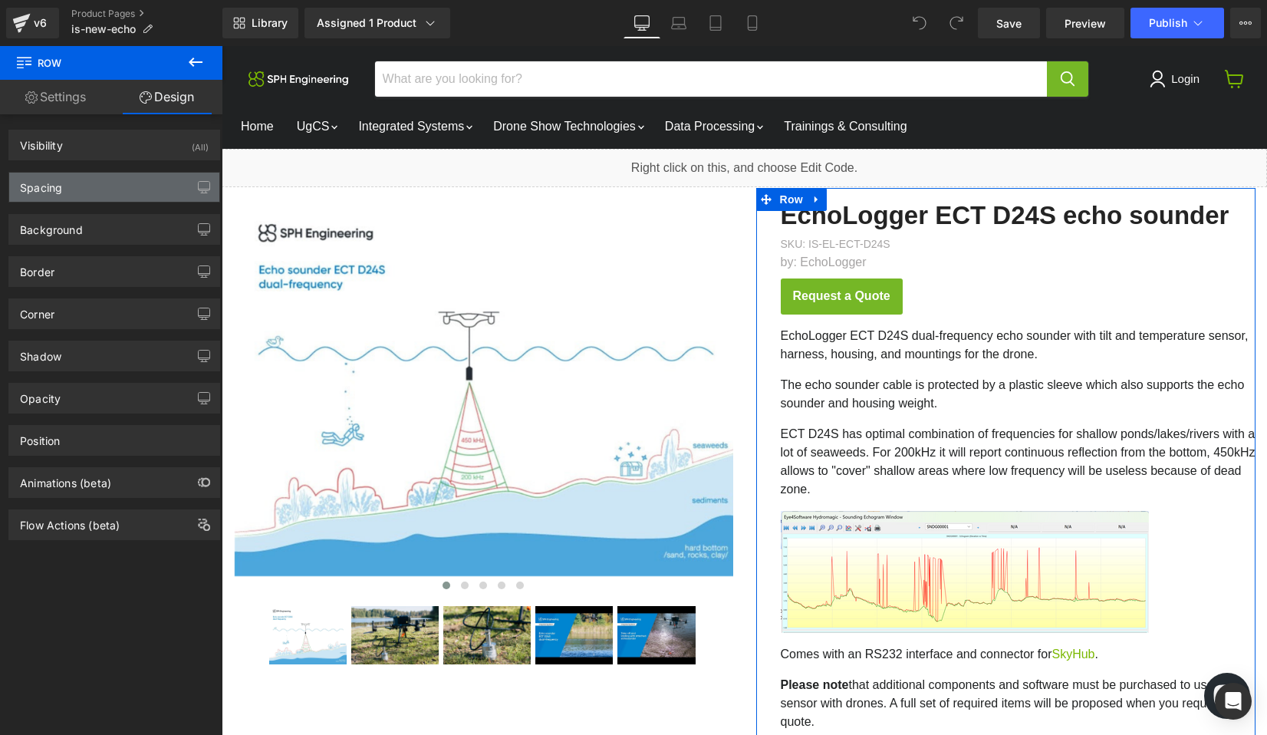
click at [90, 179] on div "Spacing" at bounding box center [114, 187] width 210 height 29
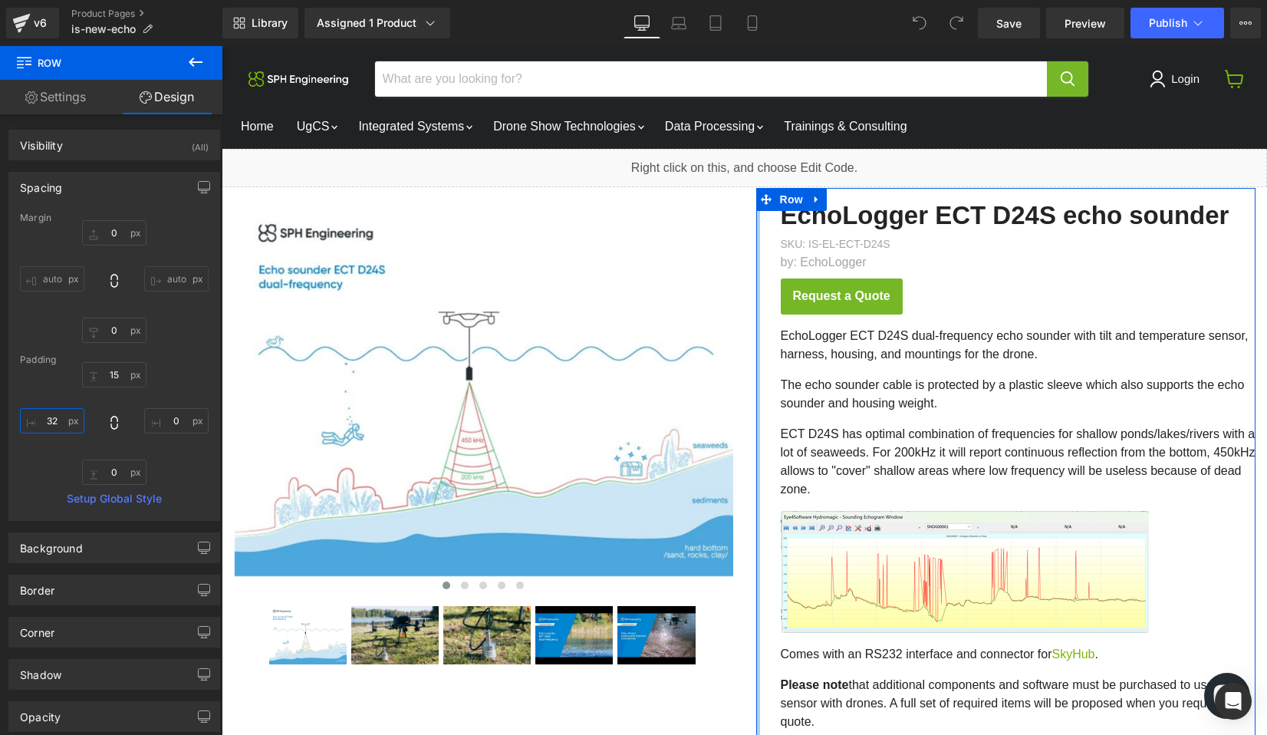
click at [55, 416] on input "32" at bounding box center [52, 420] width 64 height 25
type input "12"
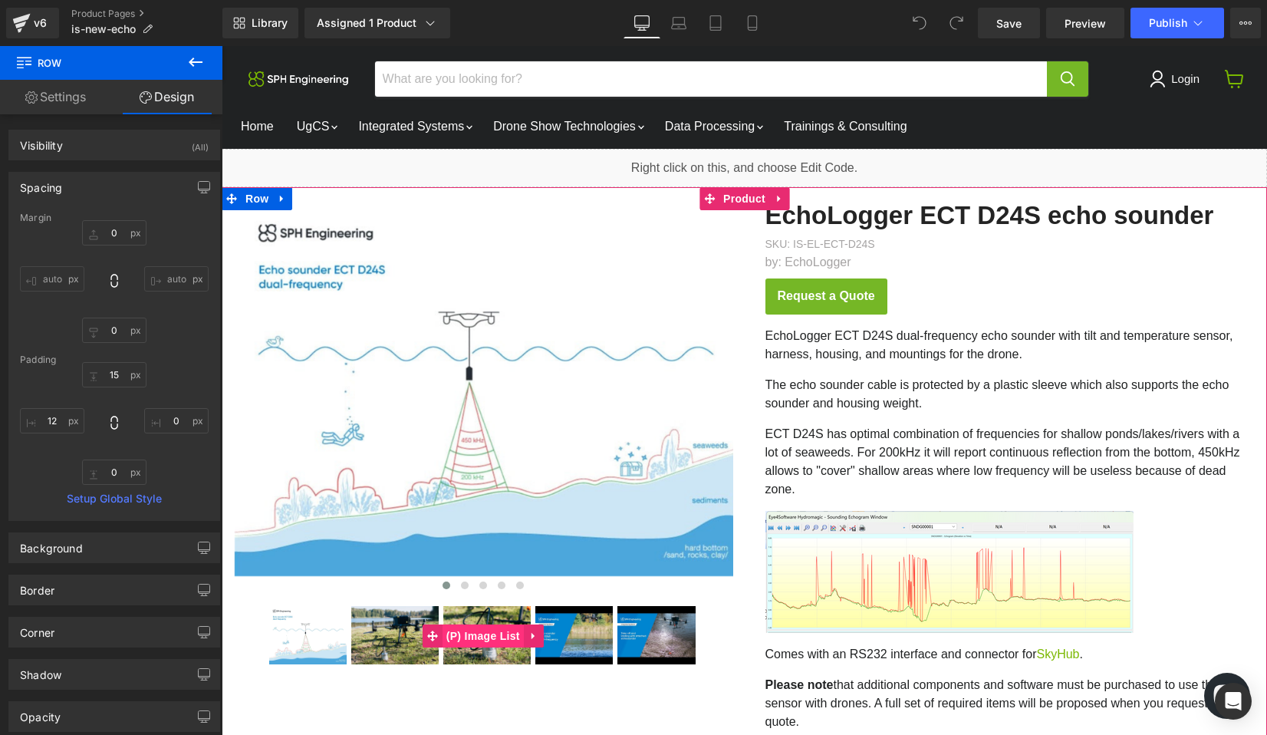
click at [480, 632] on span "(P) Image List" at bounding box center [483, 635] width 81 height 23
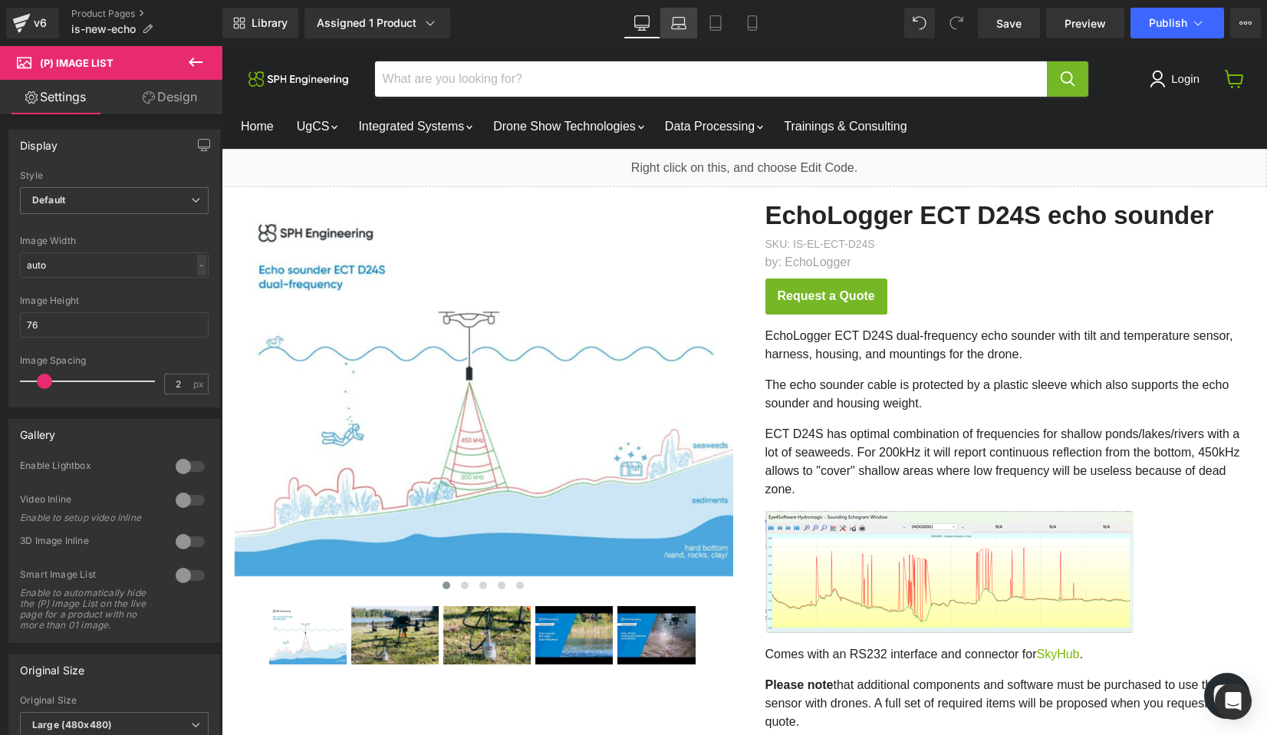
click at [674, 22] on icon at bounding box center [678, 22] width 15 height 15
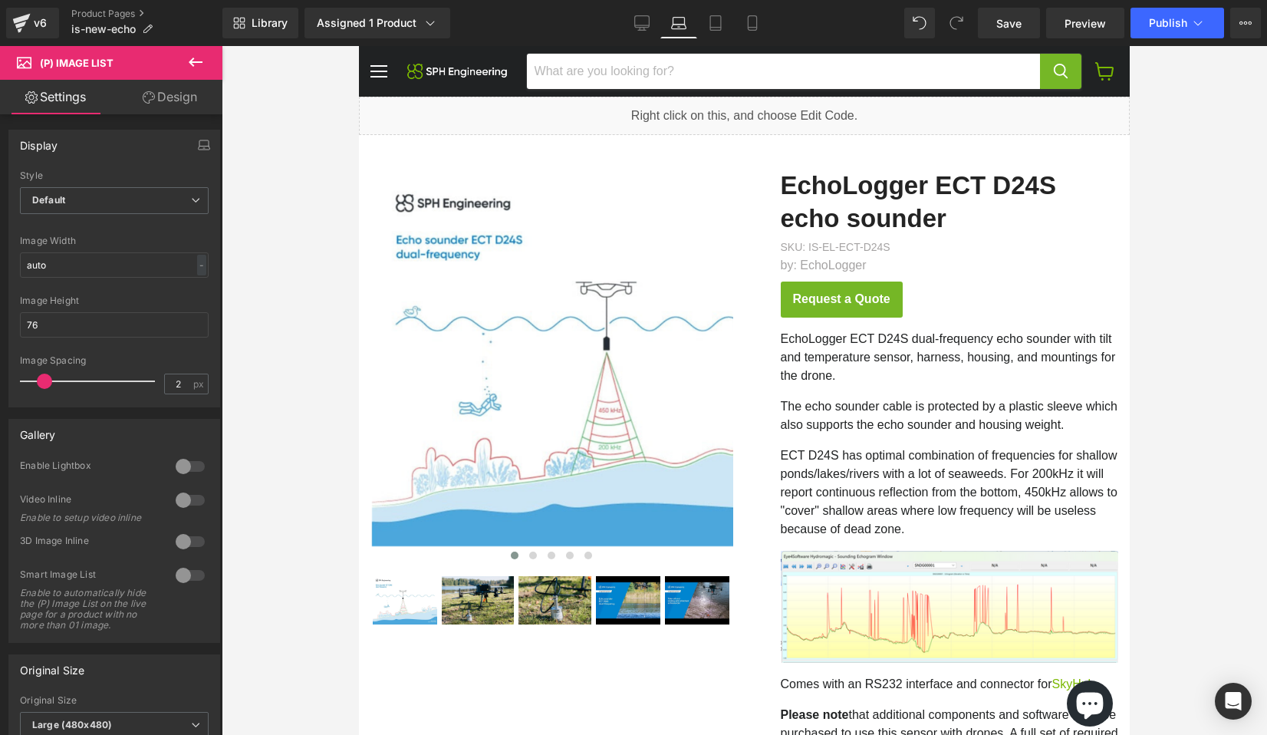
scroll to position [296, 0]
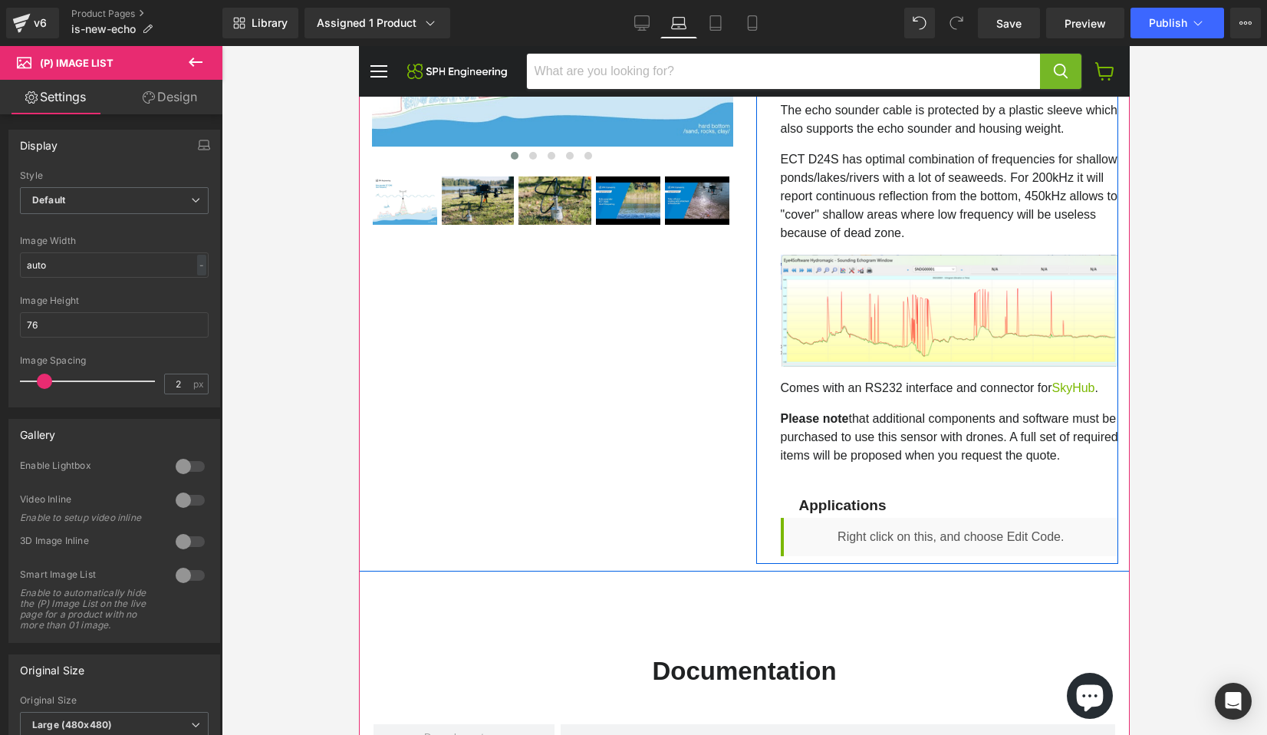
click at [768, 258] on div "EchoLogger ECT D24S echo sounder (P) Title SKU: IS-EL-ECT-D24S (P) SKU by: Echo…" at bounding box center [937, 213] width 363 height 702
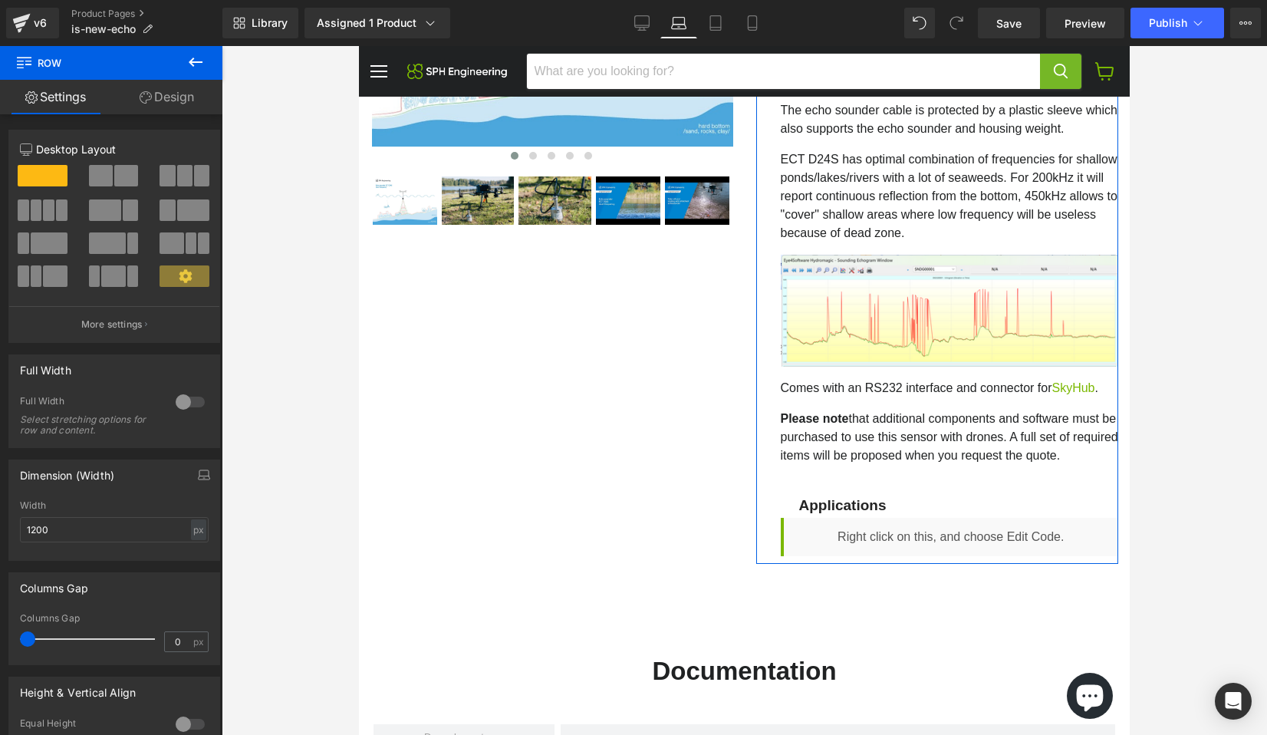
click at [156, 97] on link "Design" at bounding box center [166, 97] width 111 height 35
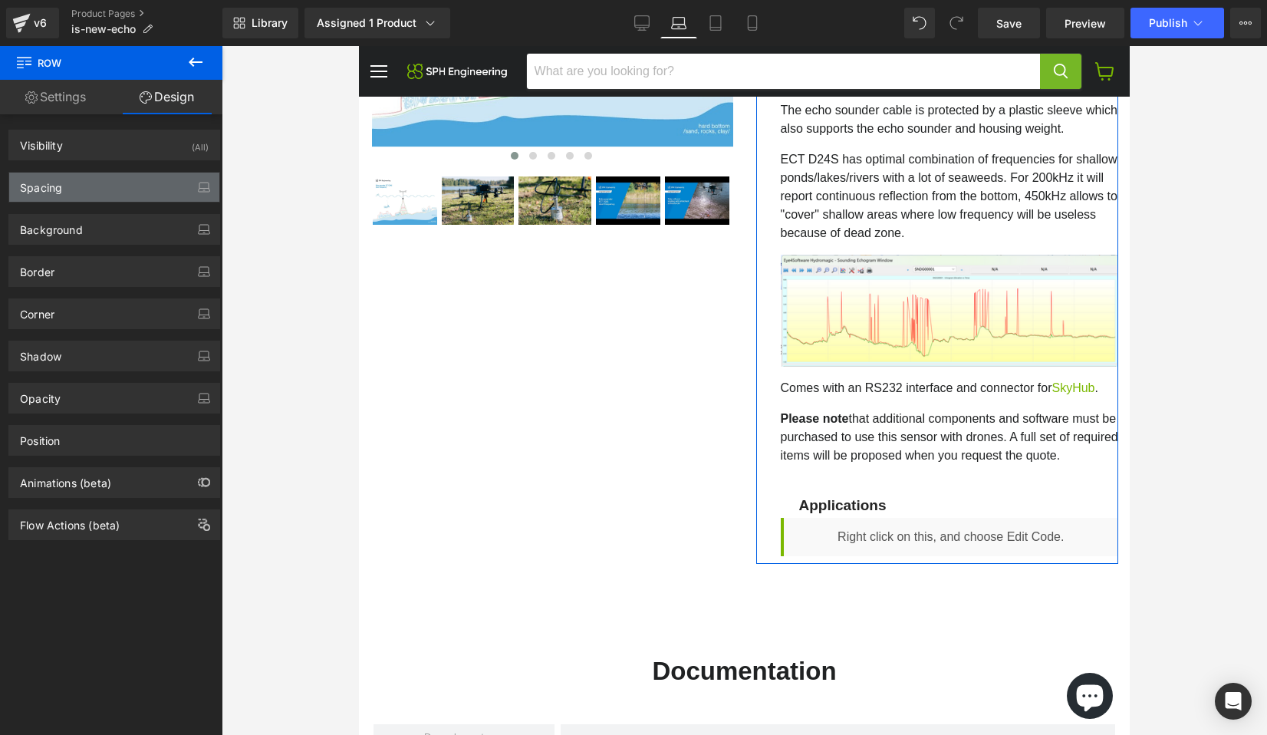
click at [85, 191] on div "Spacing" at bounding box center [114, 187] width 210 height 29
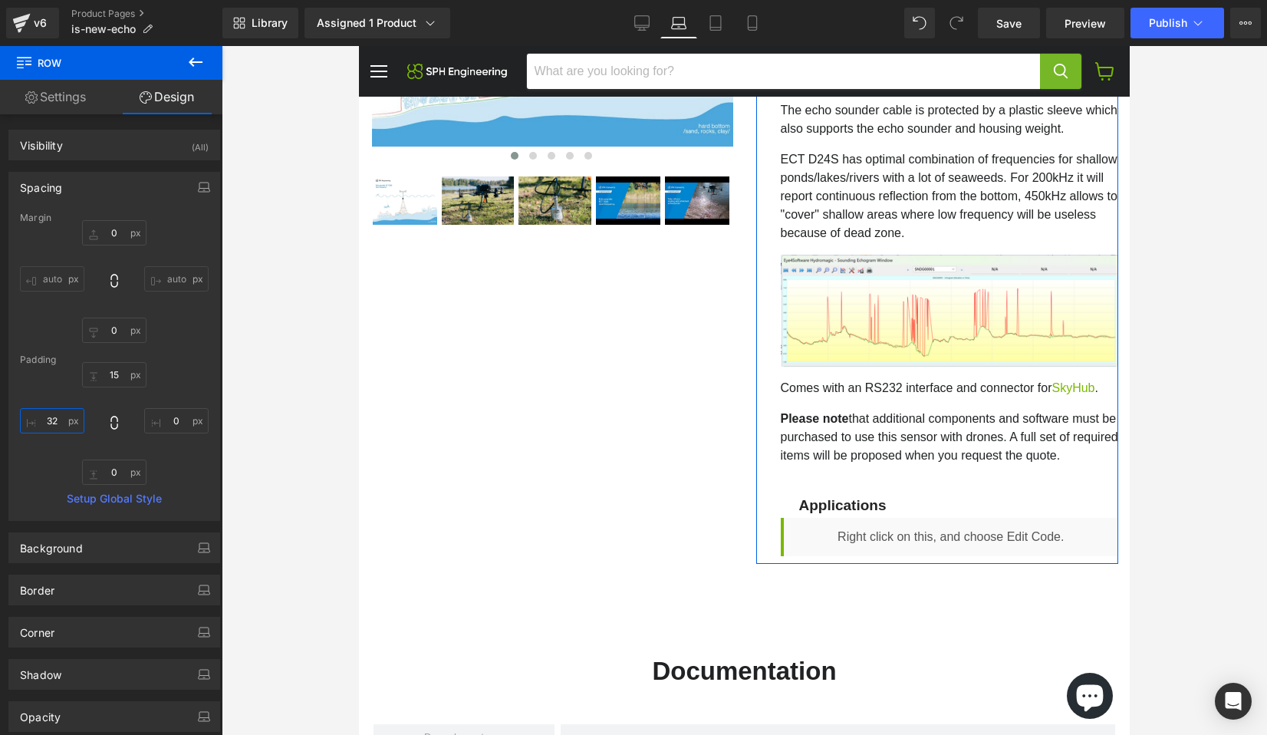
click at [56, 426] on input "text" at bounding box center [52, 420] width 64 height 25
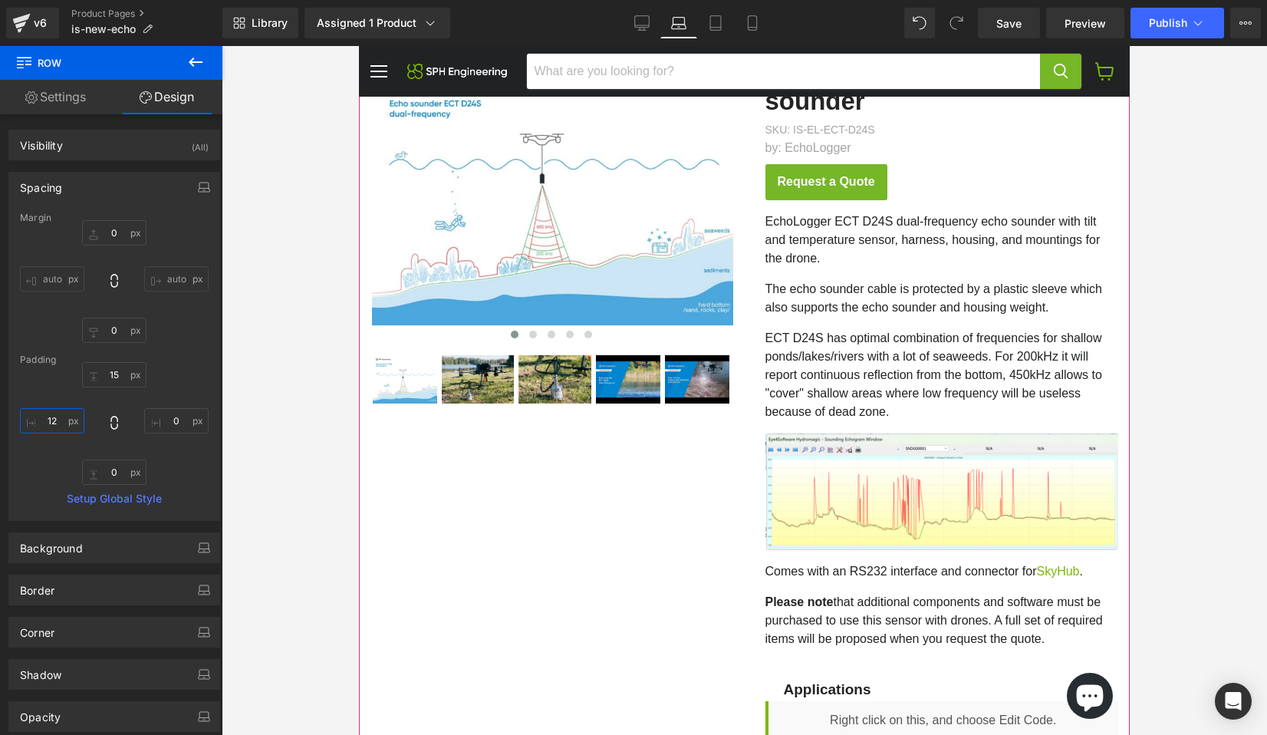
scroll to position [0, 0]
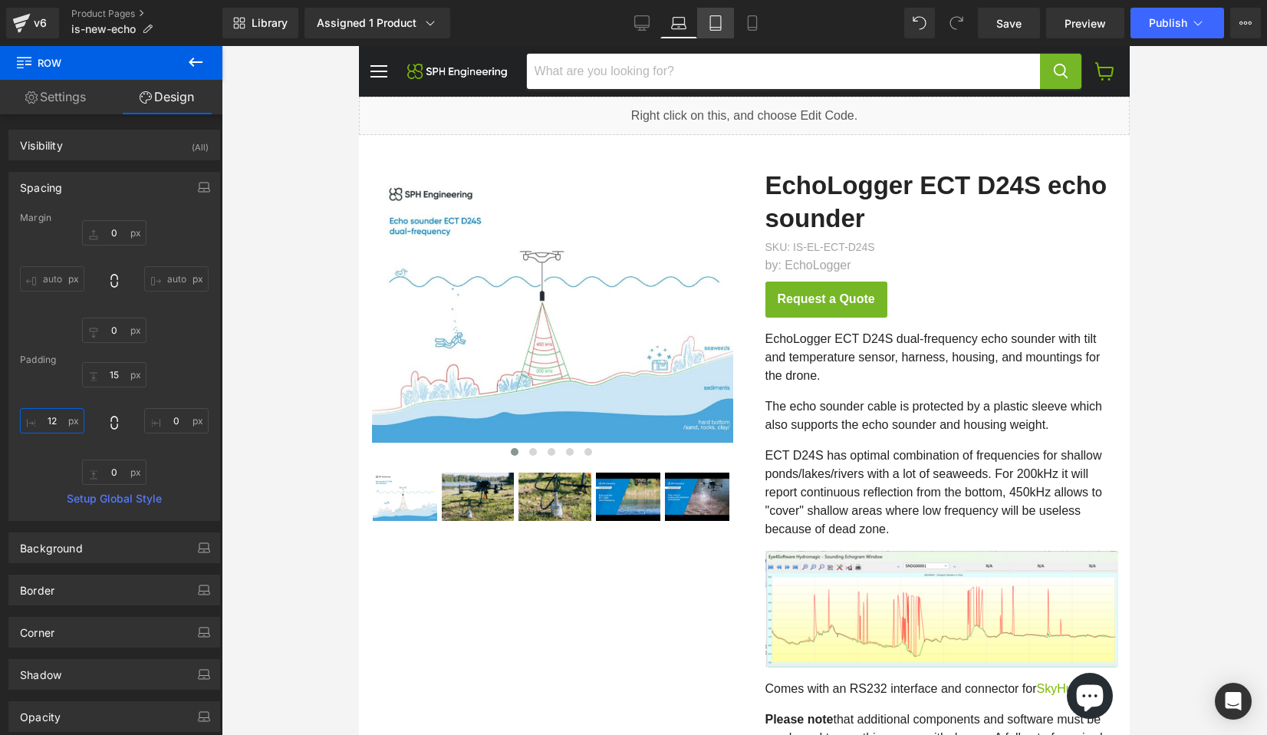
type input "12"
click at [718, 29] on icon at bounding box center [715, 22] width 15 height 15
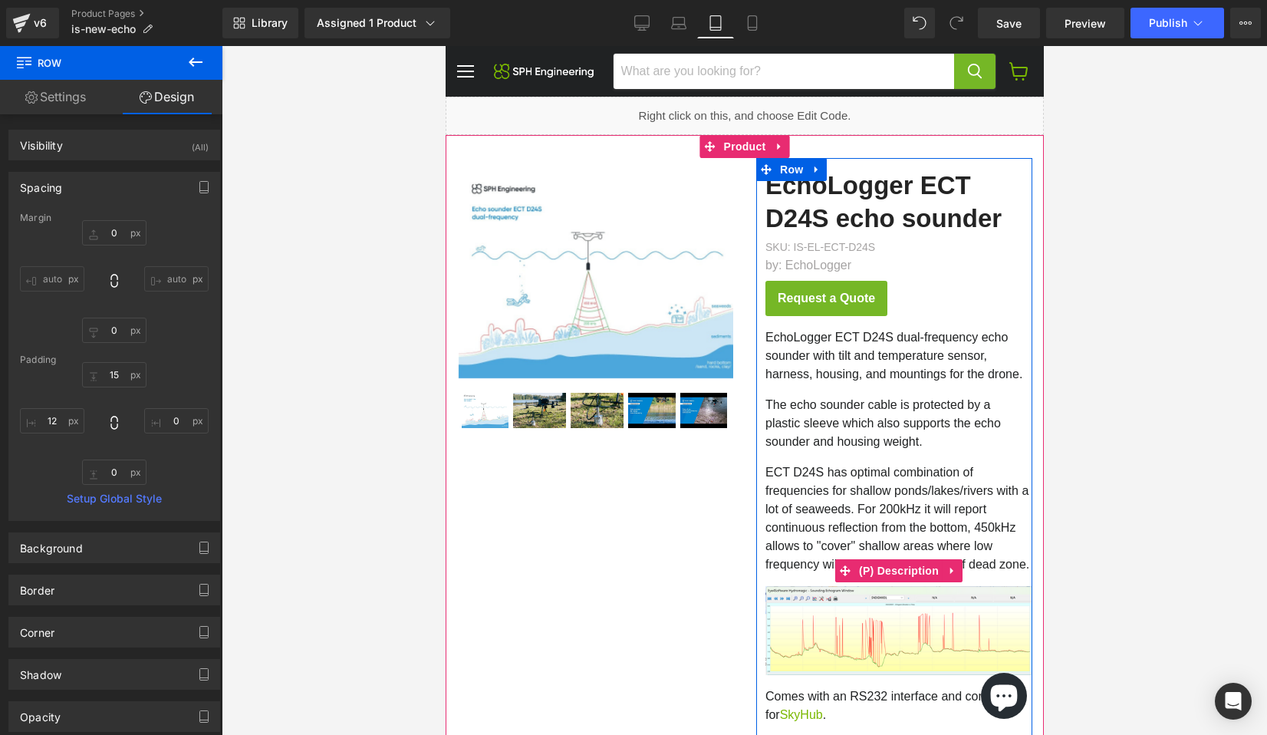
click at [809, 405] on span "The echo sounder cable is protected by a plastic sleeve which also supports the…" at bounding box center [882, 423] width 235 height 50
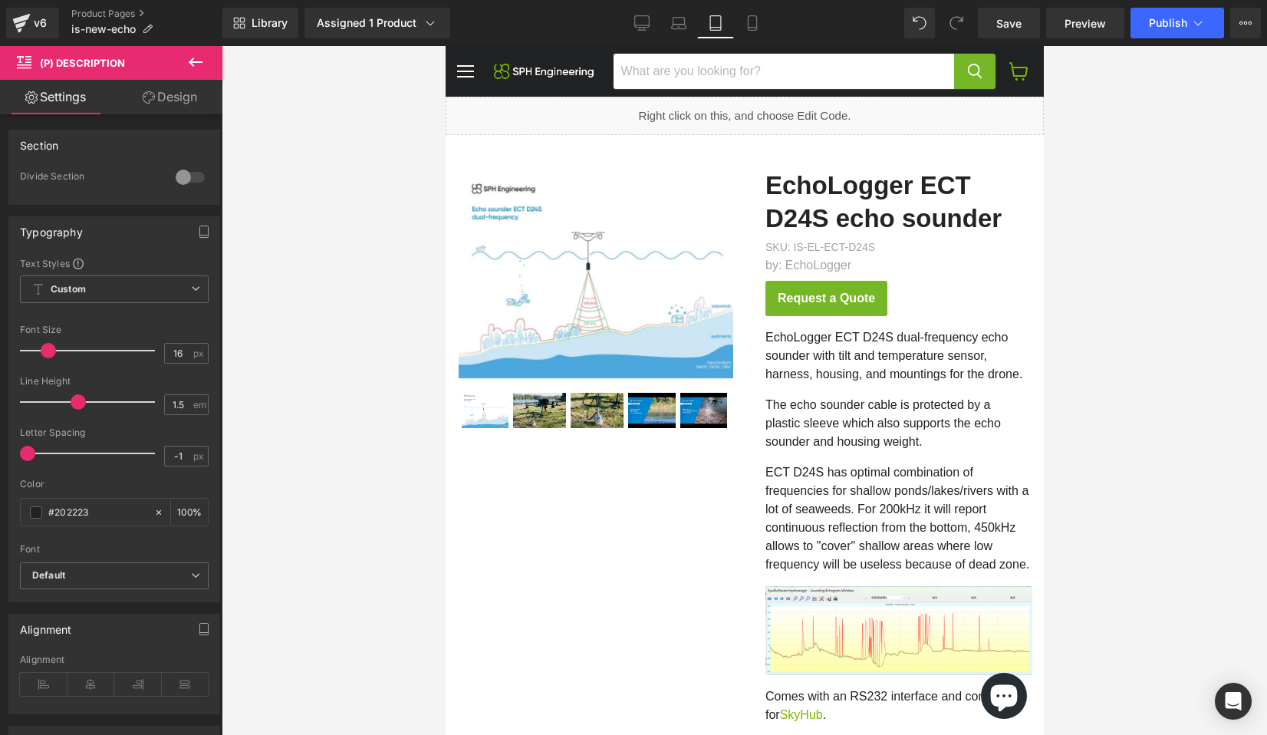
click at [176, 99] on link "Design" at bounding box center [169, 97] width 111 height 35
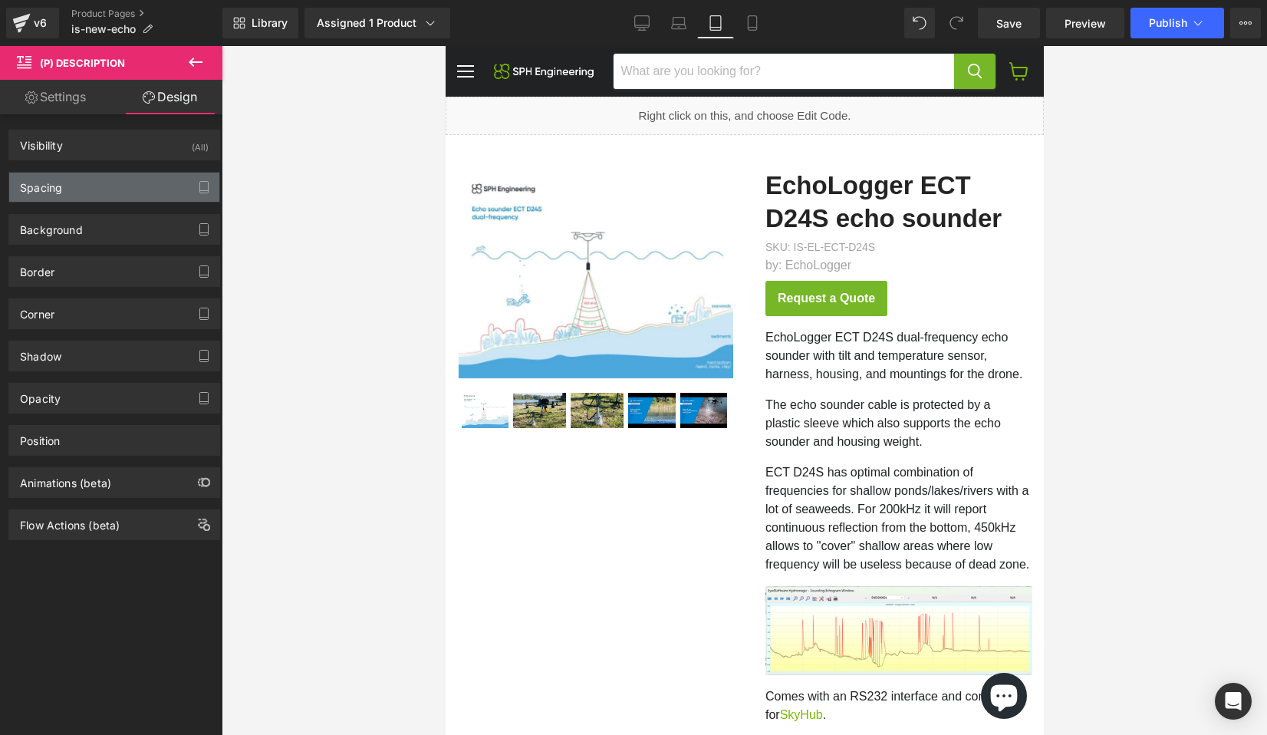
click at [154, 192] on div "Spacing" at bounding box center [114, 187] width 210 height 29
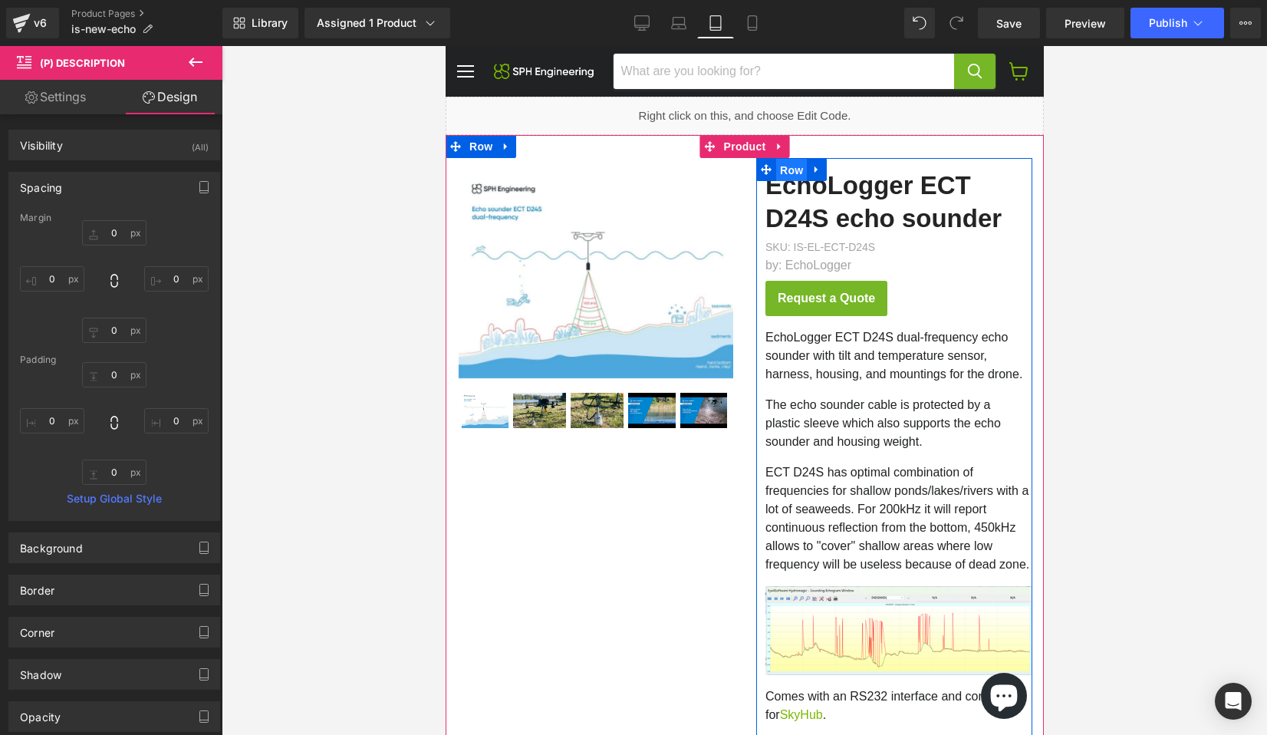
click at [783, 163] on span "Row" at bounding box center [790, 170] width 31 height 23
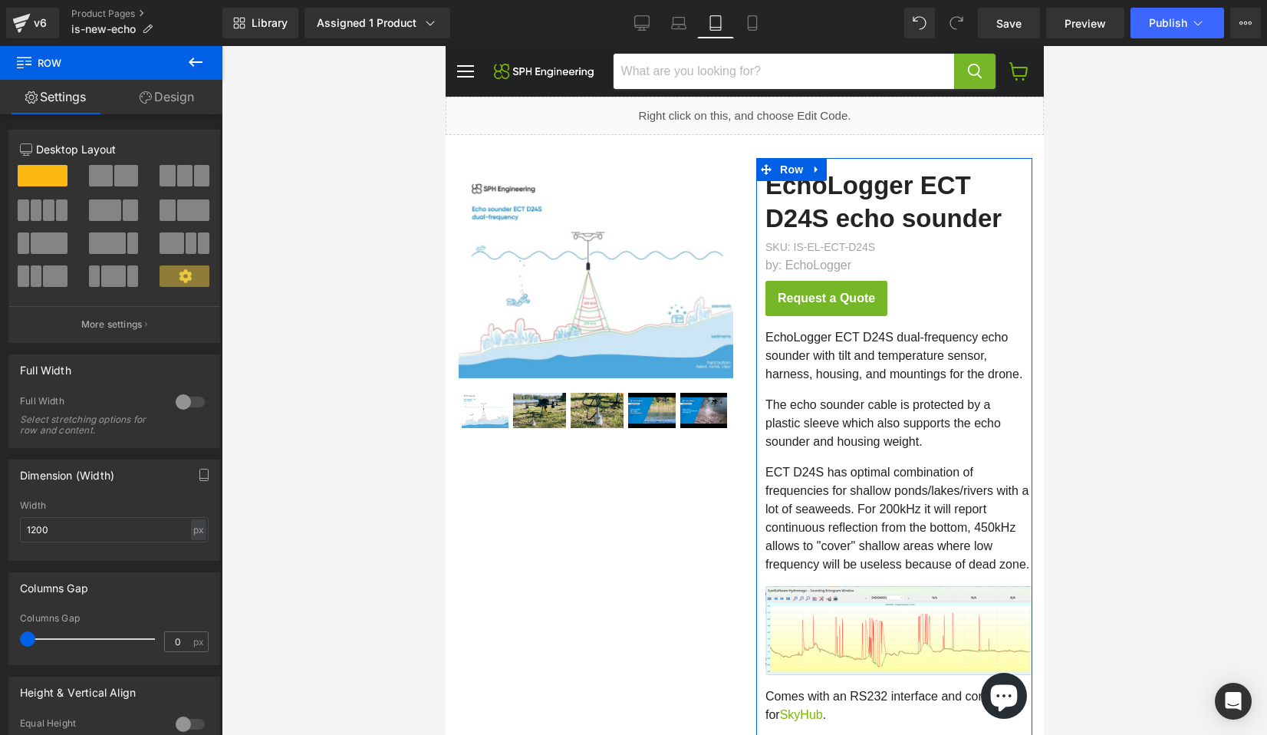
click at [181, 90] on link "Design" at bounding box center [166, 97] width 111 height 35
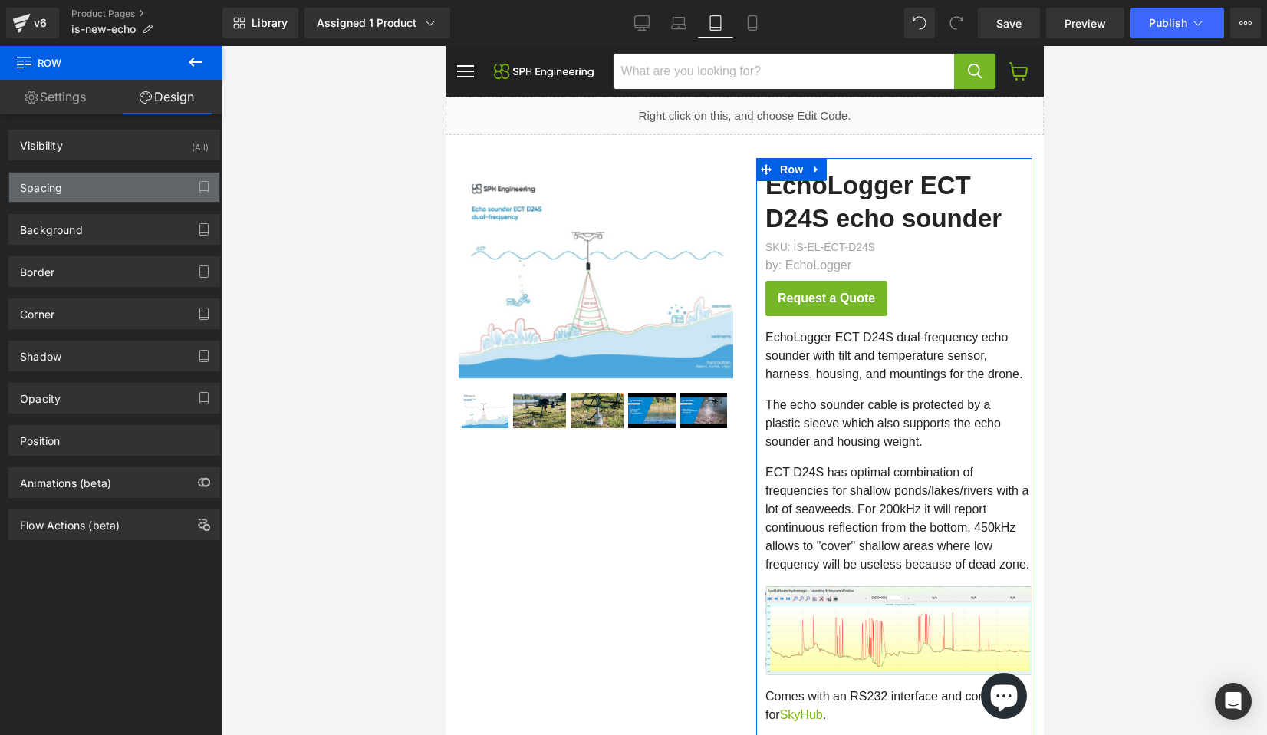
click at [97, 193] on div "Spacing" at bounding box center [114, 187] width 210 height 29
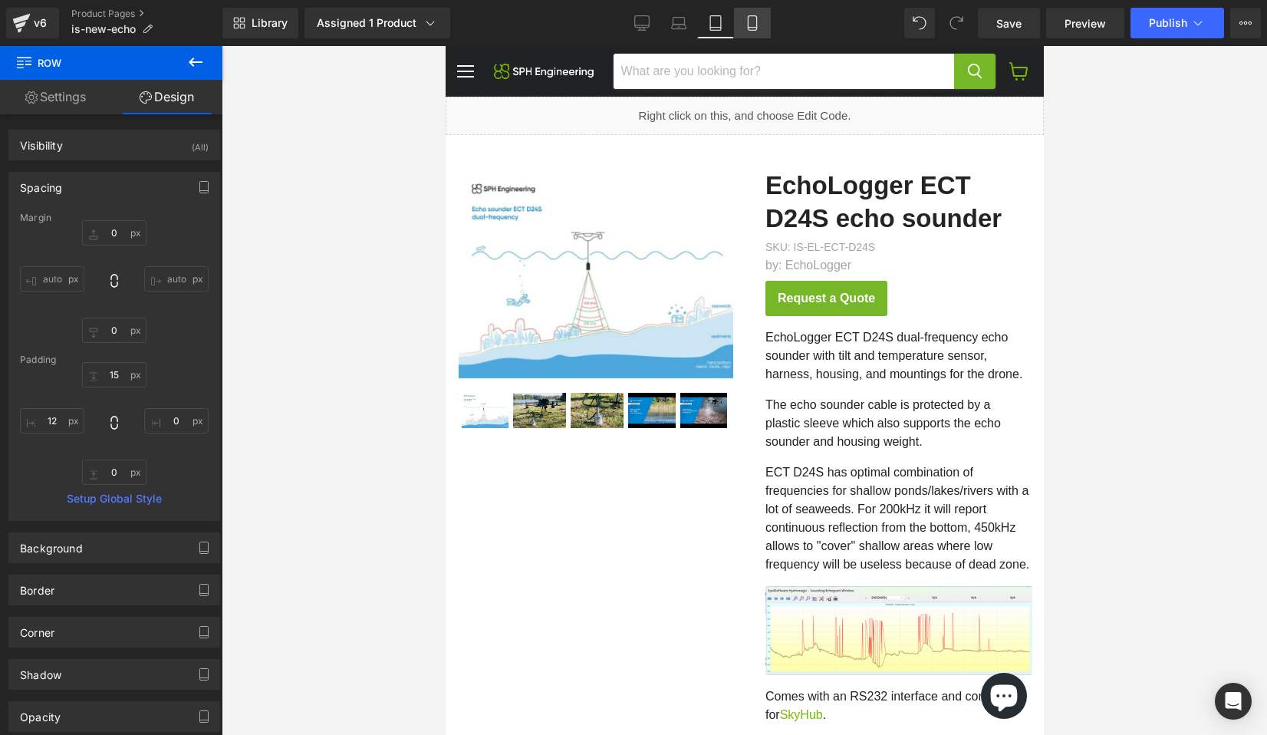
click at [750, 20] on icon at bounding box center [752, 22] width 15 height 15
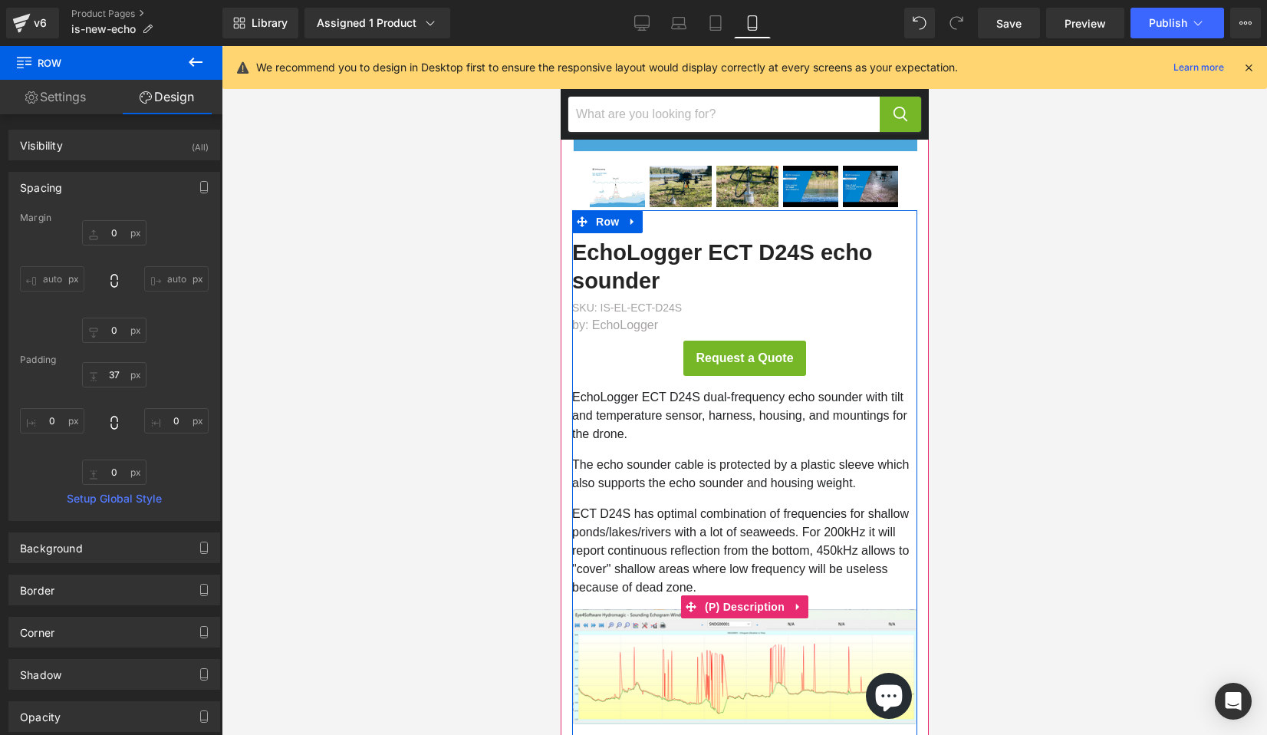
click at [657, 416] on p "EchoLogger ECT D24S dual-frequency echo sounder with tilt and temperature senso…" at bounding box center [743, 415] width 345 height 55
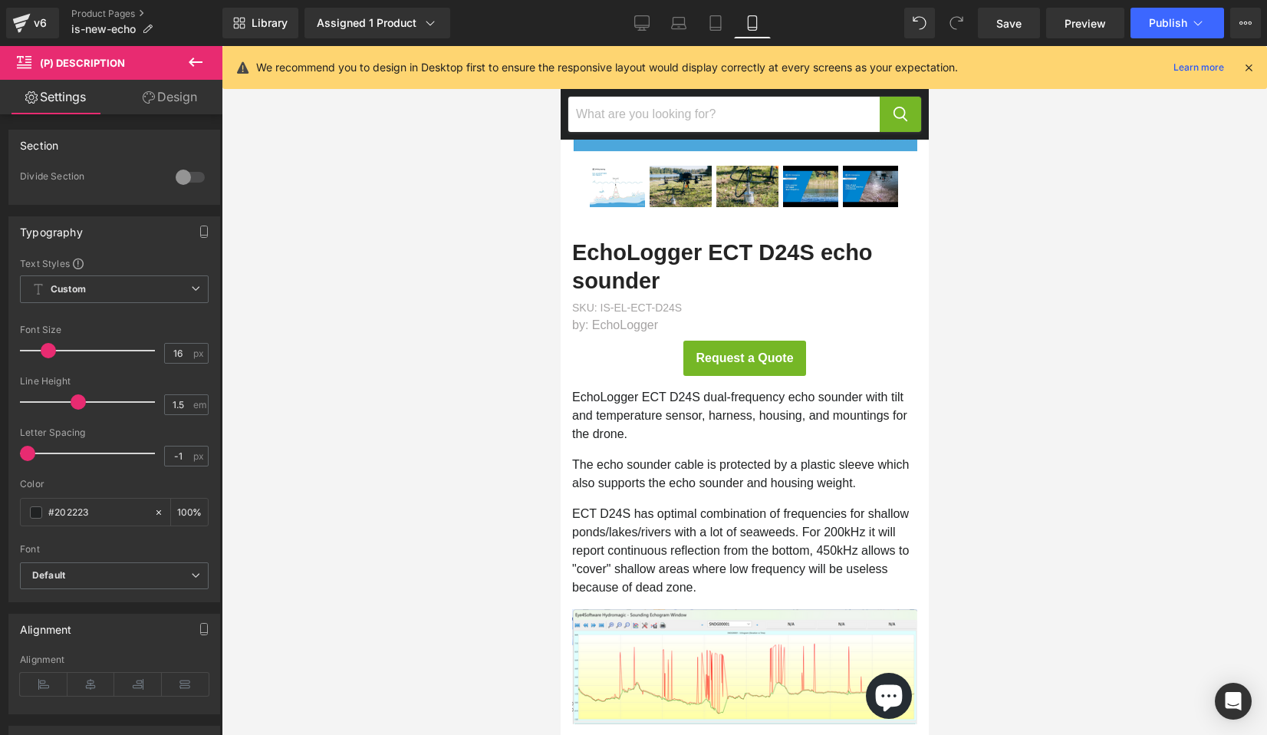
click at [179, 97] on link "Design" at bounding box center [169, 97] width 111 height 35
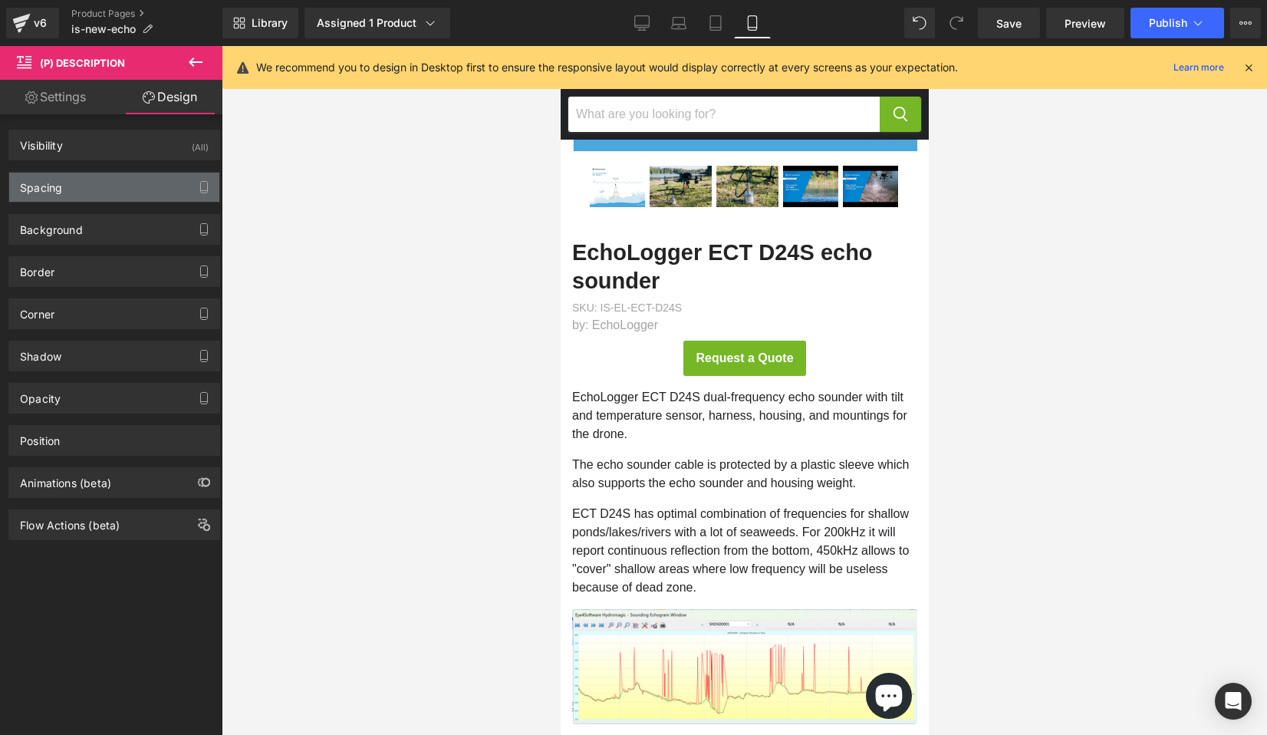
click at [89, 199] on div "Spacing" at bounding box center [114, 187] width 210 height 29
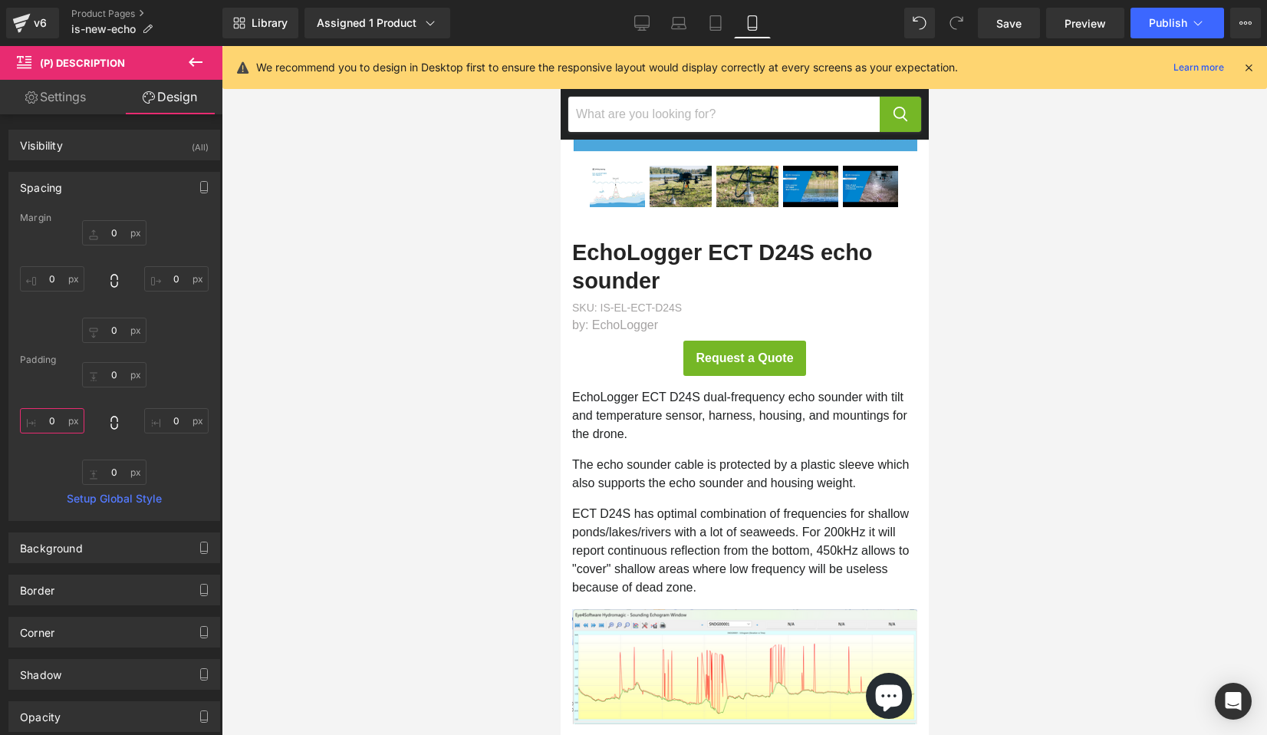
click at [61, 418] on input "0" at bounding box center [52, 420] width 64 height 25
type input "8"
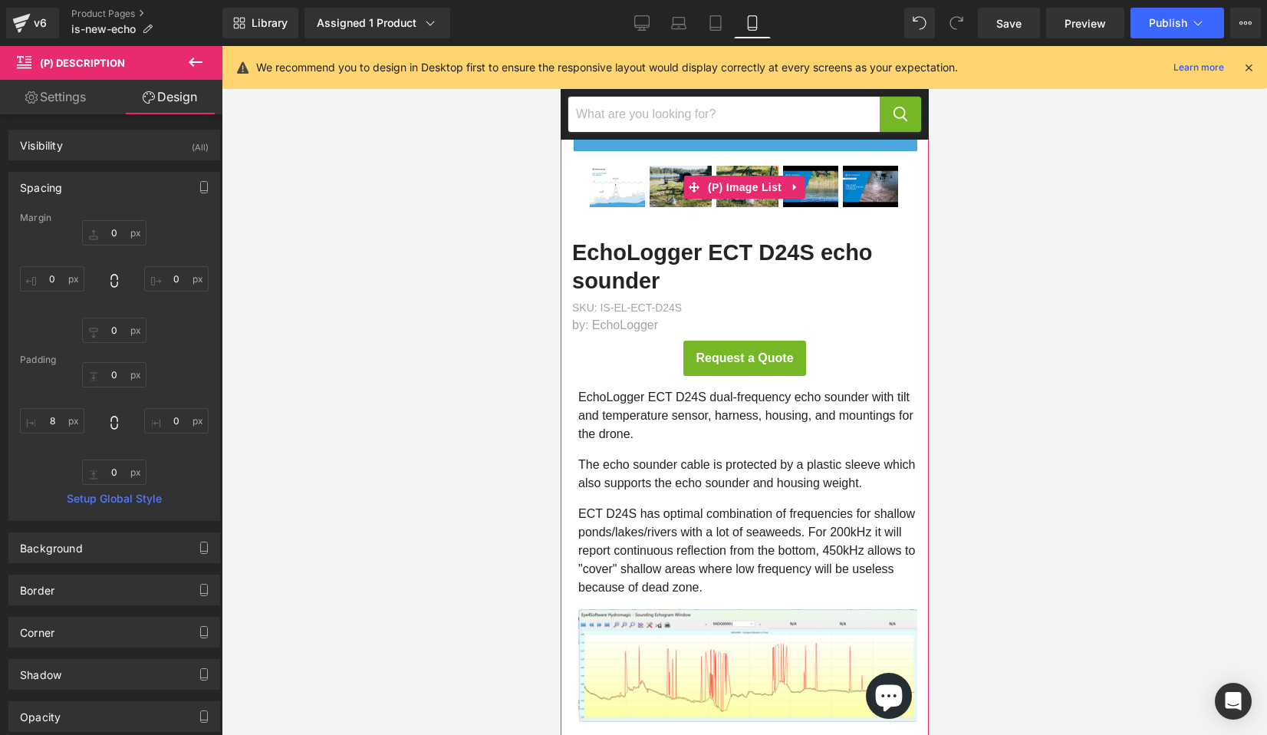
click at [742, 178] on span "(P) Image List" at bounding box center [743, 187] width 81 height 23
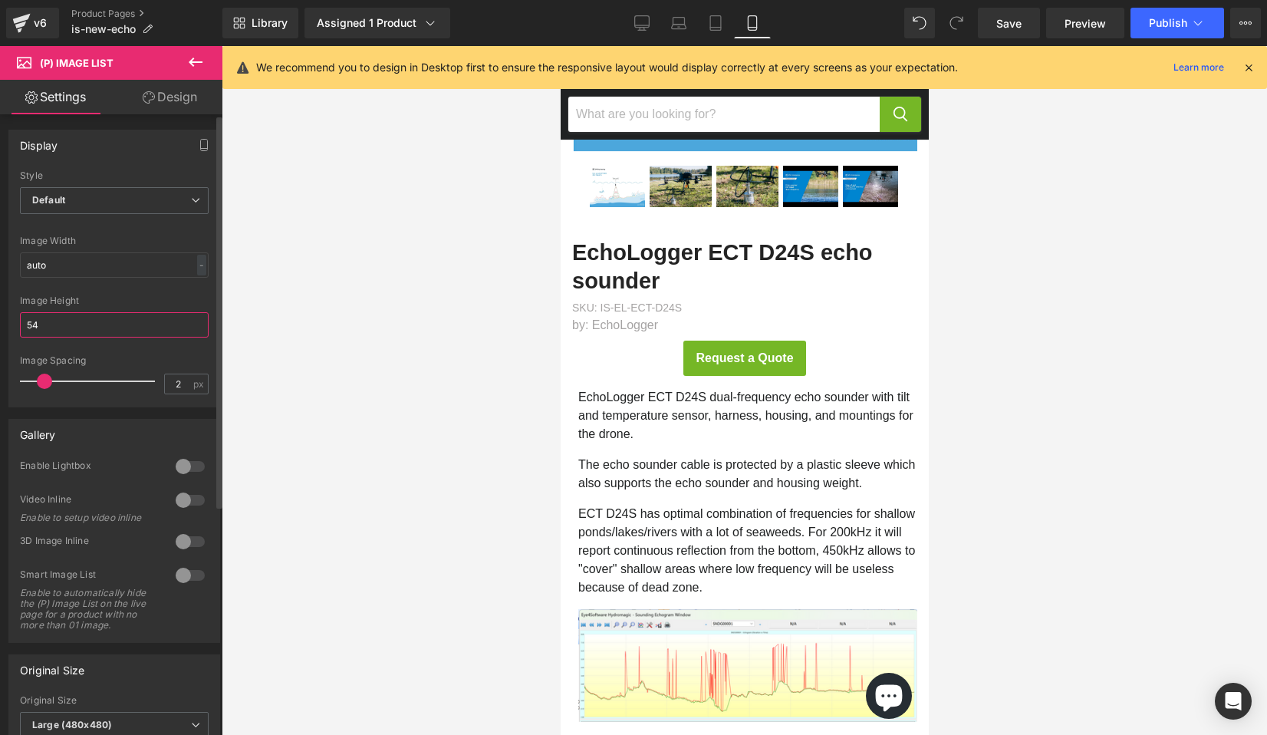
click at [148, 329] on input "54" at bounding box center [114, 324] width 189 height 25
type input "50"
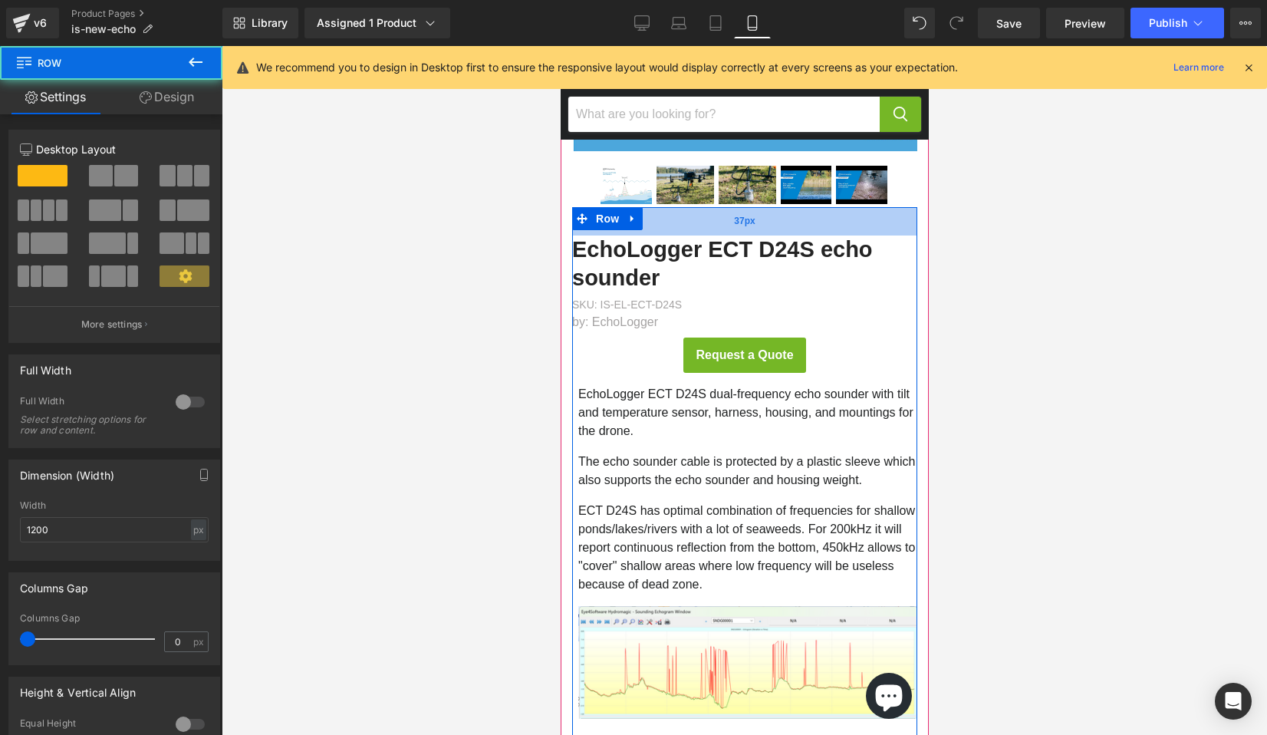
click at [798, 230] on div "37px" at bounding box center [743, 221] width 345 height 28
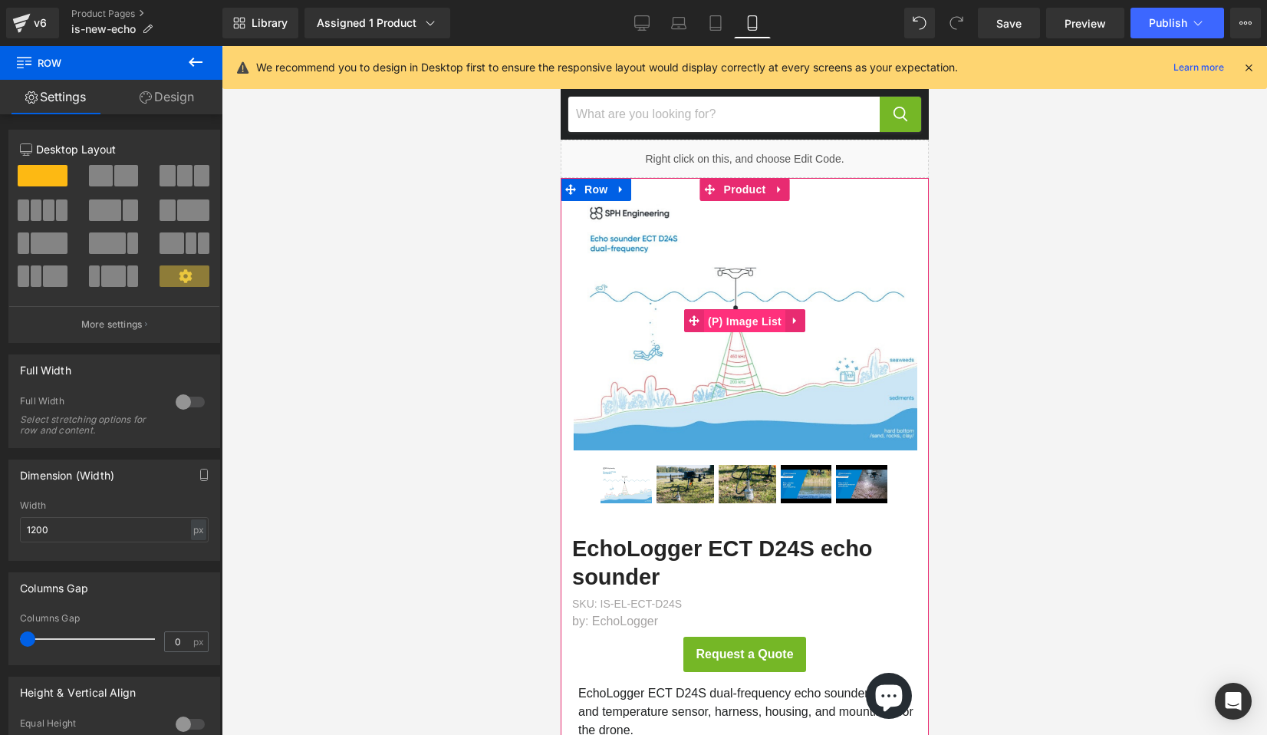
click at [742, 313] on span "(P) Image List" at bounding box center [743, 321] width 81 height 23
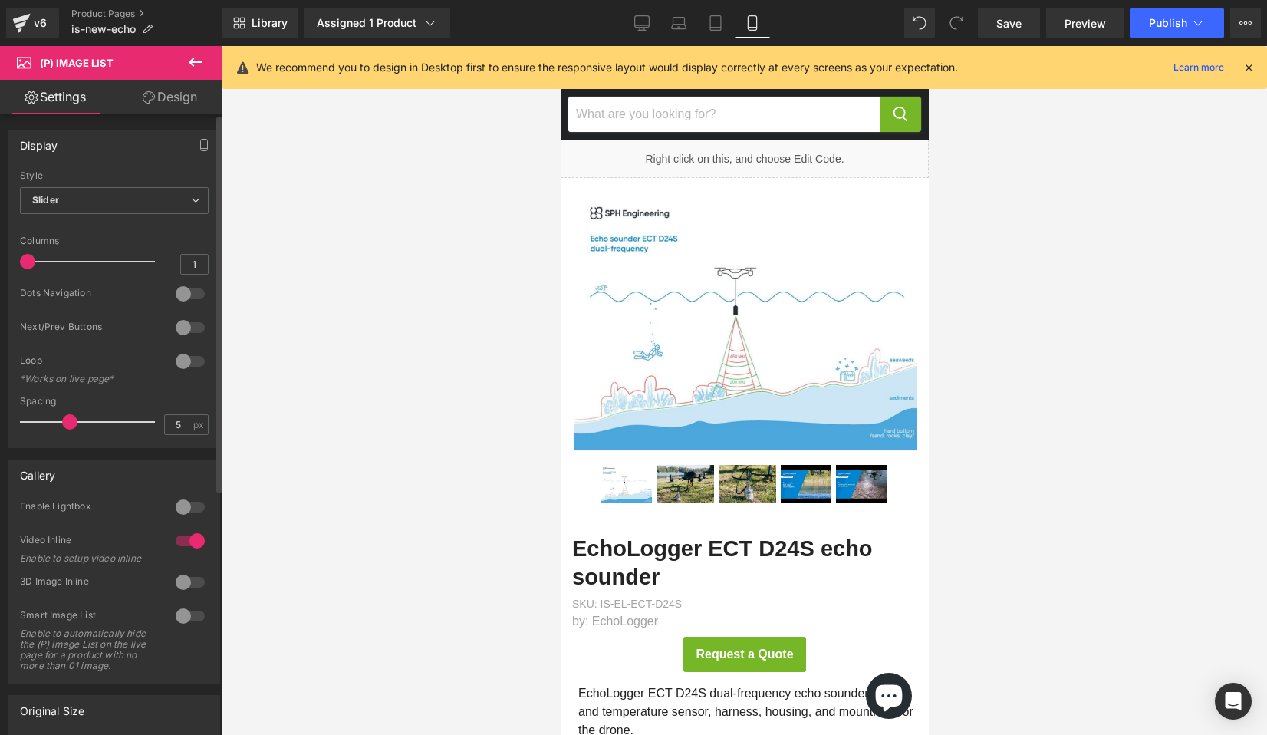
click at [178, 294] on div at bounding box center [190, 293] width 37 height 25
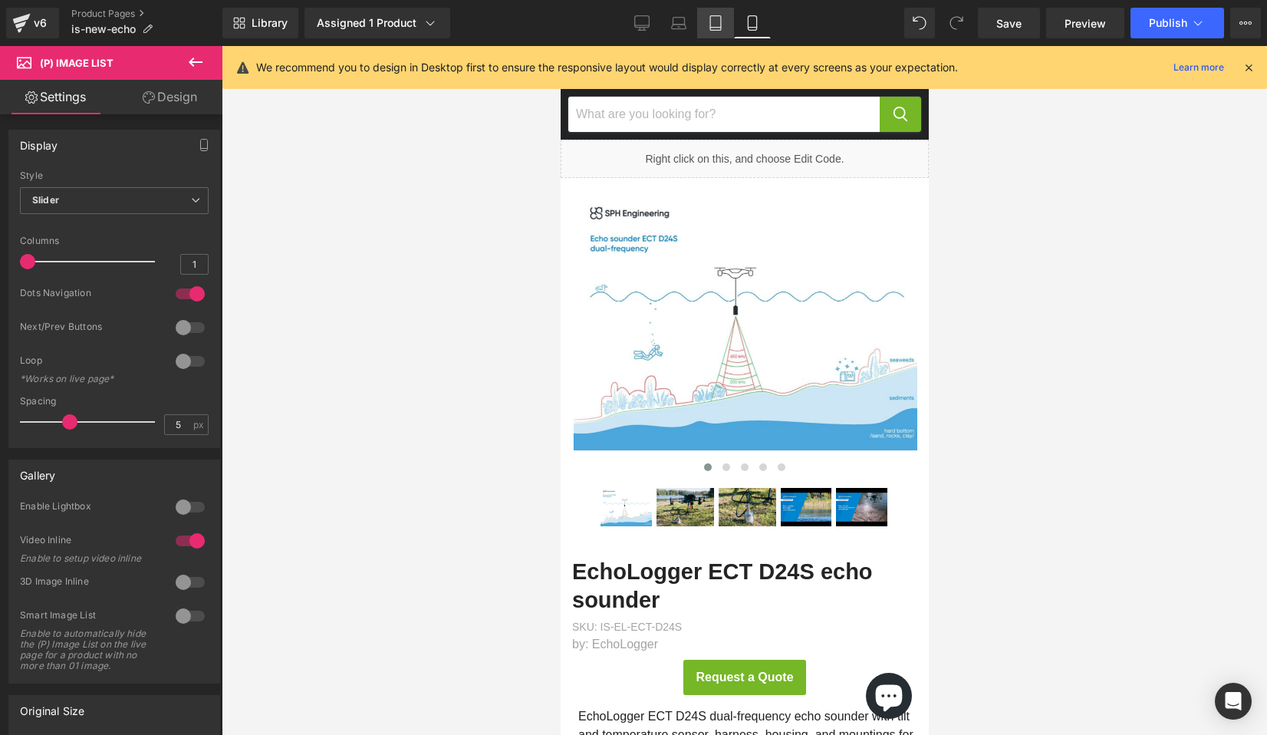
click at [716, 16] on icon at bounding box center [715, 22] width 15 height 15
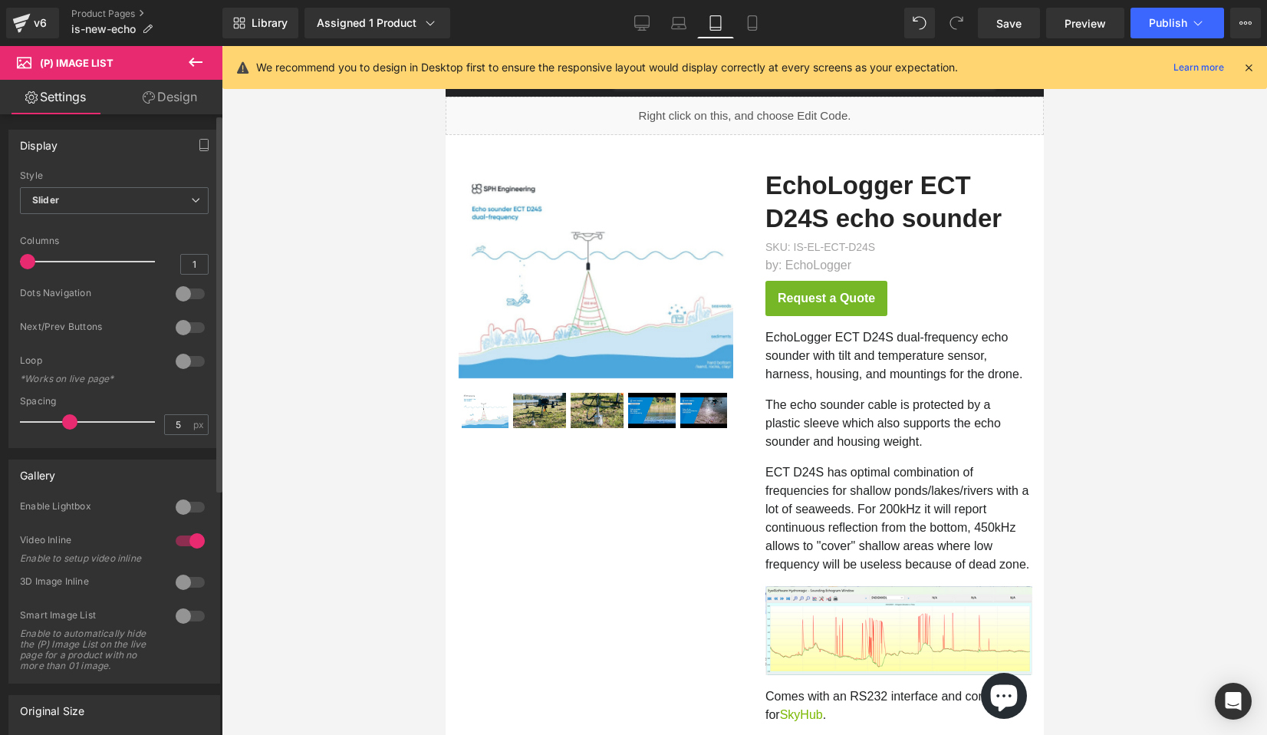
click at [179, 297] on div at bounding box center [190, 293] width 37 height 25
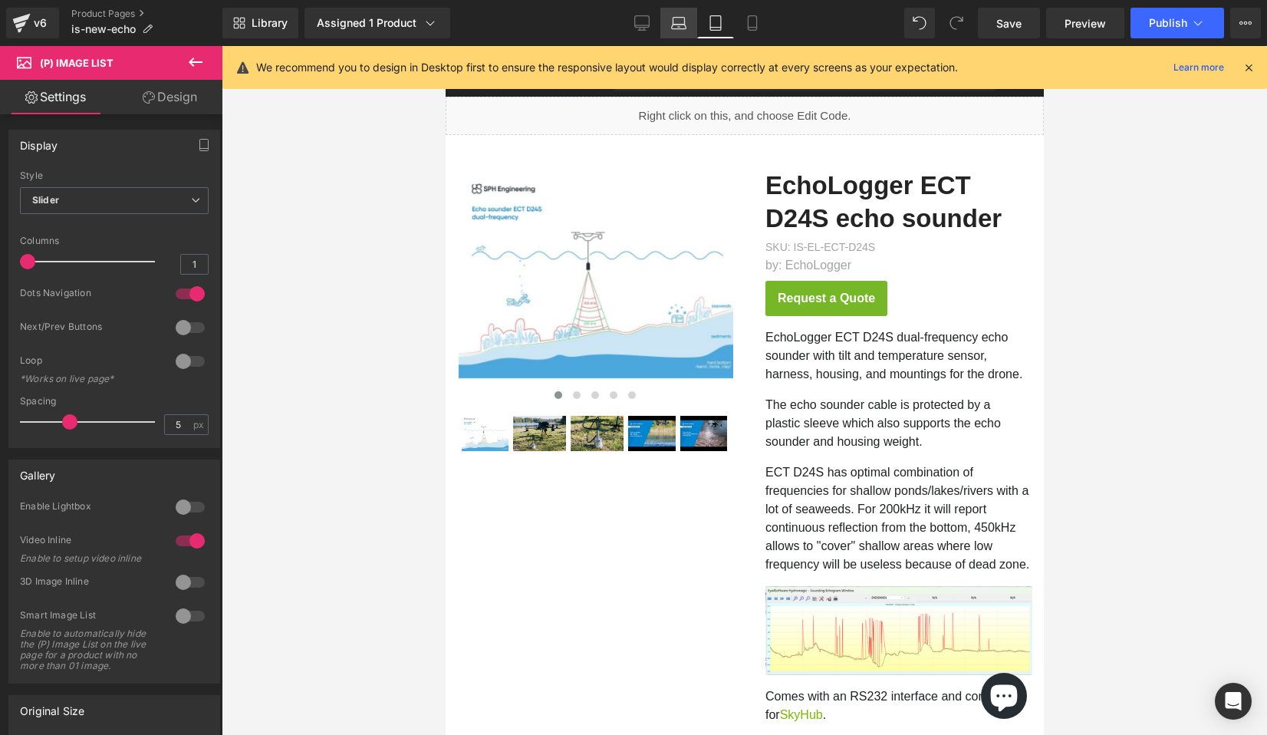
click at [684, 25] on icon at bounding box center [679, 27] width 15 height 5
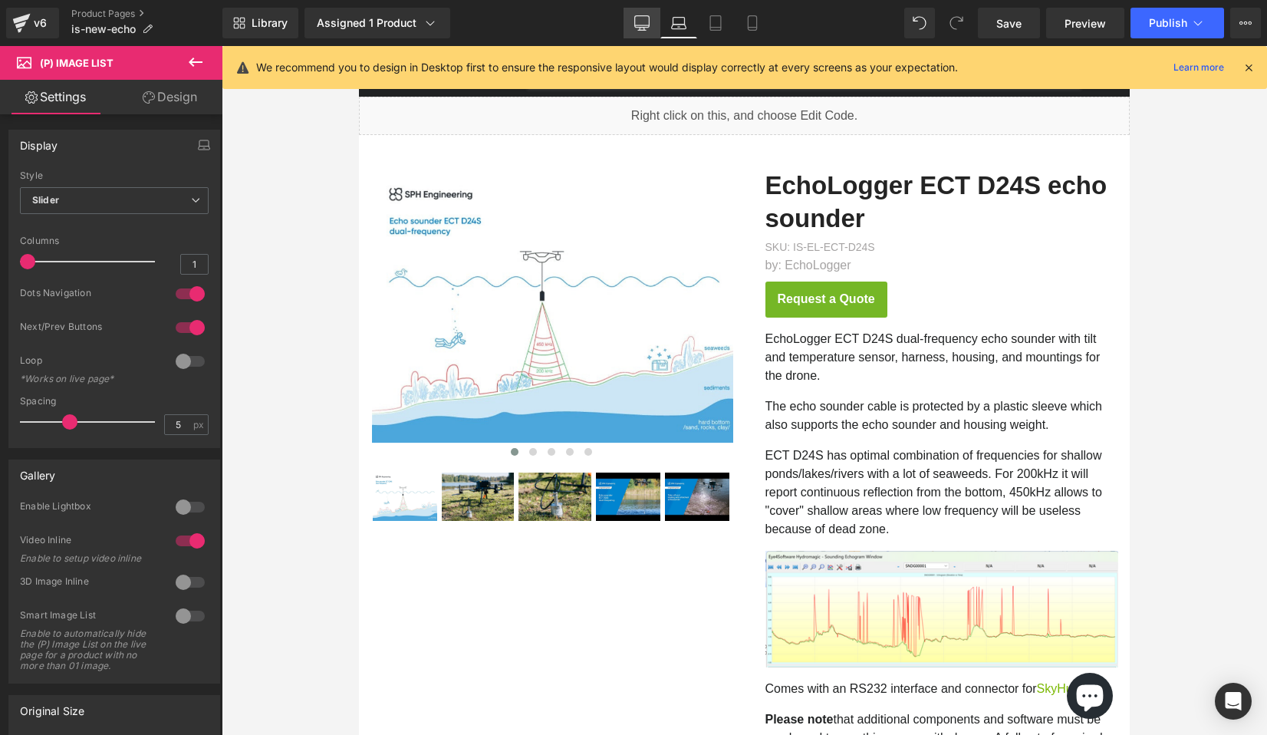
click at [638, 24] on icon at bounding box center [641, 22] width 15 height 15
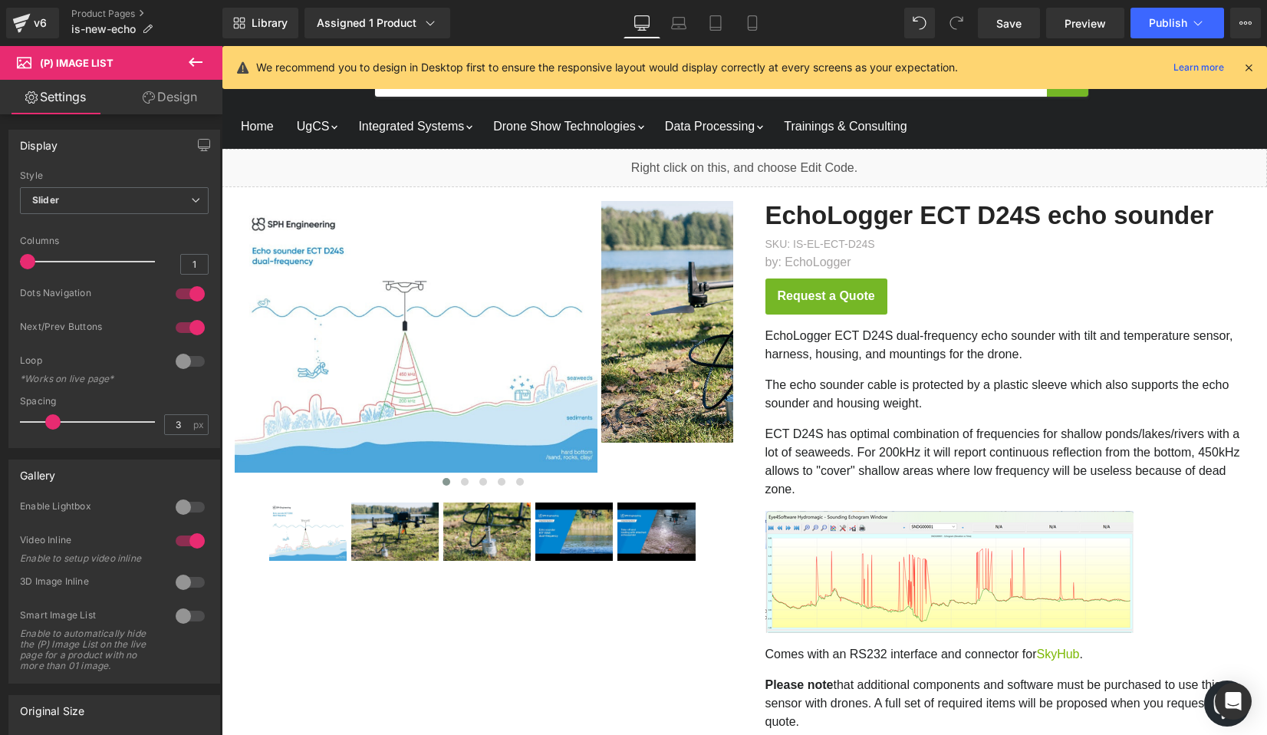
scroll to position [30, 0]
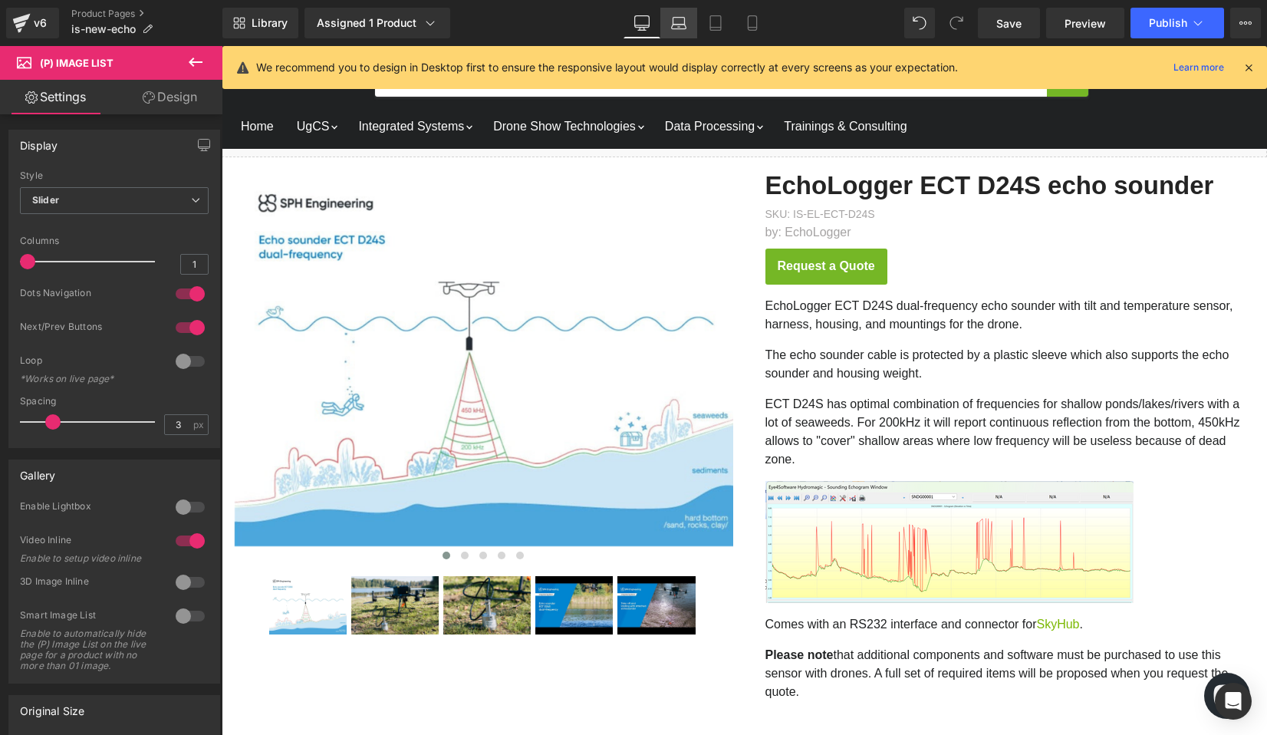
click at [676, 18] on icon at bounding box center [678, 22] width 15 height 15
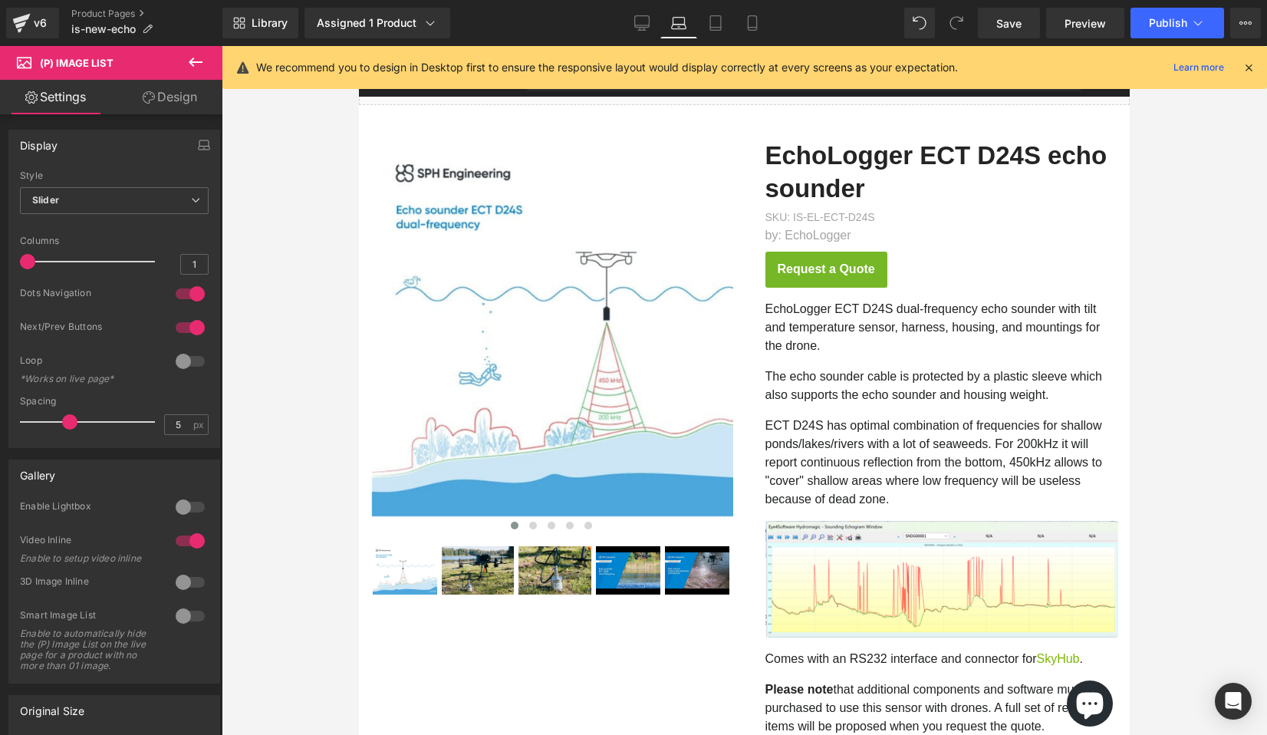
scroll to position [0, 0]
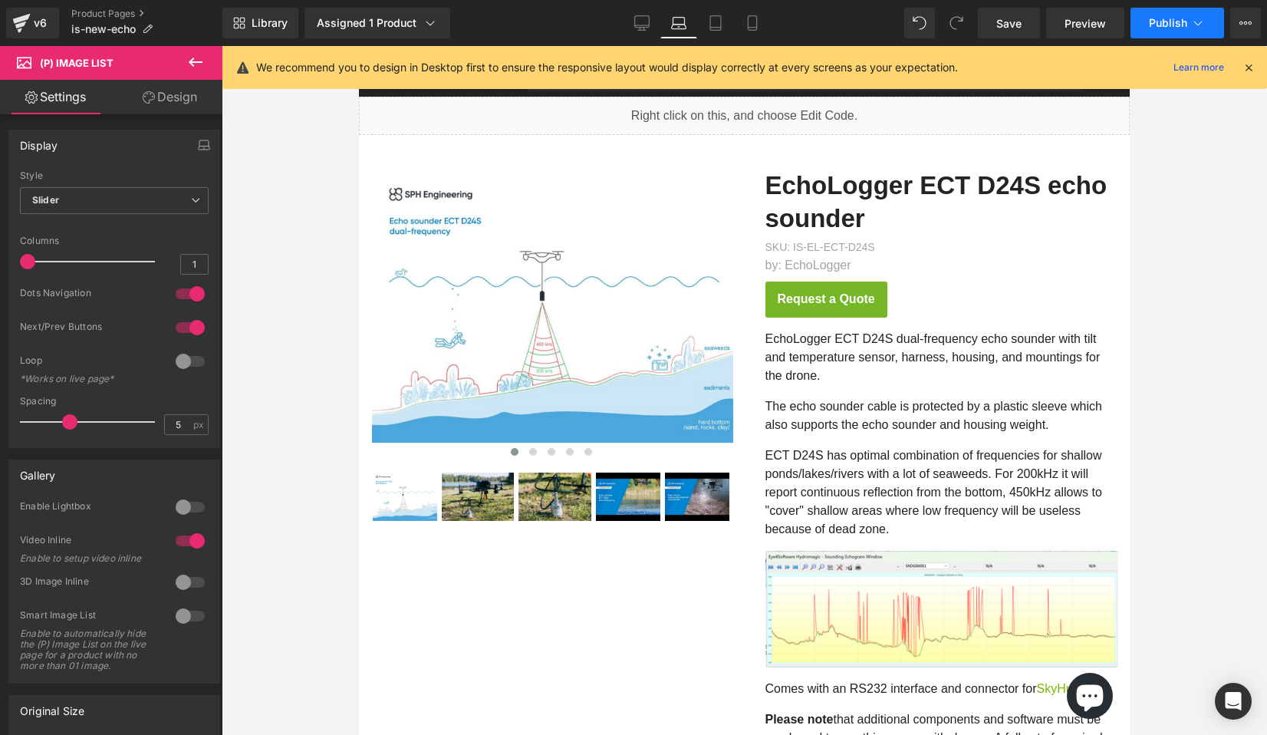
click at [1170, 15] on button "Publish" at bounding box center [1178, 23] width 94 height 31
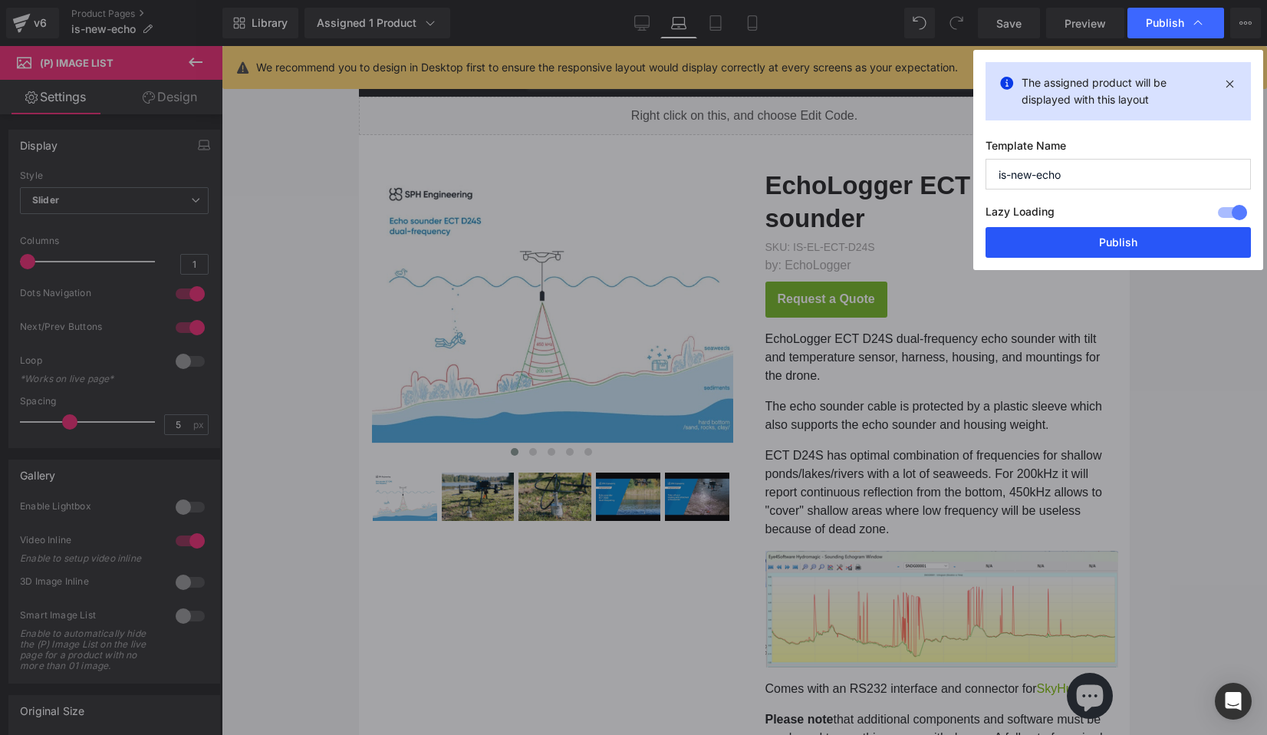
click at [1065, 248] on button "Publish" at bounding box center [1118, 242] width 265 height 31
